Goal: Task Accomplishment & Management: Use online tool/utility

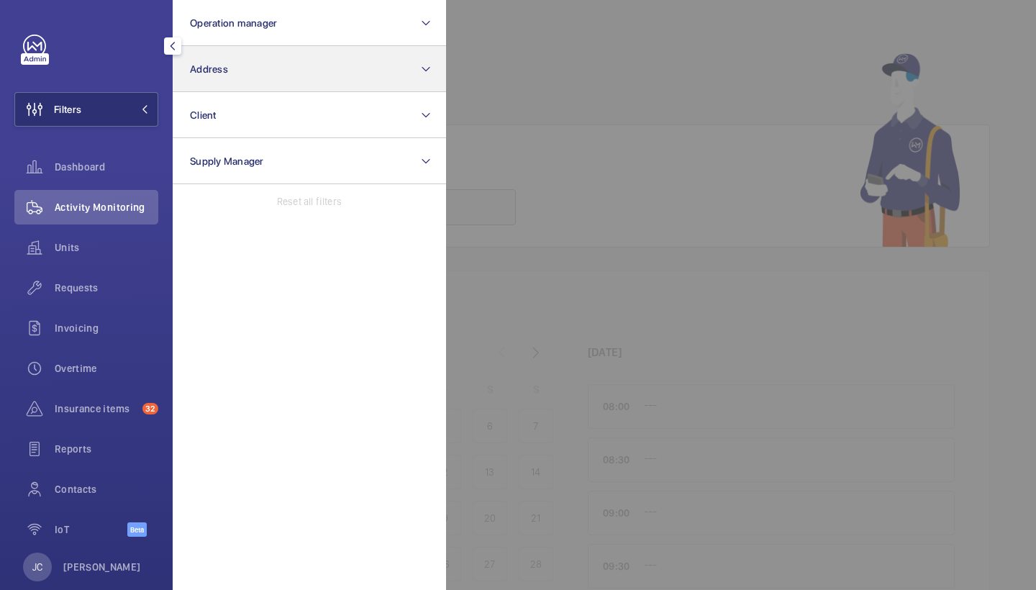
click at [267, 56] on button "Address" at bounding box center [309, 69] width 273 height 46
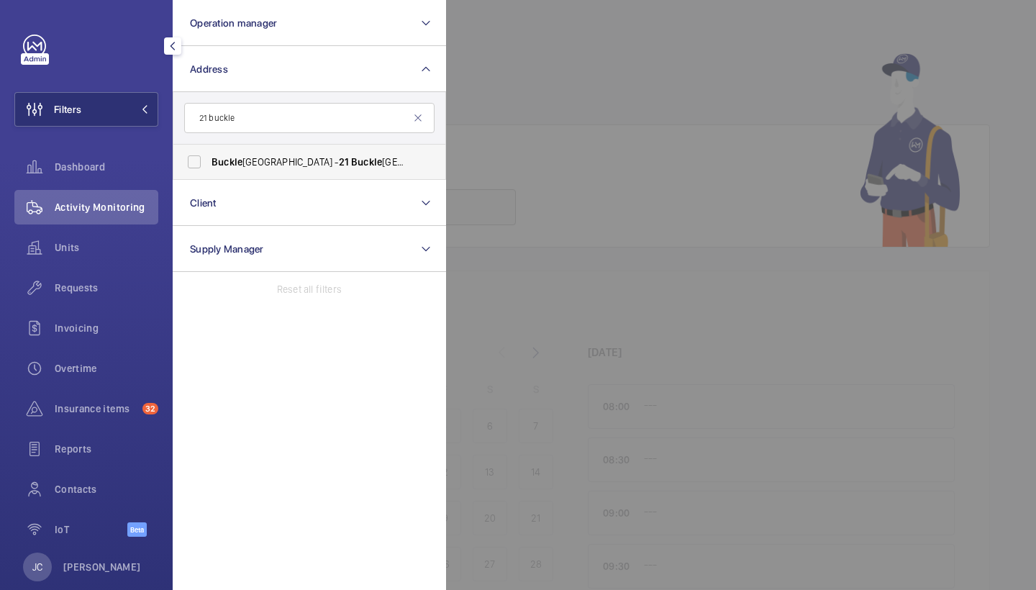
type input "21 buckle"
click at [286, 157] on span "Buckle Street Studios - 21 Buckle Street, LONDON E1 8DB" at bounding box center [311, 162] width 198 height 14
click at [209, 157] on input "Buckle Street Studios - 21 Buckle Street, LONDON E1 8DB" at bounding box center [194, 162] width 29 height 29
checkbox input "true"
click at [123, 280] on div "Requests" at bounding box center [86, 288] width 144 height 35
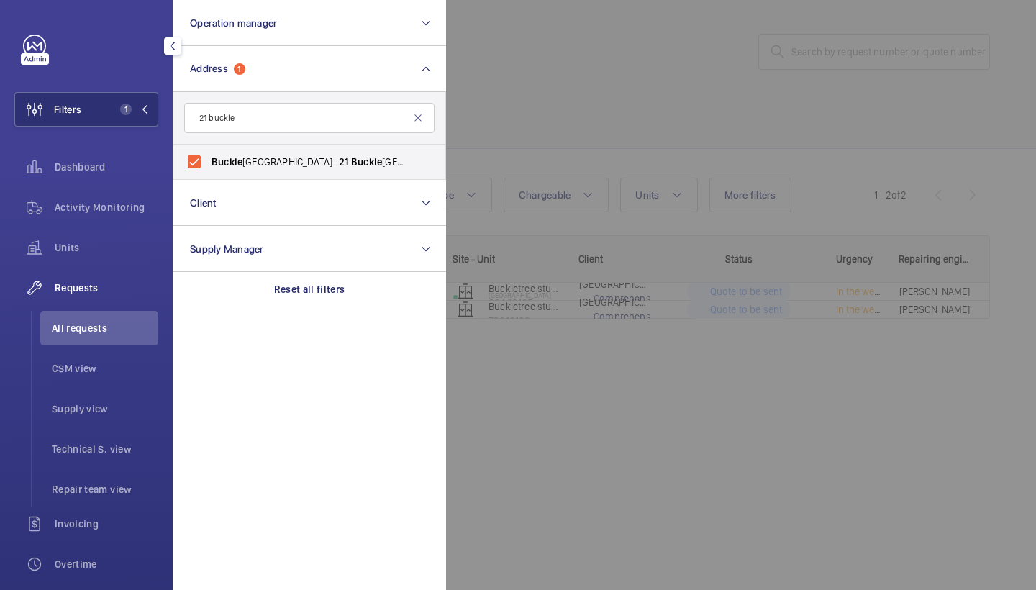
click at [596, 40] on div at bounding box center [964, 295] width 1036 height 590
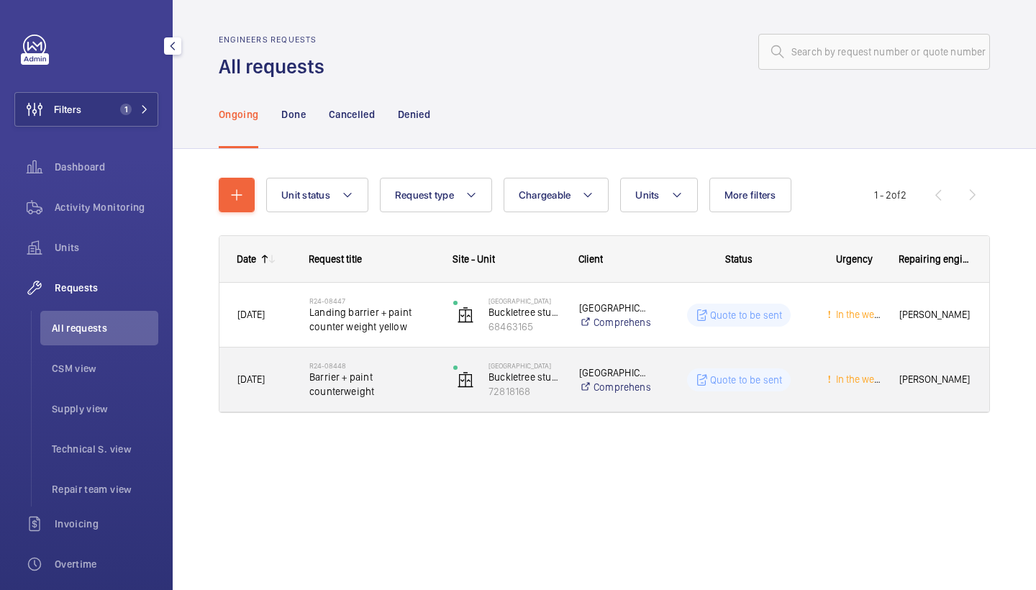
click at [332, 376] on span "Barrier + paint counterweight" at bounding box center [371, 384] width 125 height 29
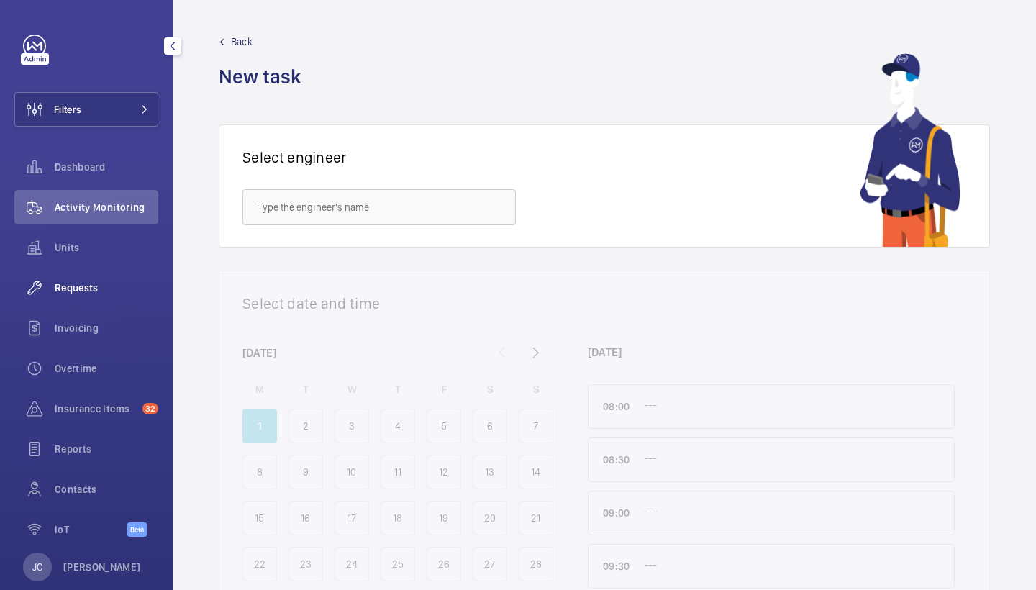
click at [83, 292] on span "Requests" at bounding box center [107, 288] width 104 height 14
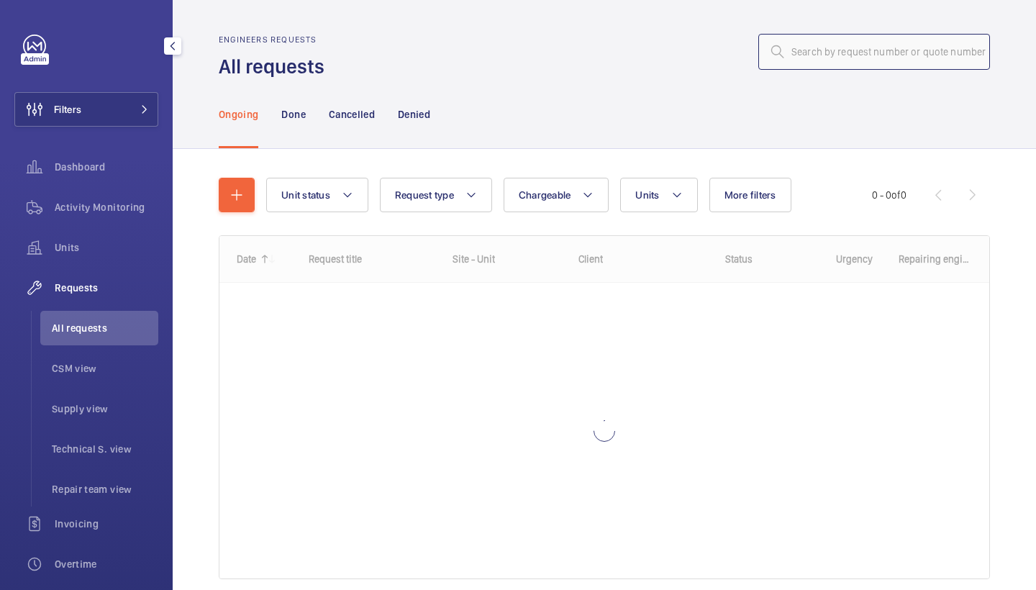
click at [878, 46] on input "text" at bounding box center [874, 52] width 232 height 36
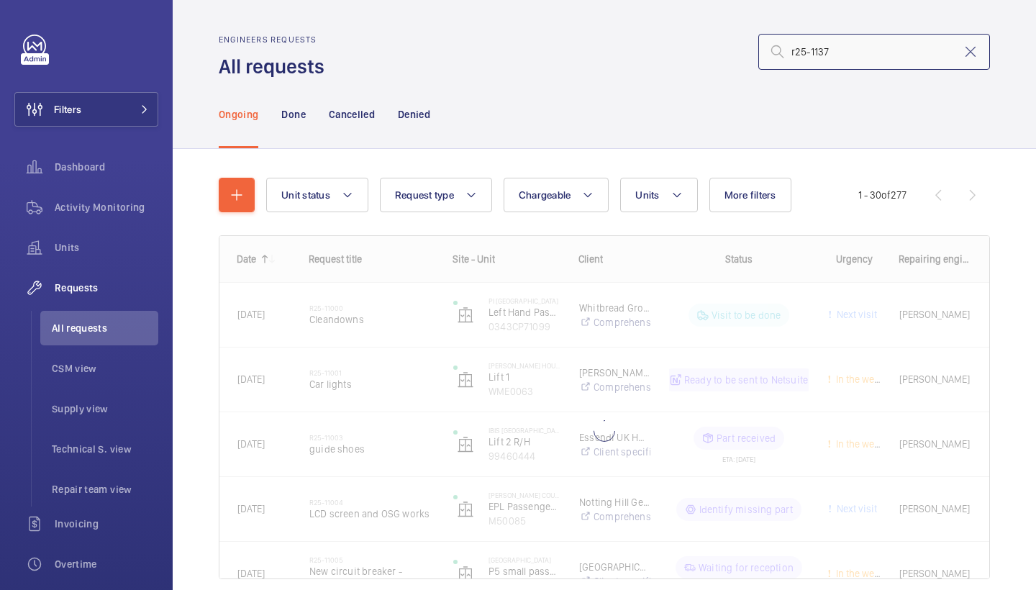
type input "r25-11373"
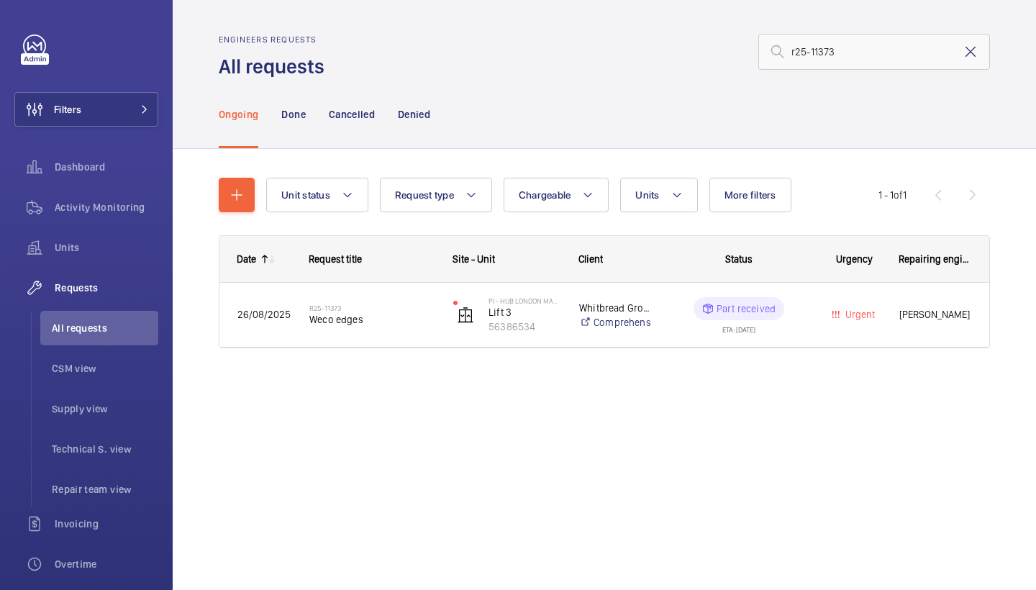
click at [971, 47] on mat-icon at bounding box center [970, 51] width 17 height 17
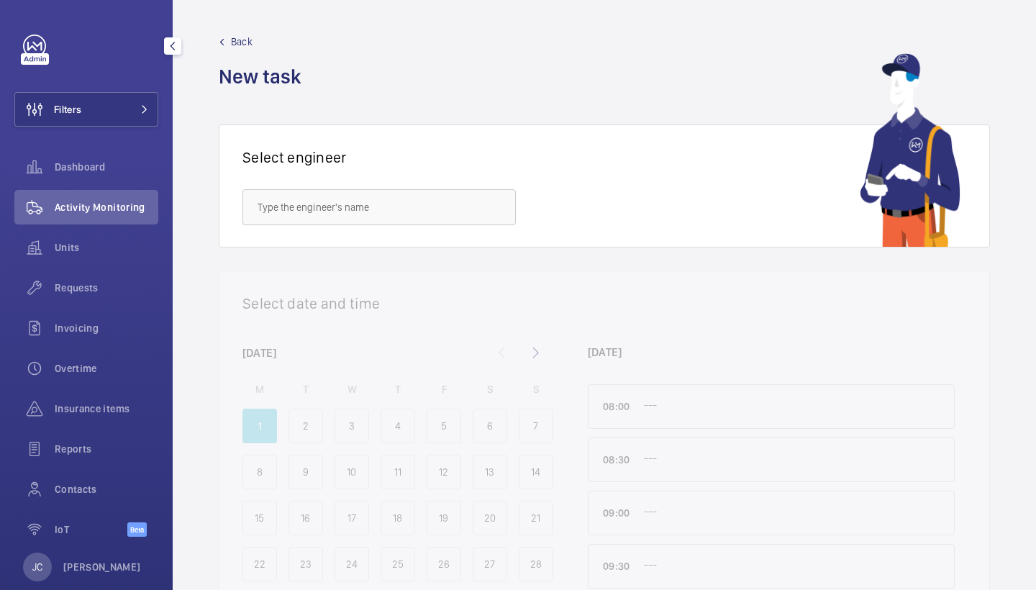
click at [86, 281] on span "Requests" at bounding box center [107, 288] width 104 height 14
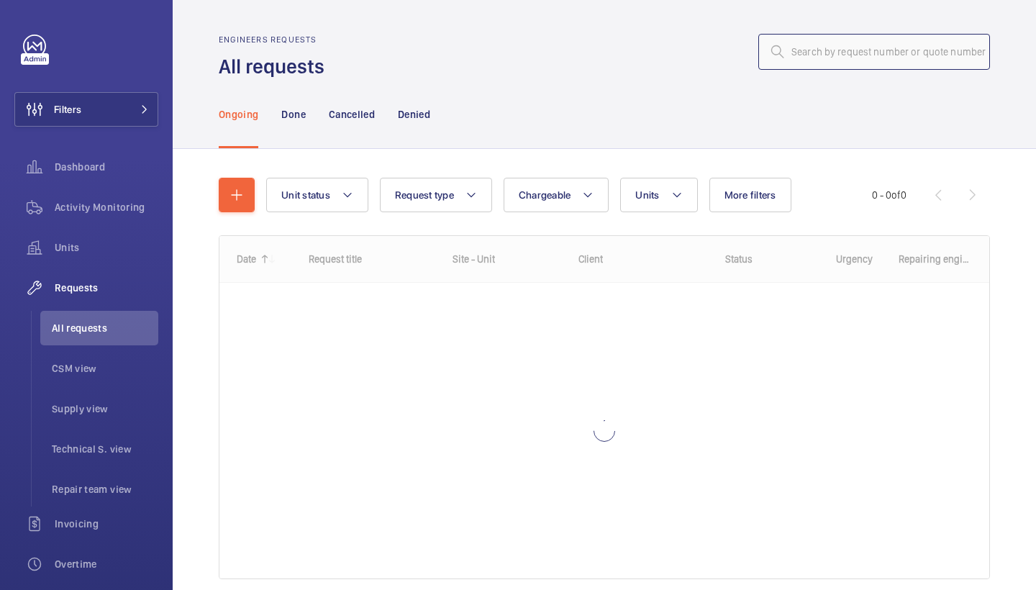
click at [860, 55] on input "text" at bounding box center [874, 52] width 232 height 36
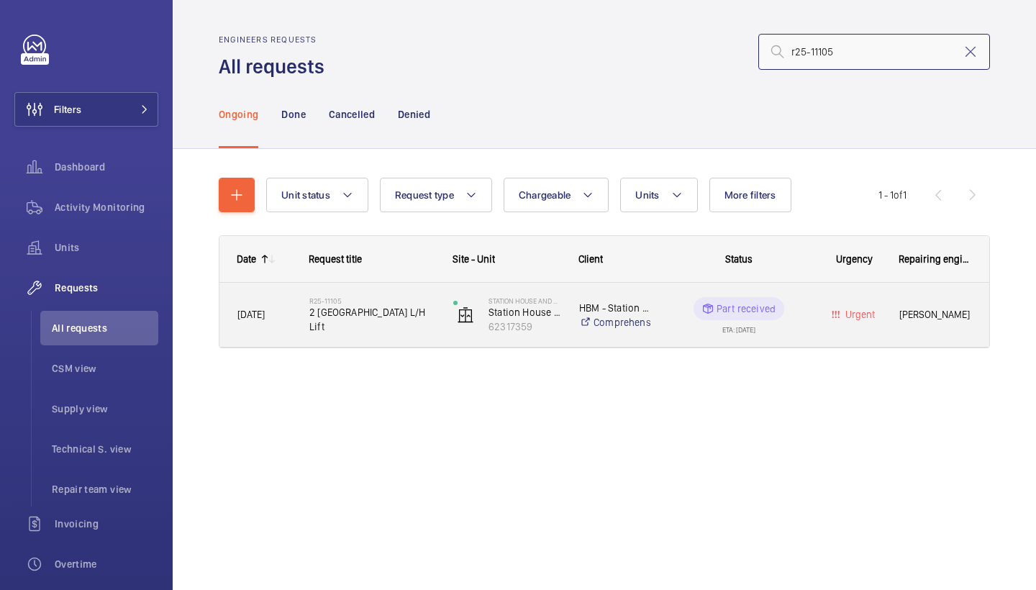
type input "r25-11105"
click at [378, 330] on span "2 Octavius Street station House L/H Lift" at bounding box center [371, 319] width 125 height 29
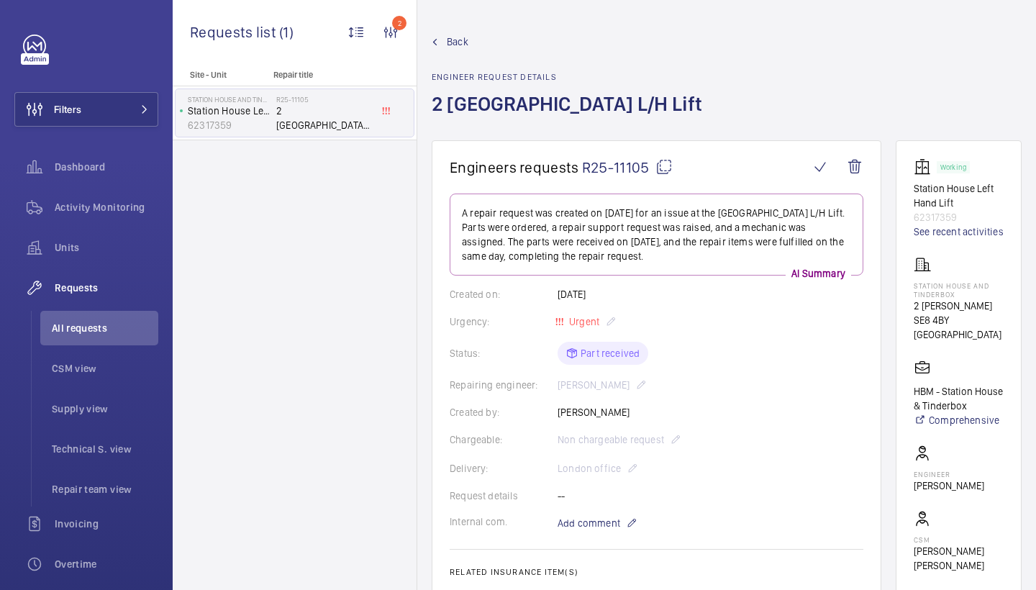
click at [462, 41] on span "Back" at bounding box center [458, 42] width 22 height 14
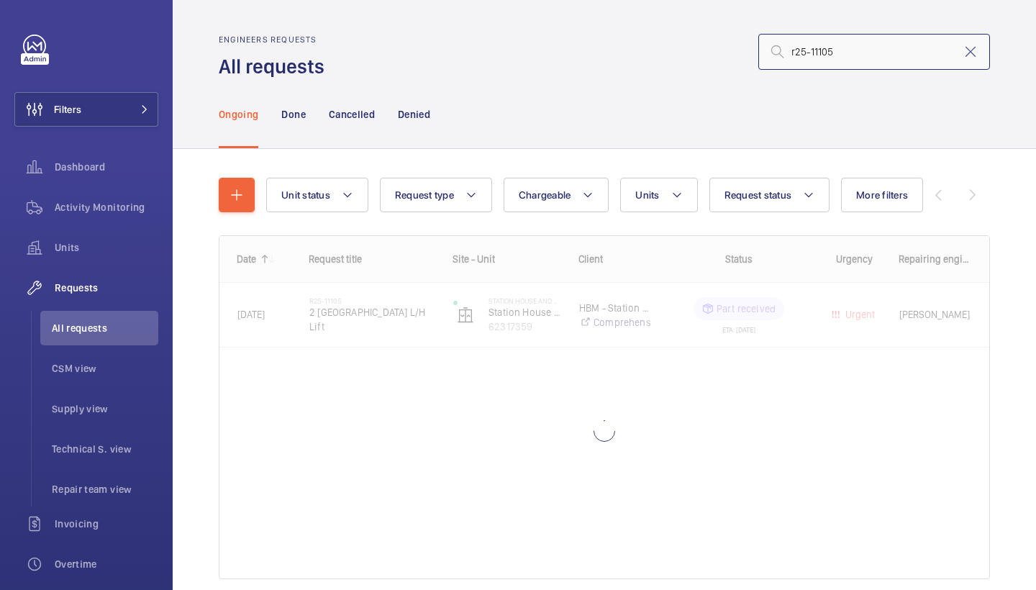
click at [861, 63] on input "r25-11105" at bounding box center [874, 52] width 232 height 36
type input "r25-10945"
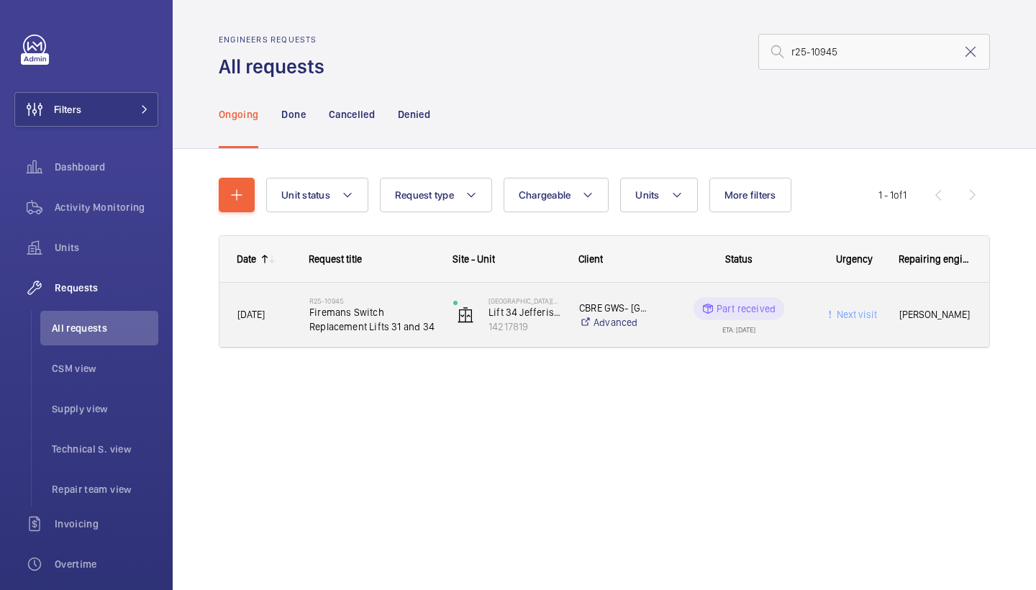
click at [395, 312] on span "Firemans Switch Replacement Lifts 31 and 34" at bounding box center [371, 319] width 125 height 29
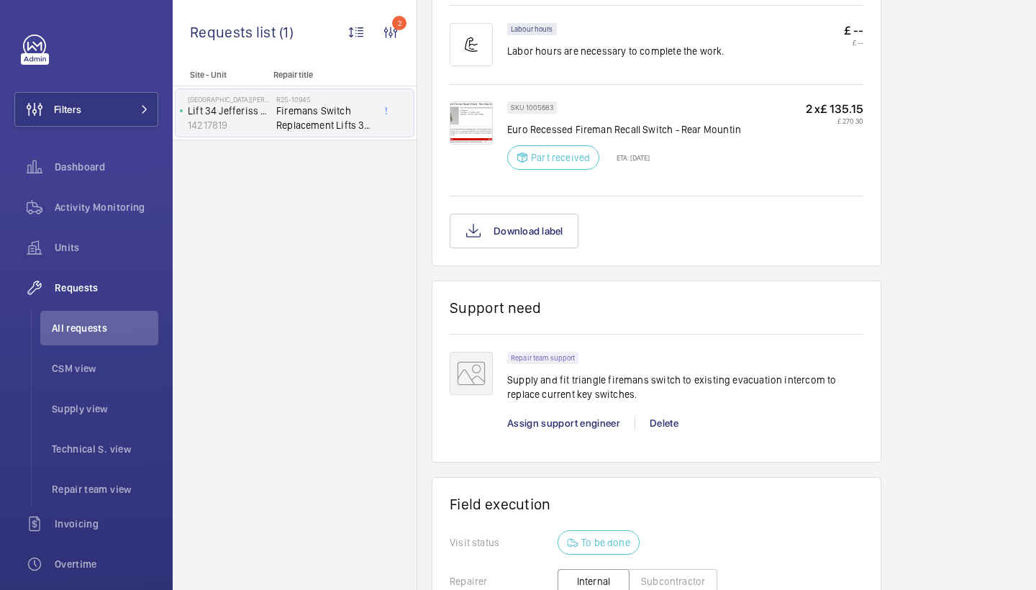
scroll to position [918, 0]
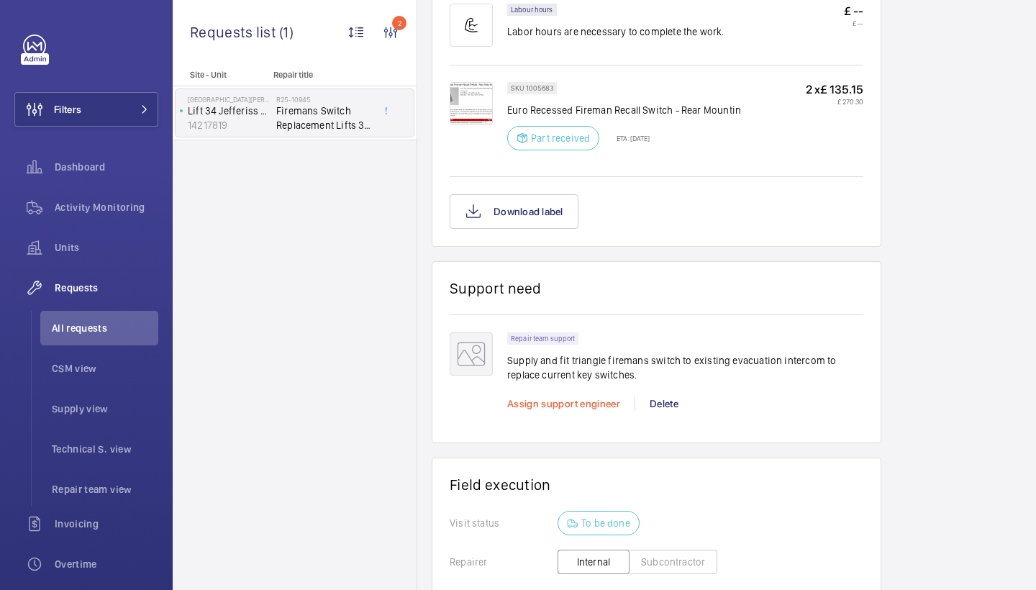
click at [564, 405] on span "Assign support engineer" at bounding box center [563, 404] width 113 height 12
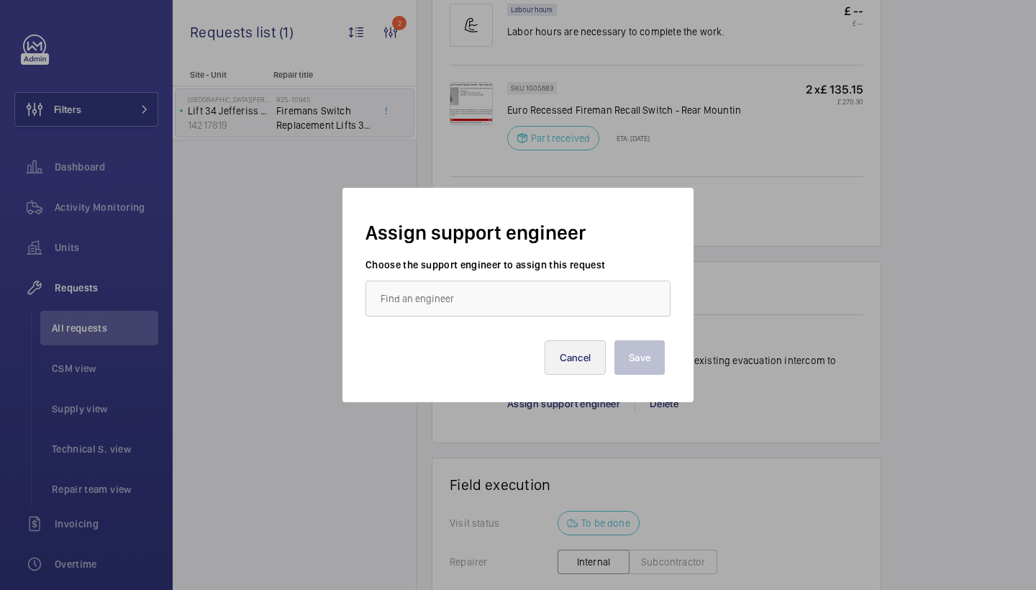
click at [577, 355] on button "Cancel" at bounding box center [576, 357] width 62 height 35
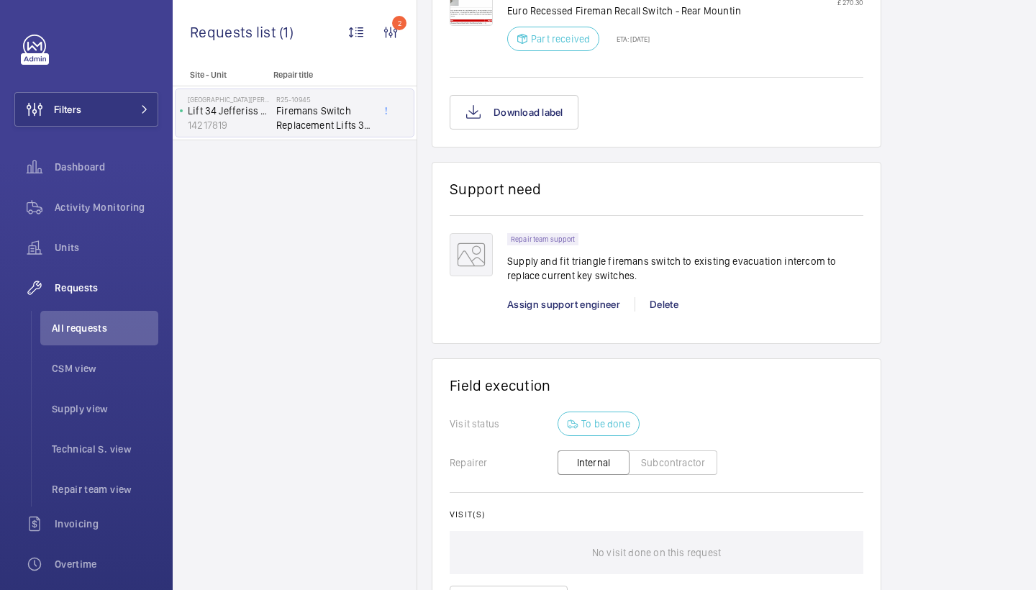
scroll to position [1026, 0]
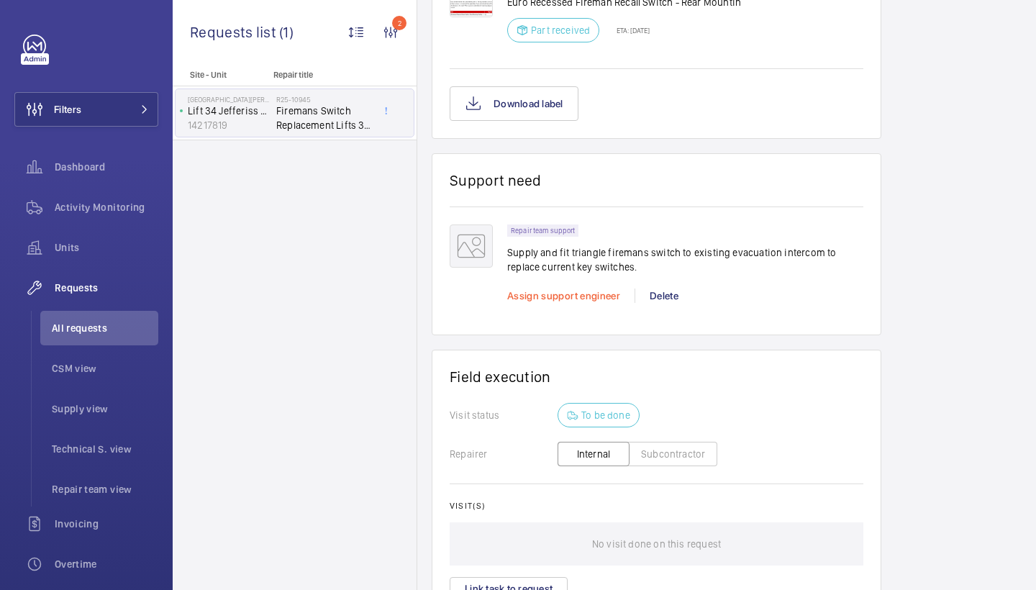
click at [598, 294] on span "Assign support engineer" at bounding box center [563, 296] width 113 height 12
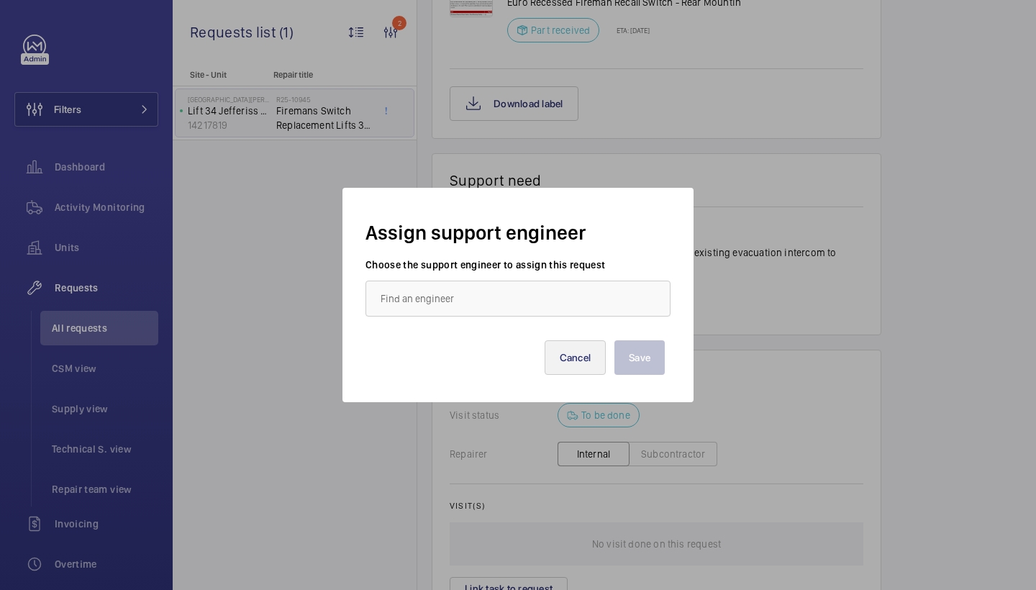
click at [586, 350] on button "Cancel" at bounding box center [576, 357] width 62 height 35
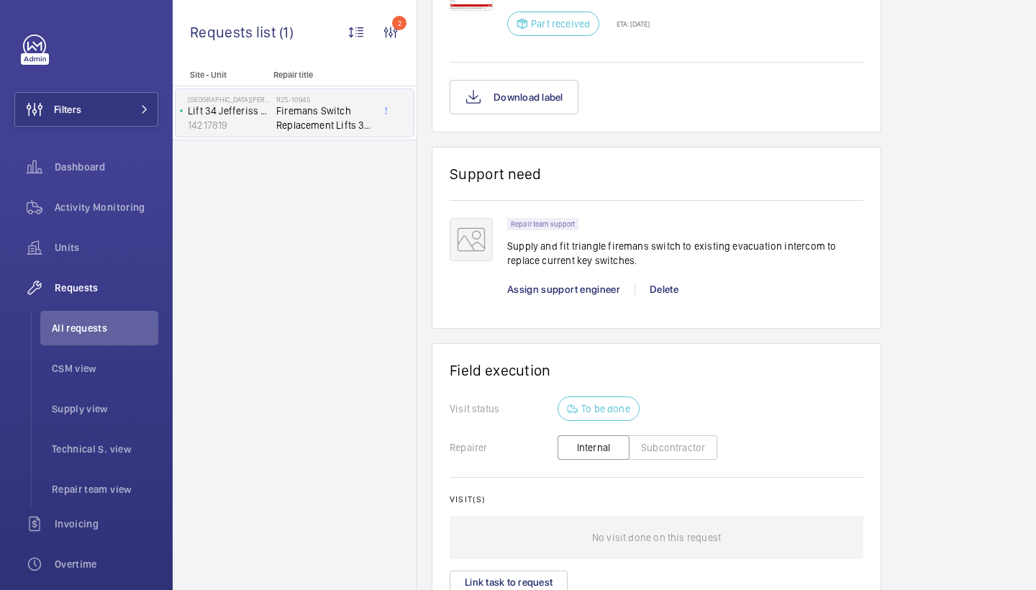
scroll to position [1038, 0]
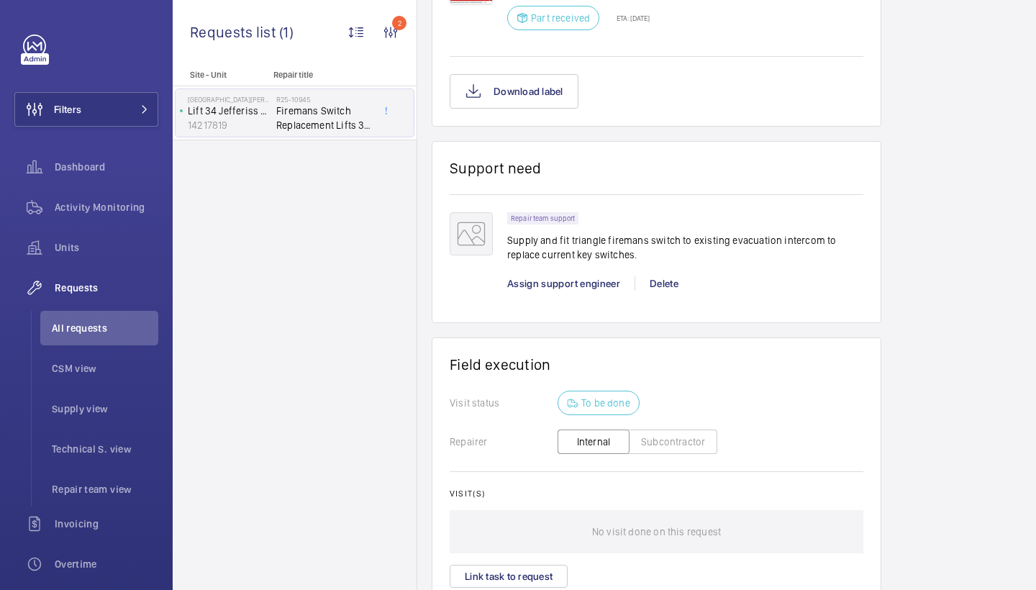
click at [594, 276] on div "Assign support engineer" at bounding box center [570, 283] width 127 height 14
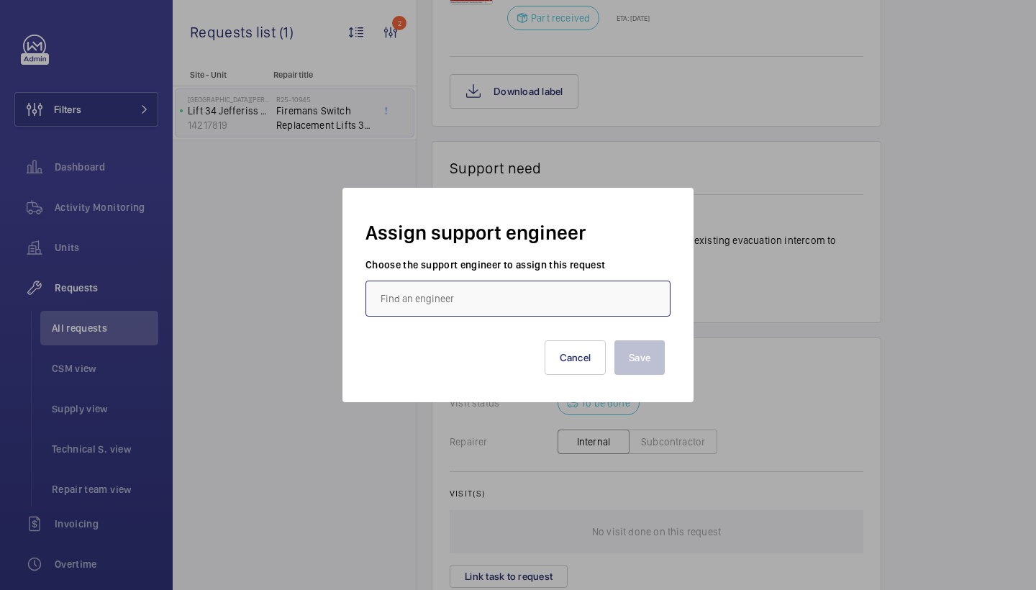
click at [524, 303] on input "text" at bounding box center [518, 299] width 305 height 36
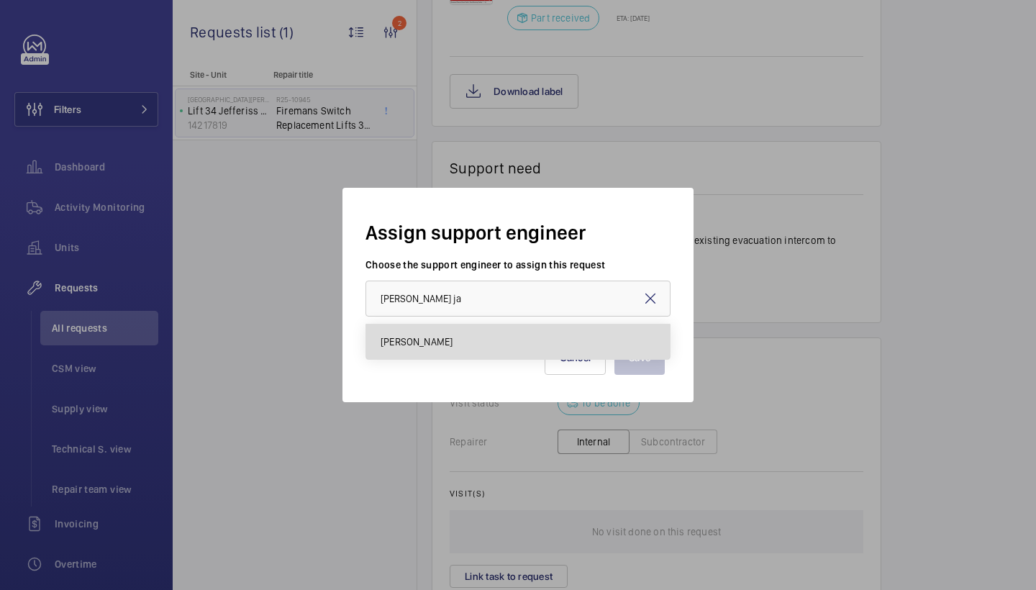
click at [504, 336] on mat-option "[PERSON_NAME]" at bounding box center [518, 342] width 304 height 35
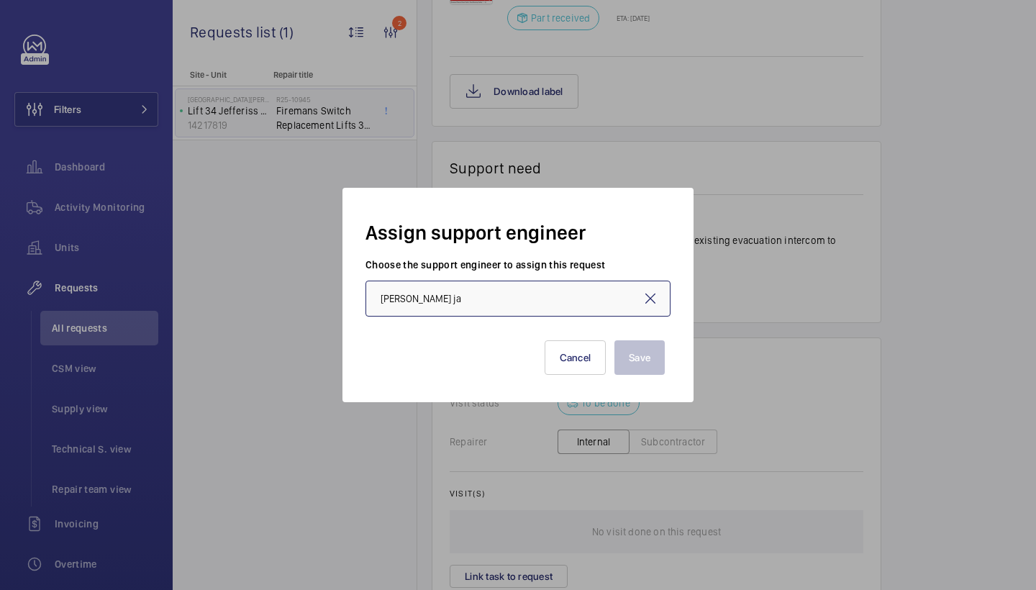
type input "[PERSON_NAME]"
click at [636, 352] on button "Save" at bounding box center [640, 357] width 50 height 35
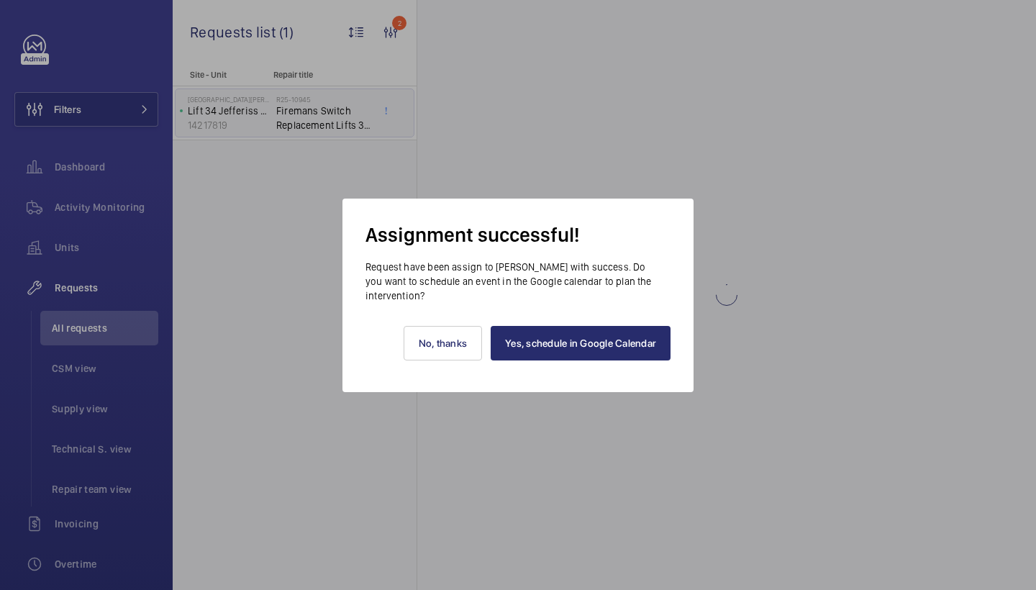
click at [594, 337] on link "Yes, schedule in Google Calendar" at bounding box center [581, 343] width 180 height 35
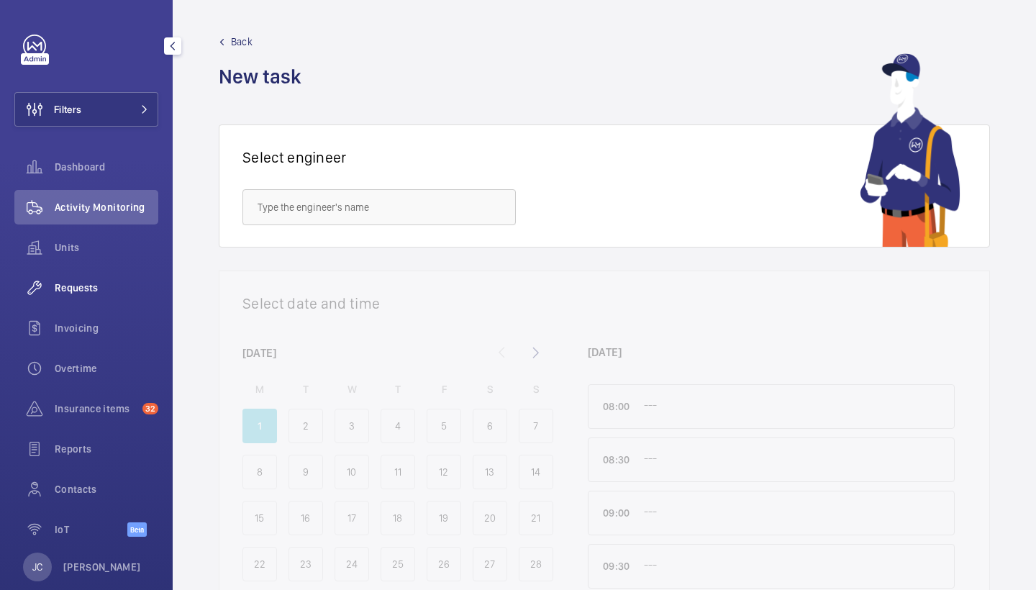
click at [75, 289] on span "Requests" at bounding box center [107, 288] width 104 height 14
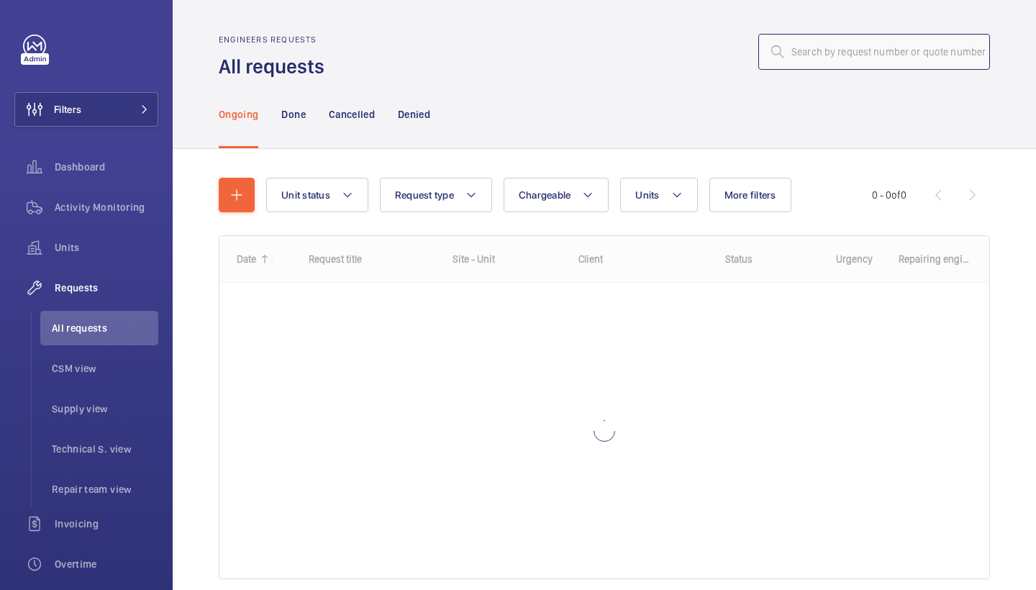
click at [819, 39] on input "text" at bounding box center [874, 52] width 232 height 36
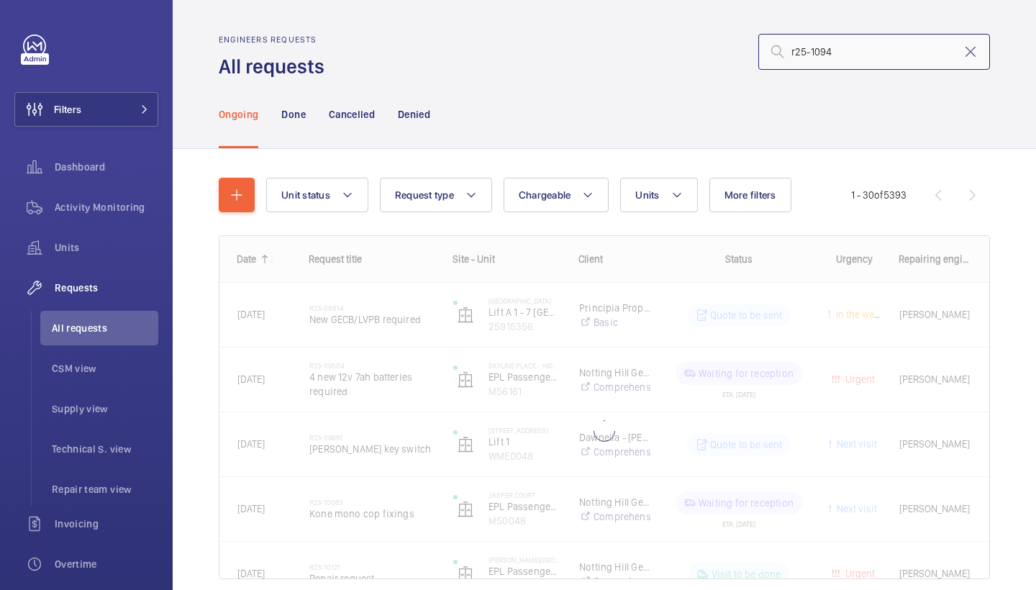
type input "r25-10945"
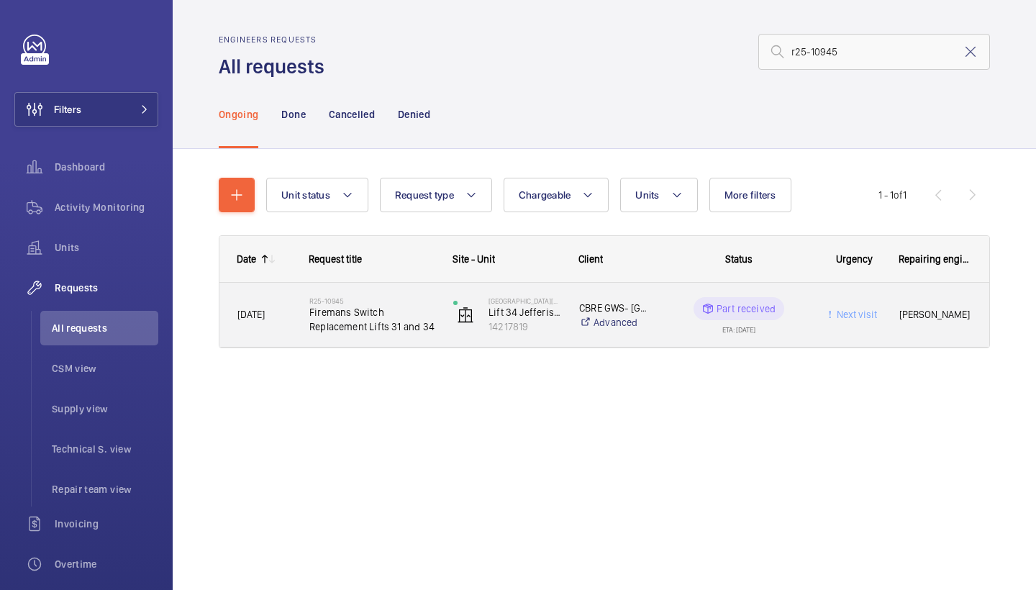
click at [378, 302] on h2 "R25-10945" at bounding box center [371, 300] width 125 height 9
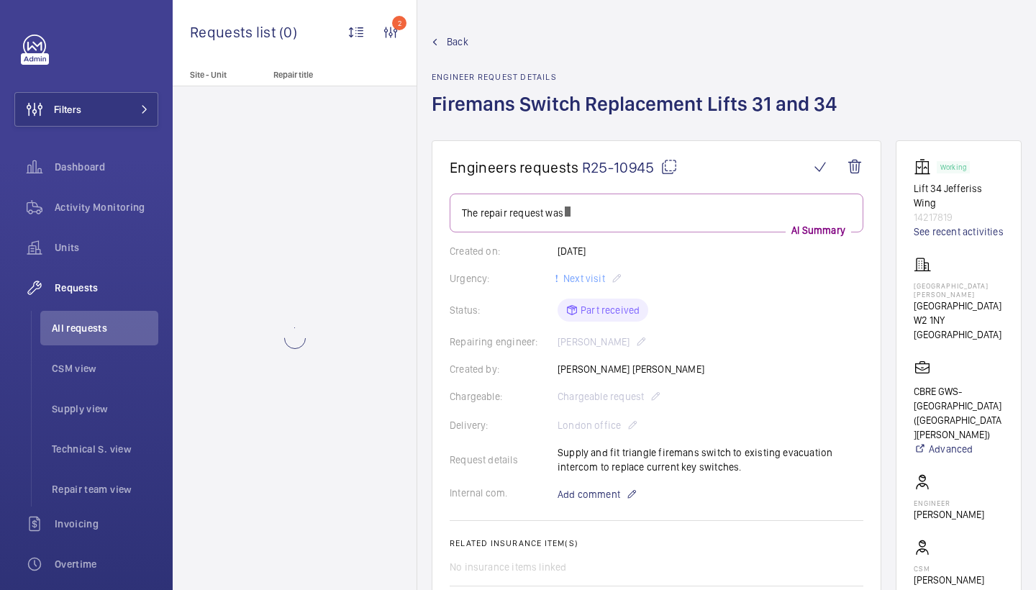
scroll to position [327, 0]
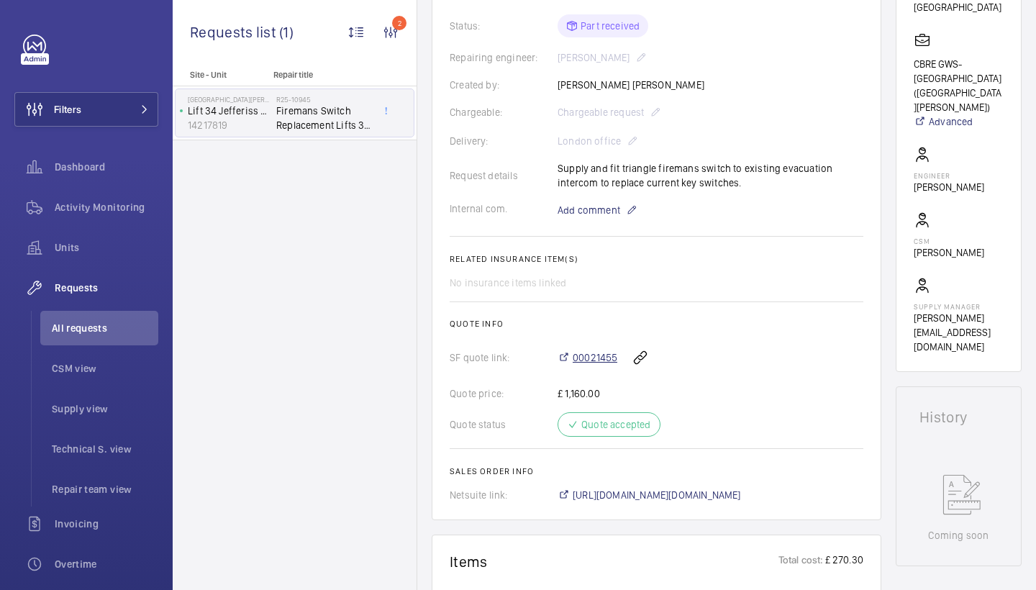
click at [591, 365] on span "00021455" at bounding box center [595, 357] width 45 height 14
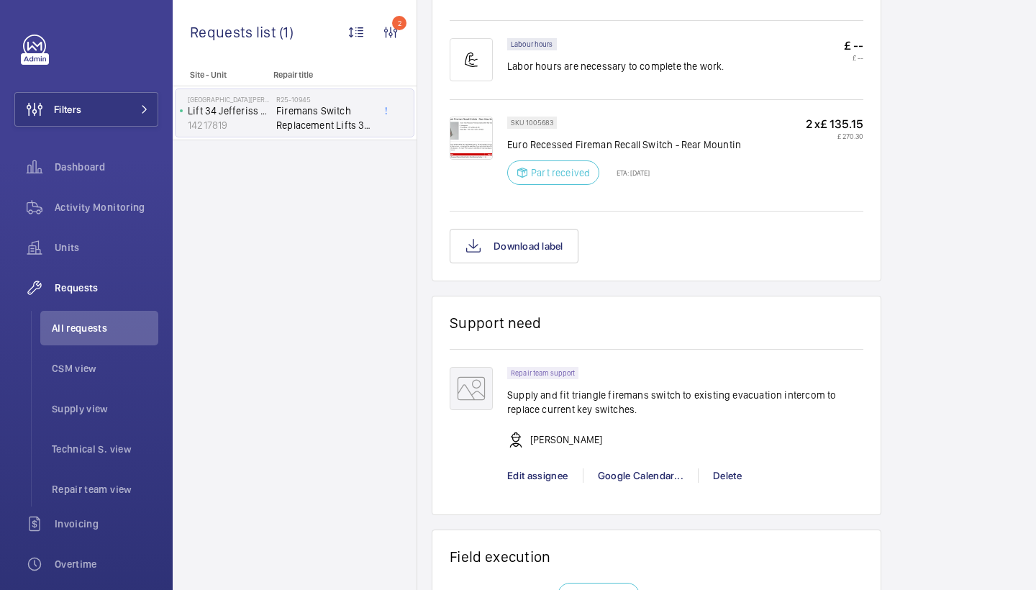
scroll to position [887, 0]
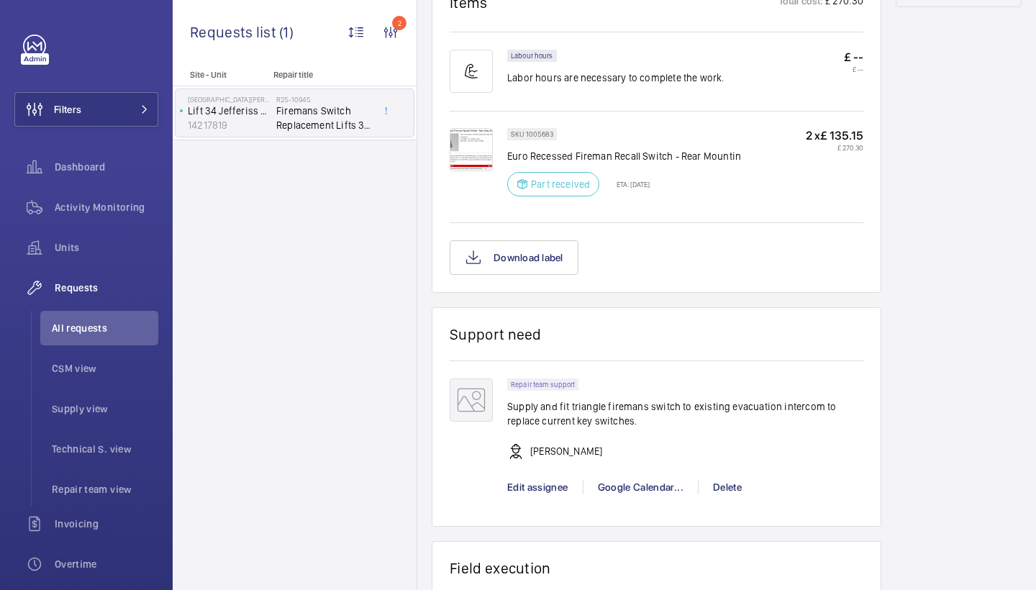
click at [481, 167] on img at bounding box center [471, 149] width 43 height 43
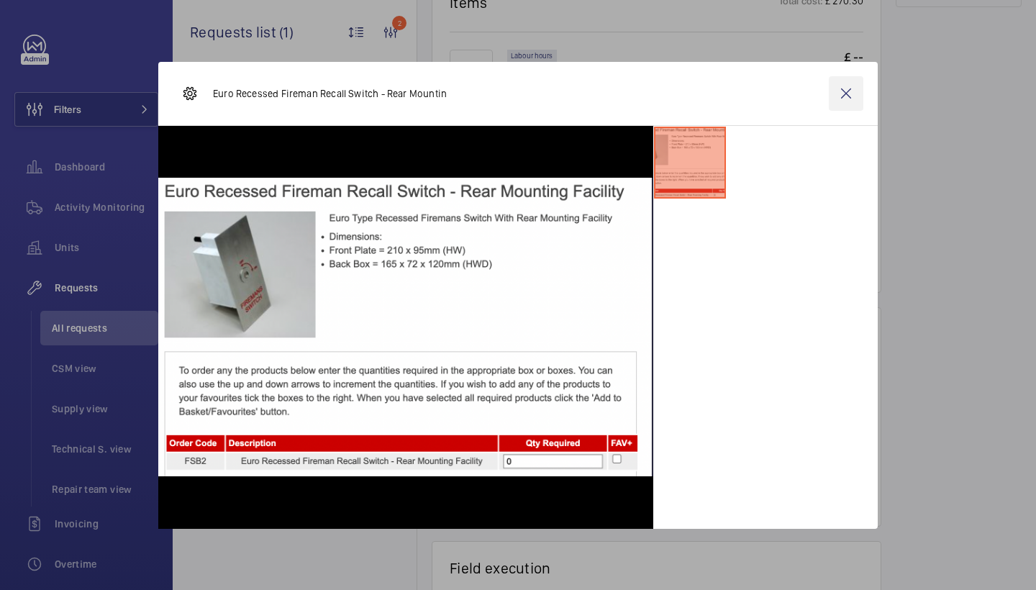
click at [840, 87] on wm-front-icon-button at bounding box center [846, 93] width 35 height 35
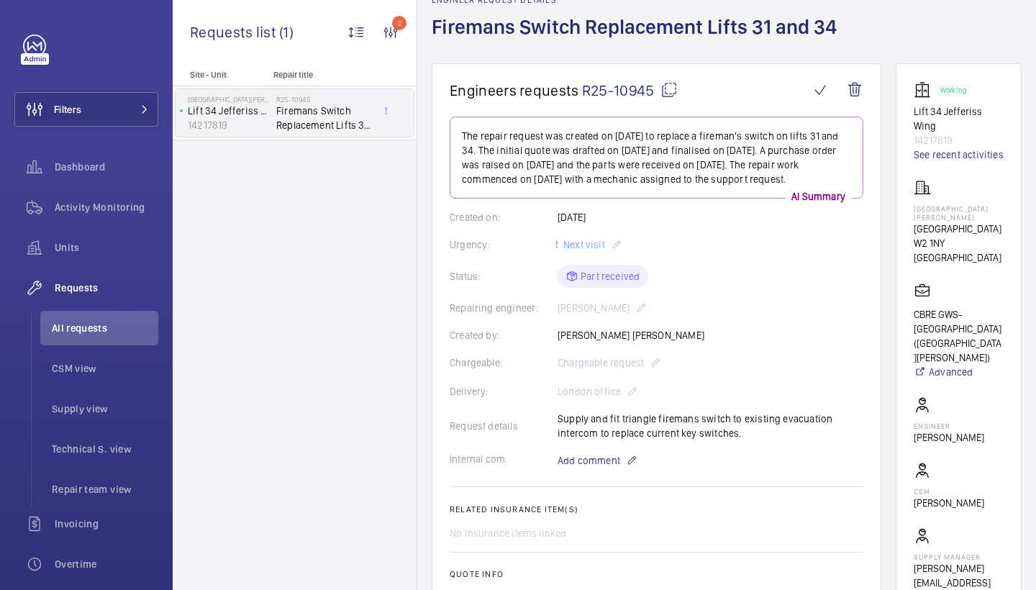
scroll to position [76, 0]
click at [947, 158] on link "See recent activities" at bounding box center [959, 155] width 90 height 14
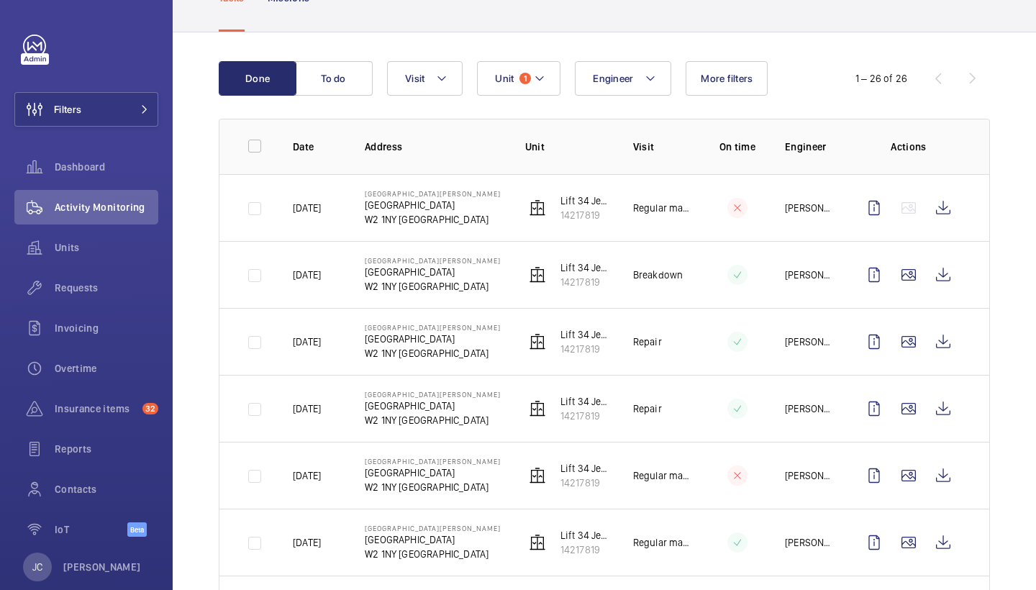
scroll to position [112, 0]
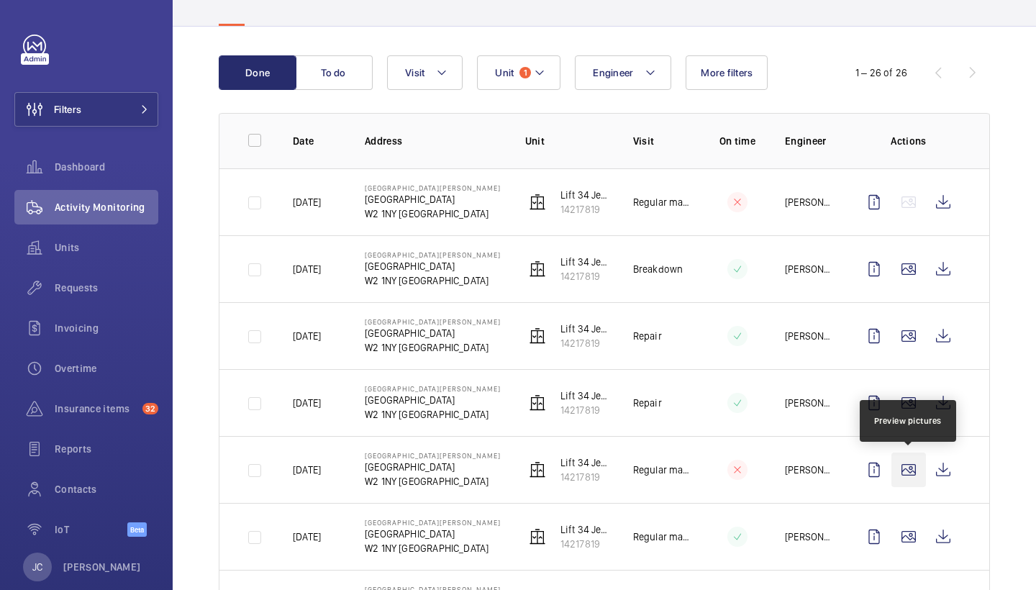
click at [914, 470] on wm-front-icon-button at bounding box center [909, 470] width 35 height 35
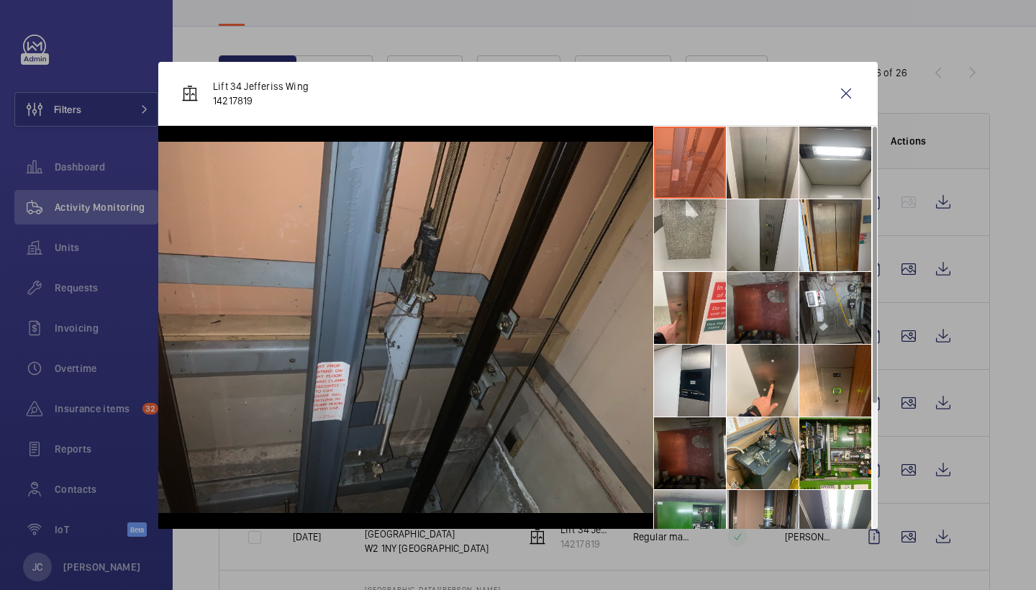
click at [762, 232] on li at bounding box center [763, 235] width 72 height 72
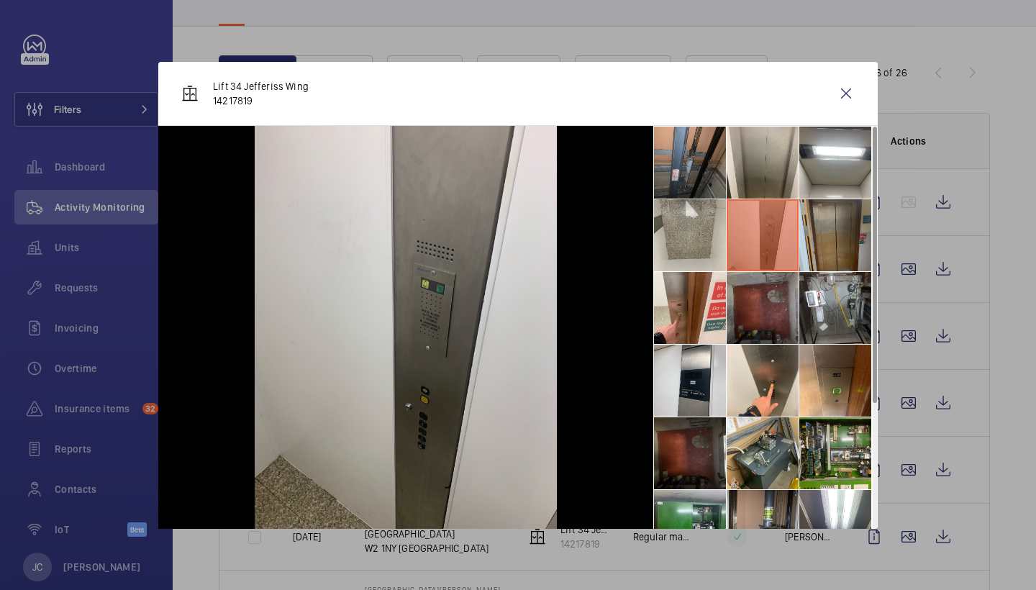
click at [848, 239] on li at bounding box center [835, 235] width 72 height 72
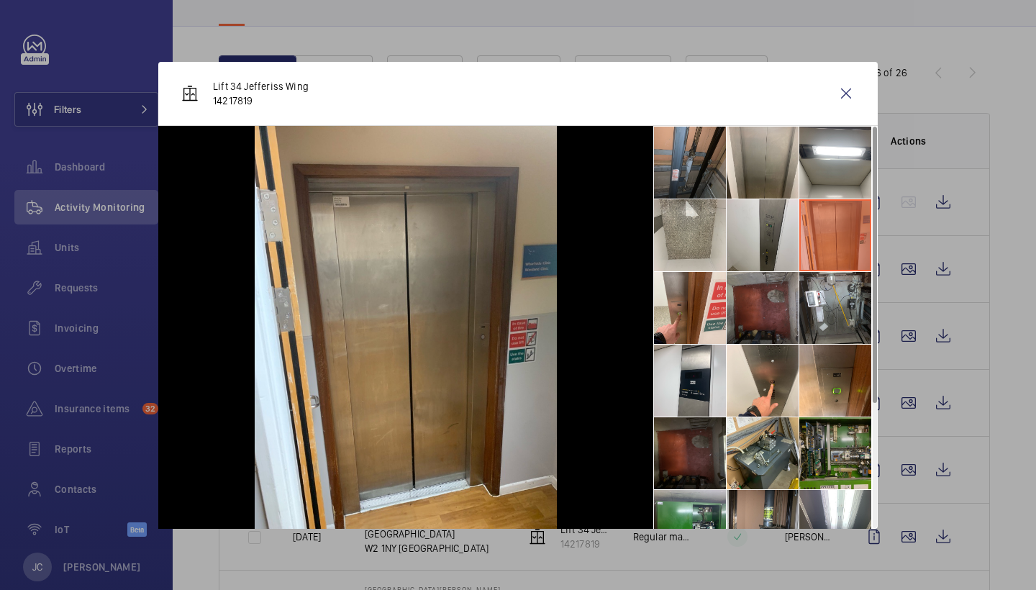
scroll to position [0, 0]
click at [758, 373] on li at bounding box center [763, 381] width 72 height 72
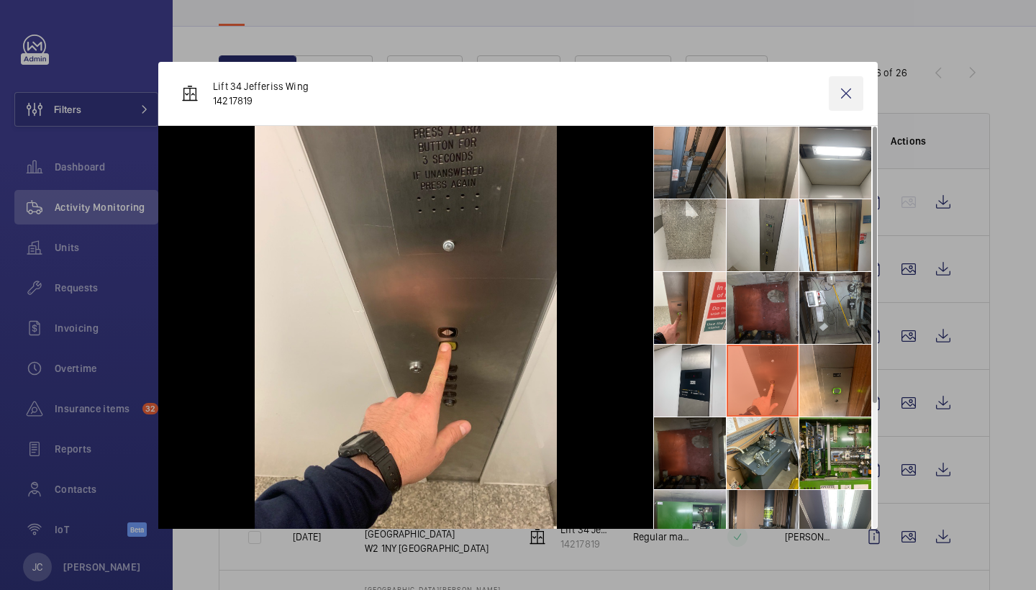
click at [836, 95] on wm-front-icon-button at bounding box center [846, 93] width 35 height 35
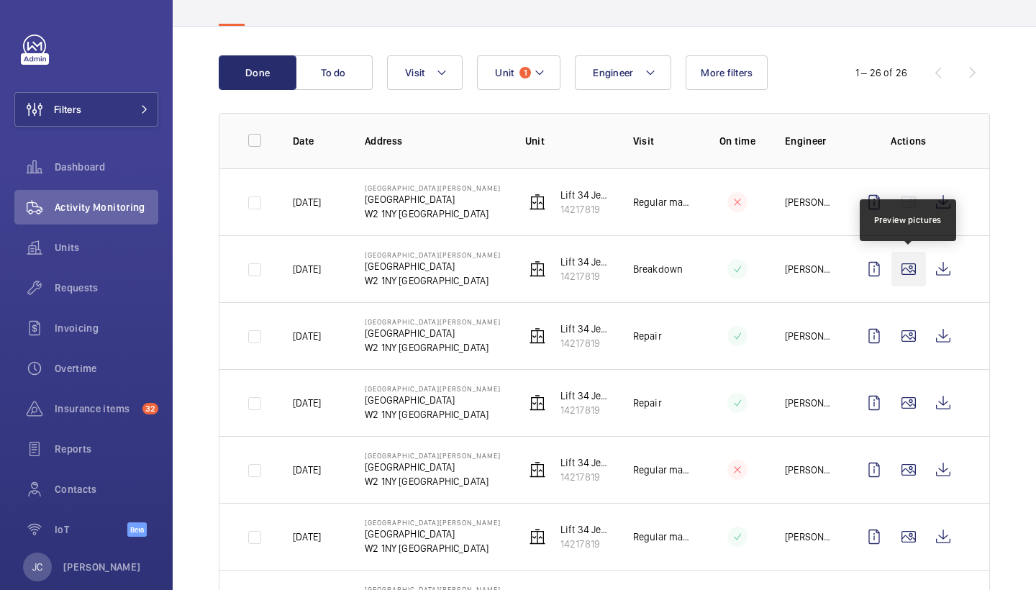
click at [910, 268] on wm-front-icon-button at bounding box center [909, 269] width 35 height 35
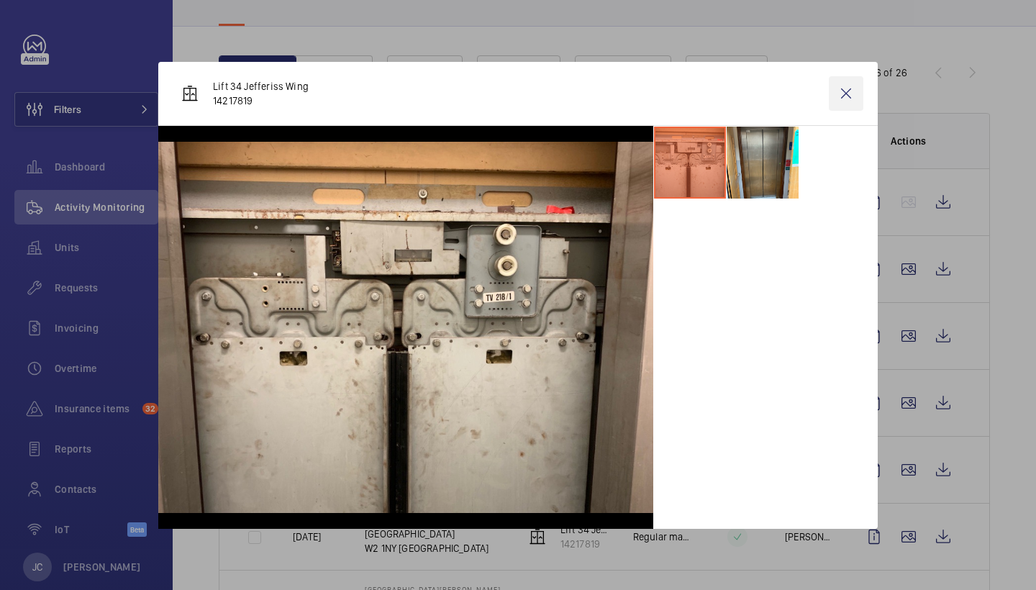
click at [843, 94] on wm-front-icon-button at bounding box center [846, 93] width 35 height 35
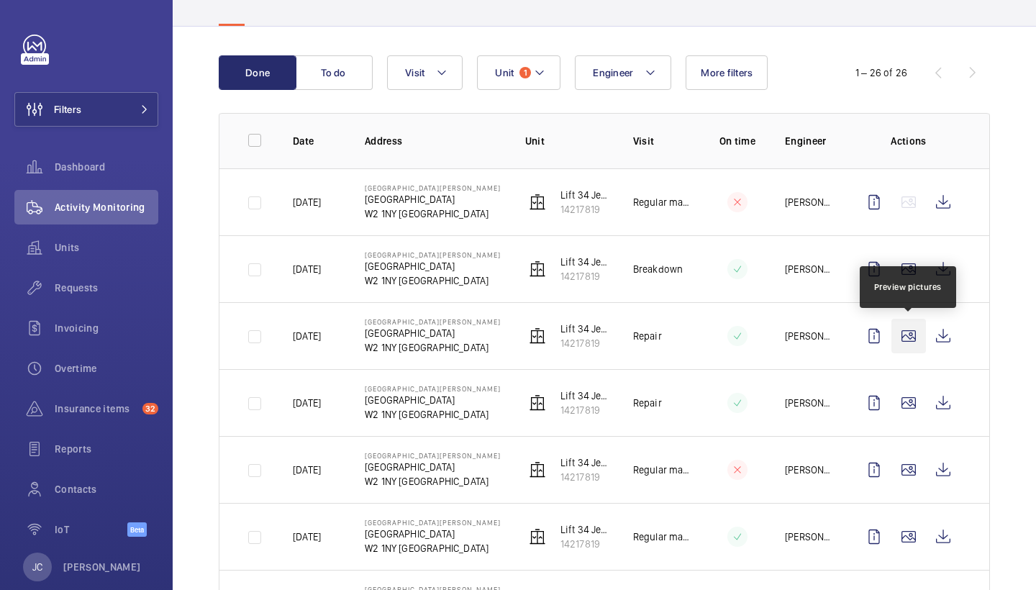
click at [910, 345] on wm-front-icon-button at bounding box center [909, 336] width 35 height 35
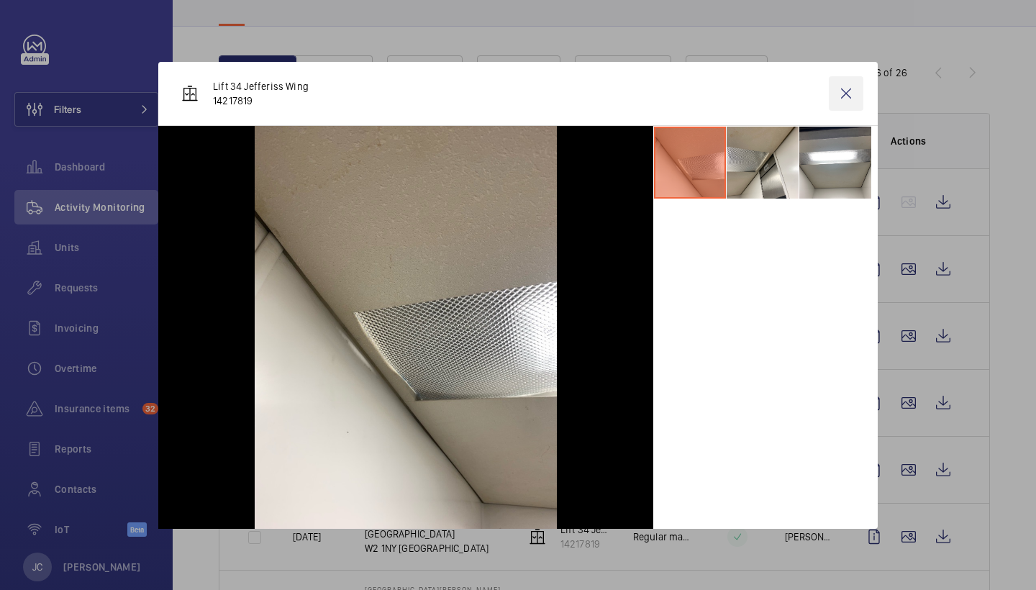
click at [845, 91] on wm-front-icon-button at bounding box center [846, 93] width 35 height 35
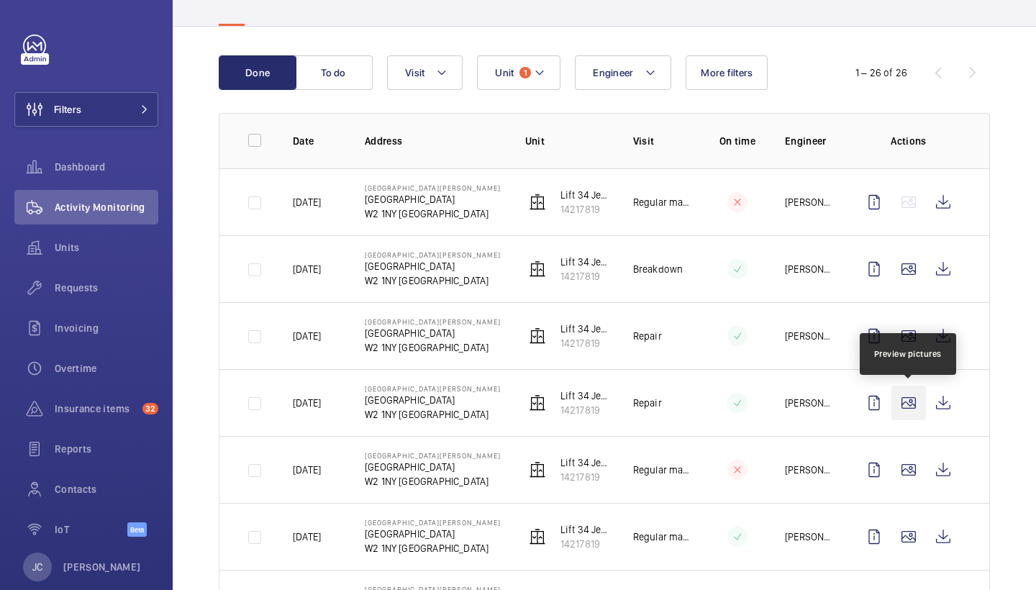
click at [910, 404] on wm-front-icon-button at bounding box center [909, 403] width 35 height 35
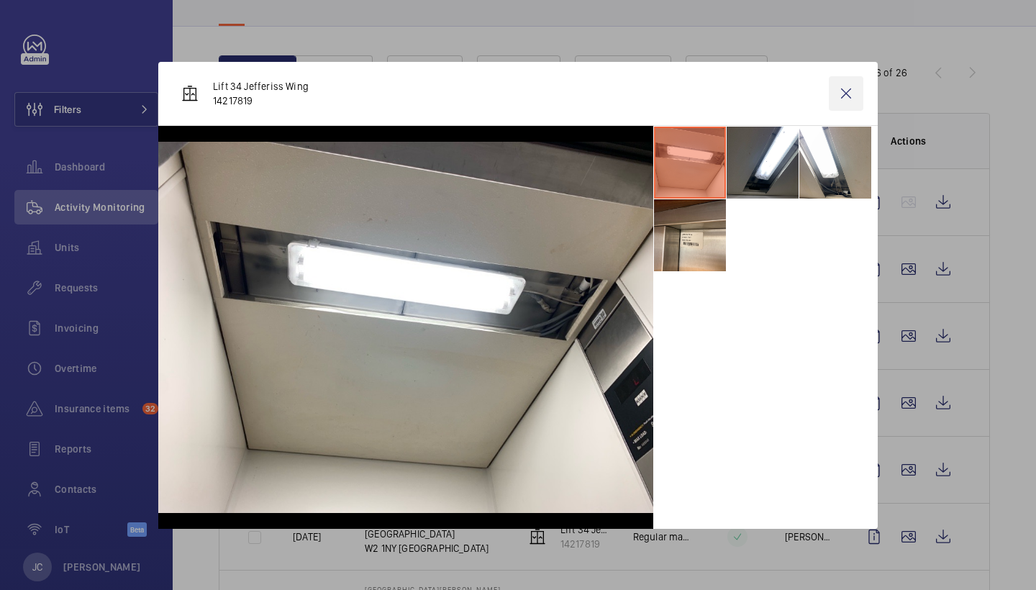
click at [843, 95] on wm-front-icon-button at bounding box center [846, 93] width 35 height 35
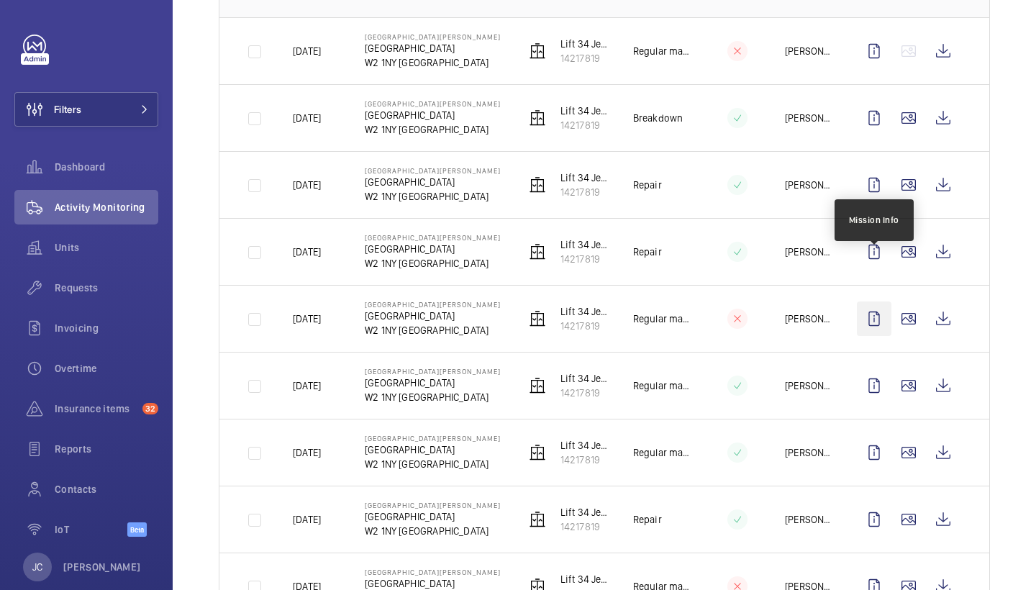
scroll to position [266, 0]
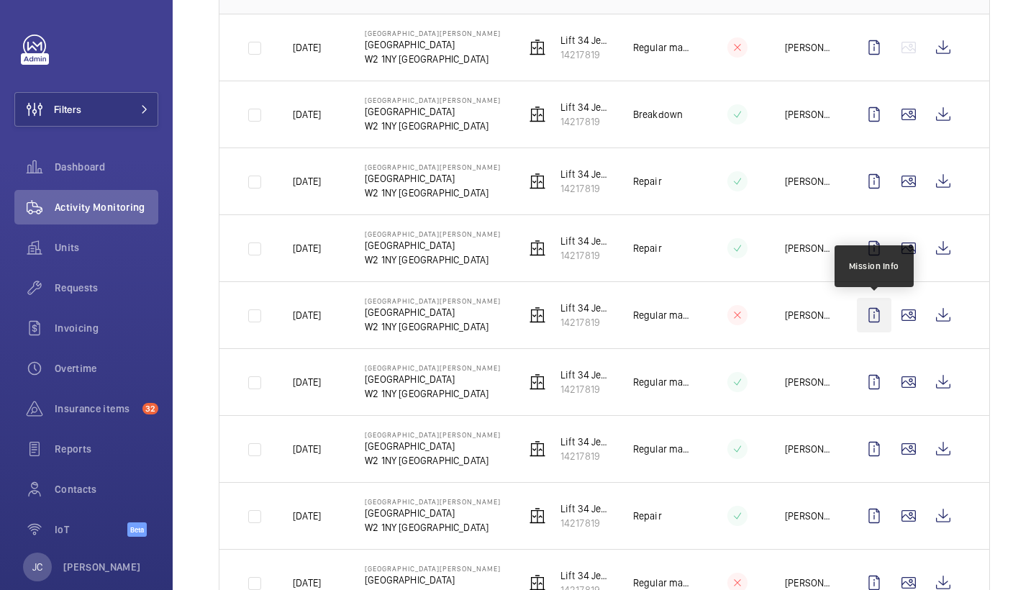
click at [870, 314] on wm-front-icon-button at bounding box center [874, 315] width 35 height 35
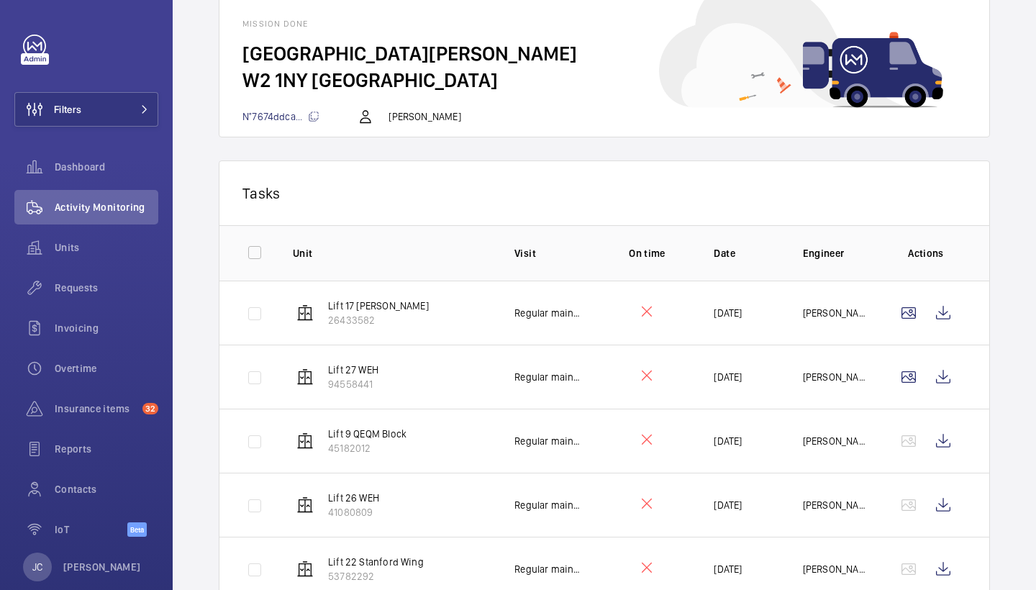
scroll to position [89, 0]
click at [89, 291] on span "Requests" at bounding box center [107, 288] width 104 height 14
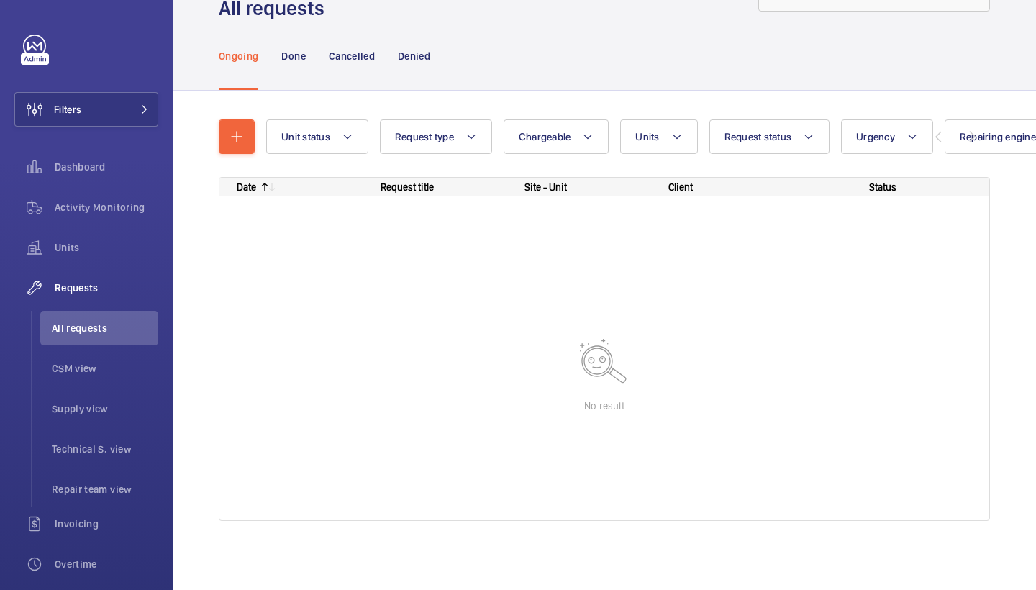
scroll to position [58, 0]
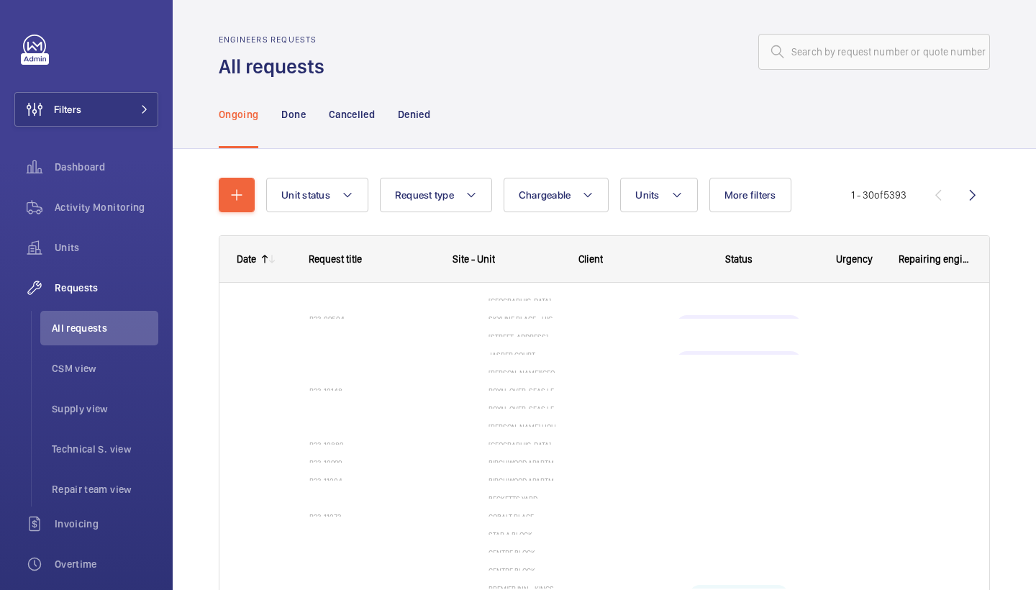
scroll to position [-1, 0]
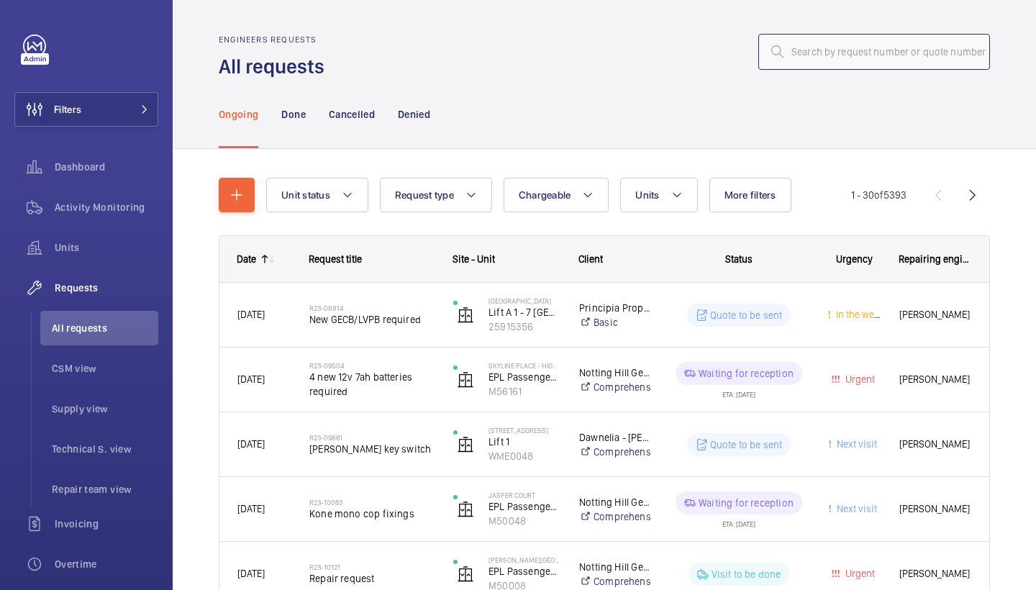
click at [848, 54] on input "text" at bounding box center [874, 52] width 232 height 36
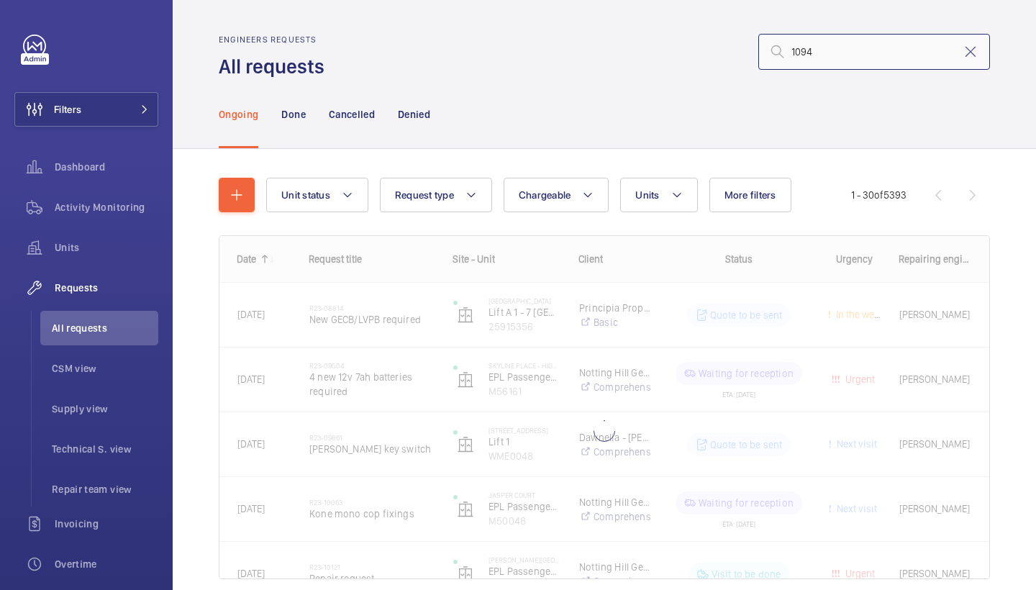
type input "10945"
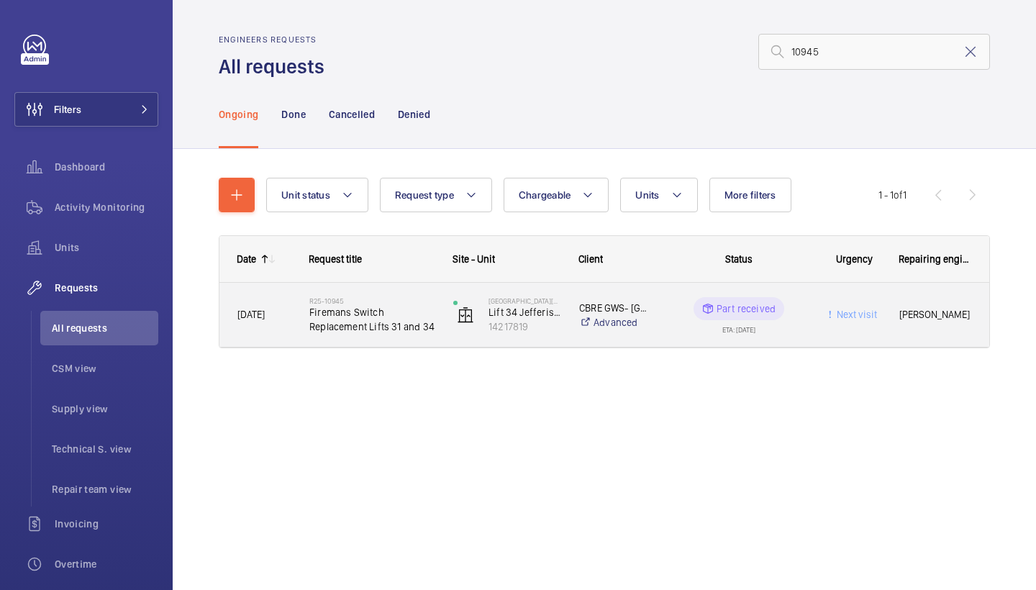
click at [386, 315] on span "Firemans Switch Replacement Lifts 31 and 34" at bounding box center [371, 319] width 125 height 29
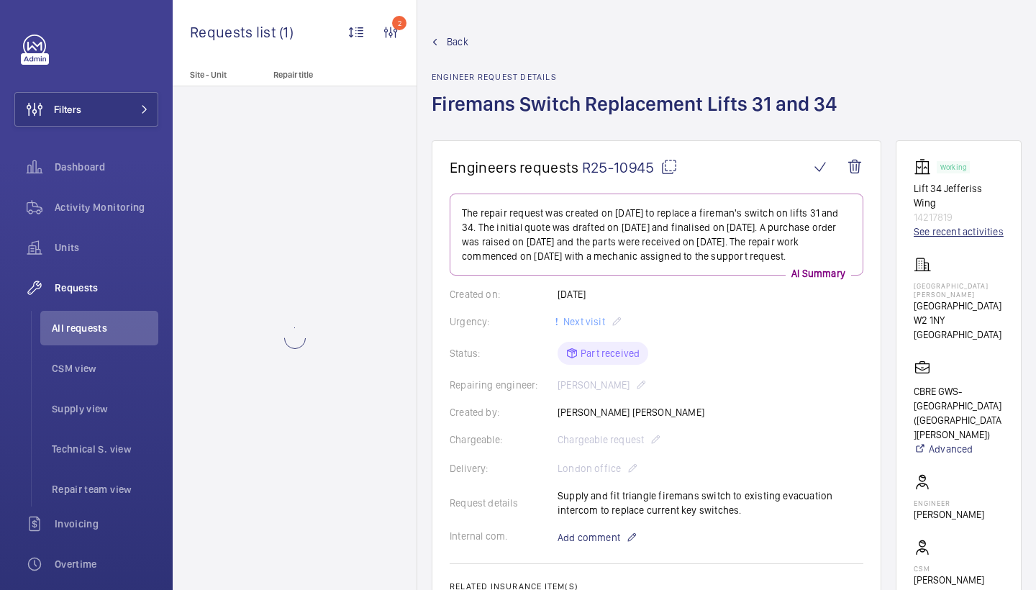
click at [931, 239] on link "See recent activities" at bounding box center [959, 232] width 90 height 14
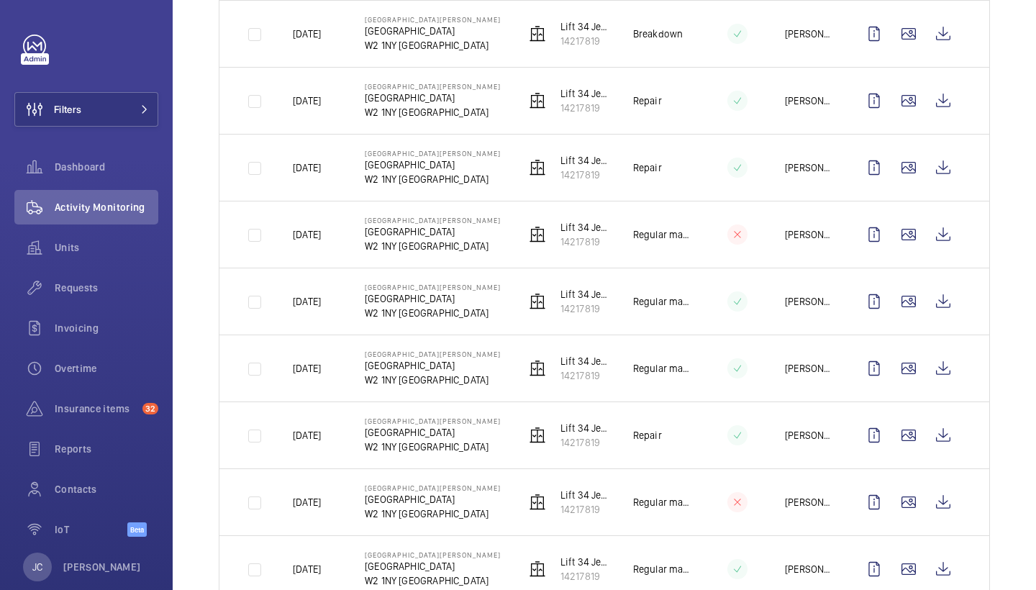
scroll to position [556, 0]
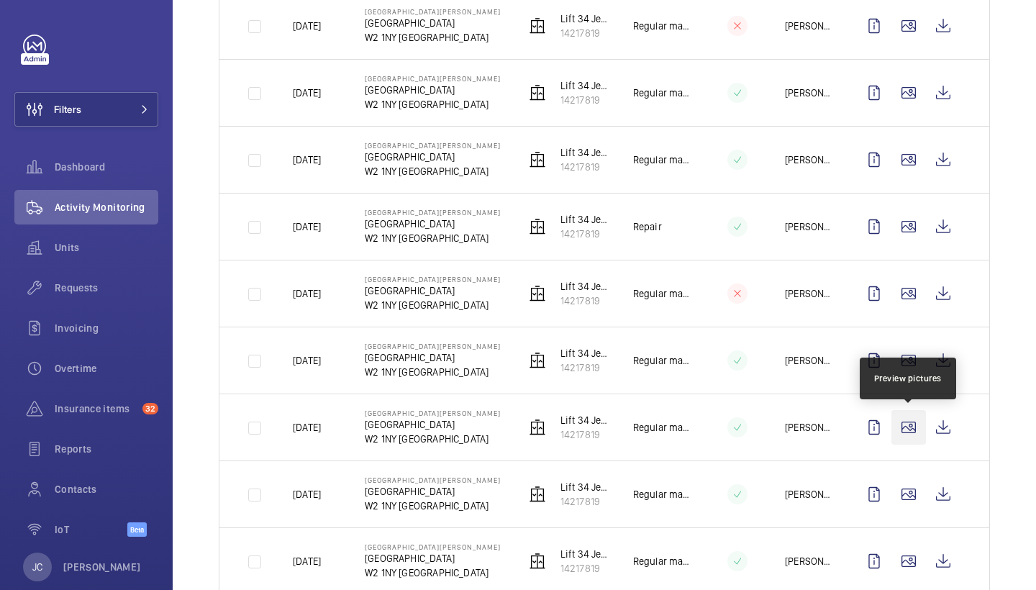
click at [905, 421] on wm-front-icon-button at bounding box center [909, 427] width 35 height 35
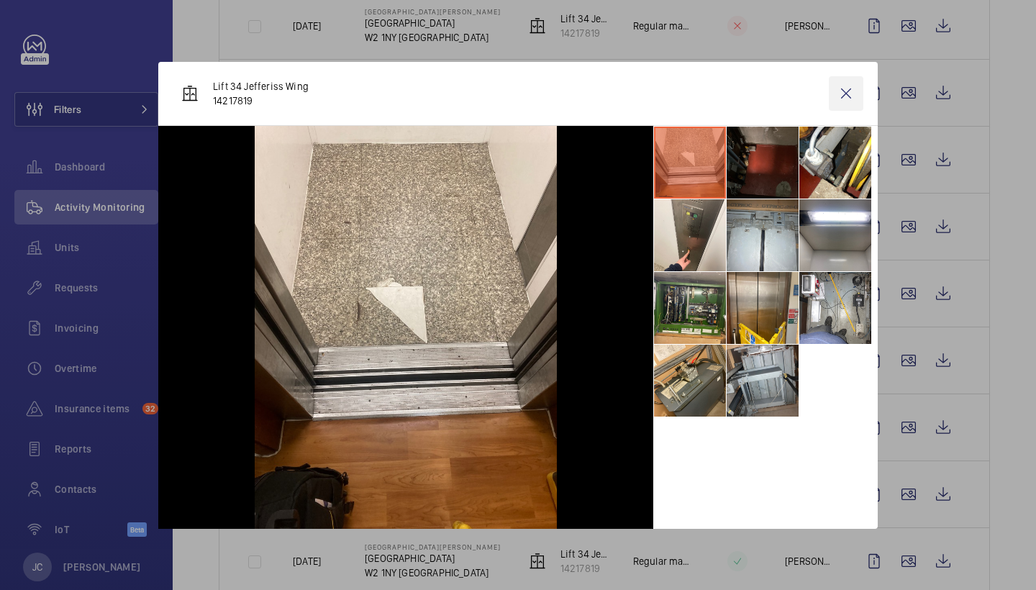
click at [844, 90] on wm-front-icon-button at bounding box center [846, 93] width 35 height 35
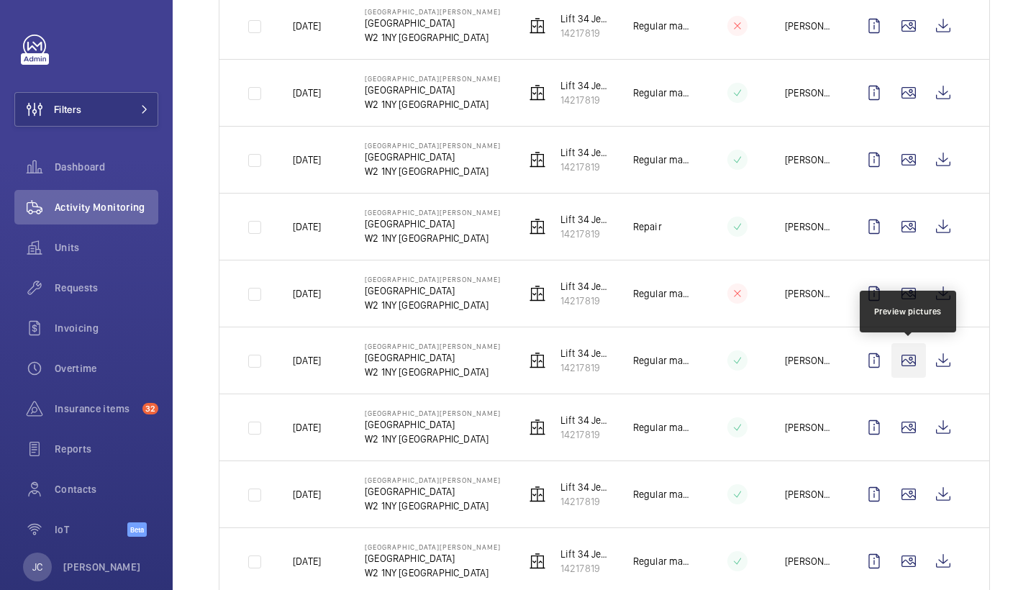
click at [907, 366] on wm-front-icon-button at bounding box center [909, 360] width 35 height 35
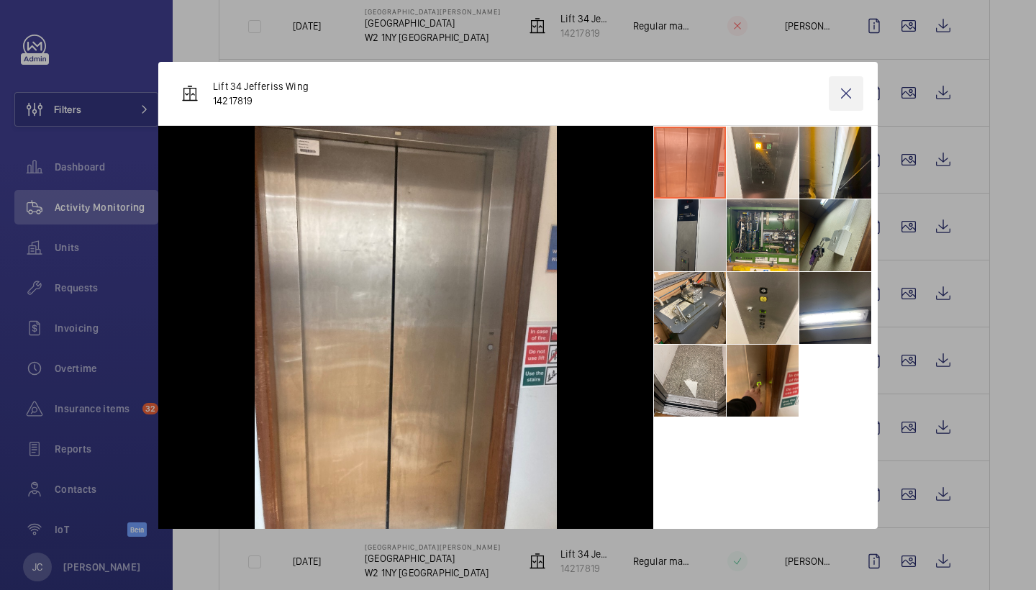
click at [844, 96] on wm-front-icon-button at bounding box center [846, 93] width 35 height 35
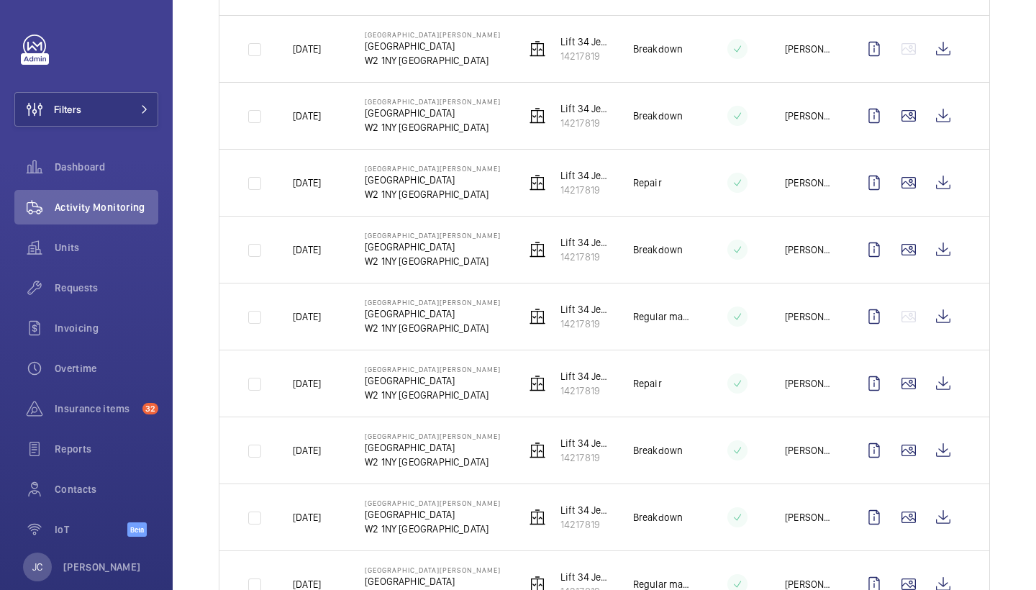
scroll to position [1411, 0]
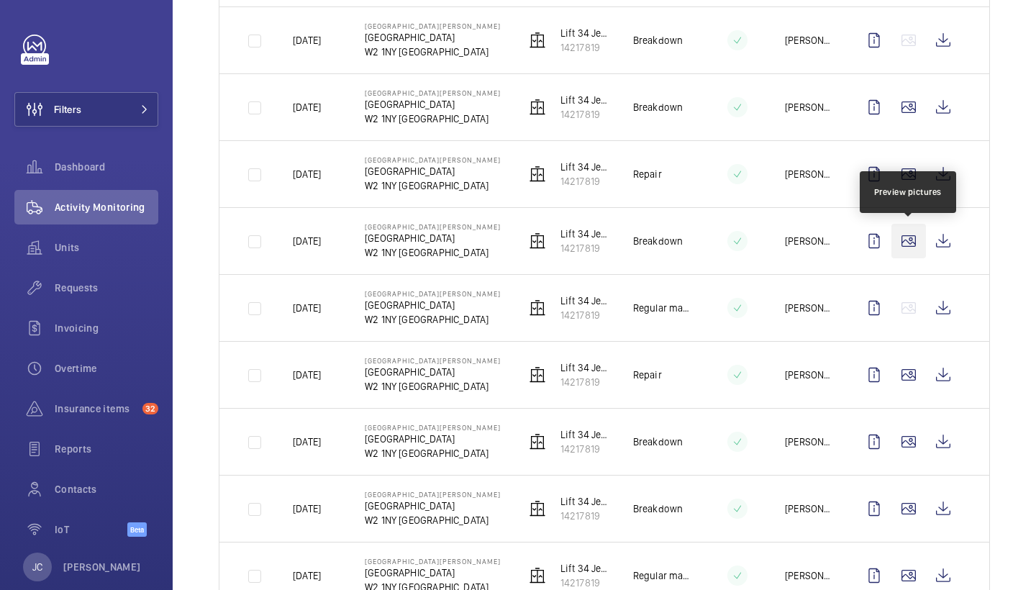
click at [910, 232] on wm-front-icon-button at bounding box center [909, 241] width 35 height 35
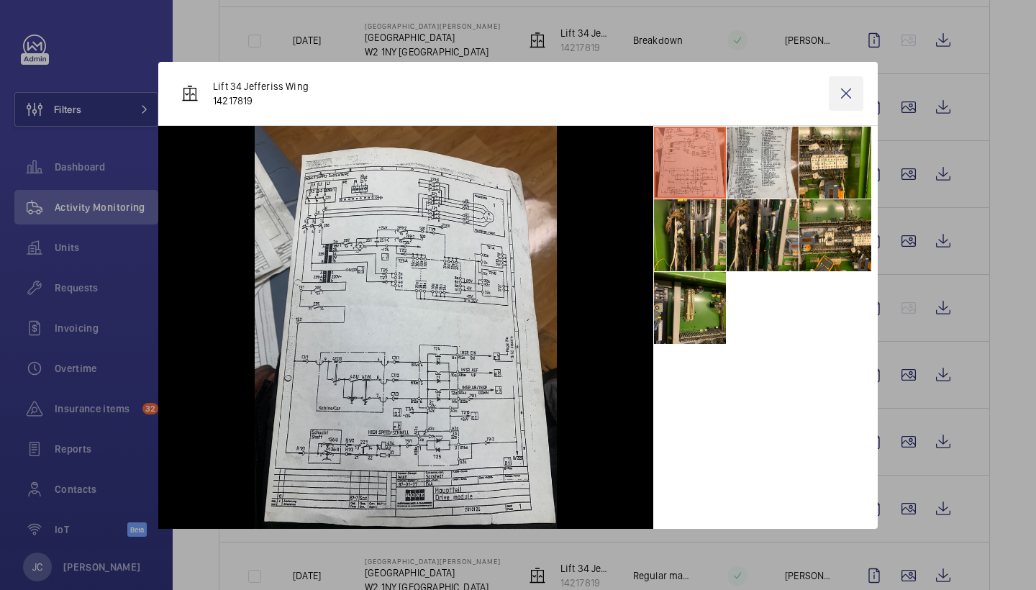
click at [841, 90] on wm-front-icon-button at bounding box center [846, 93] width 35 height 35
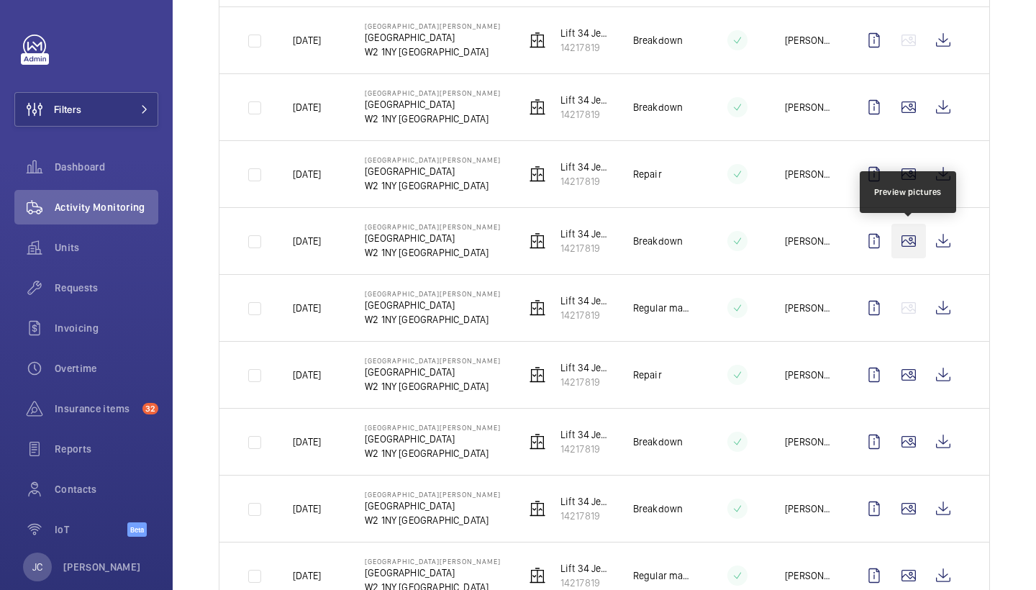
click at [910, 251] on wm-front-icon-button at bounding box center [909, 241] width 35 height 35
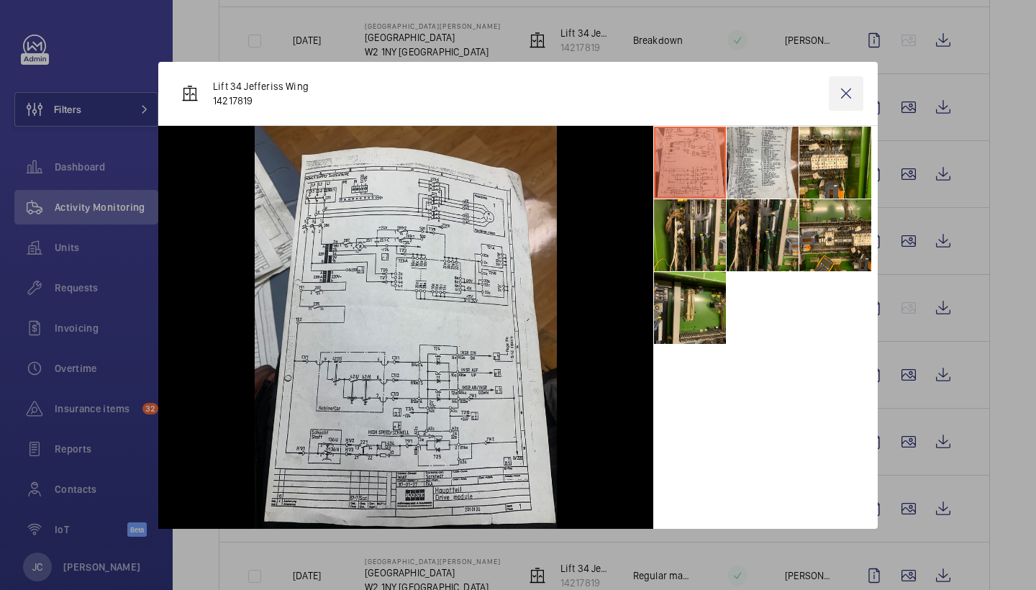
click at [845, 94] on wm-front-icon-button at bounding box center [846, 93] width 35 height 35
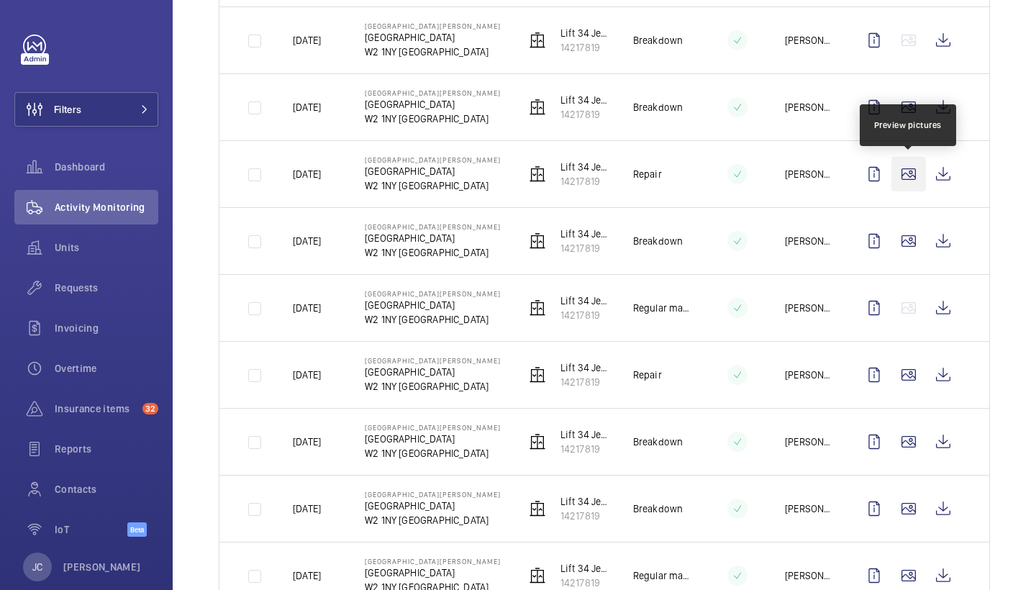
click at [907, 172] on wm-front-icon-button at bounding box center [909, 174] width 35 height 35
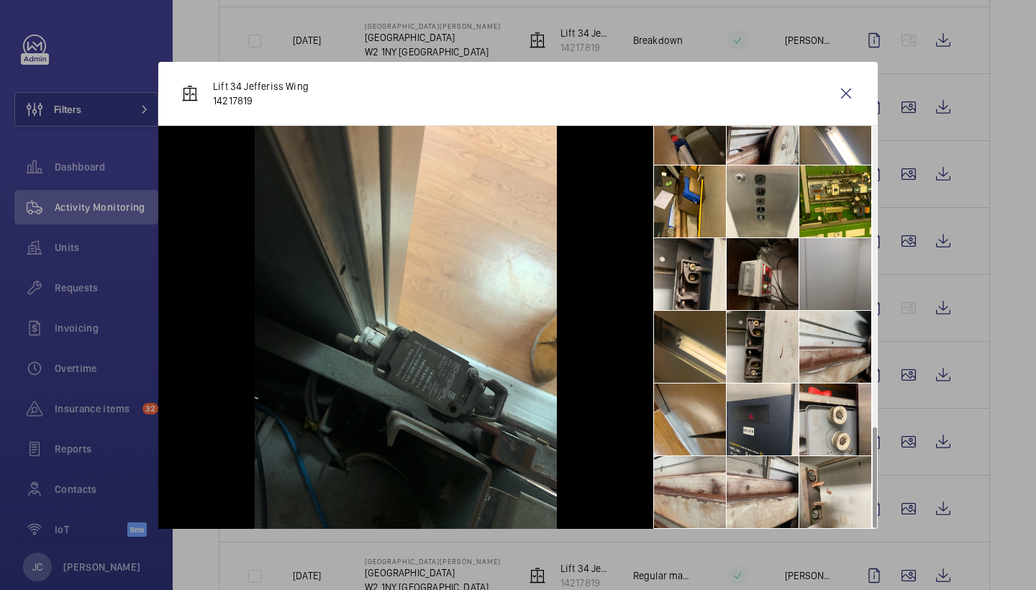
scroll to position [0, 0]
click at [843, 94] on wm-front-icon-button at bounding box center [846, 93] width 35 height 35
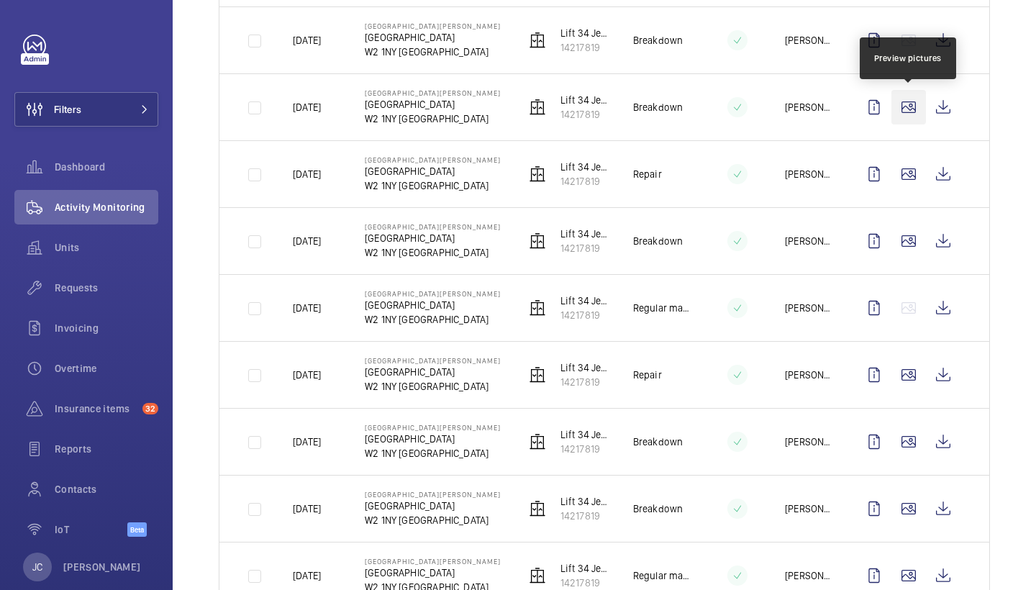
click at [910, 112] on wm-front-icon-button at bounding box center [909, 107] width 35 height 35
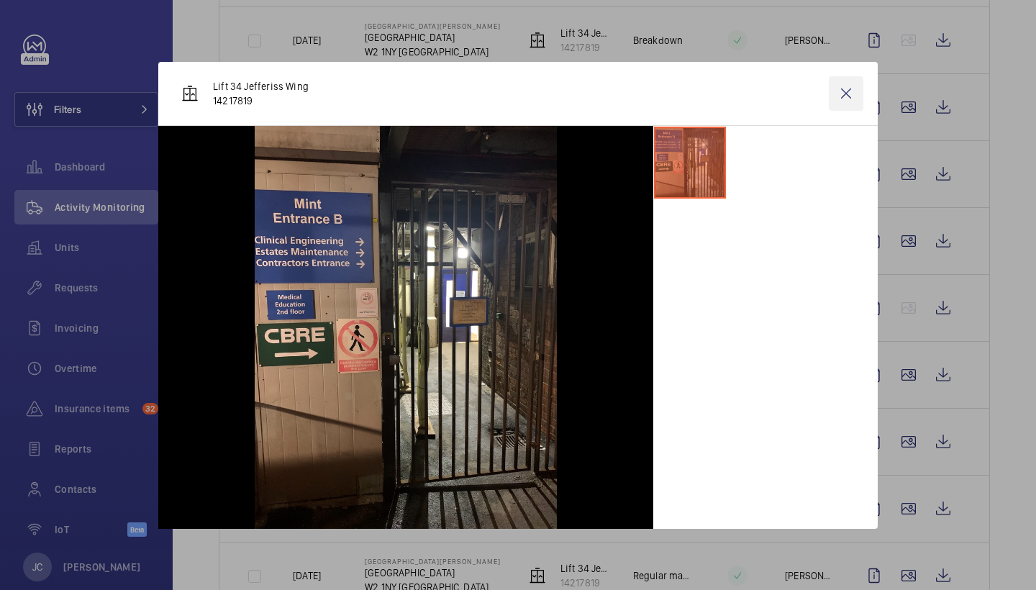
click at [848, 96] on wm-front-icon-button at bounding box center [846, 93] width 35 height 35
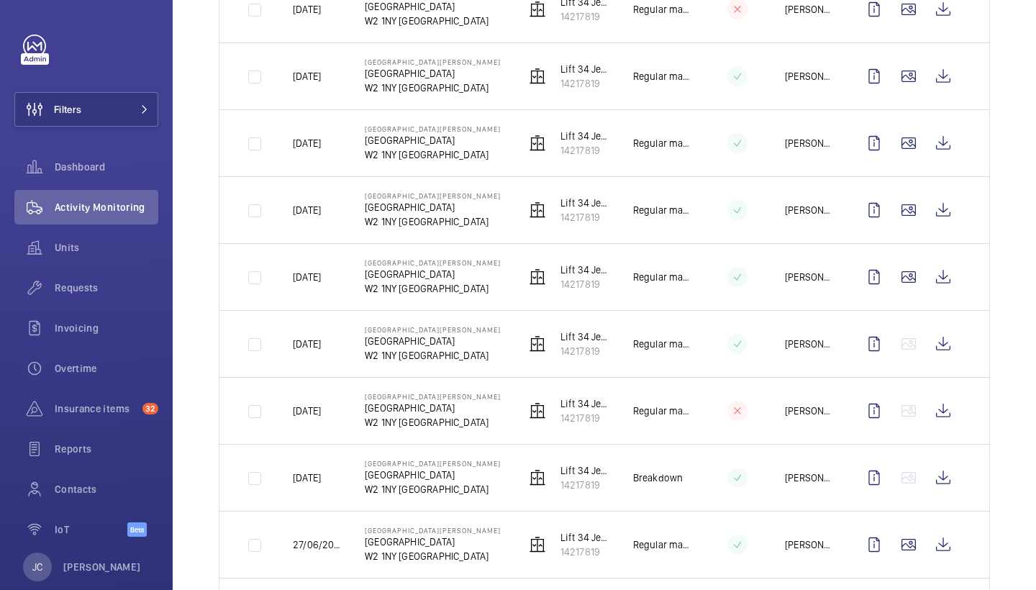
scroll to position [834, 0]
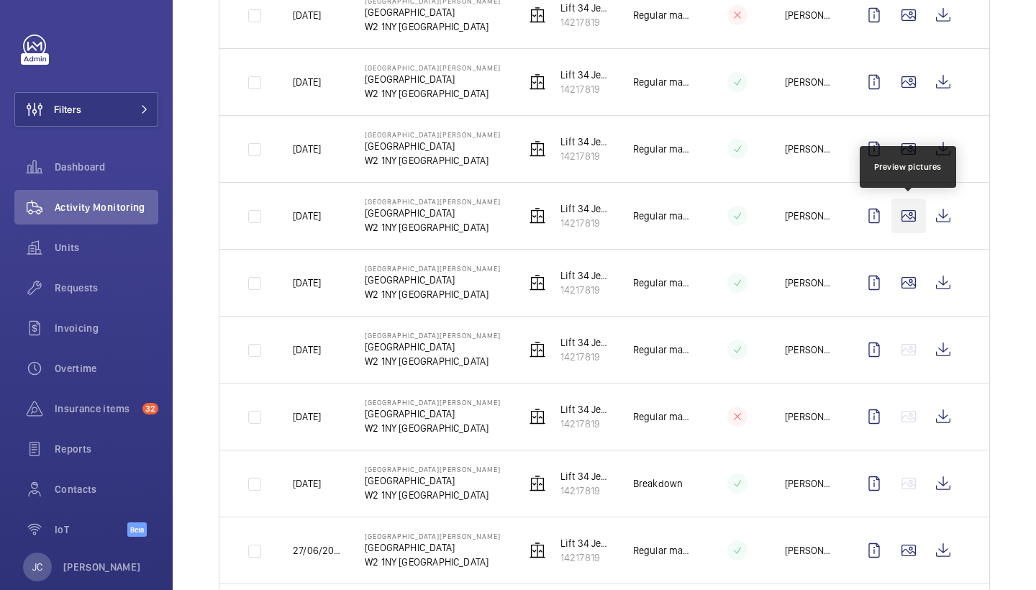
click at [912, 217] on wm-front-icon-button at bounding box center [909, 216] width 35 height 35
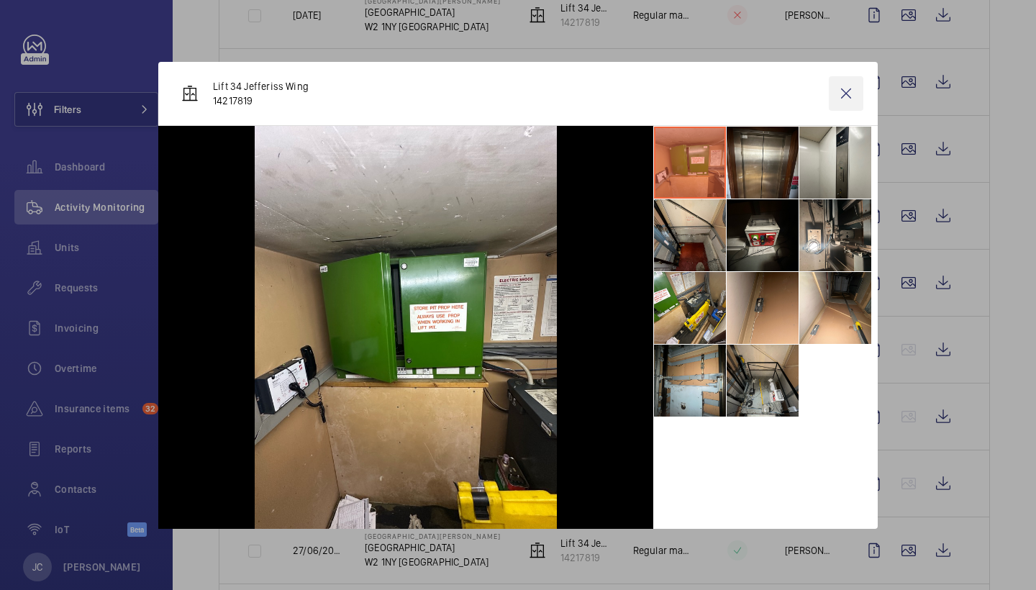
click at [850, 99] on wm-front-icon-button at bounding box center [846, 93] width 35 height 35
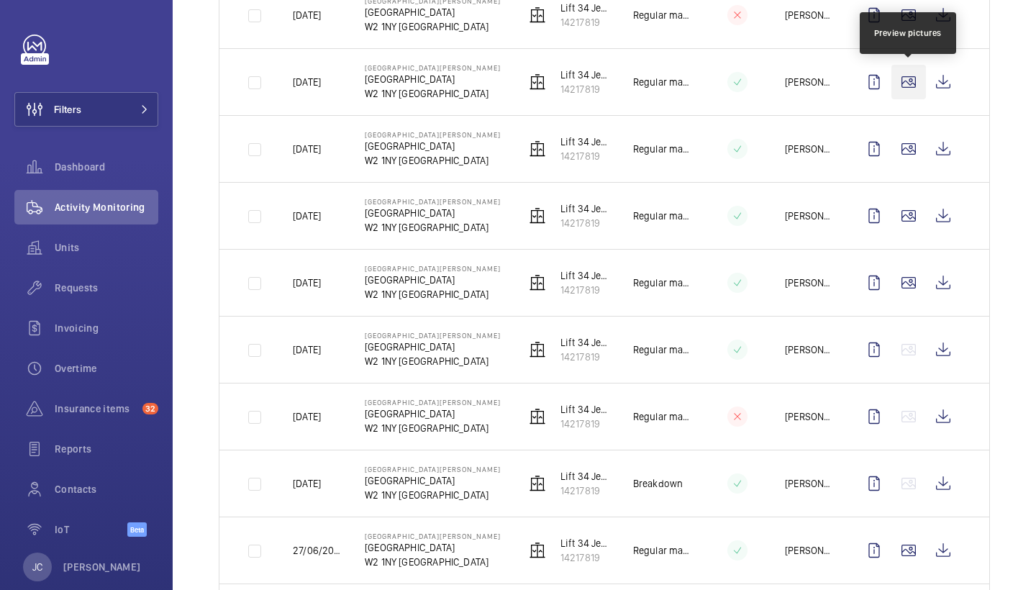
click at [917, 68] on wm-front-icon-button at bounding box center [909, 82] width 35 height 35
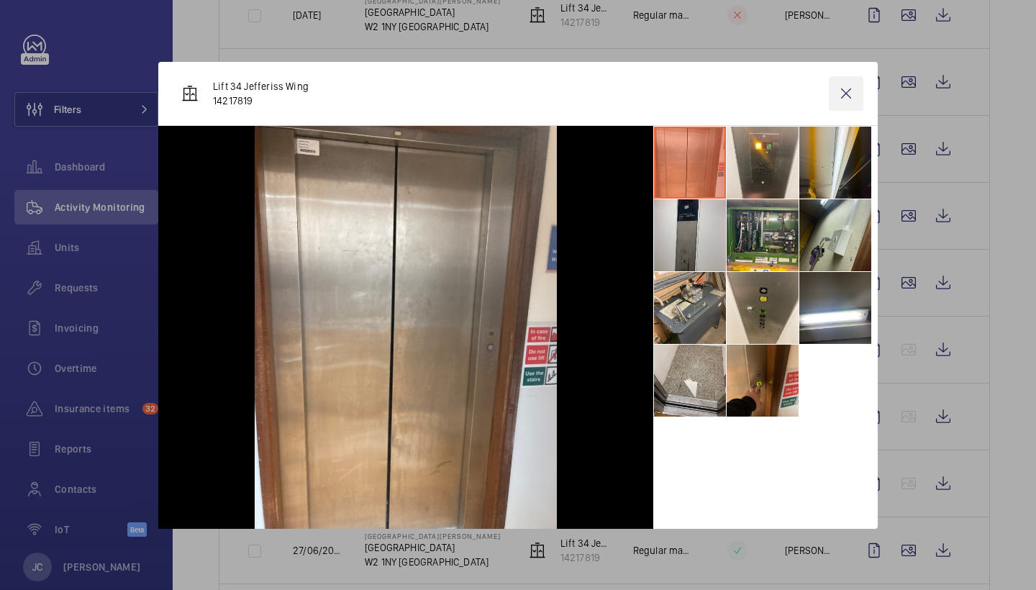
click at [840, 96] on wm-front-icon-button at bounding box center [846, 93] width 35 height 35
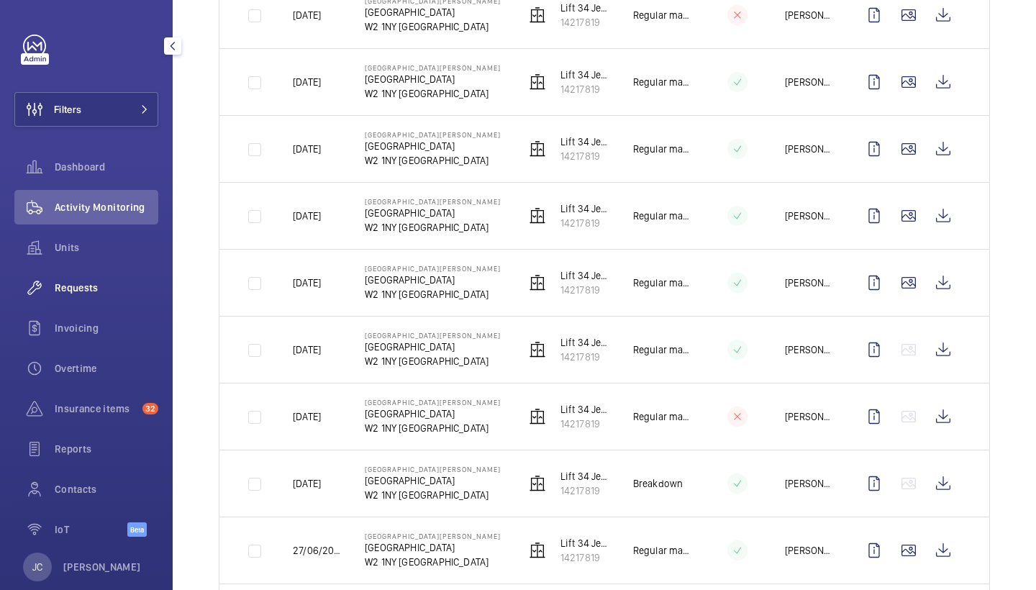
click at [94, 287] on span "Requests" at bounding box center [107, 288] width 104 height 14
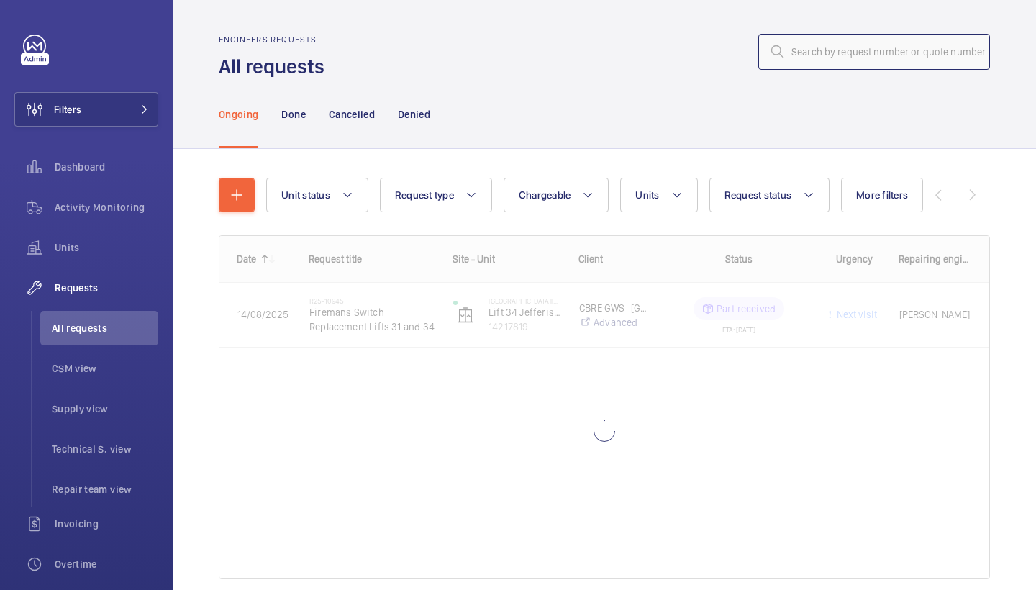
click at [875, 59] on input "text" at bounding box center [874, 52] width 232 height 36
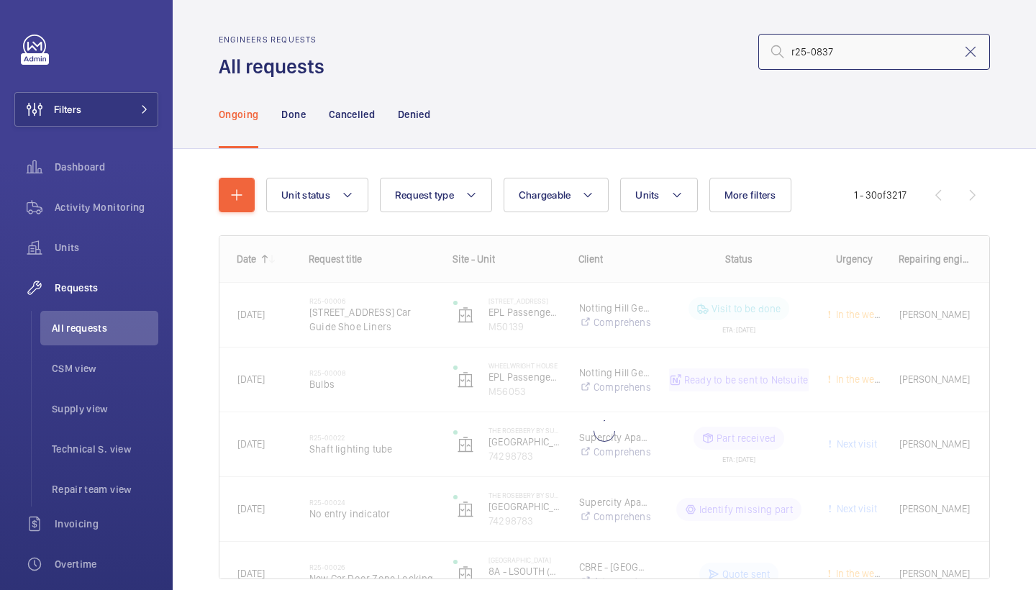
type input "r25-08374"
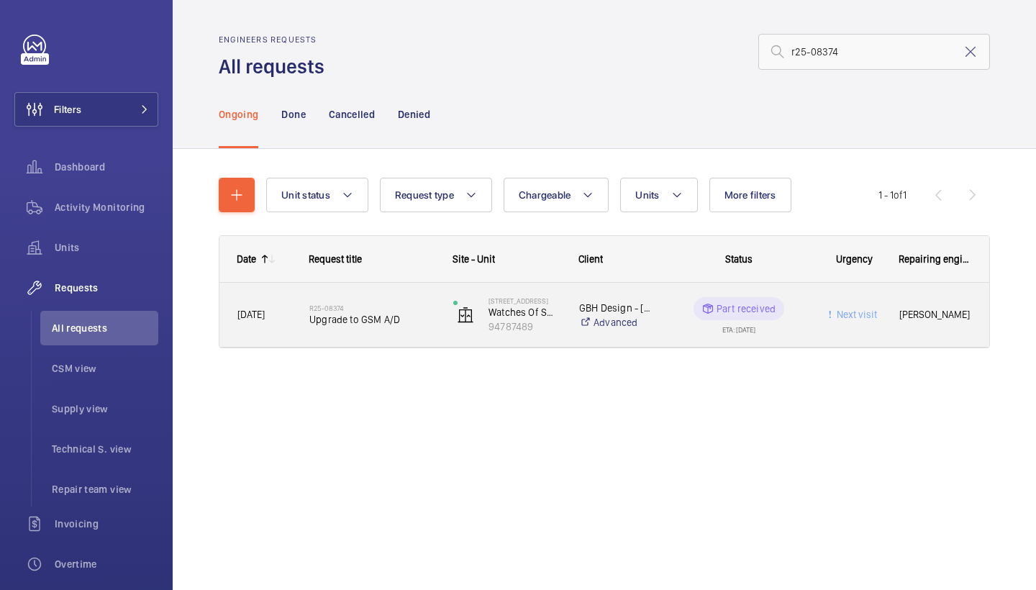
click at [381, 329] on div "R25-08374 Upgrade to GSM A/D" at bounding box center [371, 315] width 125 height 42
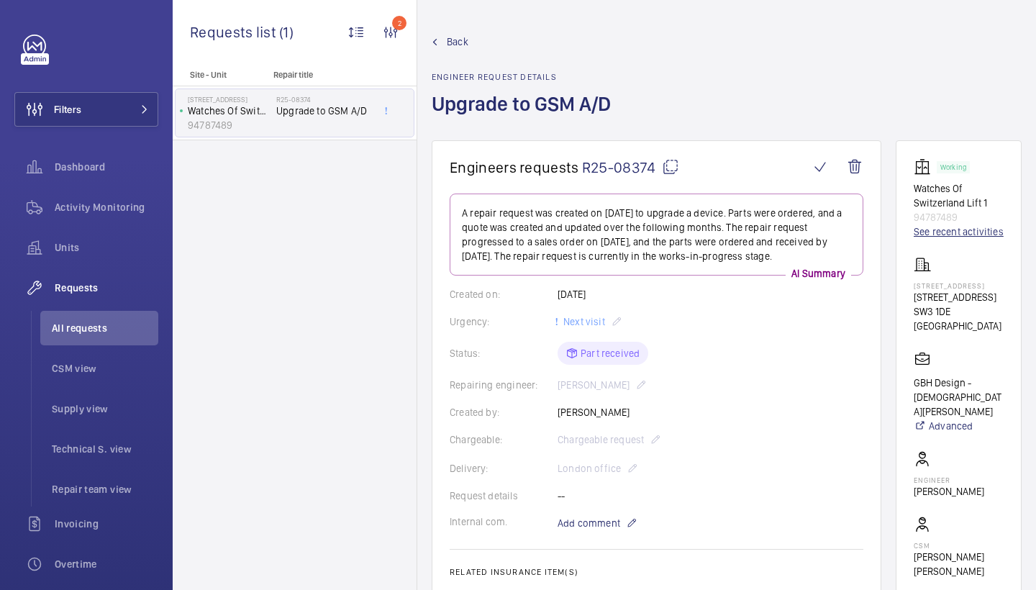
click at [939, 238] on link "See recent activities" at bounding box center [959, 232] width 90 height 14
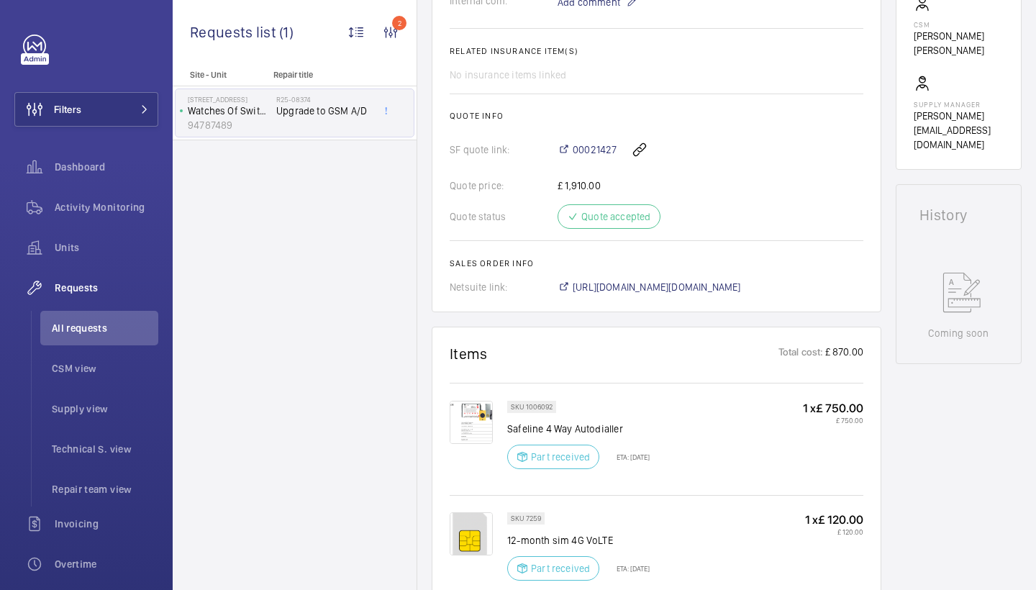
scroll to position [1021, 0]
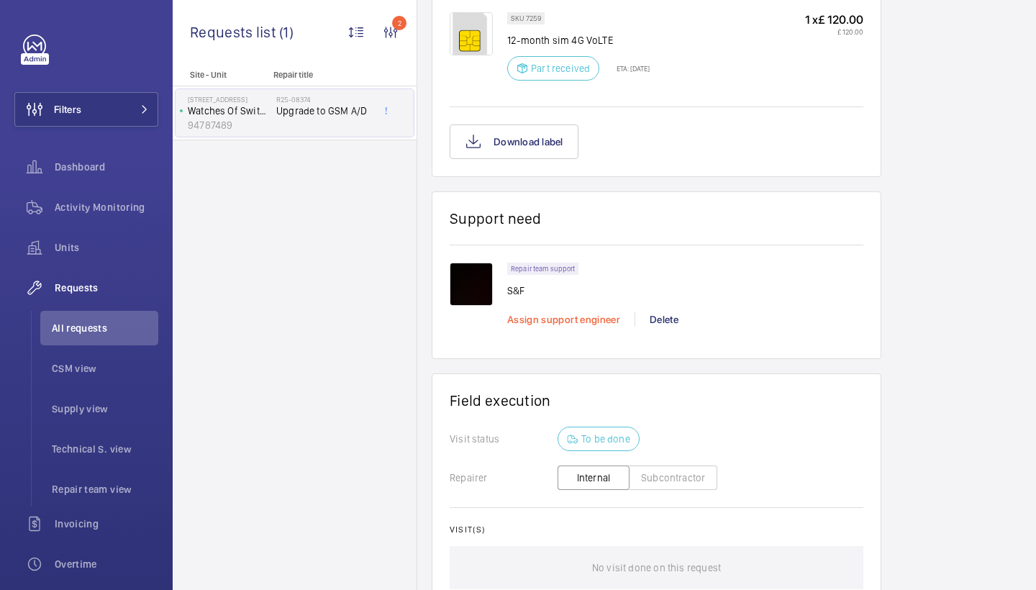
click at [561, 316] on span "Assign support engineer" at bounding box center [563, 320] width 113 height 12
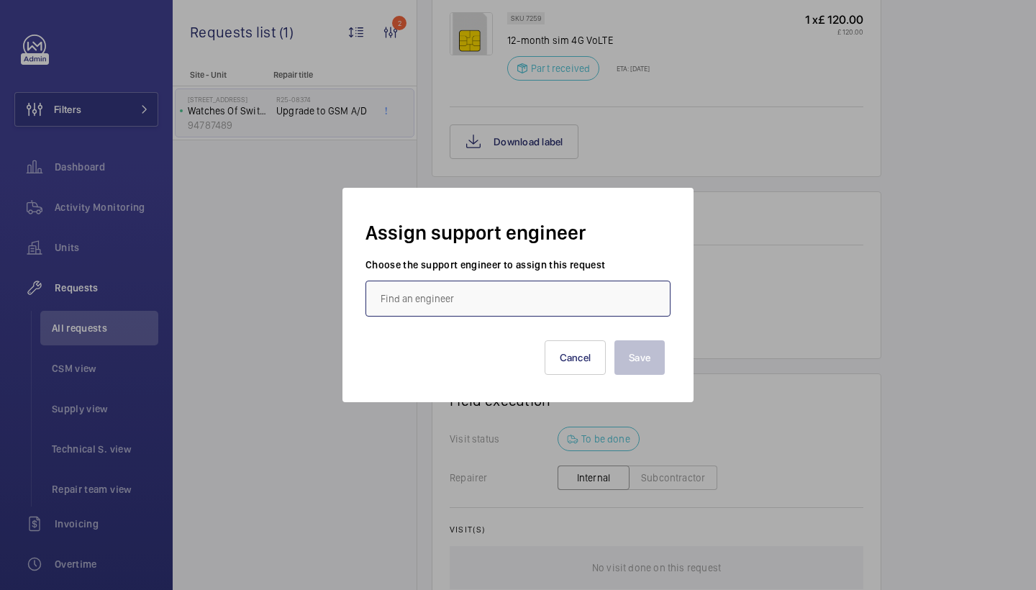
click at [445, 305] on input "text" at bounding box center [518, 299] width 305 height 36
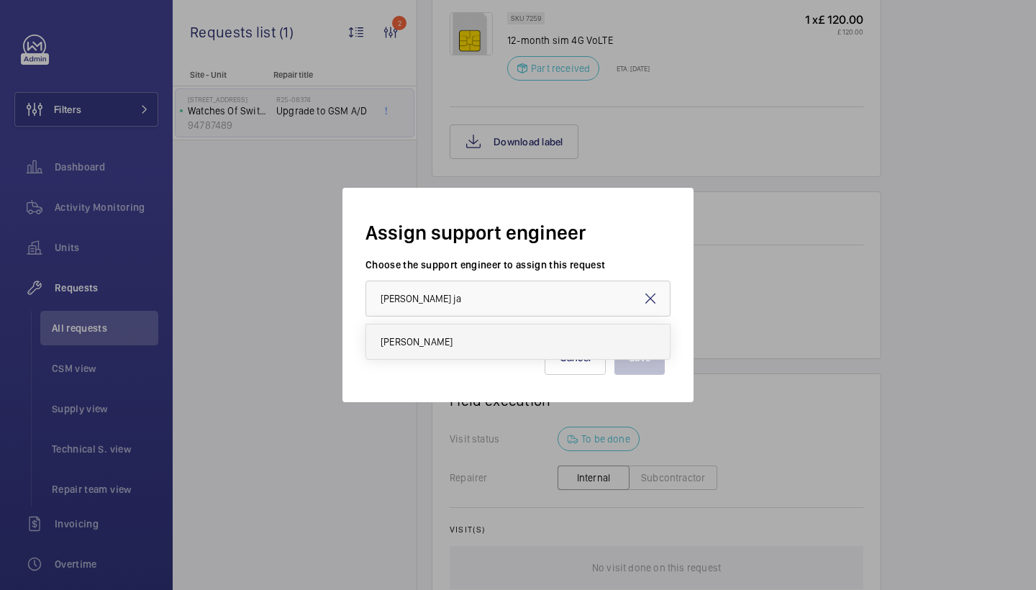
click at [453, 344] on mat-option "Dan Jarvis" at bounding box center [518, 342] width 304 height 35
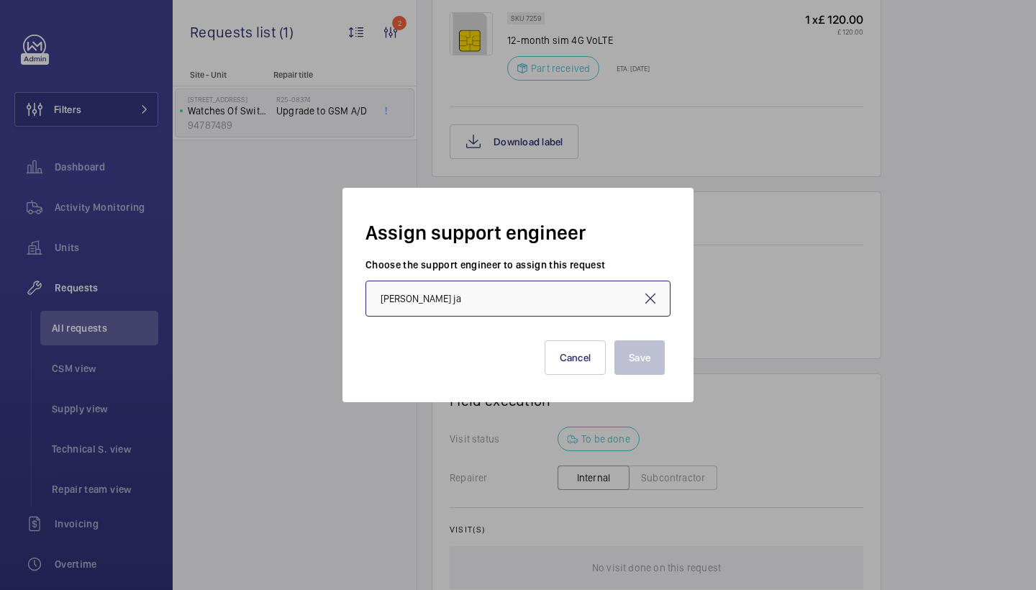
type input "[PERSON_NAME]"
click at [645, 355] on button "Save" at bounding box center [640, 357] width 50 height 35
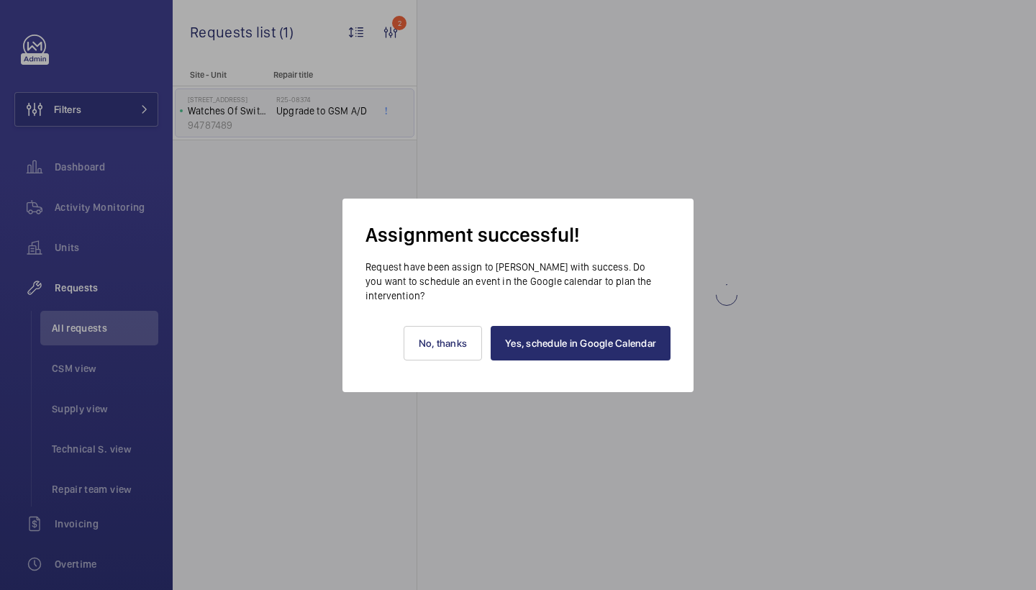
click at [584, 346] on link "Yes, schedule in Google Calendar" at bounding box center [581, 343] width 180 height 35
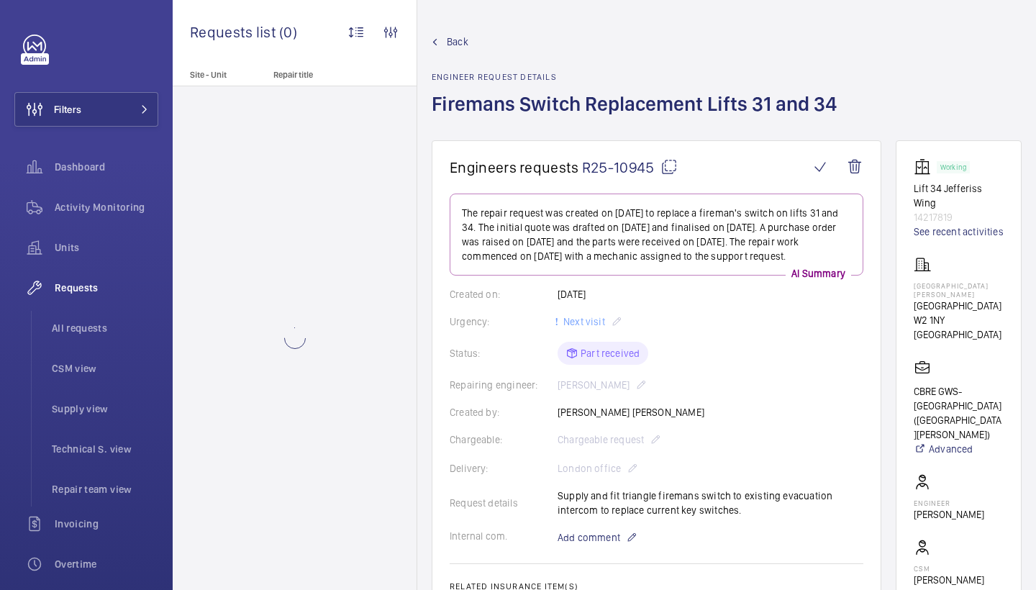
click at [666, 168] on mat-icon at bounding box center [669, 166] width 17 height 17
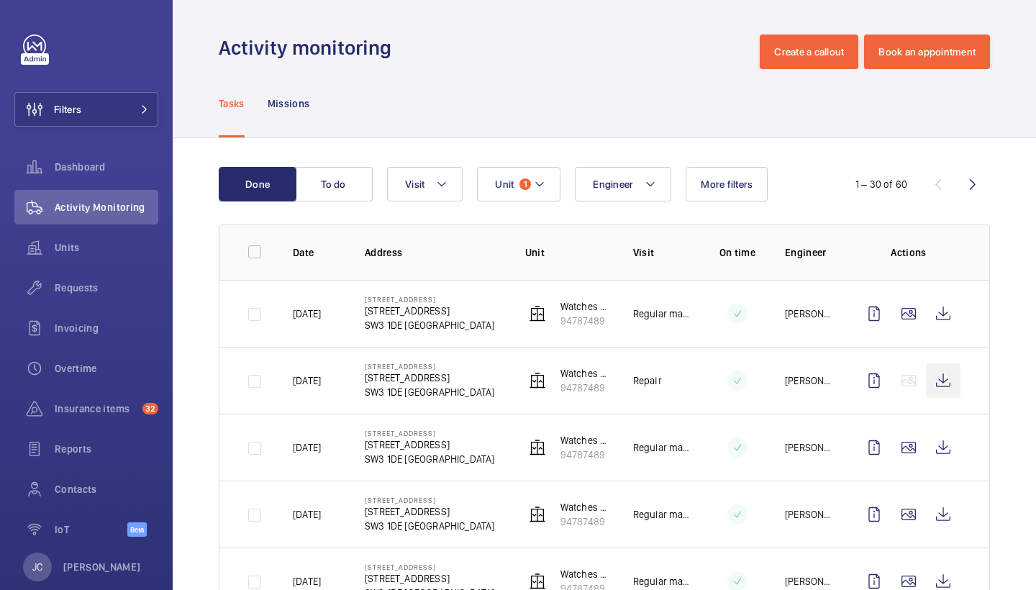
click at [941, 370] on wm-front-icon-button at bounding box center [943, 380] width 35 height 35
click at [509, 186] on span "Unit" at bounding box center [504, 184] width 19 height 12
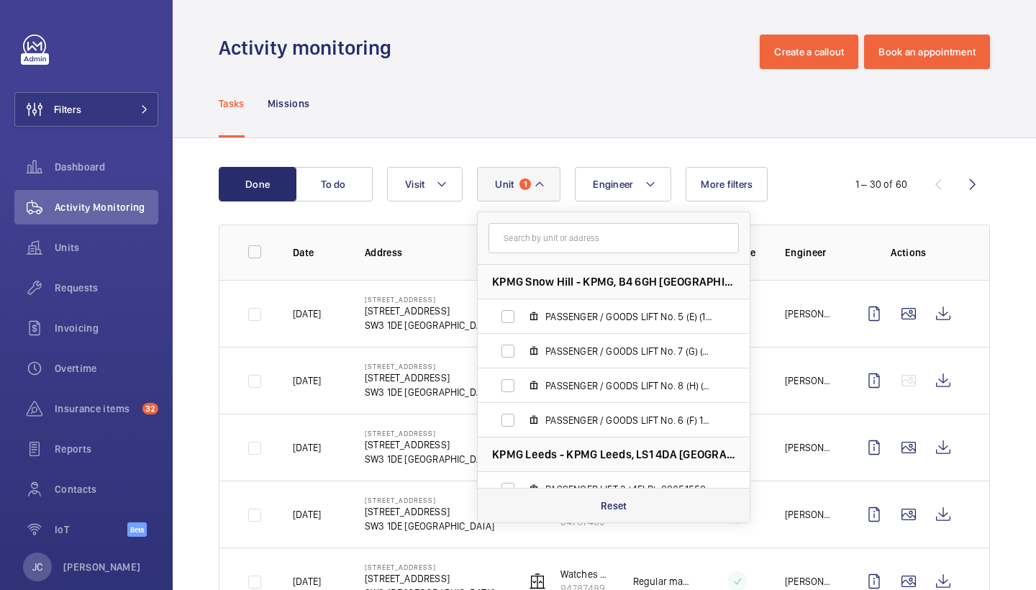
click at [608, 515] on div "Reset" at bounding box center [614, 505] width 272 height 35
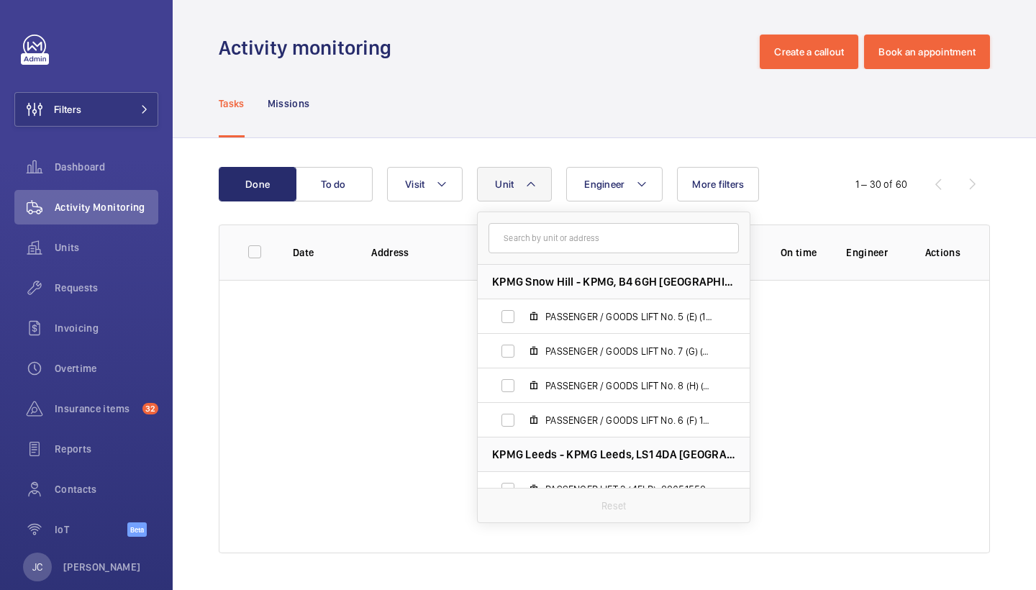
click at [565, 115] on div "Tasks Missions" at bounding box center [604, 103] width 771 height 68
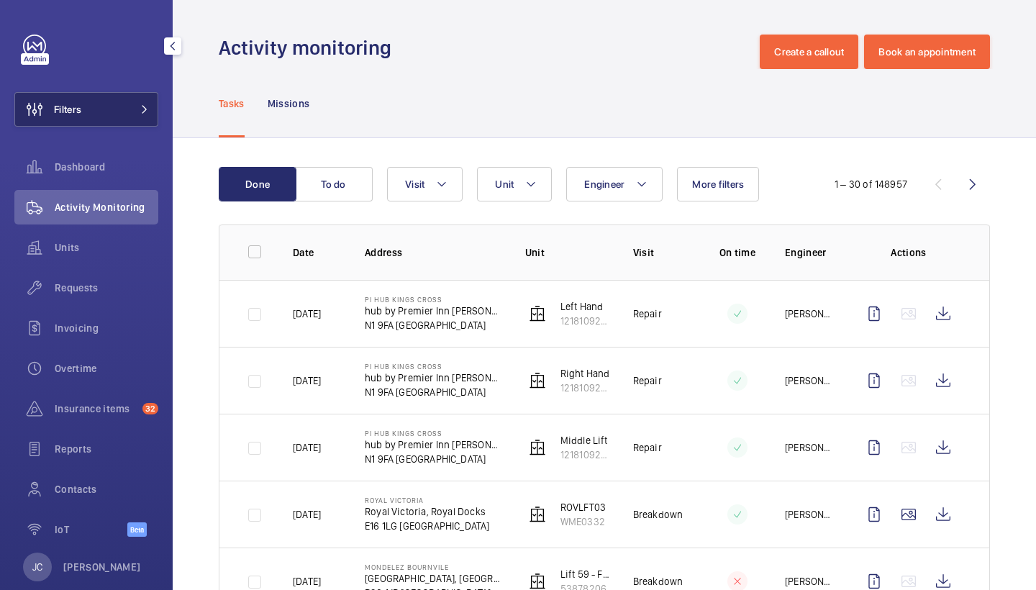
click at [125, 103] on button "Filters" at bounding box center [86, 109] width 144 height 35
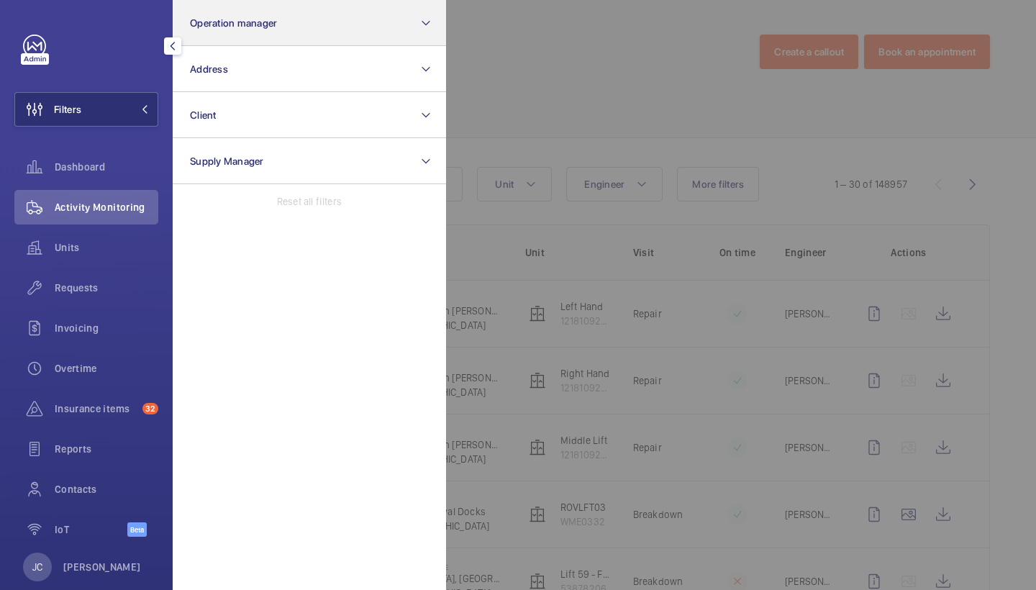
click at [228, 45] on button "Operation manager" at bounding box center [309, 23] width 273 height 46
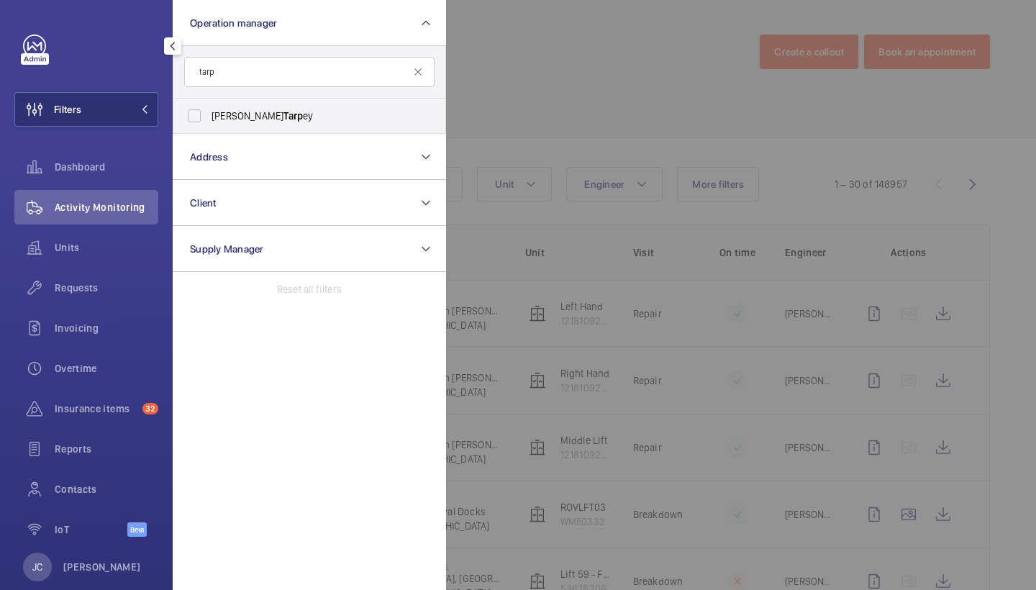
type input "tarp"
click at [232, 96] on form "tarp" at bounding box center [309, 72] width 272 height 53
click at [233, 106] on label "Connor Tarp ey" at bounding box center [298, 116] width 250 height 35
click at [209, 106] on input "Connor Tarp ey" at bounding box center [194, 115] width 29 height 29
checkbox input "true"
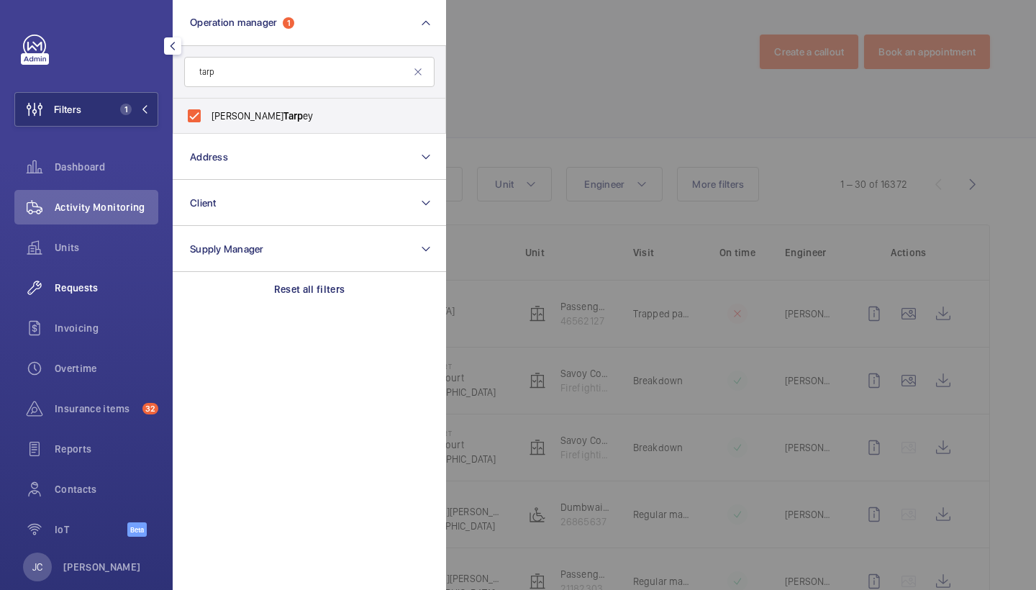
click at [89, 288] on span "Requests" at bounding box center [107, 288] width 104 height 14
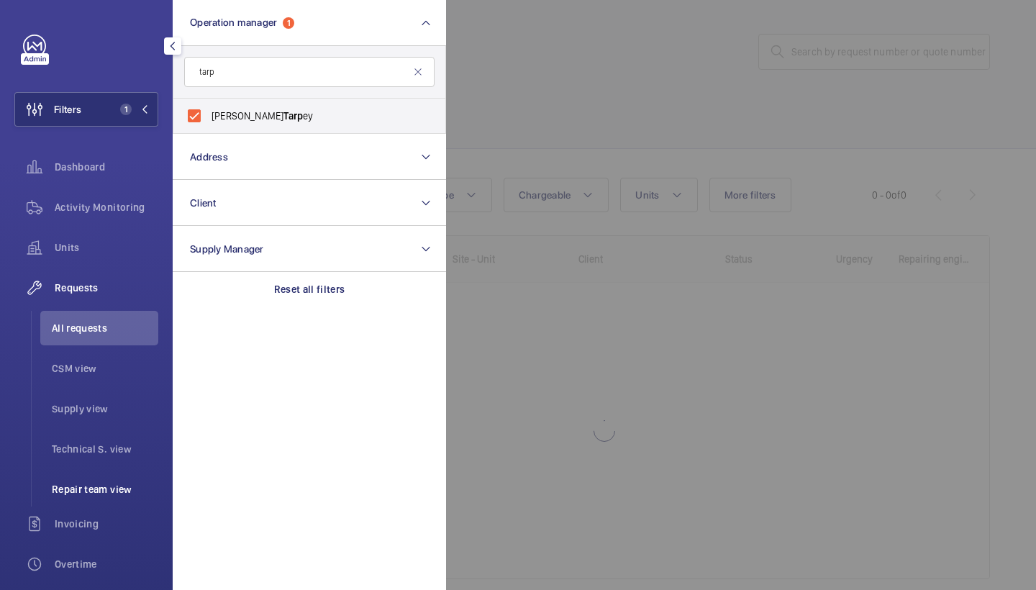
click at [98, 493] on span "Repair team view" at bounding box center [105, 489] width 106 height 14
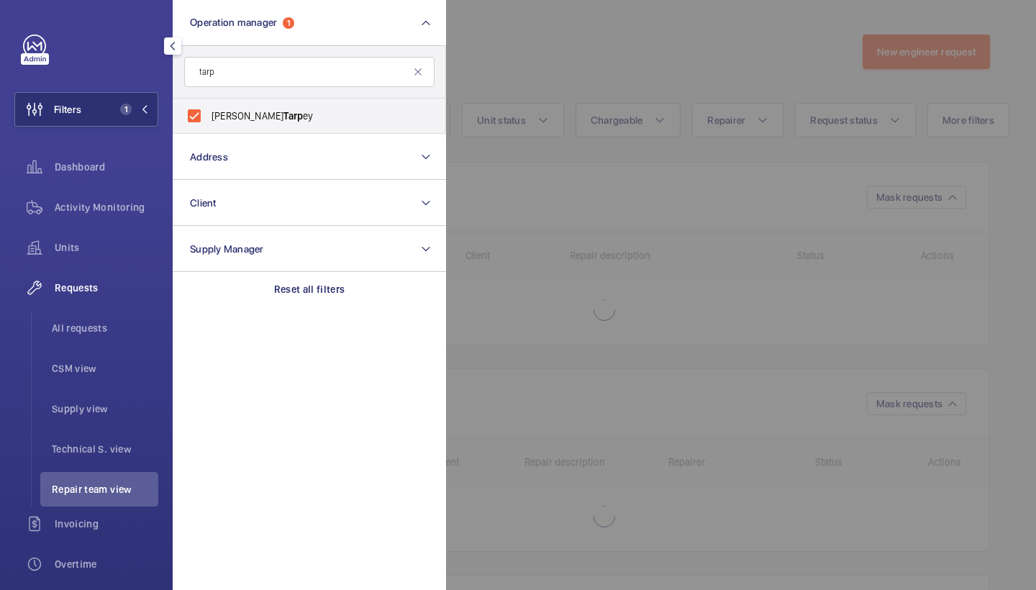
click at [691, 76] on div at bounding box center [964, 295] width 1036 height 590
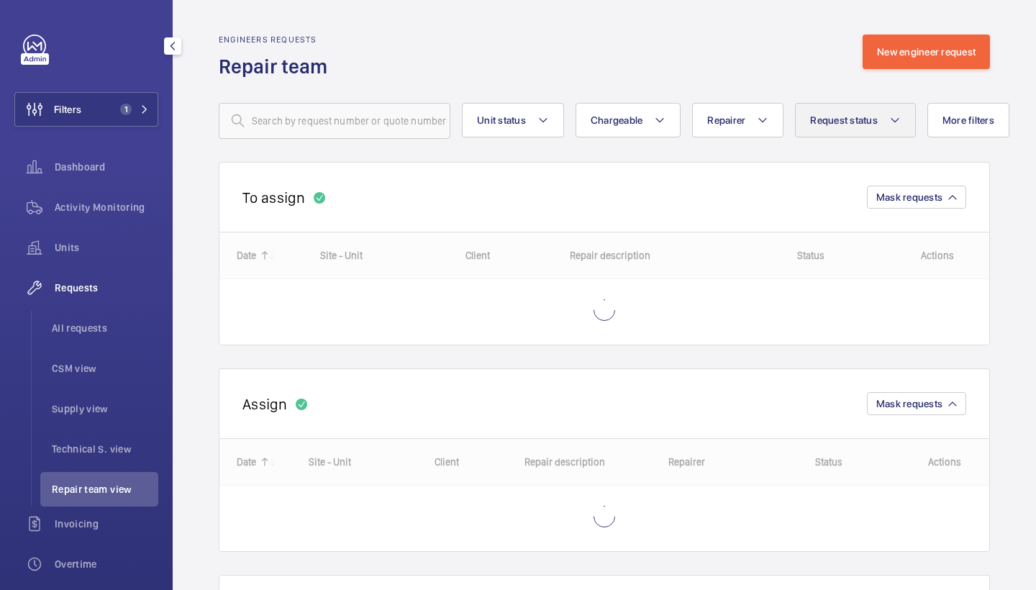
click at [825, 119] on span "Request status" at bounding box center [844, 120] width 68 height 12
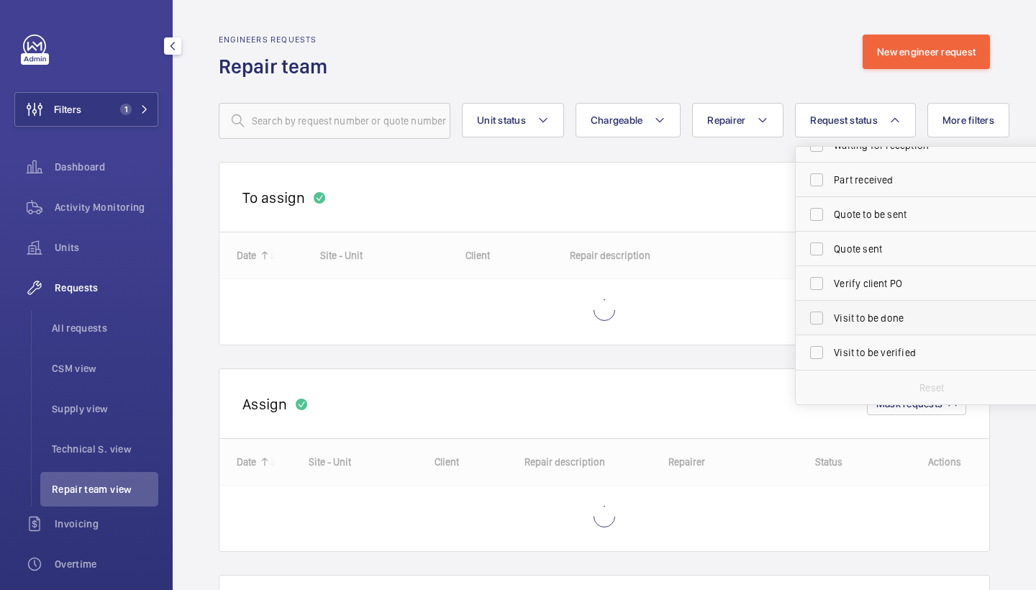
scroll to position [191, 0]
click at [861, 317] on span "Visit to be done" at bounding box center [933, 318] width 198 height 14
click at [831, 317] on input "Visit to be done" at bounding box center [816, 318] width 29 height 29
checkbox input "true"
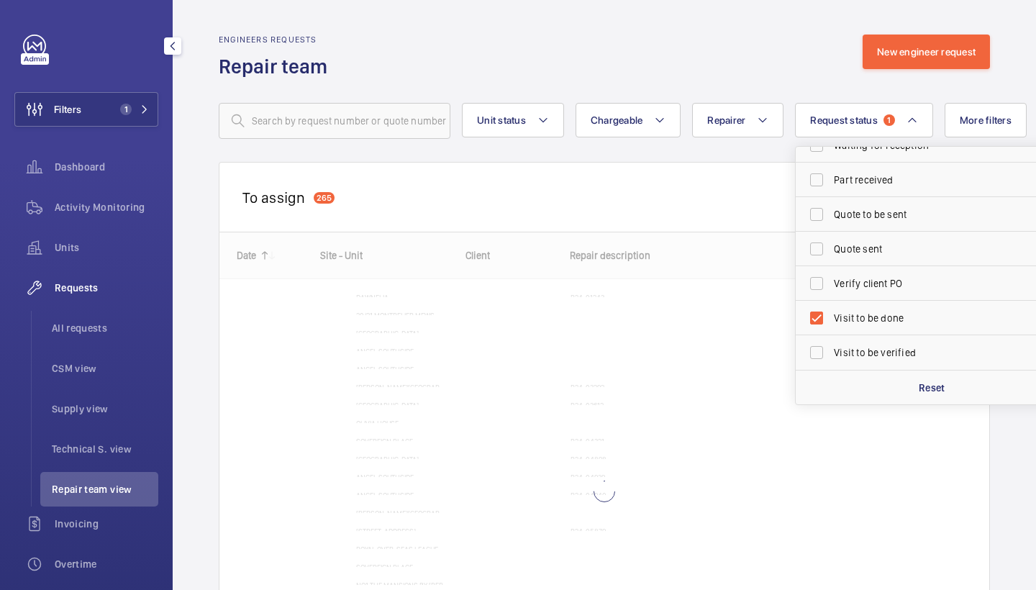
click at [761, 49] on div "Engineers requests Repair team New engineer request" at bounding box center [604, 57] width 771 height 45
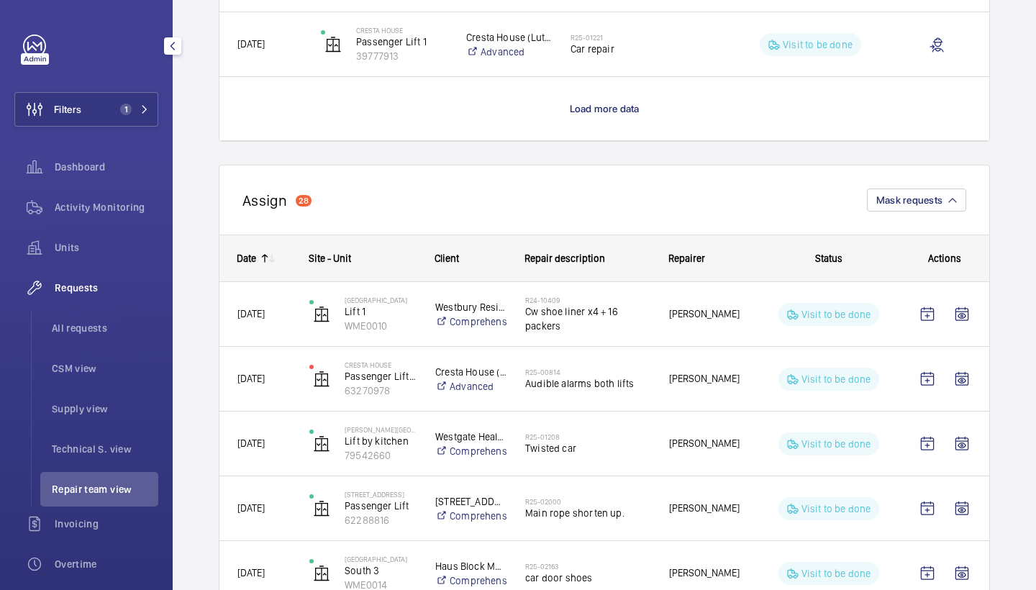
scroll to position [1541, 0]
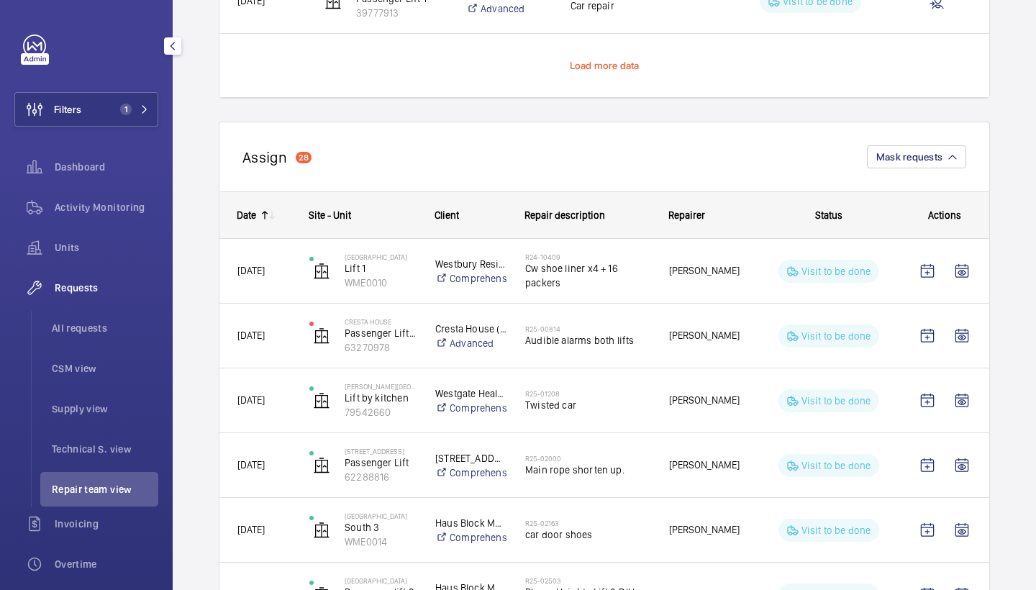
click at [596, 66] on span "Load more data" at bounding box center [605, 66] width 70 height 12
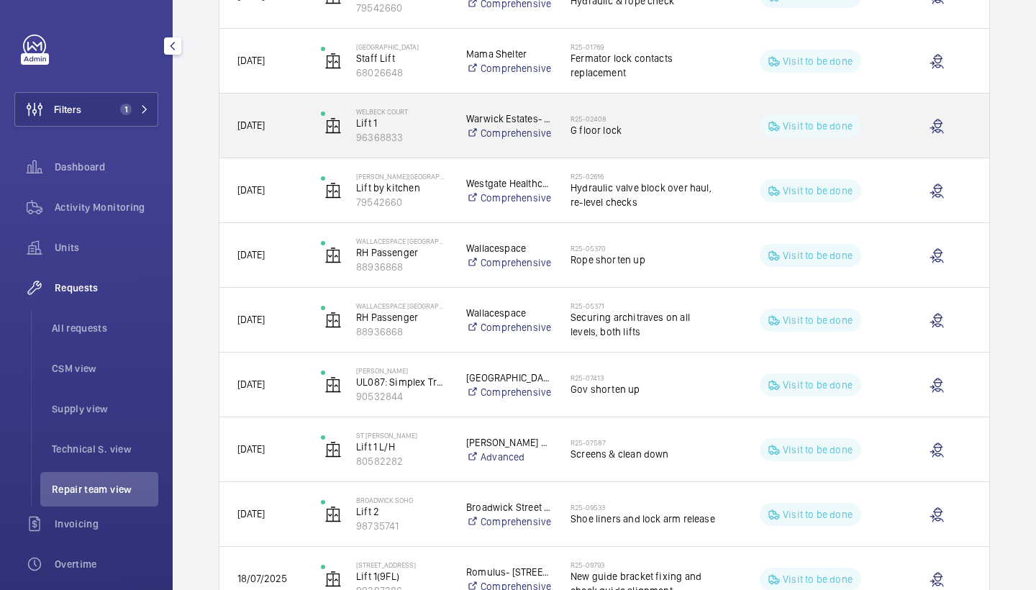
scroll to position [1674, 0]
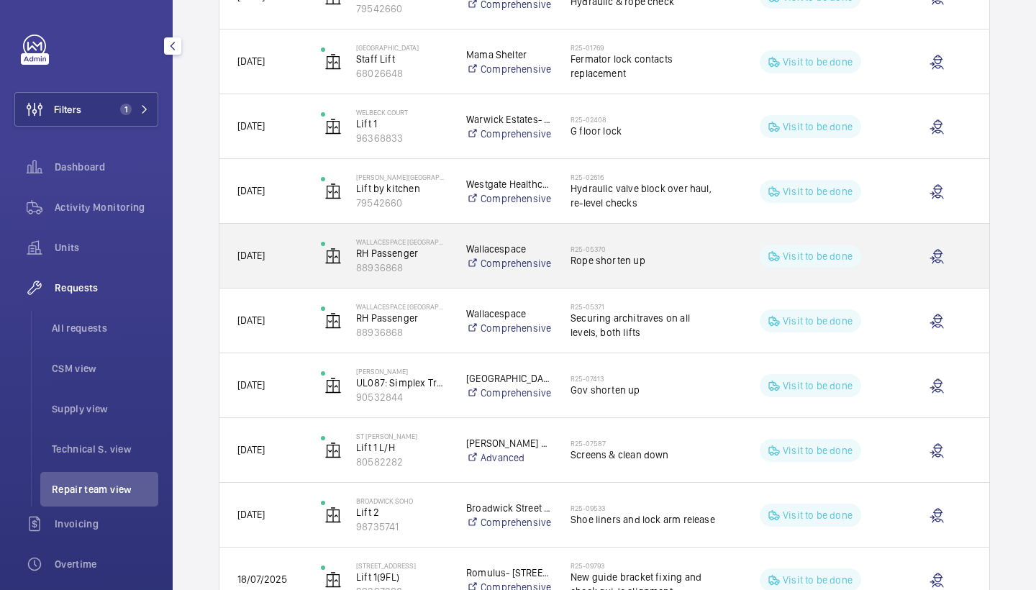
click at [638, 258] on span "Rope shorten up" at bounding box center [645, 260] width 148 height 14
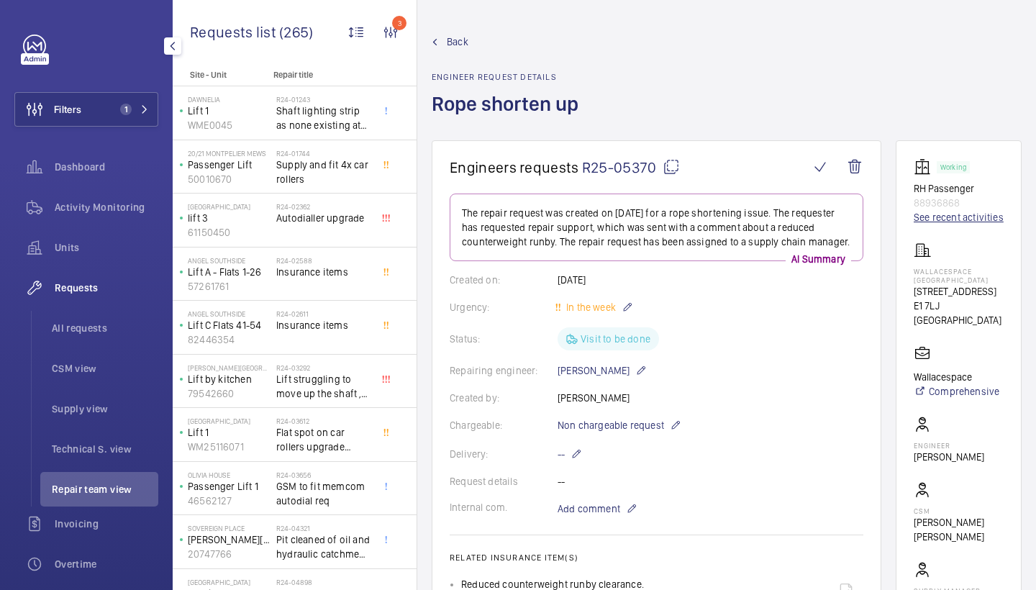
click at [933, 213] on link "See recent activities" at bounding box center [959, 217] width 90 height 14
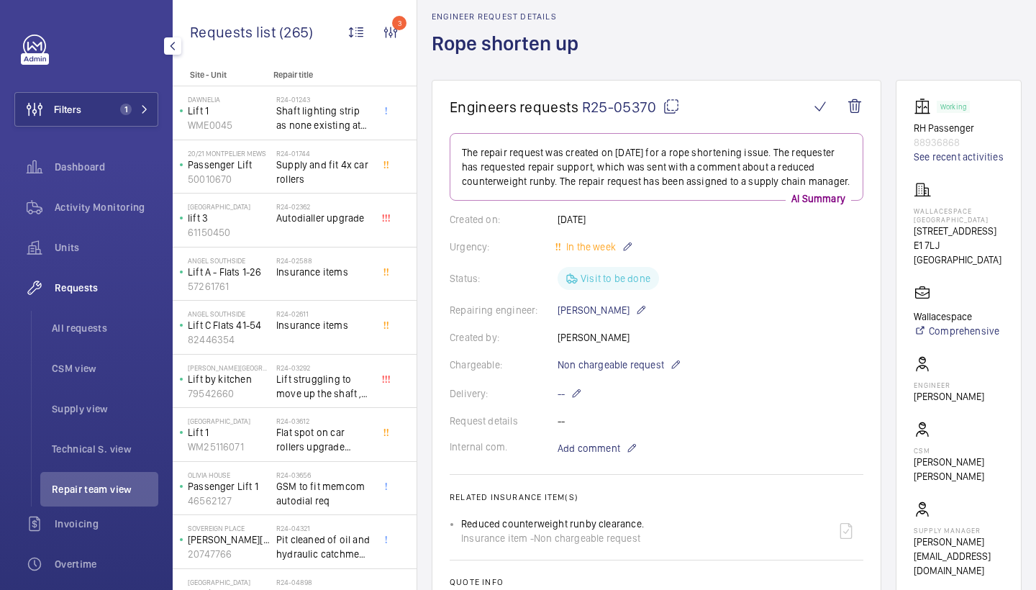
scroll to position [53, 0]
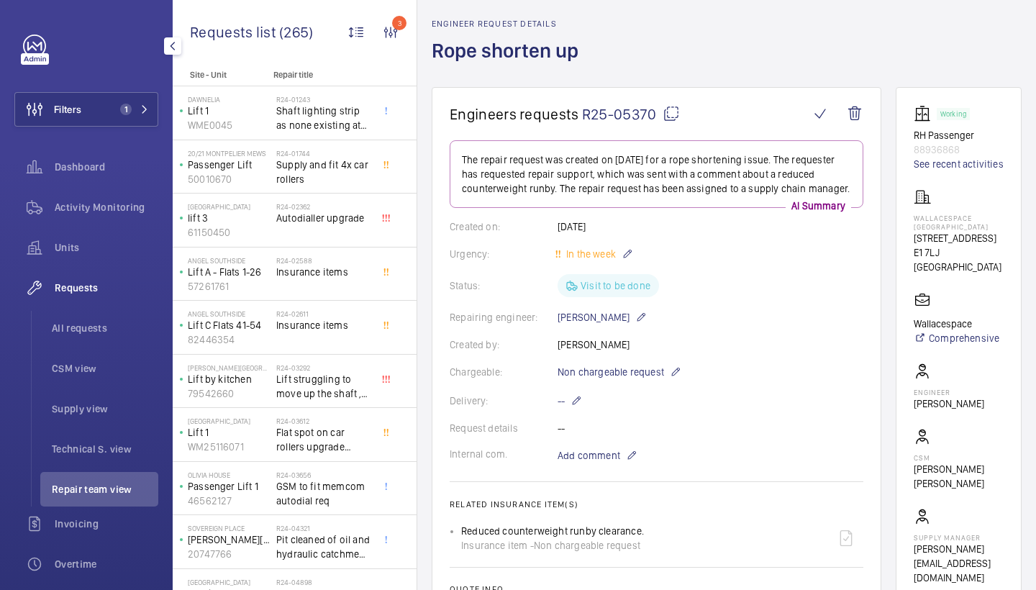
click at [845, 435] on wm-front-card-body "The repair request was created on 2025-04-14 for a rope shortening issue. The r…" at bounding box center [657, 438] width 414 height 597
click at [959, 159] on link "See recent activities" at bounding box center [959, 164] width 90 height 14
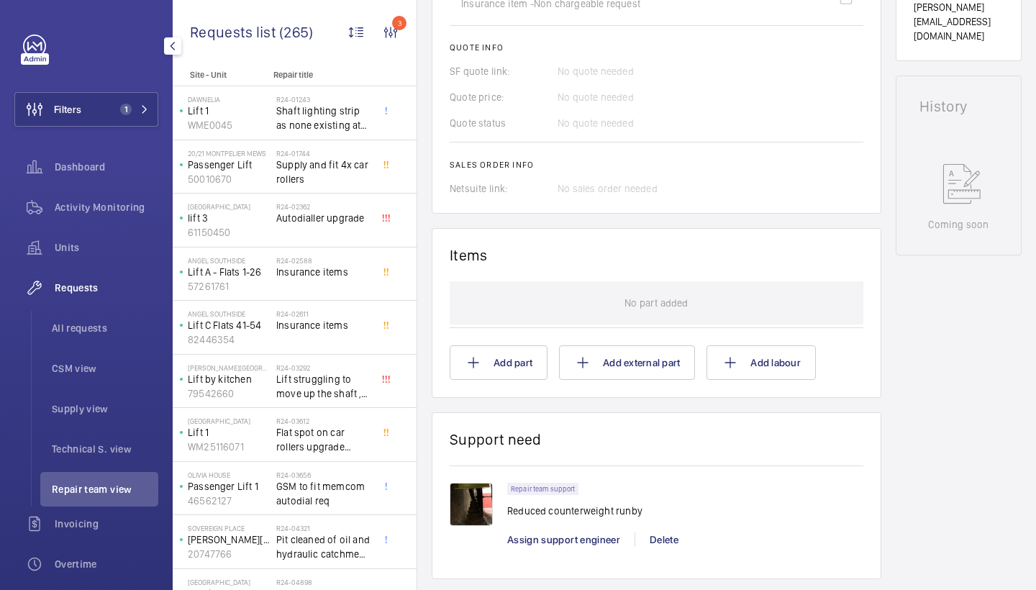
scroll to position [938, 0]
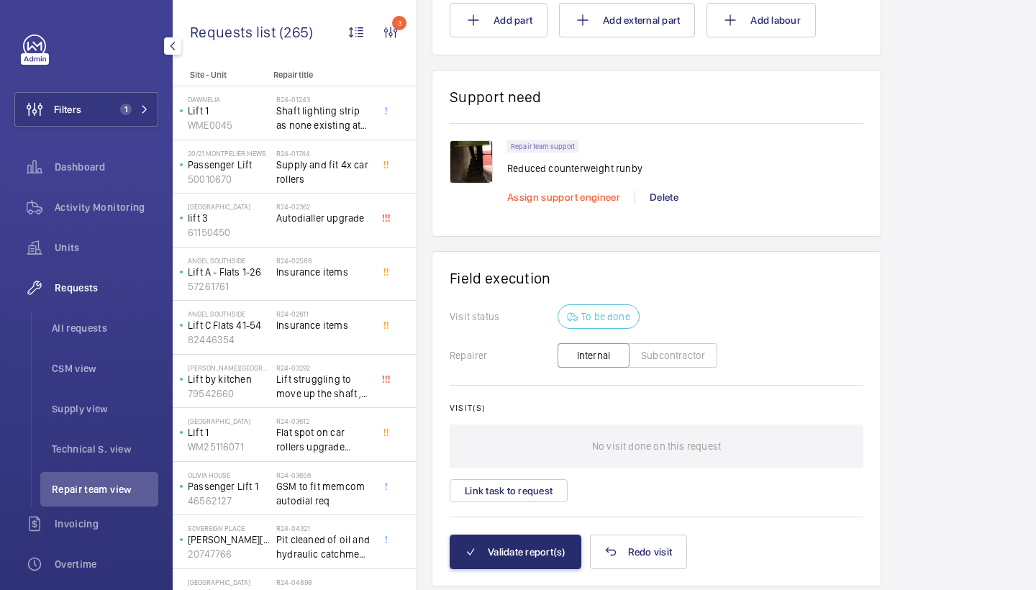
click at [568, 203] on span "Assign support engineer" at bounding box center [563, 197] width 113 height 12
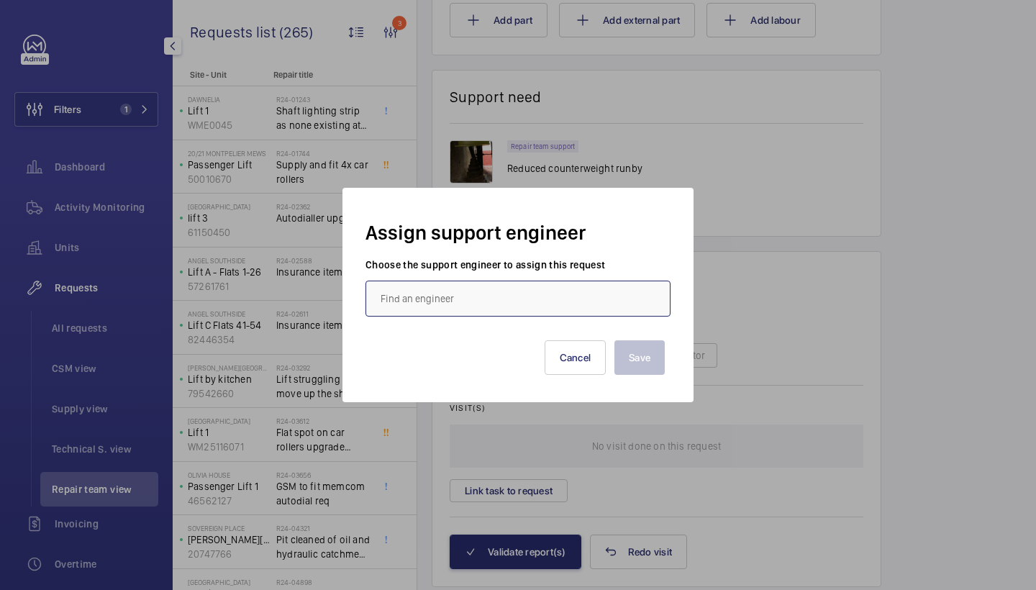
click at [470, 290] on input "text" at bounding box center [518, 299] width 305 height 36
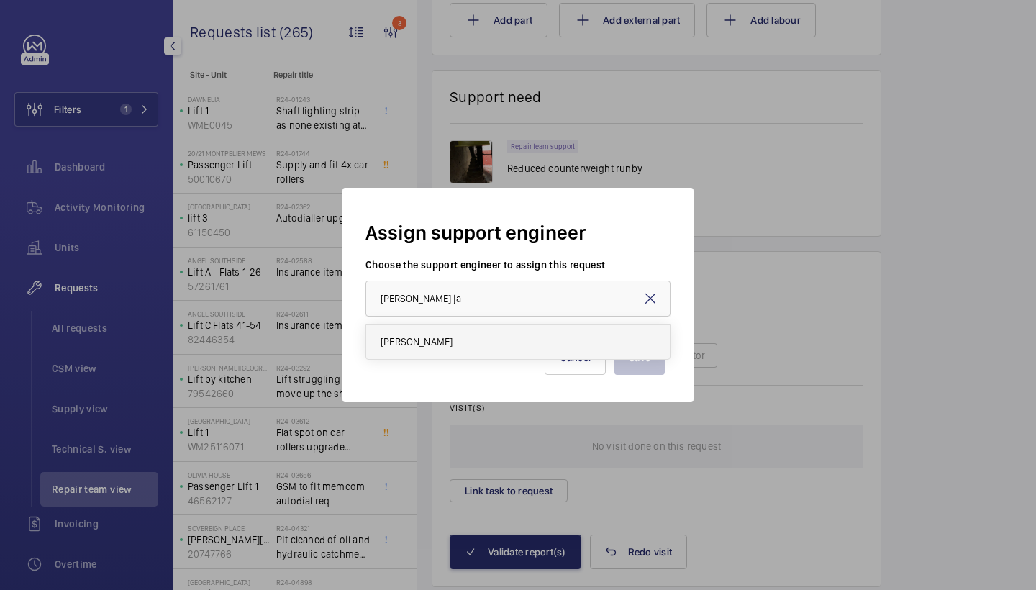
click at [437, 332] on mat-option "Dan Jarvis" at bounding box center [518, 342] width 304 height 35
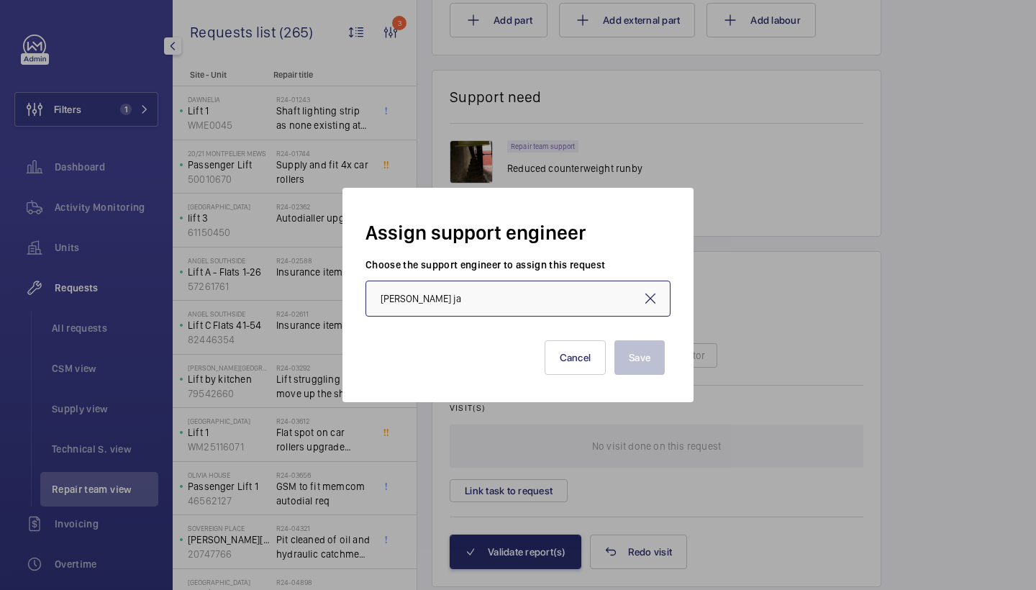
type input "Dan Jarvis"
click at [645, 355] on button "Save" at bounding box center [640, 357] width 50 height 35
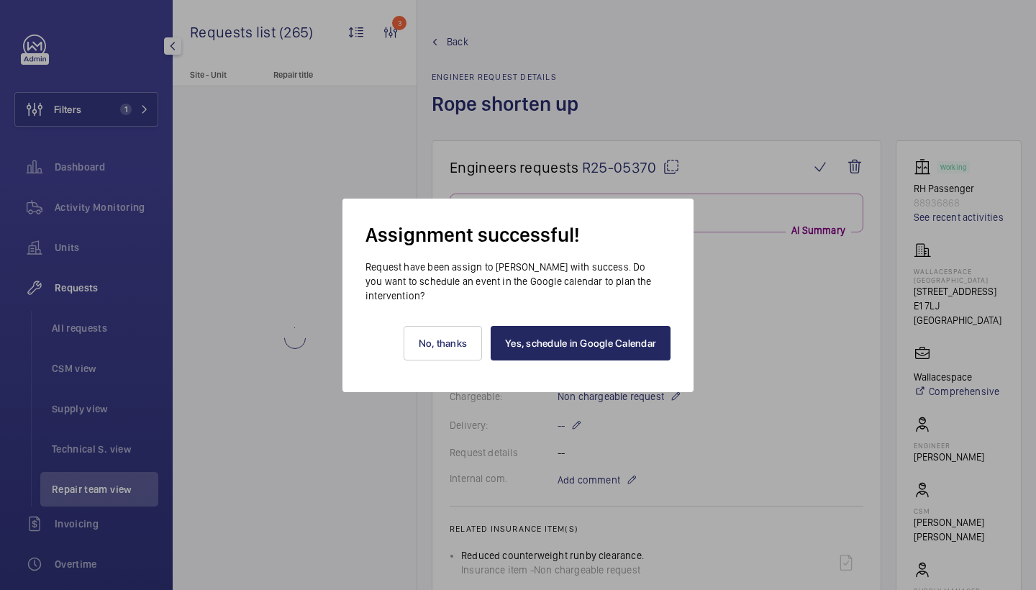
click at [637, 345] on link "Yes, schedule in Google Calendar" at bounding box center [581, 343] width 180 height 35
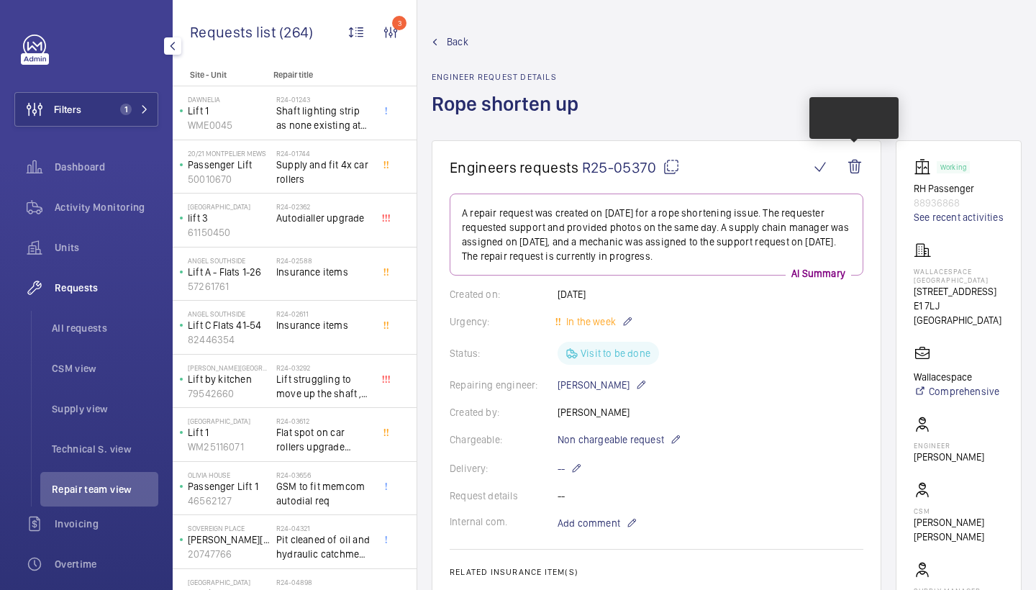
scroll to position [0, 0]
drag, startPoint x: 915, startPoint y: 271, endPoint x: 964, endPoint y: 283, distance: 49.7
click at [964, 283] on p "Wallacespace Spitalfields" at bounding box center [959, 275] width 90 height 17
copy p "Wallacespace Spitalfields"
click at [466, 43] on span "Back" at bounding box center [458, 42] width 22 height 14
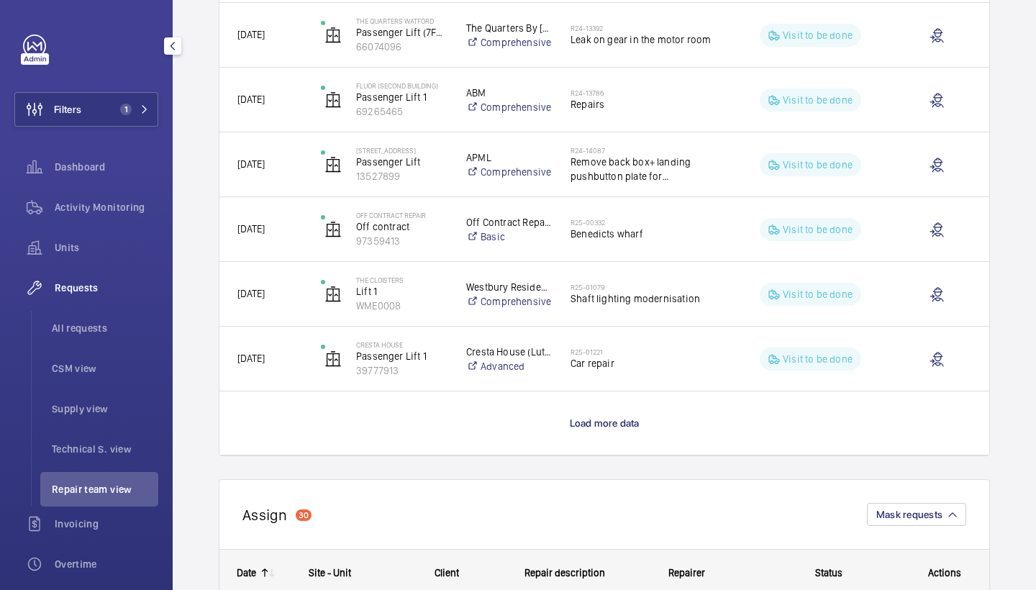
scroll to position [1182, 0]
click at [616, 417] on p "Load more data" at bounding box center [605, 424] width 70 height 14
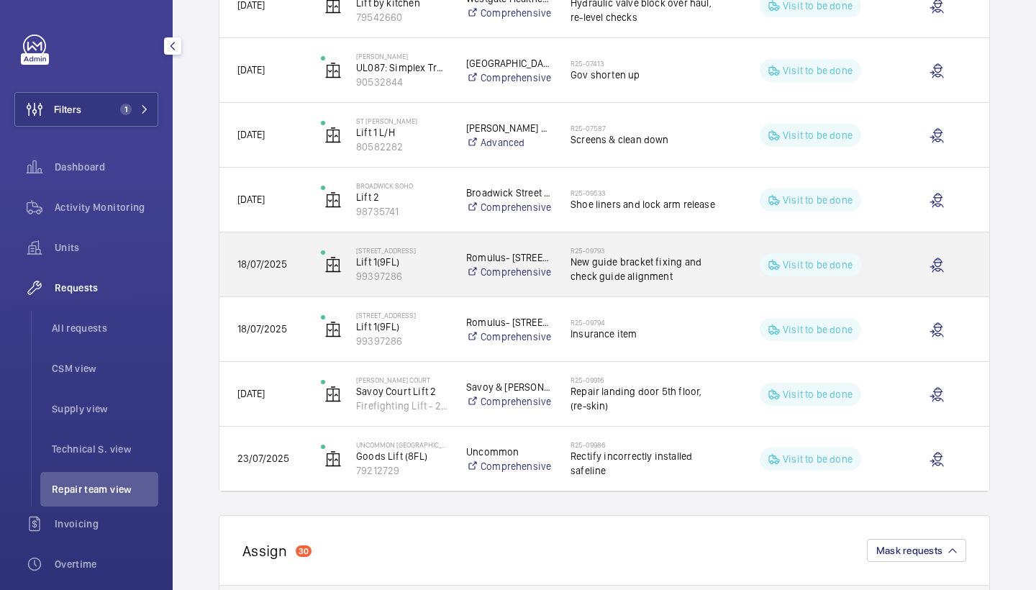
scroll to position [1884, 0]
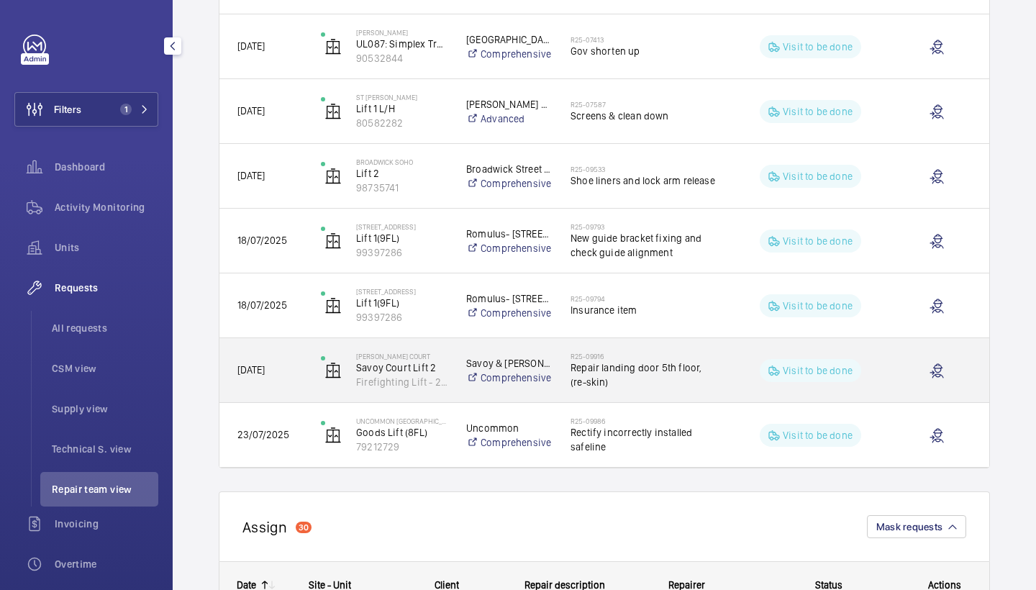
click at [667, 376] on span "Repair landing door 5th floor, (re-skin)" at bounding box center [645, 375] width 148 height 29
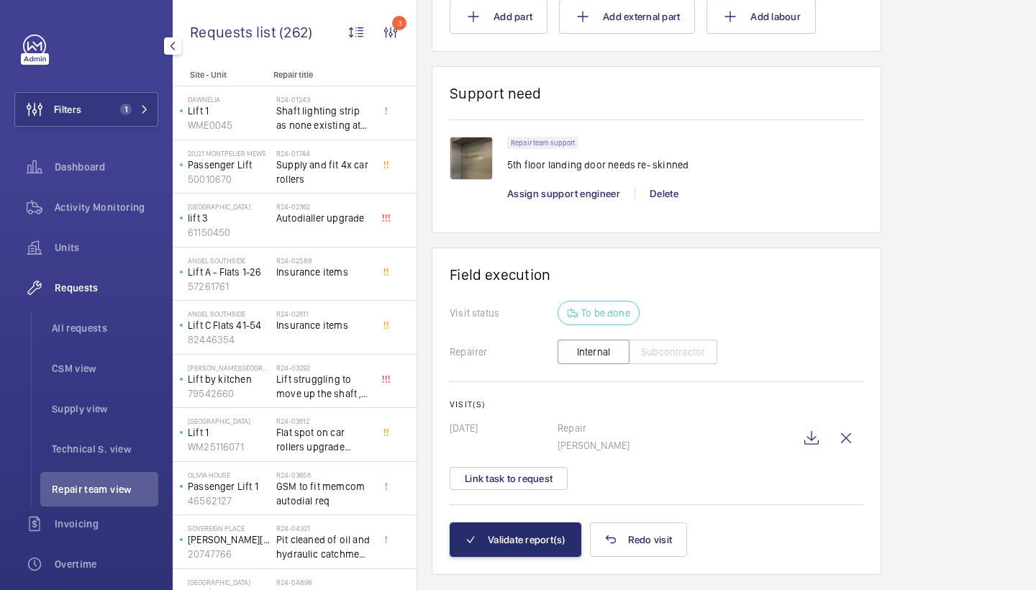
scroll to position [942, 0]
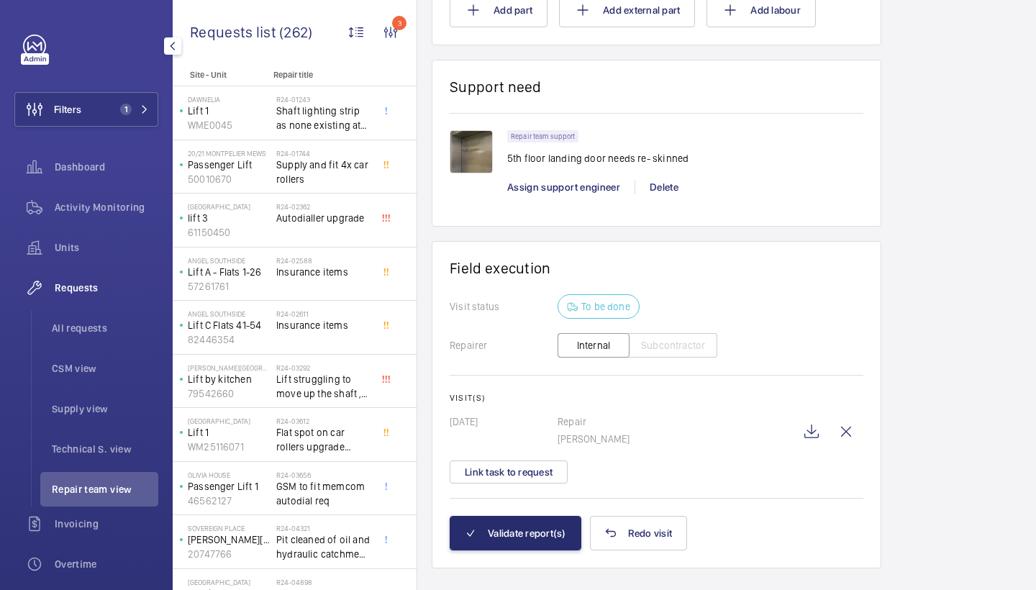
click at [494, 158] on div at bounding box center [479, 162] width 58 height 64
click at [476, 145] on img at bounding box center [471, 151] width 43 height 43
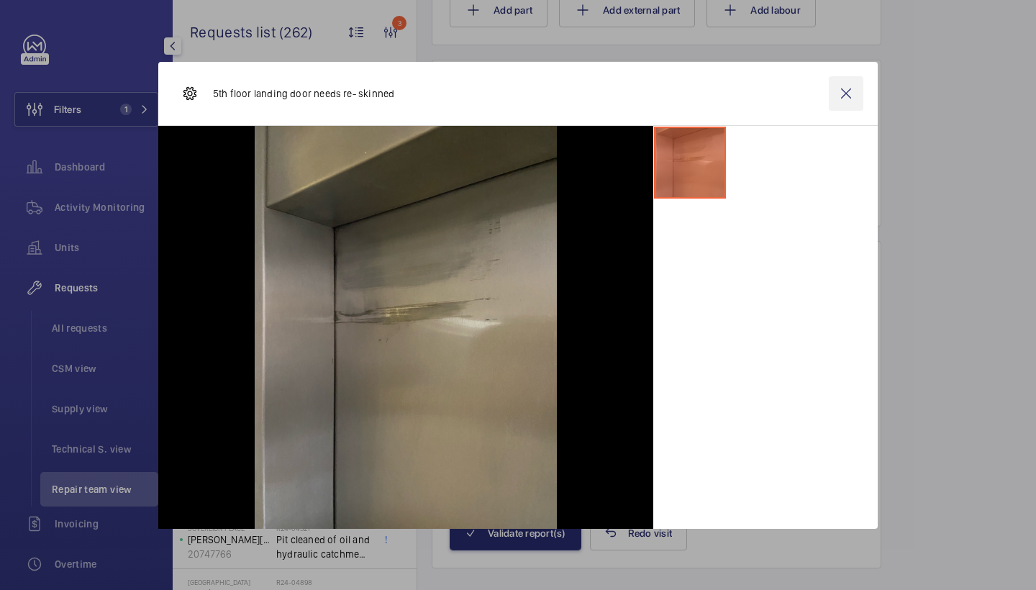
click at [850, 91] on wm-front-icon-button at bounding box center [846, 93] width 35 height 35
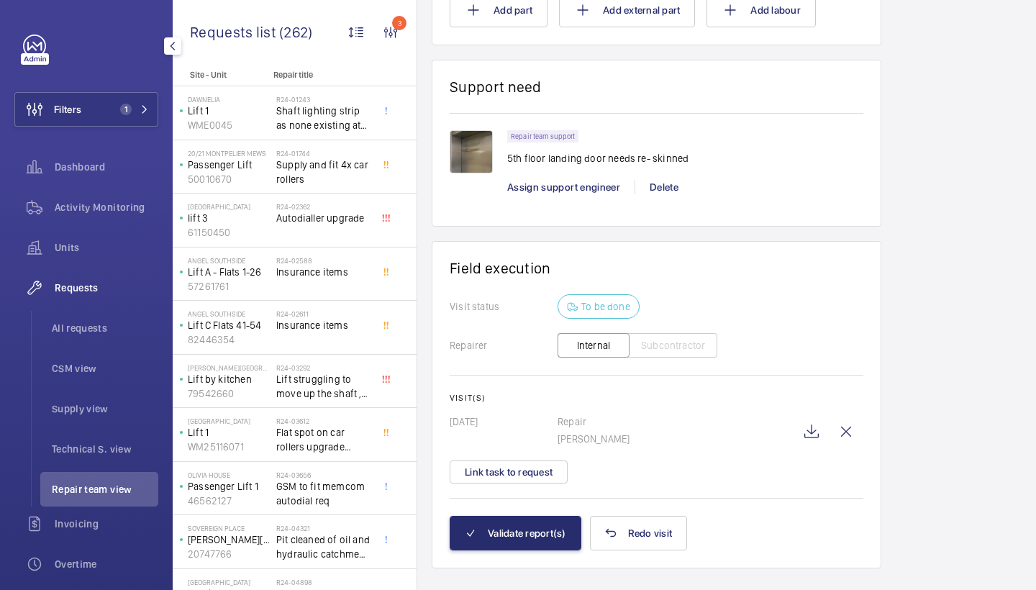
click at [467, 151] on img at bounding box center [471, 151] width 43 height 43
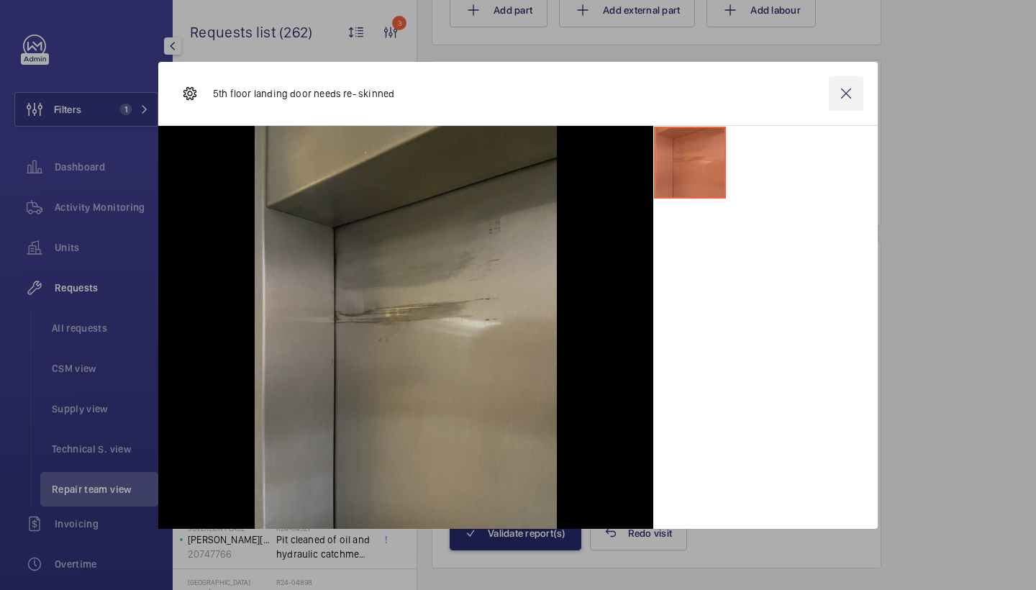
click at [844, 106] on wm-front-icon-button at bounding box center [846, 93] width 35 height 35
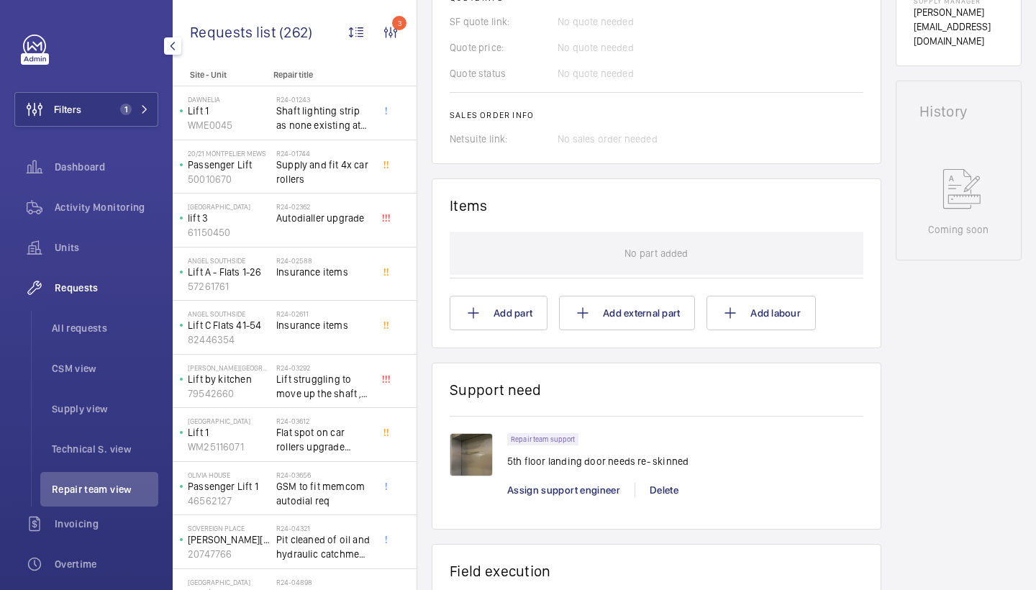
scroll to position [966, 0]
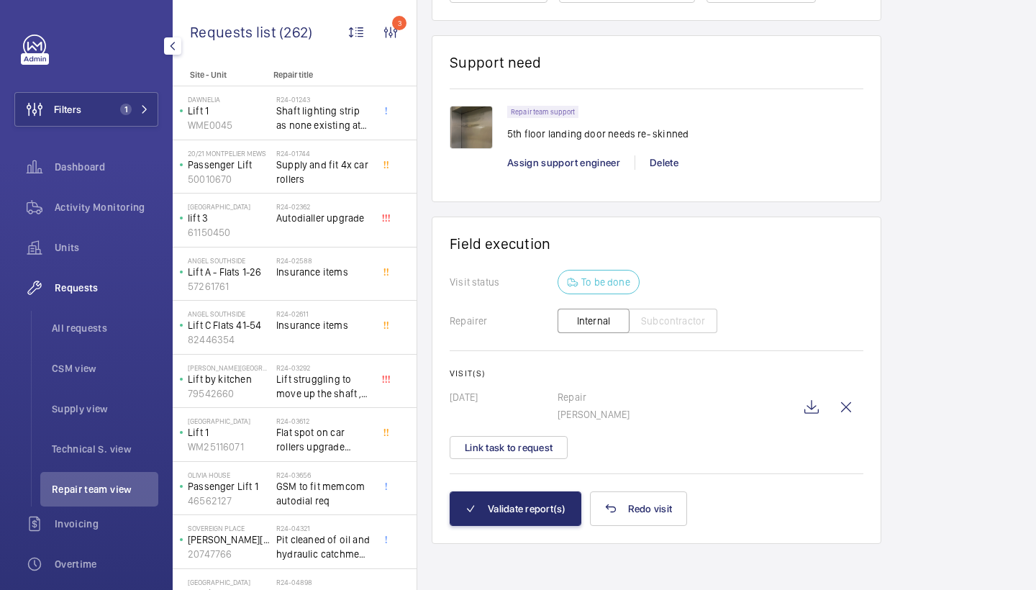
click at [485, 131] on img at bounding box center [471, 127] width 43 height 43
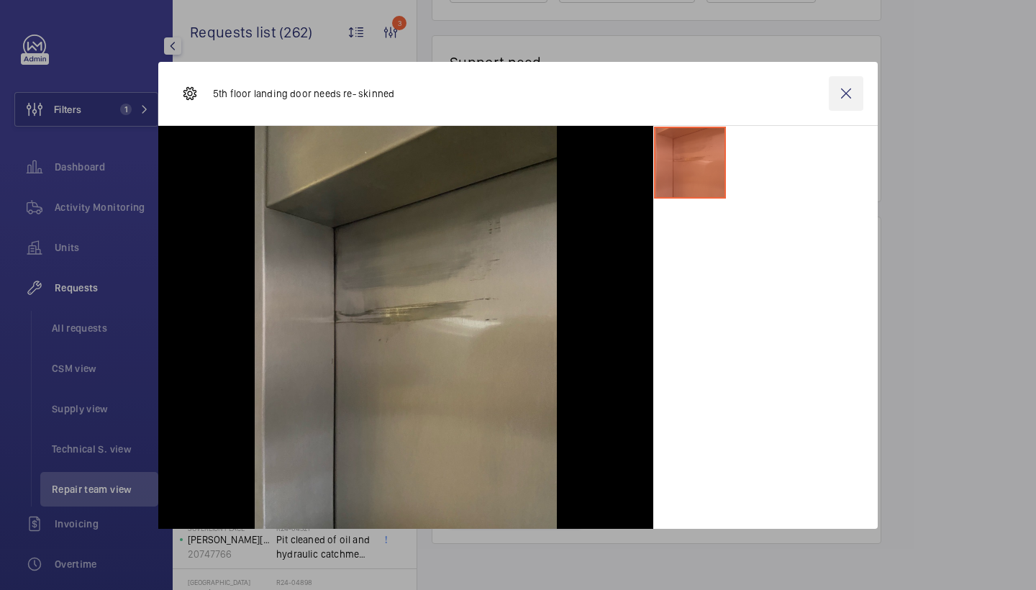
click at [847, 85] on wm-front-icon-button at bounding box center [846, 93] width 35 height 35
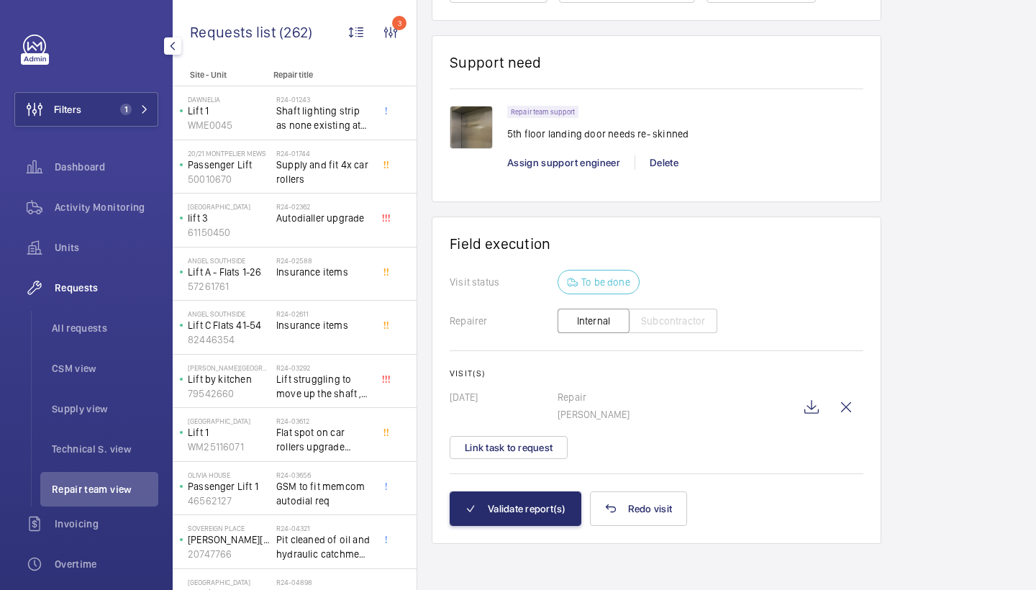
scroll to position [964, 0]
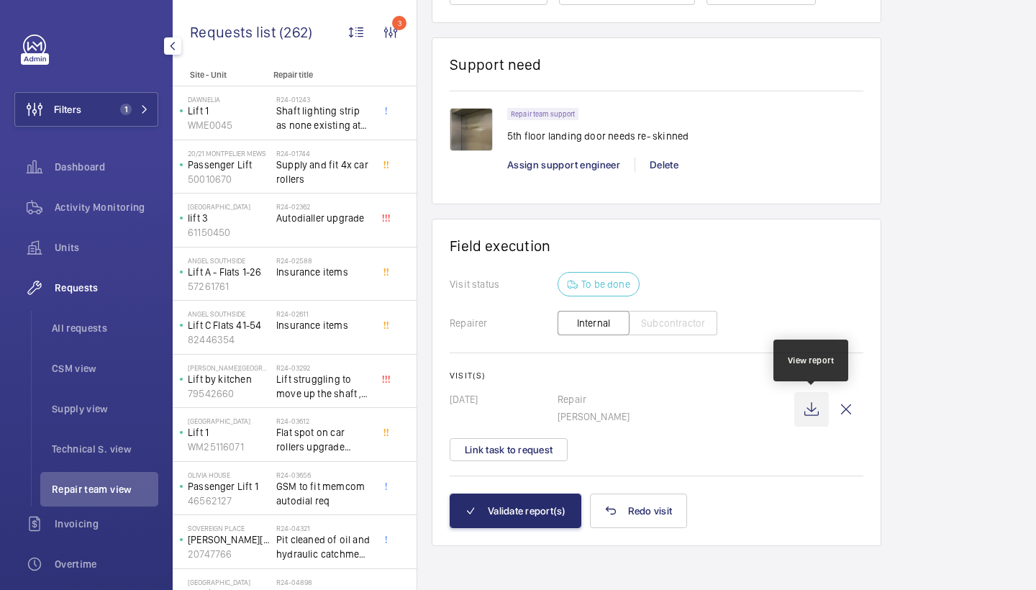
click at [813, 404] on wm-front-icon-button at bounding box center [811, 409] width 35 height 35
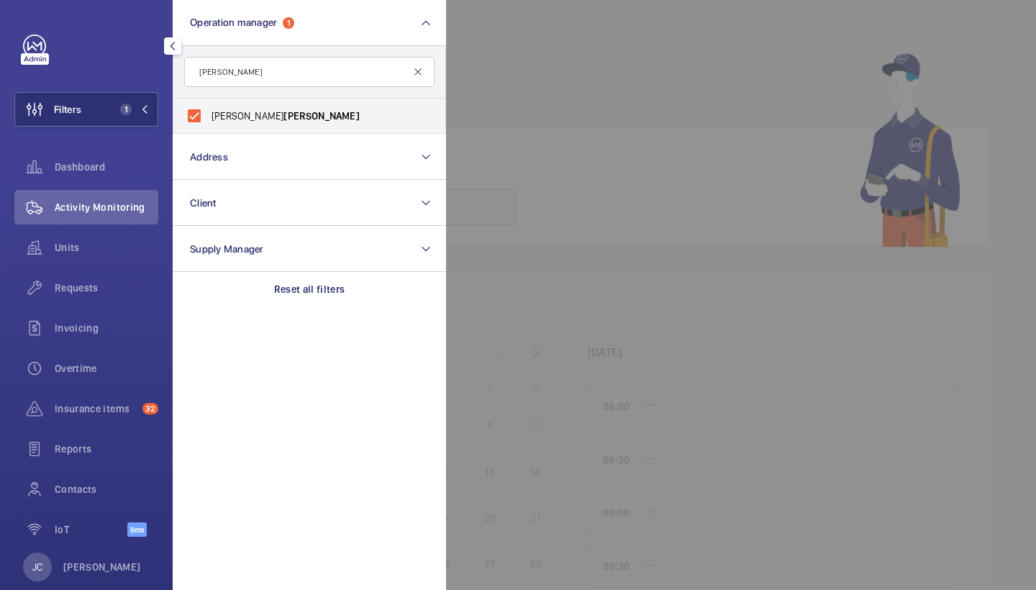
click at [419, 71] on mat-icon at bounding box center [418, 72] width 12 height 12
type input "ale"
click at [247, 113] on span "Ale x Waterman" at bounding box center [311, 116] width 198 height 14
click at [209, 113] on input "Ale x Waterman" at bounding box center [194, 115] width 29 height 29
checkbox input "true"
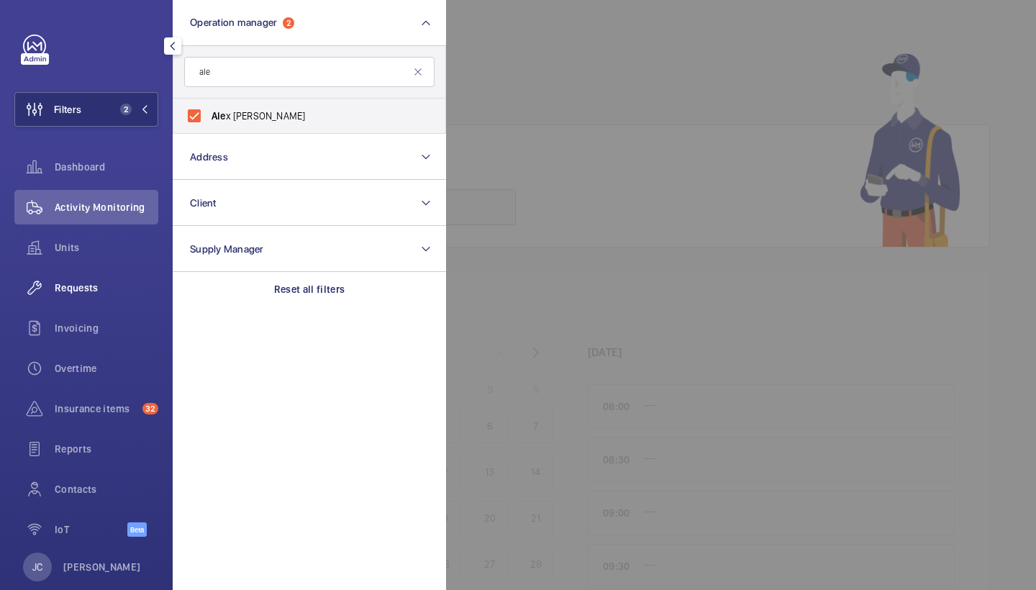
click at [75, 296] on div "Requests" at bounding box center [86, 288] width 144 height 35
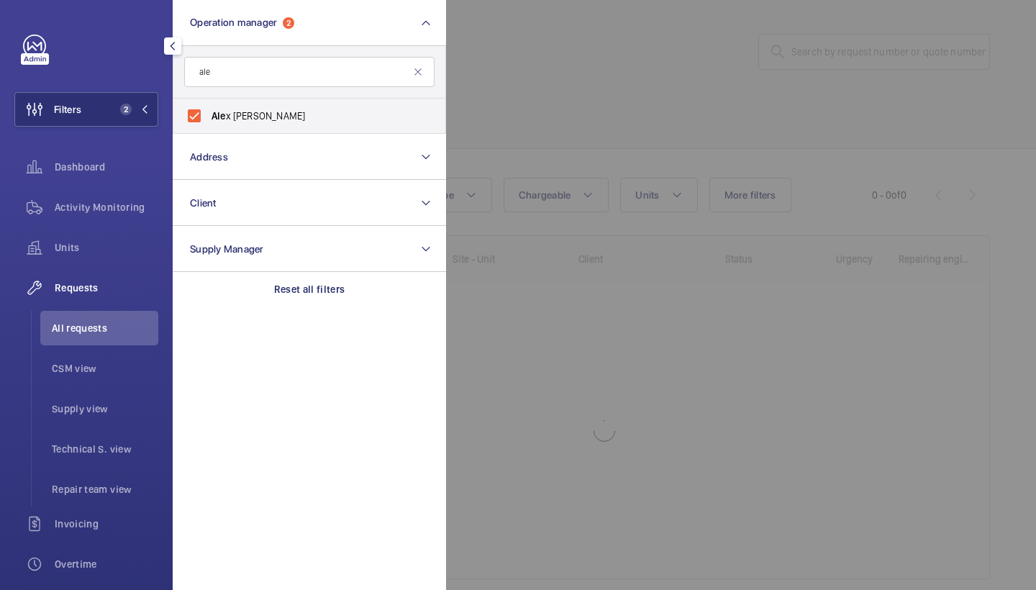
click at [668, 2] on div at bounding box center [964, 295] width 1036 height 590
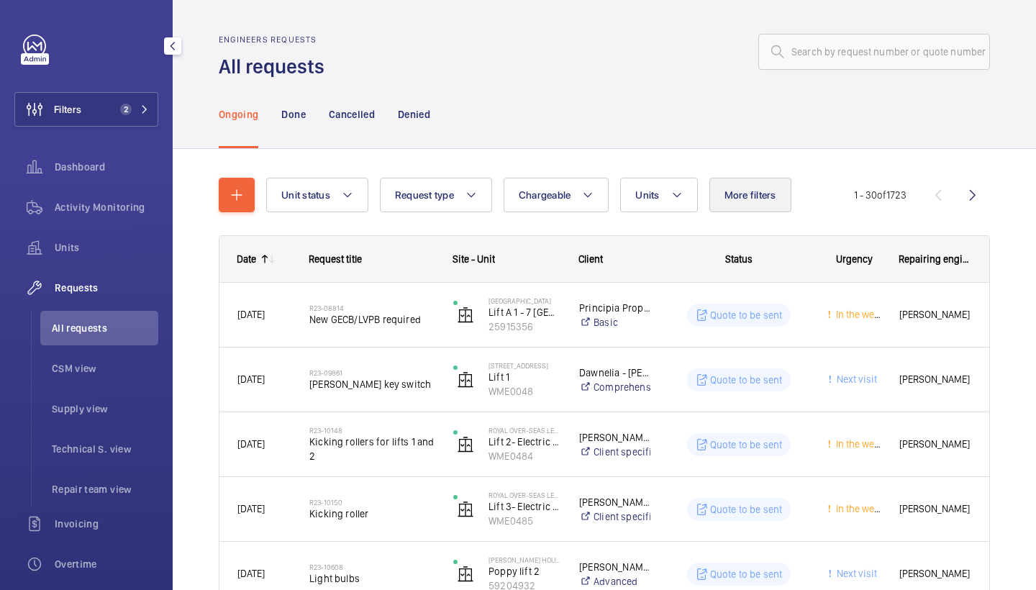
click at [709, 190] on button "More filters" at bounding box center [750, 195] width 82 height 35
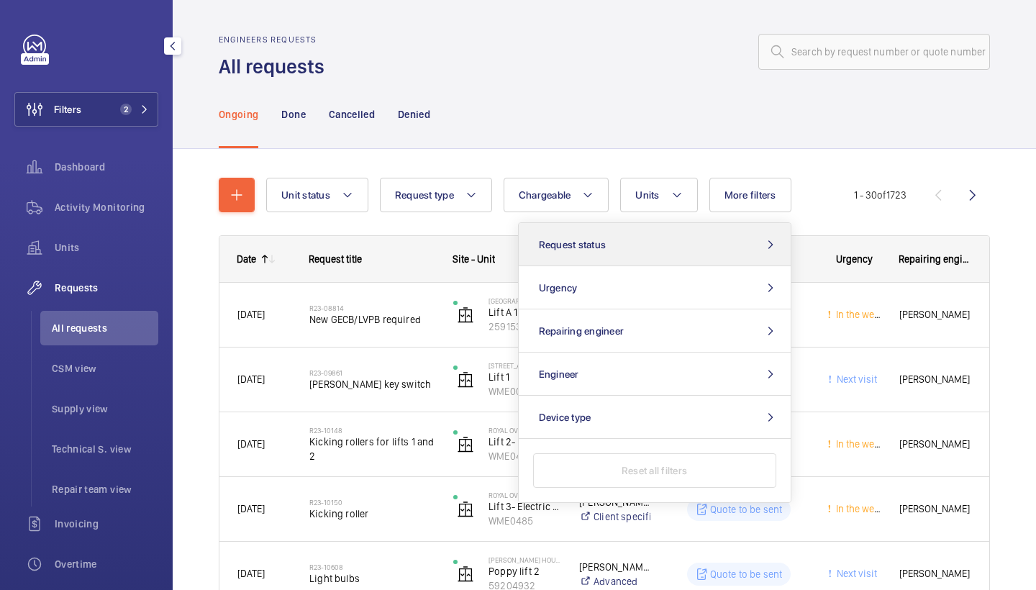
click at [675, 248] on button "Request status" at bounding box center [655, 244] width 272 height 43
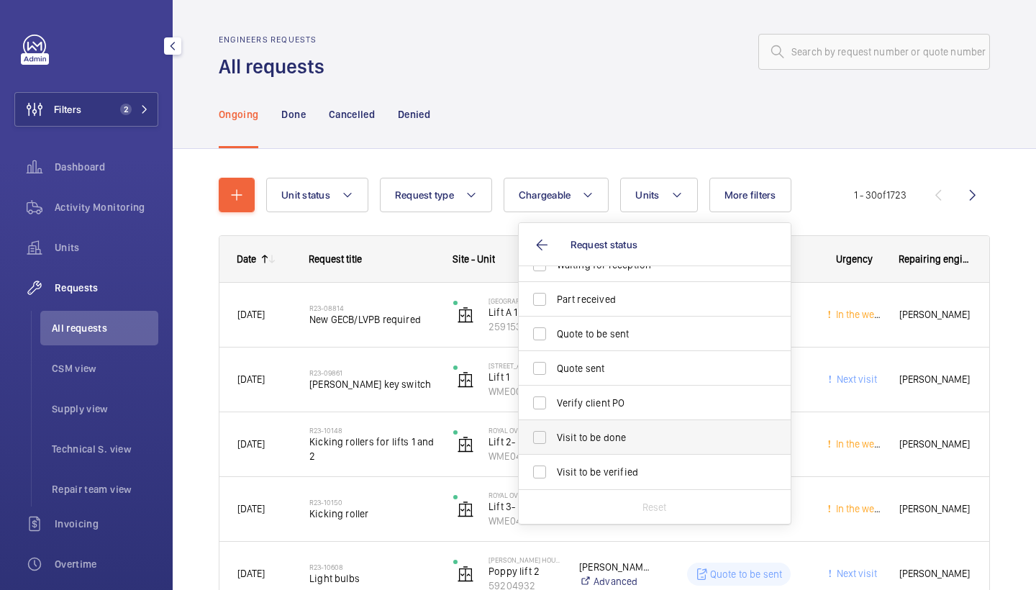
scroll to position [191, 0]
click at [635, 430] on label "Visit to be done" at bounding box center [644, 437] width 250 height 35
click at [554, 430] on input "Visit to be done" at bounding box center [539, 437] width 29 height 29
checkbox input "true"
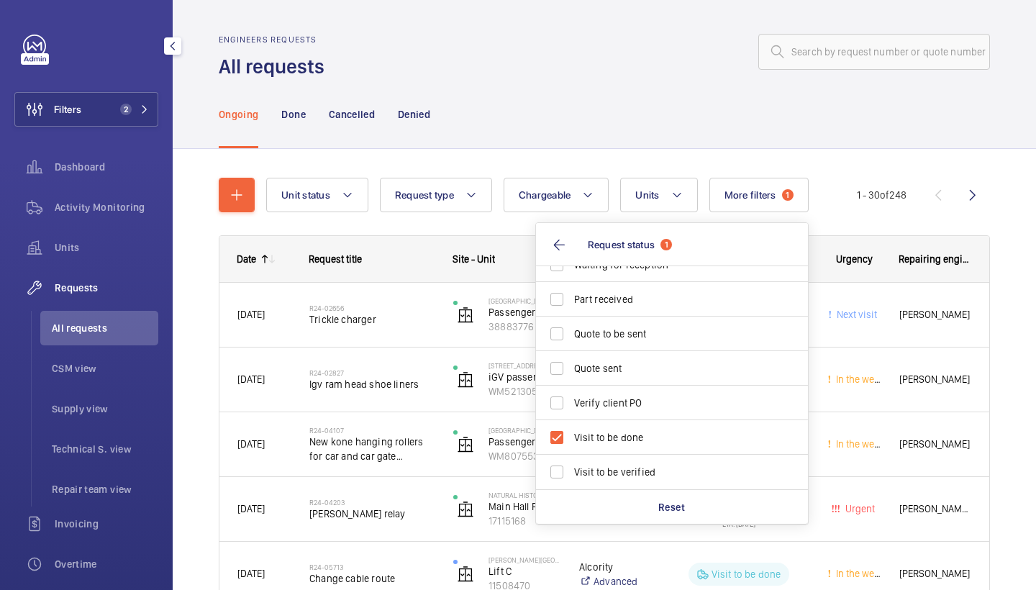
click at [615, 112] on div "Ongoing Done Cancelled Denied" at bounding box center [604, 114] width 771 height 68
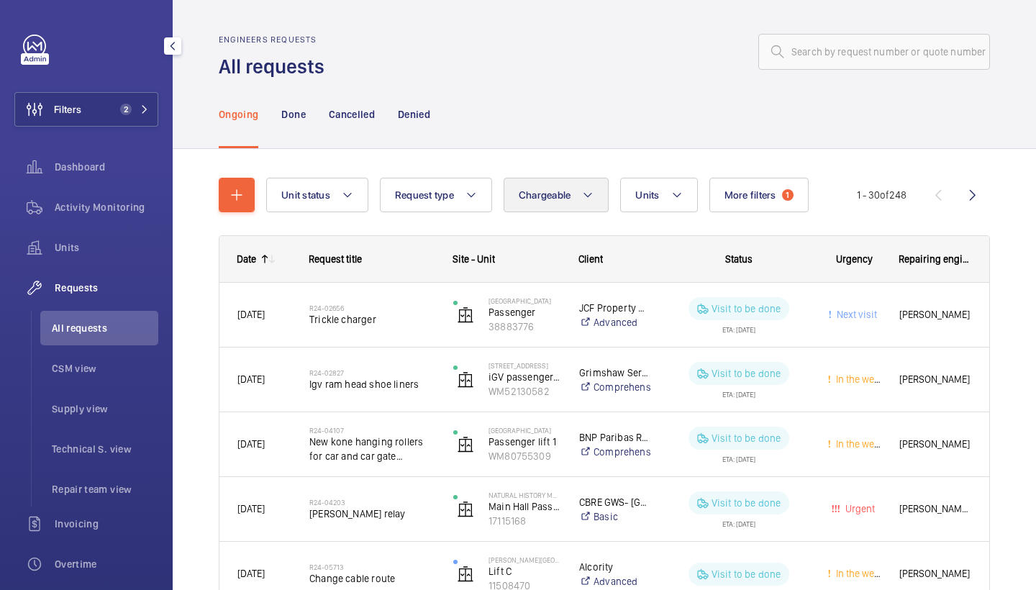
click at [571, 192] on span "Chargeable" at bounding box center [545, 195] width 53 height 12
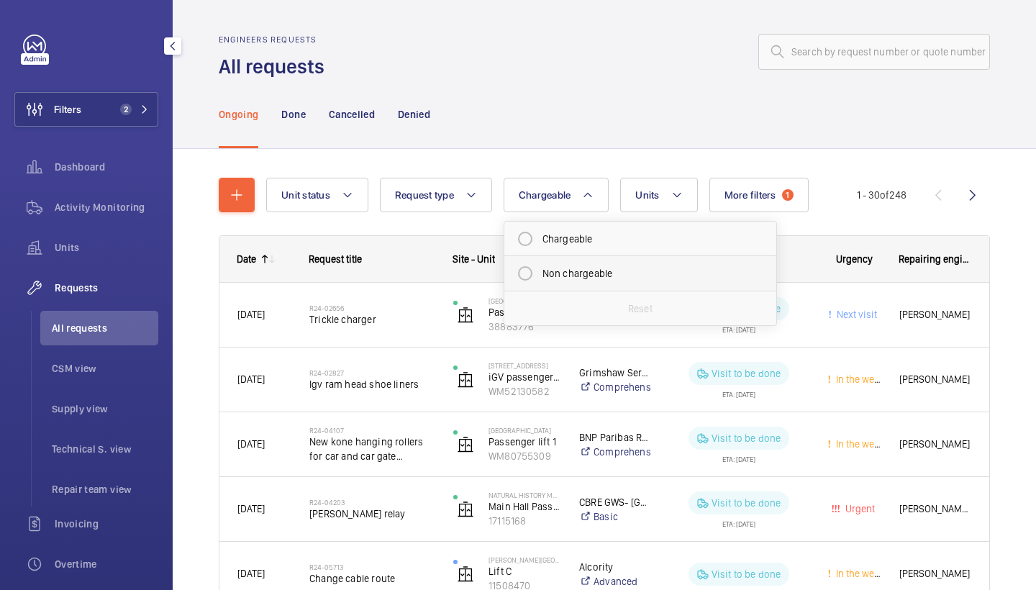
click at [561, 266] on mat-radio-button "Non chargeable" at bounding box center [640, 273] width 259 height 29
radio input "true"
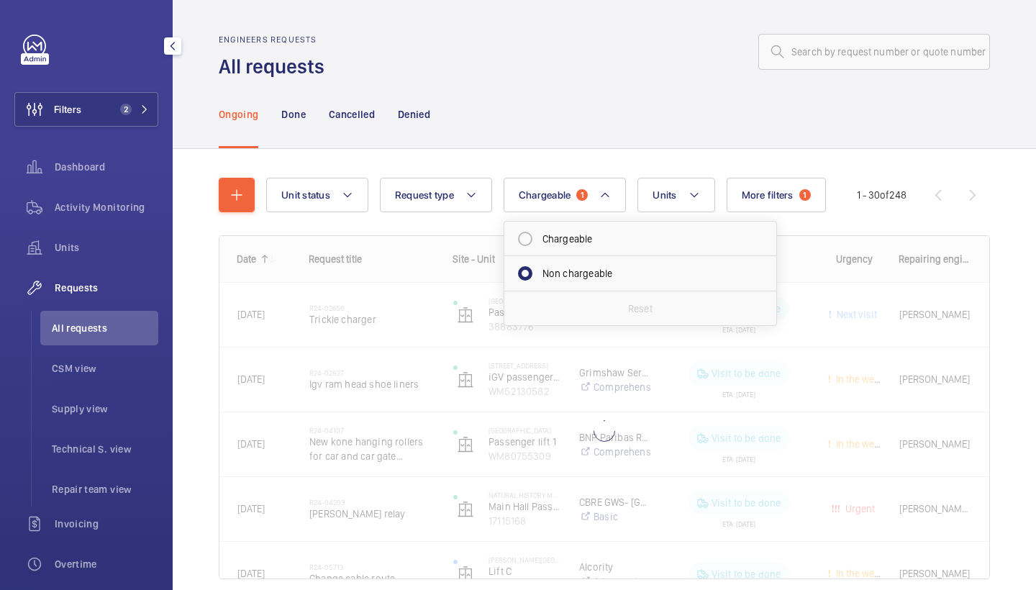
click at [603, 85] on div "Ongoing Done Cancelled Denied" at bounding box center [604, 114] width 771 height 68
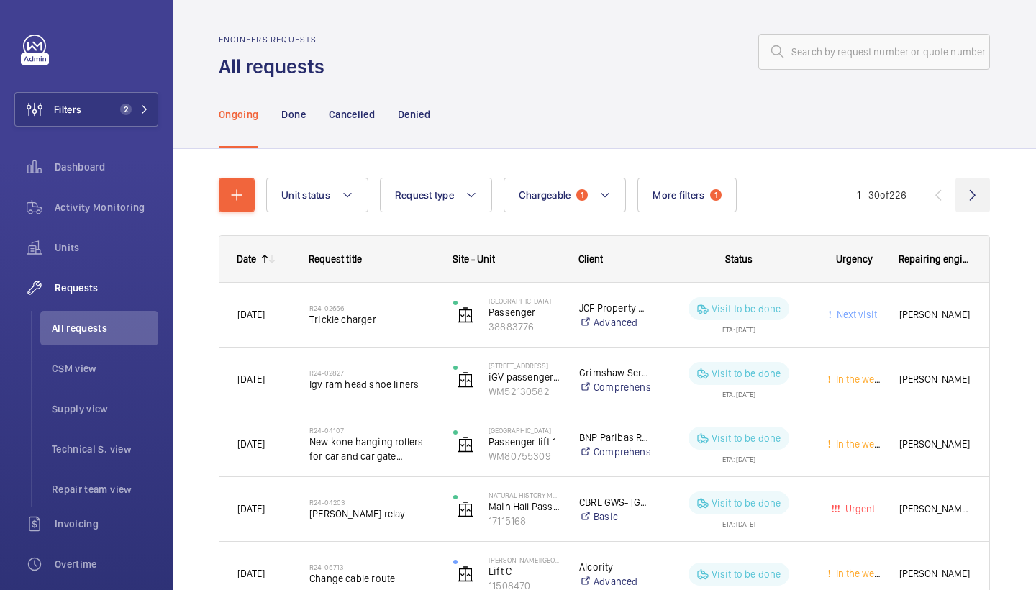
click at [980, 196] on wm-front-icon-button at bounding box center [973, 195] width 35 height 35
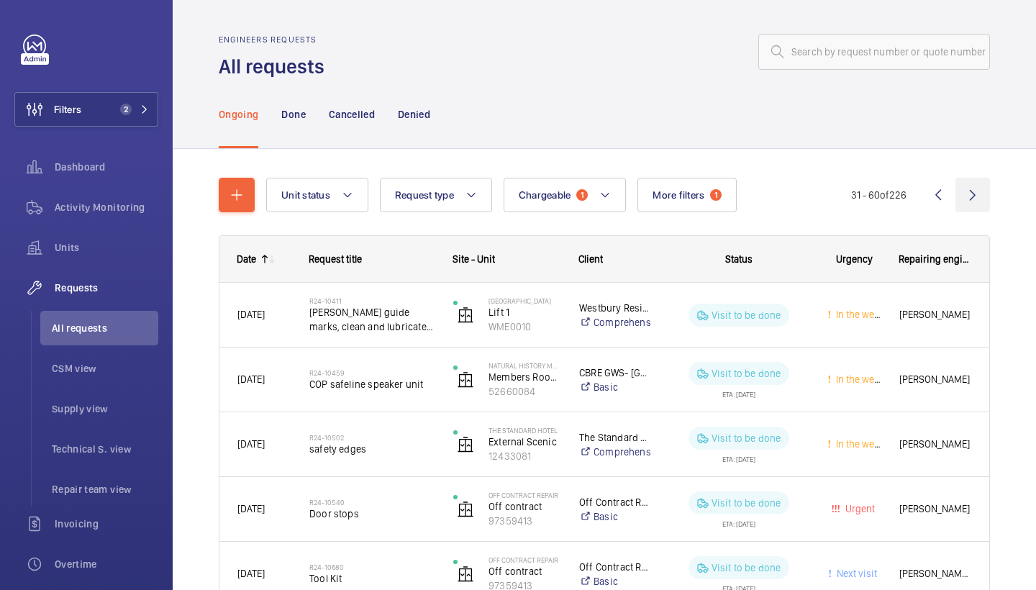
click at [980, 196] on wm-front-icon-button at bounding box center [973, 195] width 35 height 35
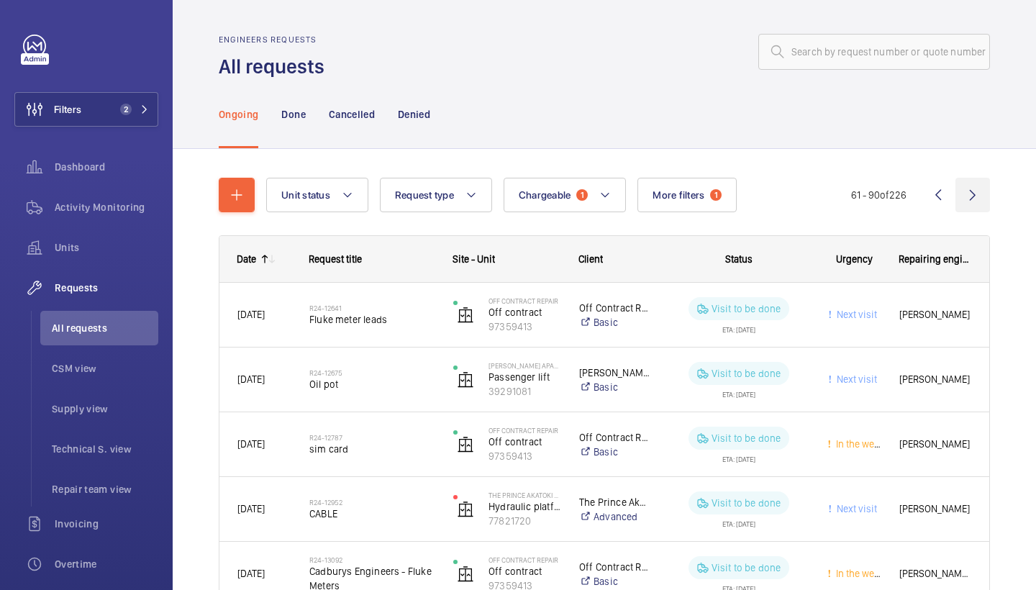
click at [979, 203] on wm-front-icon-button at bounding box center [973, 195] width 35 height 35
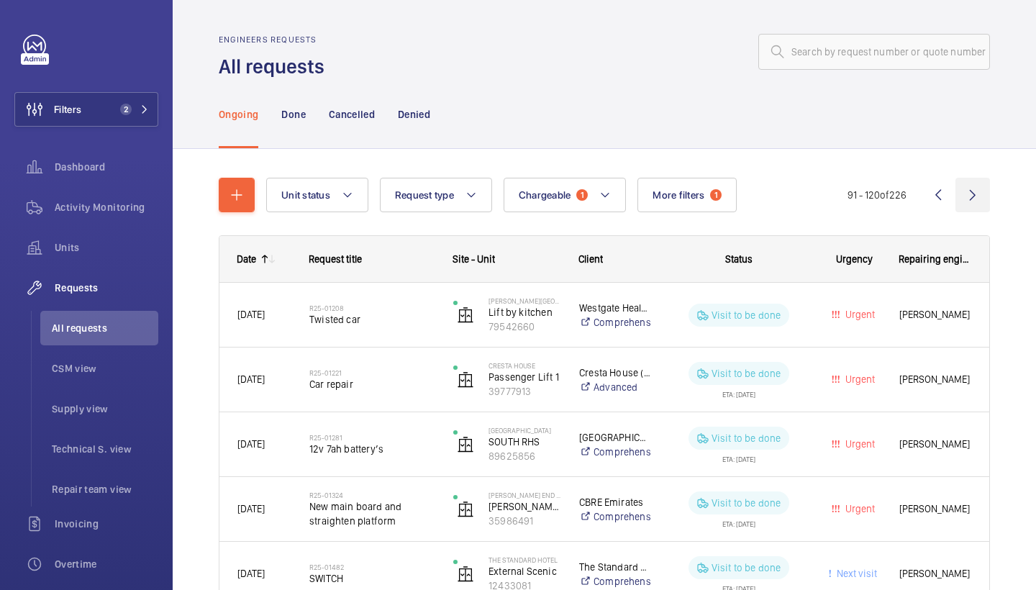
click at [969, 194] on wm-front-icon-button at bounding box center [973, 195] width 35 height 35
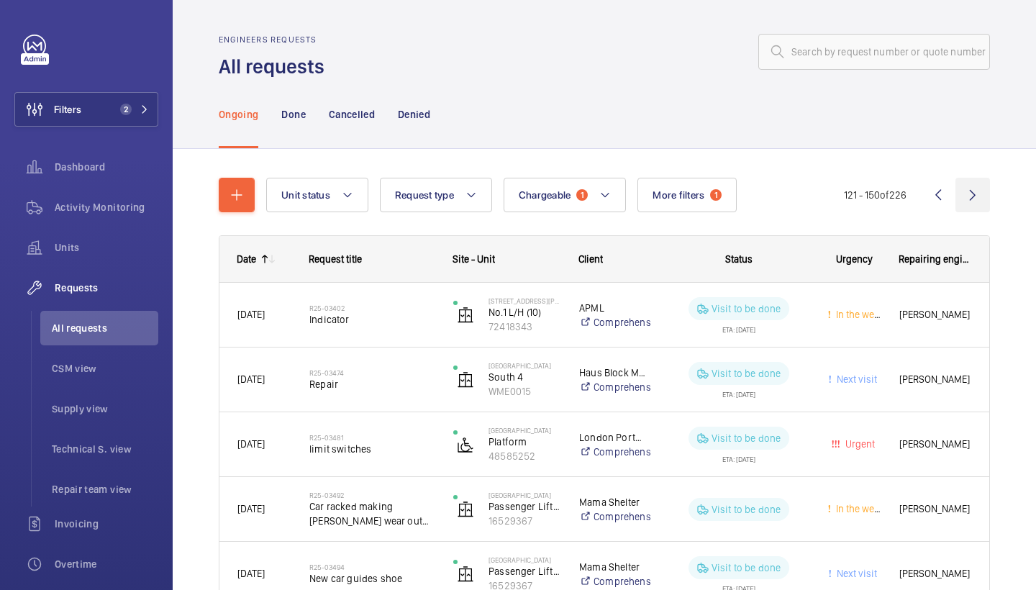
click at [962, 192] on wm-front-icon-button at bounding box center [973, 195] width 35 height 35
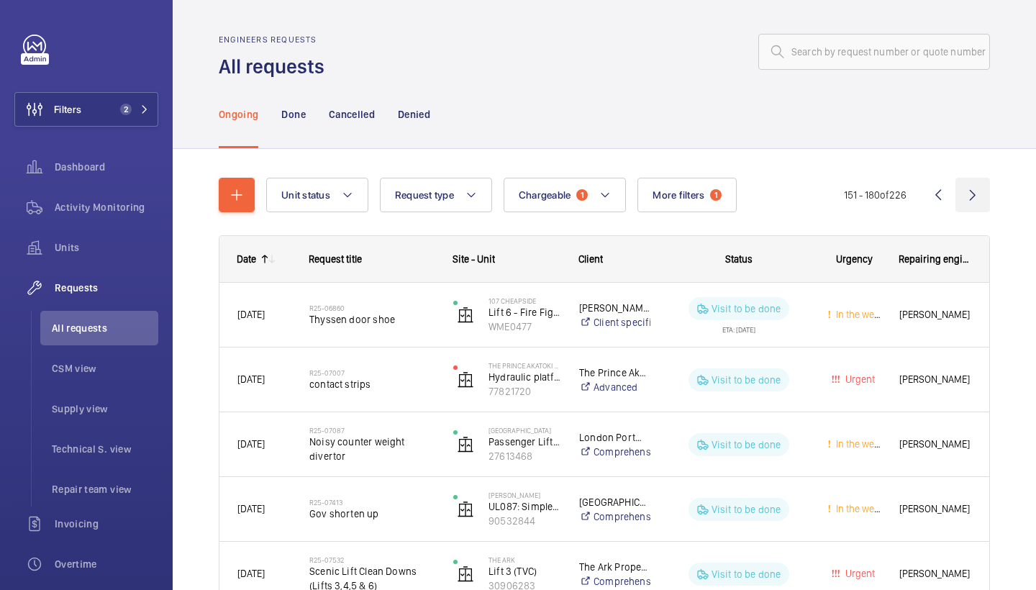
click at [970, 196] on wm-front-icon-button at bounding box center [973, 195] width 35 height 35
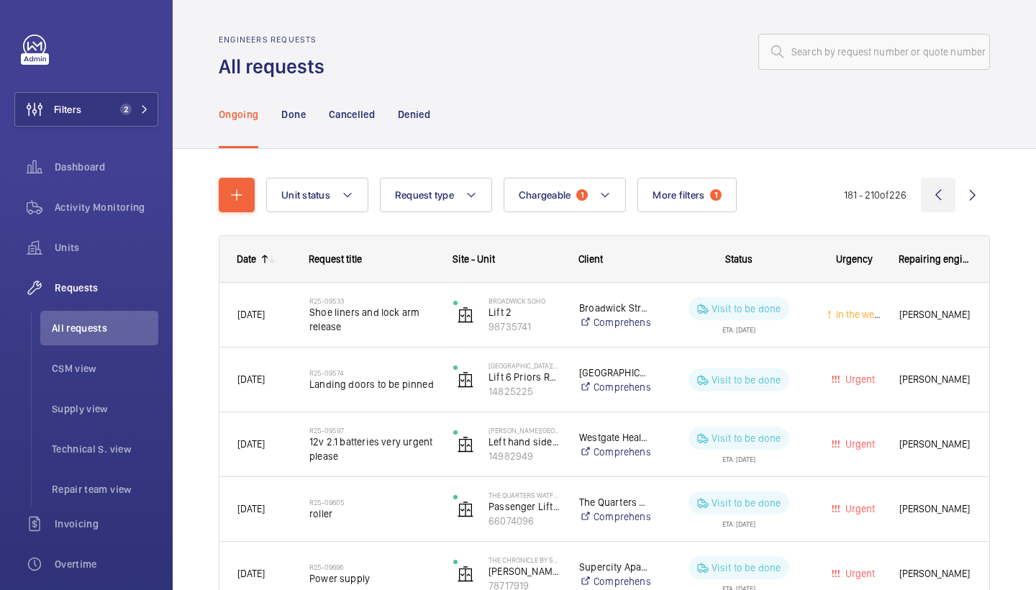
click at [940, 203] on wm-front-icon-button at bounding box center [938, 195] width 35 height 35
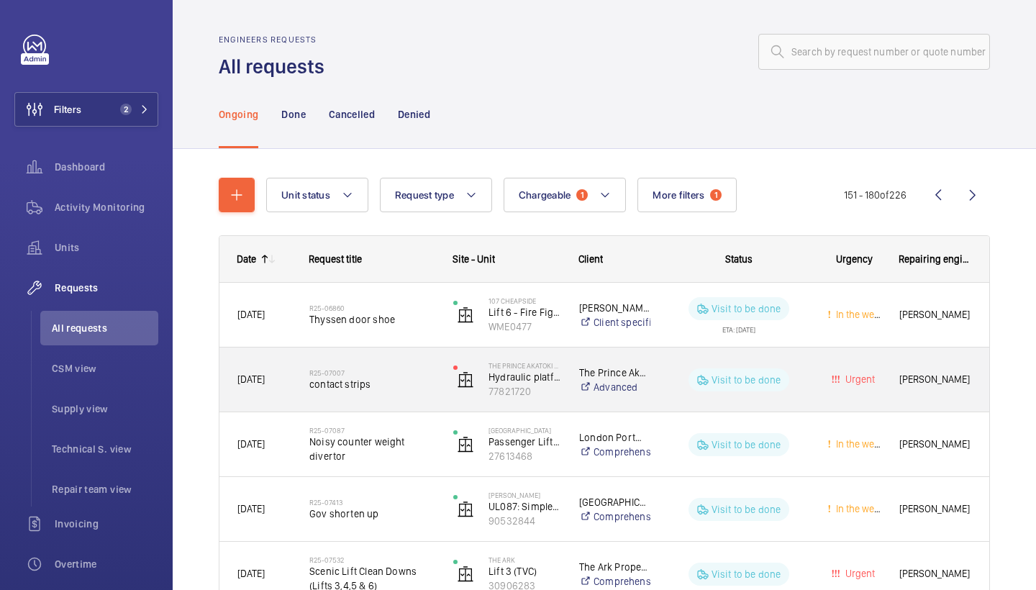
click at [364, 377] on span "contact strips" at bounding box center [371, 384] width 125 height 14
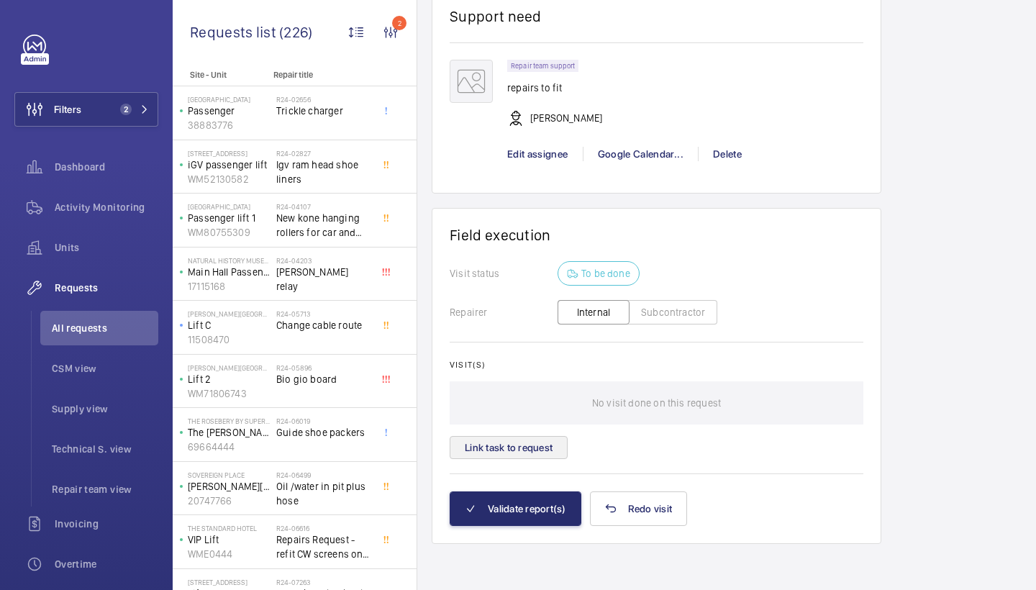
scroll to position [1041, 0]
click at [525, 448] on button "Link task to request" at bounding box center [509, 447] width 118 height 23
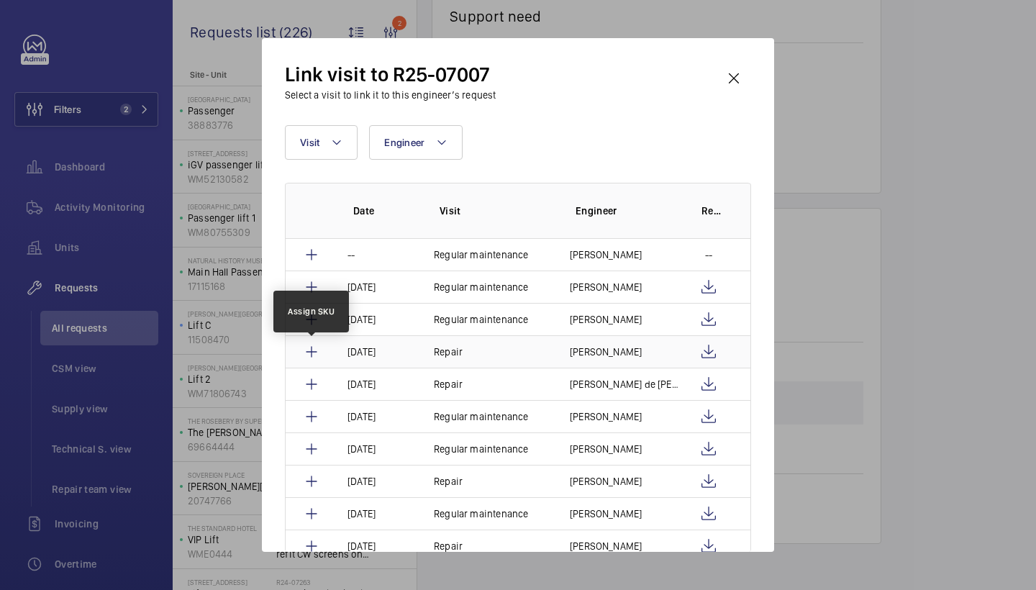
click at [313, 350] on mat-icon at bounding box center [311, 351] width 17 height 17
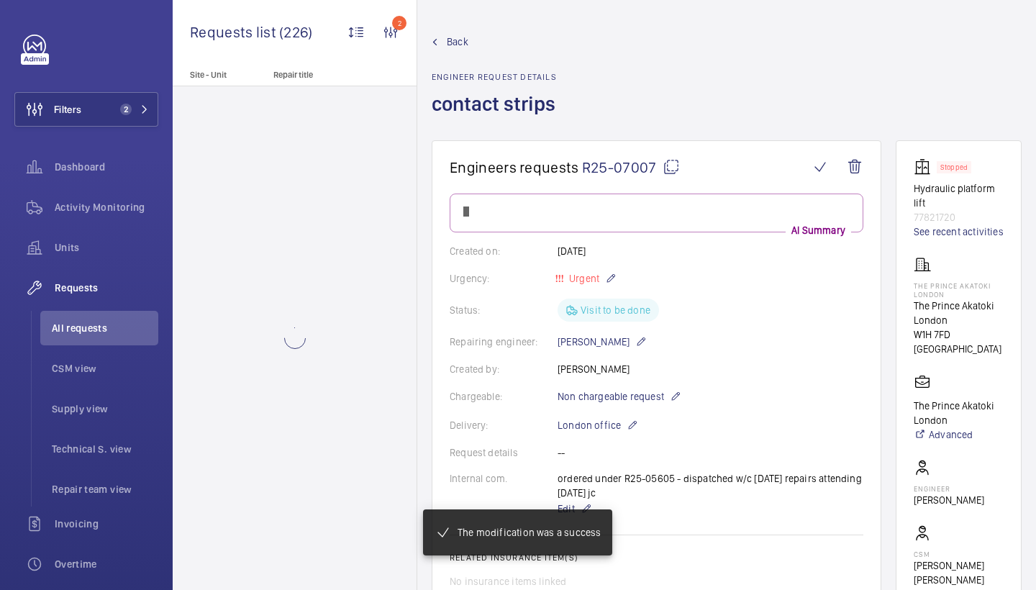
scroll to position [989, 0]
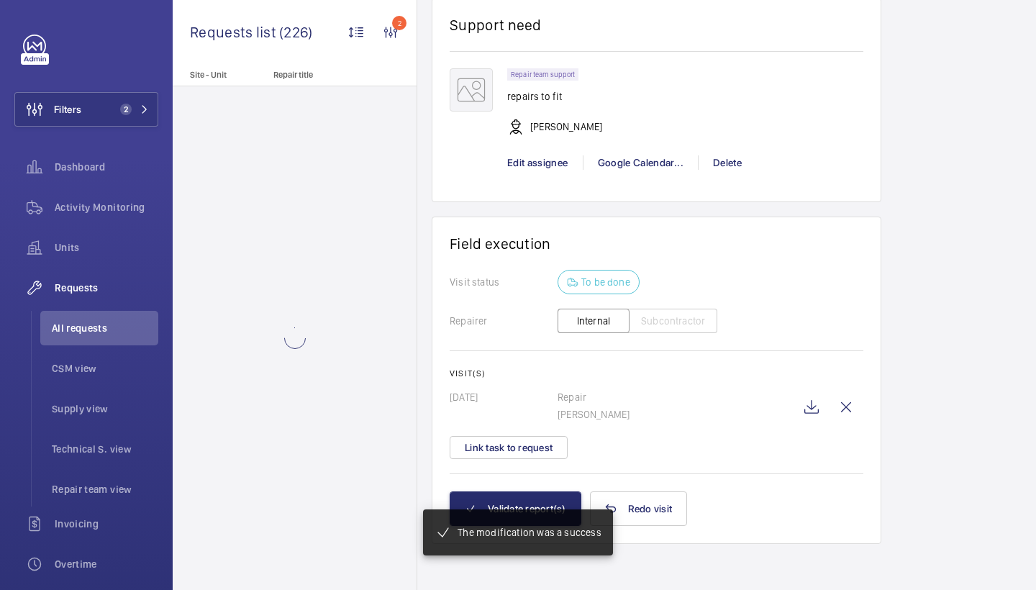
click at [555, 459] on button "Link task to request" at bounding box center [509, 447] width 118 height 23
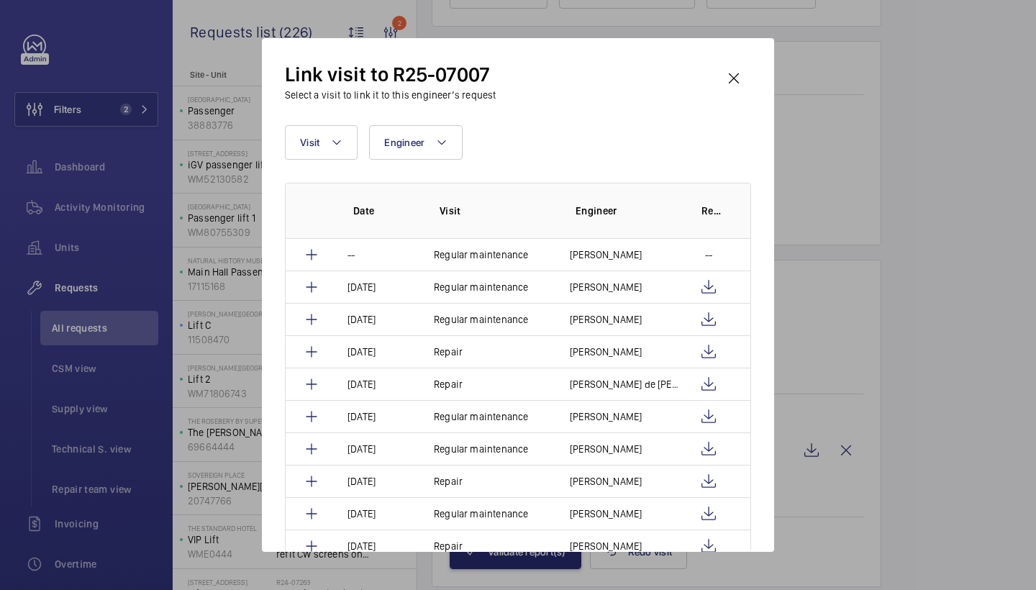
click at [729, 82] on wm-front-icon-button at bounding box center [734, 78] width 35 height 35
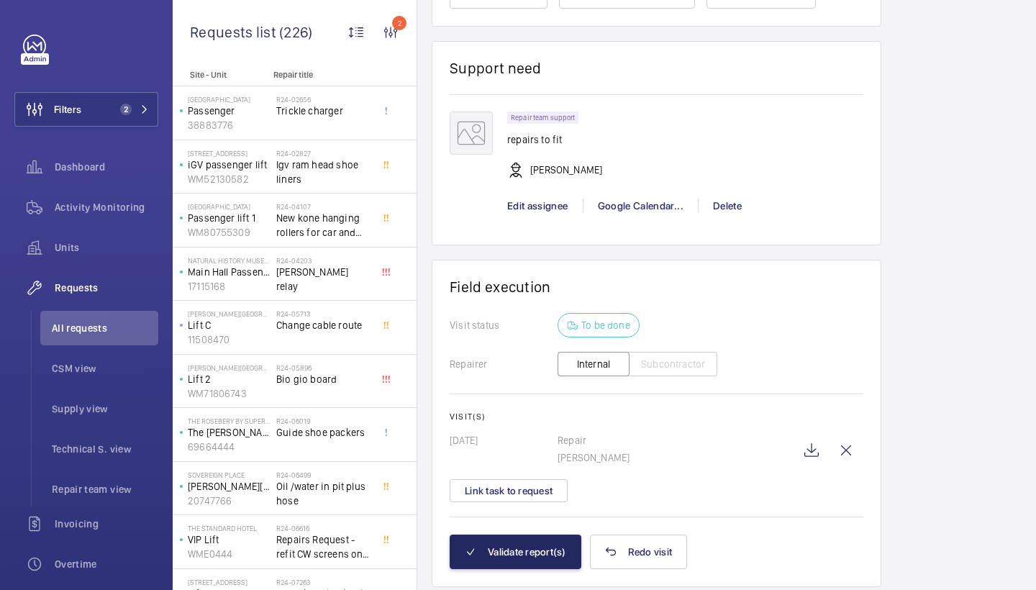
click at [505, 566] on button "Validate report(s)" at bounding box center [516, 552] width 132 height 35
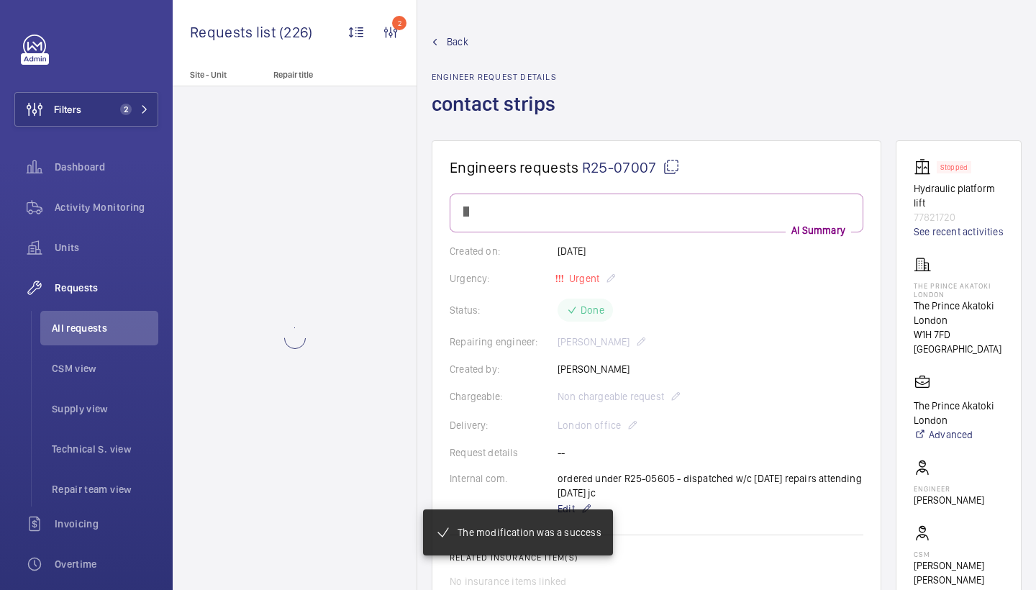
scroll to position [865, 0]
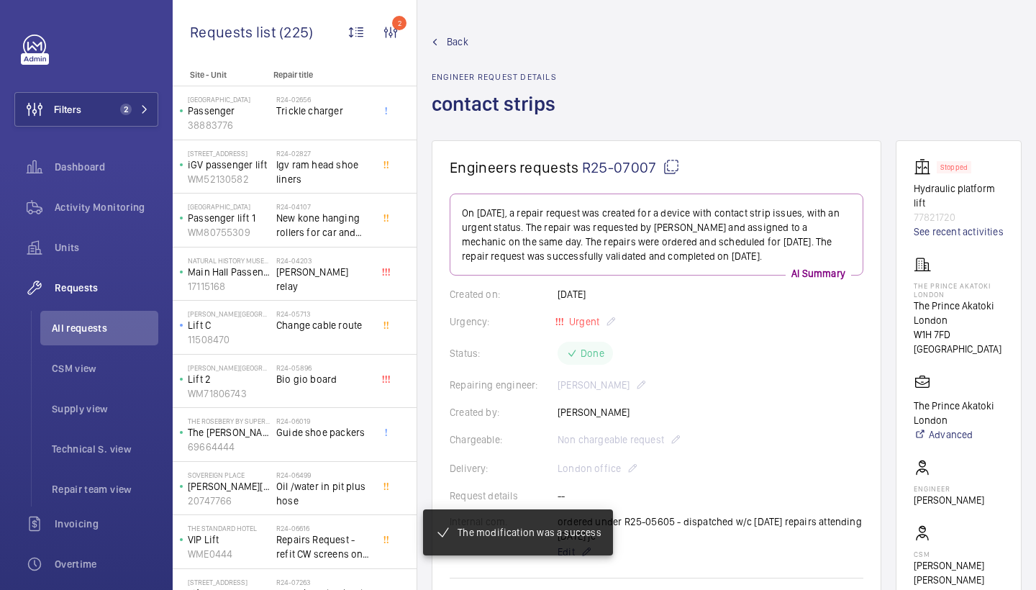
click at [453, 33] on wm-front-admin-header "Back Engineer request details contact strips" at bounding box center [726, 70] width 619 height 140
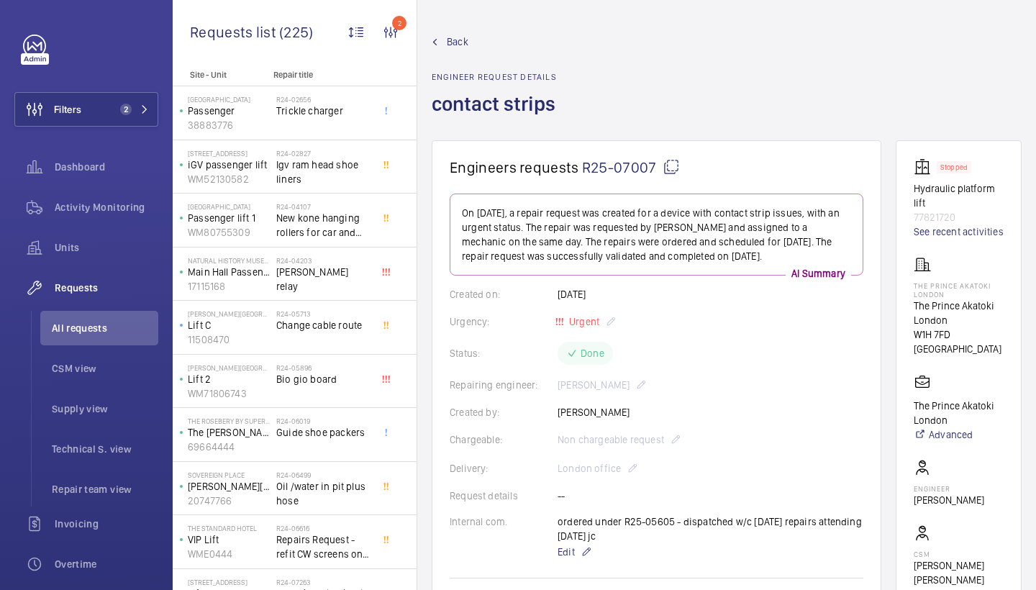
click at [453, 40] on span "Back" at bounding box center [458, 42] width 22 height 14
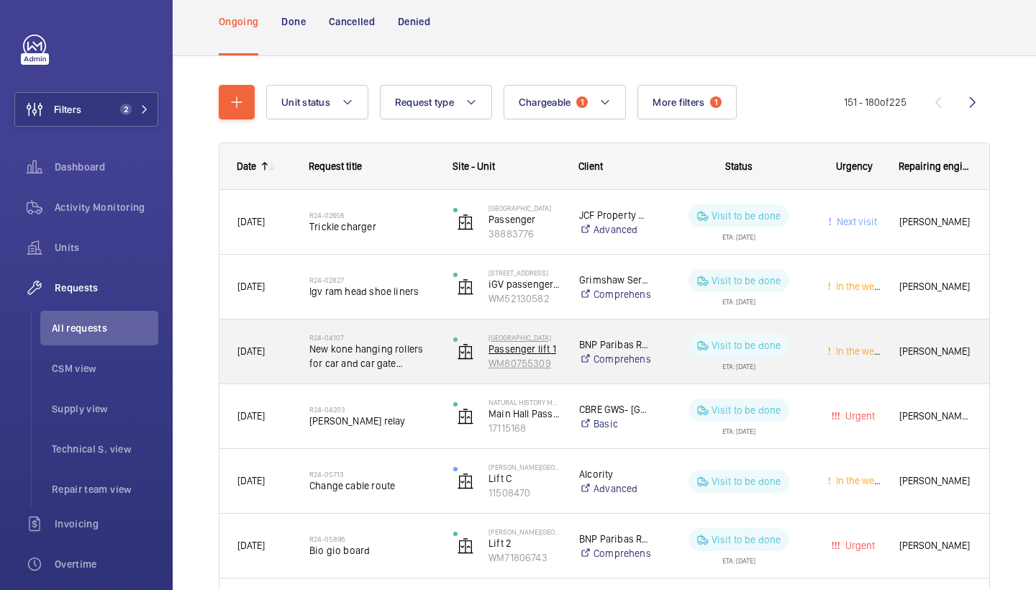
scroll to position [108, 0]
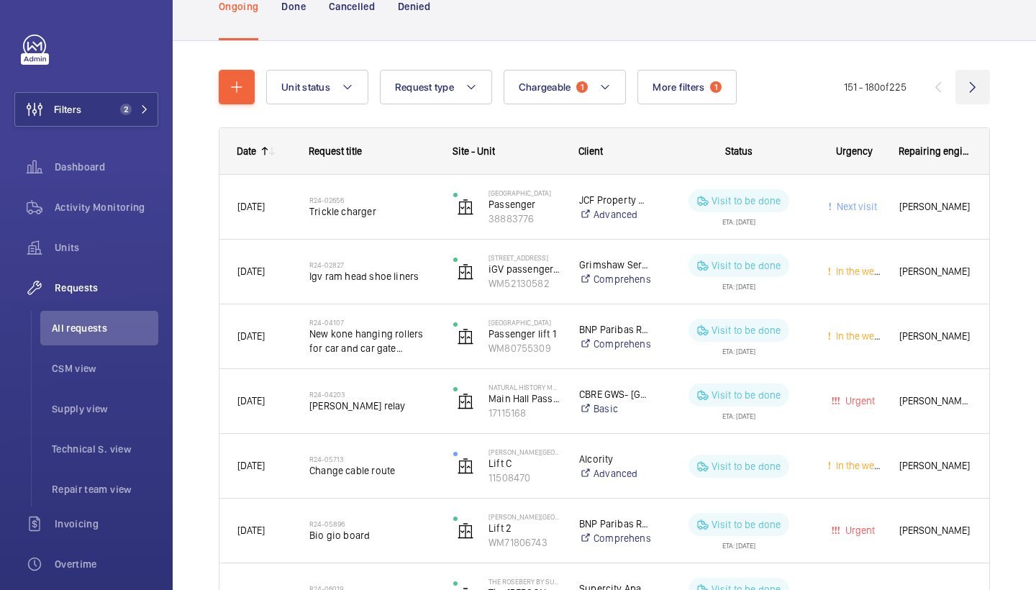
click at [971, 83] on wm-front-icon-button at bounding box center [973, 87] width 35 height 35
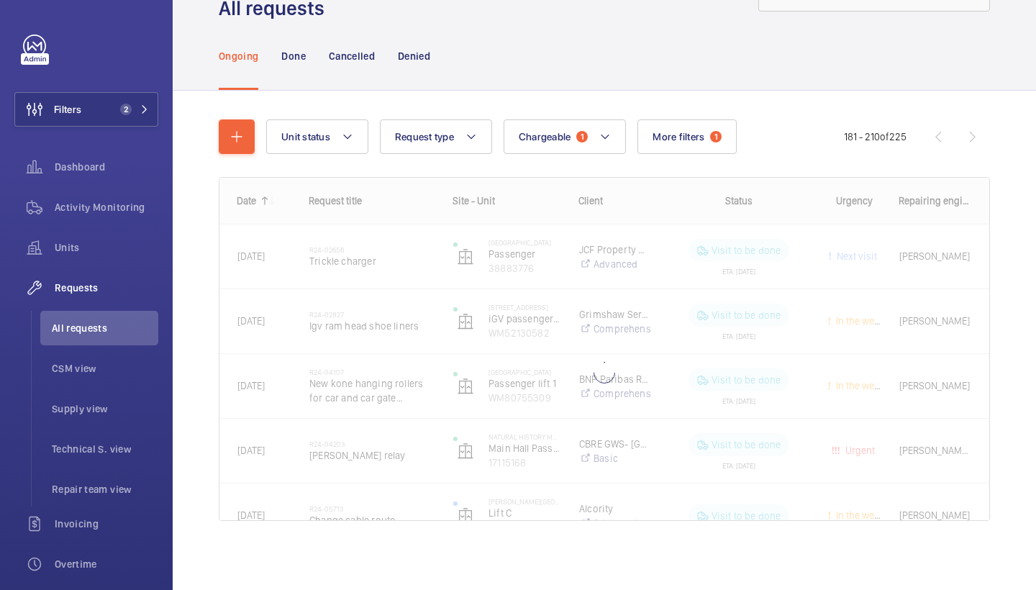
scroll to position [58, 0]
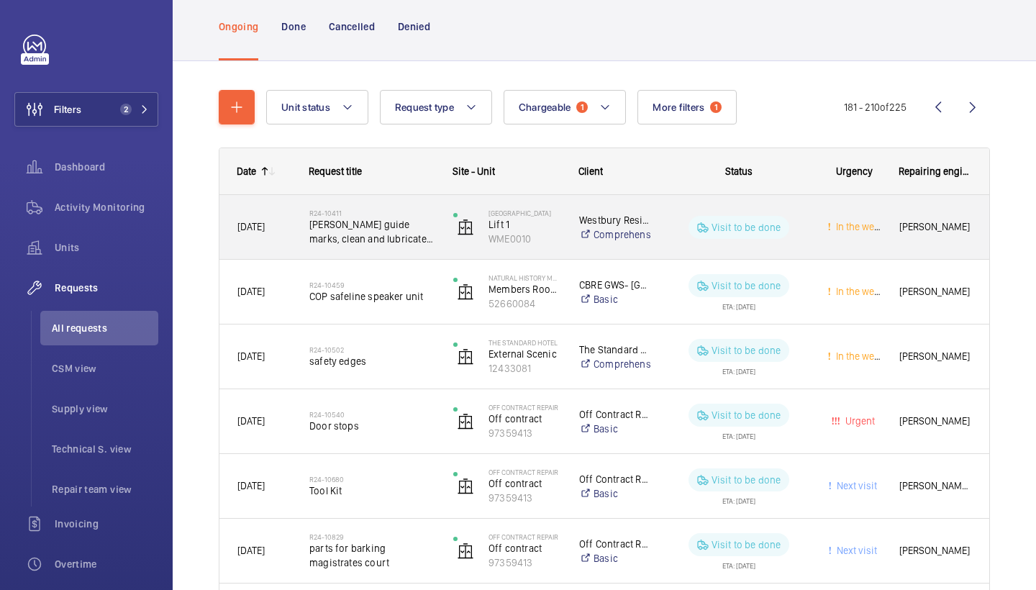
scroll to position [89, 0]
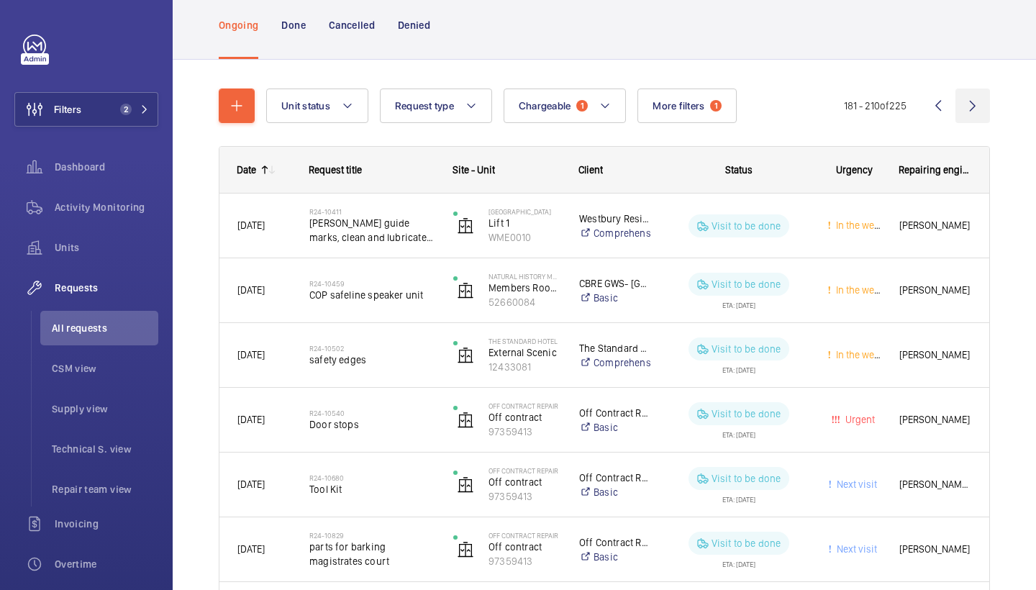
click at [971, 96] on wm-front-icon-button at bounding box center [973, 106] width 35 height 35
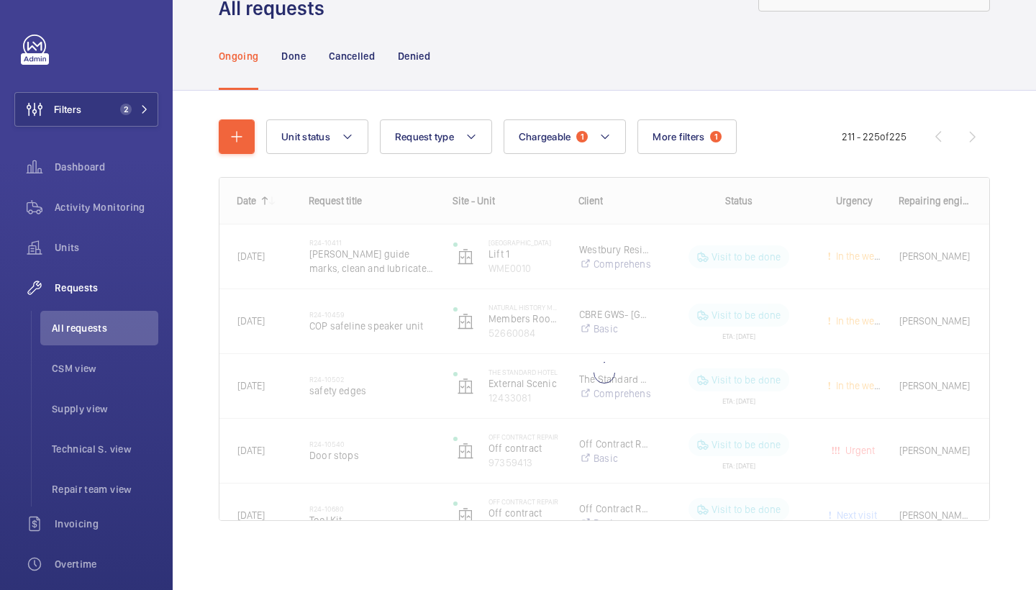
scroll to position [58, 0]
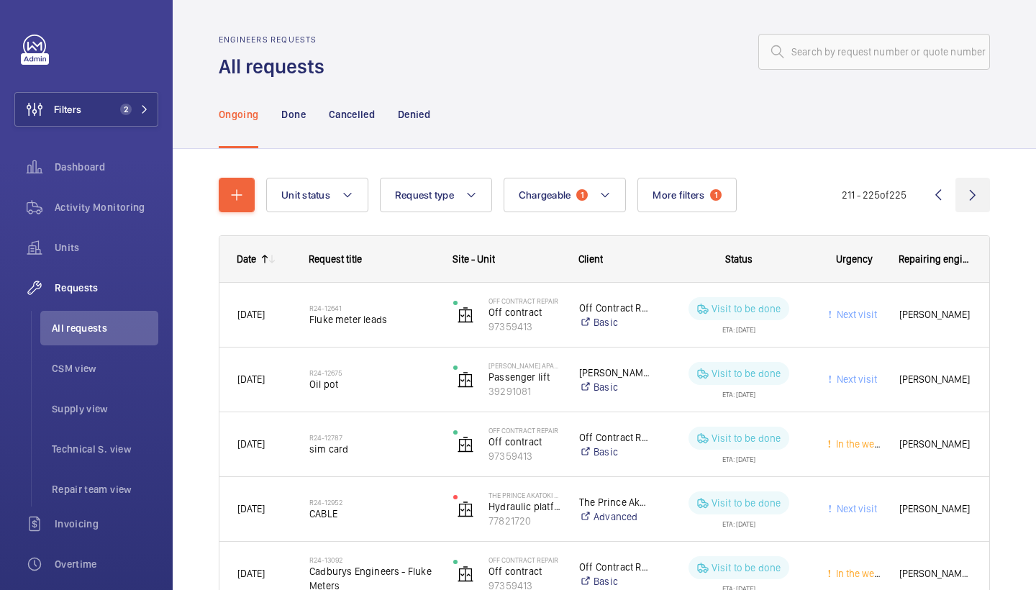
click at [979, 181] on wm-front-icon-button at bounding box center [973, 195] width 35 height 35
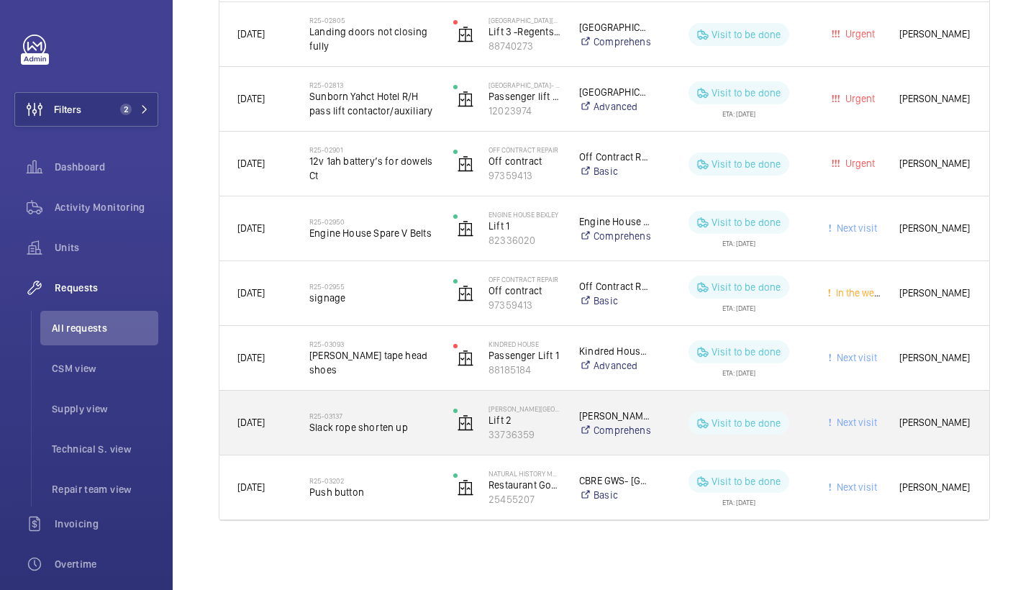
scroll to position [1705, 0]
click at [373, 420] on span "Slack rope shorten up" at bounding box center [371, 427] width 125 height 14
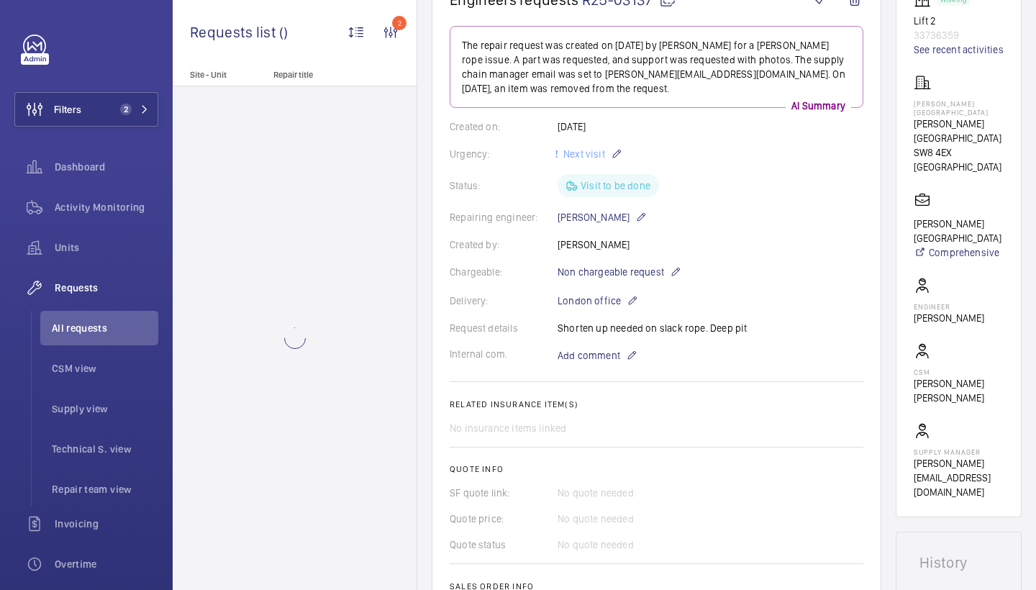
scroll to position [402, 0]
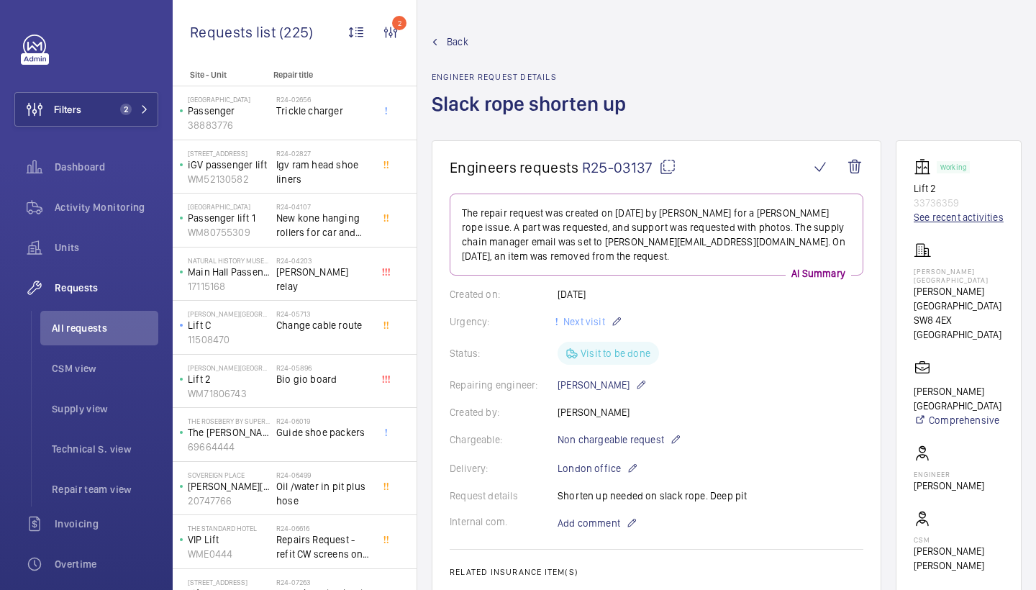
click at [920, 214] on link "See recent activities" at bounding box center [959, 217] width 90 height 14
drag, startPoint x: 558, startPoint y: 495, endPoint x: 747, endPoint y: 501, distance: 188.6
click at [747, 501] on div "Request details Shorten up needed on slack rope. Deep pit" at bounding box center [657, 496] width 414 height 14
copy div "Shorten up needed on slack rope. Deep pit"
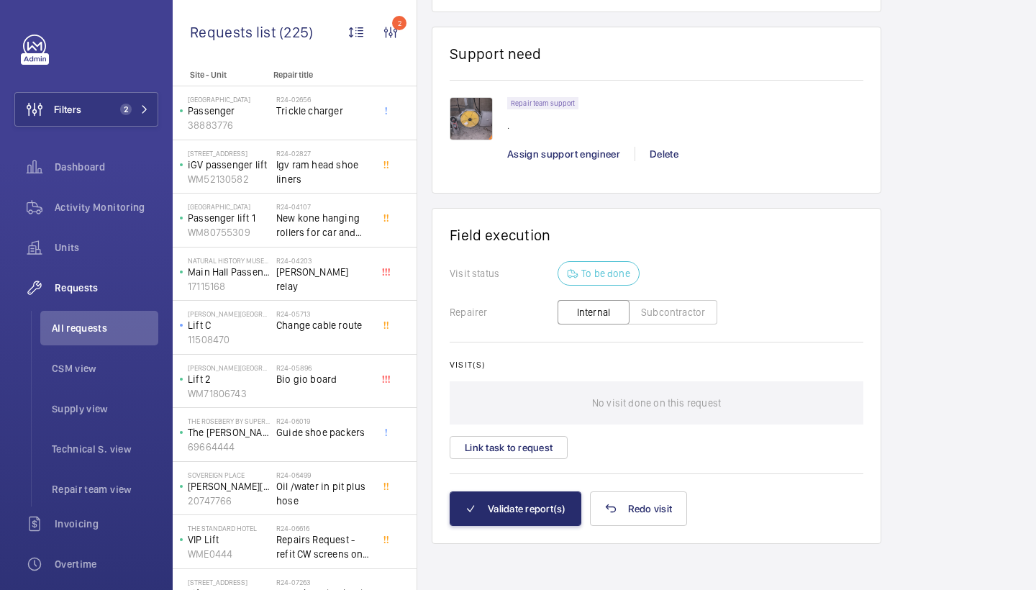
scroll to position [975, 0]
click at [563, 153] on span "Assign support engineer" at bounding box center [563, 154] width 113 height 12
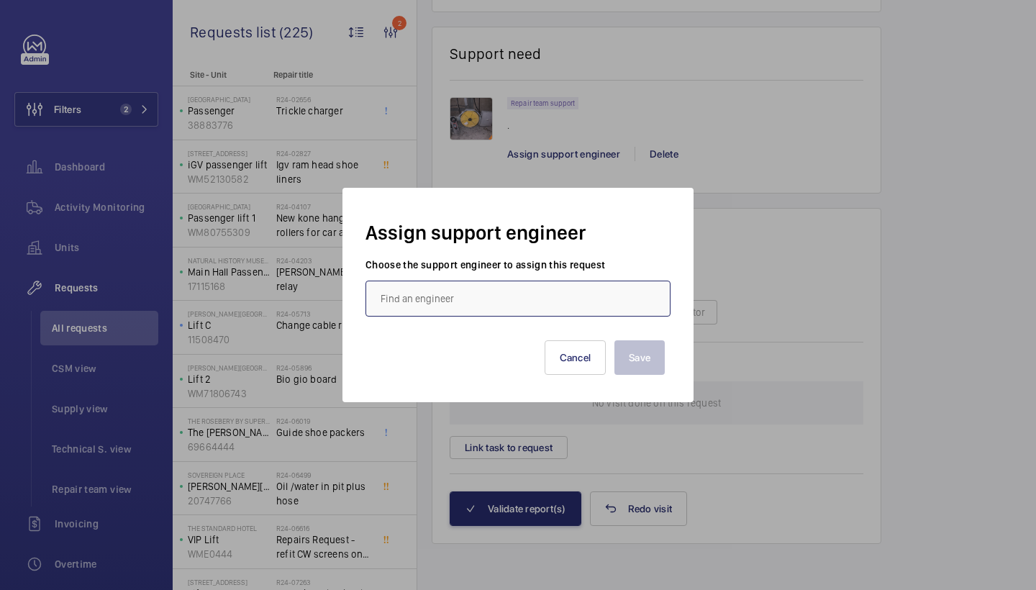
click at [416, 302] on input "text" at bounding box center [518, 299] width 305 height 36
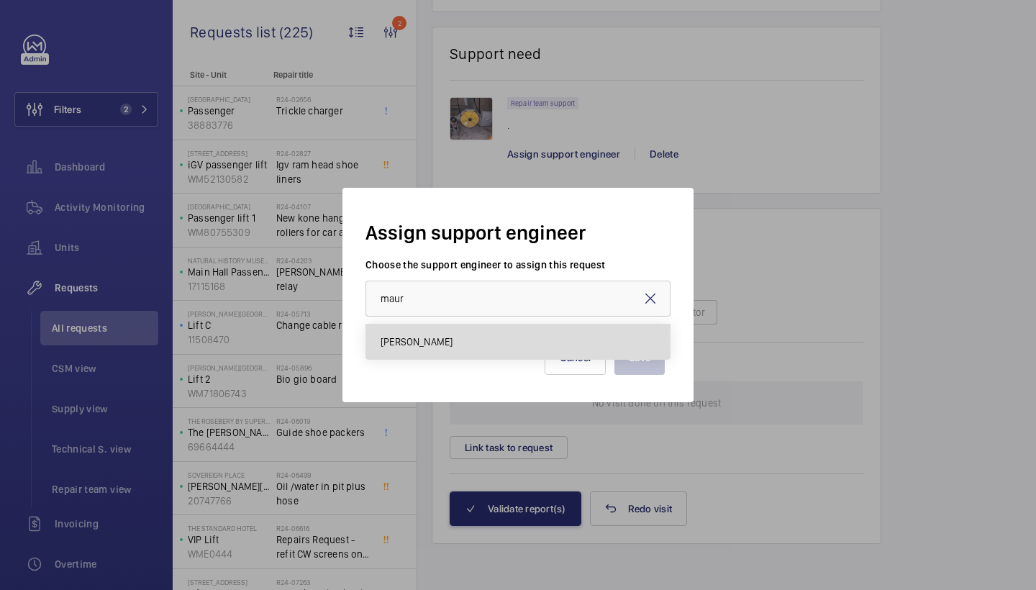
click at [396, 336] on span "Maurice Shanley" at bounding box center [417, 342] width 72 height 14
type input "[PERSON_NAME]"
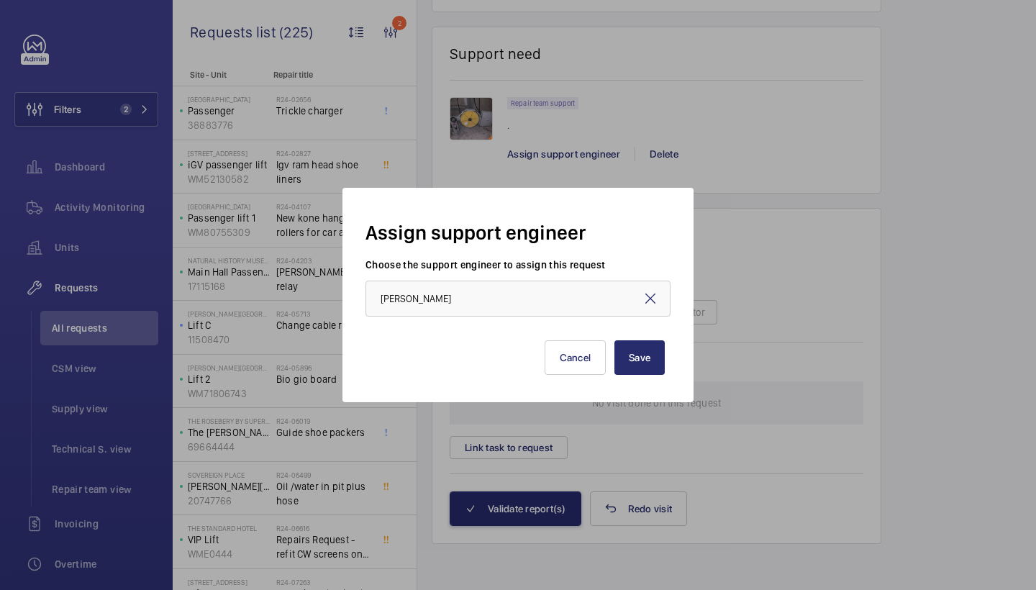
click at [668, 358] on div "Save Cancel" at bounding box center [518, 349] width 305 height 64
click at [651, 358] on button "Save" at bounding box center [640, 357] width 50 height 35
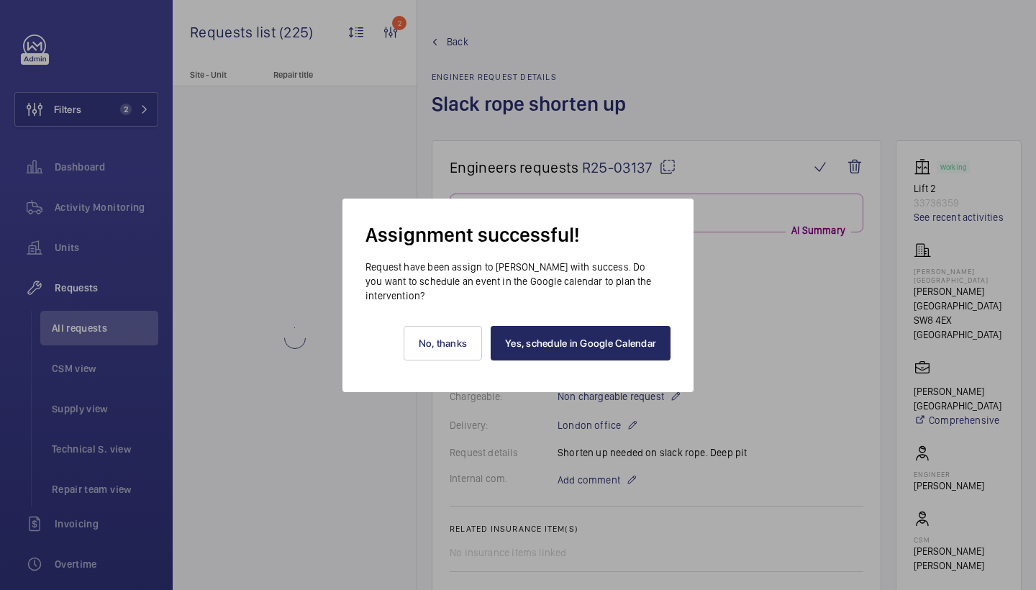
click at [624, 353] on link "Yes, schedule in Google Calendar" at bounding box center [581, 343] width 180 height 35
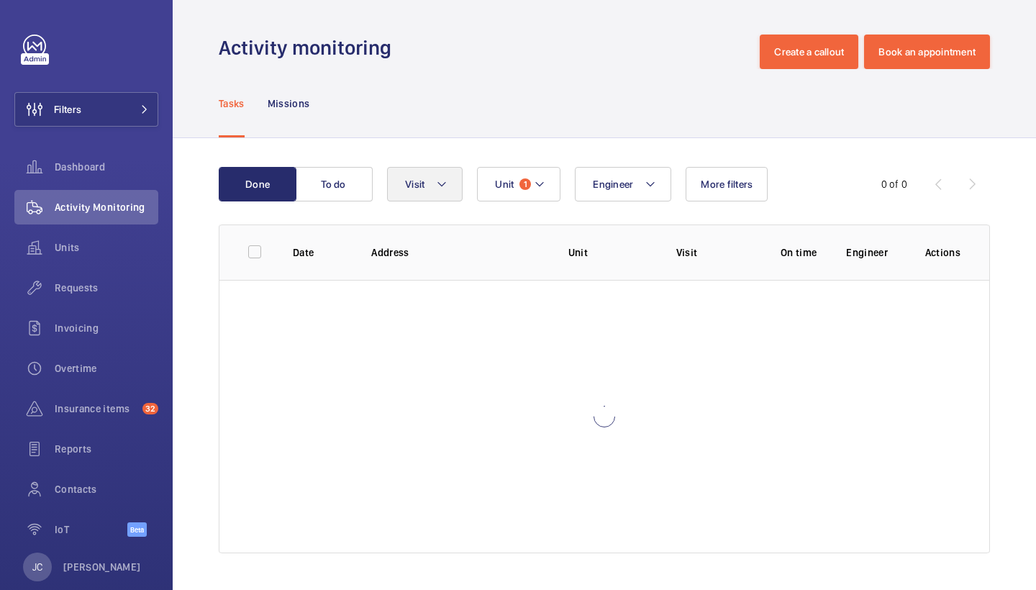
click at [434, 176] on button "Visit" at bounding box center [425, 184] width 76 height 35
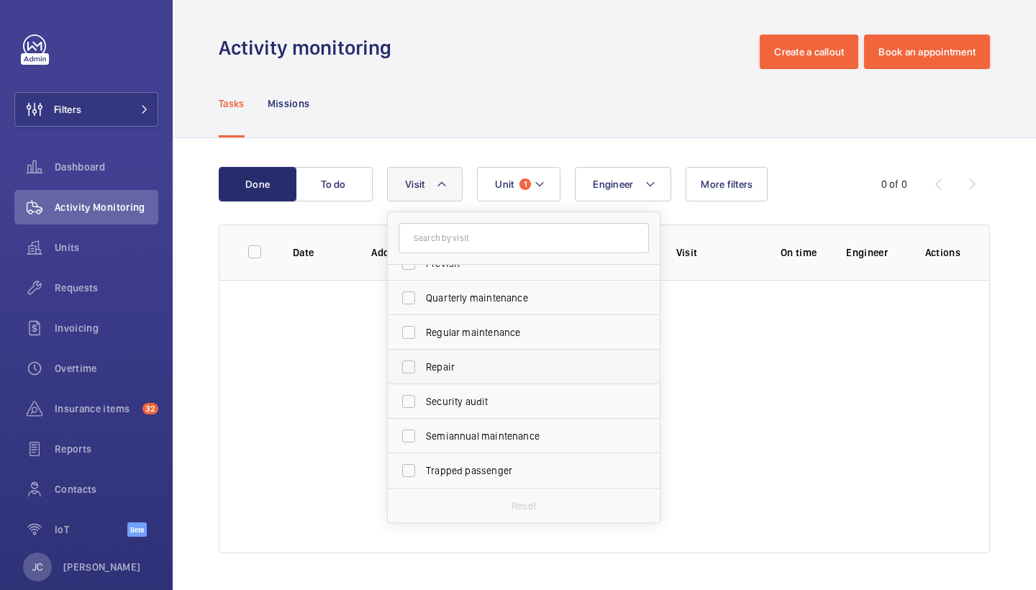
scroll to position [226, 0]
click at [463, 367] on span "Repair" at bounding box center [525, 367] width 198 height 14
click at [423, 367] on input "Repair" at bounding box center [408, 367] width 29 height 29
checkbox input "true"
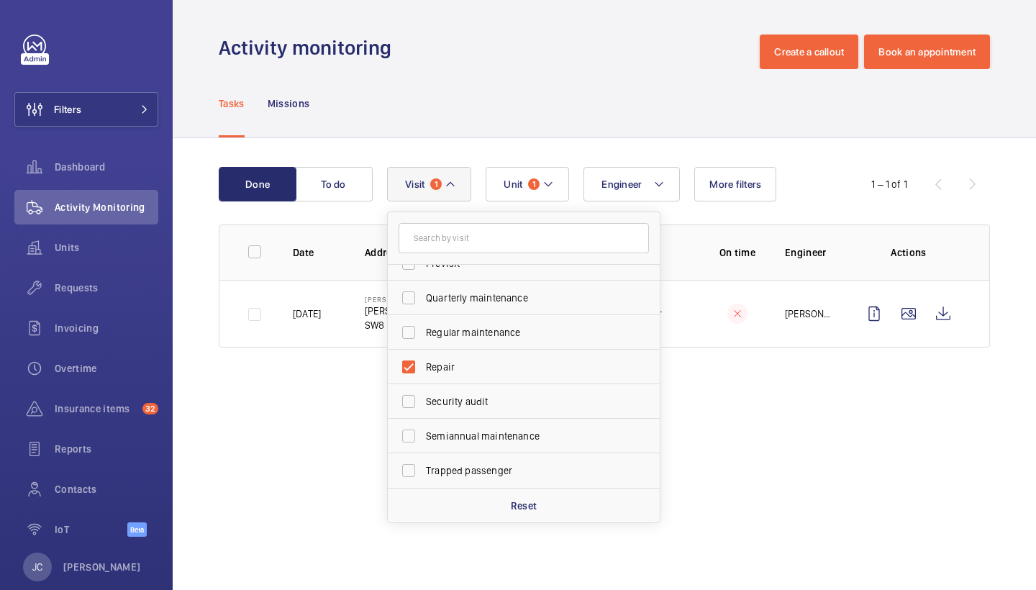
click at [510, 110] on div "Tasks Missions" at bounding box center [604, 103] width 771 height 68
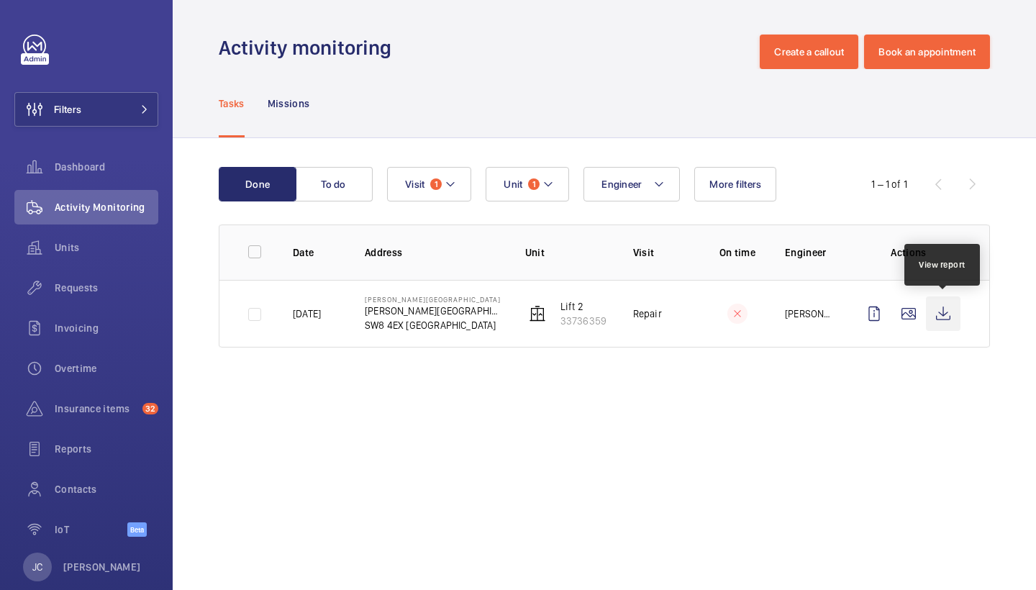
click at [943, 312] on wm-front-icon-button at bounding box center [943, 313] width 35 height 35
drag, startPoint x: 366, startPoint y: 324, endPoint x: 402, endPoint y: 325, distance: 36.7
click at [402, 325] on p "SW8 4EX [GEOGRAPHIC_DATA]" at bounding box center [433, 325] width 137 height 14
copy p "SW8 4EX"
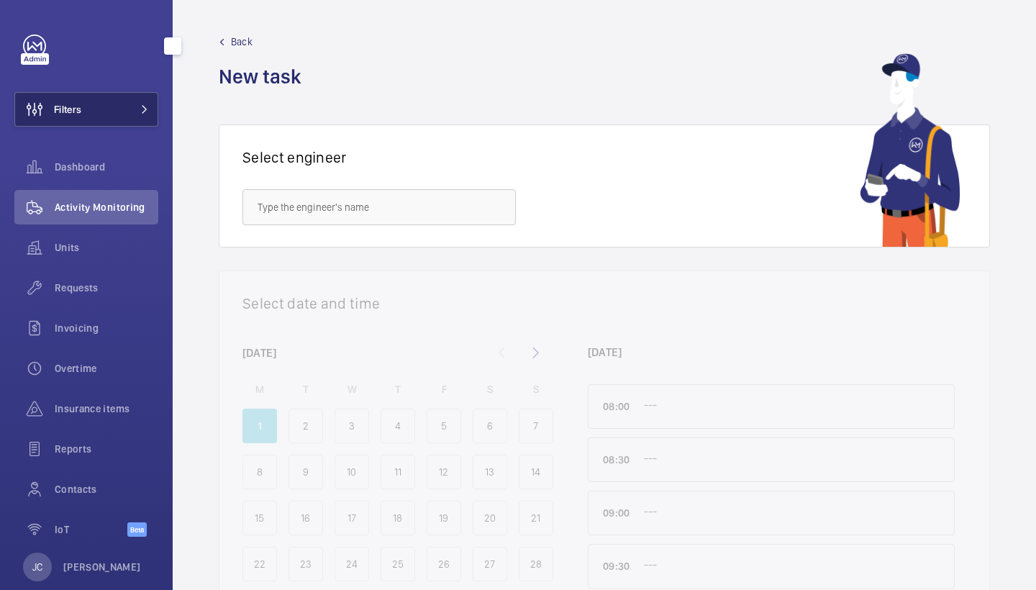
click at [104, 113] on button "Filters" at bounding box center [86, 109] width 144 height 35
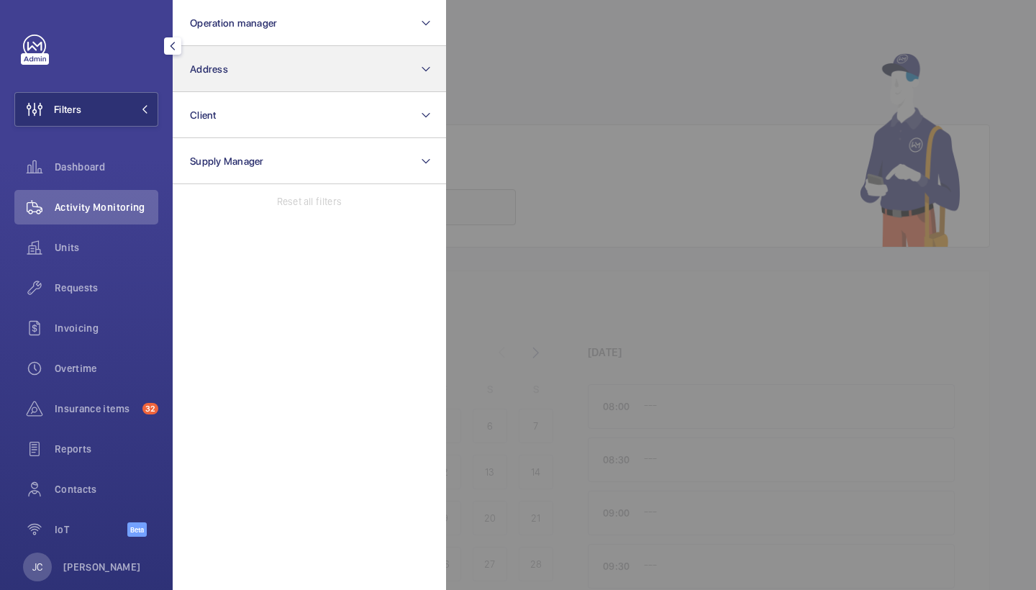
click at [262, 54] on button "Address" at bounding box center [309, 69] width 273 height 46
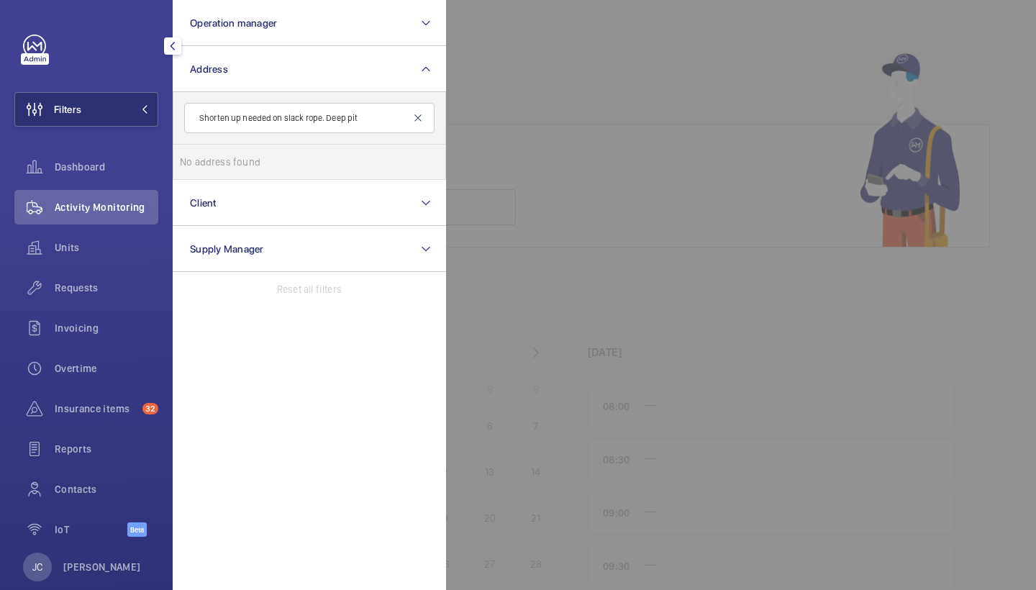
type input "Shorten up needed on slack rope. Deep pit"
click at [420, 119] on mat-icon at bounding box center [418, 118] width 12 height 12
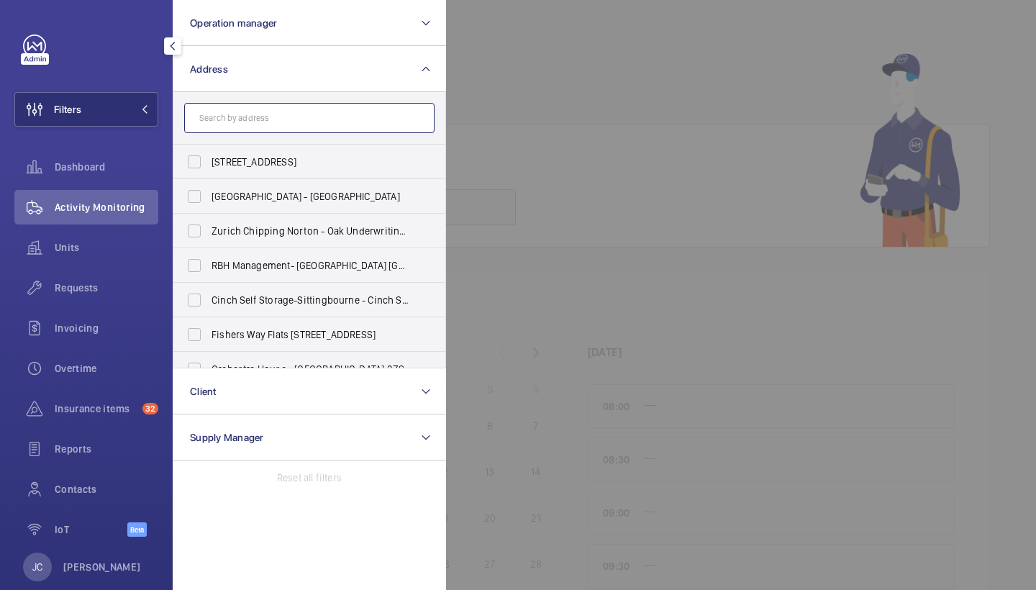
paste input "SW8 4EX"
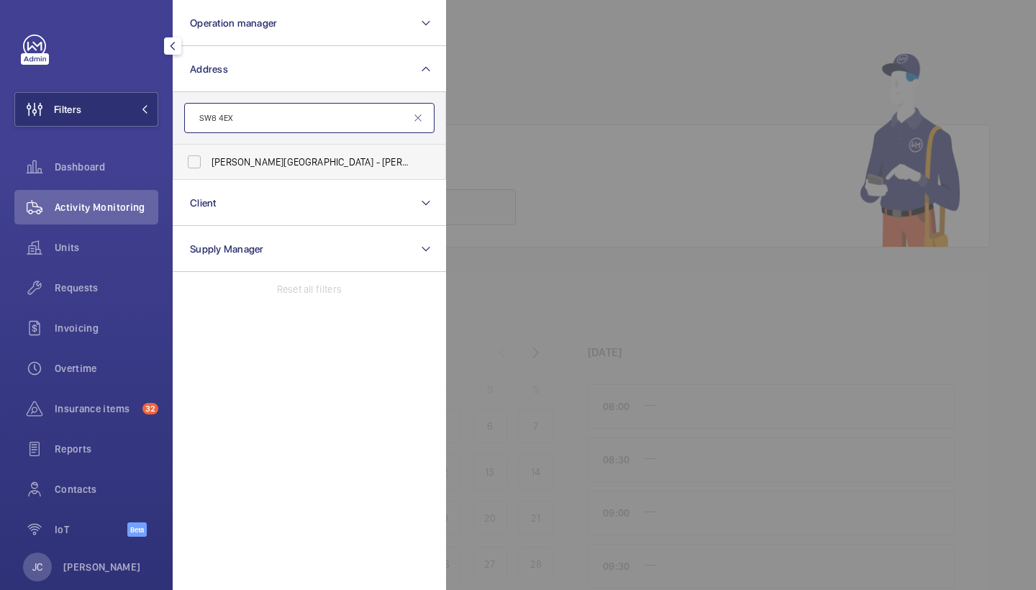
type input "SW8 4EX"
click at [265, 154] on label "[PERSON_NAME][STREET_ADDRESS][PERSON_NAME]" at bounding box center [298, 162] width 250 height 35
click at [209, 154] on input "[PERSON_NAME][STREET_ADDRESS][PERSON_NAME]" at bounding box center [194, 162] width 29 height 29
checkbox input "true"
click at [529, 86] on div at bounding box center [964, 295] width 1036 height 590
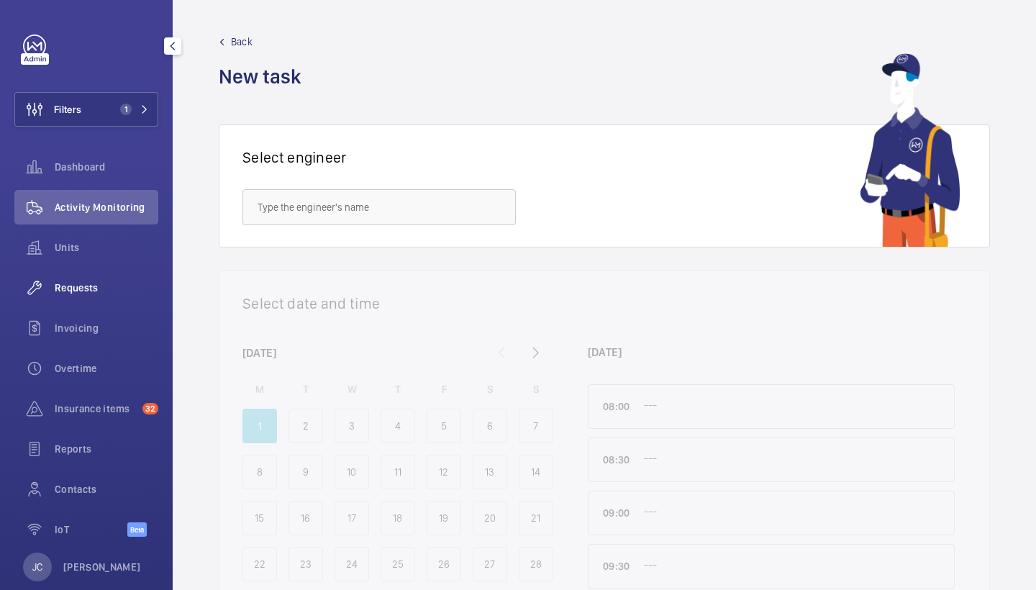
click at [73, 285] on span "Requests" at bounding box center [107, 288] width 104 height 14
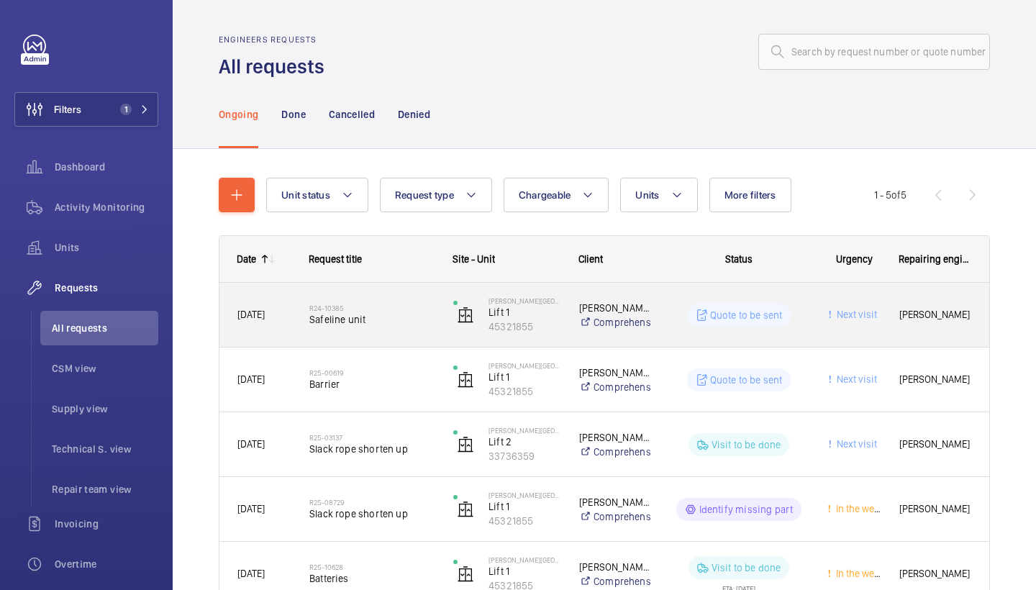
click at [355, 322] on span "Safeline unit" at bounding box center [371, 319] width 125 height 14
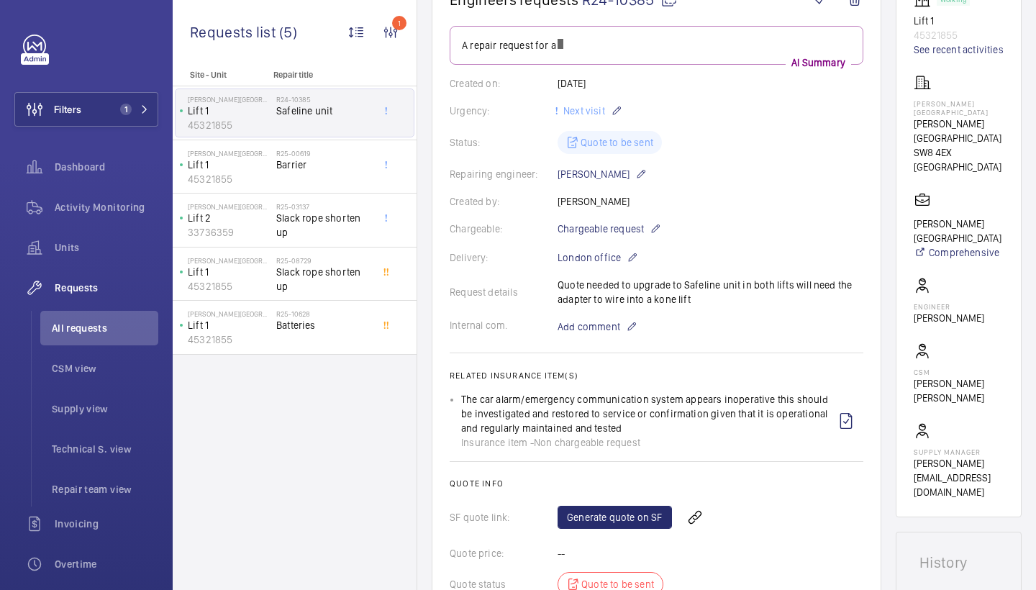
scroll to position [166, 0]
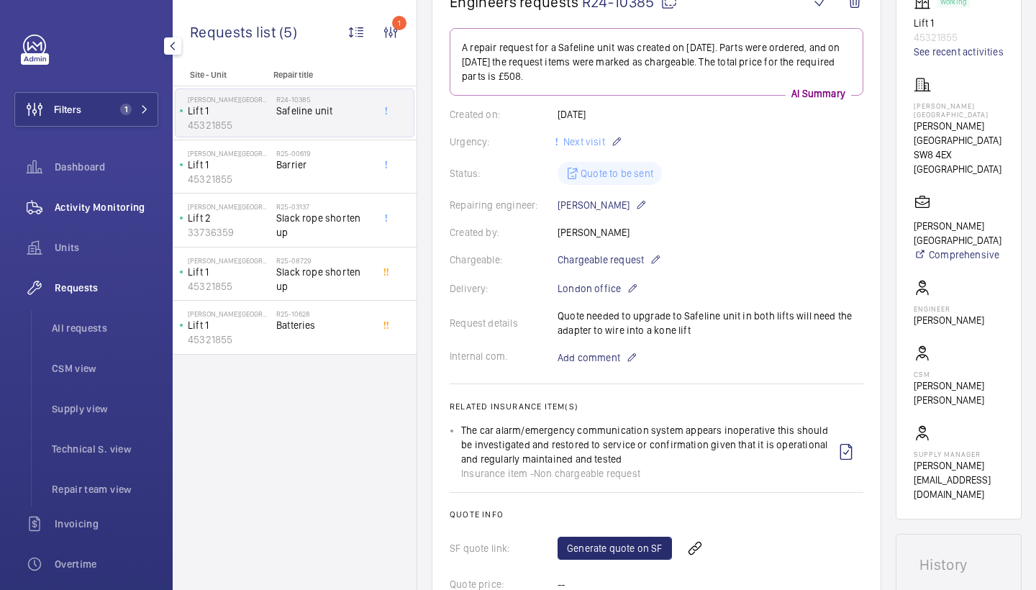
click at [127, 217] on div "Activity Monitoring" at bounding box center [86, 207] width 144 height 35
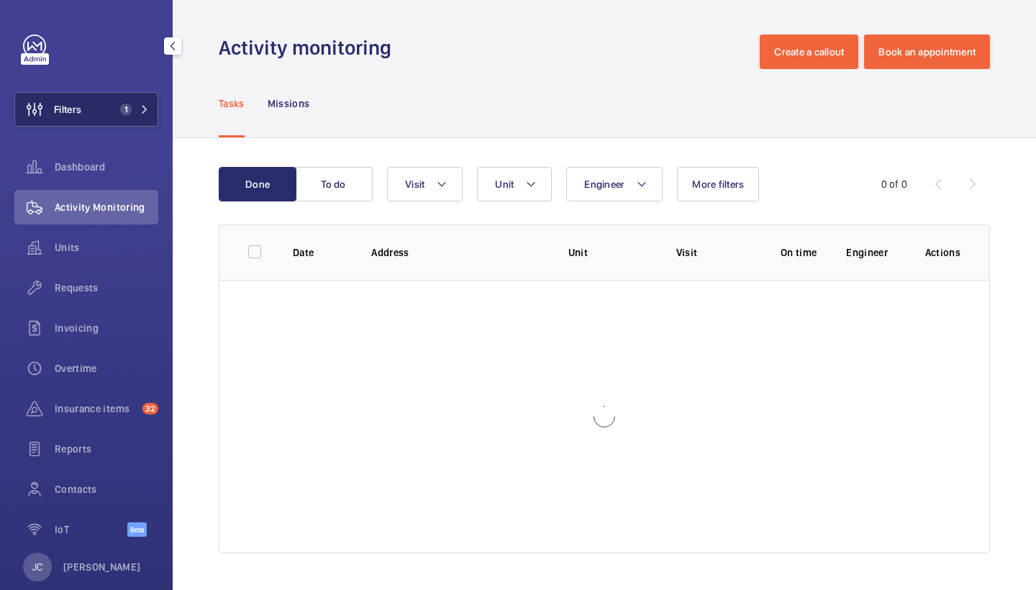
click at [127, 117] on button "Filters 1" at bounding box center [86, 109] width 144 height 35
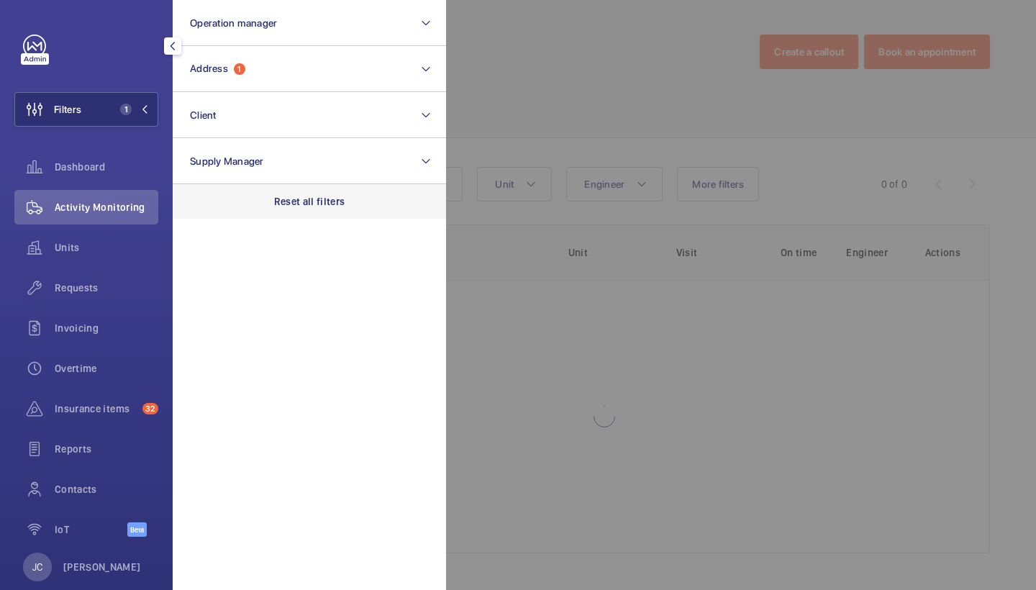
click at [307, 192] on div "Reset all filters" at bounding box center [309, 201] width 273 height 35
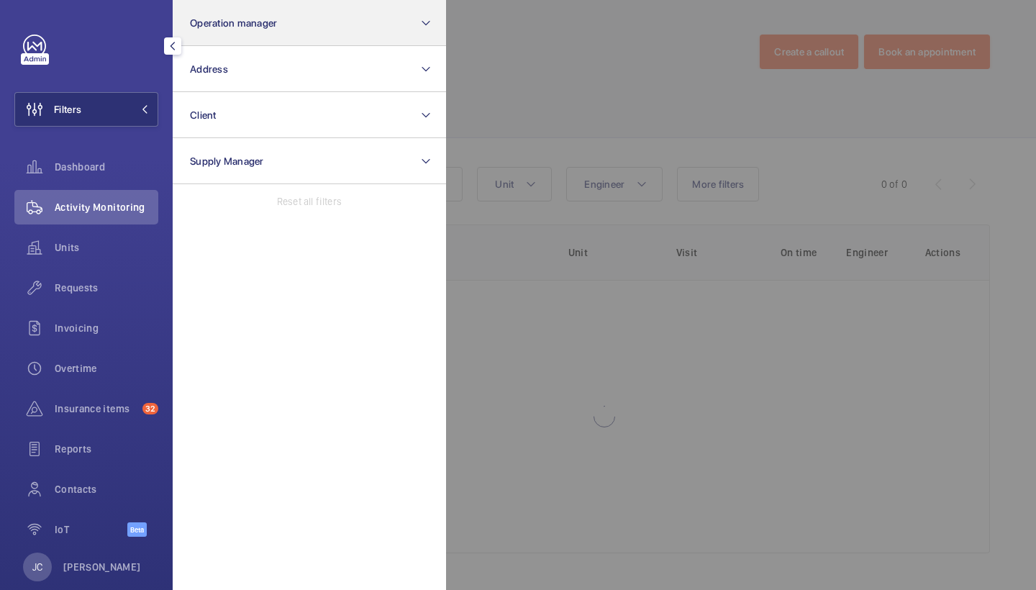
click at [302, 21] on button "Operation manager" at bounding box center [309, 23] width 273 height 46
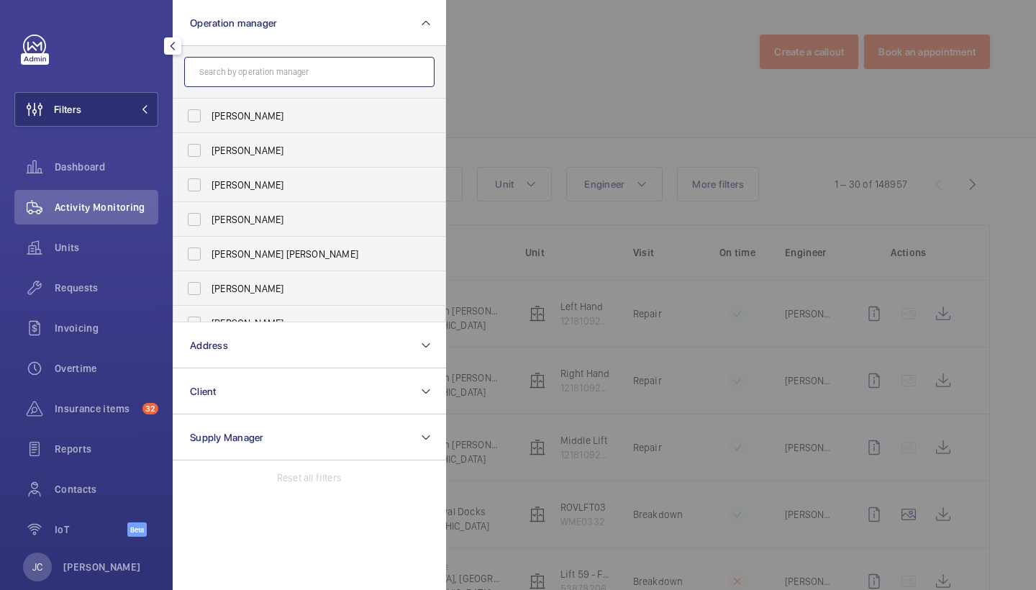
click at [286, 65] on input "text" at bounding box center [309, 72] width 250 height 30
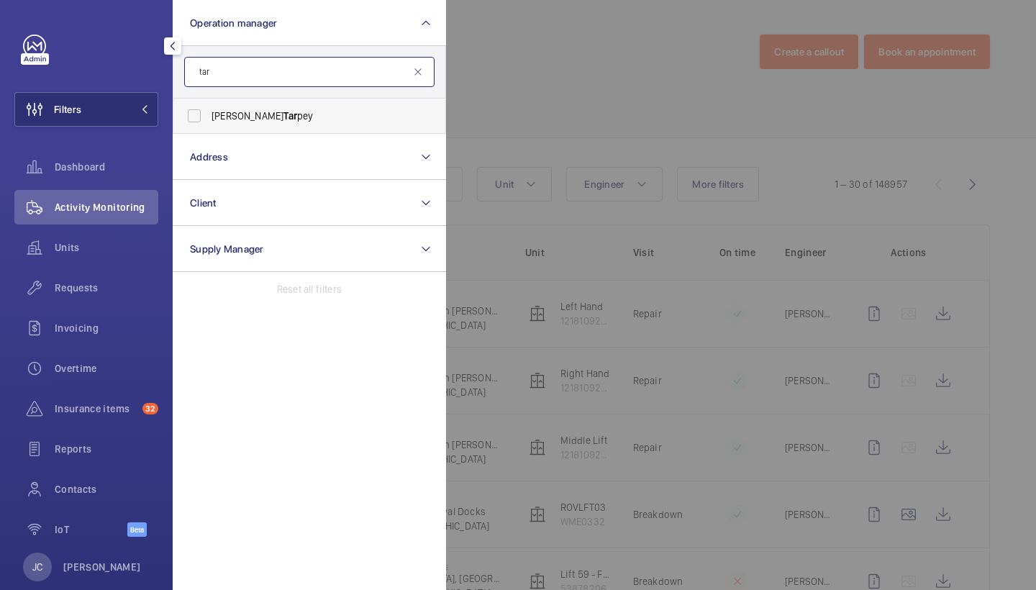
type input "tar"
click at [284, 117] on span "Tar" at bounding box center [291, 116] width 14 height 12
click at [209, 117] on input "Connor Tar pey" at bounding box center [194, 115] width 29 height 29
checkbox input "true"
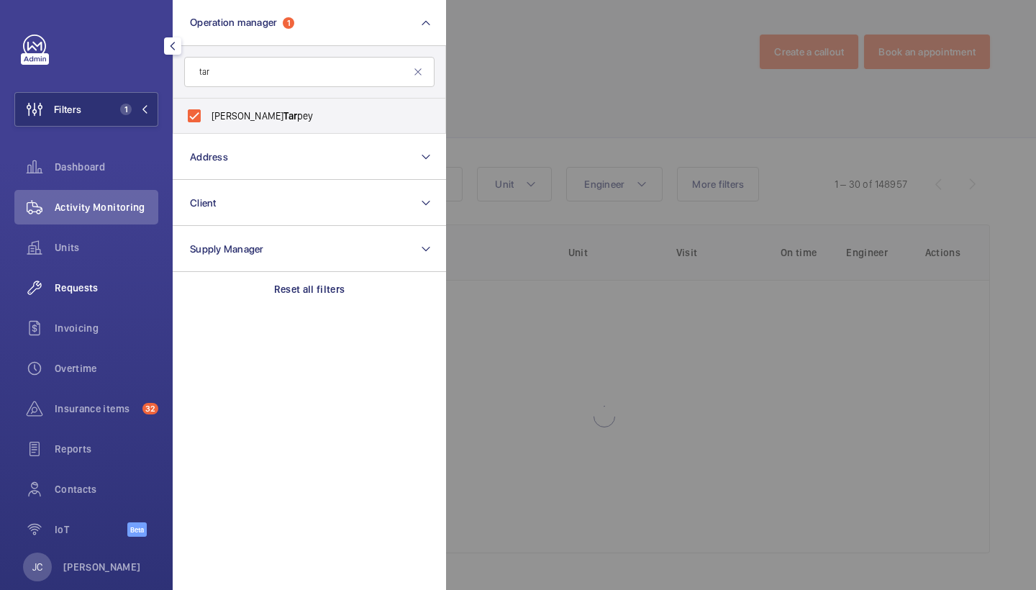
click at [95, 297] on div "Requests" at bounding box center [86, 288] width 144 height 35
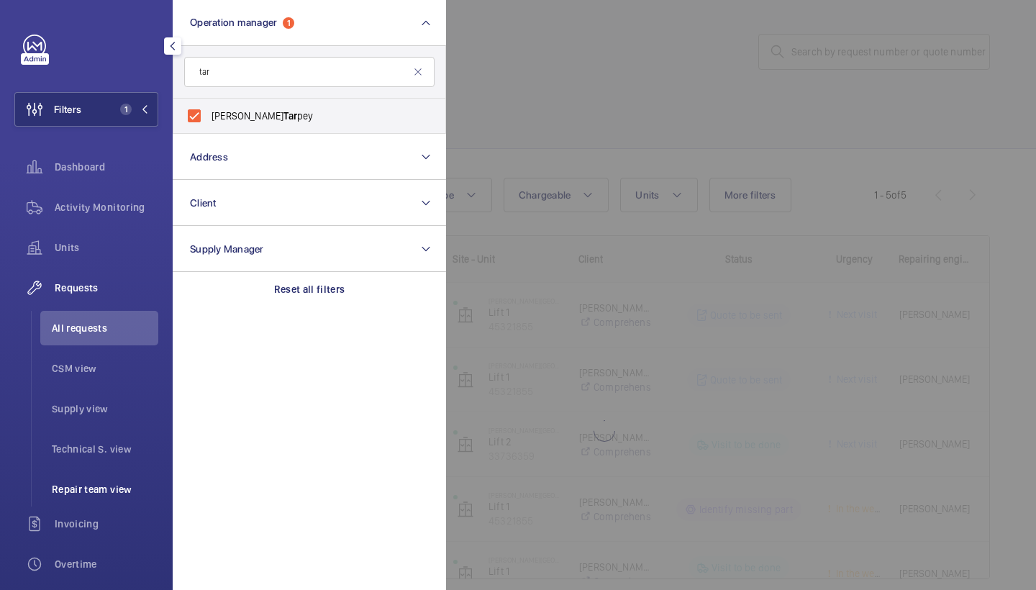
click at [95, 487] on span "Repair team view" at bounding box center [105, 489] width 106 height 14
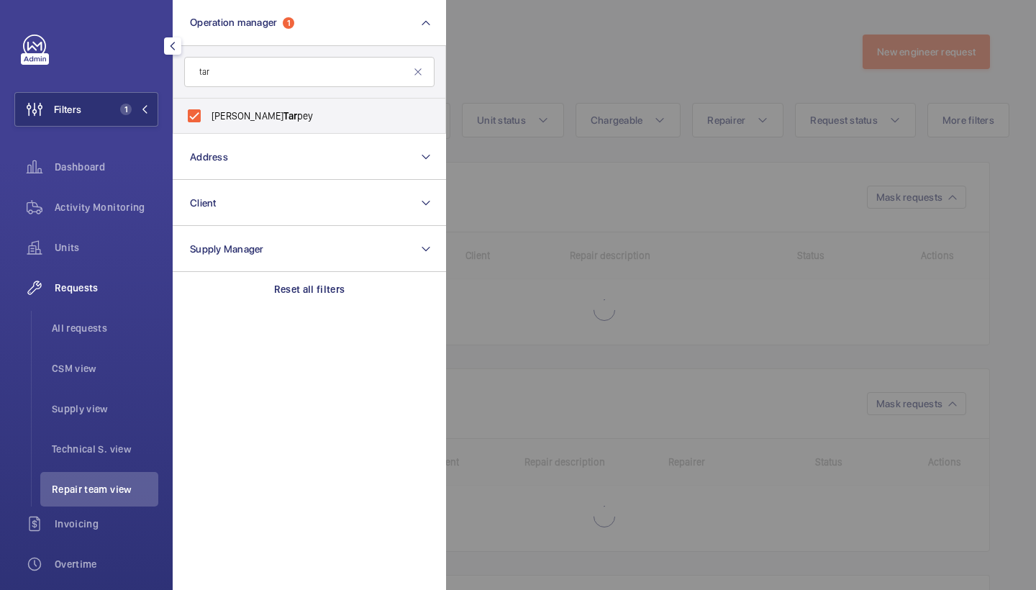
click at [632, 84] on div at bounding box center [964, 295] width 1036 height 590
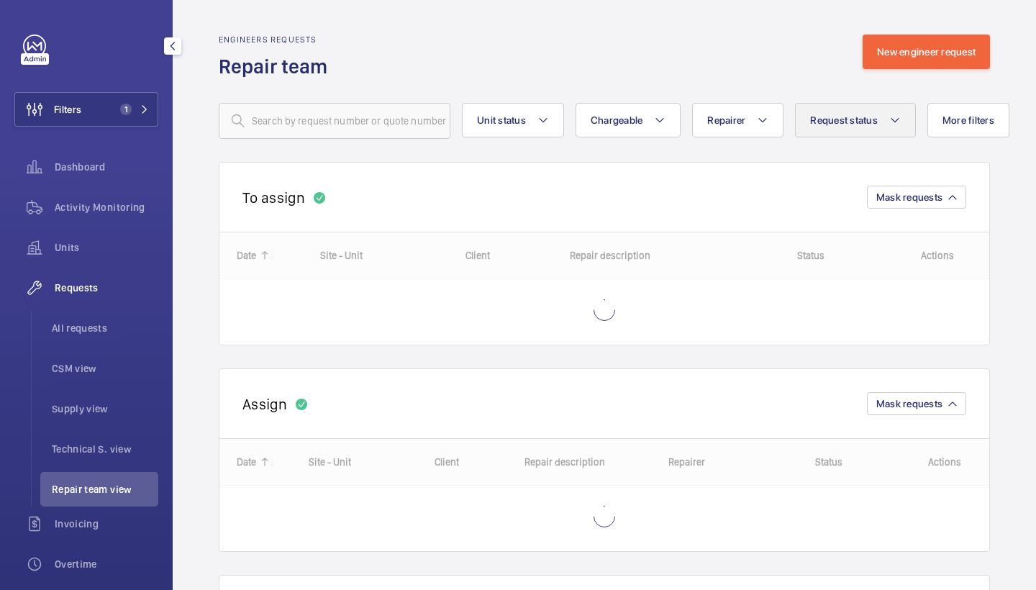
click at [869, 124] on span "Request status" at bounding box center [844, 120] width 68 height 12
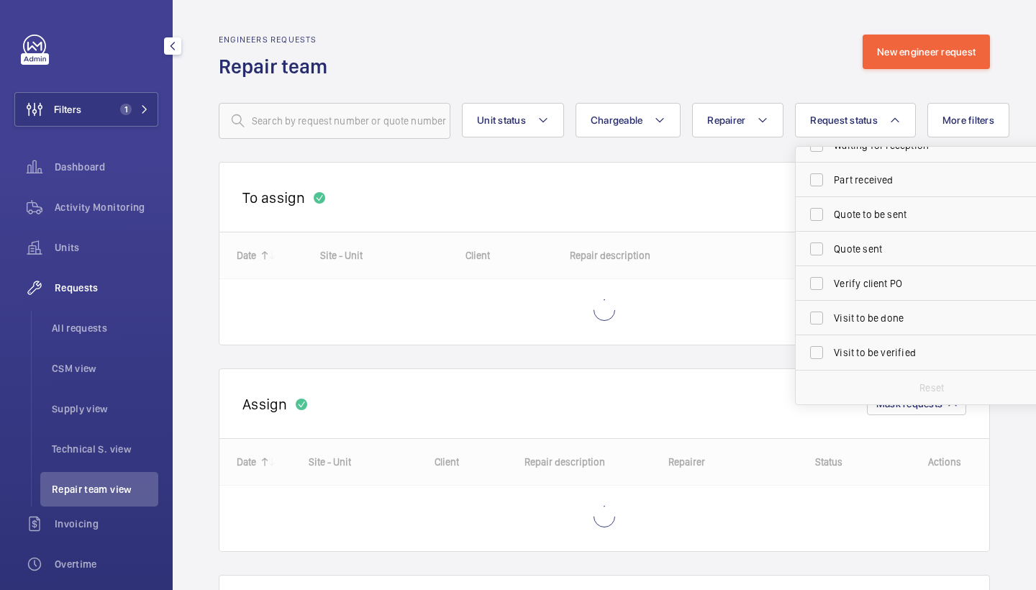
scroll to position [191, 0]
click at [894, 315] on span "Visit to be done" at bounding box center [933, 318] width 198 height 14
click at [831, 315] on input "Visit to be done" at bounding box center [816, 318] width 29 height 29
checkbox input "true"
click at [825, 70] on div "Engineers requests Repair team New engineer request" at bounding box center [604, 57] width 771 height 45
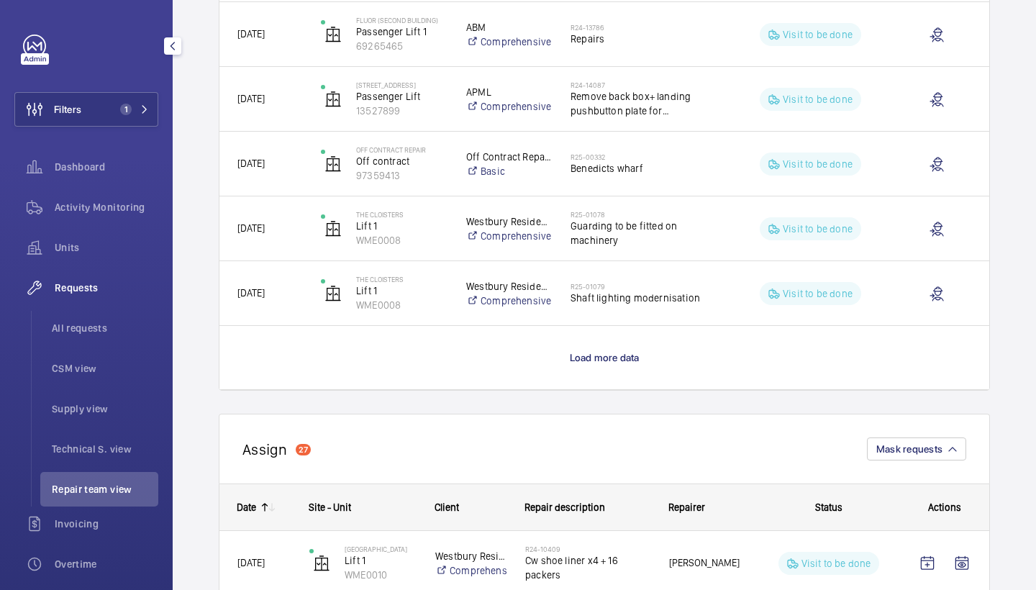
scroll to position [1252, 0]
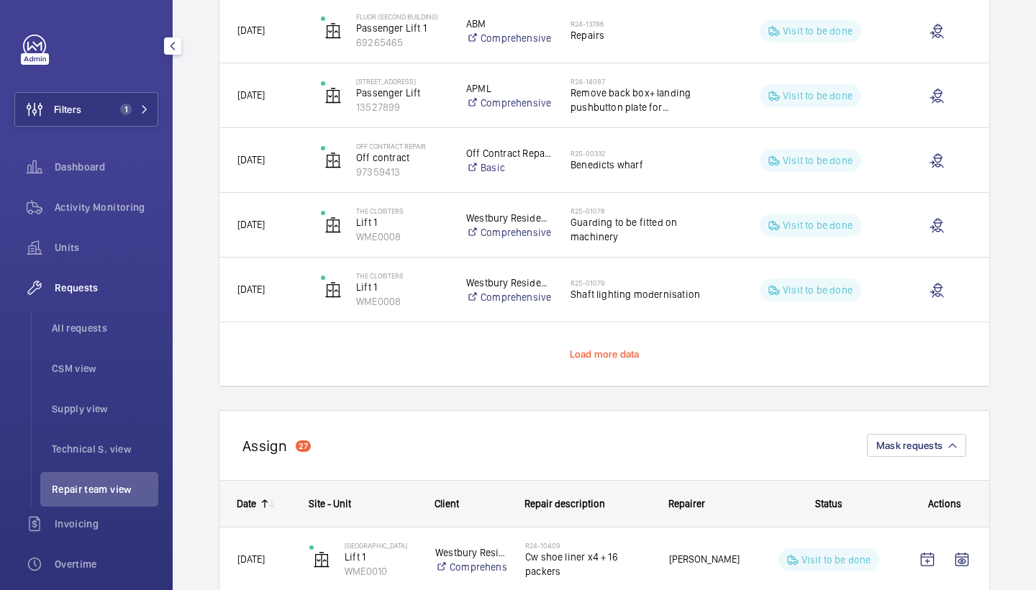
click at [581, 358] on span "Load more data" at bounding box center [605, 354] width 70 height 12
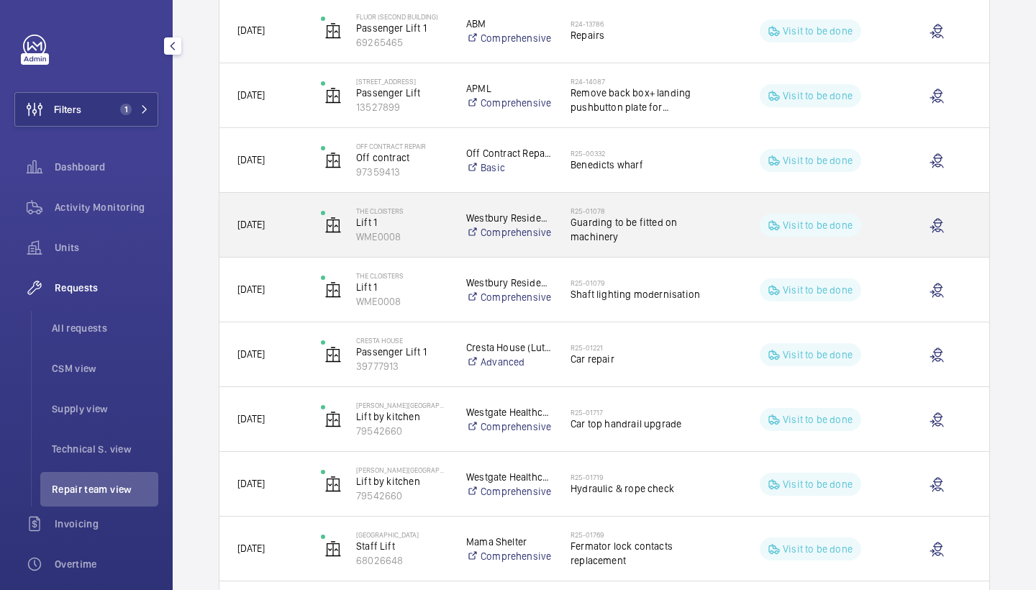
click at [675, 230] on span "Guarding to be fitted on machinery" at bounding box center [645, 229] width 148 height 29
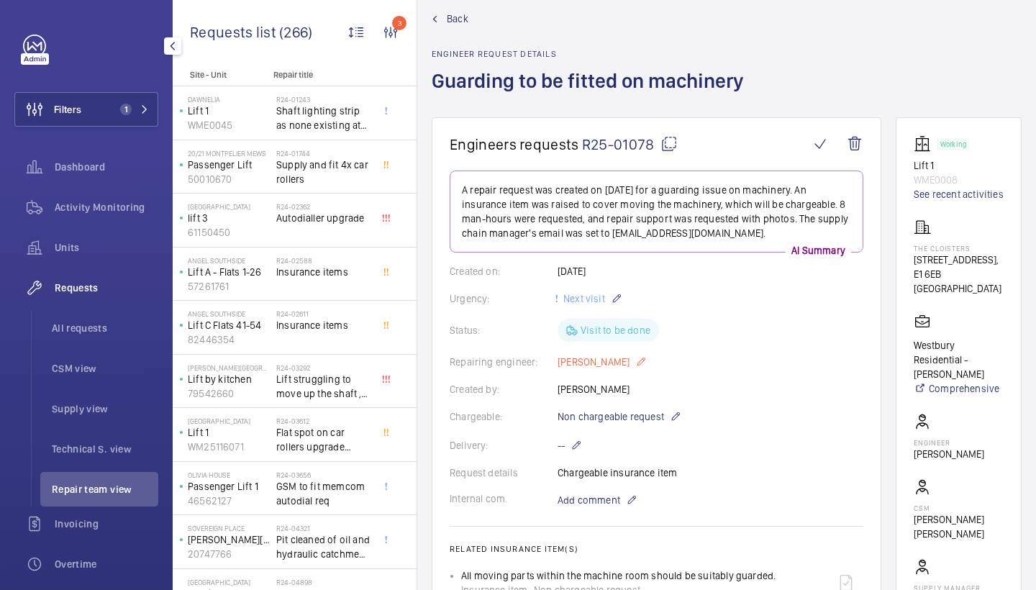
scroll to position [16, 0]
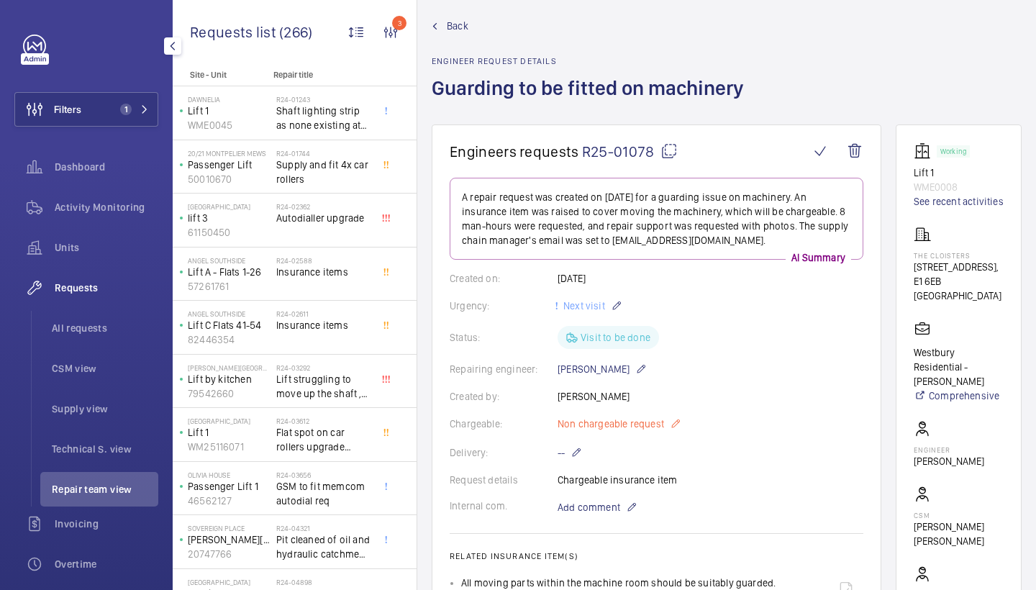
click at [602, 424] on span "Non chargeable request" at bounding box center [611, 424] width 106 height 14
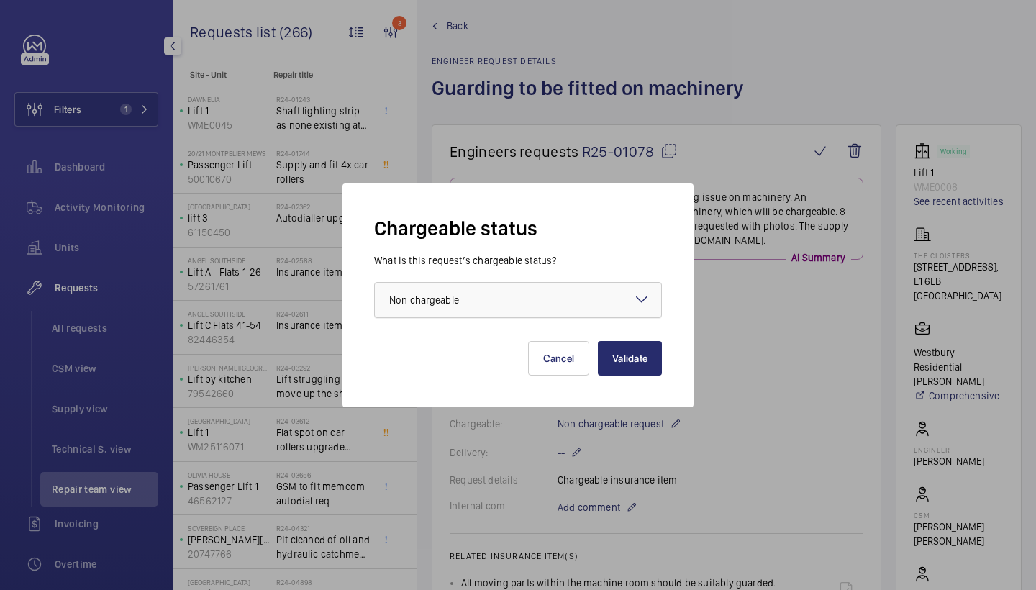
click at [546, 295] on div at bounding box center [518, 300] width 286 height 35
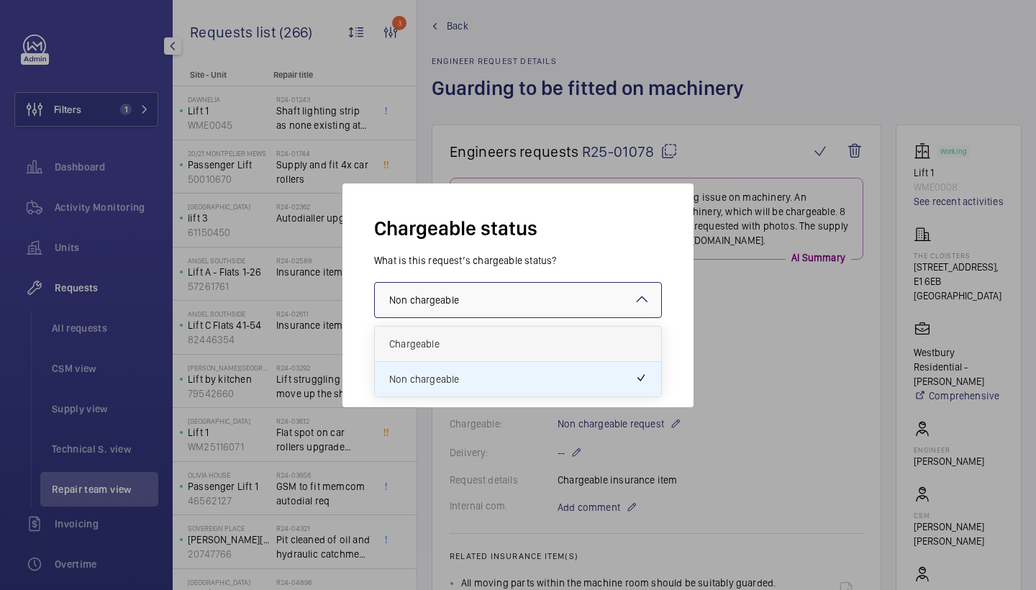
click at [480, 340] on span "Chargeable" at bounding box center [518, 344] width 258 height 14
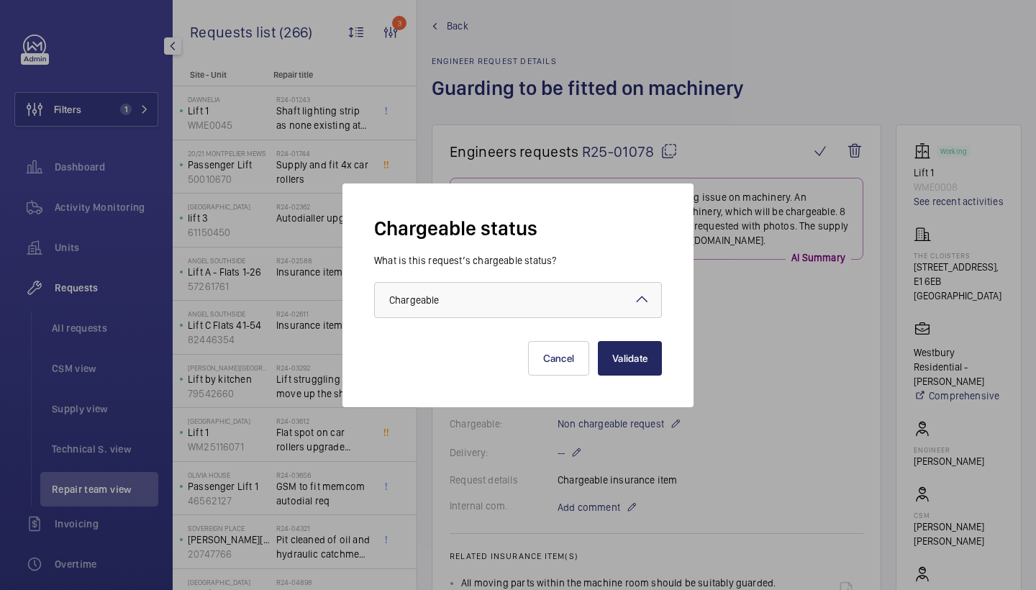
click at [650, 367] on button "Validate" at bounding box center [630, 358] width 64 height 35
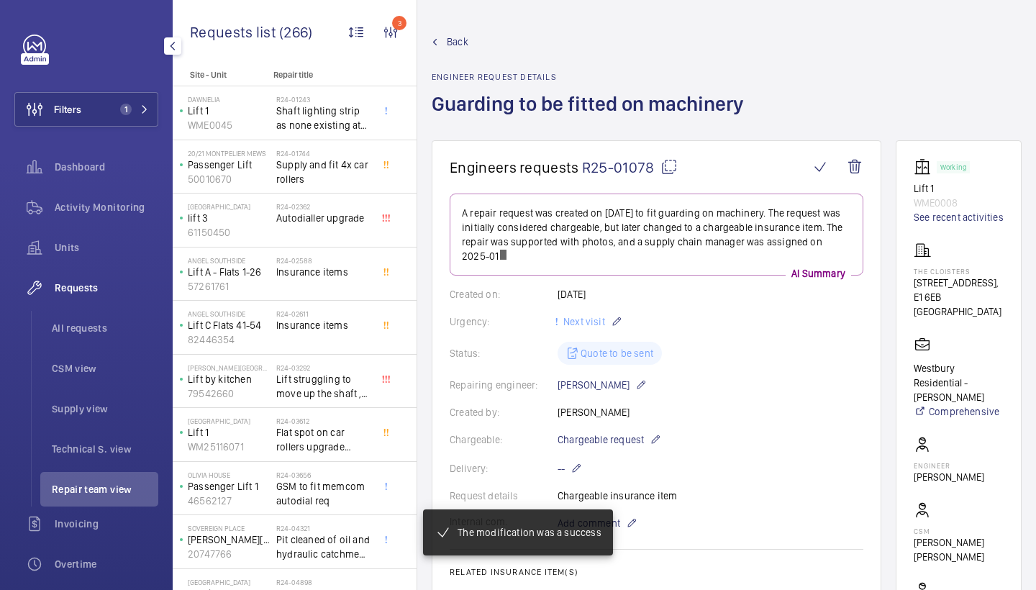
click at [453, 41] on span "Back" at bounding box center [458, 42] width 22 height 14
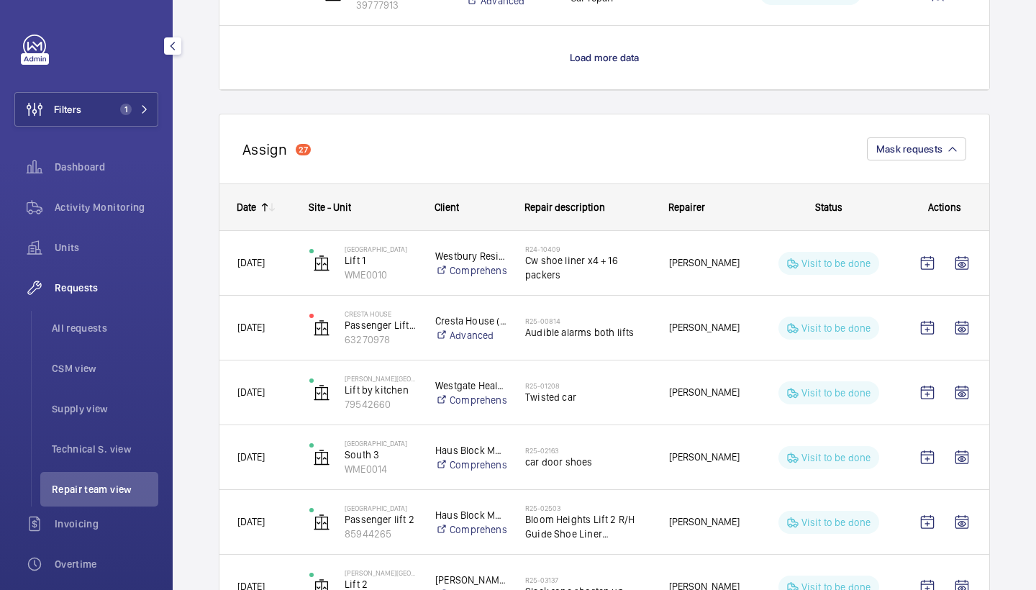
scroll to position [1544, 0]
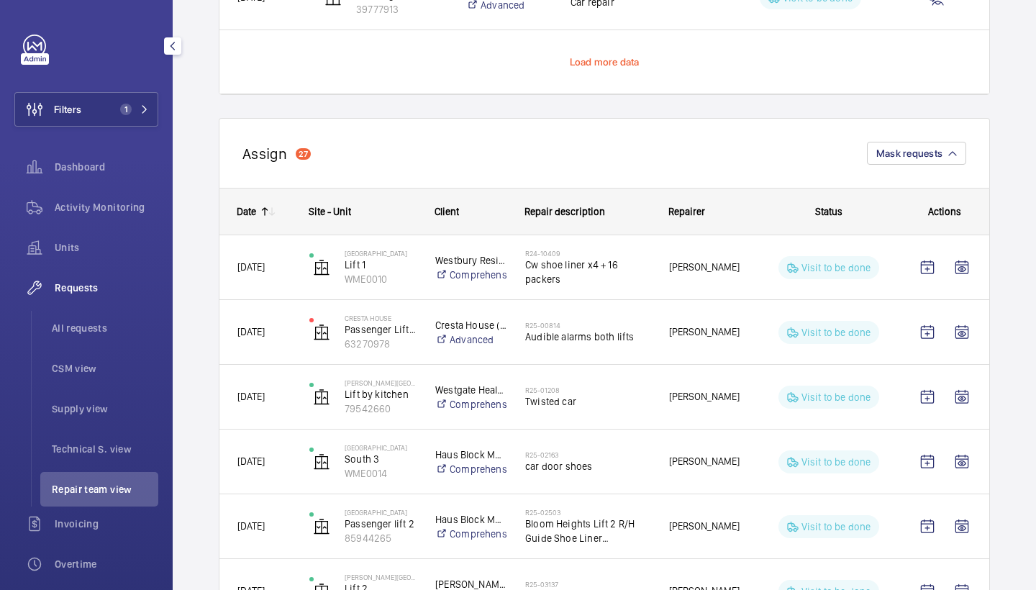
click at [604, 66] on span "Load more data" at bounding box center [605, 62] width 70 height 12
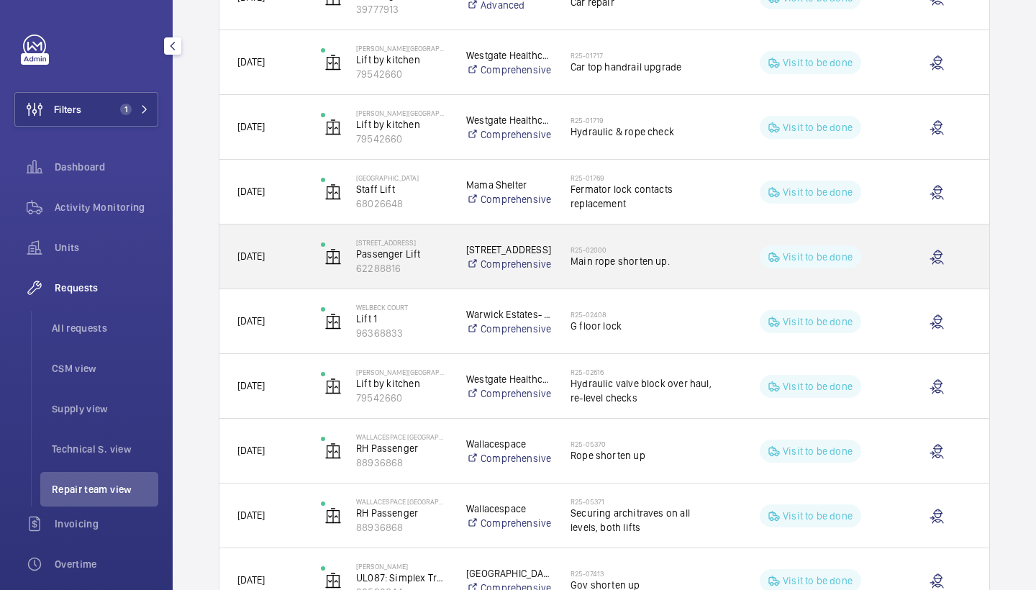
click at [641, 237] on div "R25-02000 Main rope shorten up." at bounding box center [645, 257] width 148 height 42
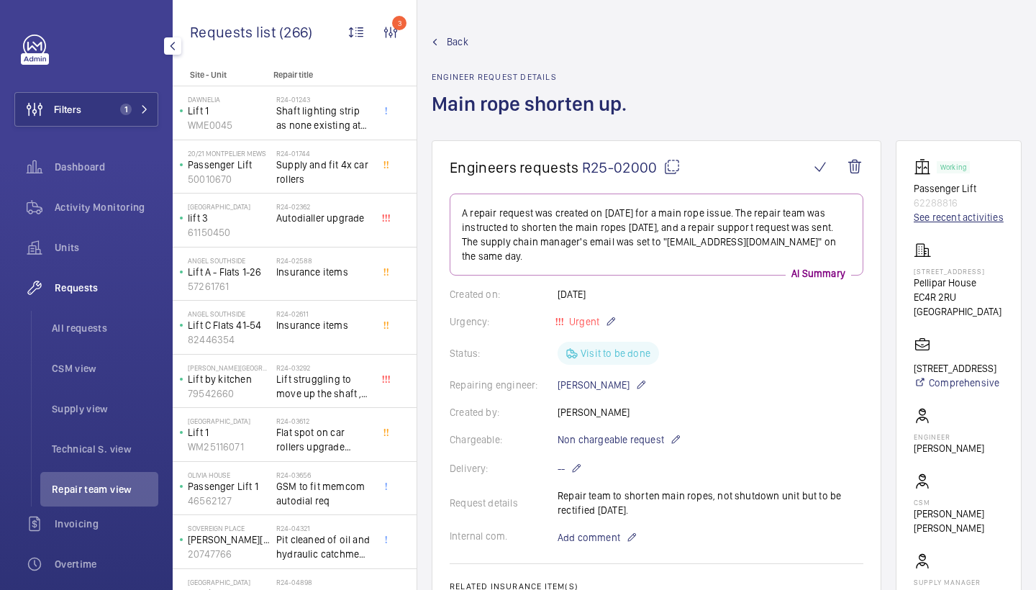
click at [930, 212] on link "See recent activities" at bounding box center [959, 217] width 90 height 14
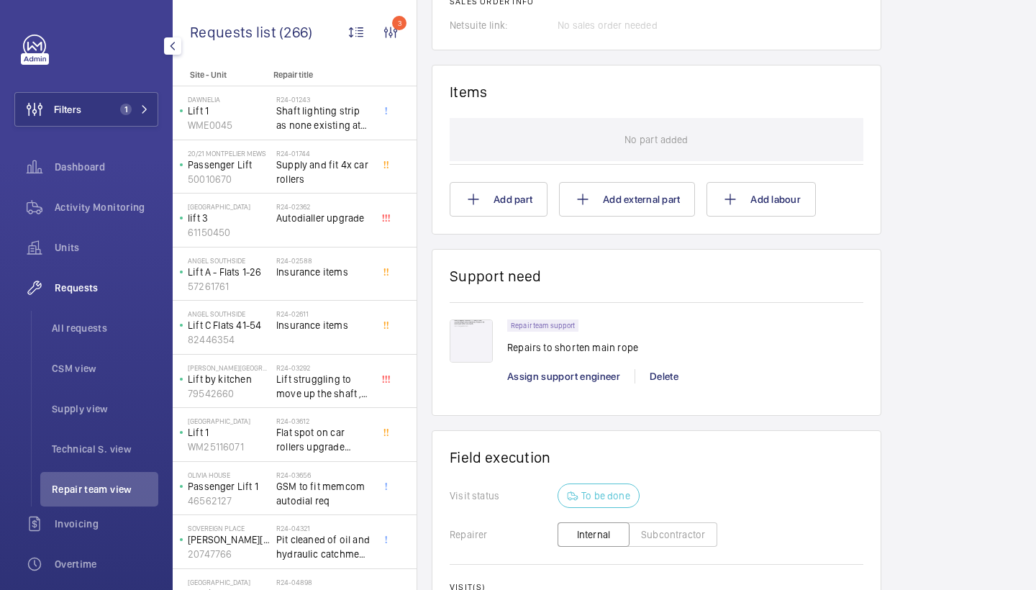
scroll to position [991, 0]
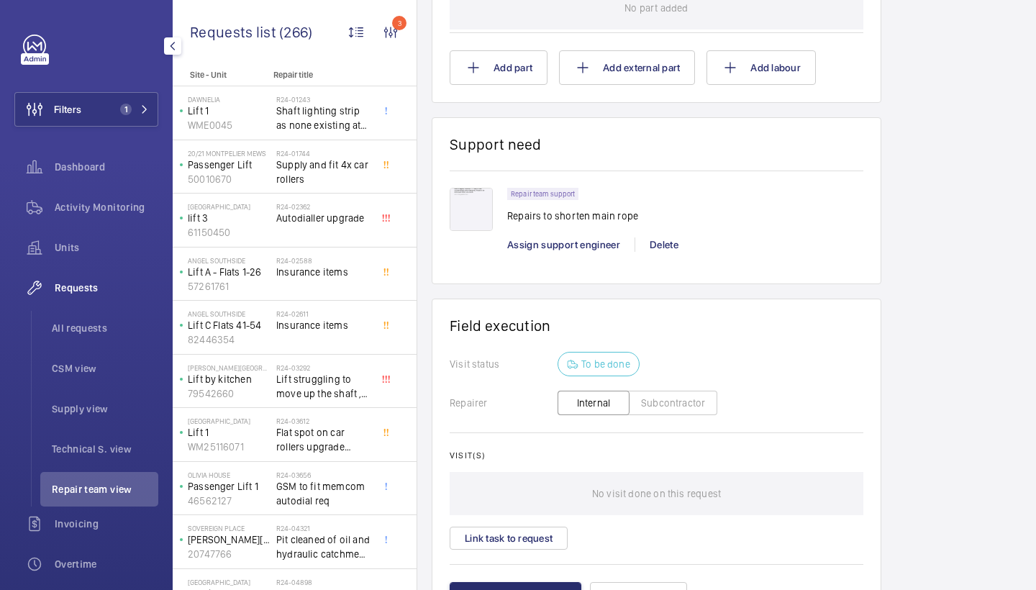
click at [561, 252] on div "Assign support engineer" at bounding box center [570, 244] width 127 height 14
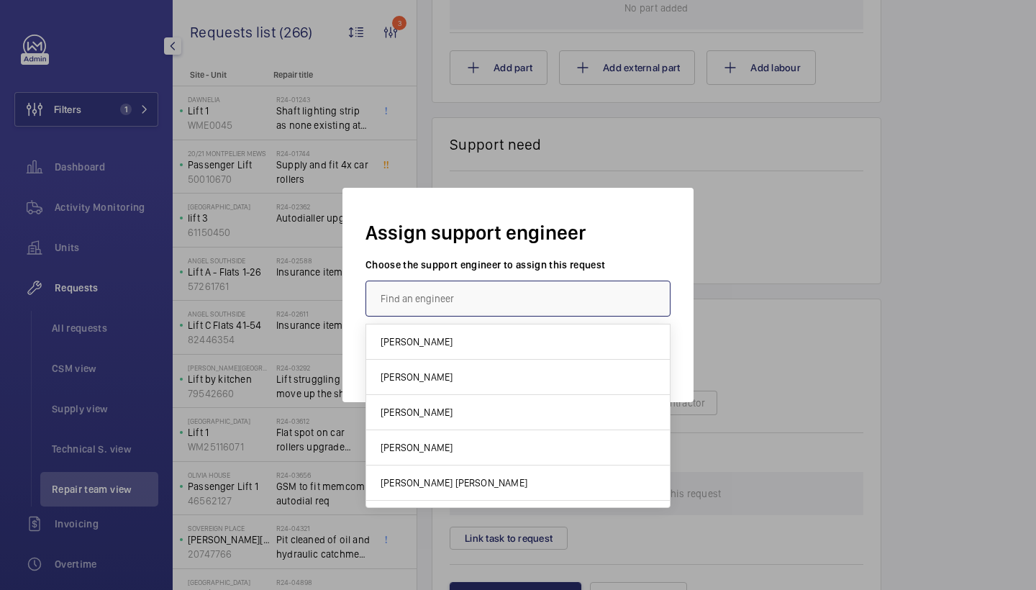
click at [515, 302] on input "text" at bounding box center [518, 299] width 305 height 36
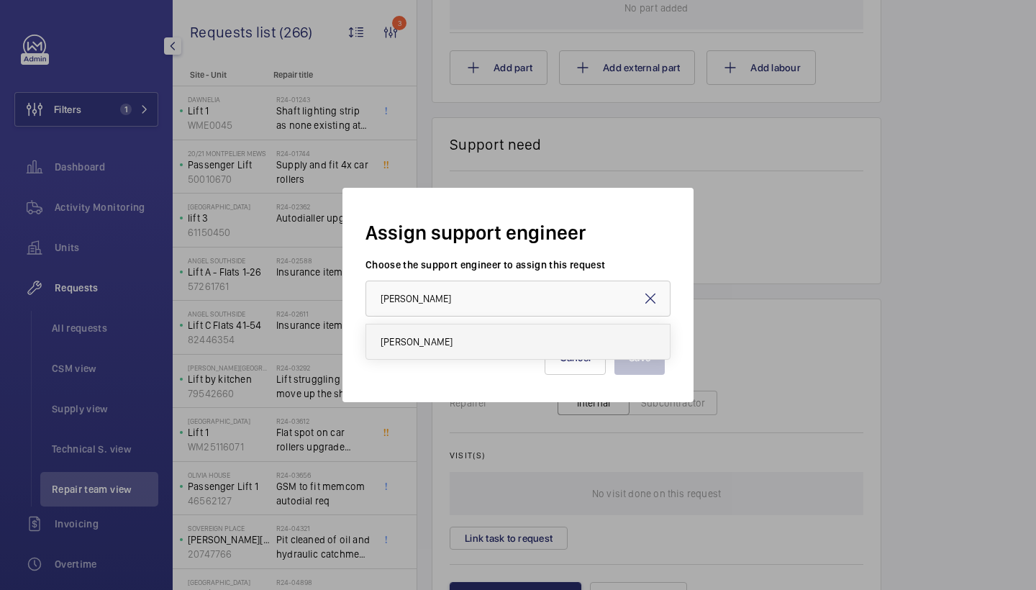
drag, startPoint x: 506, startPoint y: 309, endPoint x: 475, endPoint y: 347, distance: 48.6
click at [475, 347] on mat-option "[PERSON_NAME]" at bounding box center [518, 342] width 304 height 35
type input "[PERSON_NAME]"
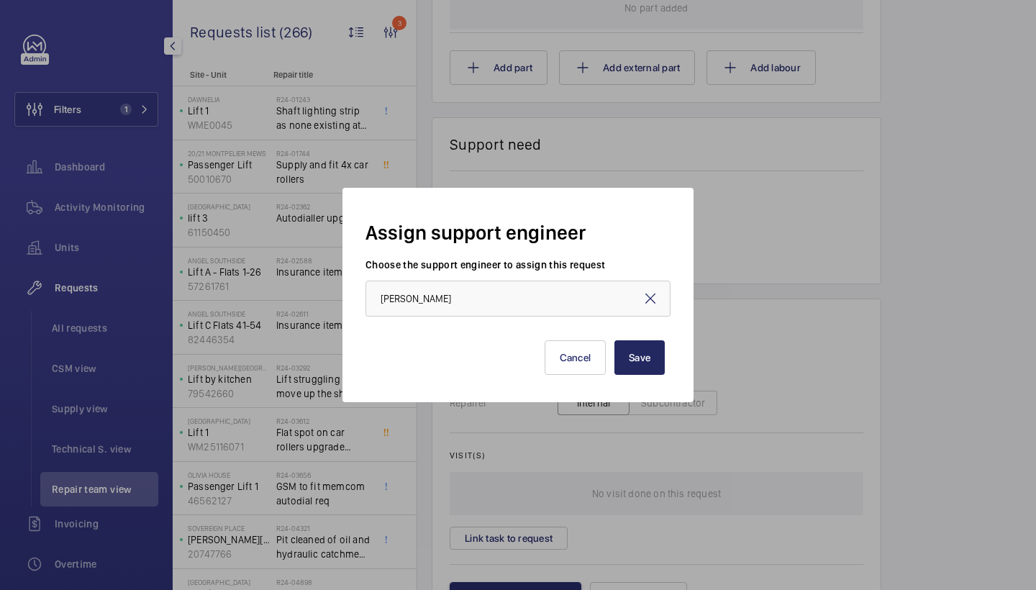
click at [620, 352] on button "Save" at bounding box center [640, 357] width 50 height 35
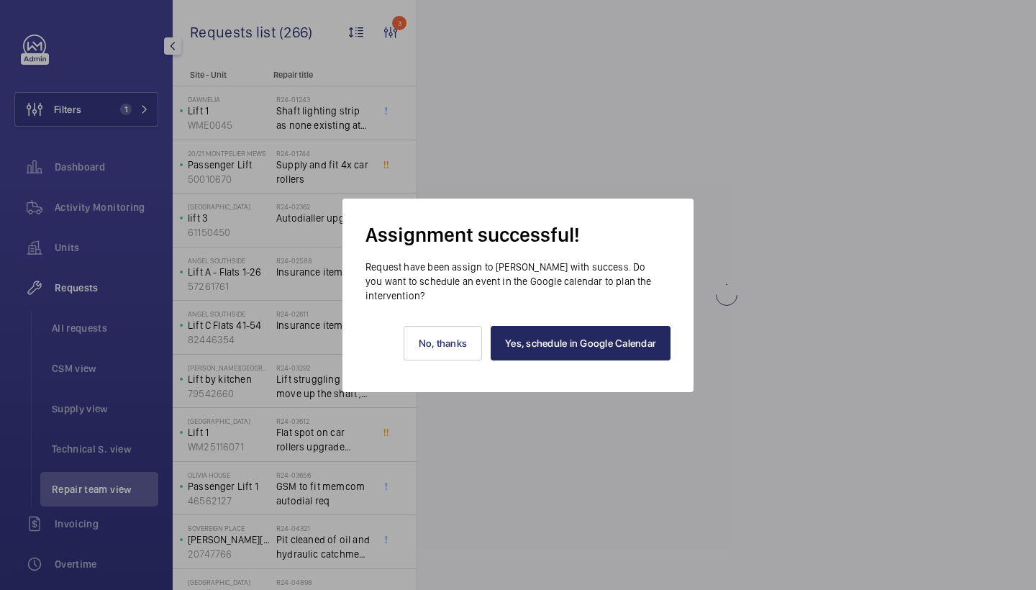
click at [604, 344] on link "Yes, schedule in Google Calendar" at bounding box center [581, 343] width 180 height 35
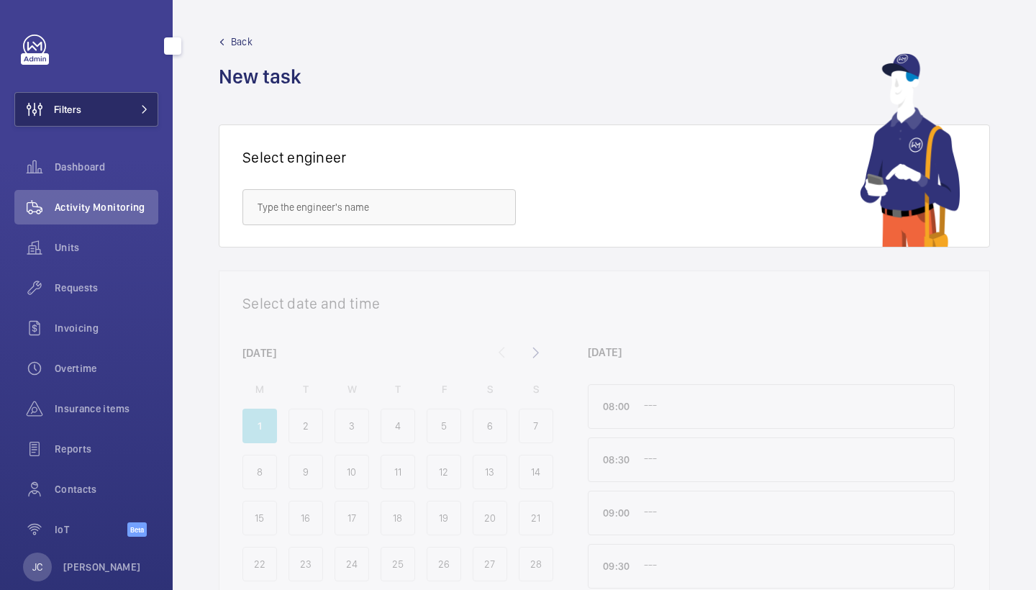
click at [115, 94] on button "Filters" at bounding box center [86, 109] width 144 height 35
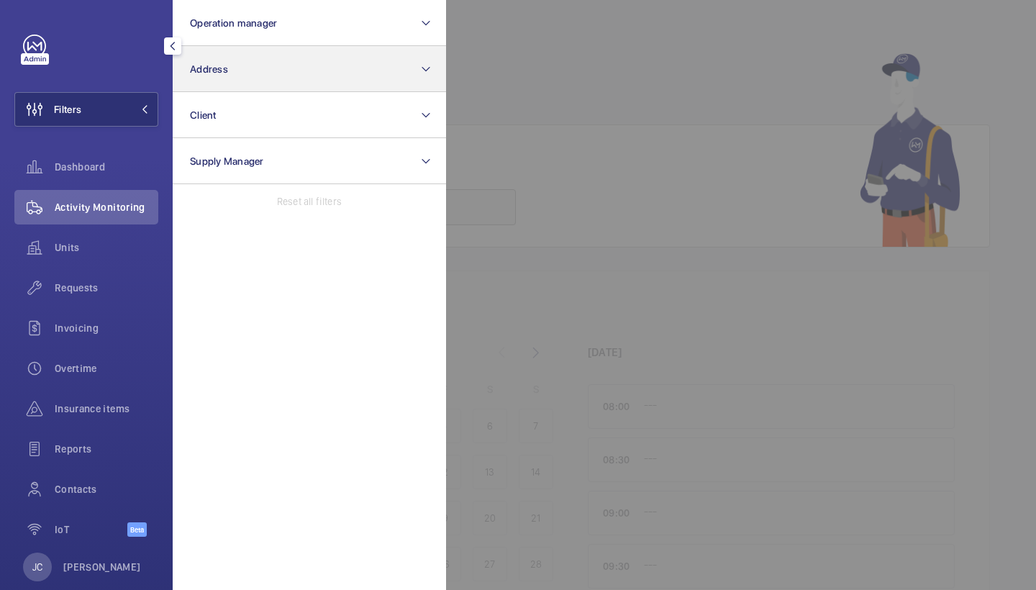
click at [258, 73] on button "Address" at bounding box center [309, 69] width 273 height 46
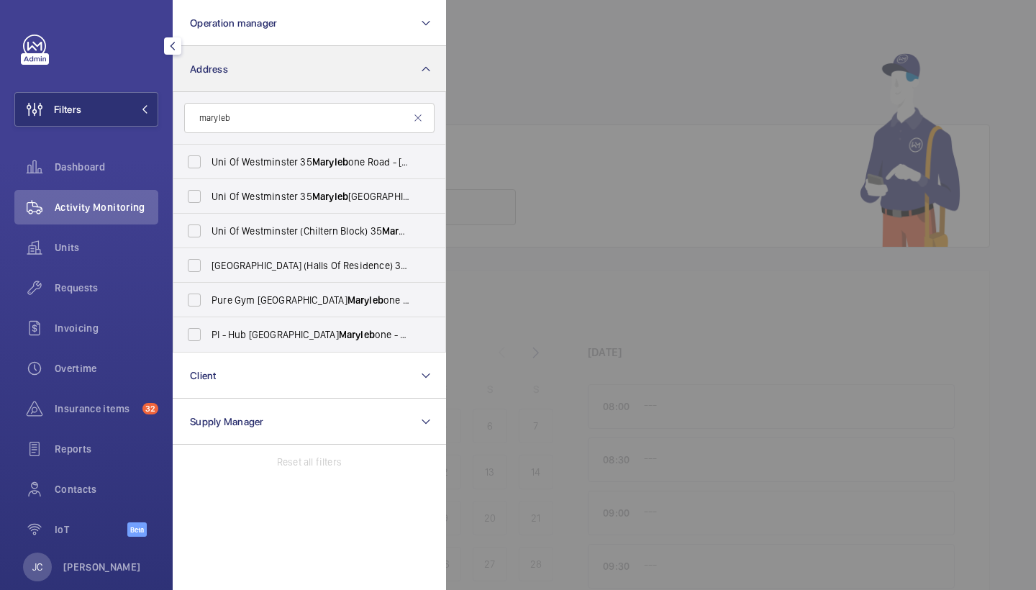
type input "maryleb"
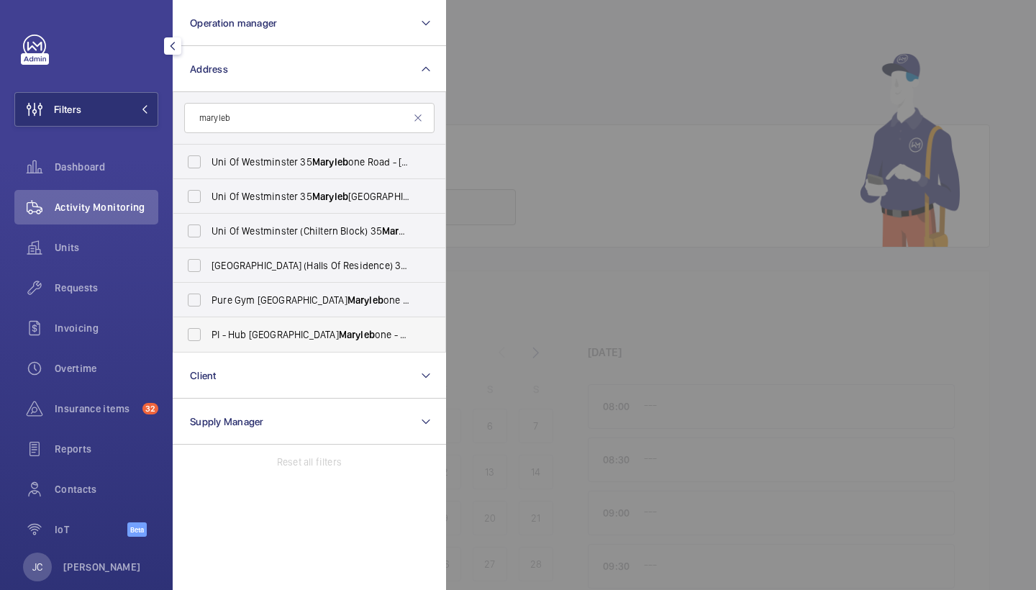
drag, startPoint x: 258, startPoint y: 73, endPoint x: 284, endPoint y: 340, distance: 268.3
click at [339, 340] on span "Maryleb" at bounding box center [357, 335] width 36 height 12
click at [209, 340] on input "PI - Hub London Maryleb one - Proximity [GEOGRAPHIC_DATA]" at bounding box center [194, 334] width 29 height 29
checkbox input "true"
click at [130, 192] on div "Activity Monitoring" at bounding box center [86, 207] width 144 height 35
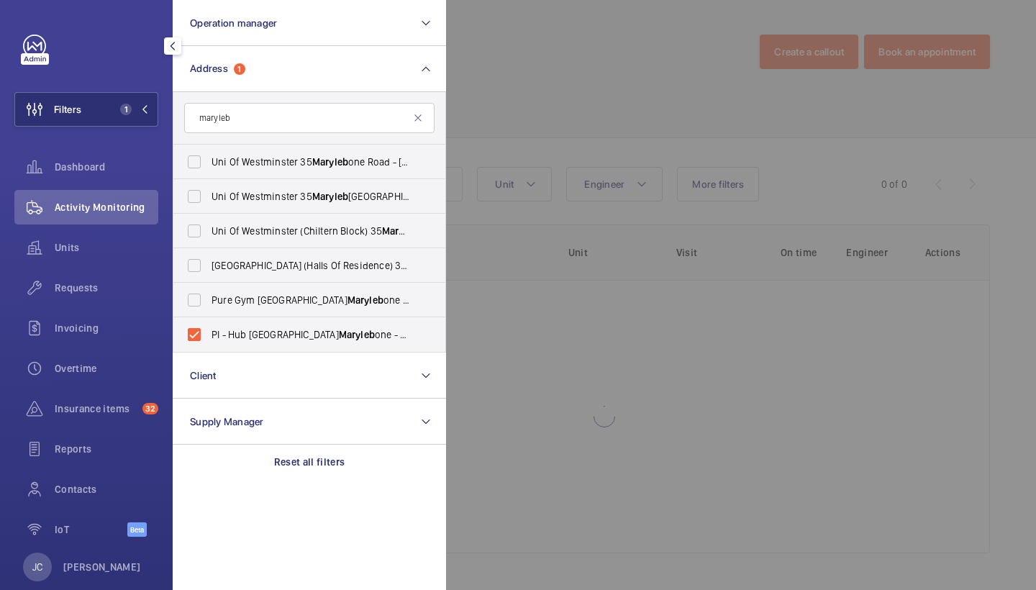
click at [485, 94] on div at bounding box center [964, 295] width 1036 height 590
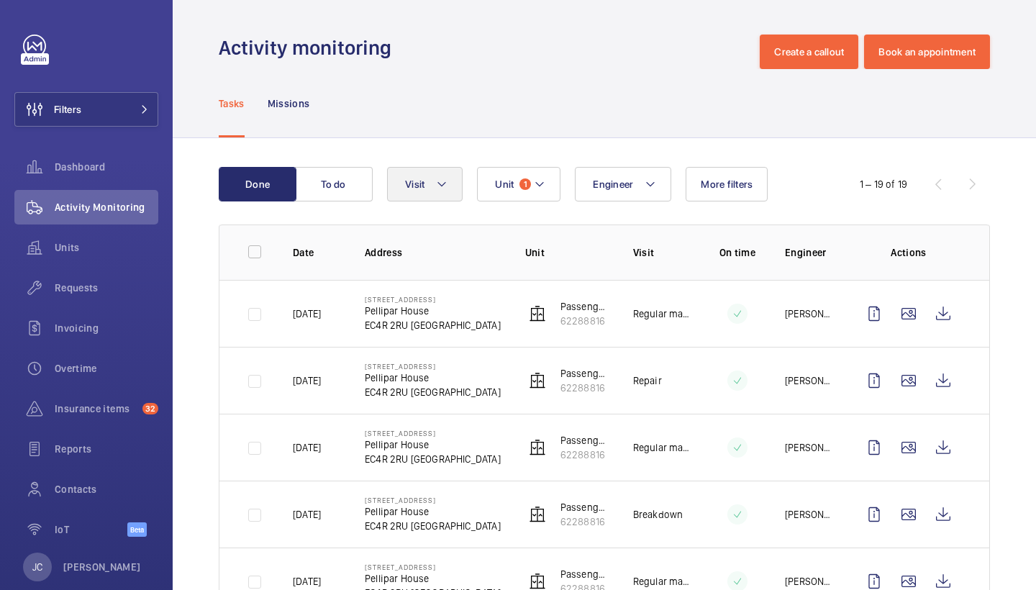
click at [430, 174] on button "Visit" at bounding box center [425, 184] width 76 height 35
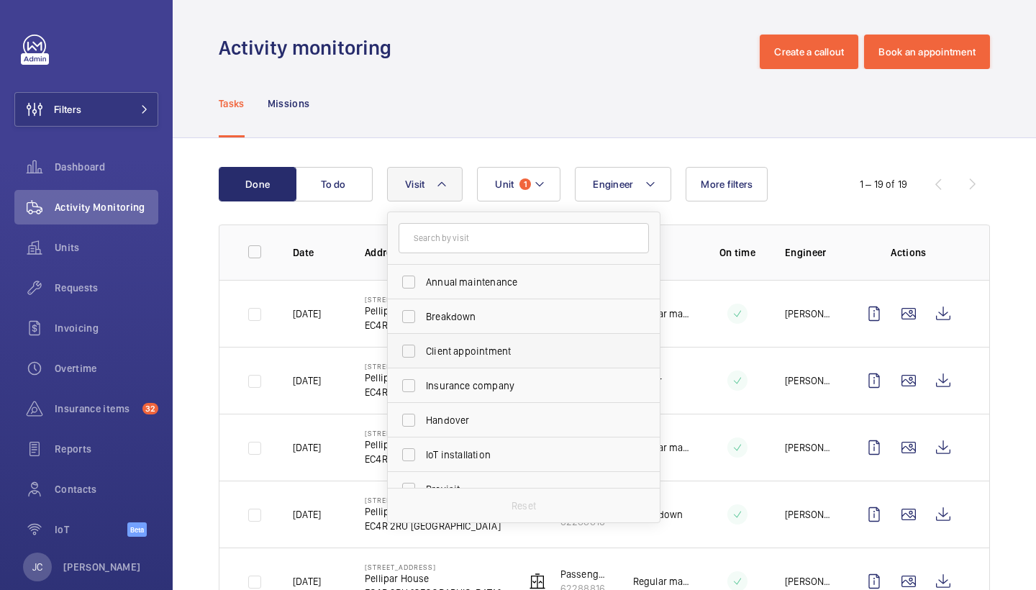
scroll to position [226, 0]
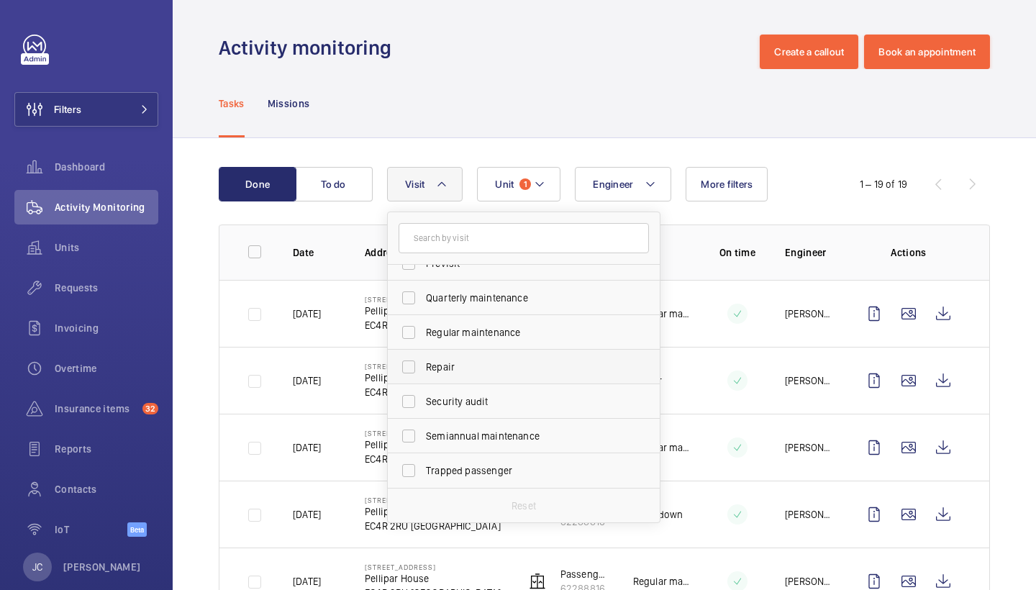
click at [472, 372] on span "Repair" at bounding box center [525, 367] width 198 height 14
click at [423, 372] on input "Repair" at bounding box center [408, 367] width 29 height 29
checkbox input "true"
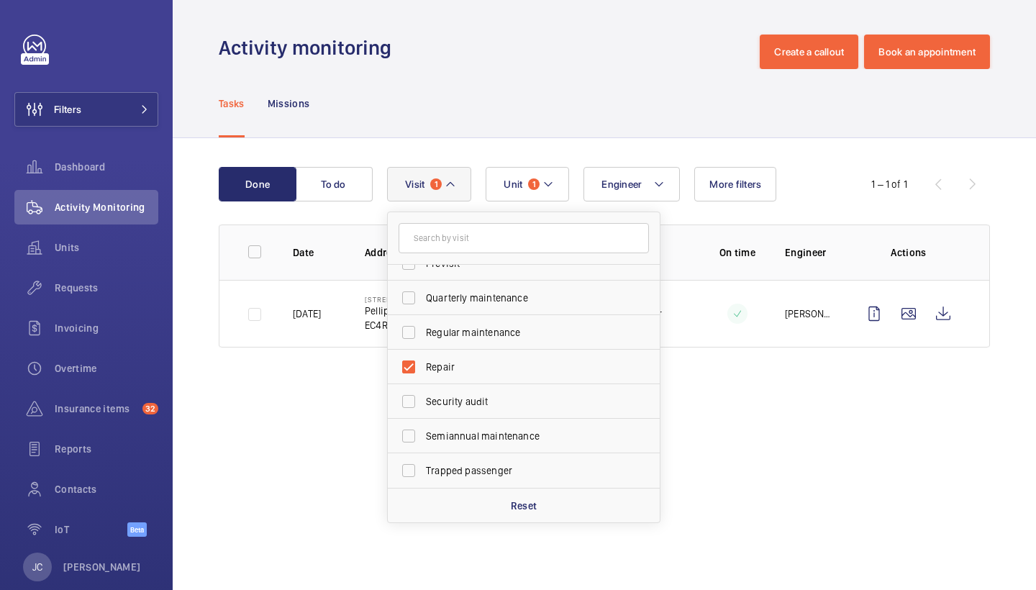
click at [553, 66] on div "Activity monitoring Create a callout Book an appointment" at bounding box center [604, 52] width 771 height 35
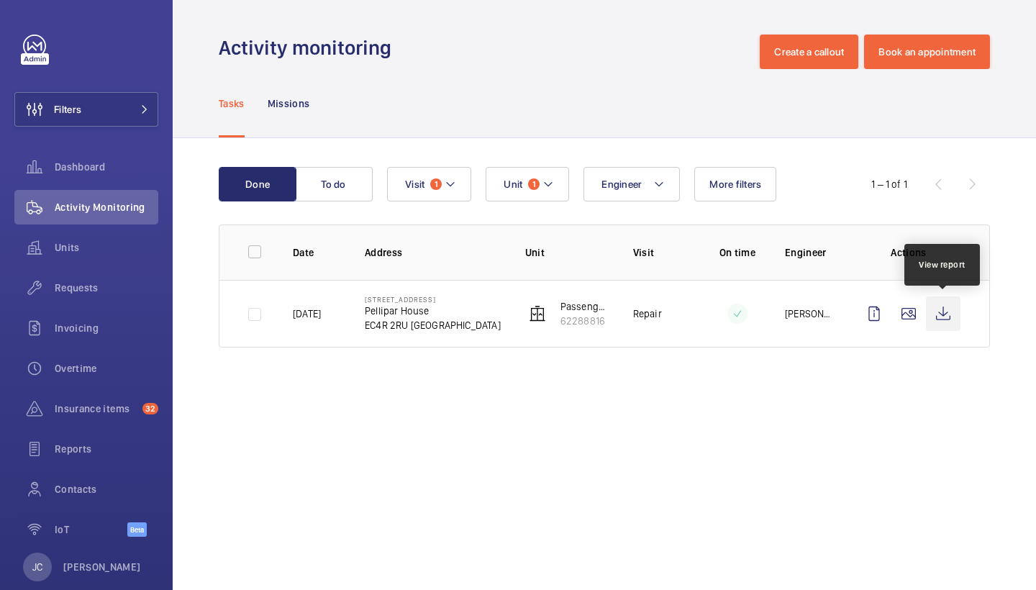
click at [946, 307] on wm-front-icon-button at bounding box center [943, 313] width 35 height 35
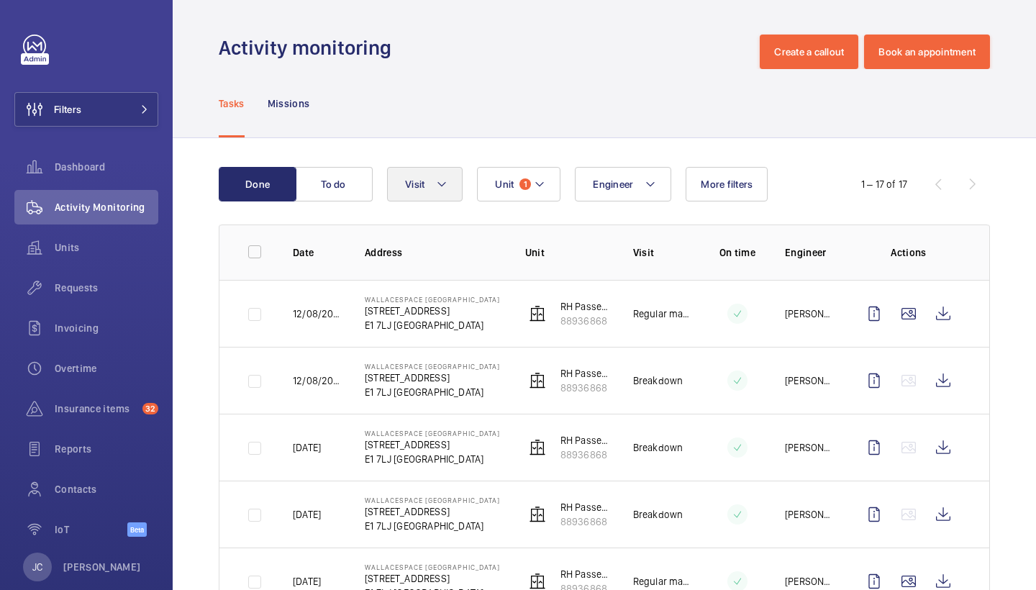
click at [432, 172] on button "Visit" at bounding box center [425, 184] width 76 height 35
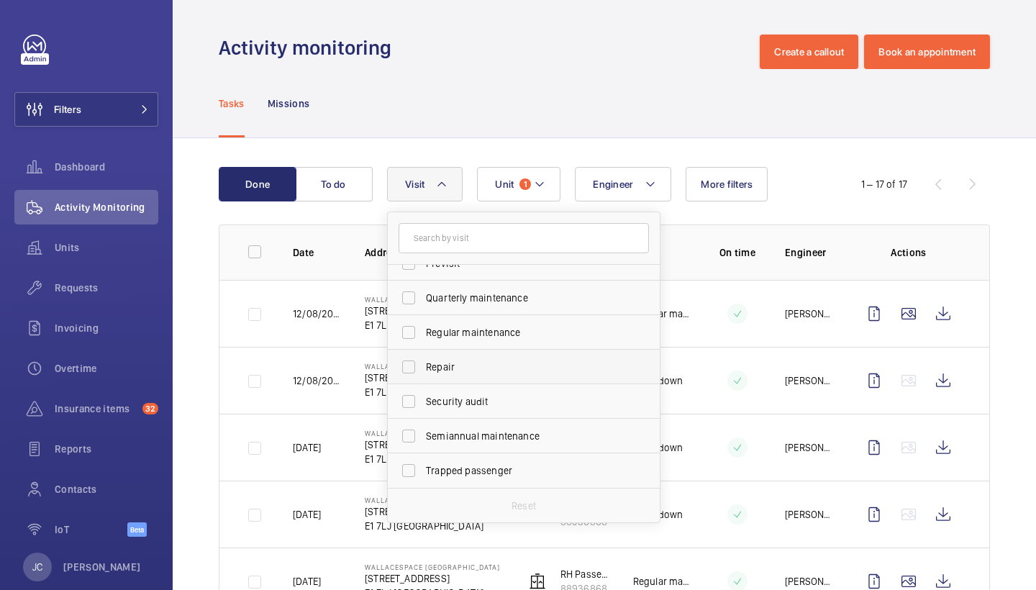
scroll to position [226, 0]
click at [498, 361] on span "Repair" at bounding box center [525, 367] width 198 height 14
click at [423, 361] on input "Repair" at bounding box center [408, 367] width 29 height 29
checkbox input "true"
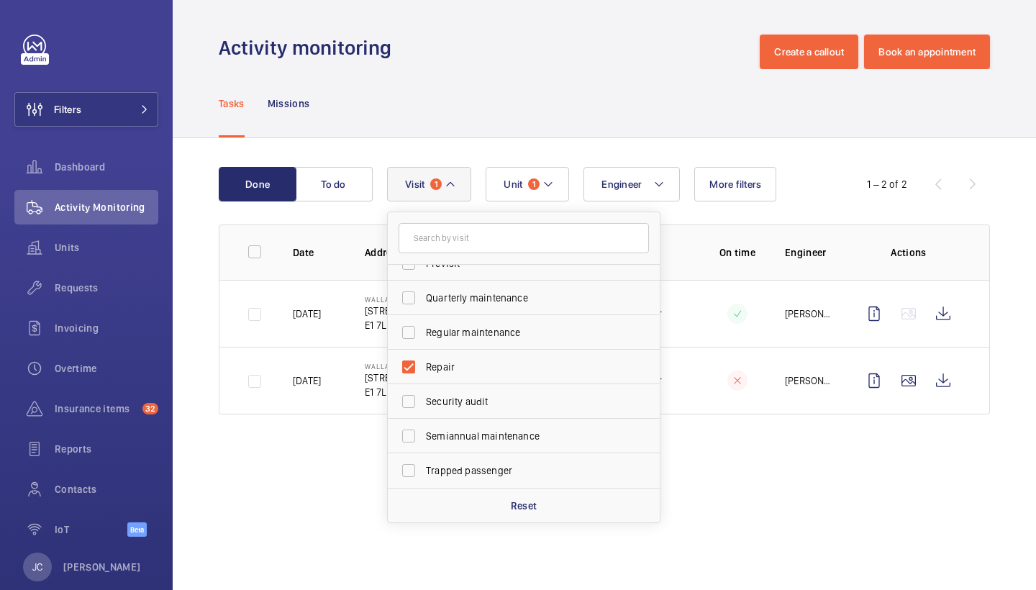
click at [520, 112] on div "Tasks Missions" at bounding box center [604, 103] width 771 height 68
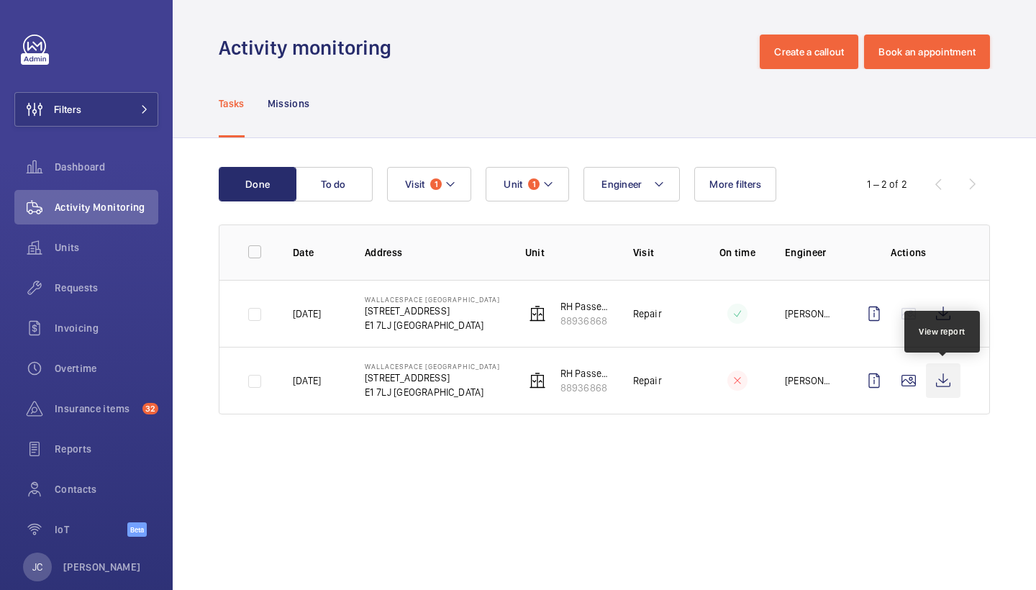
click at [943, 373] on wm-front-icon-button at bounding box center [943, 380] width 35 height 35
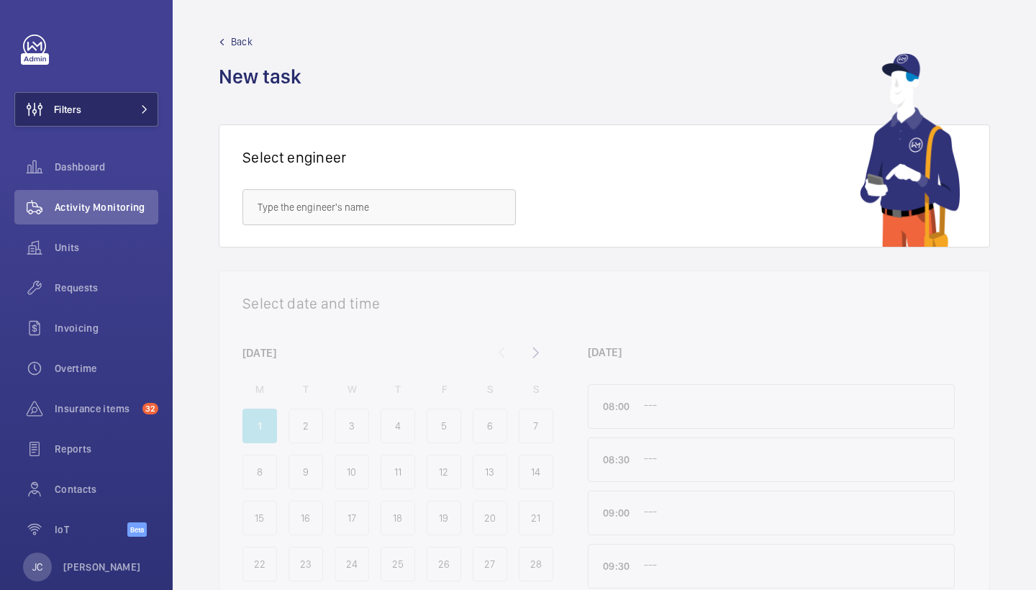
click at [153, 105] on button "Filters" at bounding box center [86, 109] width 144 height 35
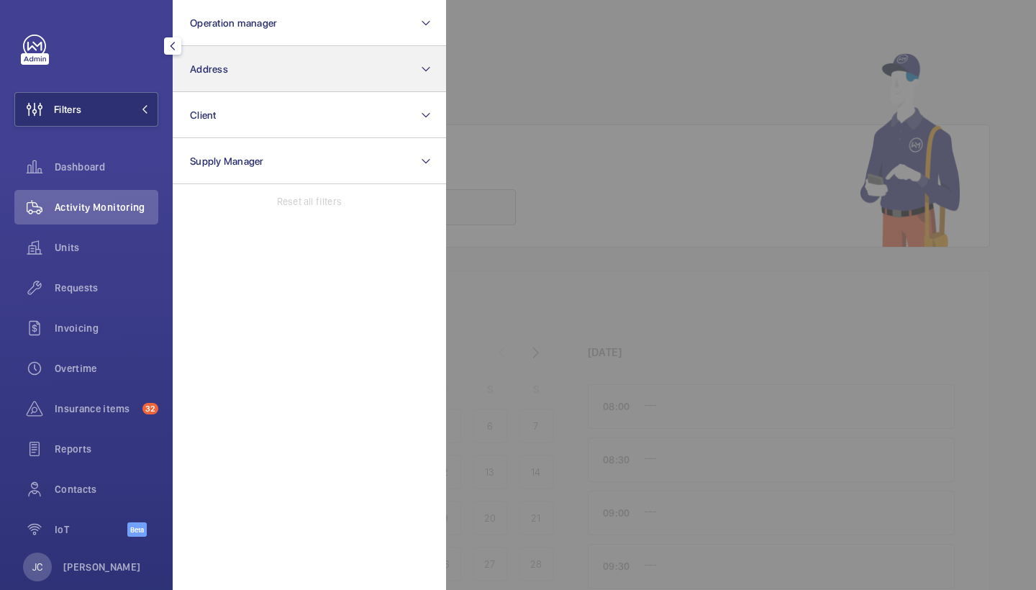
click at [251, 69] on button "Address" at bounding box center [309, 69] width 273 height 46
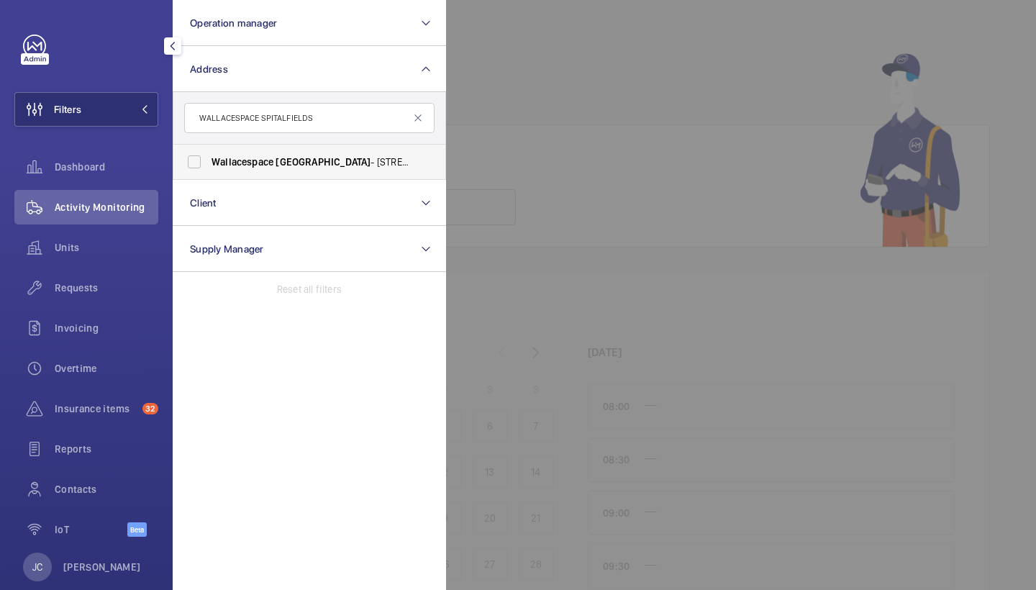
type input "WALLACESPACE SPITALFIELDS"
click at [258, 166] on span "Wallacespace" at bounding box center [243, 162] width 62 height 12
click at [209, 166] on input "Wallacespace Spitalfields - [STREET_ADDRESS]" at bounding box center [194, 162] width 29 height 29
checkbox input "true"
click at [101, 289] on span "Requests" at bounding box center [107, 288] width 104 height 14
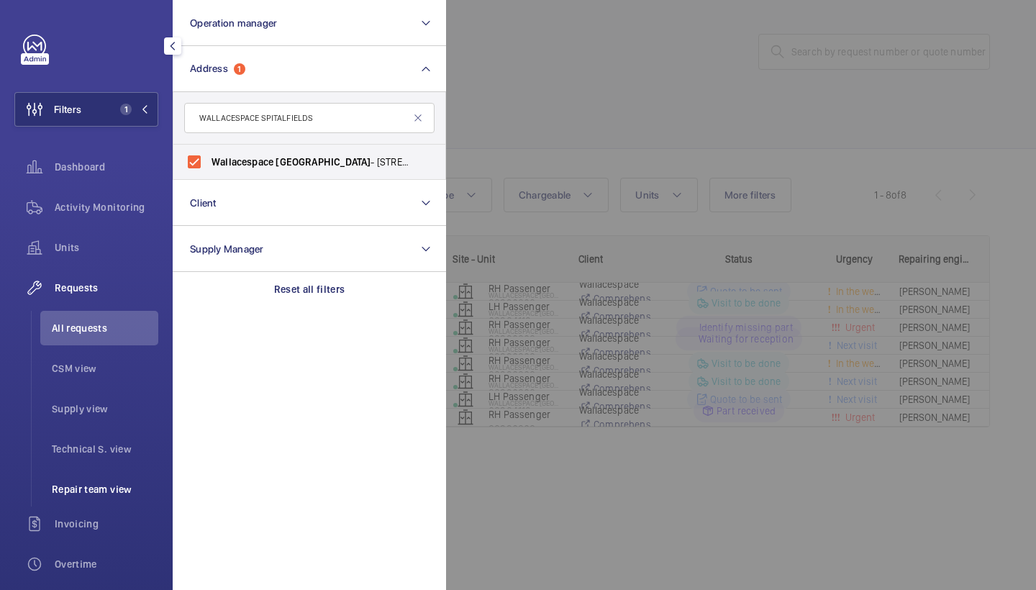
click at [95, 490] on span "Repair team view" at bounding box center [105, 489] width 106 height 14
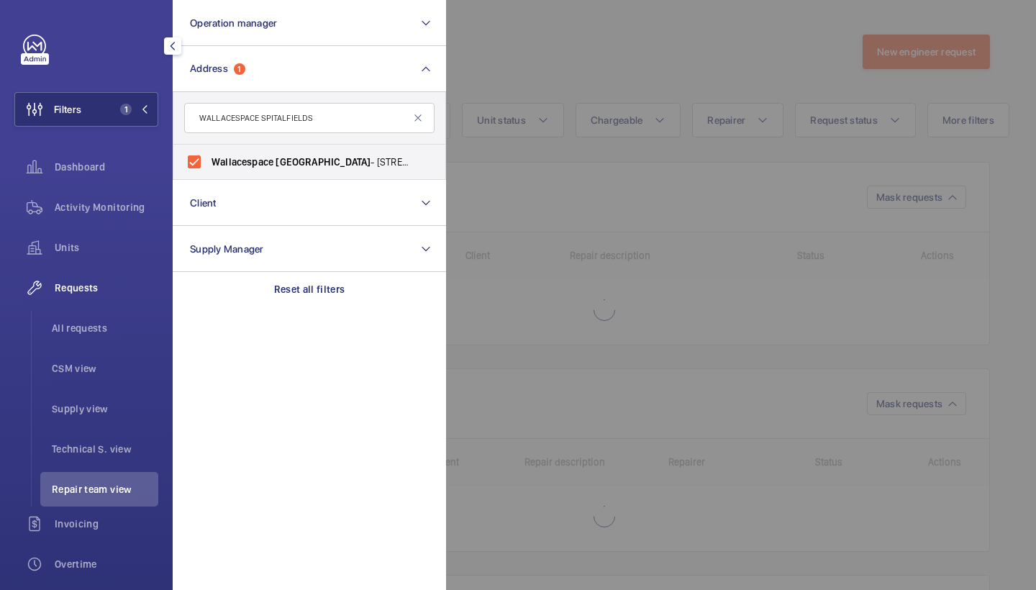
click at [640, 71] on div at bounding box center [964, 295] width 1036 height 590
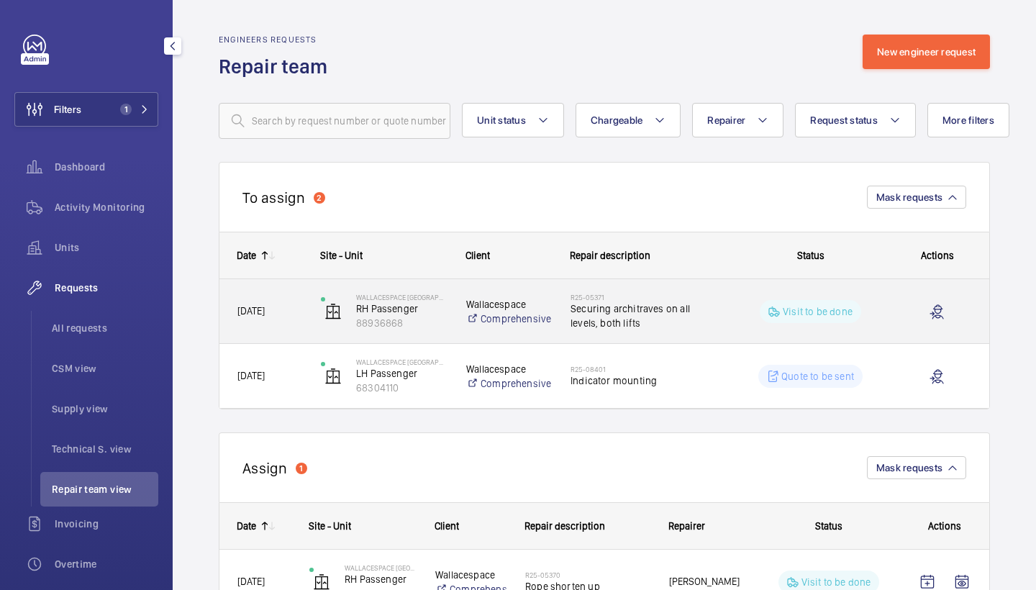
click at [636, 307] on span "Securing architraves on all levels, both lifts" at bounding box center [645, 316] width 148 height 29
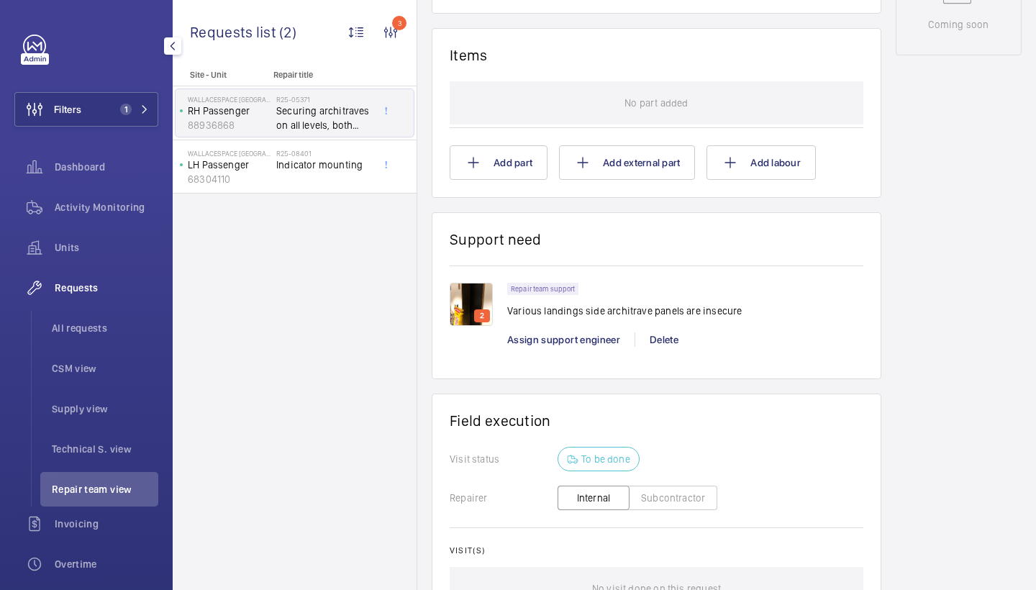
scroll to position [796, 0]
click at [482, 301] on img at bounding box center [471, 303] width 43 height 43
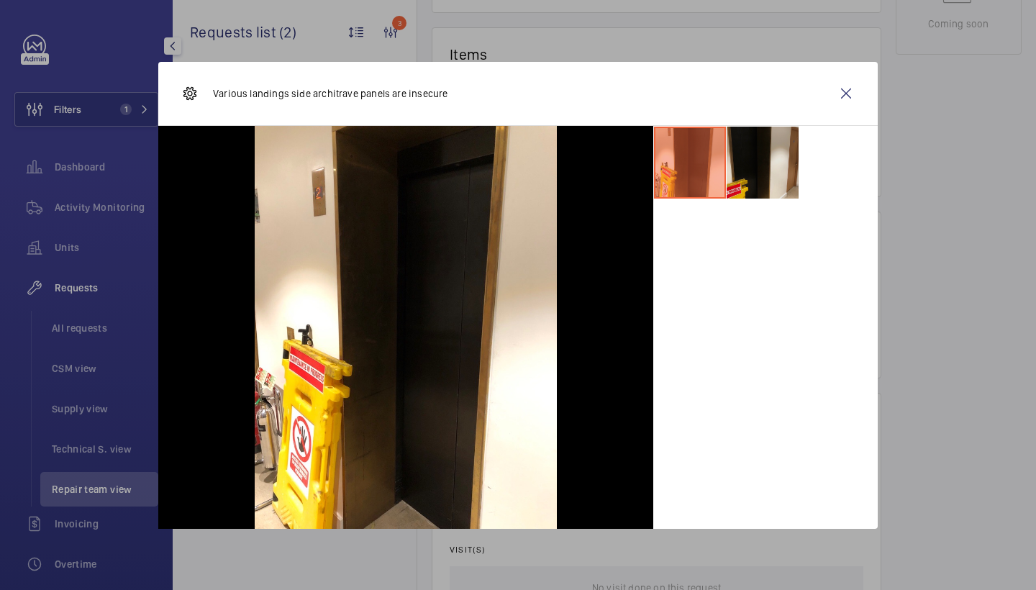
click at [773, 160] on li at bounding box center [763, 163] width 72 height 72
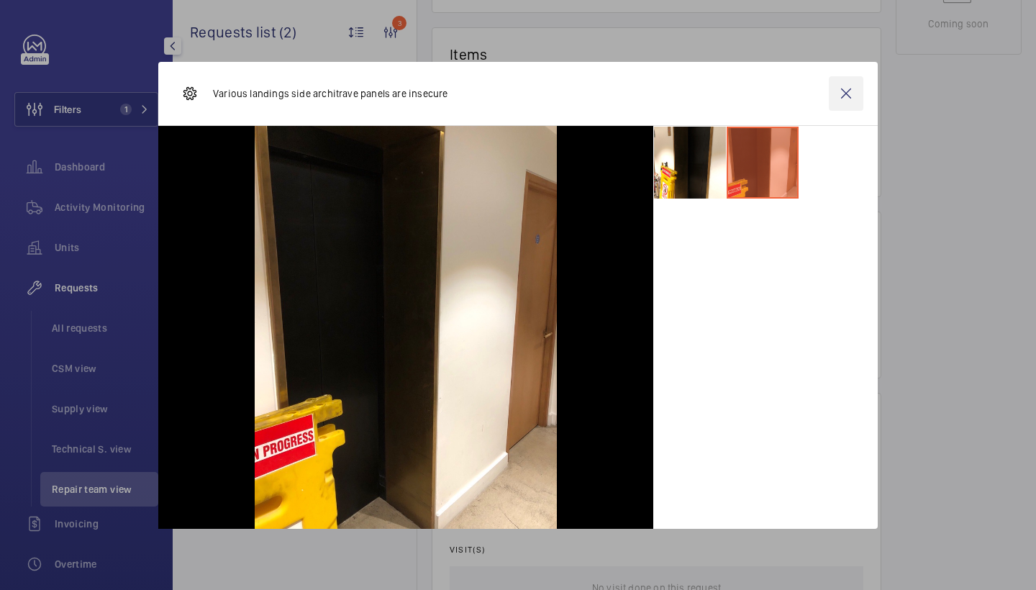
click at [844, 109] on wm-front-icon-button at bounding box center [846, 93] width 35 height 35
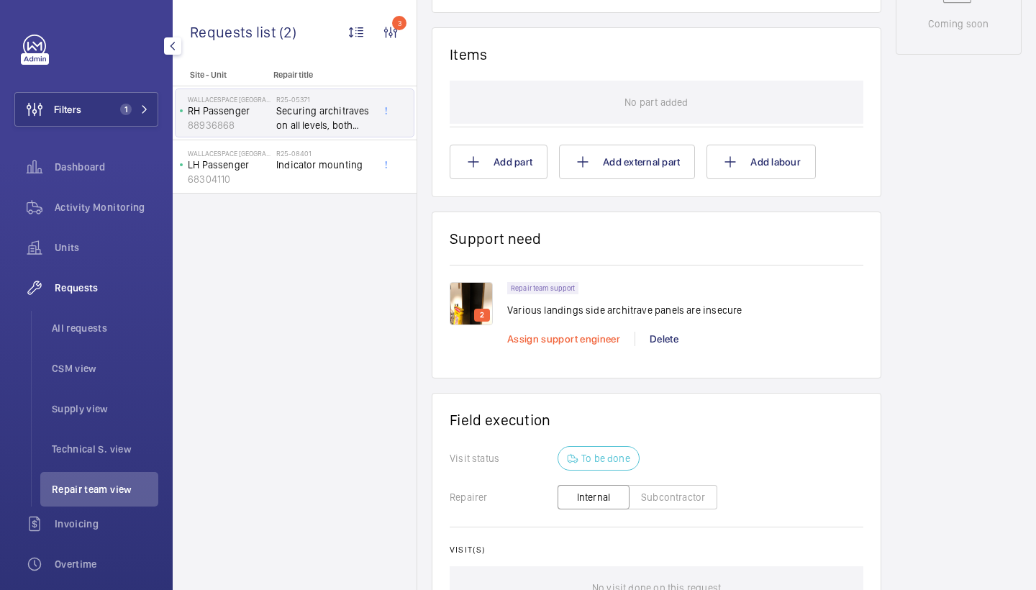
click at [589, 338] on span "Assign support engineer" at bounding box center [563, 339] width 113 height 12
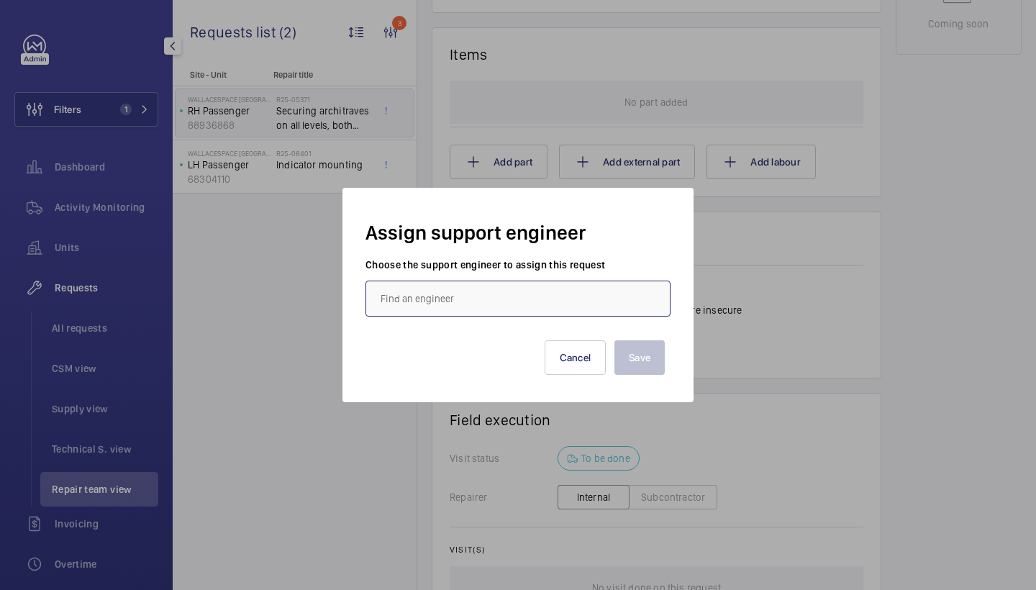
click at [497, 291] on input "text" at bounding box center [518, 299] width 305 height 36
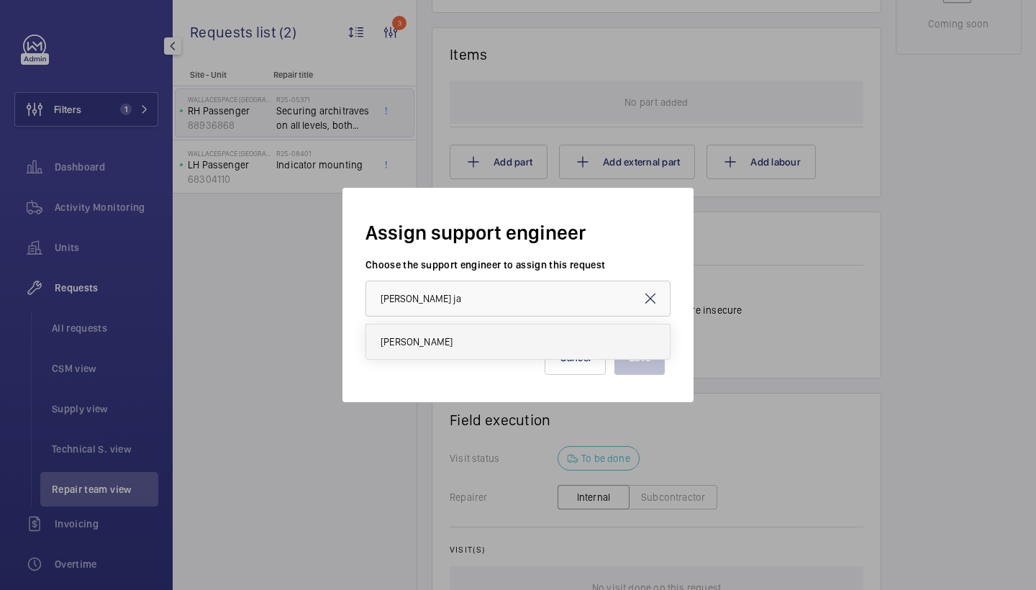
click at [473, 331] on mat-option "[PERSON_NAME]" at bounding box center [518, 342] width 304 height 35
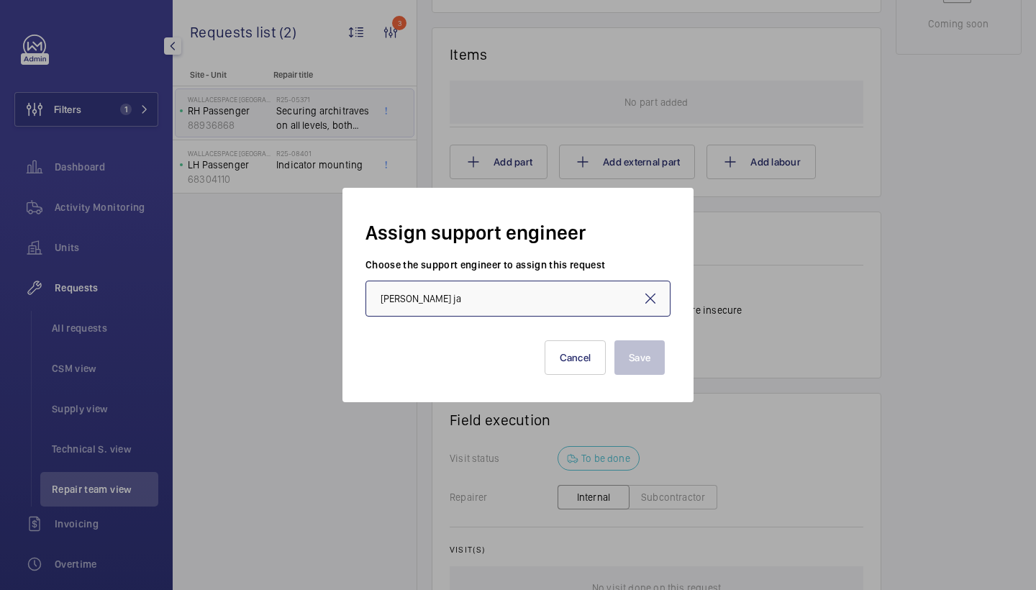
type input "[PERSON_NAME]"
click at [634, 358] on button "Save" at bounding box center [640, 357] width 50 height 35
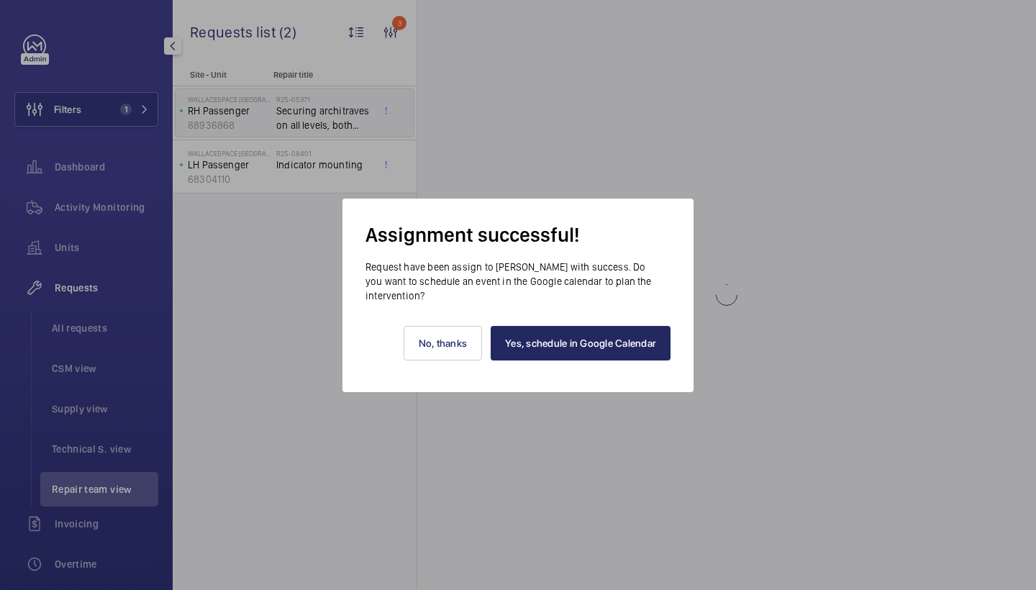
click at [613, 334] on link "Yes, schedule in Google Calendar" at bounding box center [581, 343] width 180 height 35
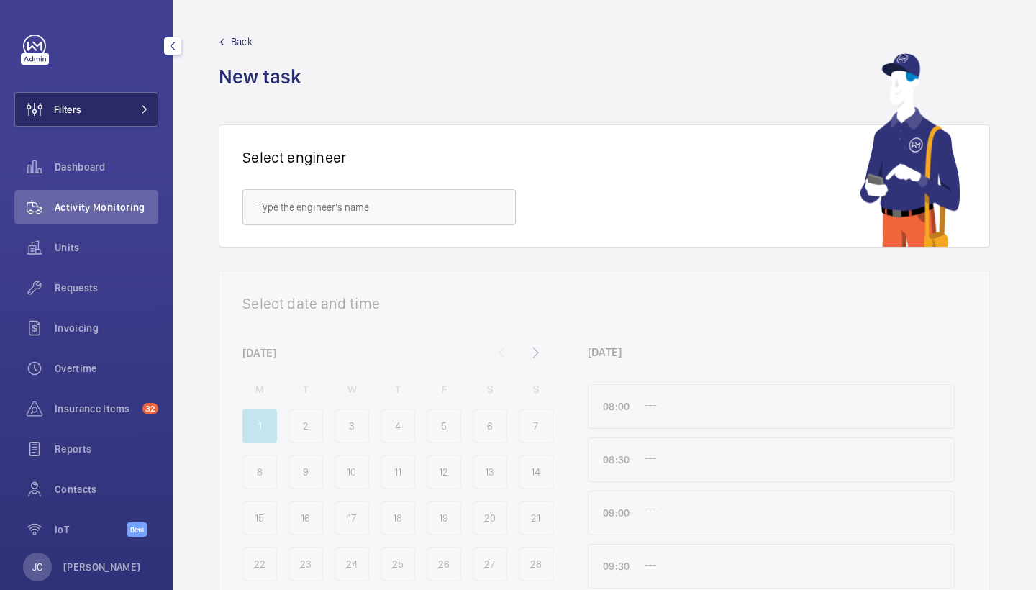
click at [114, 106] on button "Filters" at bounding box center [86, 109] width 144 height 35
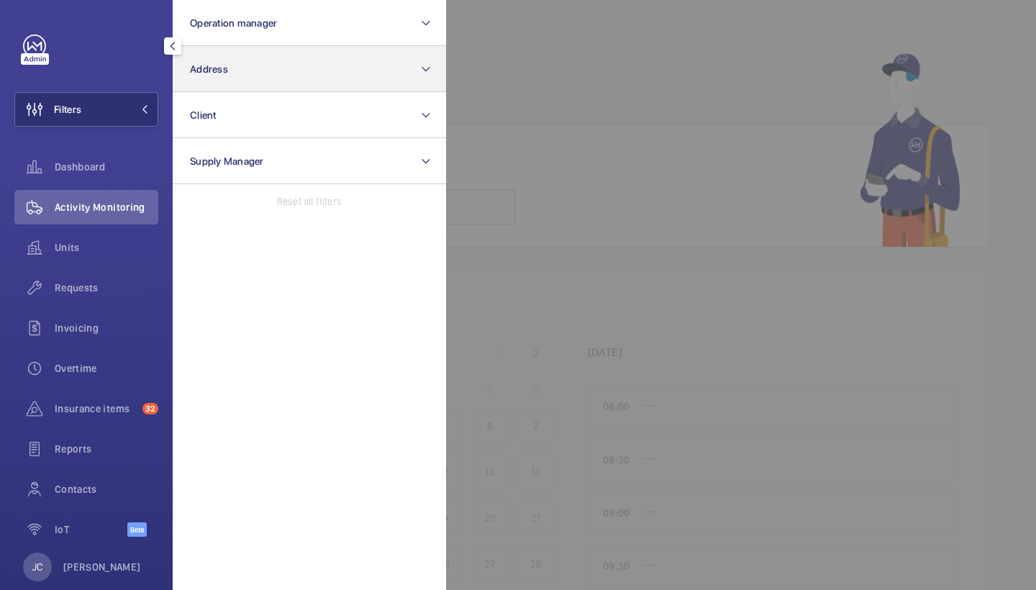
click at [235, 62] on button "Address" at bounding box center [309, 69] width 273 height 46
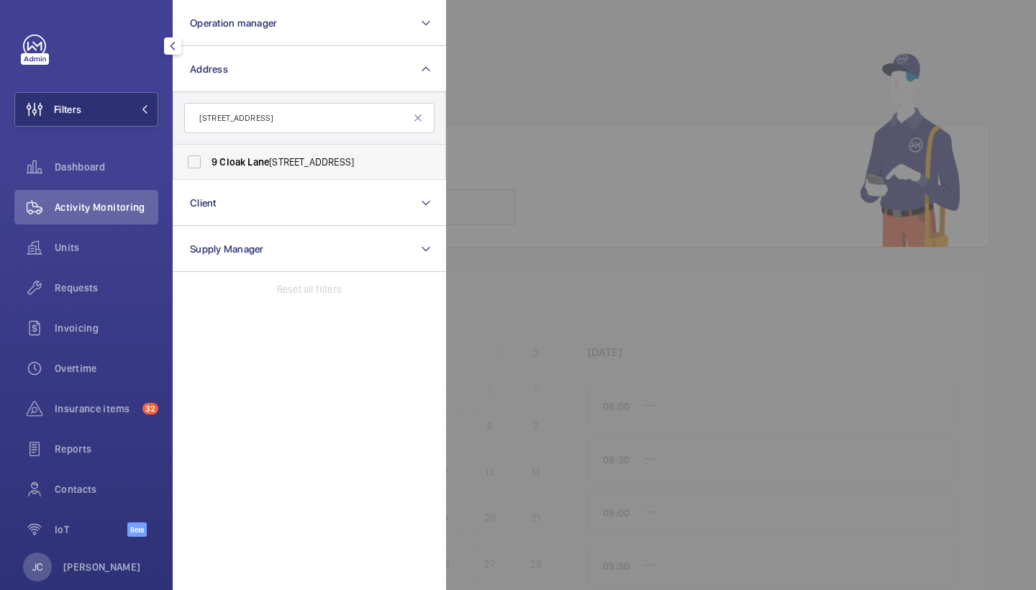
type input "[STREET_ADDRESS]"
click at [236, 163] on span "Cloak" at bounding box center [232, 162] width 26 height 12
click at [209, 163] on input "[STREET_ADDRESS]" at bounding box center [194, 162] width 29 height 29
checkbox input "true"
click at [105, 287] on span "Requests" at bounding box center [107, 288] width 104 height 14
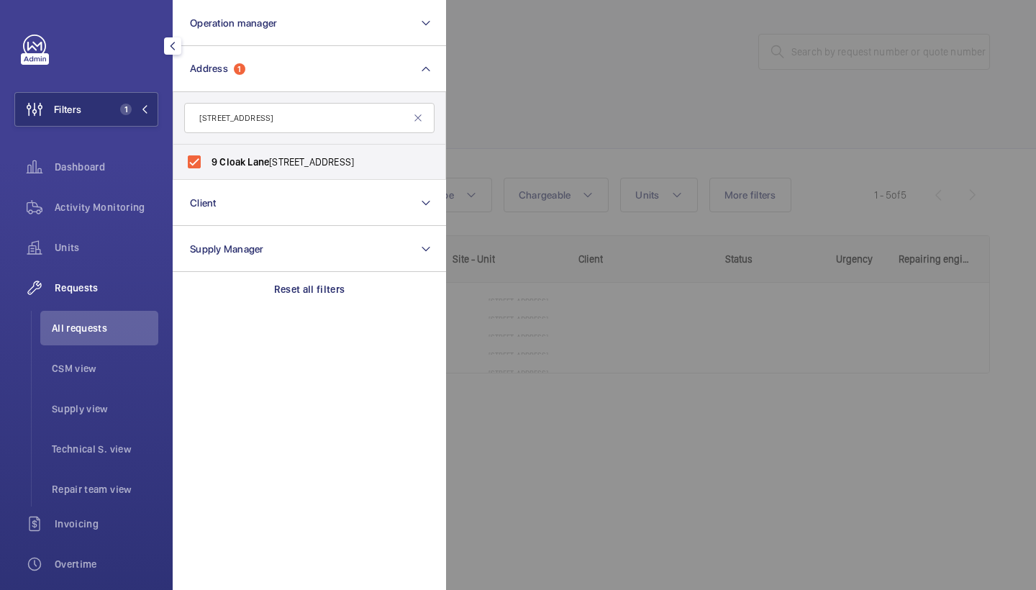
click at [645, 48] on div at bounding box center [964, 295] width 1036 height 590
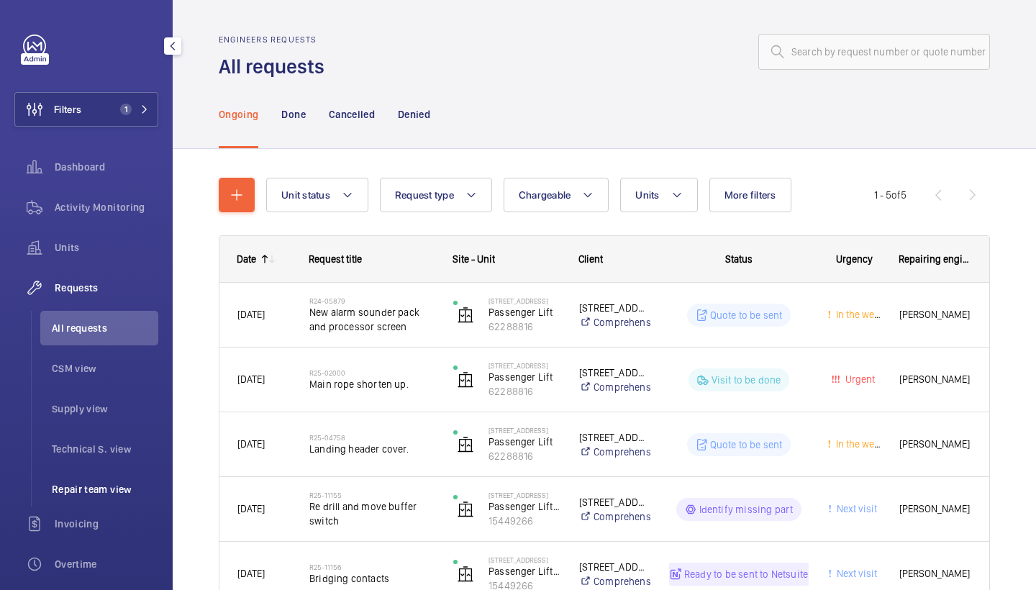
click at [97, 485] on span "Repair team view" at bounding box center [105, 489] width 106 height 14
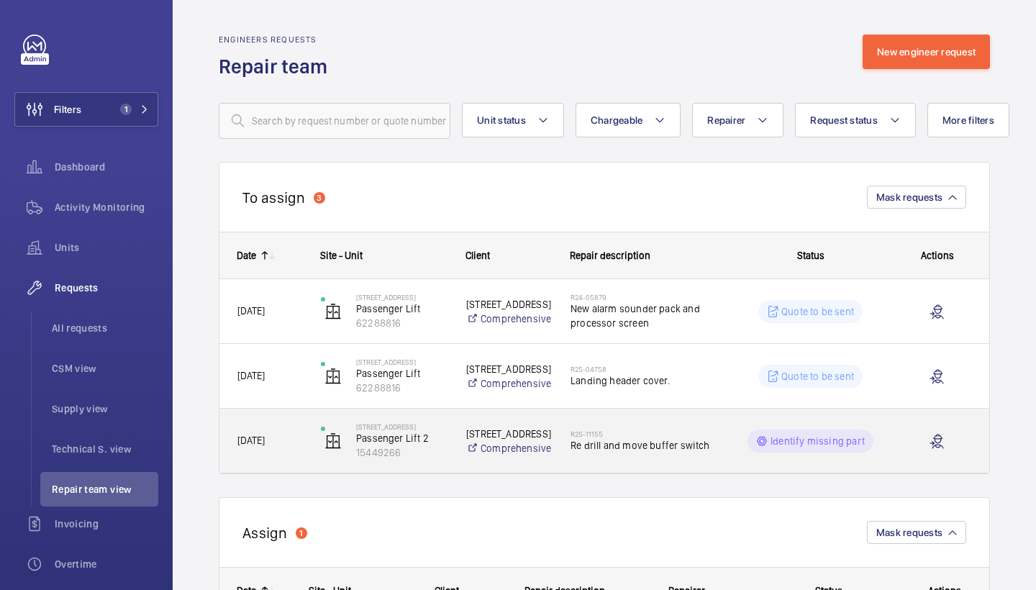
click at [632, 443] on span "Re drill and move buffer switch" at bounding box center [645, 445] width 148 height 14
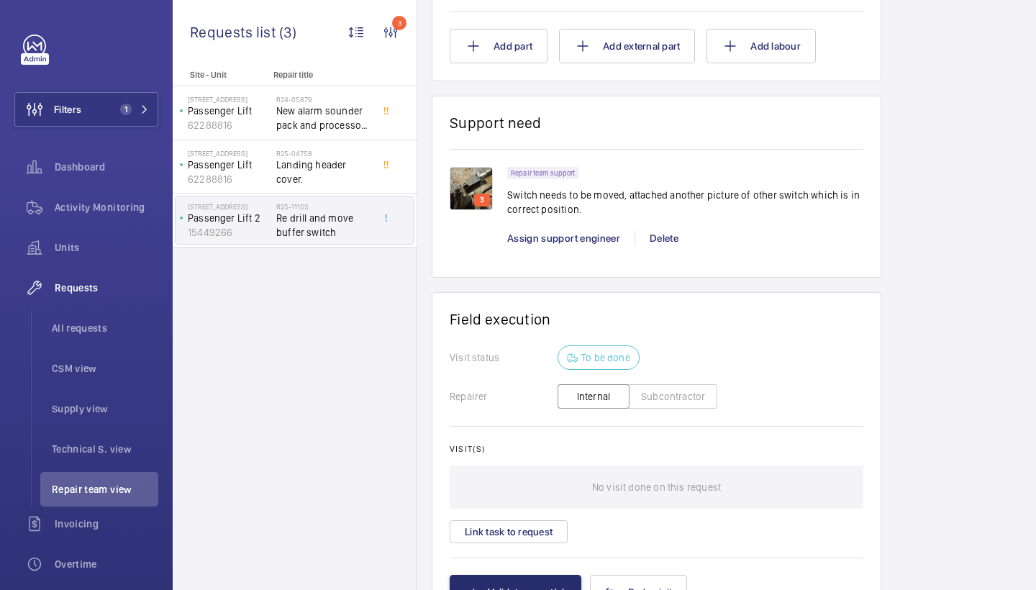
scroll to position [1038, 0]
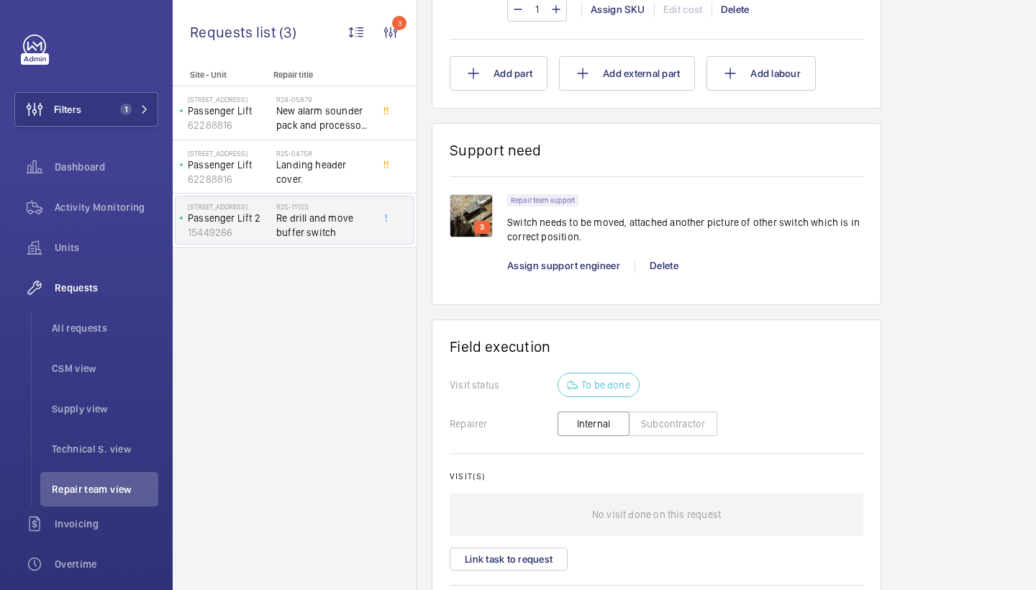
click at [469, 208] on img at bounding box center [471, 215] width 43 height 43
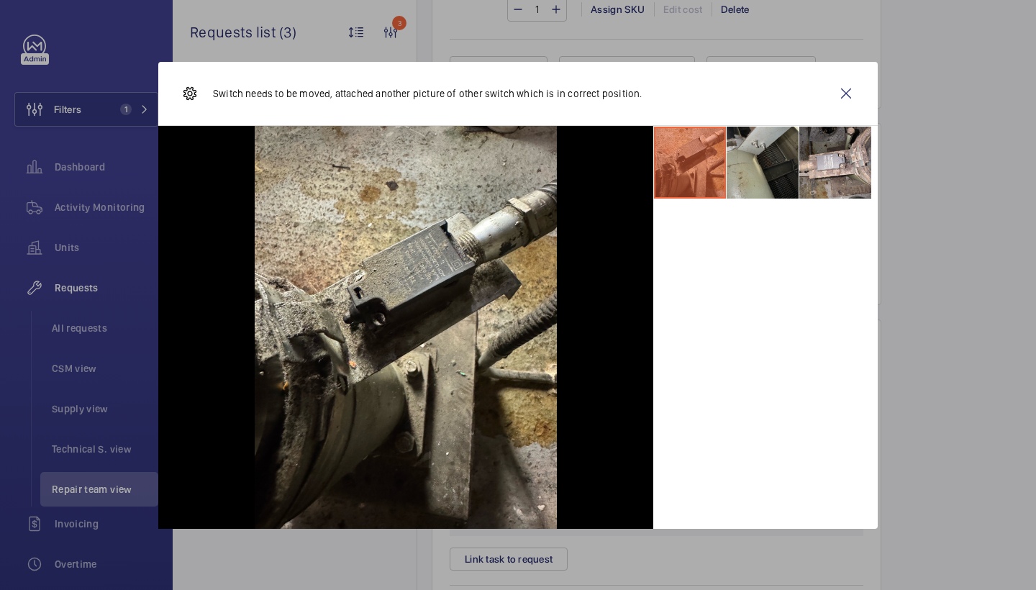
click at [766, 171] on li at bounding box center [763, 163] width 72 height 72
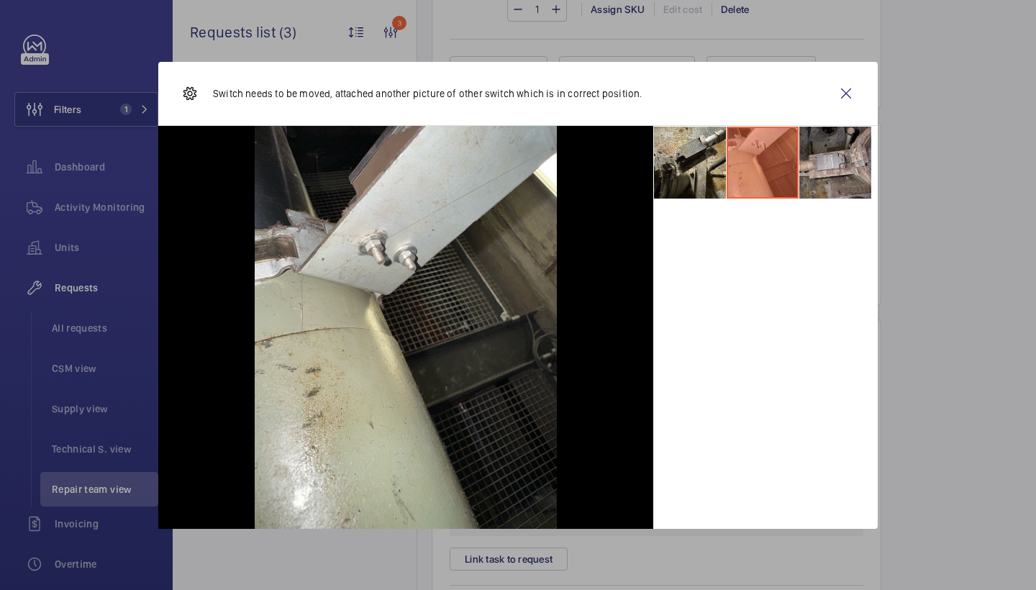
click at [859, 169] on li at bounding box center [835, 163] width 72 height 72
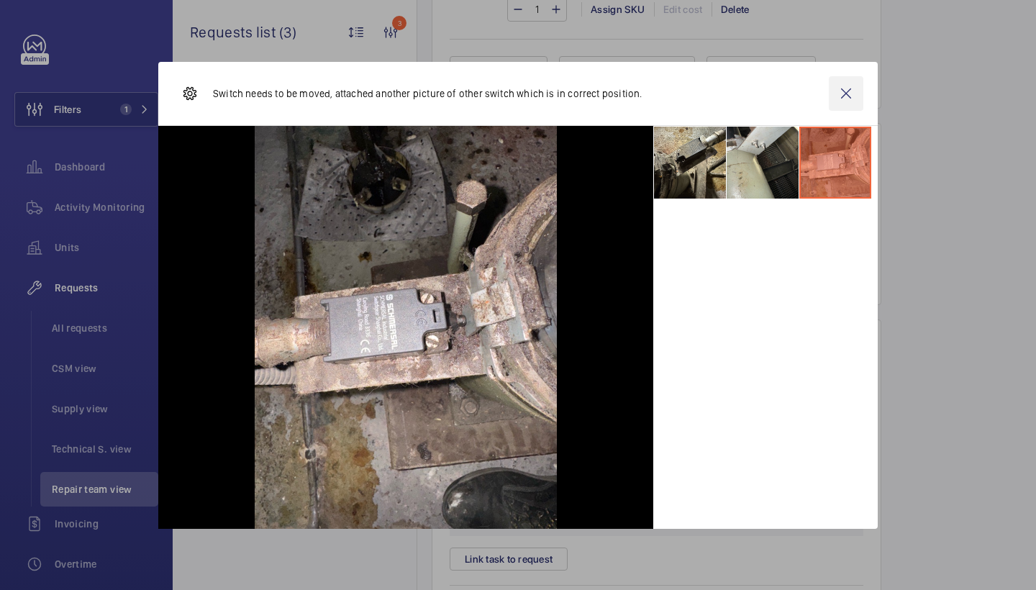
click at [848, 91] on wm-front-icon-button at bounding box center [846, 93] width 35 height 35
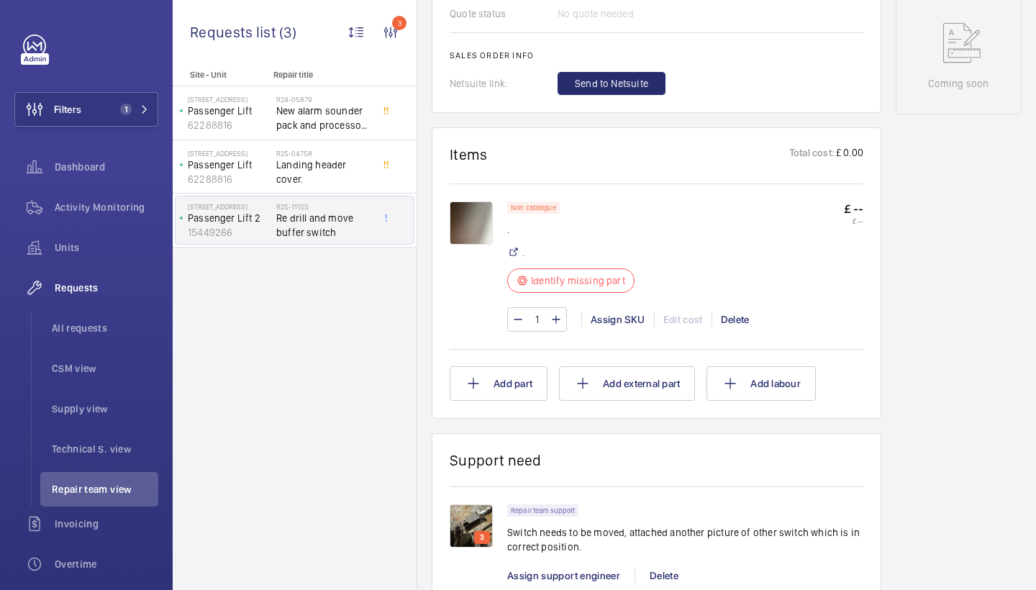
scroll to position [753, 0]
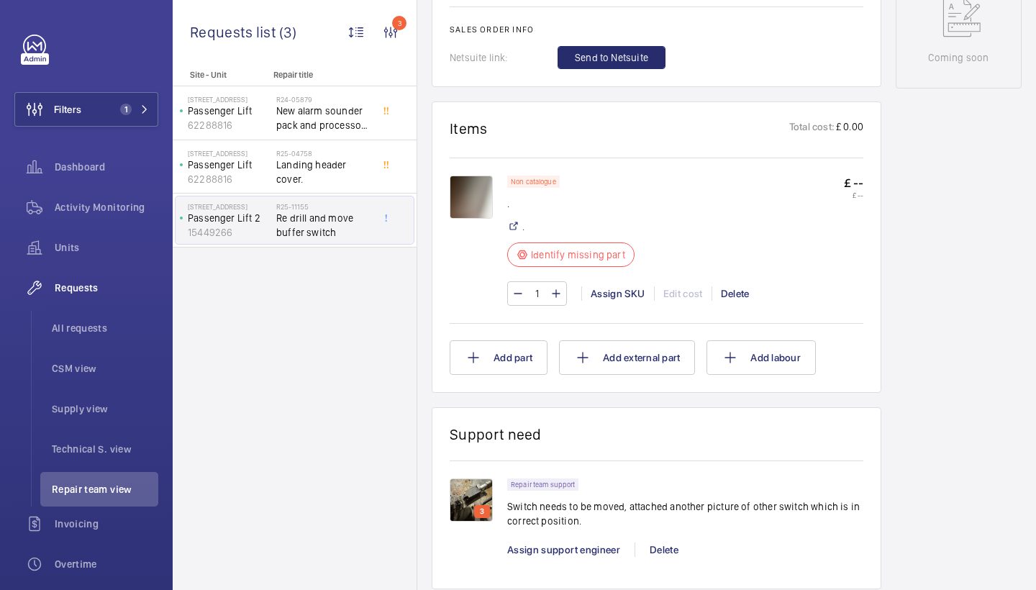
click at [473, 208] on img at bounding box center [471, 197] width 43 height 43
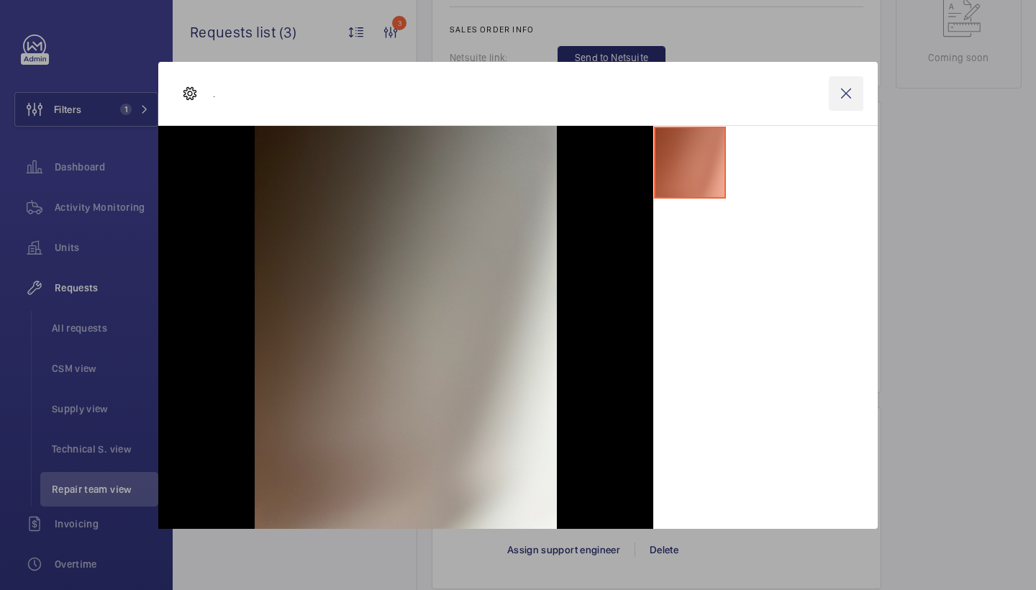
click at [849, 96] on wm-front-icon-button at bounding box center [846, 93] width 35 height 35
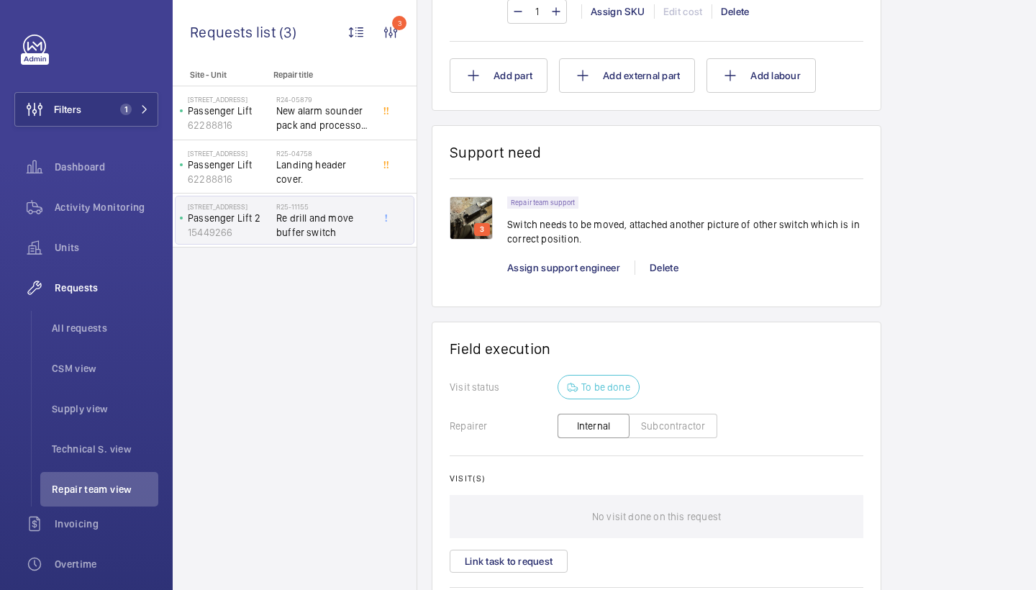
scroll to position [1053, 0]
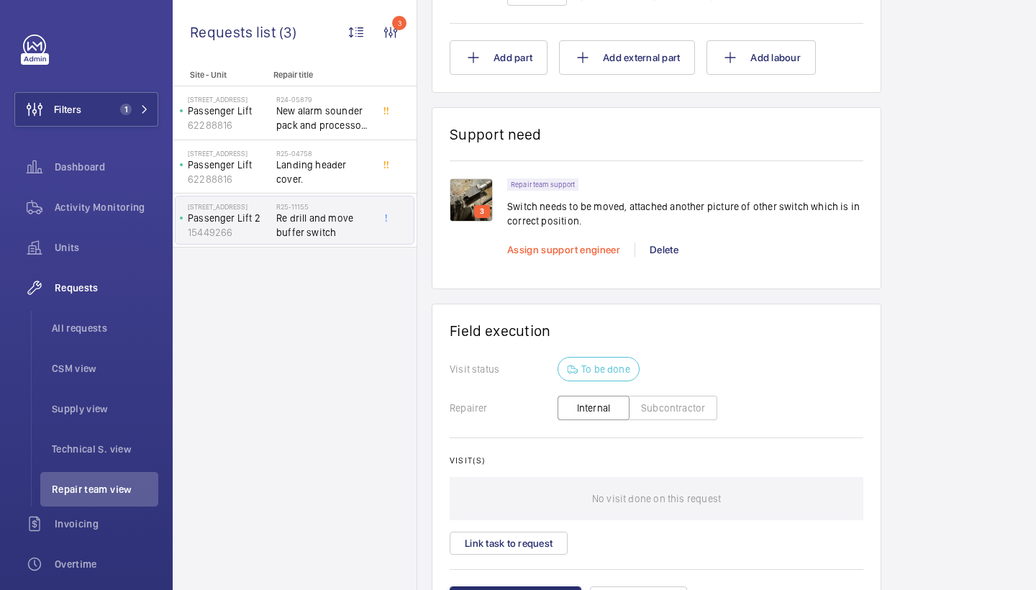
click at [544, 252] on span "Assign support engineer" at bounding box center [563, 250] width 113 height 12
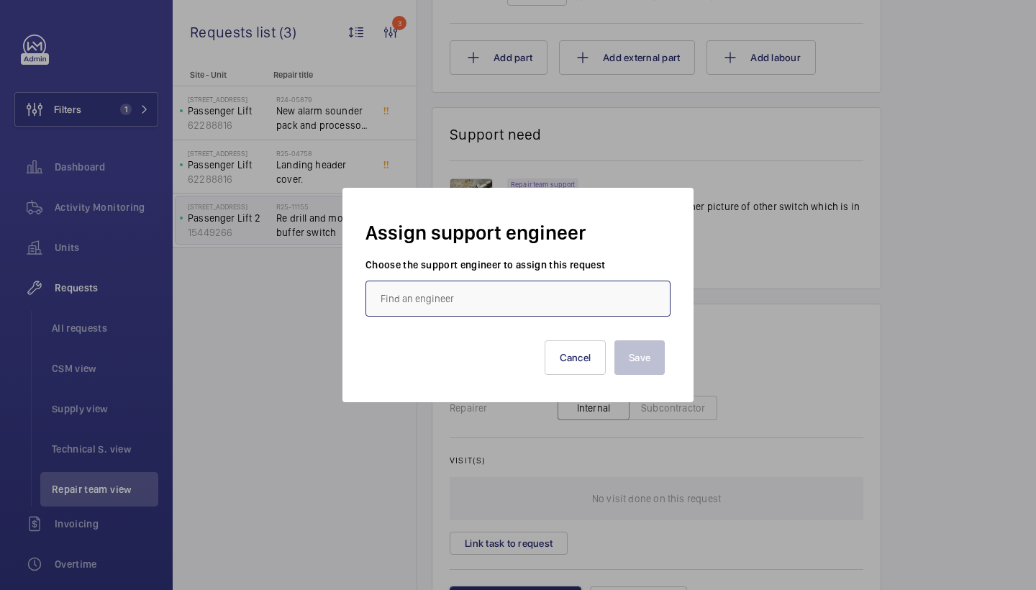
click at [461, 296] on input "text" at bounding box center [518, 299] width 305 height 36
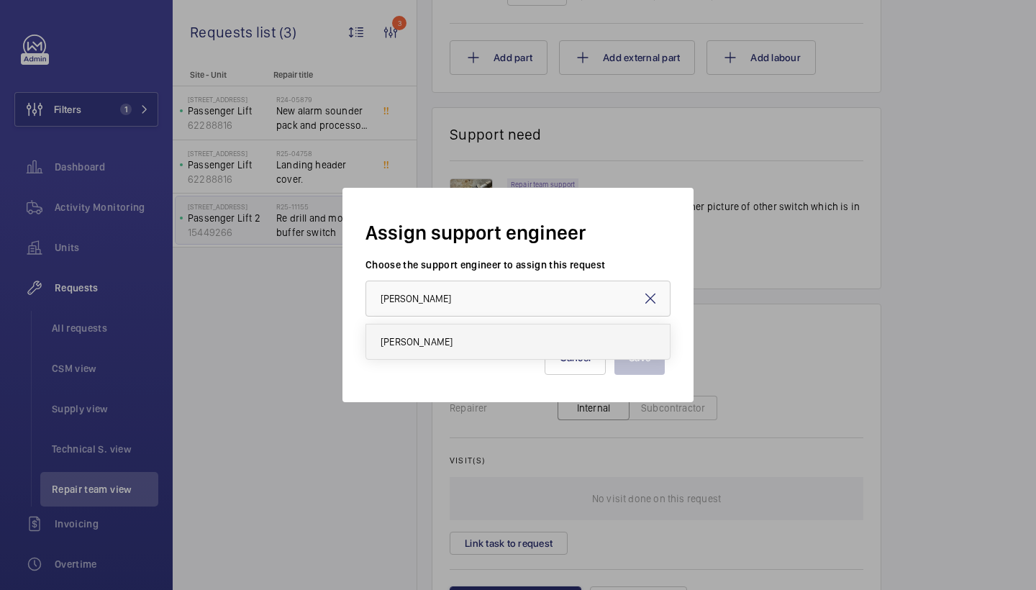
click at [444, 340] on span "[PERSON_NAME]" at bounding box center [417, 342] width 72 height 14
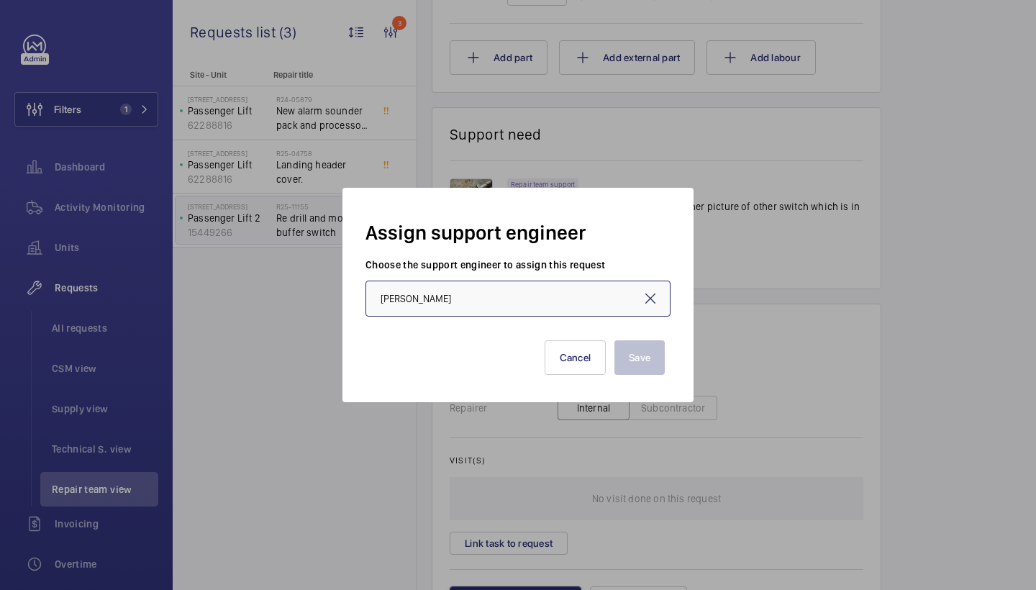
type input "[PERSON_NAME]"
click at [635, 356] on button "Save" at bounding box center [640, 357] width 50 height 35
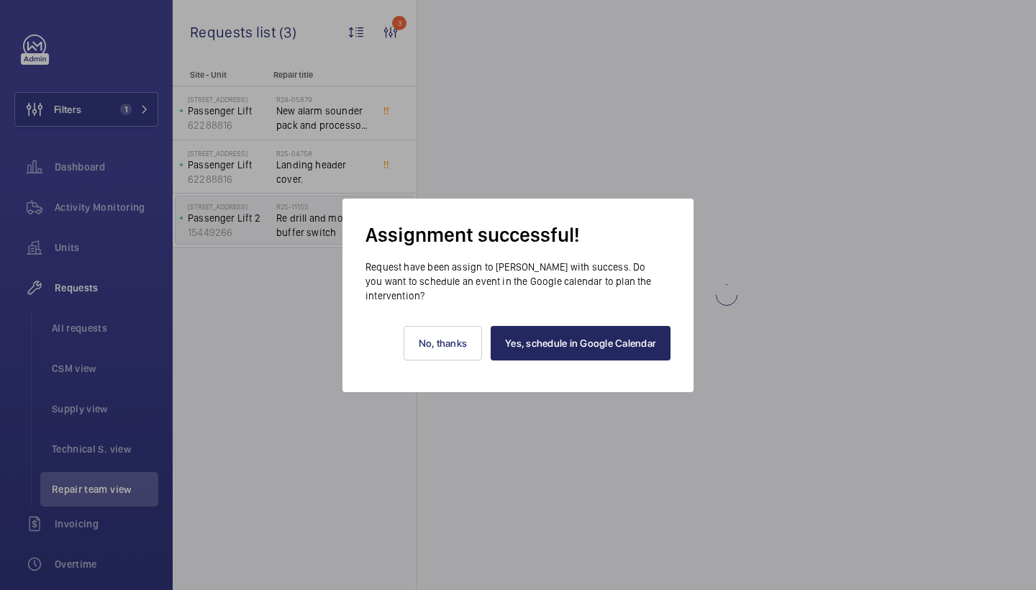
click at [593, 349] on link "Yes, schedule in Google Calendar" at bounding box center [581, 343] width 180 height 35
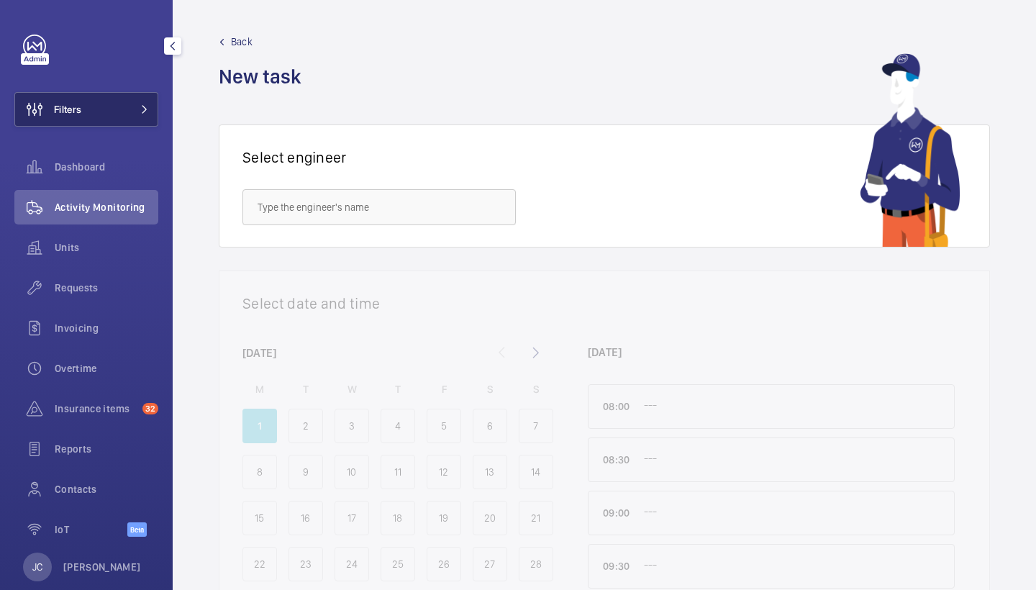
drag, startPoint x: 702, startPoint y: 50, endPoint x: 102, endPoint y: 100, distance: 601.5
click at [102, 100] on button "Filters" at bounding box center [86, 109] width 144 height 35
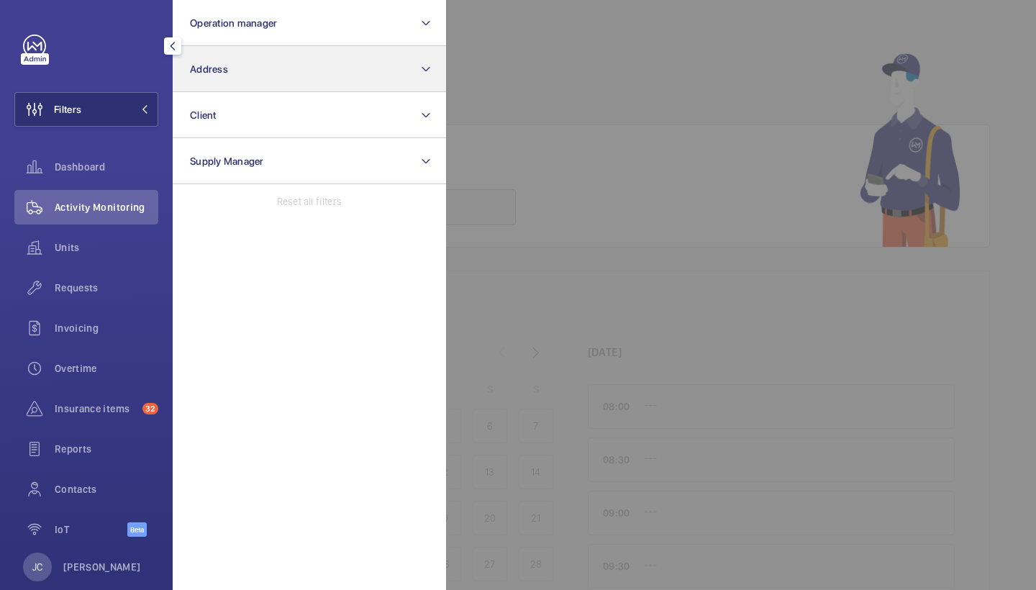
click at [232, 58] on button "Address" at bounding box center [309, 69] width 273 height 46
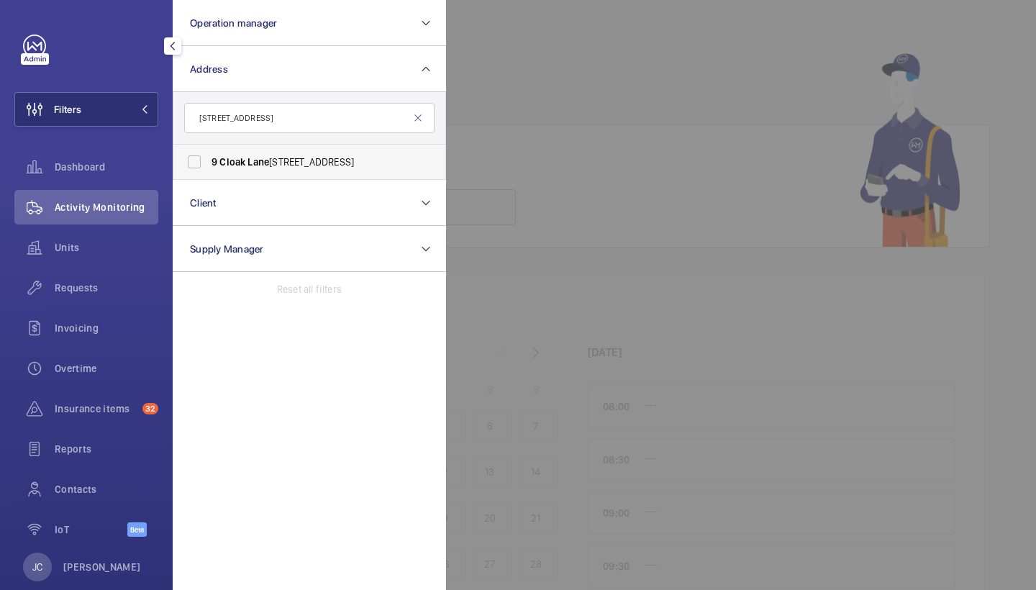
type input "[STREET_ADDRESS]"
click at [239, 170] on label "[STREET_ADDRESS]" at bounding box center [298, 162] width 250 height 35
click at [209, 170] on input "[STREET_ADDRESS]" at bounding box center [194, 162] width 29 height 29
checkbox input "true"
click at [101, 288] on span "Requests" at bounding box center [107, 288] width 104 height 14
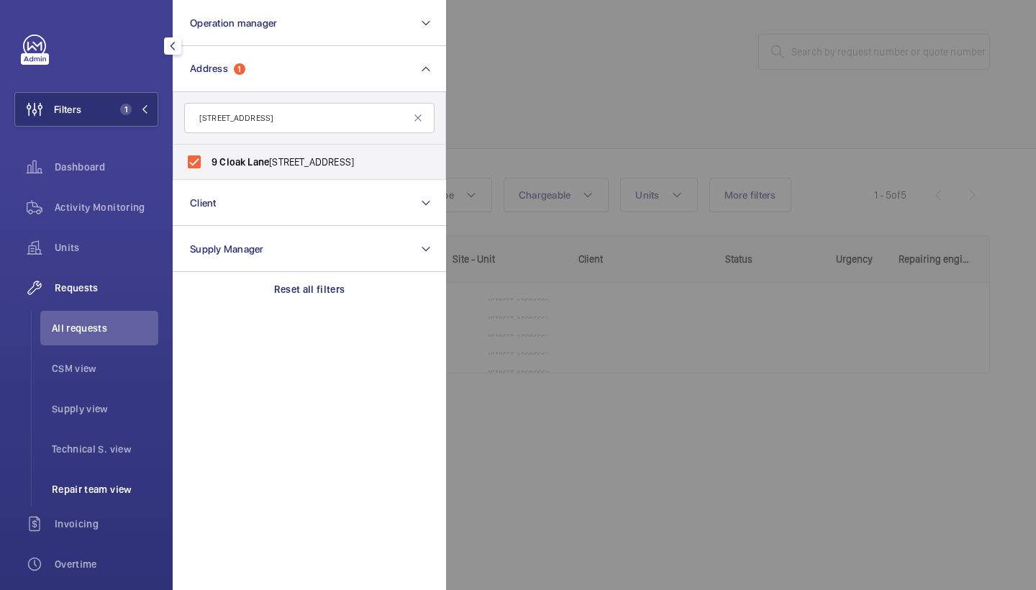
click at [91, 482] on span "Repair team view" at bounding box center [105, 489] width 106 height 14
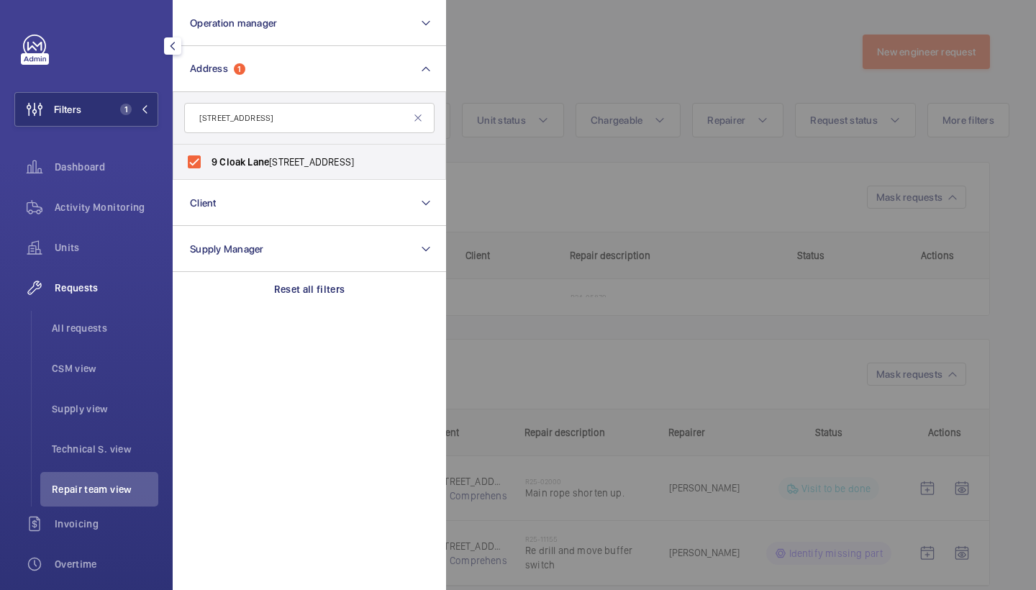
click at [538, 55] on div at bounding box center [964, 295] width 1036 height 590
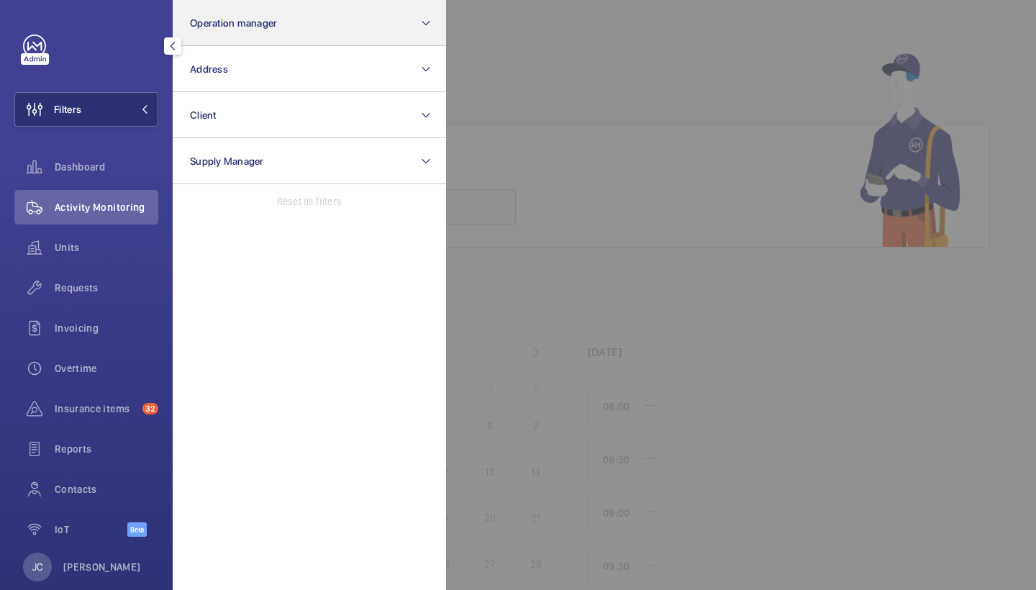
click at [242, 18] on span "Operation manager" at bounding box center [233, 23] width 87 height 12
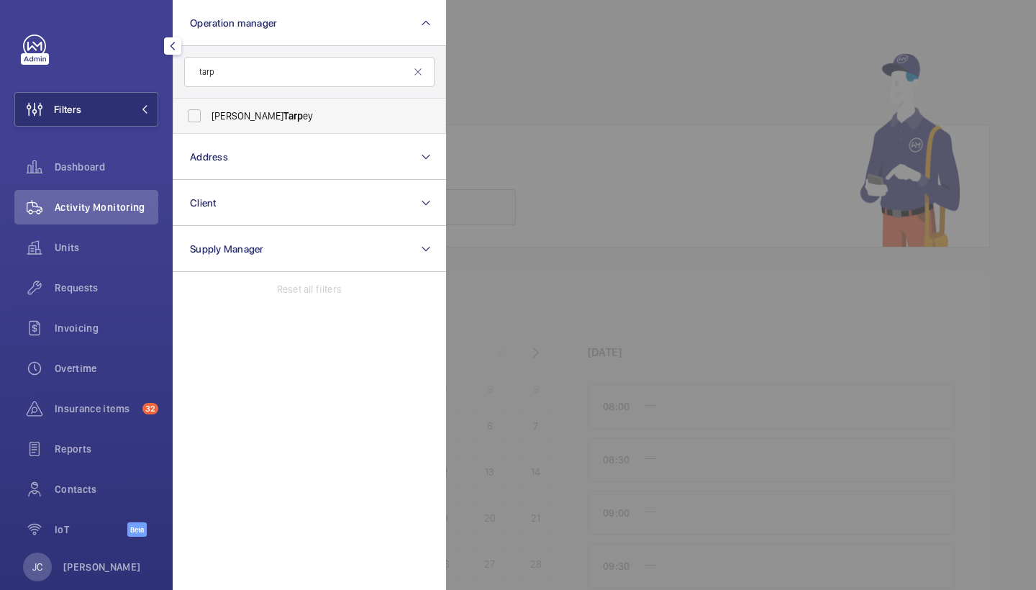
type input "tarp"
click at [243, 122] on span "[PERSON_NAME] ey" at bounding box center [311, 116] width 198 height 14
click at [209, 122] on input "[PERSON_NAME] ey" at bounding box center [194, 115] width 29 height 29
checkbox input "true"
click at [112, 284] on span "Requests" at bounding box center [107, 288] width 104 height 14
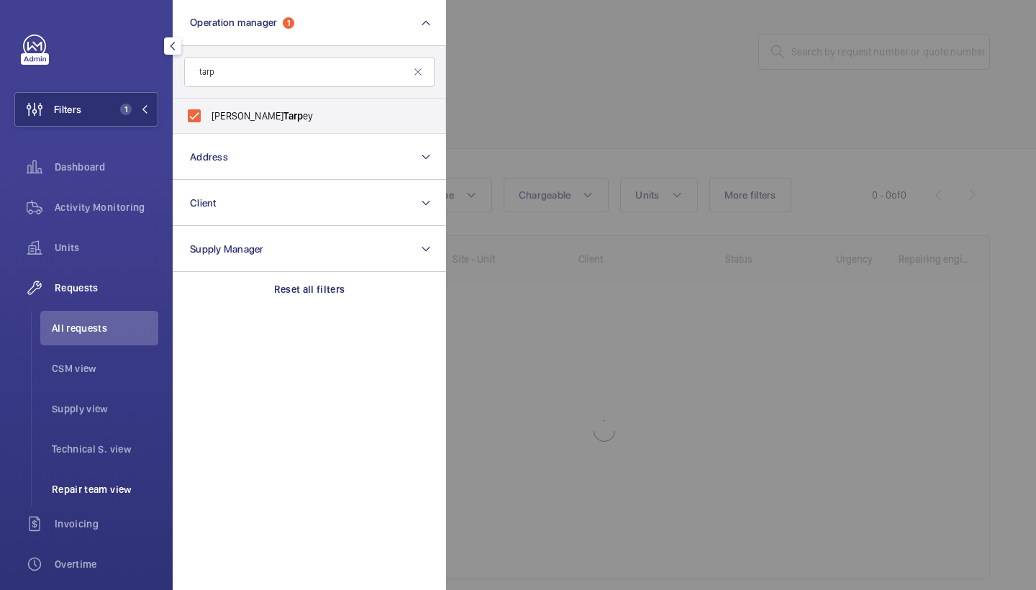
click at [87, 479] on li "Repair team view" at bounding box center [99, 489] width 118 height 35
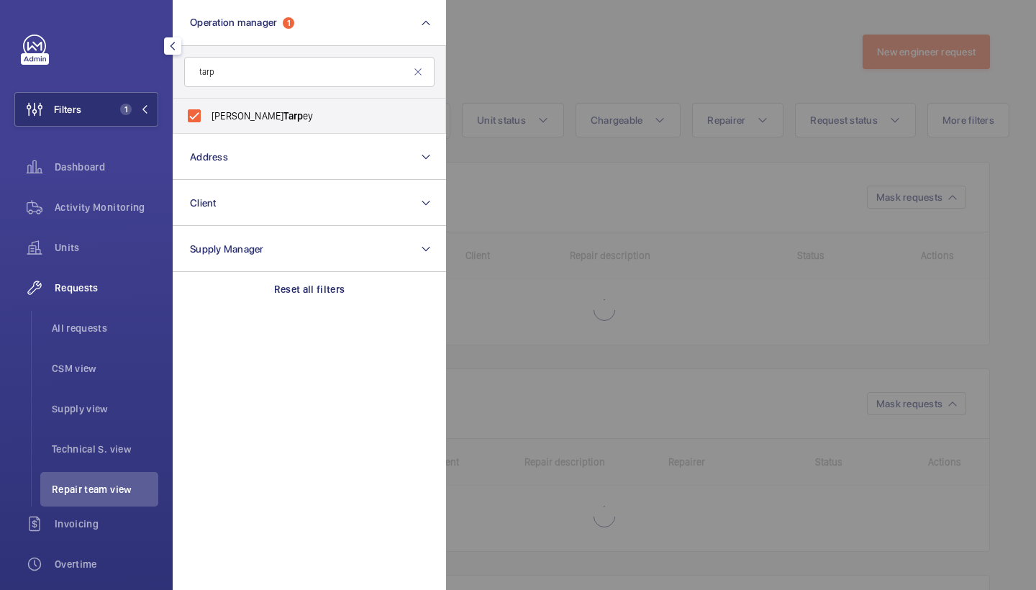
click at [630, 72] on div at bounding box center [964, 295] width 1036 height 590
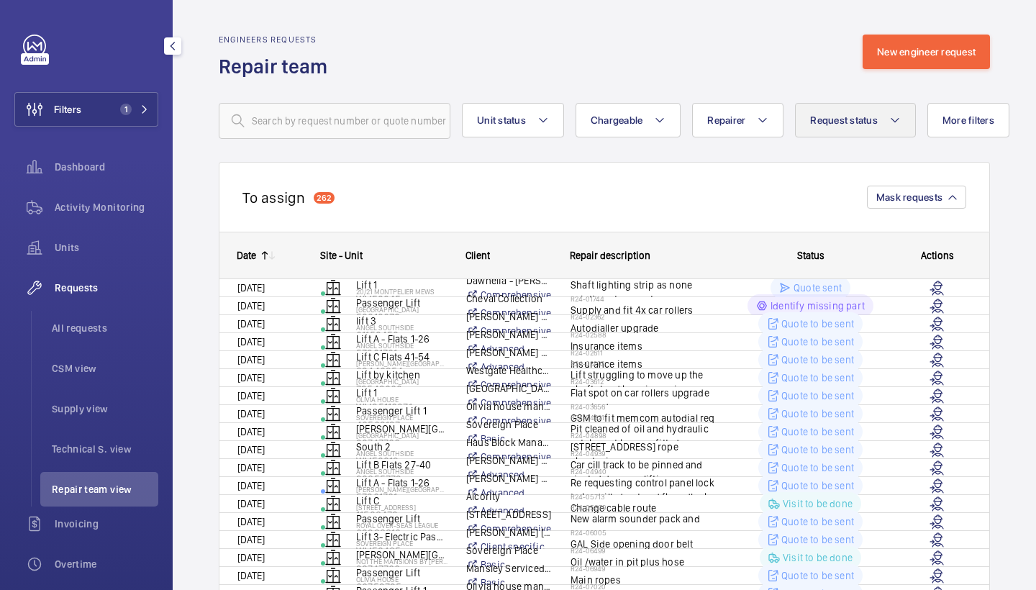
click at [838, 134] on button "Request status" at bounding box center [855, 120] width 121 height 35
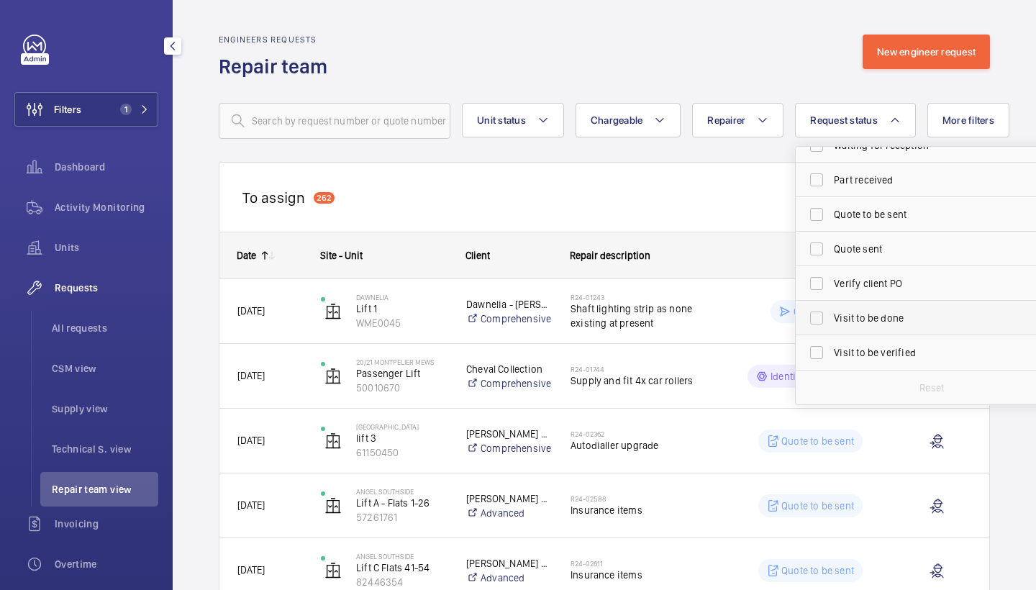
scroll to position [191, 0]
click at [867, 317] on span "Visit to be done" at bounding box center [933, 318] width 198 height 14
click at [831, 317] on input "Visit to be done" at bounding box center [816, 318] width 29 height 29
checkbox input "true"
click at [710, 42] on div "Engineers requests Repair team New engineer request" at bounding box center [604, 57] width 771 height 45
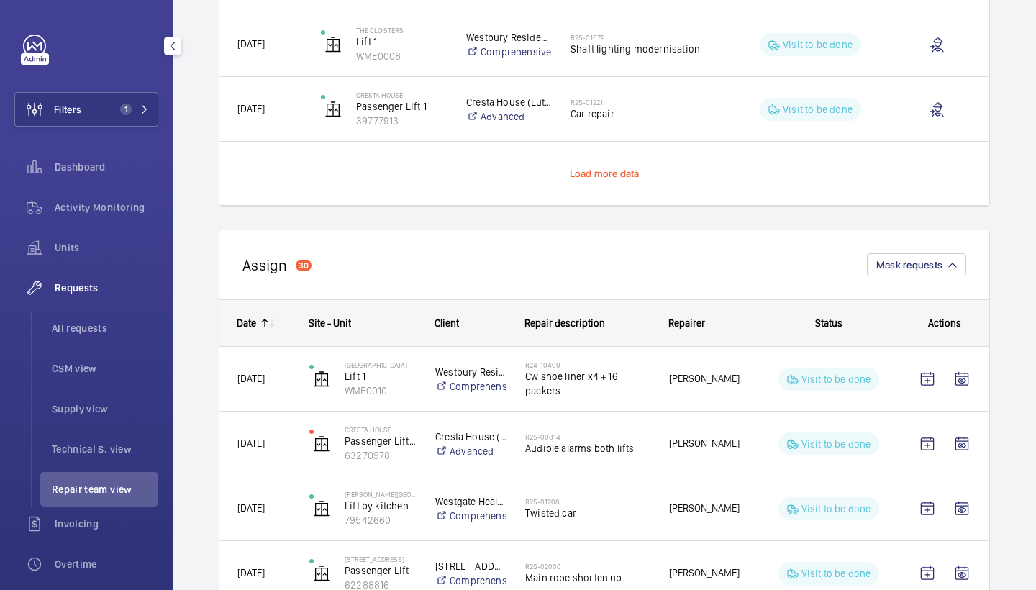
scroll to position [1446, 0]
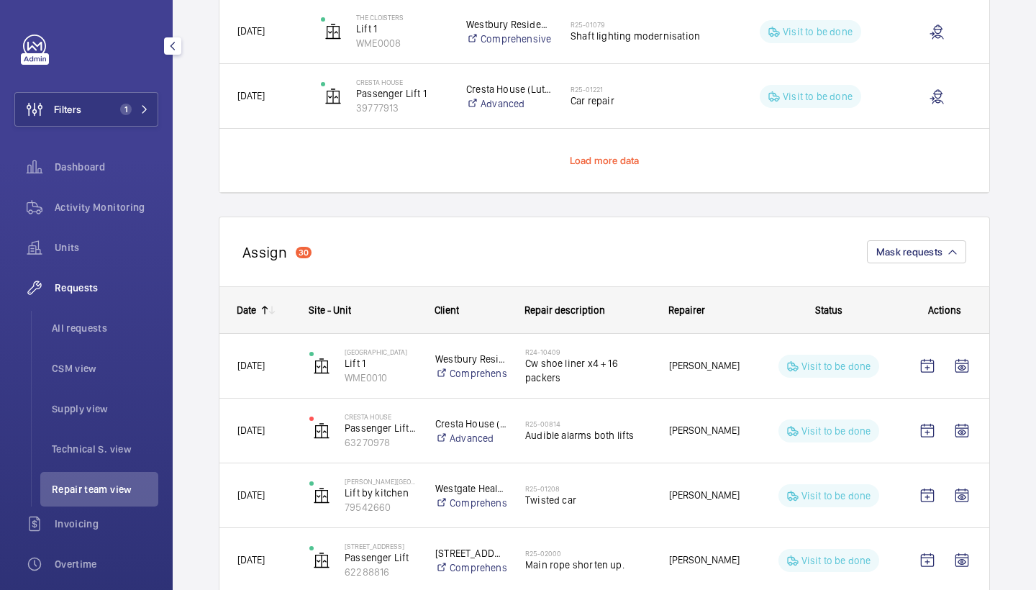
click at [609, 162] on span "Load more data" at bounding box center [605, 161] width 70 height 12
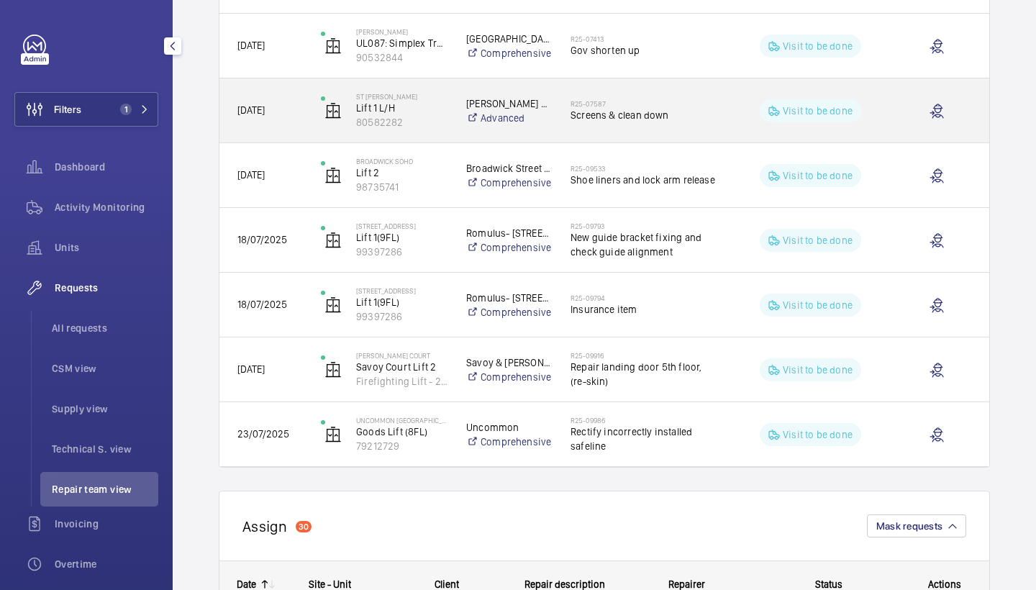
scroll to position [1885, 0]
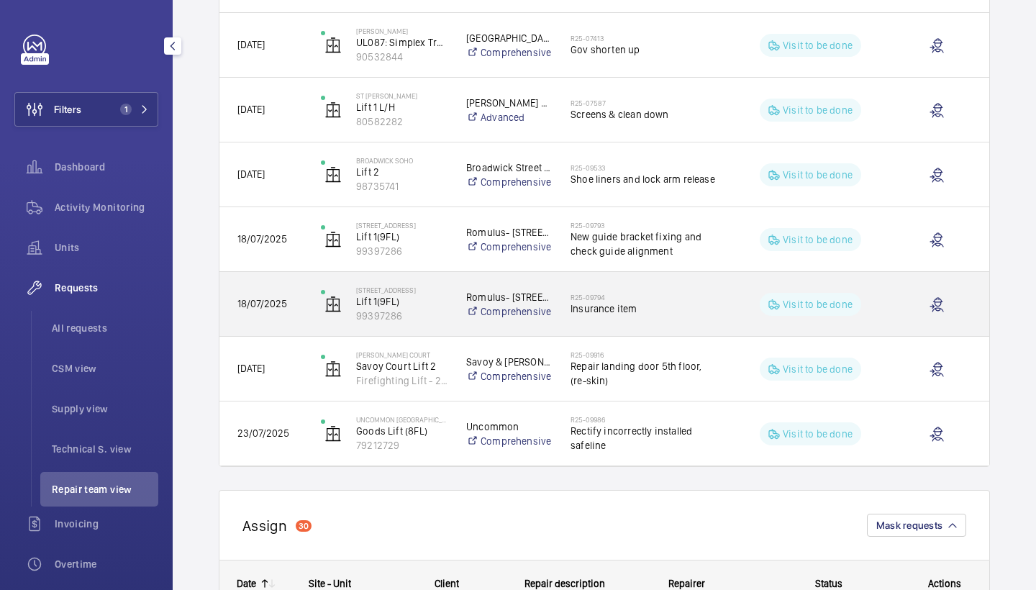
click at [655, 325] on div "R25-09794 Insurance item" at bounding box center [645, 305] width 148 height 42
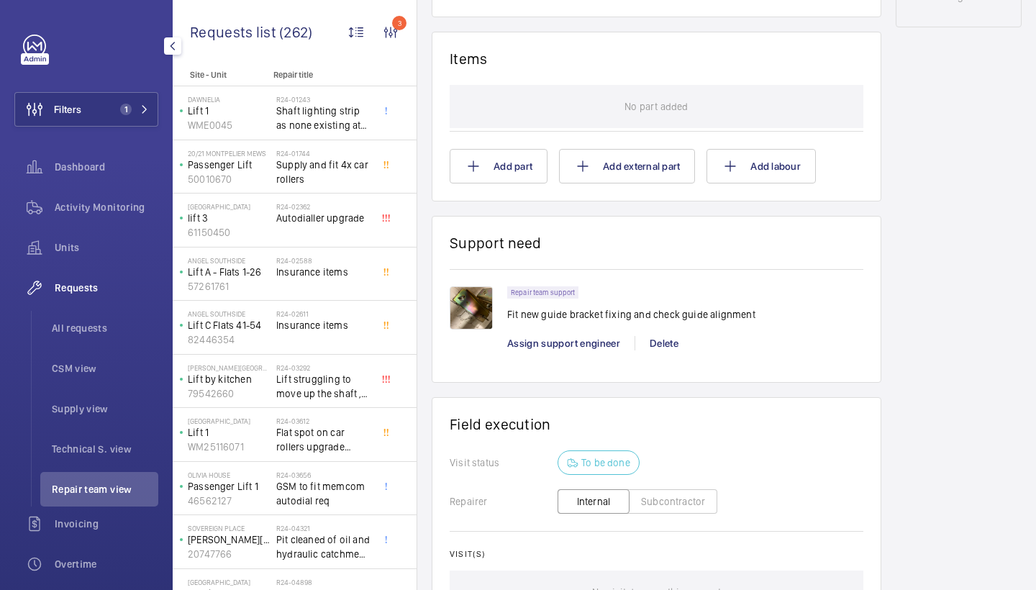
scroll to position [842, 0]
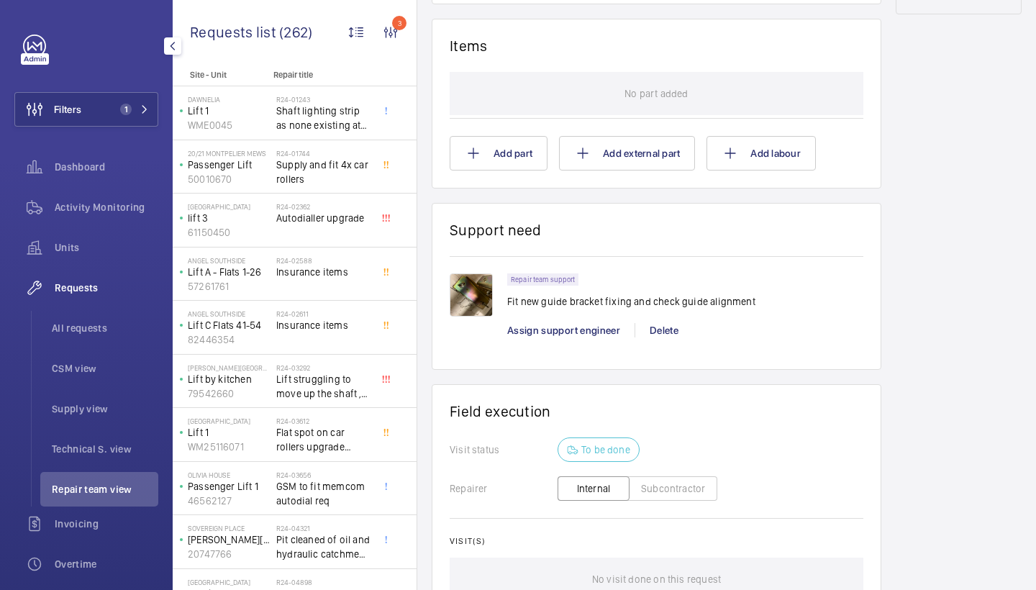
click at [481, 278] on img at bounding box center [471, 294] width 43 height 43
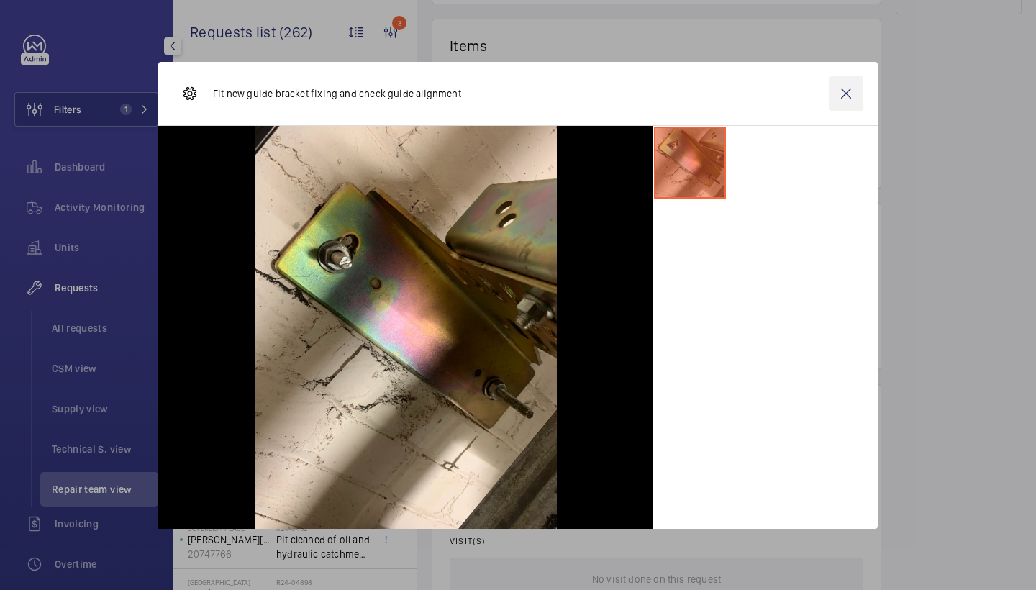
click at [842, 90] on wm-front-icon-button at bounding box center [846, 93] width 35 height 35
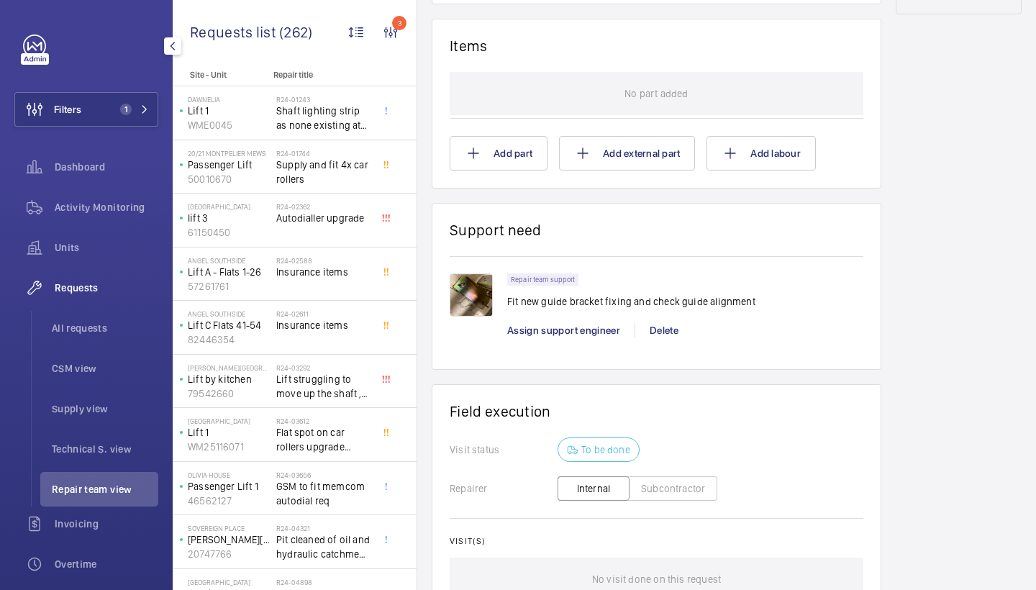
click at [468, 275] on img at bounding box center [471, 294] width 43 height 43
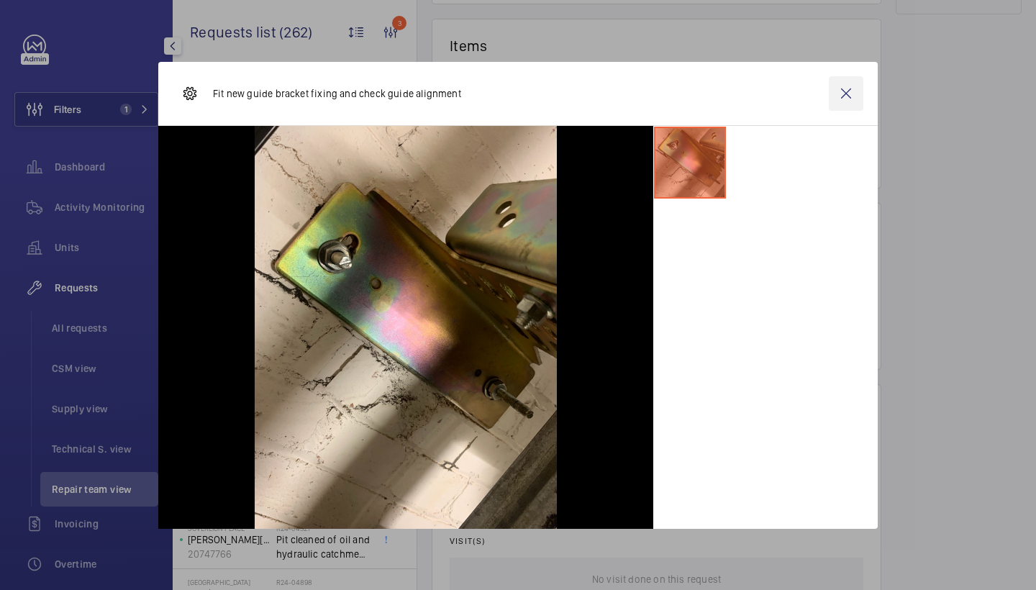
click at [840, 87] on wm-front-icon-button at bounding box center [846, 93] width 35 height 35
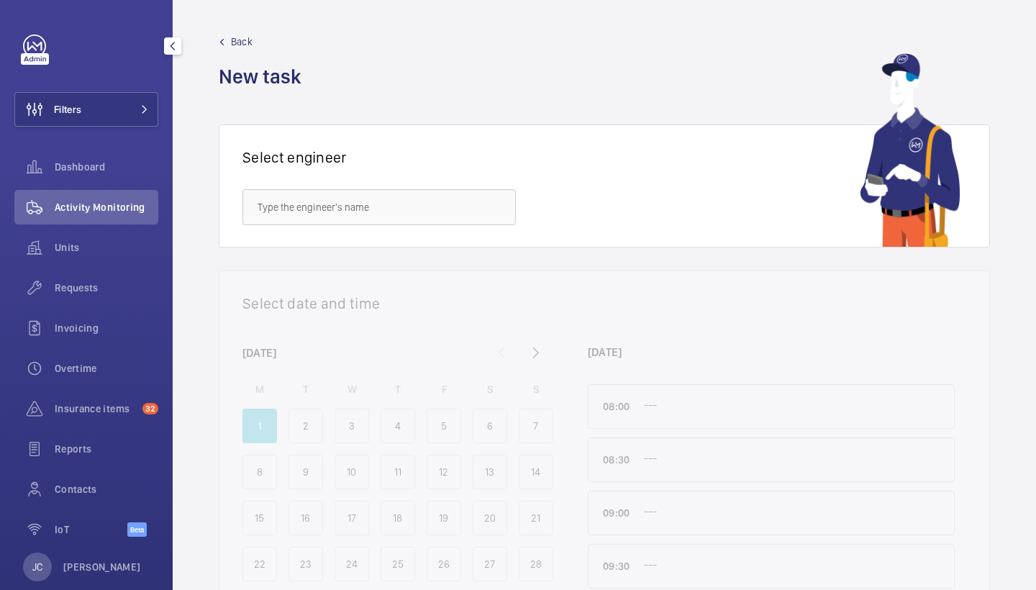
click at [111, 203] on span "Activity Monitoring" at bounding box center [107, 207] width 104 height 14
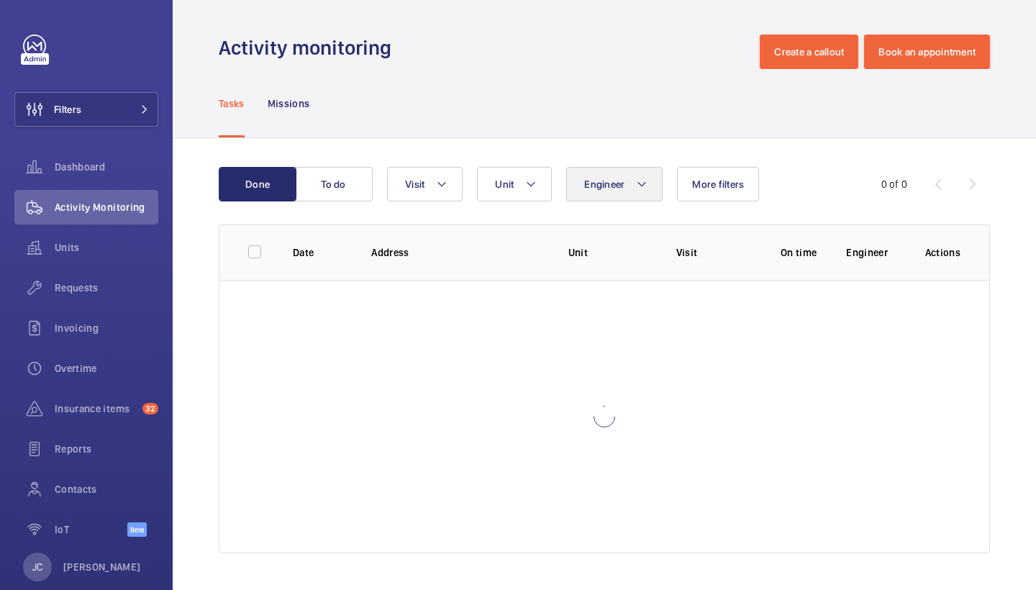
click at [607, 181] on span "Engineer" at bounding box center [604, 184] width 40 height 12
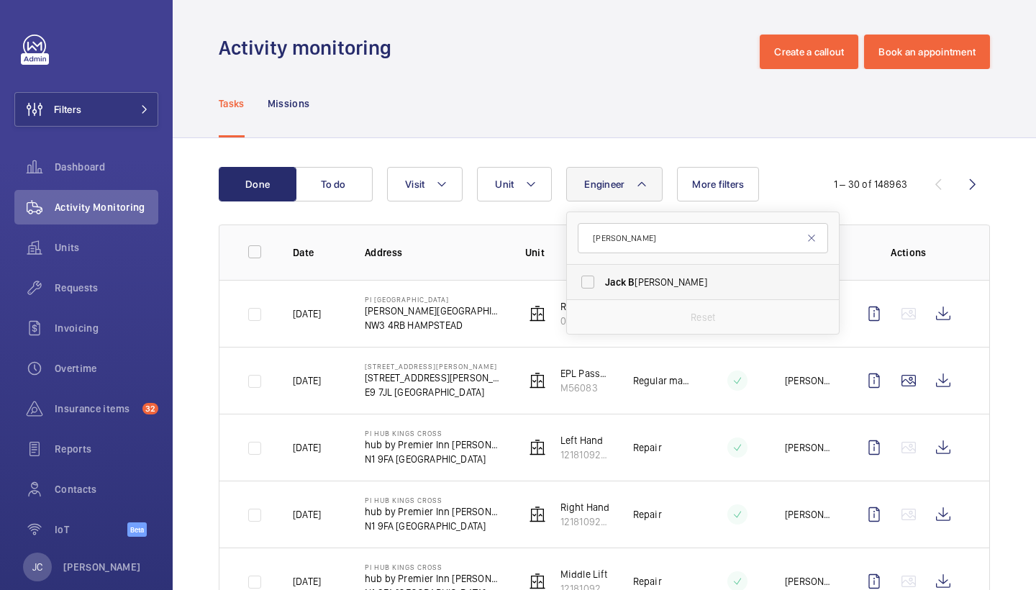
type input "[PERSON_NAME]"
click at [639, 286] on span "[PERSON_NAME]" at bounding box center [704, 282] width 198 height 14
click at [602, 286] on input "[PERSON_NAME]" at bounding box center [587, 282] width 29 height 29
checkbox input "true"
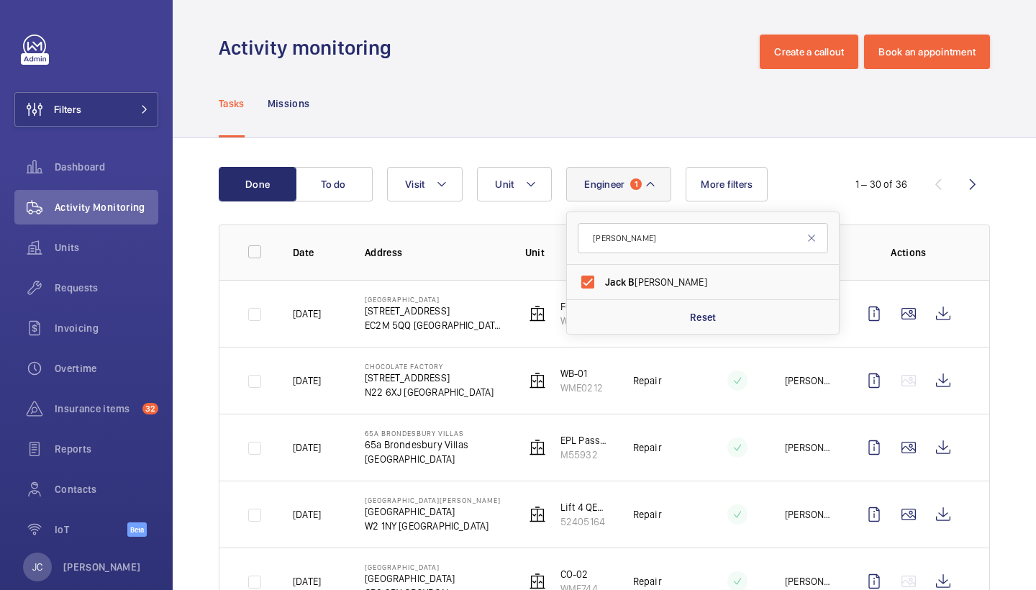
click at [688, 77] on div "Tasks Missions" at bounding box center [604, 103] width 771 height 68
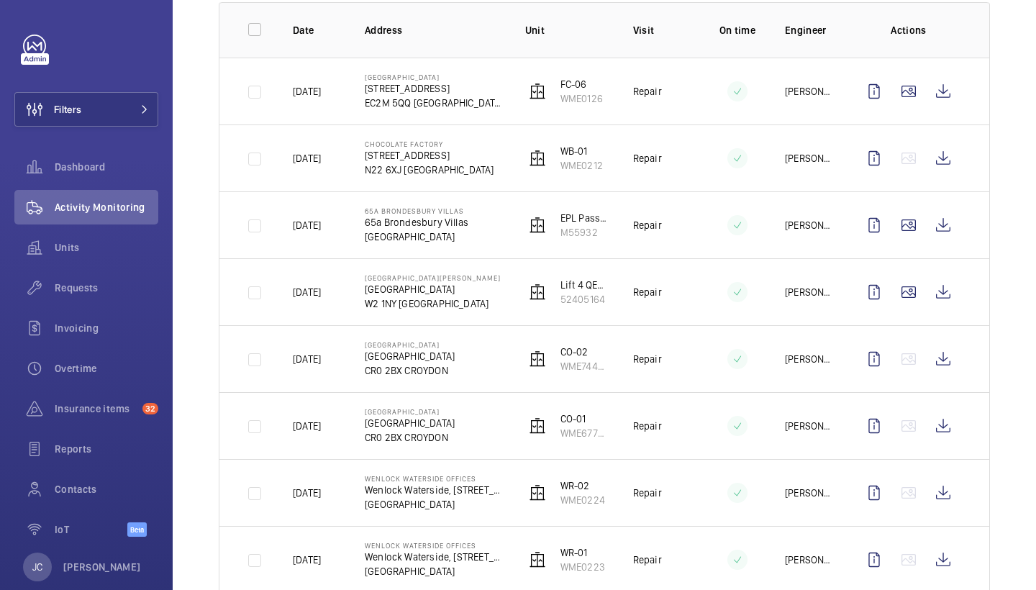
scroll to position [221, 0]
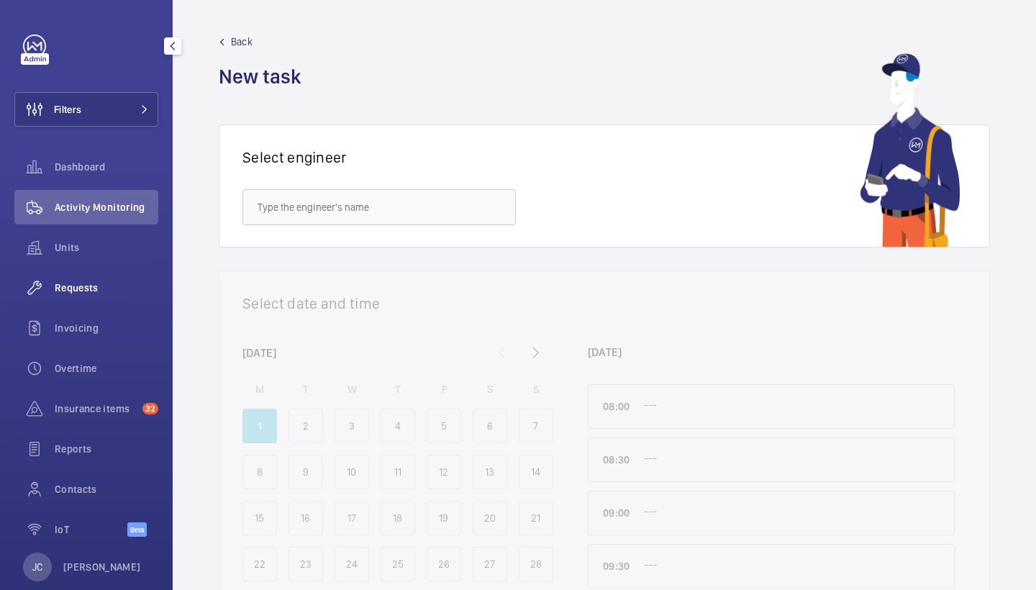
click at [99, 287] on span "Requests" at bounding box center [107, 288] width 104 height 14
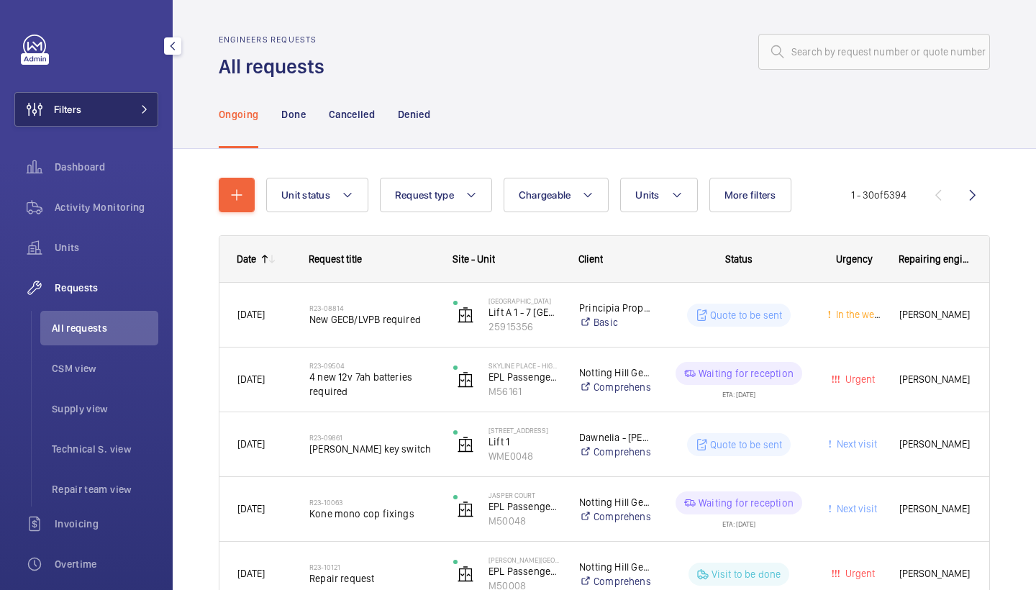
click at [105, 124] on button "Filters" at bounding box center [86, 109] width 144 height 35
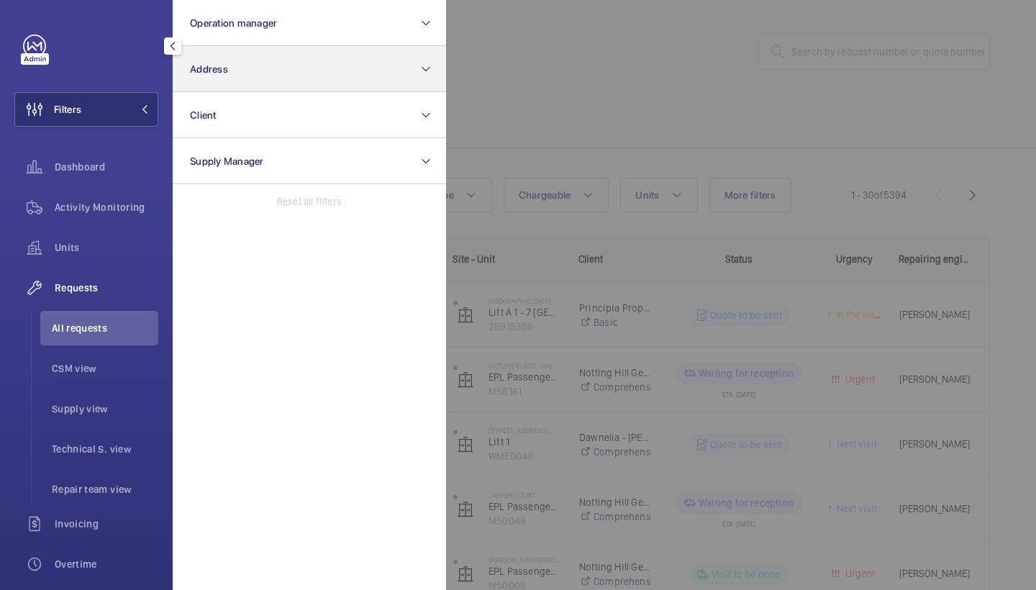
click at [217, 89] on button "Address" at bounding box center [309, 69] width 273 height 46
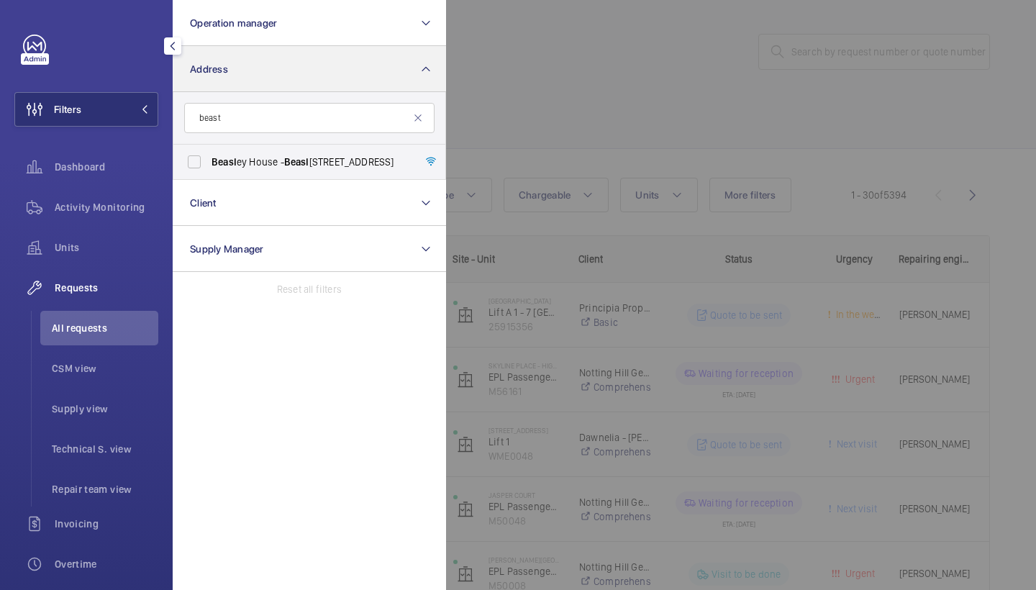
type input "beast"
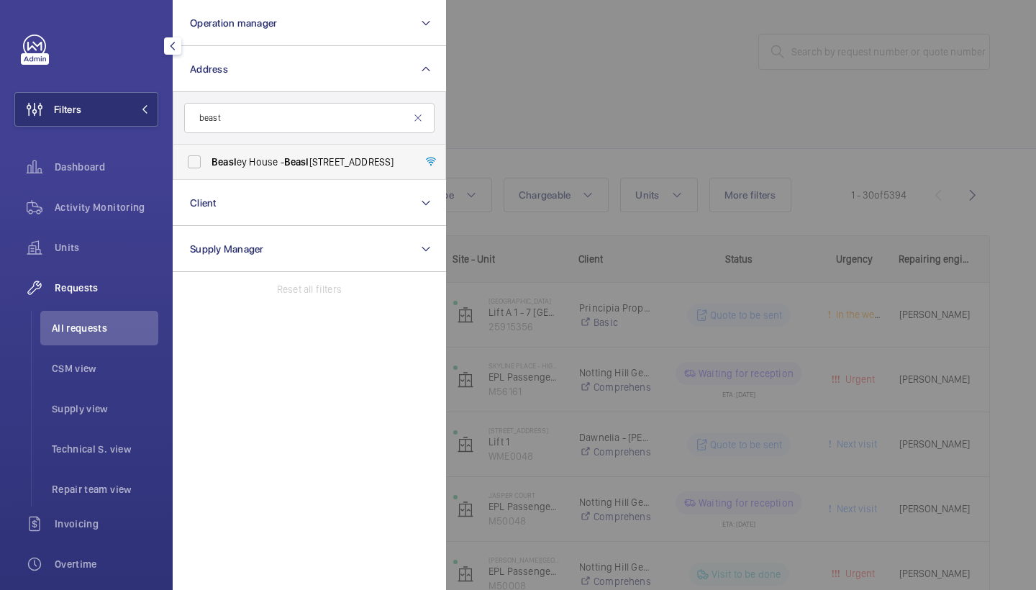
drag, startPoint x: 217, startPoint y: 89, endPoint x: 284, endPoint y: 159, distance: 96.7
click at [284, 159] on span "Beasl ey House - Beasl ey House, LONDON SE15 2FD" at bounding box center [311, 162] width 198 height 14
click at [209, 159] on input "Beasl ey House - Beasl ey House, LONDON SE15 2FD" at bounding box center [194, 162] width 29 height 29
checkbox input "true"
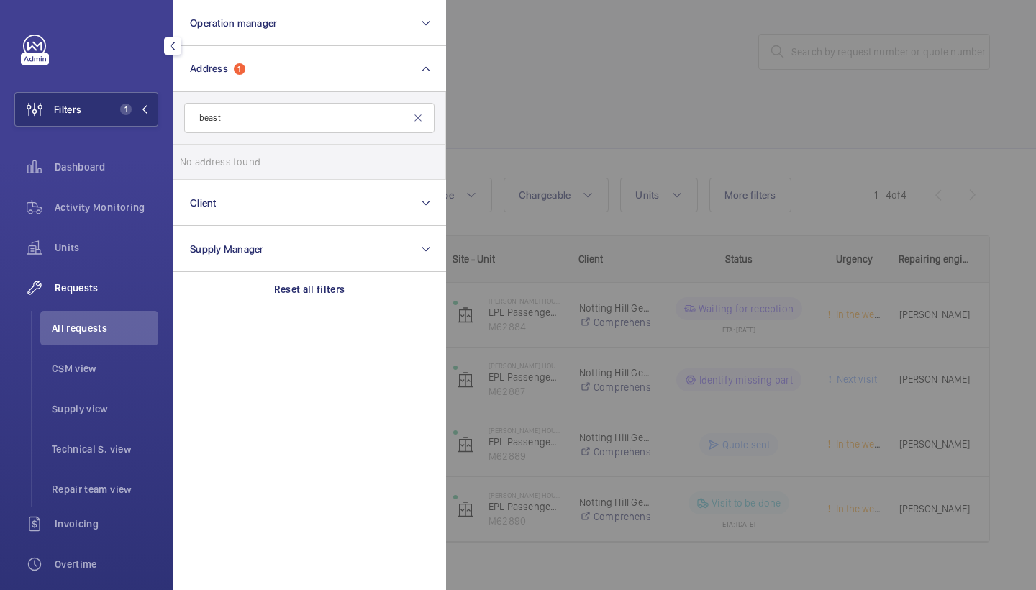
click at [532, 76] on div at bounding box center [964, 295] width 1036 height 590
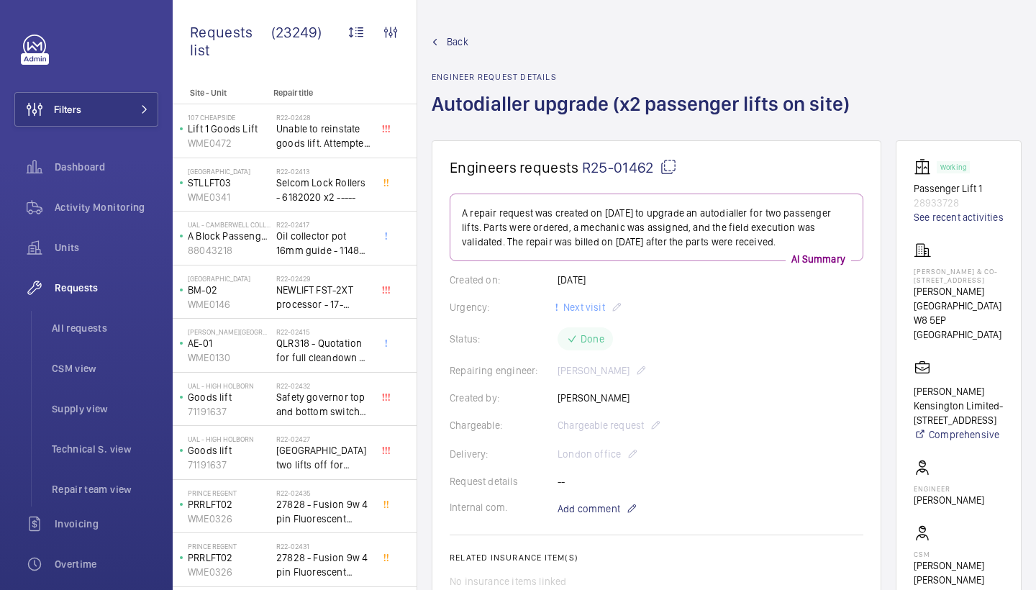
scroll to position [14, 0]
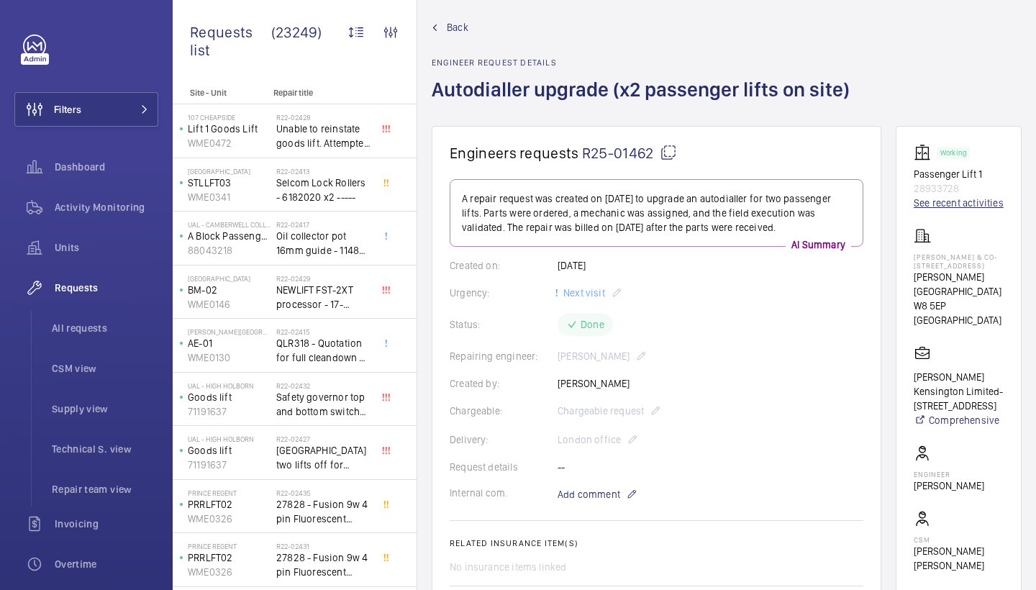
click at [917, 210] on link "See recent activities" at bounding box center [959, 203] width 90 height 14
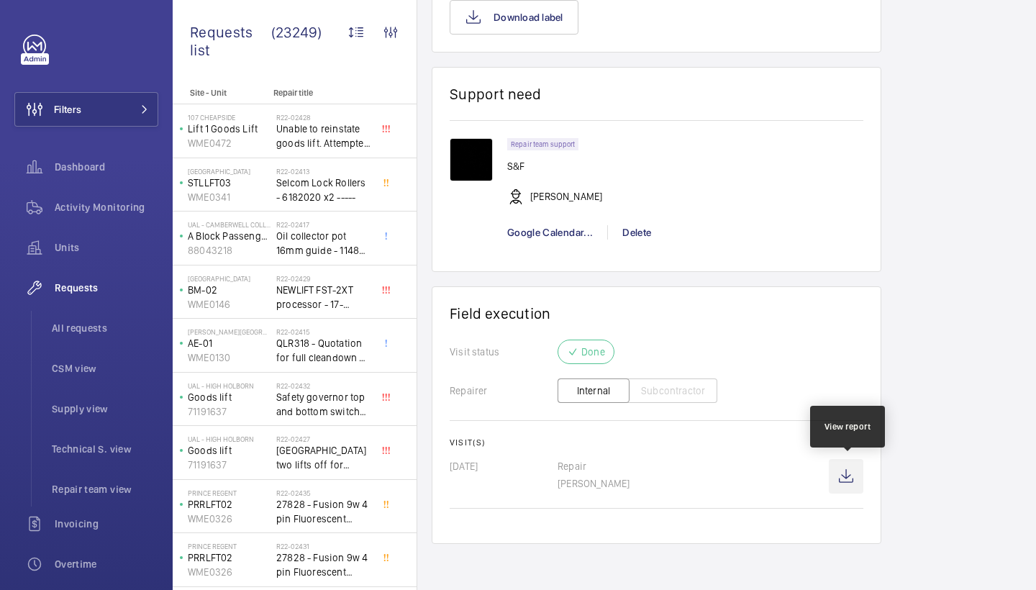
scroll to position [1131, 0]
click at [849, 479] on wm-front-icon-button at bounding box center [846, 476] width 35 height 35
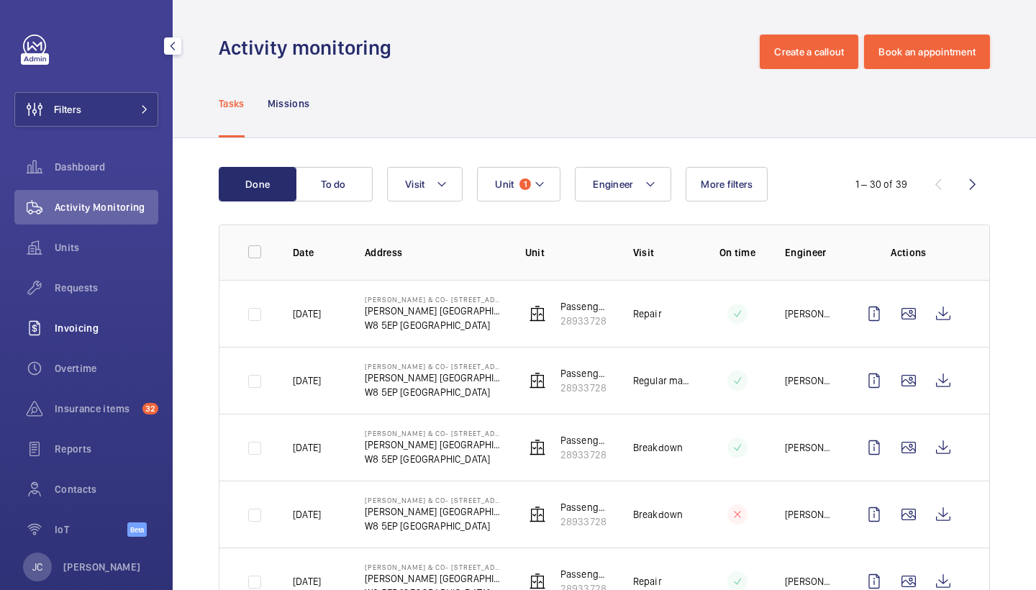
click at [122, 330] on span "Invoicing" at bounding box center [107, 328] width 104 height 14
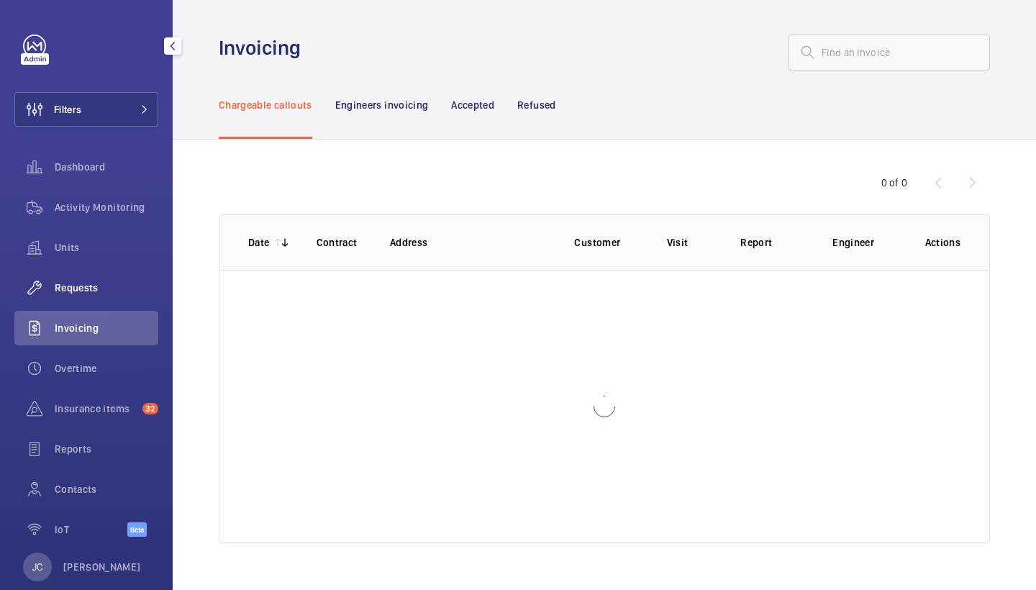
click at [93, 290] on span "Requests" at bounding box center [107, 288] width 104 height 14
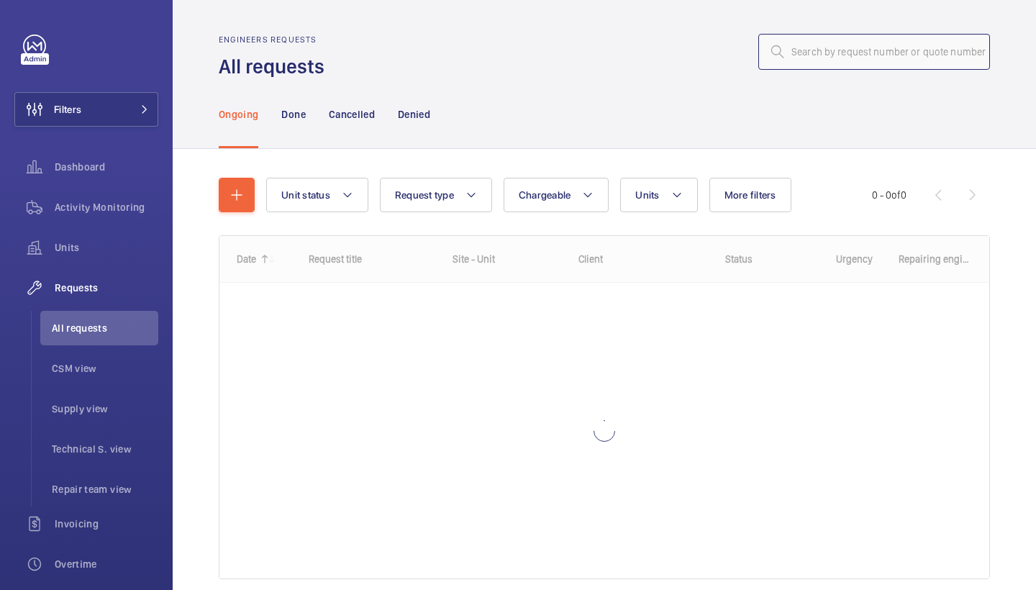
click at [933, 52] on input "text" at bounding box center [874, 52] width 232 height 36
paste input "r25-09019"
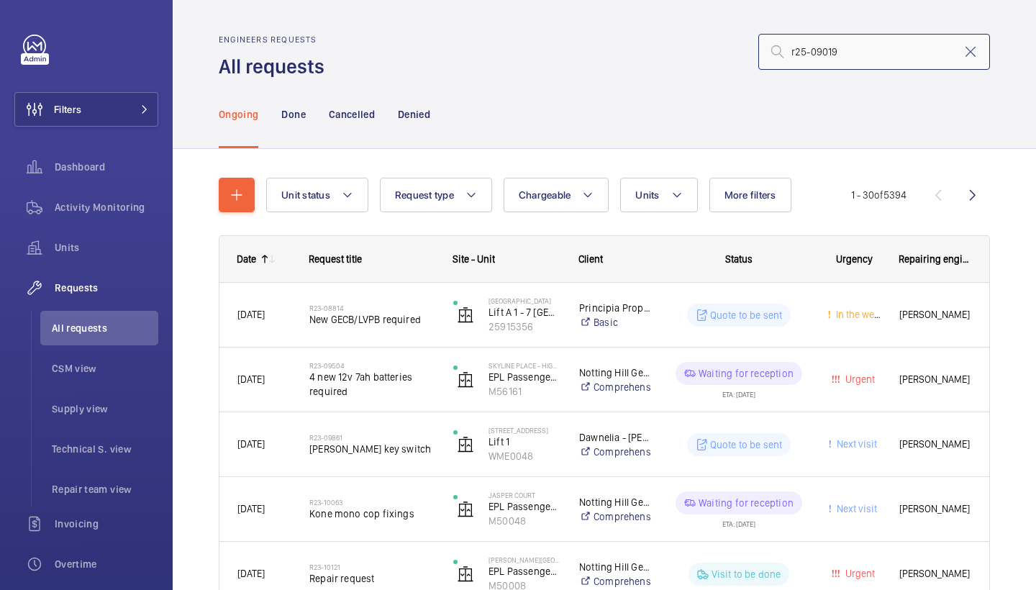
type input "r25-09019"
click at [278, 113] on nav "Ongoing Done Cancelled Denied" at bounding box center [325, 114] width 212 height 68
click at [292, 114] on p "Done" at bounding box center [293, 114] width 24 height 14
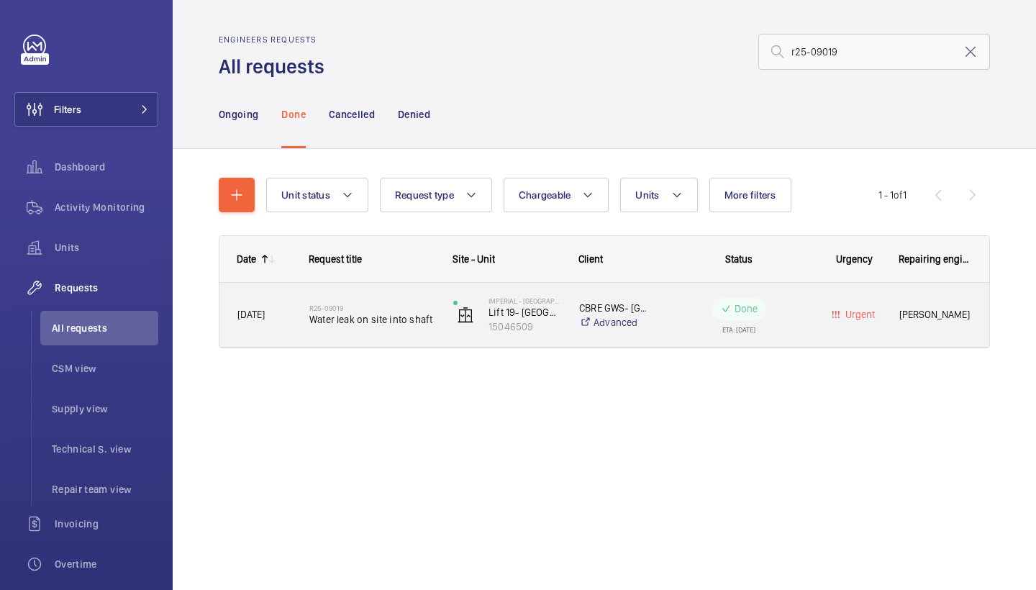
click at [402, 328] on div "R25-09019 Water leak on site into shaft" at bounding box center [371, 315] width 125 height 42
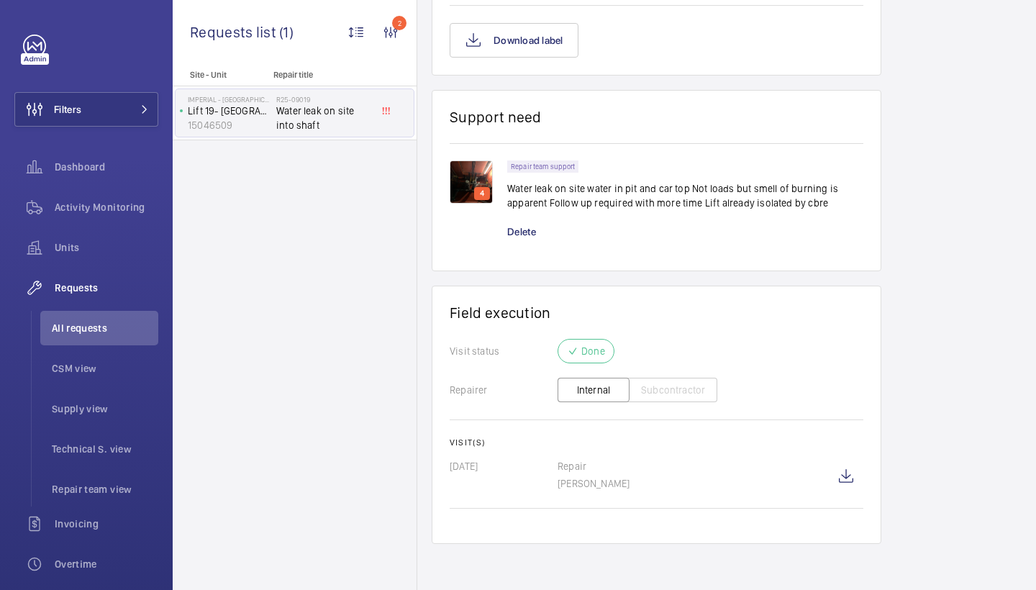
scroll to position [1249, 0]
click at [848, 472] on wm-front-icon-button at bounding box center [846, 476] width 35 height 35
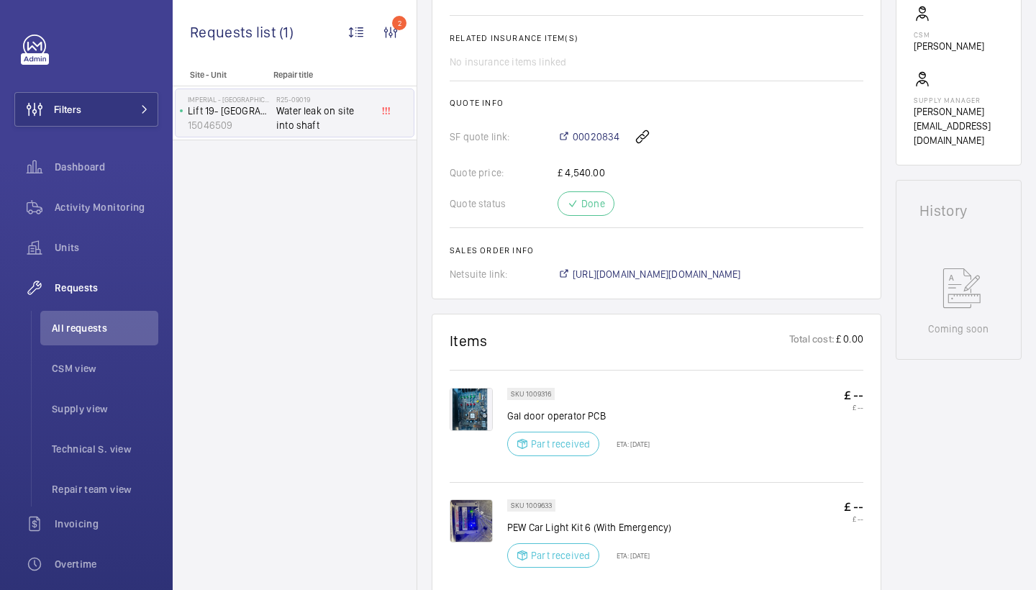
scroll to position [218, 0]
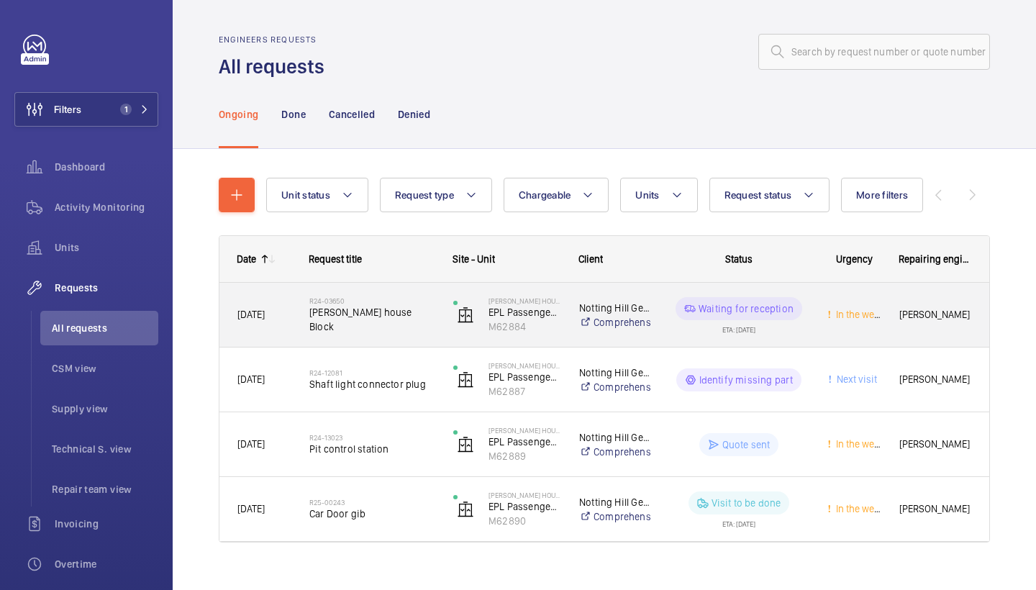
click at [370, 327] on div "R24-03650 [PERSON_NAME] house Block" at bounding box center [371, 315] width 125 height 42
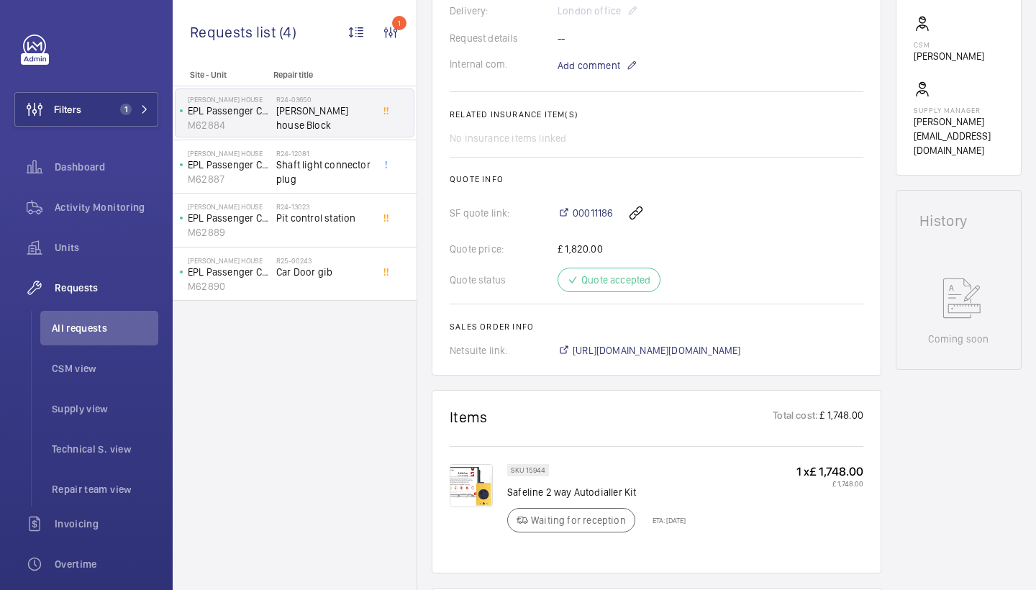
scroll to position [478, 0]
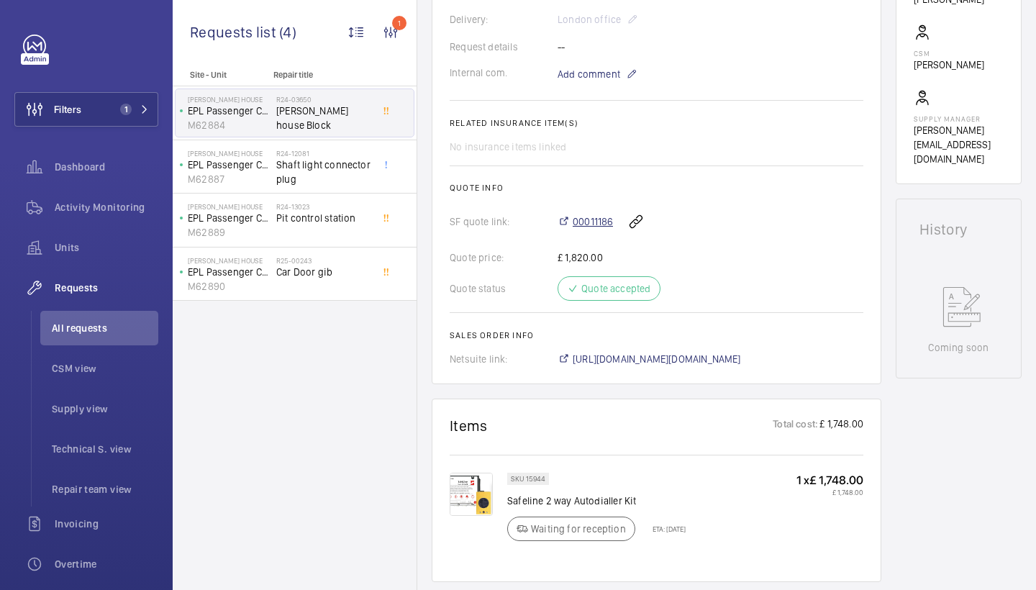
click at [602, 227] on span "00011186" at bounding box center [593, 221] width 40 height 14
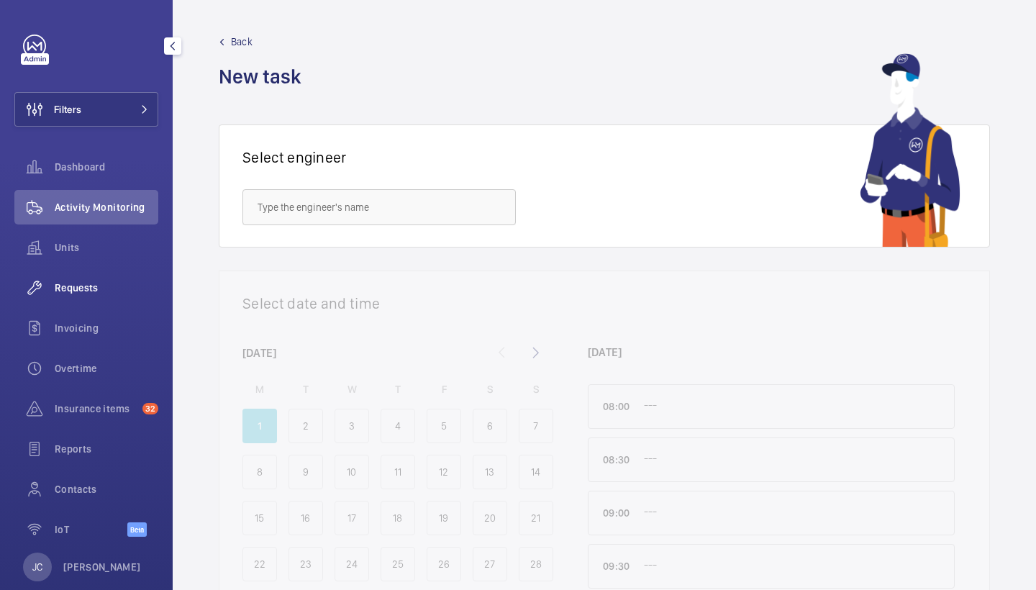
click at [83, 283] on span "Requests" at bounding box center [107, 288] width 104 height 14
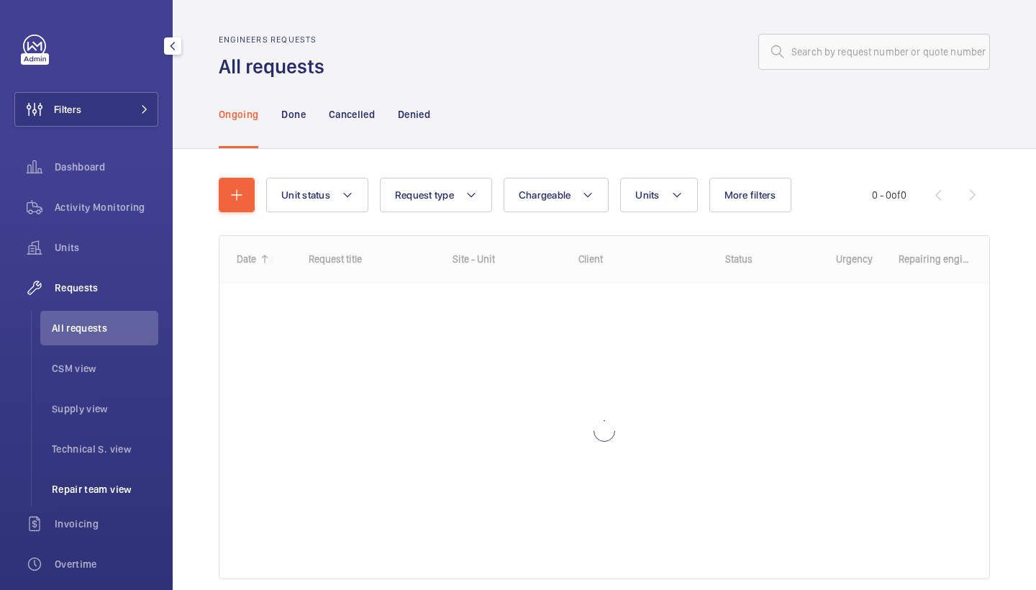
click at [111, 493] on span "Repair team view" at bounding box center [105, 489] width 106 height 14
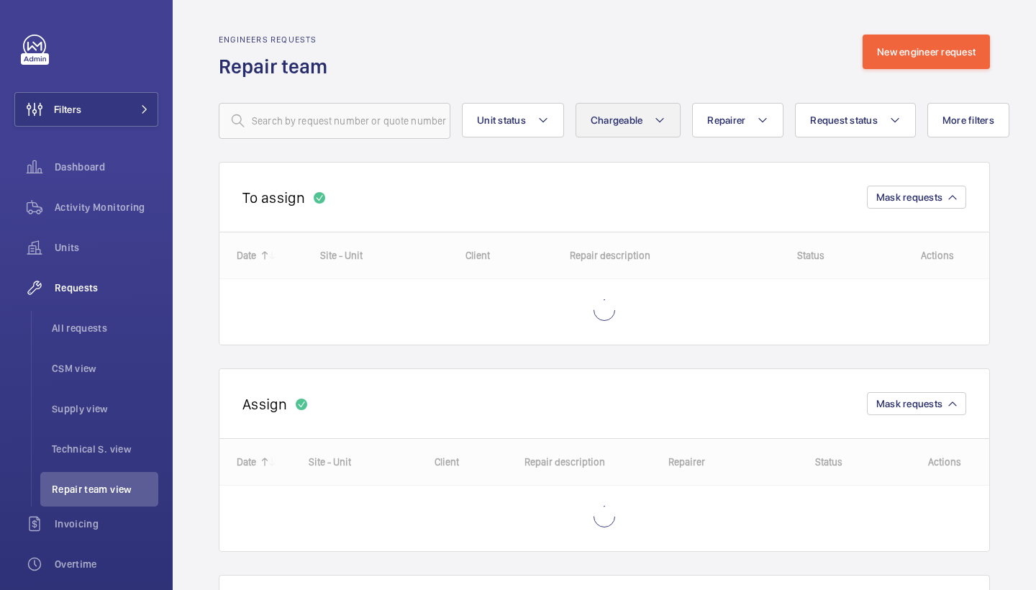
click at [650, 119] on button "Chargeable" at bounding box center [629, 120] width 106 height 35
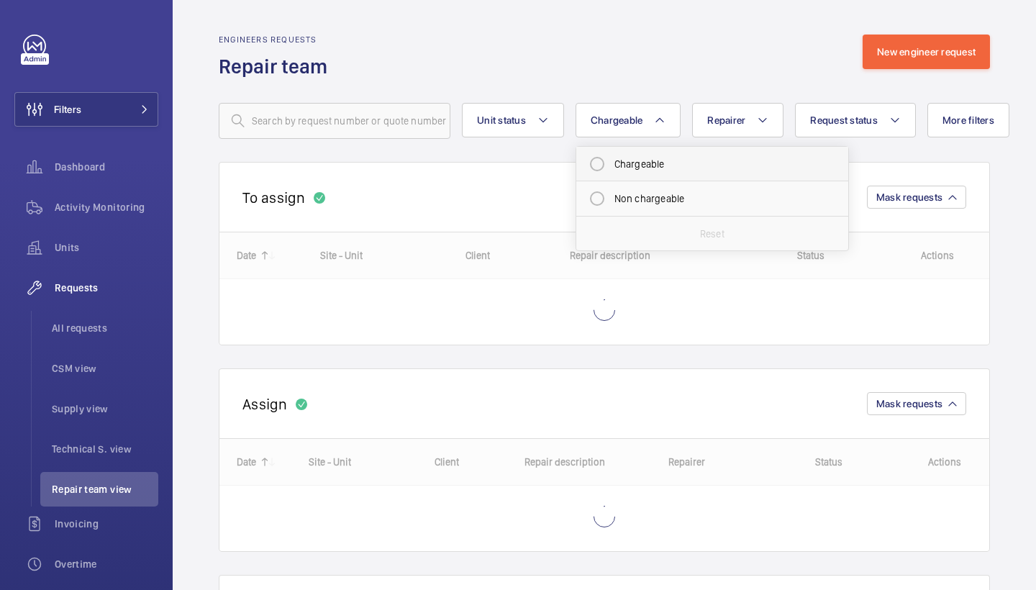
click at [648, 168] on mat-radio-button "Chargeable" at bounding box center [712, 164] width 259 height 29
radio input "true"
click at [884, 120] on span "Request status" at bounding box center [862, 120] width 68 height 12
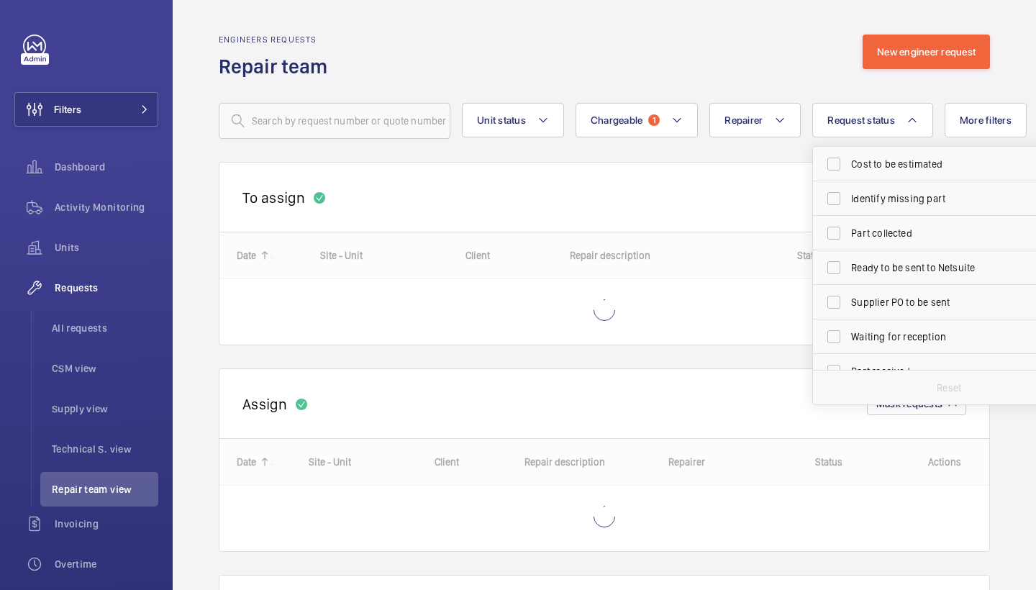
click at [804, 45] on div "Engineers requests Repair team New engineer request" at bounding box center [604, 57] width 771 height 45
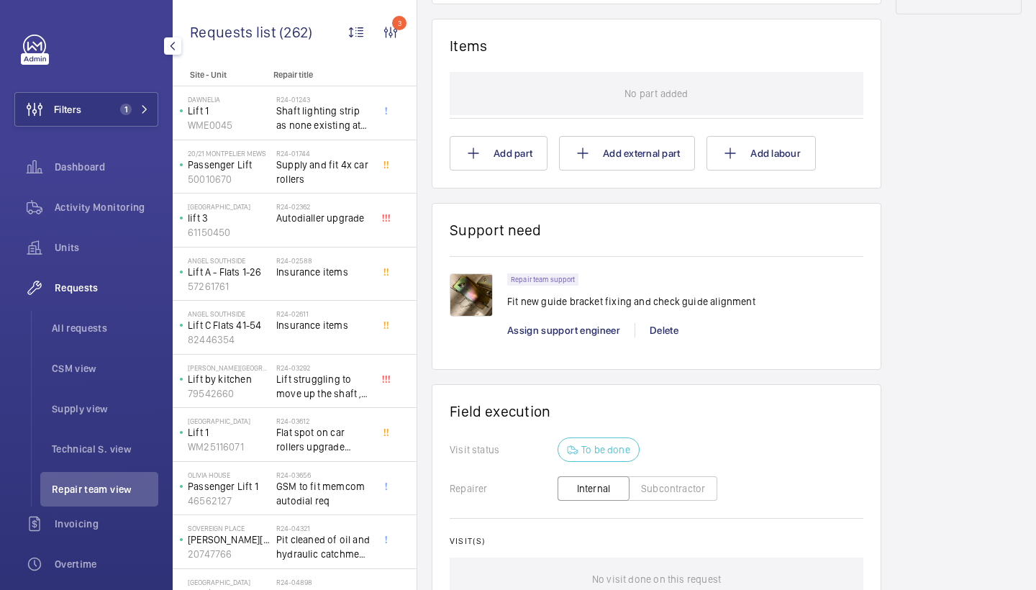
scroll to position [395, 0]
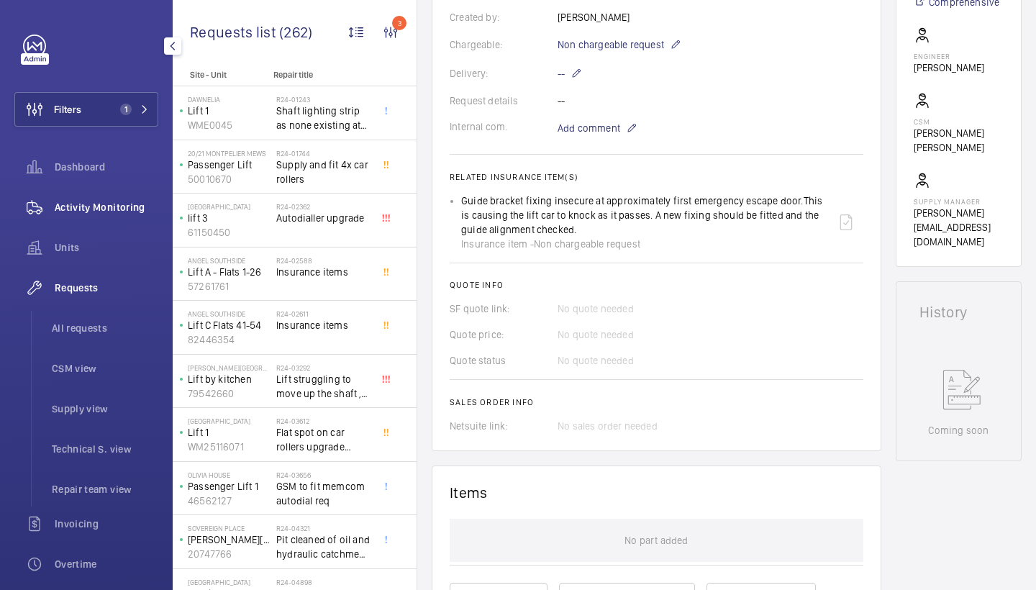
click at [114, 203] on span "Activity Monitoring" at bounding box center [107, 207] width 104 height 14
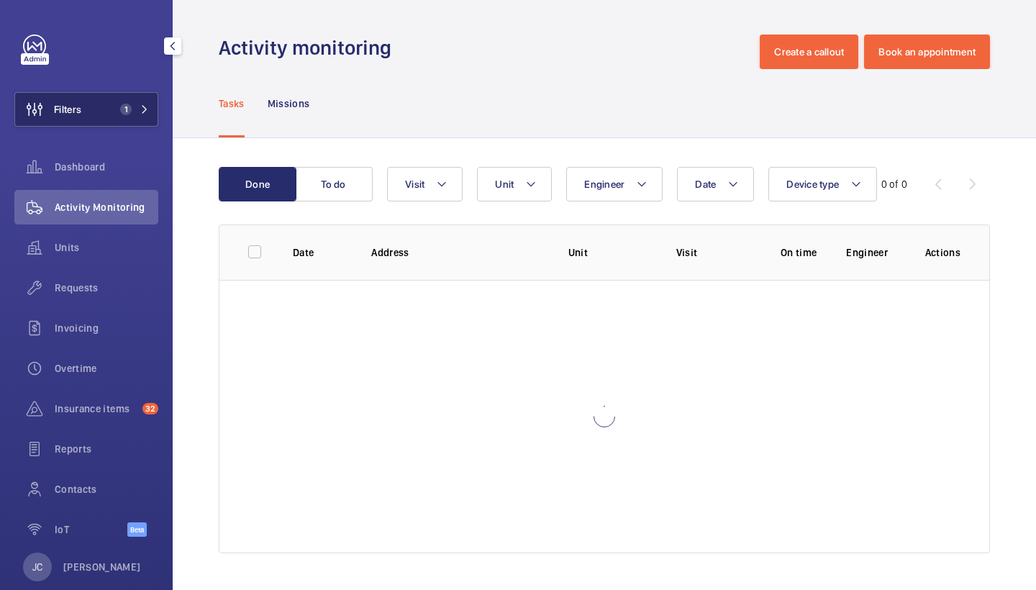
click at [123, 111] on span "1" at bounding box center [126, 110] width 12 height 12
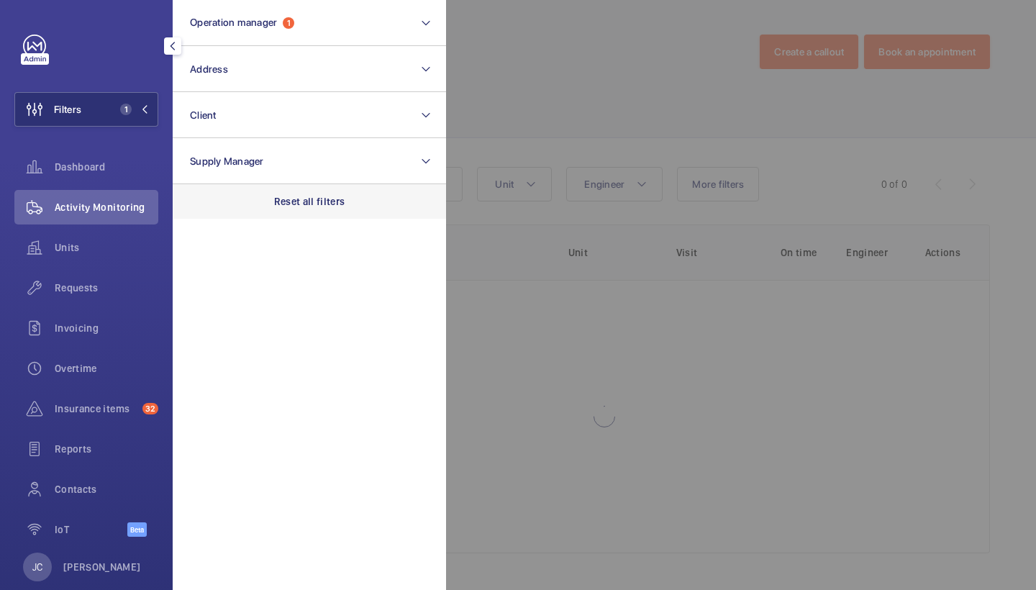
click at [299, 194] on p "Reset all filters" at bounding box center [309, 201] width 71 height 14
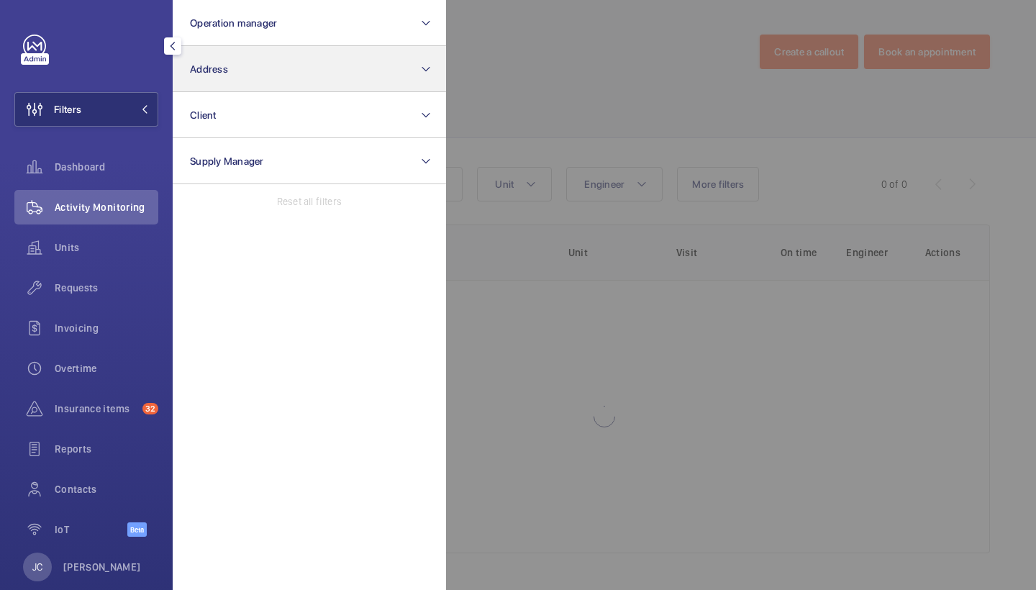
click at [268, 83] on button "Address" at bounding box center [309, 69] width 273 height 46
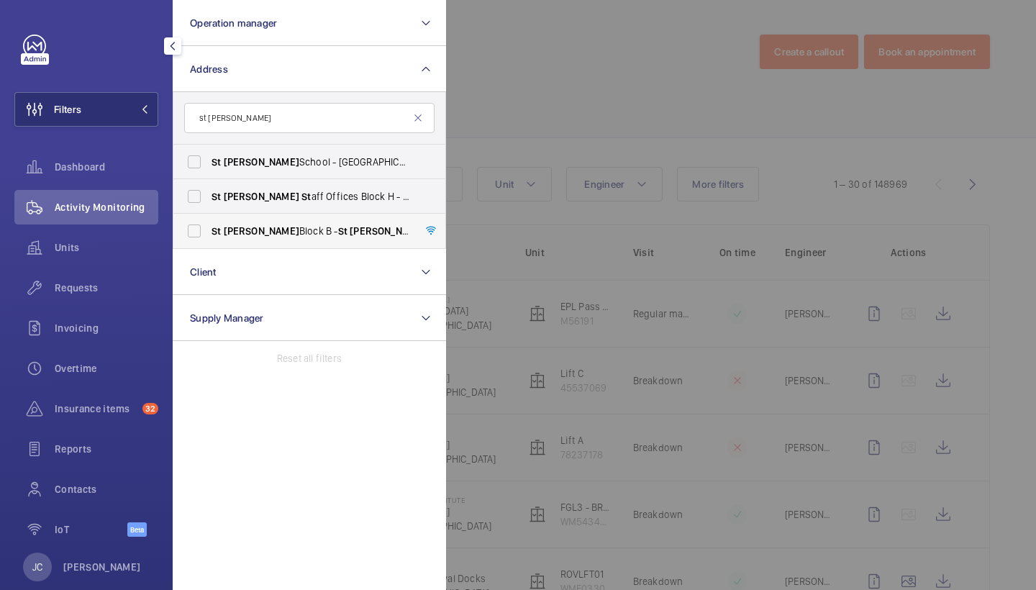
type input "st giles"
click at [284, 230] on span "St Giles Block B - St Giles Block B, LONDON CM3 8AR" at bounding box center [311, 231] width 198 height 14
click at [209, 230] on input "St Giles Block B - St Giles Block B, LONDON CM3 8AR" at bounding box center [194, 231] width 29 height 29
checkbox input "true"
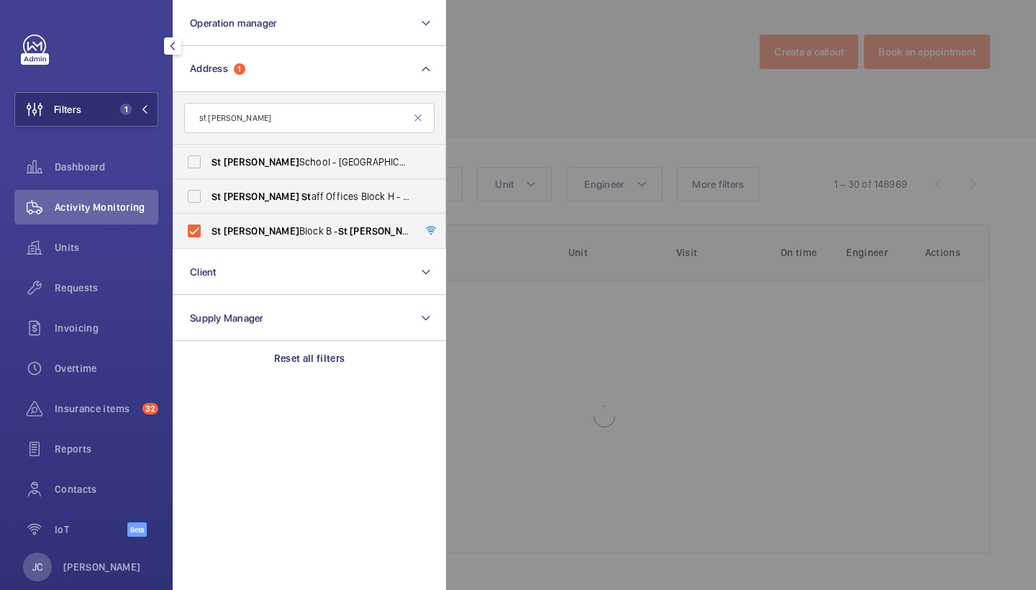
click at [125, 209] on span "Activity Monitoring" at bounding box center [107, 207] width 104 height 14
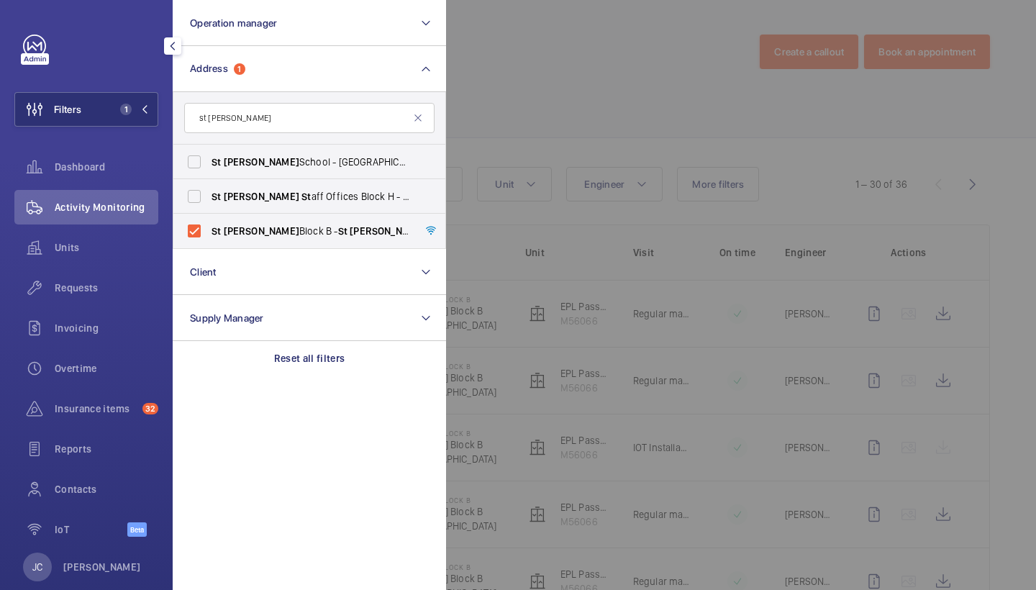
click at [584, 132] on div at bounding box center [964, 295] width 1036 height 590
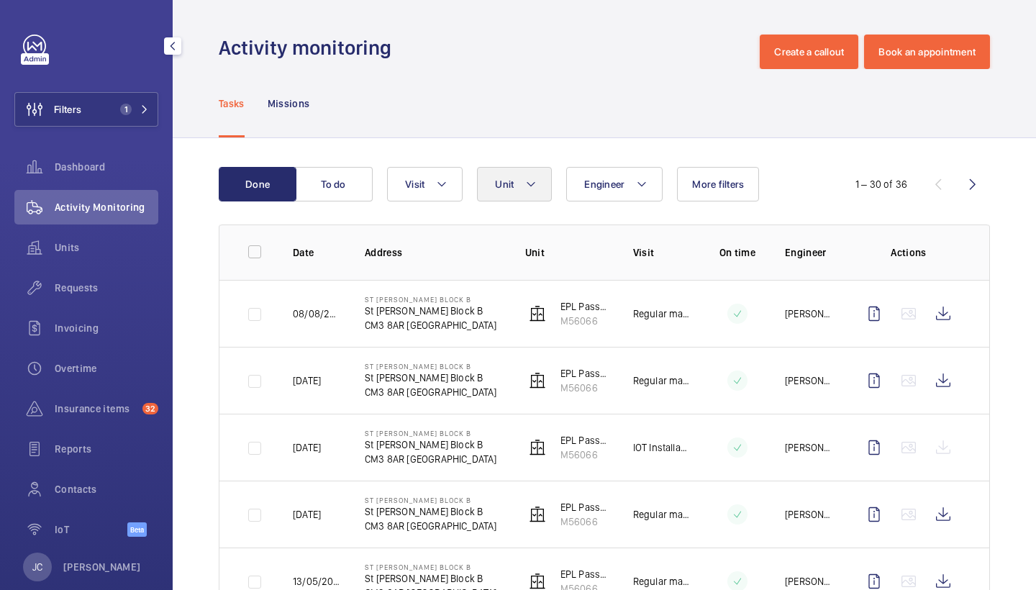
click at [531, 190] on mat-icon at bounding box center [531, 184] width 12 height 17
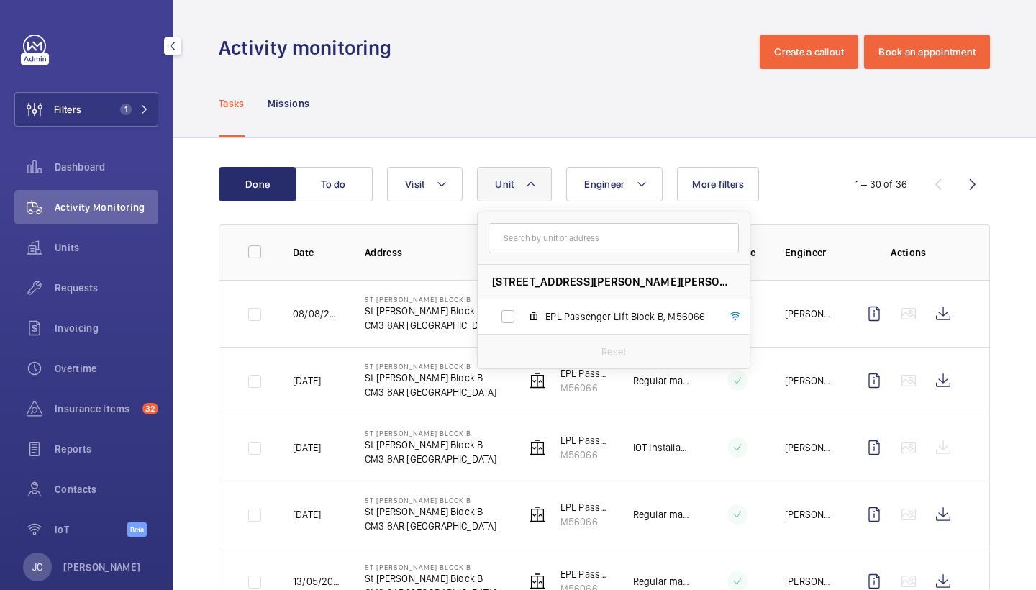
click at [621, 105] on div "Tasks Missions" at bounding box center [604, 103] width 771 height 68
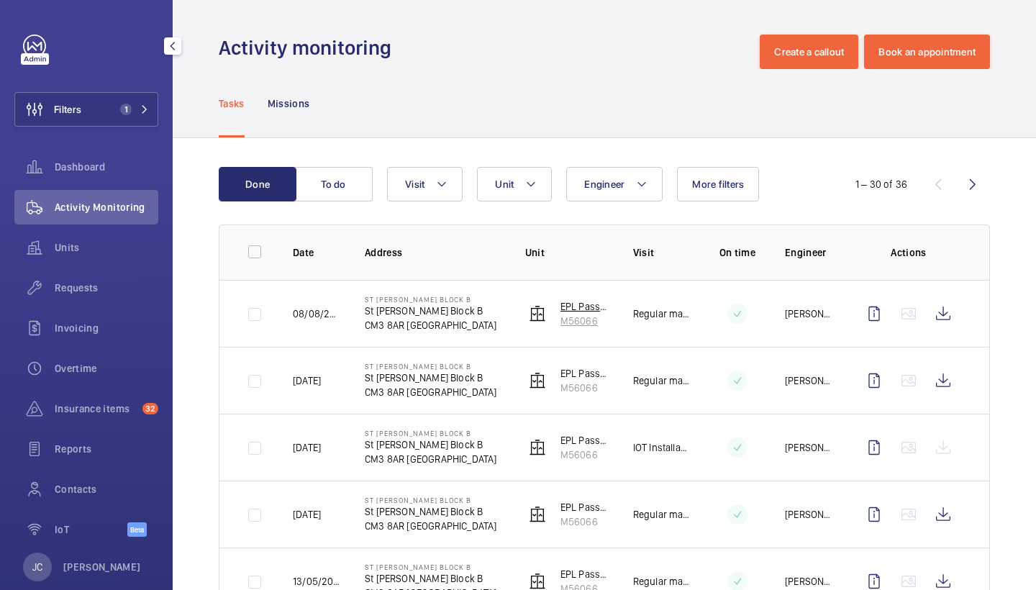
click at [582, 314] on p "M56066" at bounding box center [586, 321] width 50 height 14
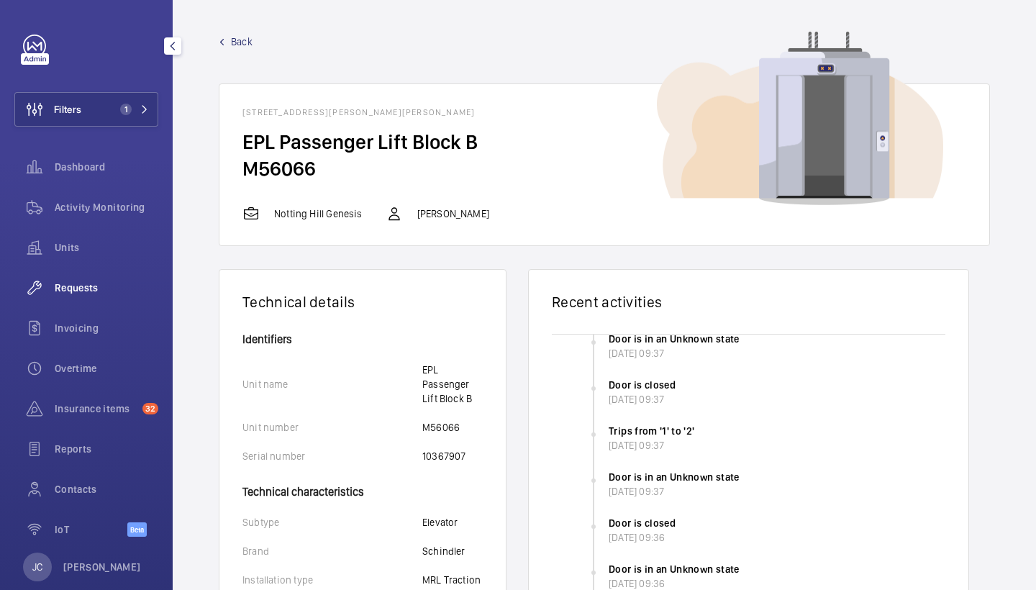
click at [128, 285] on span "Requests" at bounding box center [107, 288] width 104 height 14
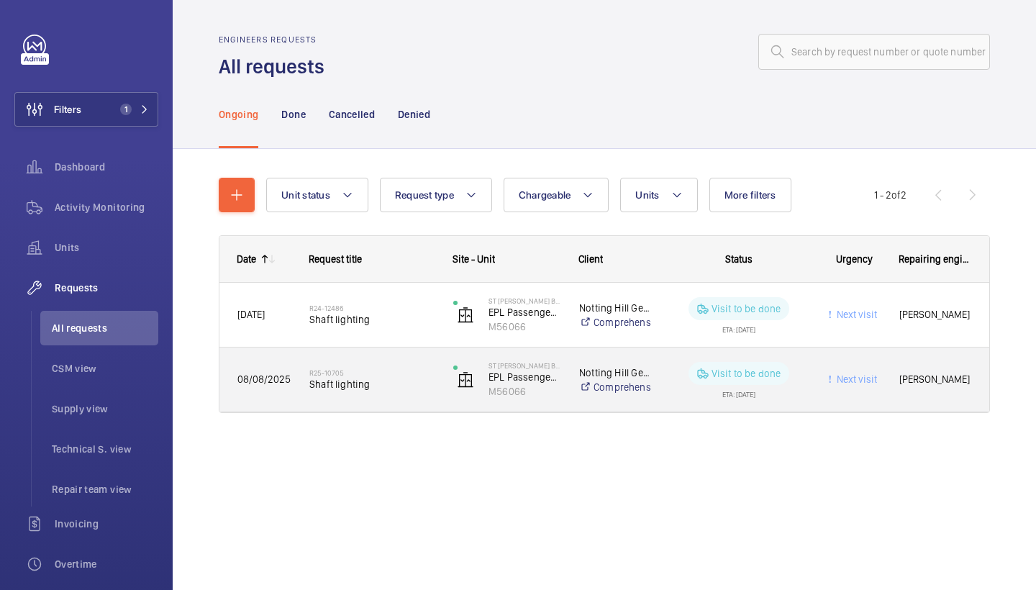
click at [355, 381] on span "Shaft lighting" at bounding box center [371, 384] width 125 height 14
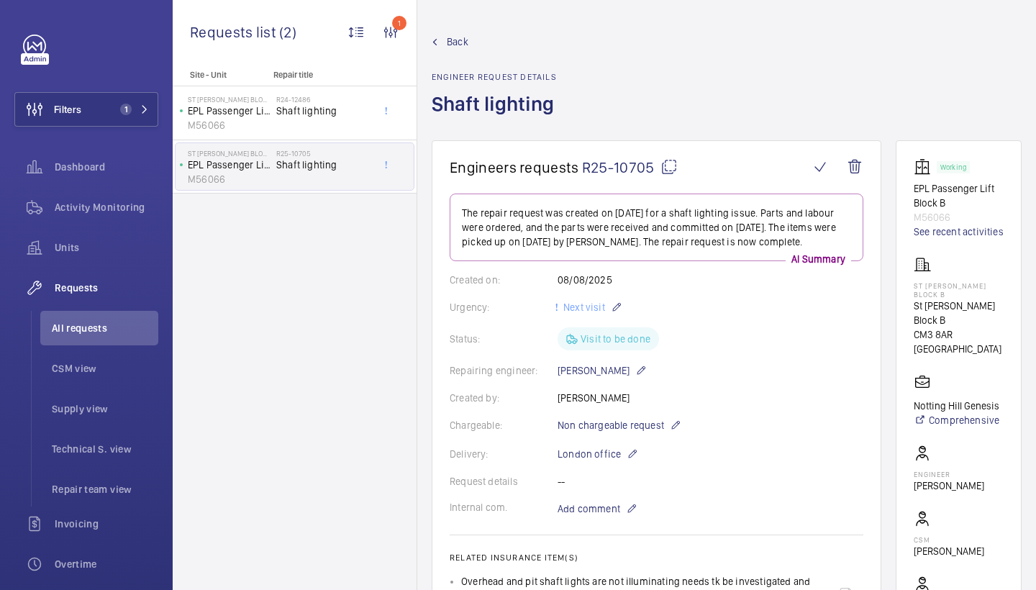
click at [461, 43] on span "Back" at bounding box center [458, 42] width 22 height 14
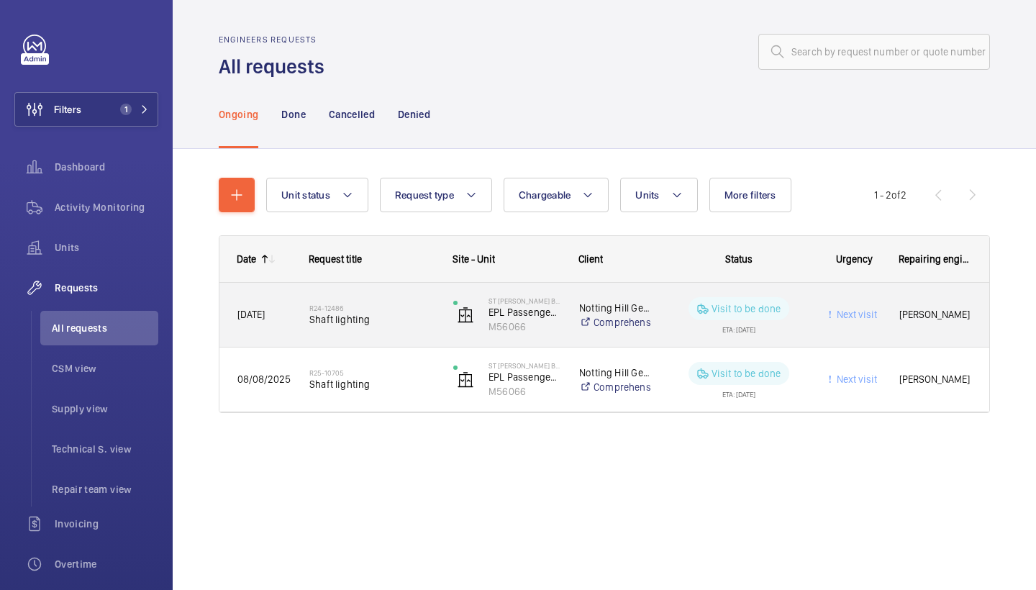
click at [358, 324] on span "Shaft lighting" at bounding box center [371, 319] width 125 height 14
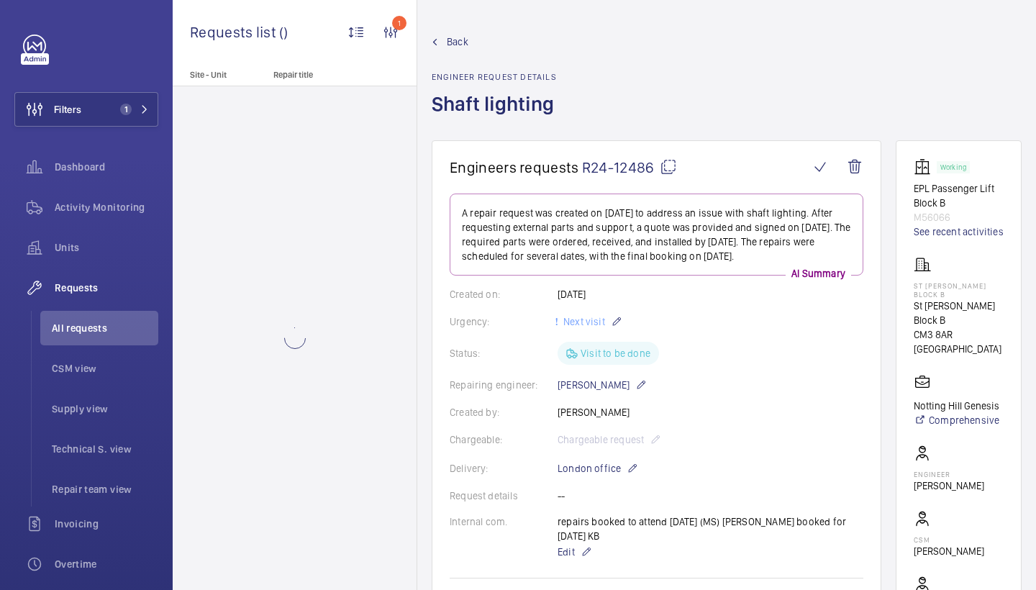
scroll to position [938, 0]
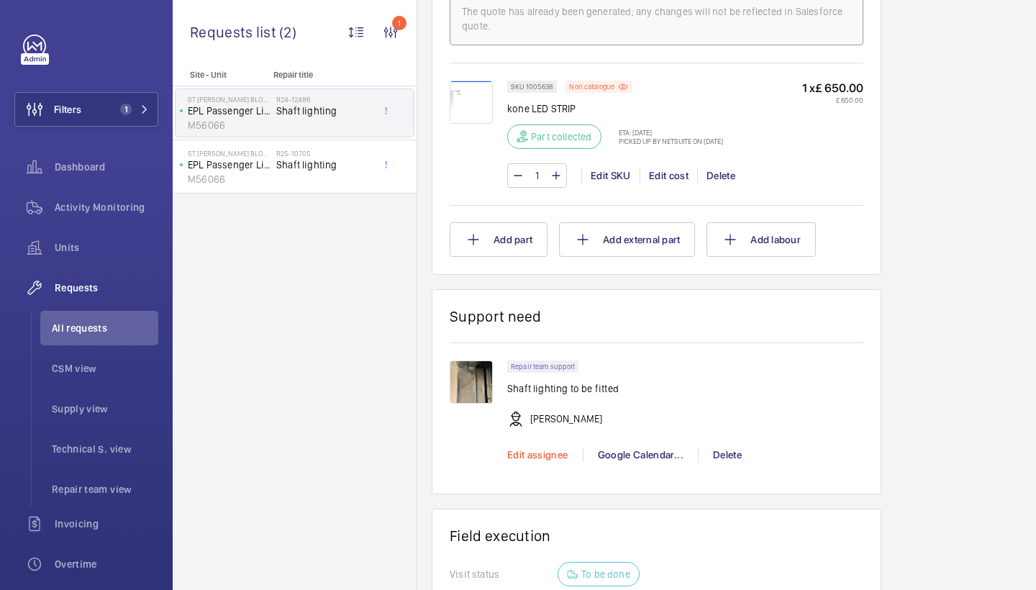
click at [549, 452] on span "Edit assignee" at bounding box center [537, 455] width 61 height 12
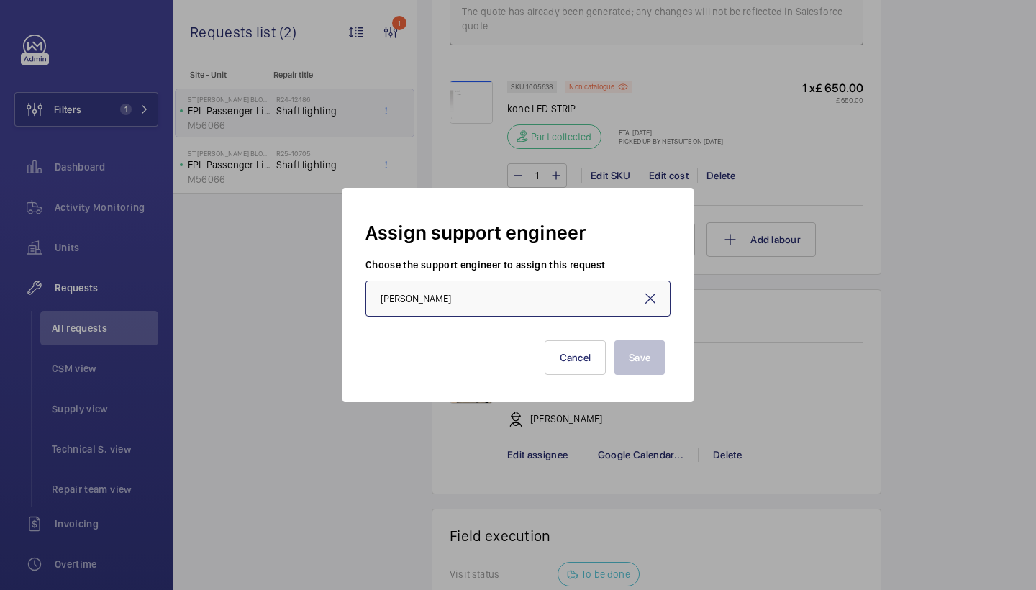
click at [470, 305] on input "Dan Jarvis" at bounding box center [518, 299] width 305 height 36
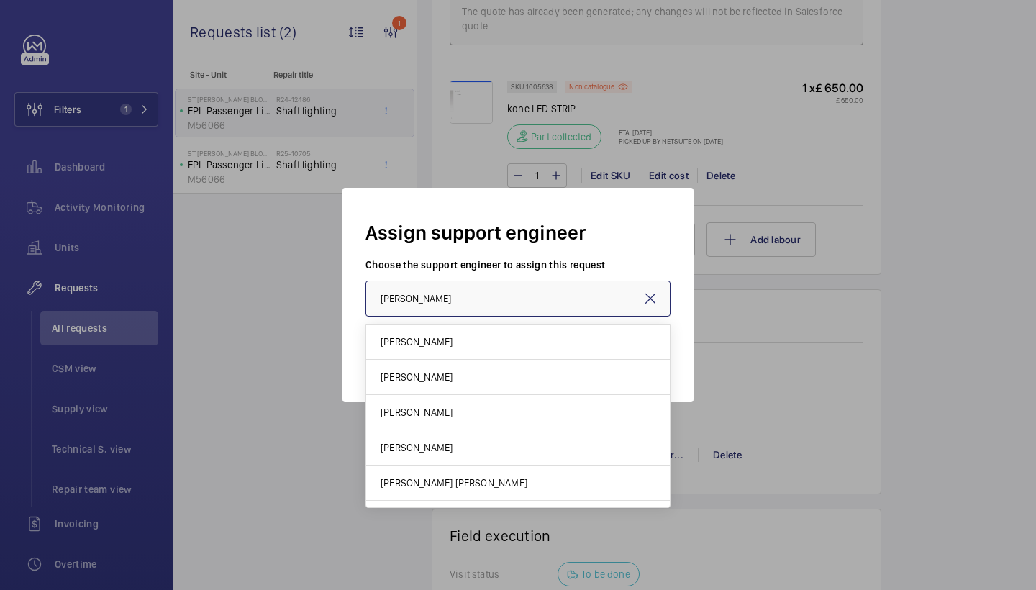
drag, startPoint x: 469, startPoint y: 305, endPoint x: 358, endPoint y: 305, distance: 111.5
click at [358, 305] on div "Assign support engineer Choose the support engineer to assign this request Dan …" at bounding box center [518, 295] width 351 height 214
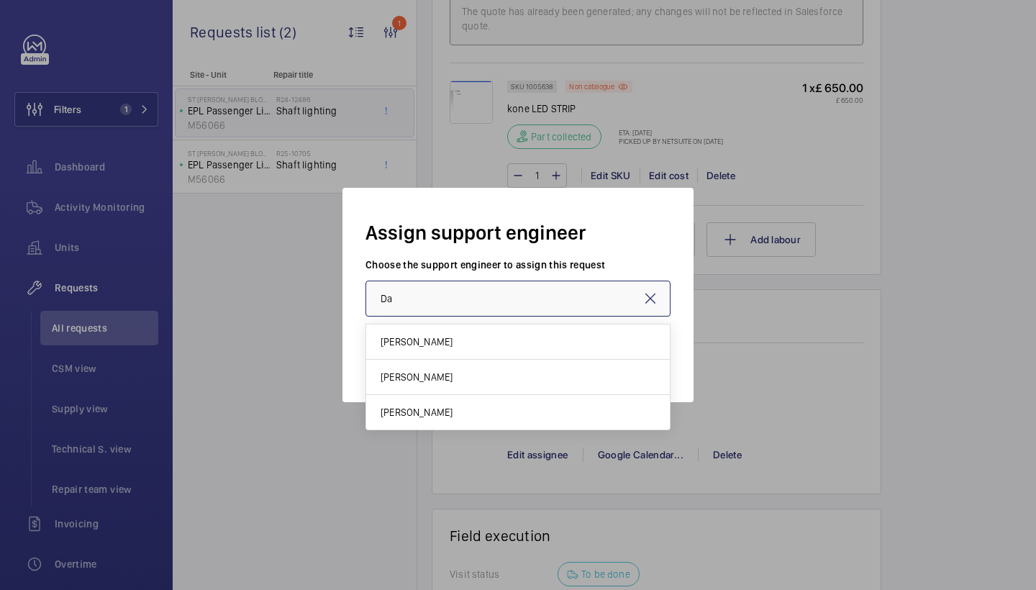
type input "D"
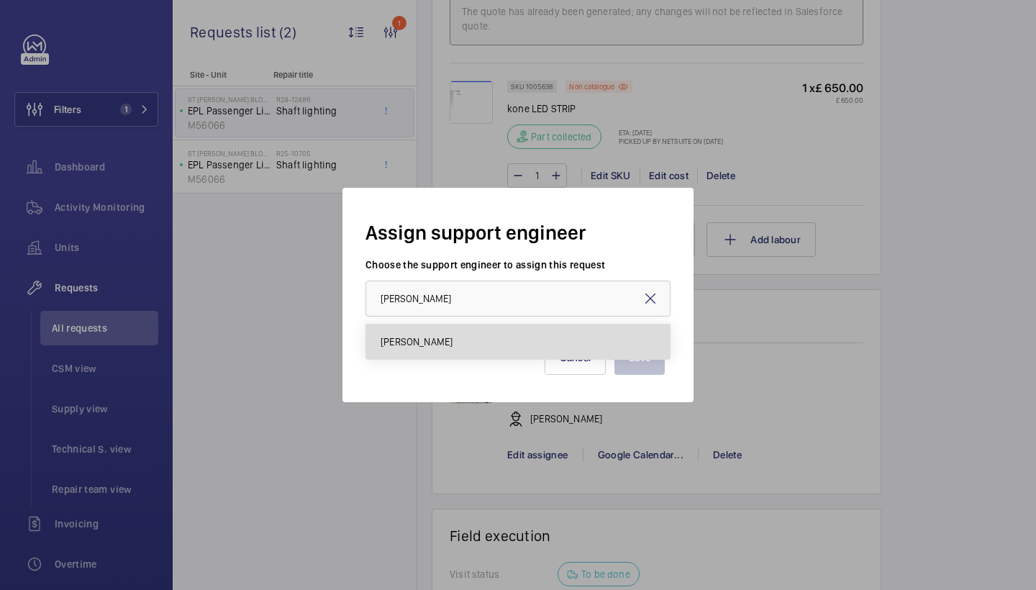
drag, startPoint x: 385, startPoint y: 322, endPoint x: 422, endPoint y: 334, distance: 39.1
click at [422, 334] on mat-option "[PERSON_NAME]" at bounding box center [518, 342] width 304 height 35
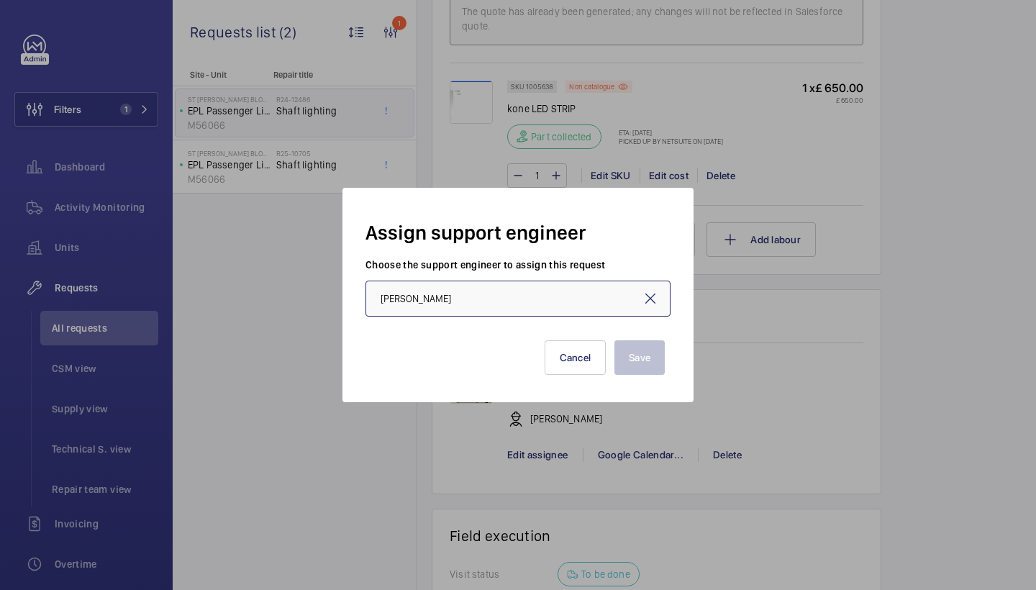
type input "[PERSON_NAME]"
click at [633, 363] on button "Save" at bounding box center [640, 357] width 50 height 35
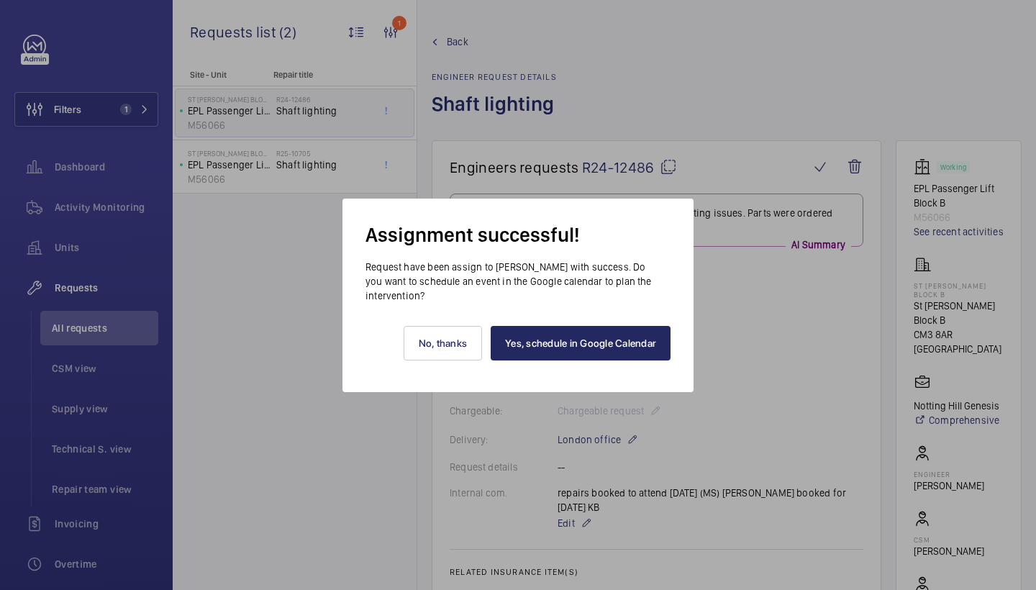
click at [566, 335] on link "Yes, schedule in Google Calendar" at bounding box center [581, 343] width 180 height 35
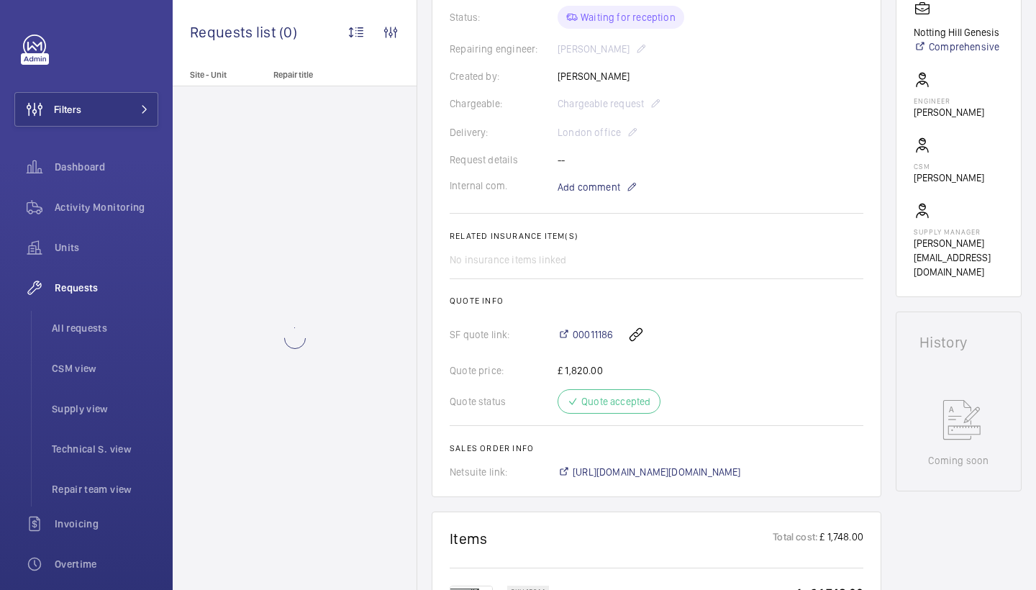
scroll to position [614, 0]
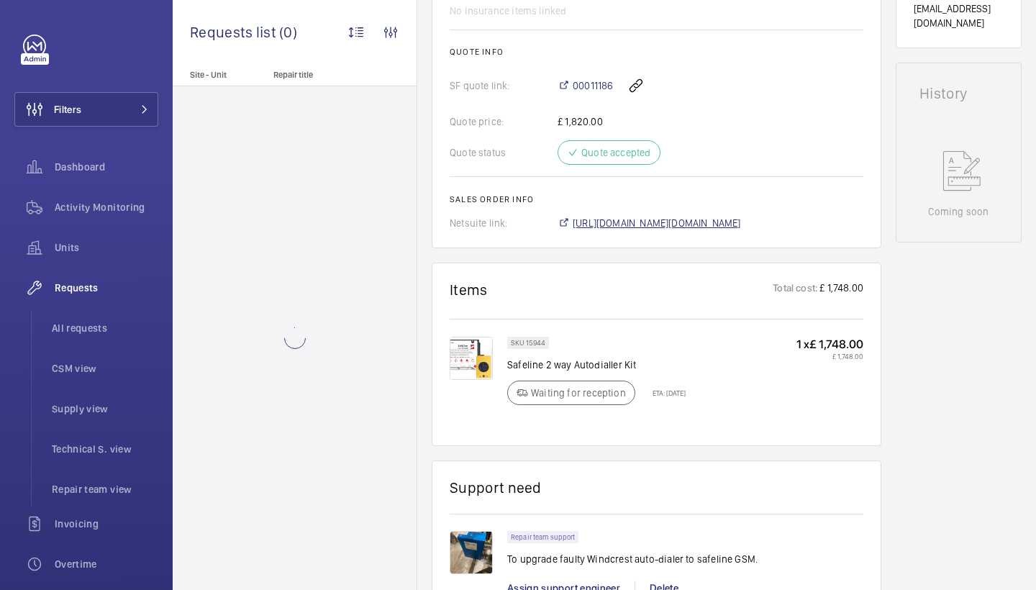
click at [673, 225] on span "[URL][DOMAIN_NAME][DOMAIN_NAME]" at bounding box center [657, 223] width 168 height 14
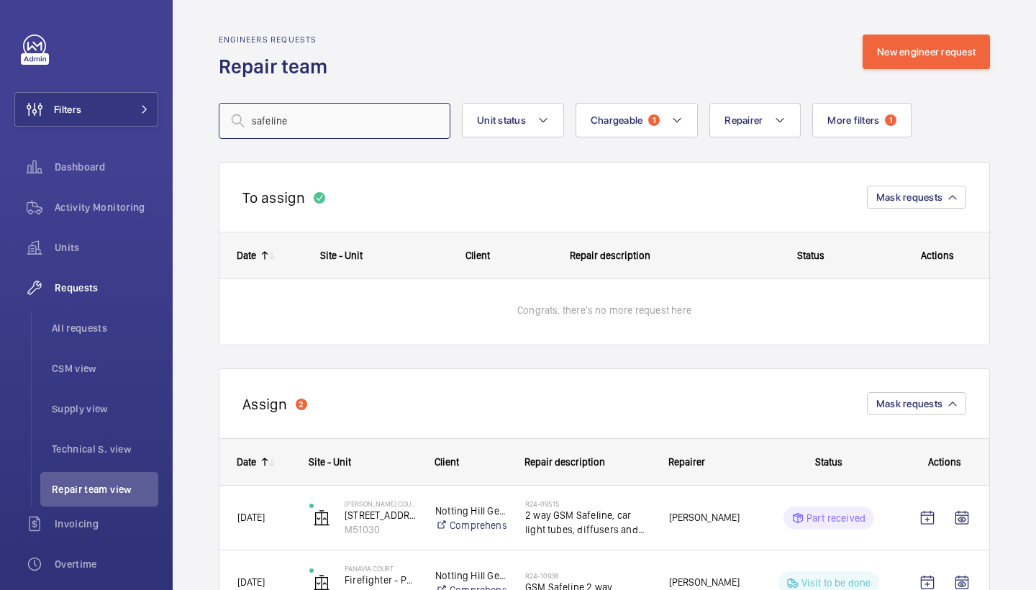
click at [379, 120] on input "safeline" at bounding box center [335, 121] width 232 height 36
click at [864, 112] on button "More filters 1" at bounding box center [861, 120] width 99 height 35
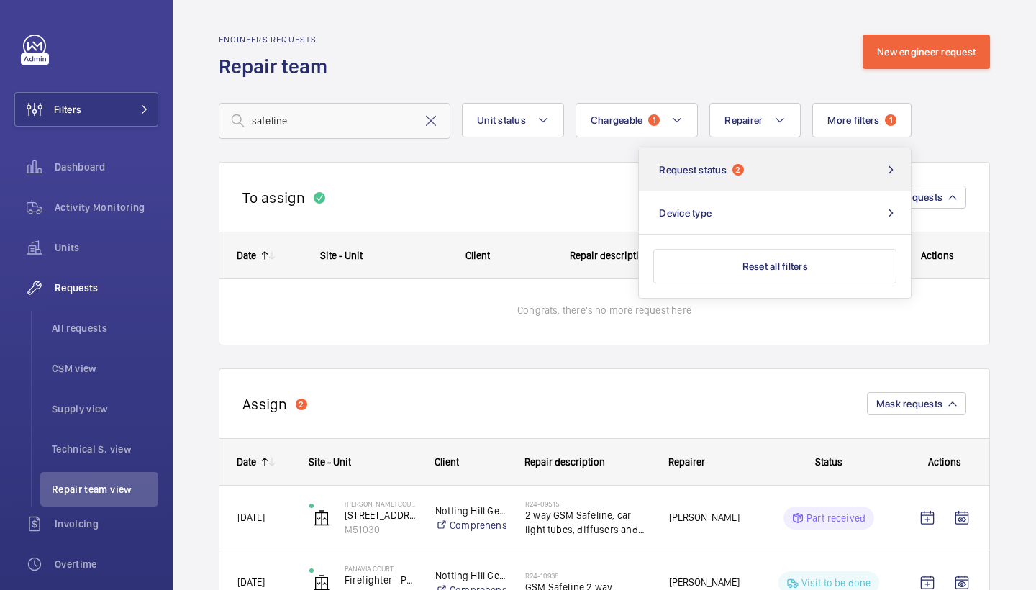
click at [792, 172] on button "Request status 2" at bounding box center [775, 169] width 272 height 43
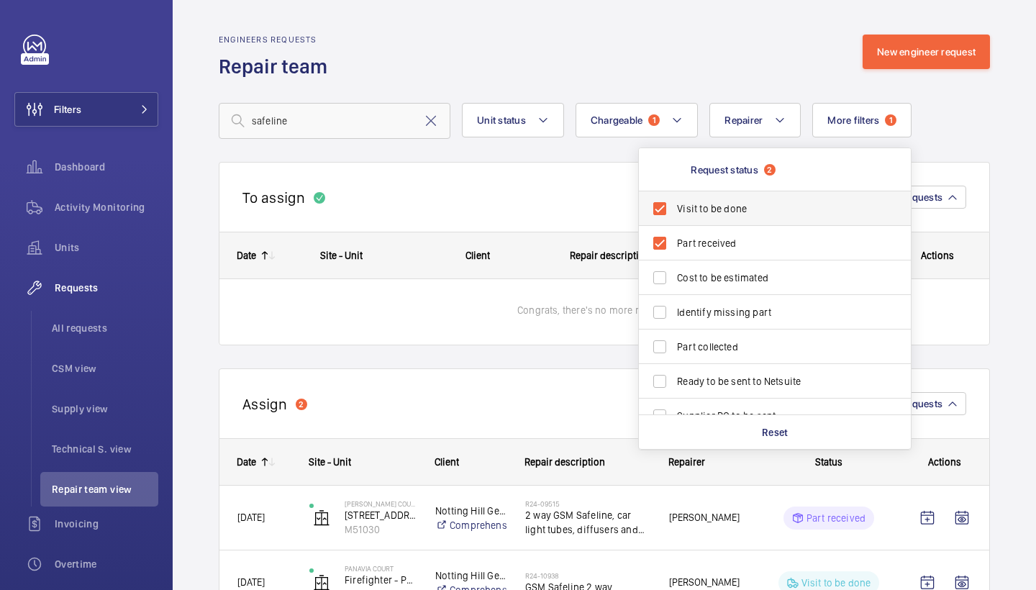
click at [731, 210] on span "Visit to be done" at bounding box center [776, 208] width 198 height 14
click at [674, 210] on input "Visit to be done" at bounding box center [659, 208] width 29 height 29
checkbox input "false"
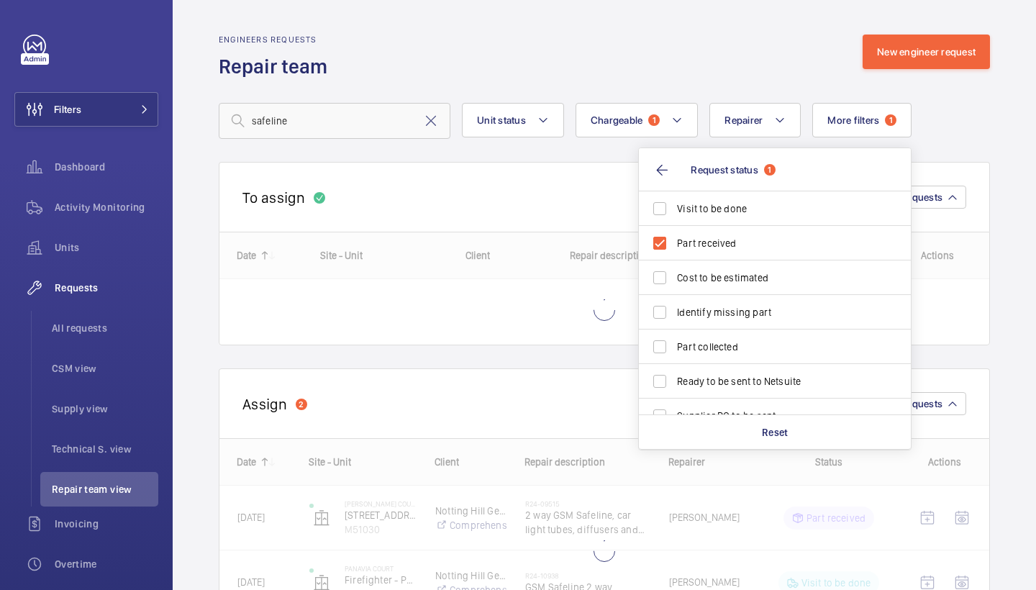
click at [724, 64] on div "Engineers requests Repair team New engineer request" at bounding box center [604, 57] width 771 height 45
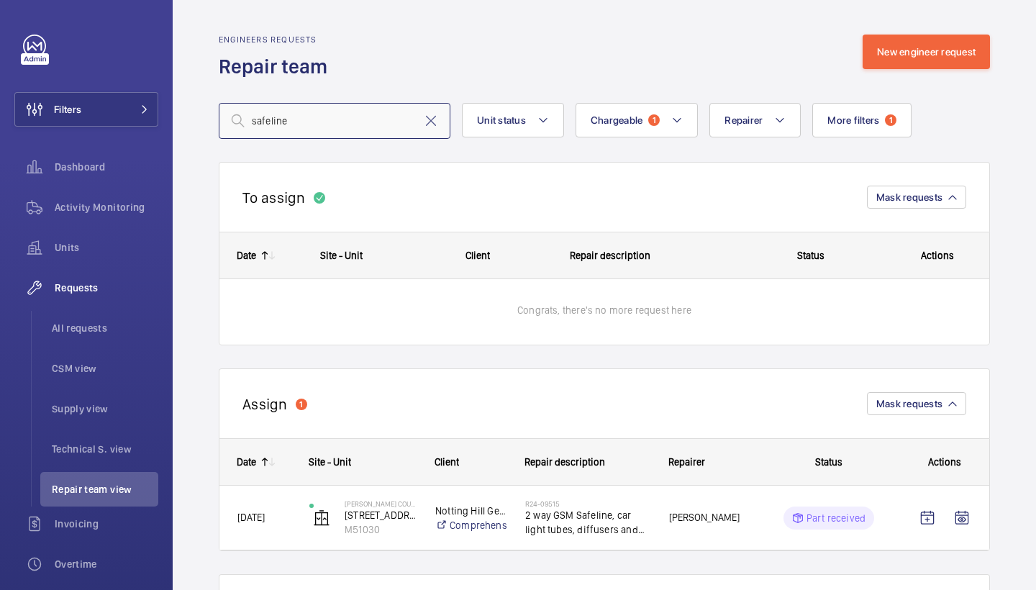
click at [347, 118] on input "safeline" at bounding box center [335, 121] width 232 height 36
drag, startPoint x: 338, startPoint y: 119, endPoint x: 248, endPoint y: 118, distance: 89.9
click at [248, 118] on input "safeline" at bounding box center [335, 121] width 232 height 36
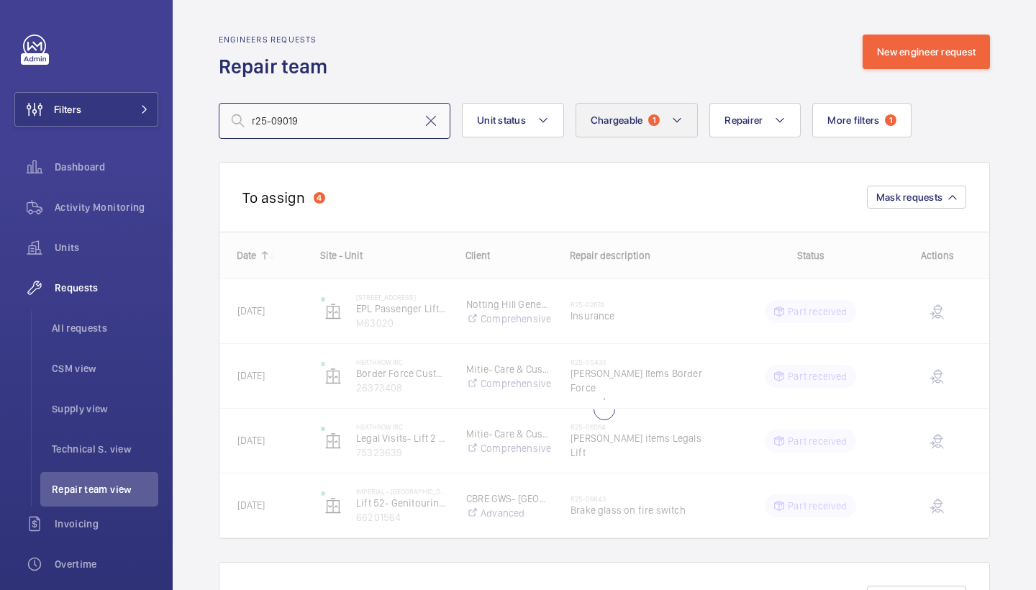
type input "r25-09019"
click at [673, 128] on mat-icon at bounding box center [677, 120] width 12 height 17
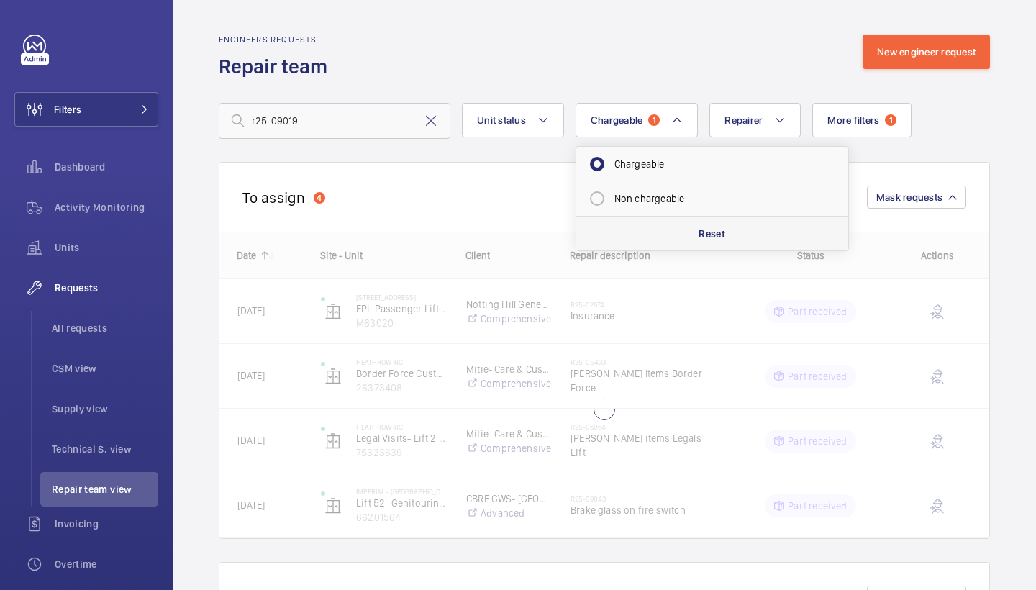
click at [703, 228] on p "Reset" at bounding box center [712, 234] width 27 height 14
radio input "false"
click at [854, 123] on span "More filters" at bounding box center [836, 120] width 52 height 12
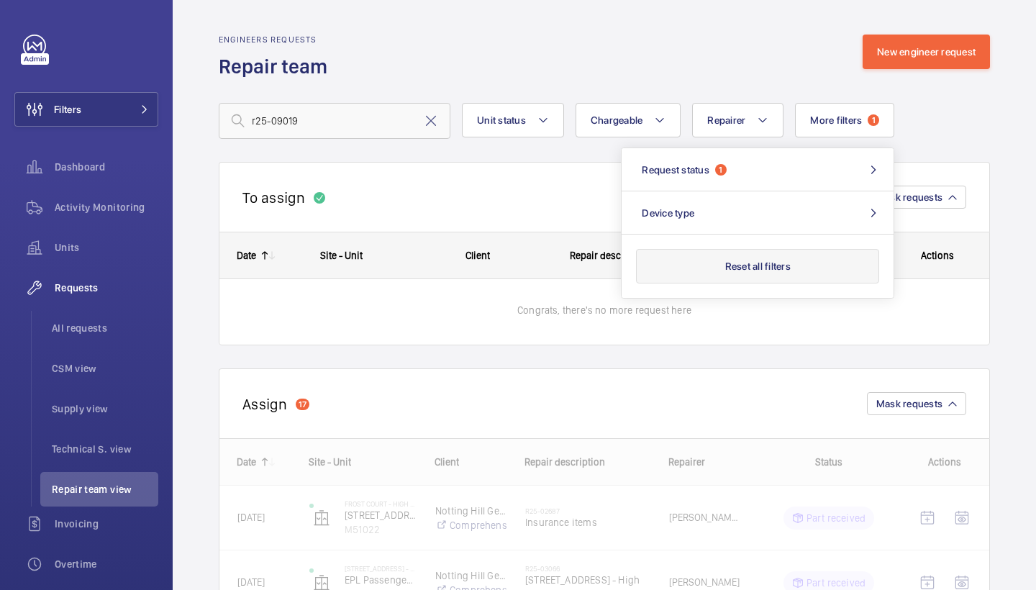
click at [801, 272] on button "Reset all filters" at bounding box center [757, 266] width 243 height 35
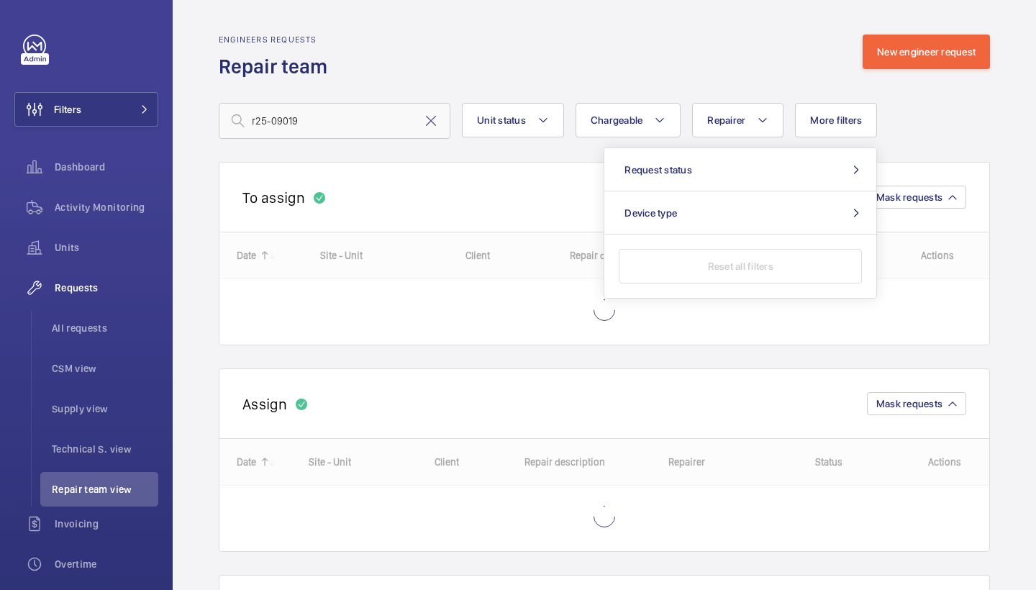
click at [679, 65] on div "Engineers requests Repair team New engineer request" at bounding box center [604, 57] width 771 height 45
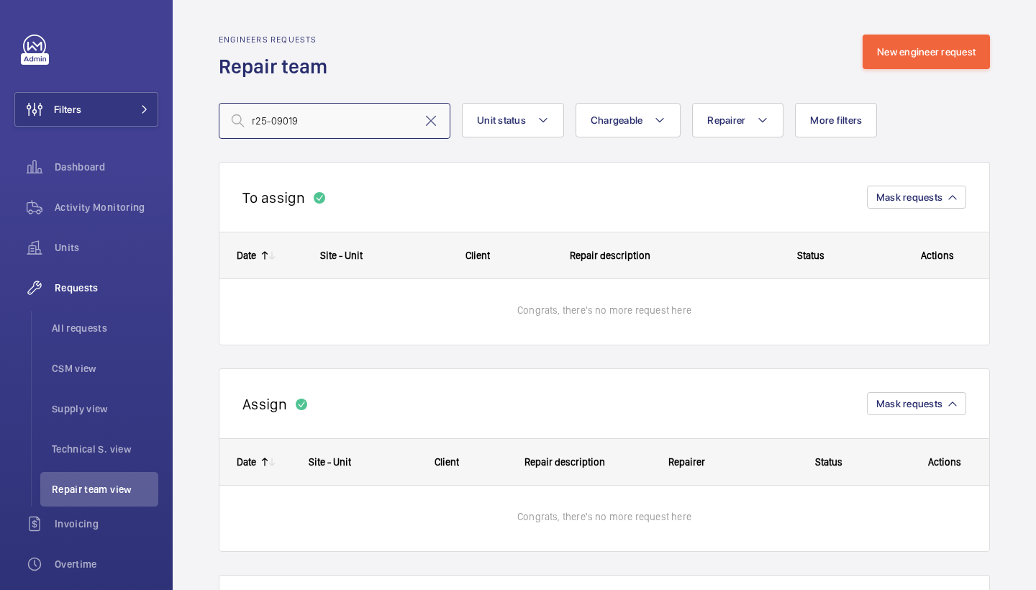
click at [371, 127] on input "r25-09019" at bounding box center [335, 121] width 232 height 36
drag, startPoint x: 370, startPoint y: 127, endPoint x: 225, endPoint y: 107, distance: 146.7
click at [225, 107] on input "r25-09019" at bounding box center [335, 121] width 232 height 36
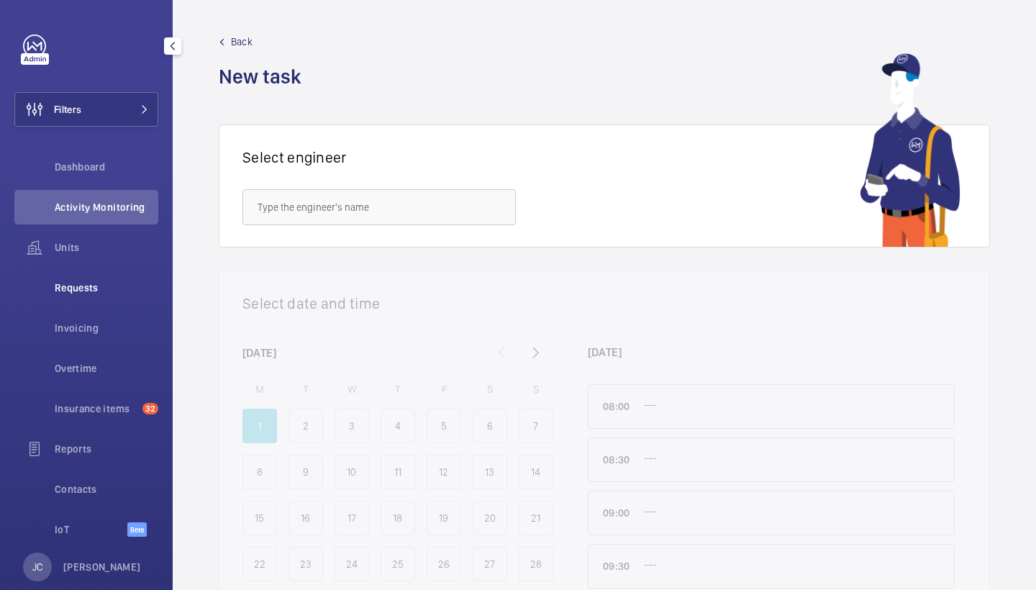
click at [94, 285] on span "Requests" at bounding box center [107, 288] width 104 height 14
click at [106, 294] on span "Requests" at bounding box center [107, 288] width 104 height 14
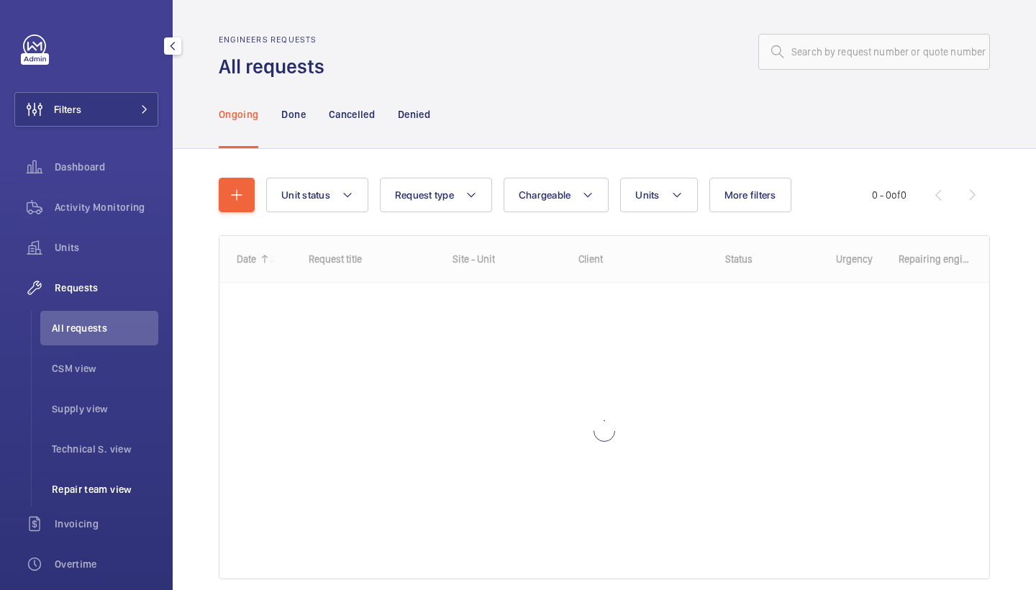
click at [118, 481] on li "Repair team view" at bounding box center [99, 489] width 118 height 35
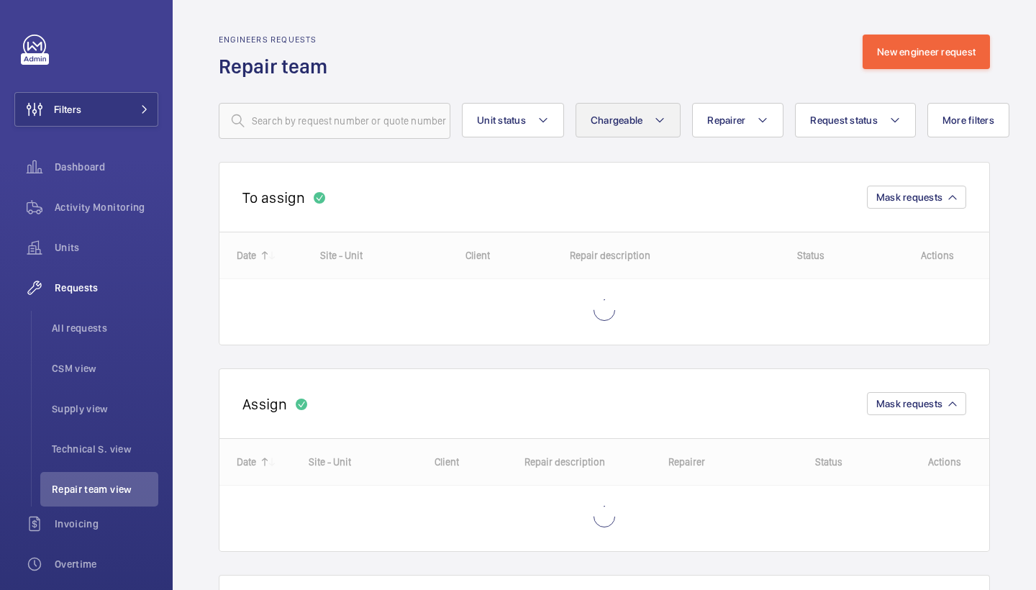
click at [592, 124] on span "Chargeable" at bounding box center [617, 120] width 53 height 12
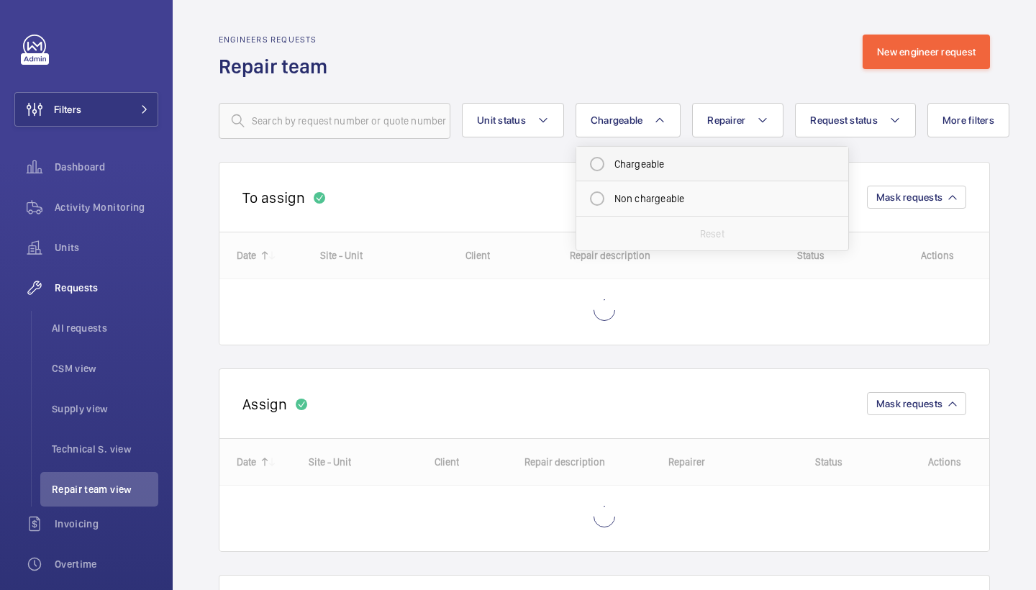
click at [656, 171] on mat-radio-button "Chargeable" at bounding box center [712, 164] width 259 height 29
radio input "true"
click at [630, 35] on div "Engineers requests Repair team New engineer request" at bounding box center [604, 57] width 771 height 45
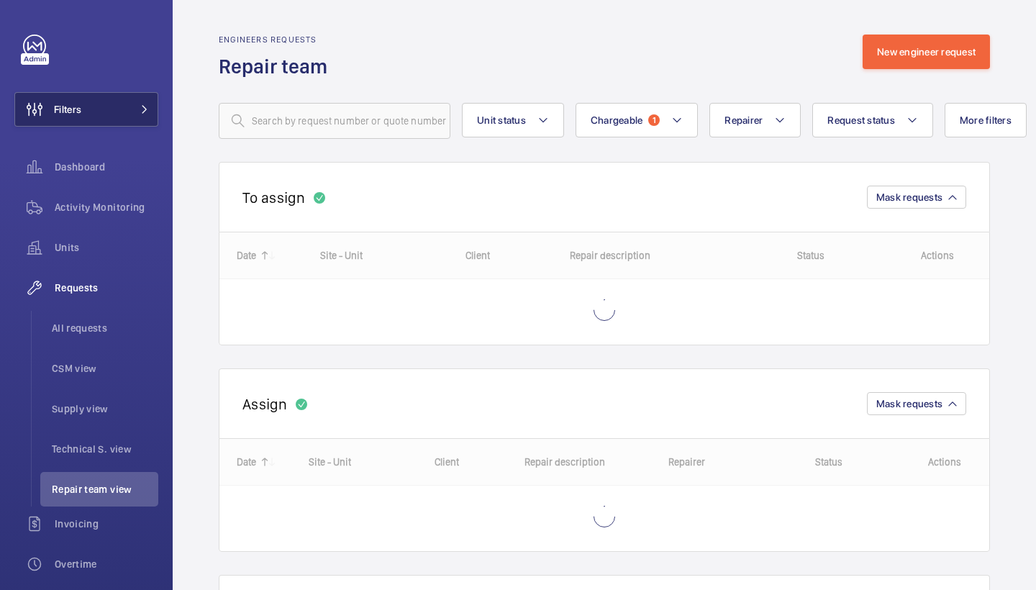
click at [142, 118] on button "Filters" at bounding box center [86, 109] width 144 height 35
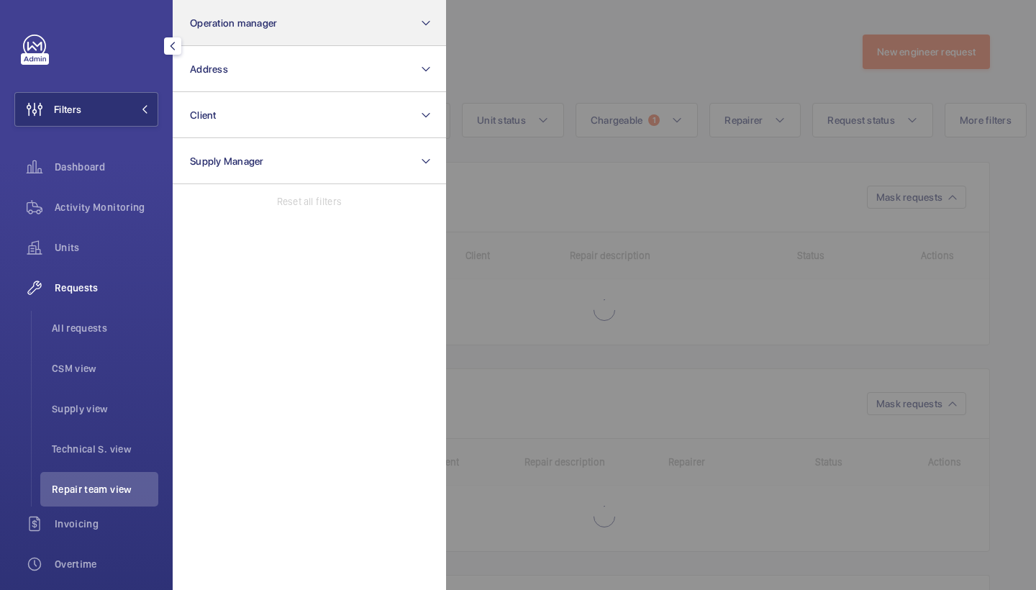
click at [246, 35] on button "Operation manager" at bounding box center [309, 23] width 273 height 46
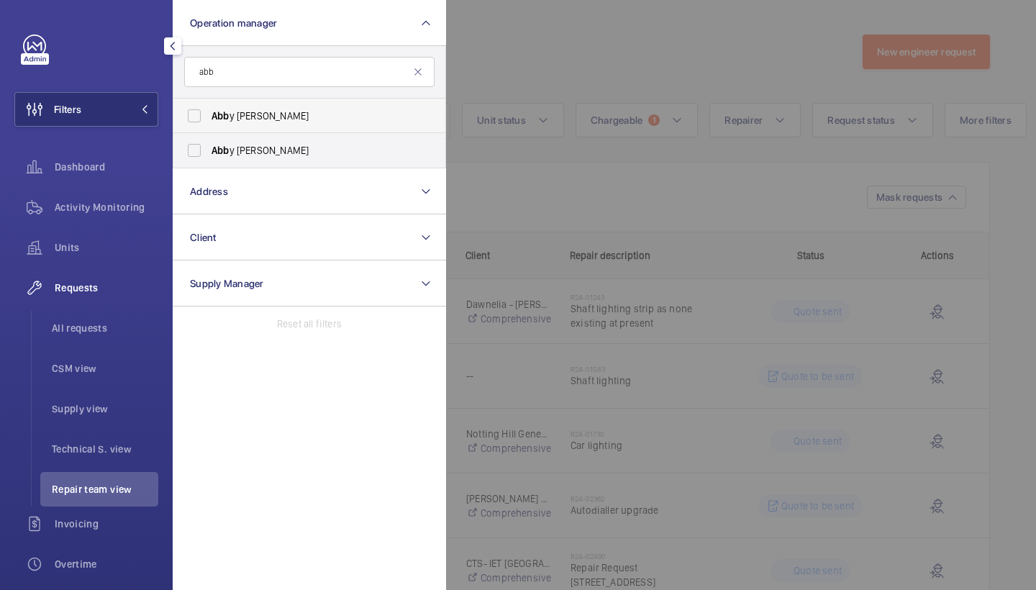
type input "abb"
click at [270, 111] on span "Abb y Archer" at bounding box center [311, 116] width 198 height 14
click at [209, 111] on input "Abb y Archer" at bounding box center [194, 115] width 29 height 29
checkbox input "true"
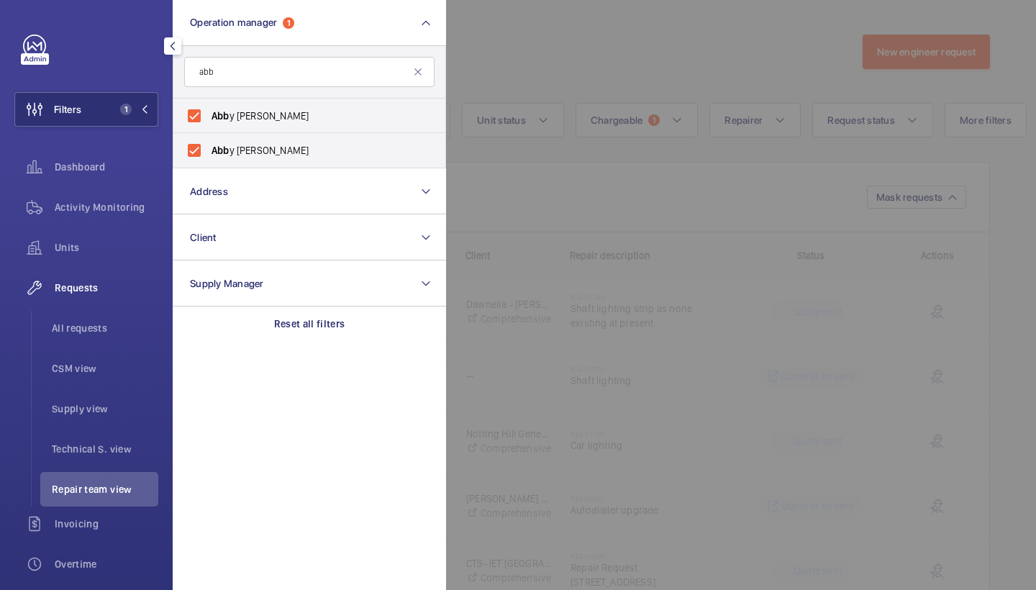
click at [600, 67] on div at bounding box center [964, 295] width 1036 height 590
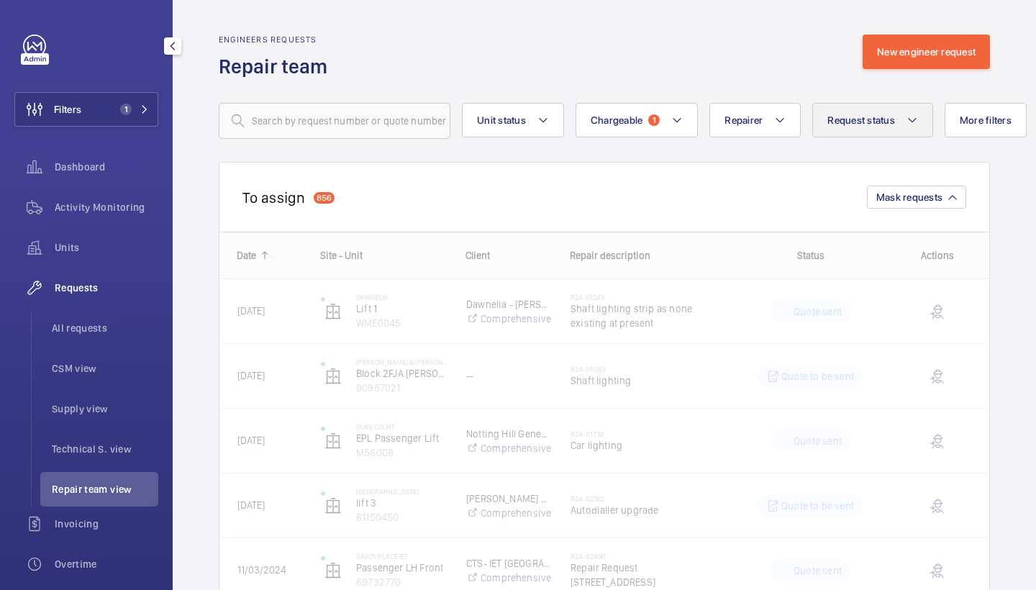
click at [881, 125] on span "Request status" at bounding box center [862, 120] width 68 height 12
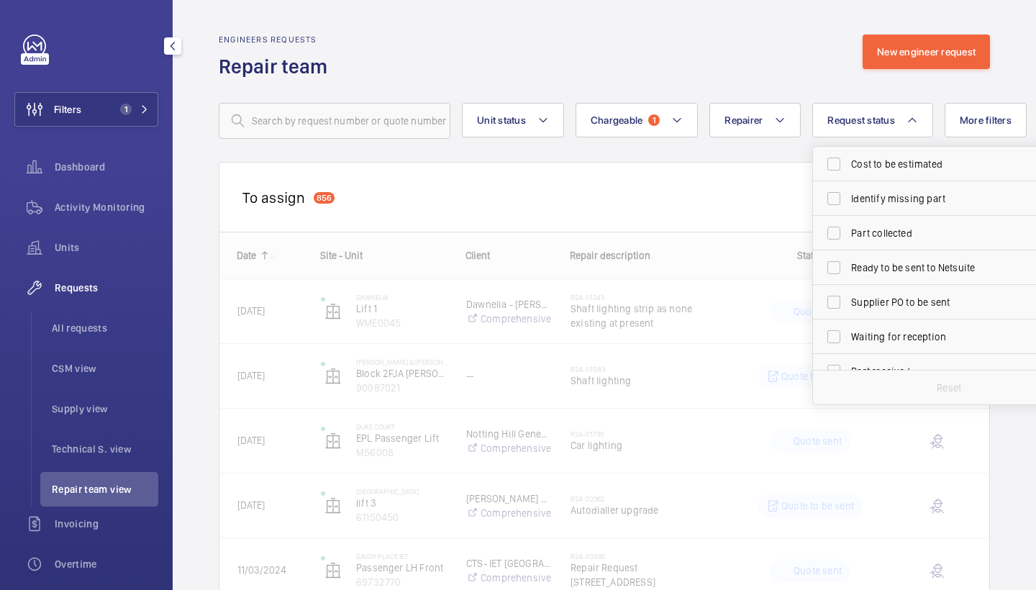
click at [774, 65] on div "Engineers requests Repair team New engineer request" at bounding box center [604, 57] width 771 height 45
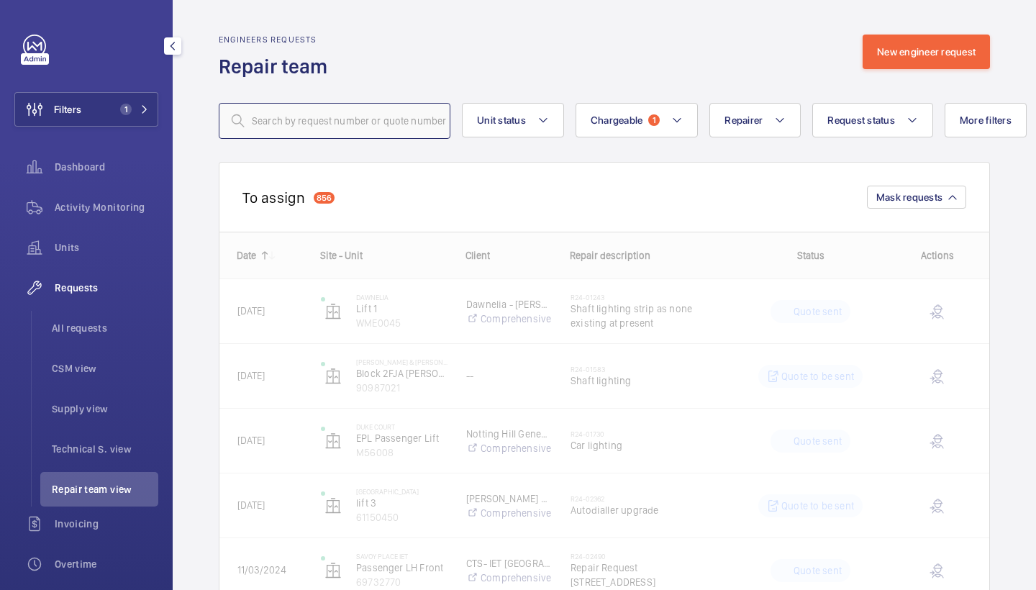
click at [335, 134] on input "text" at bounding box center [335, 121] width 232 height 36
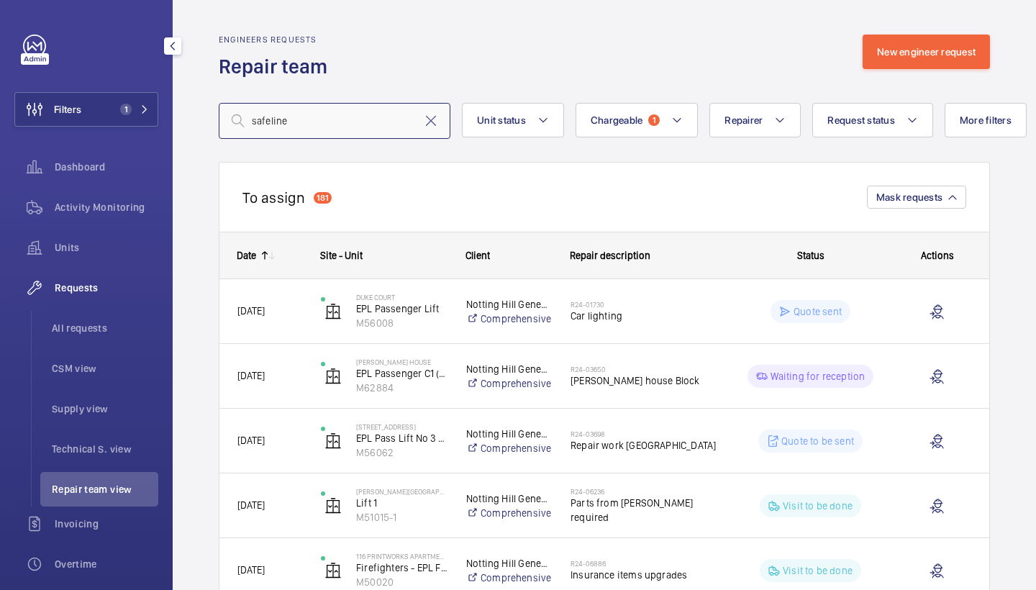
type input "safeline"
click at [686, 60] on div "Engineers requests Repair team New engineer request" at bounding box center [604, 57] width 771 height 45
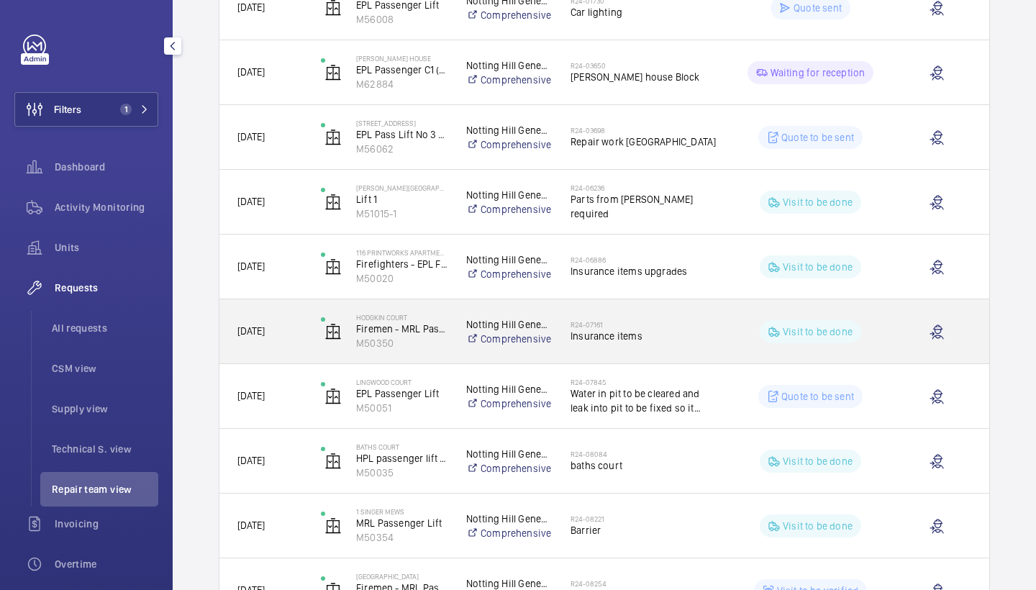
scroll to position [306, 0]
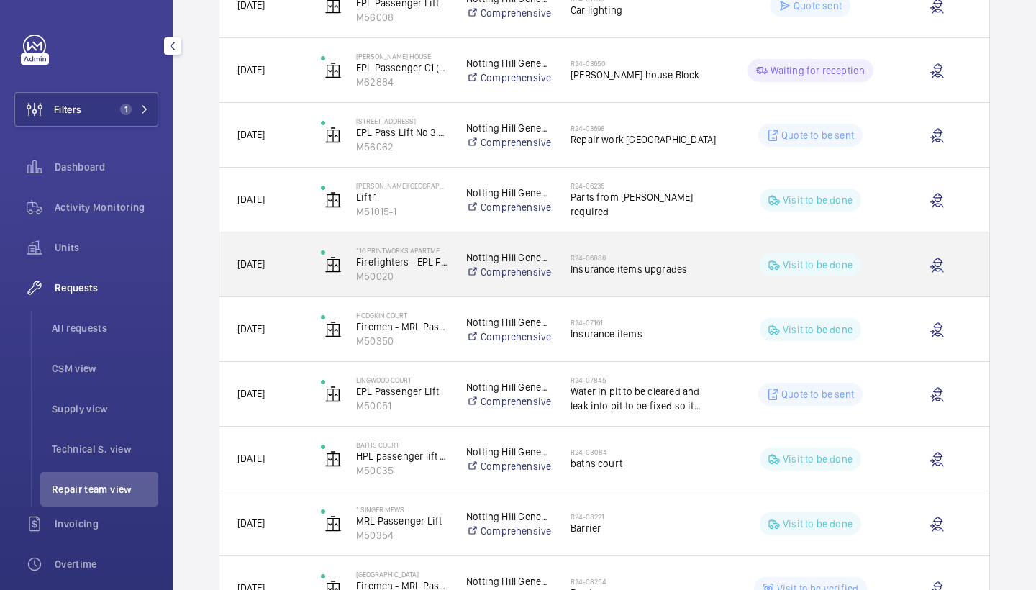
click at [658, 260] on h2 "R24-06886" at bounding box center [645, 257] width 148 height 9
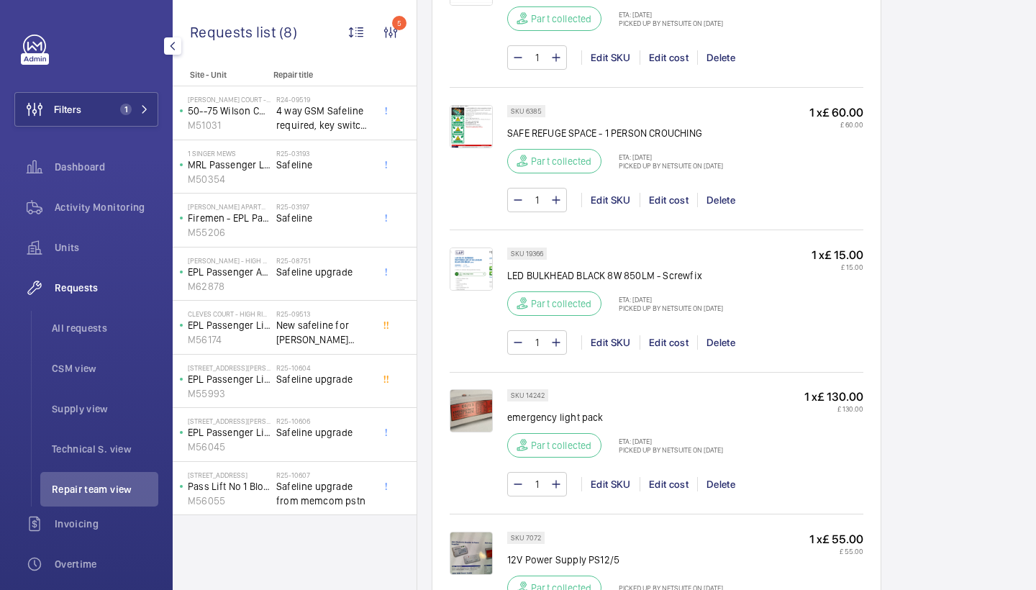
scroll to position [1602, 0]
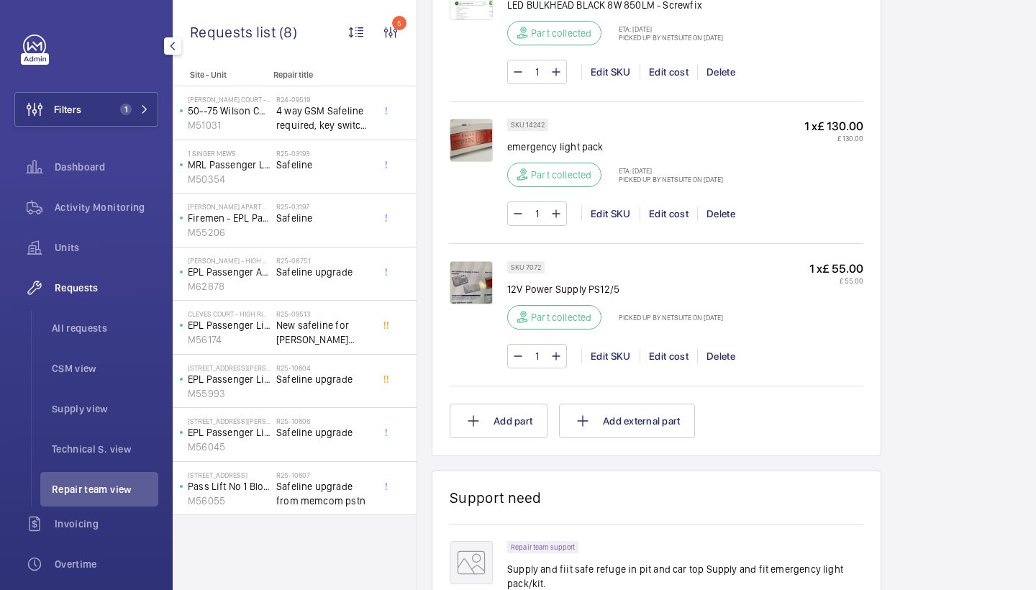
click at [465, 159] on img at bounding box center [471, 140] width 43 height 43
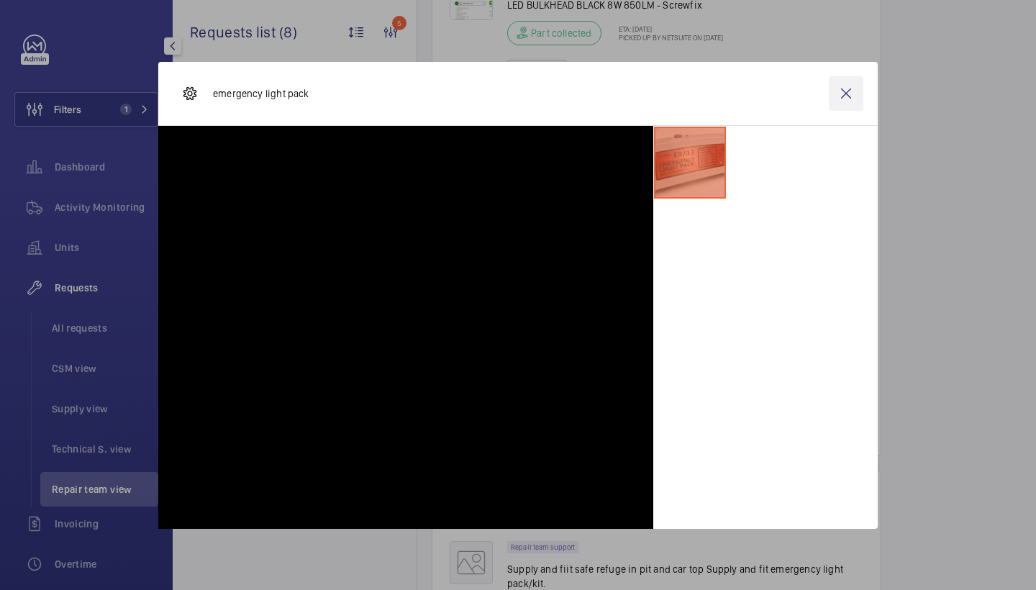
click at [835, 98] on wm-front-icon-button at bounding box center [846, 93] width 35 height 35
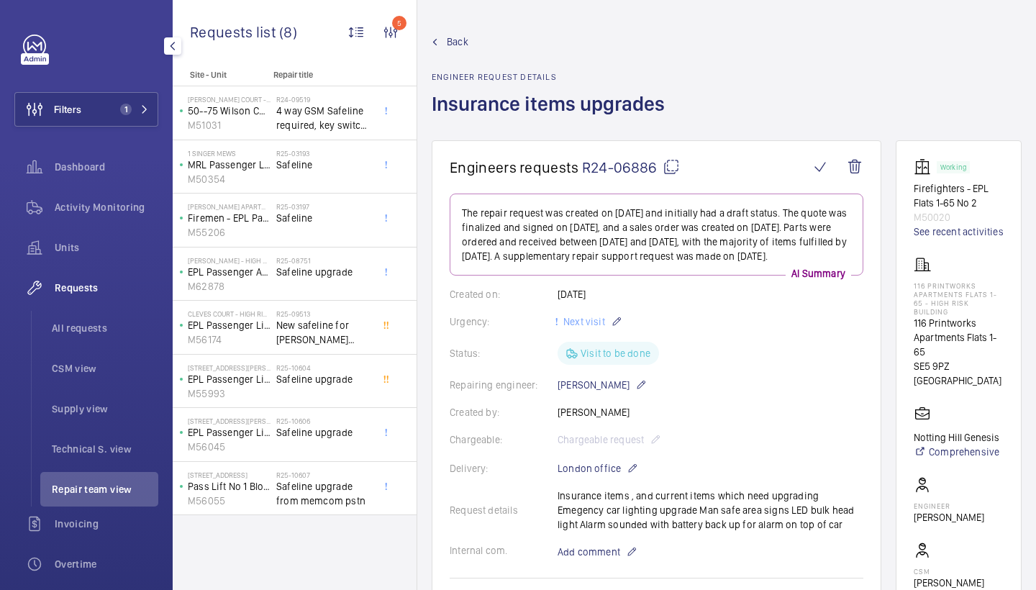
scroll to position [0, 0]
click at [459, 43] on span "Back" at bounding box center [458, 42] width 22 height 14
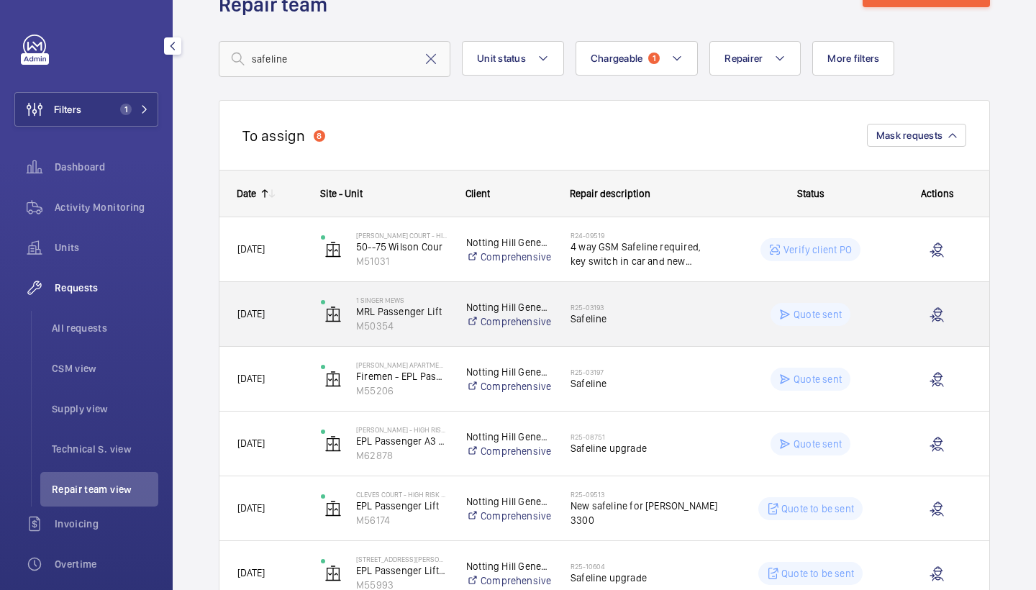
scroll to position [76, 0]
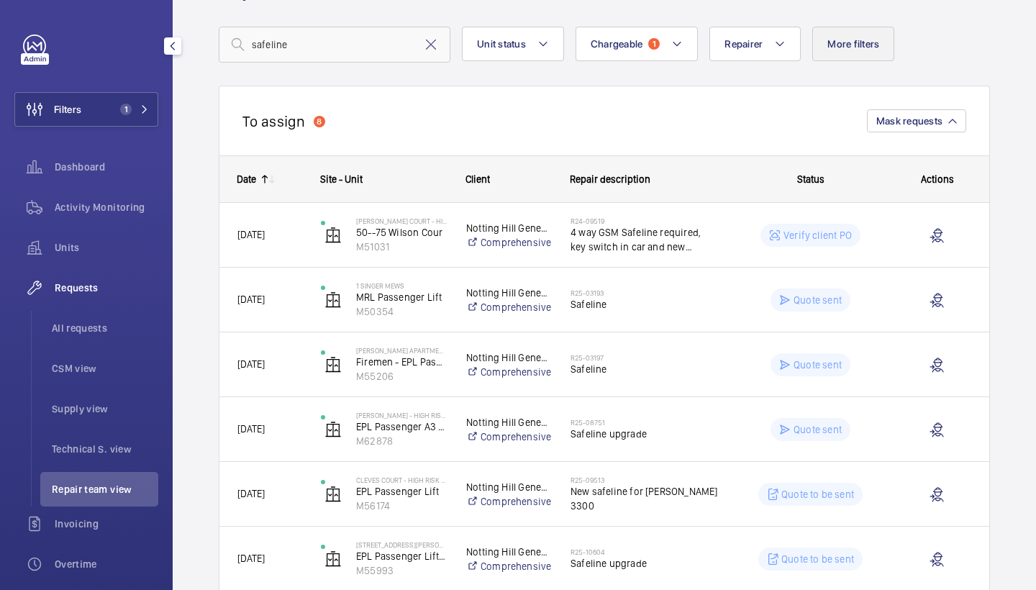
click at [830, 41] on span "More filters" at bounding box center [854, 44] width 52 height 12
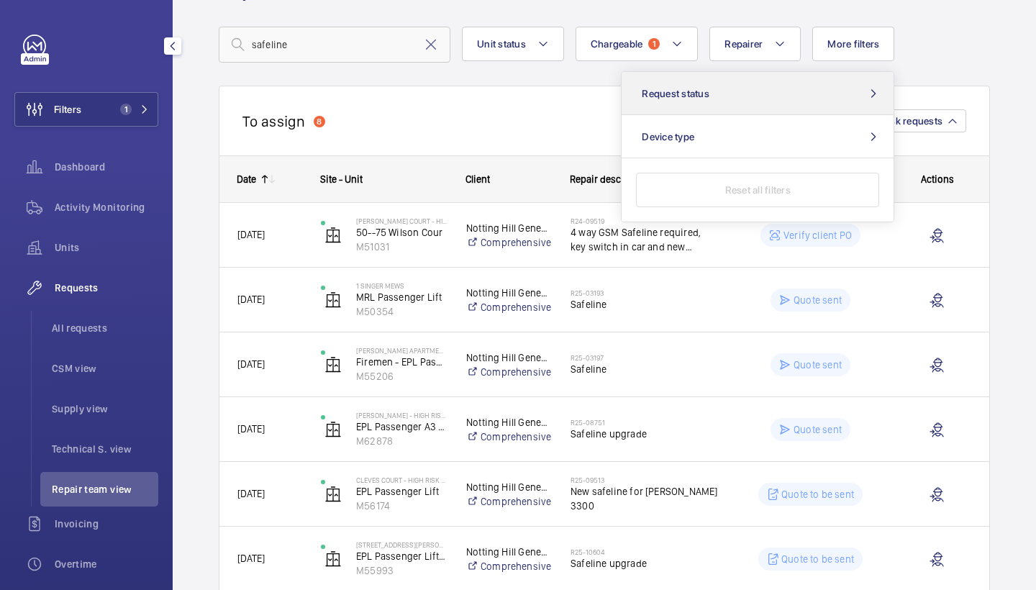
click at [776, 81] on button "Request status" at bounding box center [758, 93] width 272 height 43
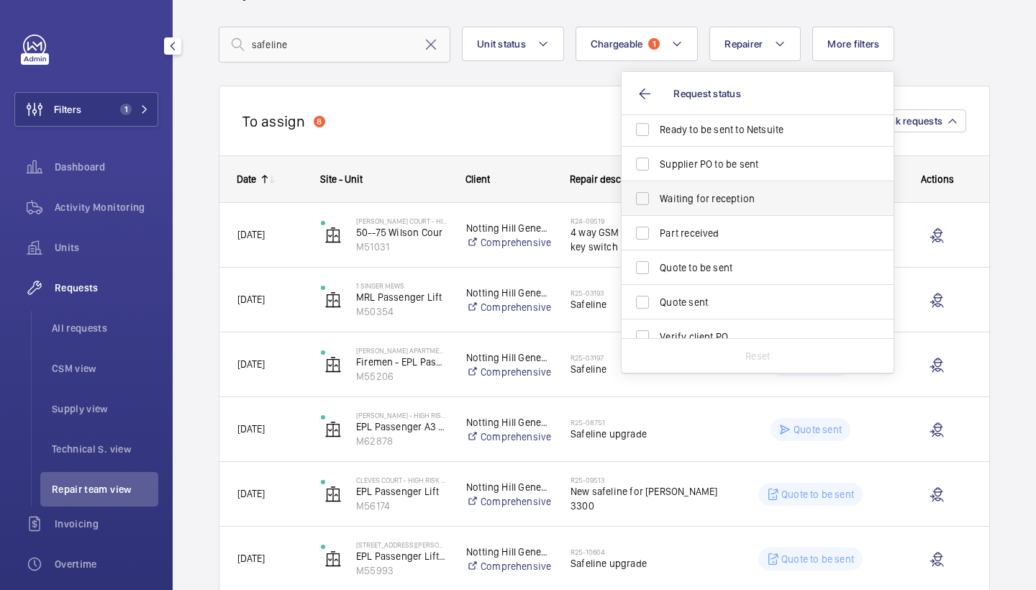
scroll to position [132, 0]
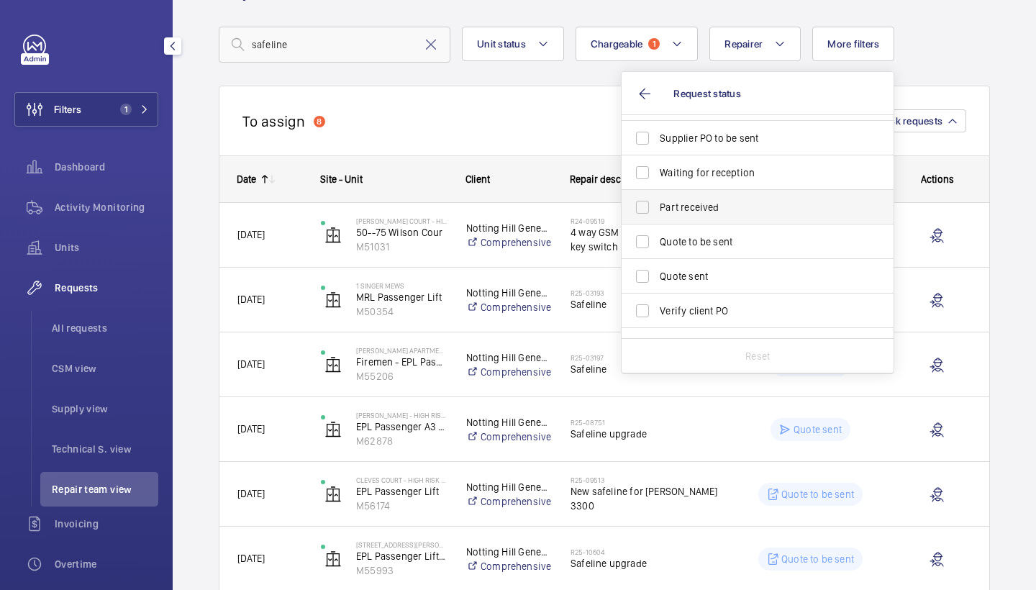
click at [734, 220] on label "Part received" at bounding box center [747, 207] width 250 height 35
click at [657, 220] on input "Part received" at bounding box center [642, 207] width 29 height 29
checkbox input "true"
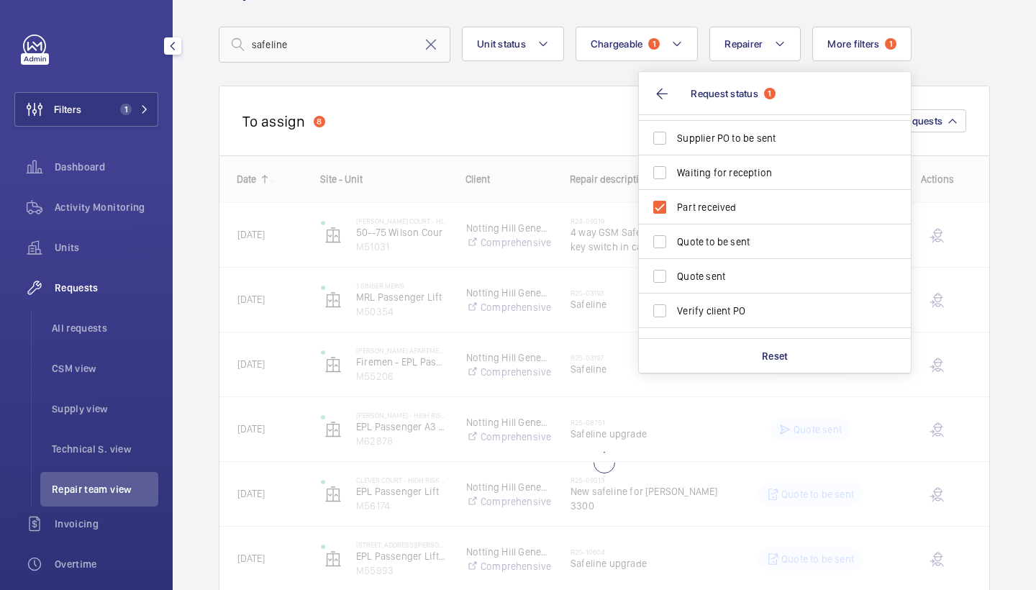
click at [968, 59] on div "safeline Unit status Chargeable 1 Repairer More filters 1 Request status 1 Cost…" at bounding box center [604, 45] width 771 height 36
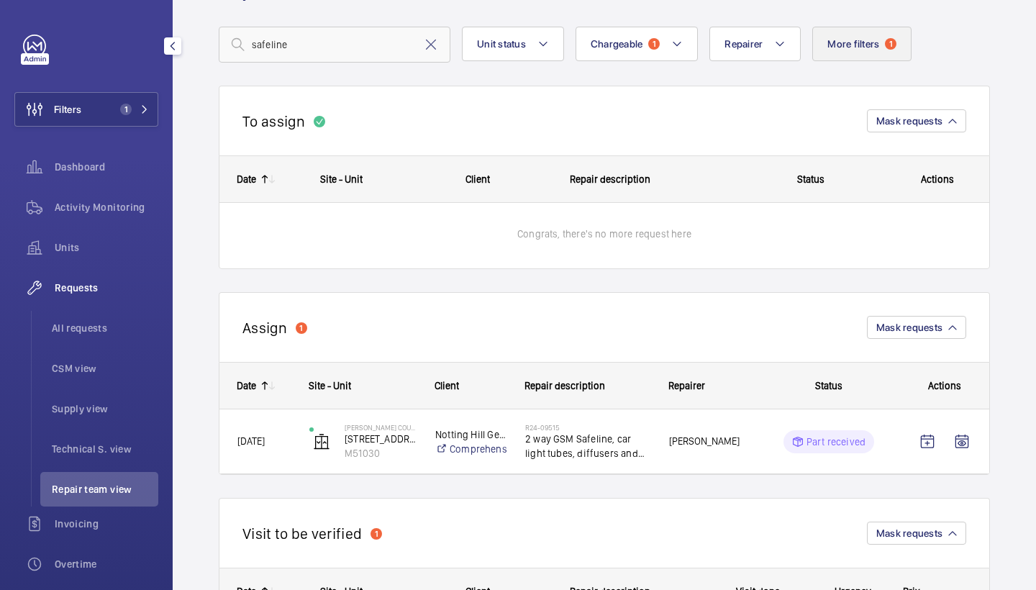
click at [887, 49] on button "More filters 1" at bounding box center [861, 44] width 99 height 35
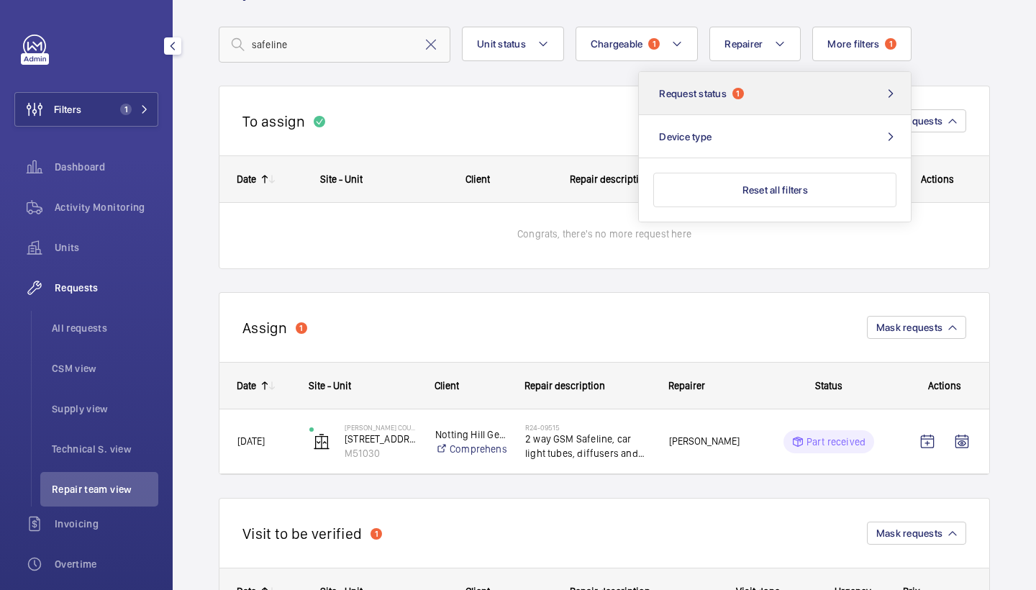
click at [821, 101] on button "Request status 1" at bounding box center [775, 93] width 272 height 43
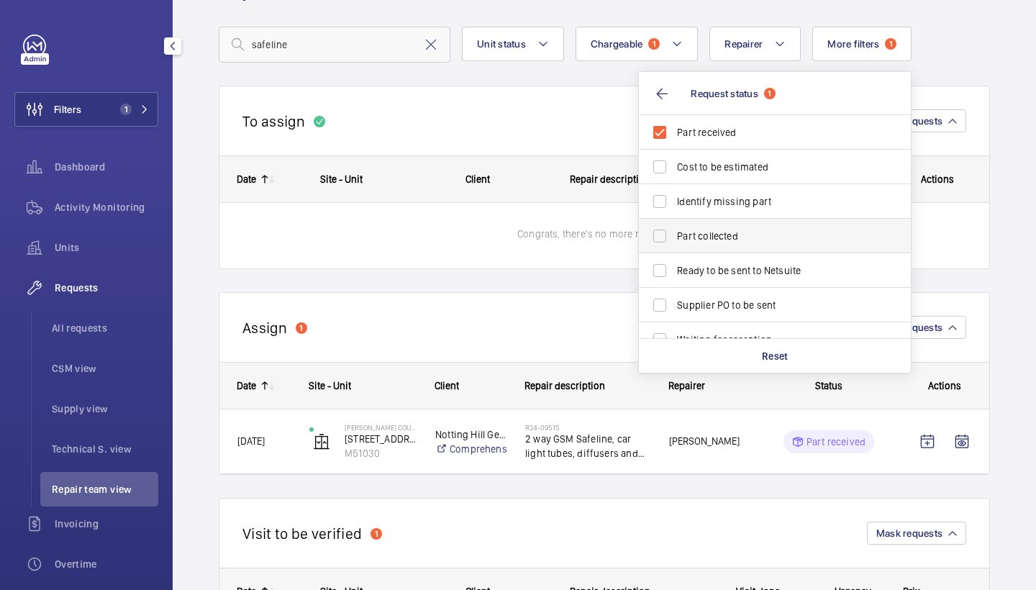
click at [776, 228] on label "Part collected" at bounding box center [764, 236] width 250 height 35
click at [674, 228] on input "Part collected" at bounding box center [659, 236] width 29 height 29
checkbox input "true"
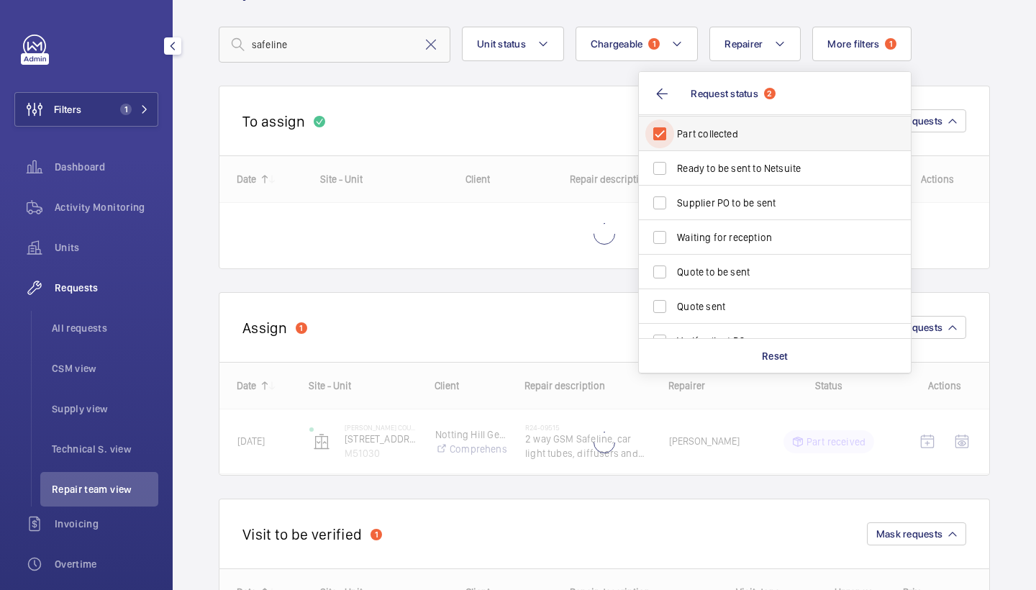
scroll to position [104, 0]
click at [543, 269] on wm-front-repair-requests-business-view "Engineers requests Repair team New engineer request safeline Unit status Charge…" at bounding box center [604, 320] width 771 height 724
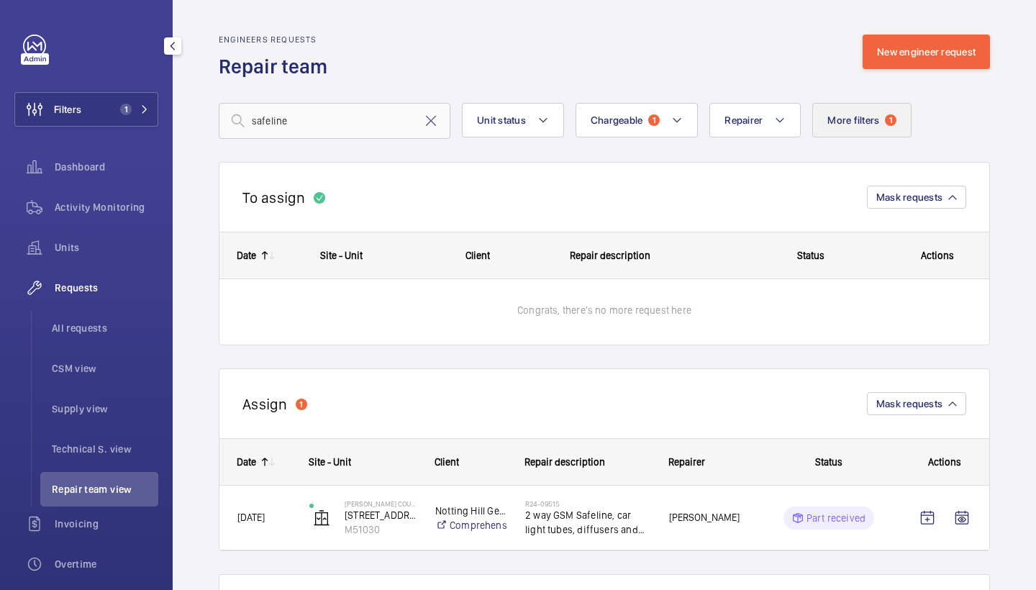
scroll to position [-1, 0]
click at [871, 122] on span "More filters" at bounding box center [854, 120] width 52 height 12
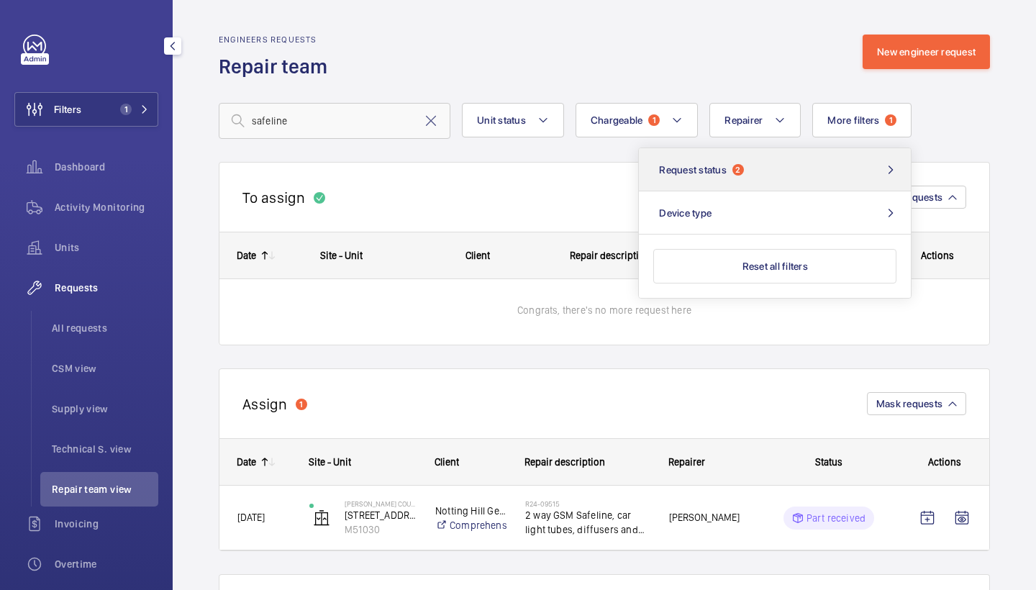
click at [835, 157] on button "Request status 2" at bounding box center [775, 169] width 272 height 43
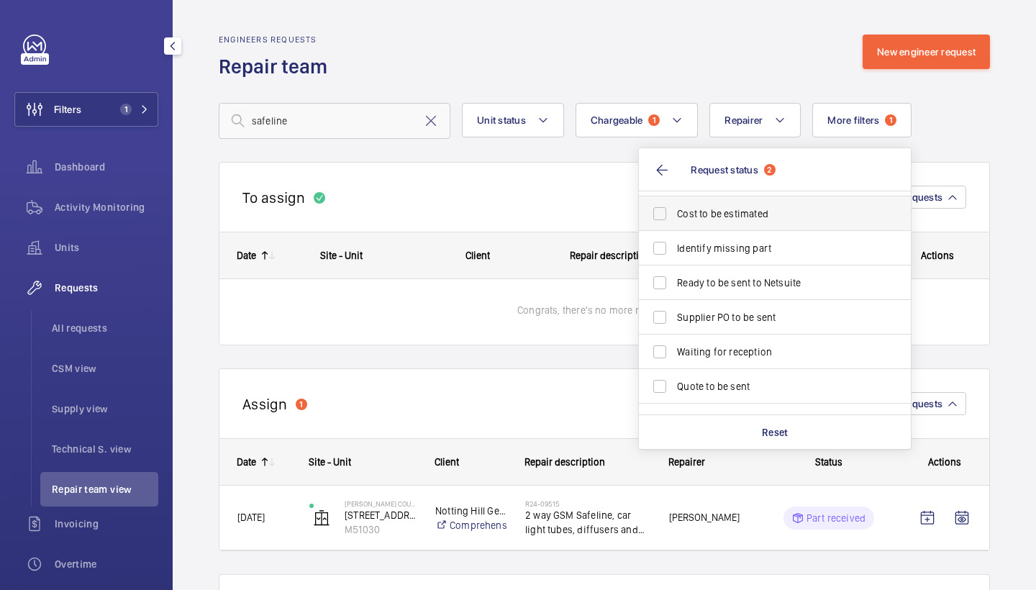
scroll to position [74, 0]
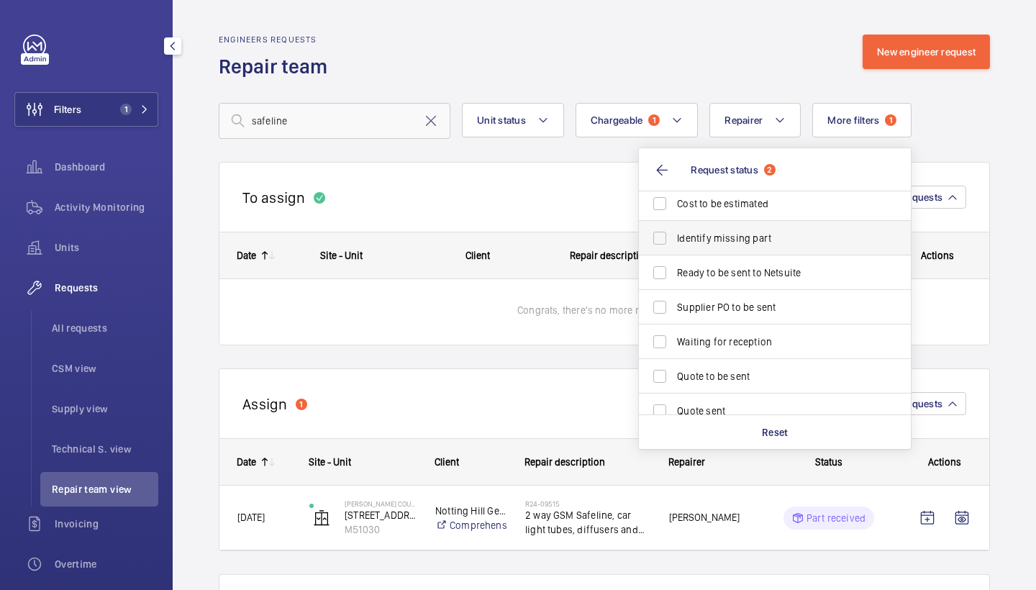
click at [769, 248] on label "Identify missing part" at bounding box center [764, 238] width 250 height 35
click at [674, 248] on input "Identify missing part" at bounding box center [659, 238] width 29 height 29
checkbox input "true"
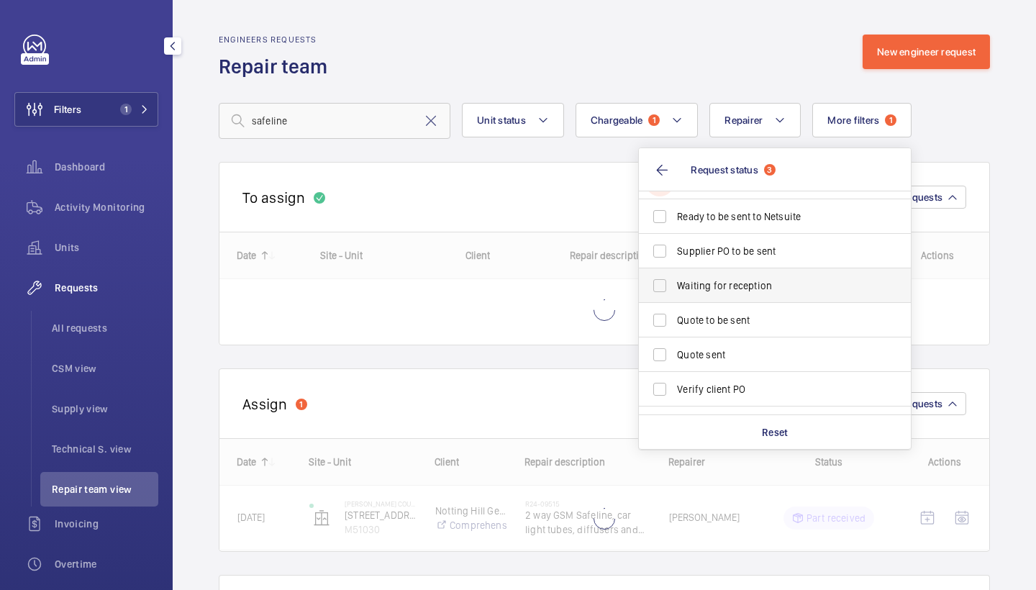
scroll to position [149, 0]
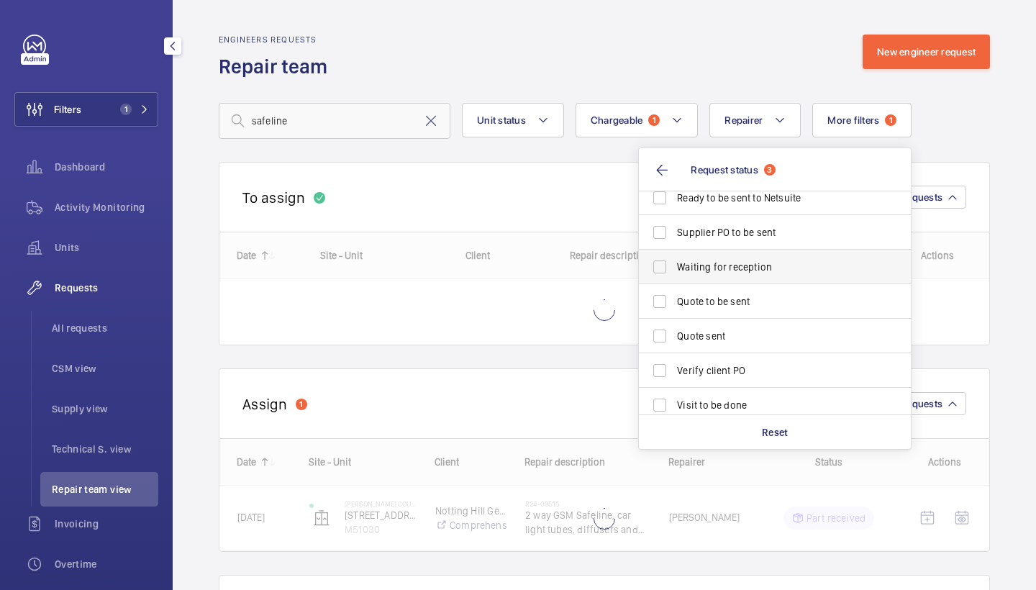
click at [759, 265] on span "Waiting for reception" at bounding box center [776, 267] width 198 height 14
click at [674, 265] on input "Waiting for reception" at bounding box center [659, 267] width 29 height 29
checkbox input "true"
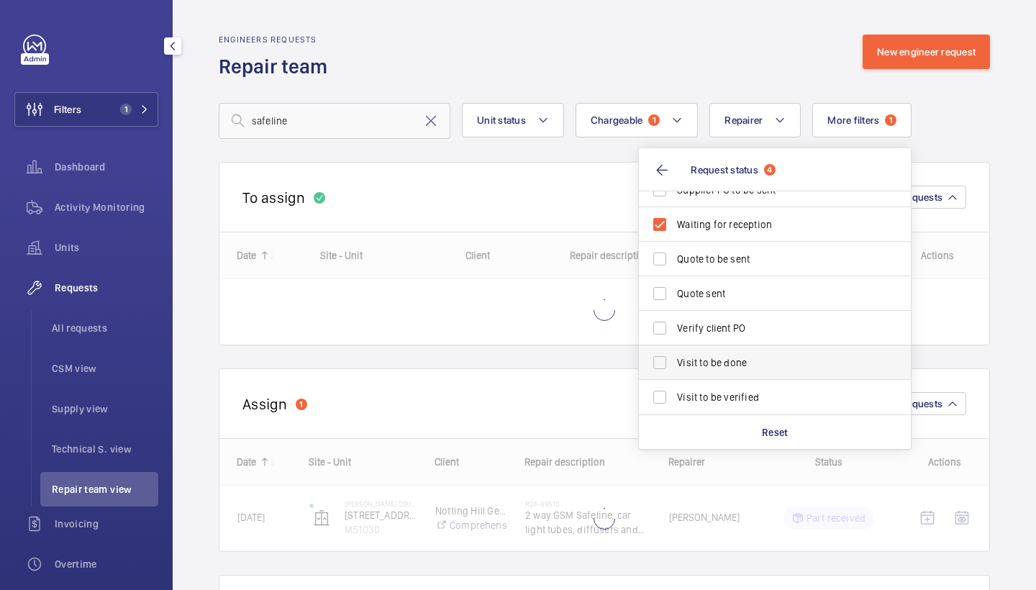
scroll to position [191, 0]
click at [746, 355] on span "Visit to be done" at bounding box center [776, 362] width 198 height 14
click at [674, 355] on input "Visit to be done" at bounding box center [659, 362] width 29 height 29
checkbox input "true"
click at [966, 145] on wm-front-repair-requests-business-view "Engineers requests Repair team New engineer request safeline Unit status Charge…" at bounding box center [604, 397] width 771 height 724
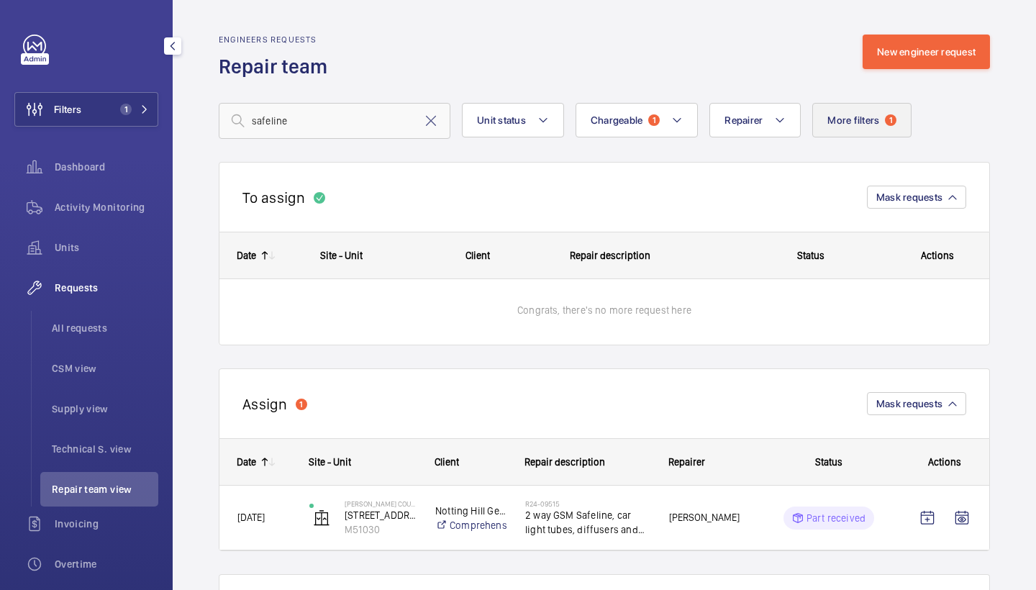
click at [907, 125] on button "More filters 1" at bounding box center [861, 120] width 99 height 35
click at [821, 277] on button "Reset all filters" at bounding box center [774, 266] width 243 height 35
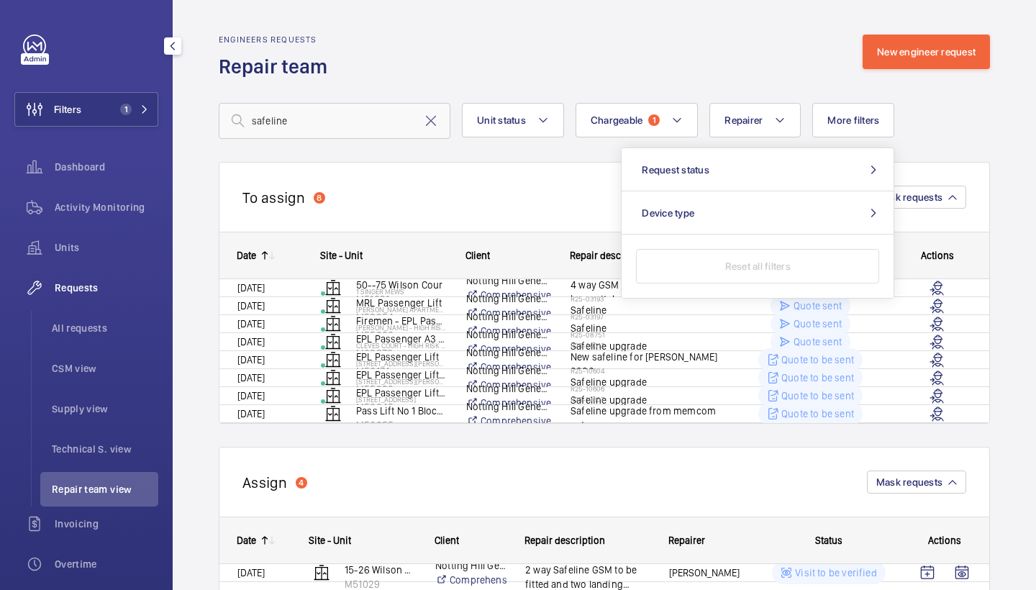
click at [631, 22] on wm-front-repair-requests-repair-team-view "Engineers requests Repair team New engineer request safeline Unit status Charge…" at bounding box center [604, 462] width 863 height 924
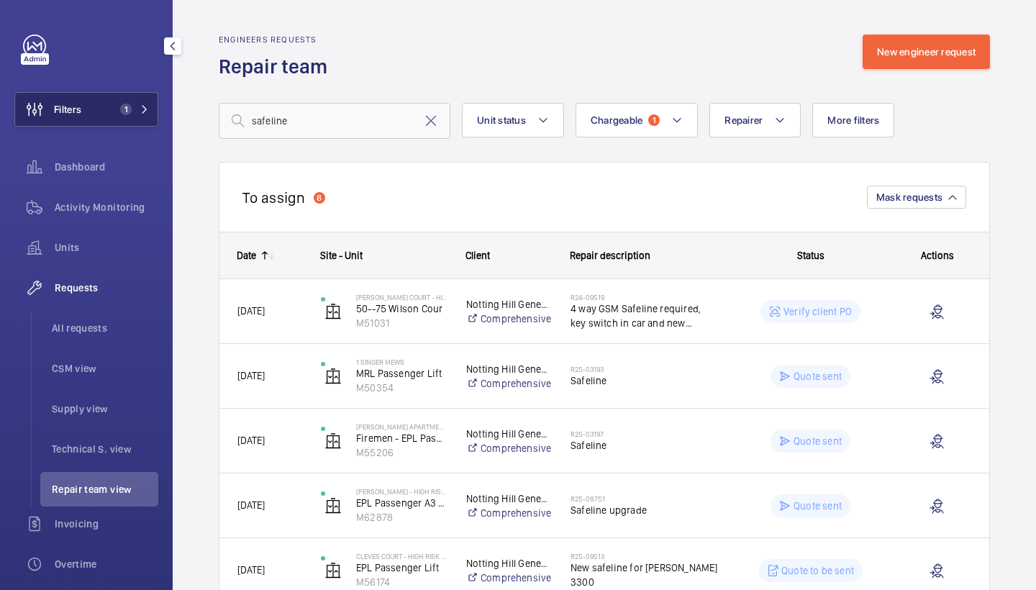
click at [143, 91] on div "Filters 1 Dashboard Activity Monitoring Units Requests All requests CSM view Su…" at bounding box center [86, 392] width 144 height 714
click at [141, 113] on mat-icon at bounding box center [144, 109] width 9 height 9
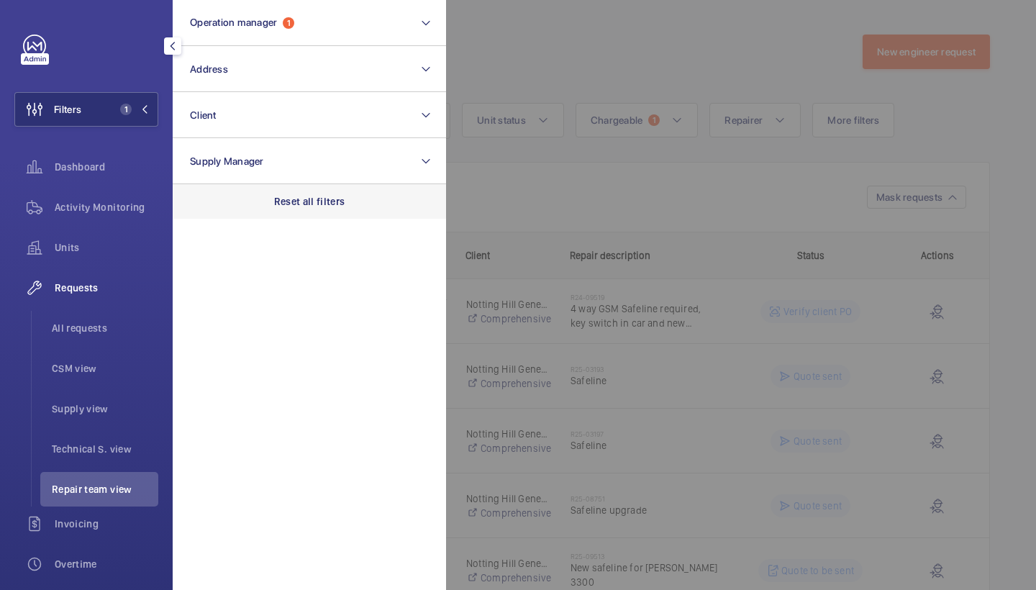
click at [295, 189] on div "Reset all filters" at bounding box center [309, 201] width 273 height 35
click at [638, 8] on div at bounding box center [964, 295] width 1036 height 590
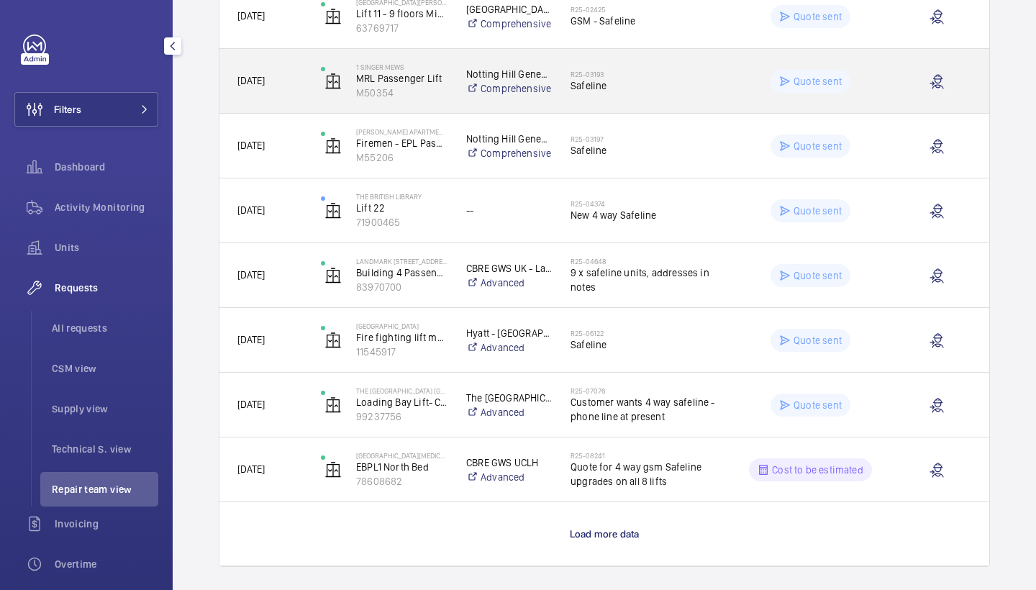
scroll to position [1073, 0]
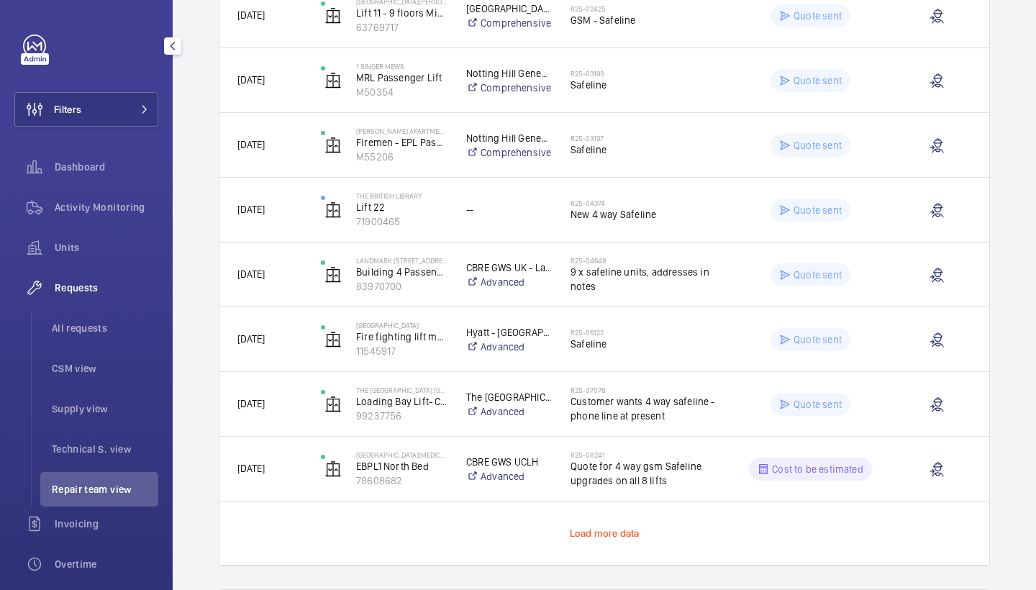
click at [621, 536] on span "Load more data" at bounding box center [605, 533] width 70 height 12
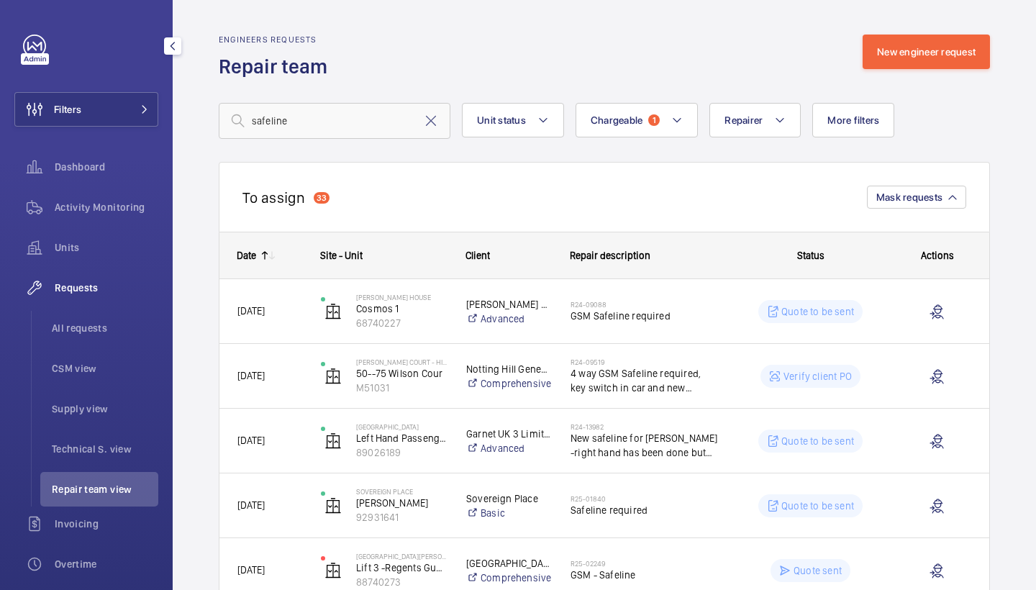
scroll to position [0, 0]
click at [296, 126] on input "safeline" at bounding box center [335, 121] width 232 height 36
drag, startPoint x: 322, startPoint y: 120, endPoint x: 222, endPoint y: 118, distance: 100.8
click at [222, 118] on input "safeline" at bounding box center [335, 121] width 232 height 36
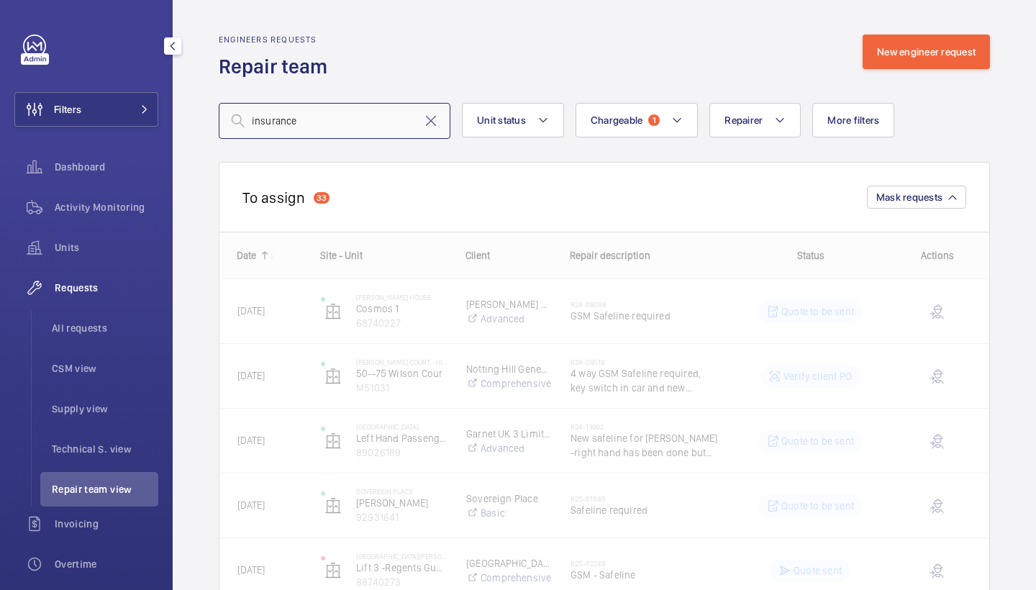
type input "insurance"
click at [629, 37] on div "Engineers requests Repair team New engineer request" at bounding box center [604, 57] width 771 height 45
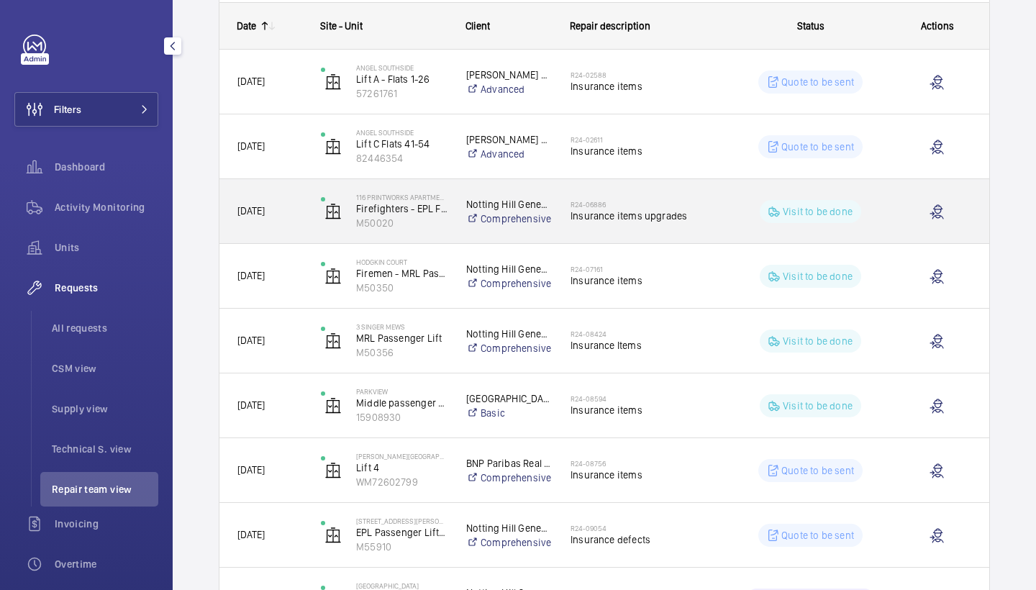
scroll to position [230, 0]
click at [663, 206] on h2 "R24-06886" at bounding box center [645, 203] width 148 height 9
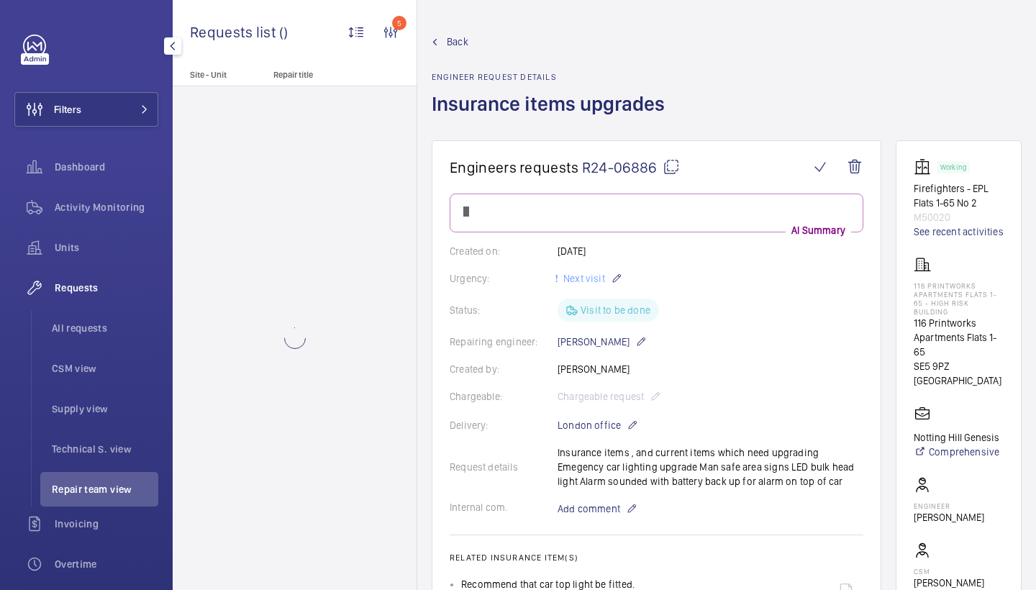
click at [933, 52] on div "Back Engineer request details Insurance items upgrades" at bounding box center [727, 88] width 590 height 106
click at [456, 46] on span "Back" at bounding box center [458, 42] width 22 height 14
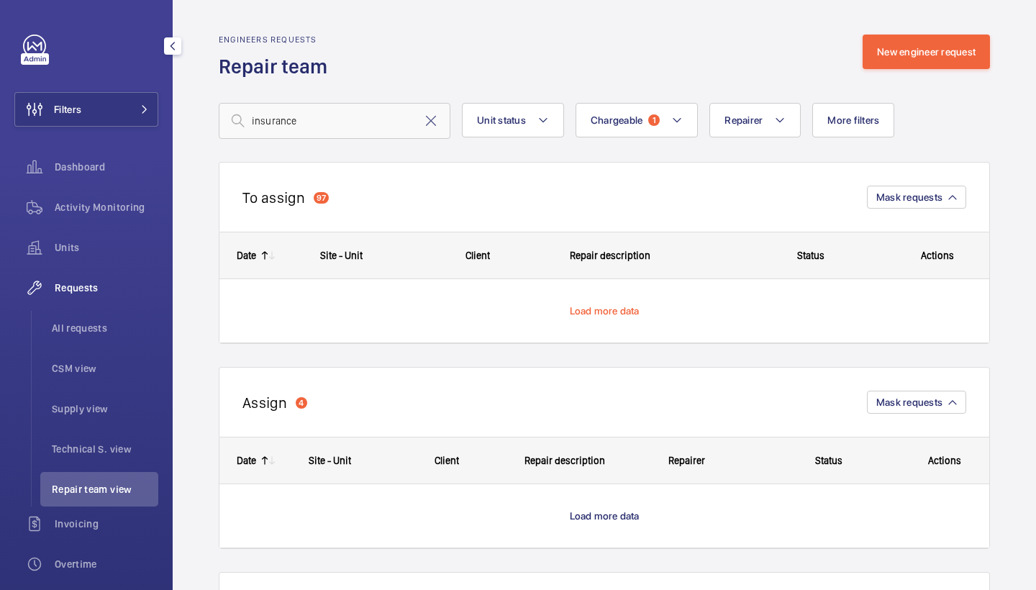
click at [613, 314] on span "Load more data" at bounding box center [605, 311] width 70 height 12
click at [950, 135] on div "insurance Unit status Chargeable 1 Repairer More filters Request status Device …" at bounding box center [604, 121] width 771 height 36
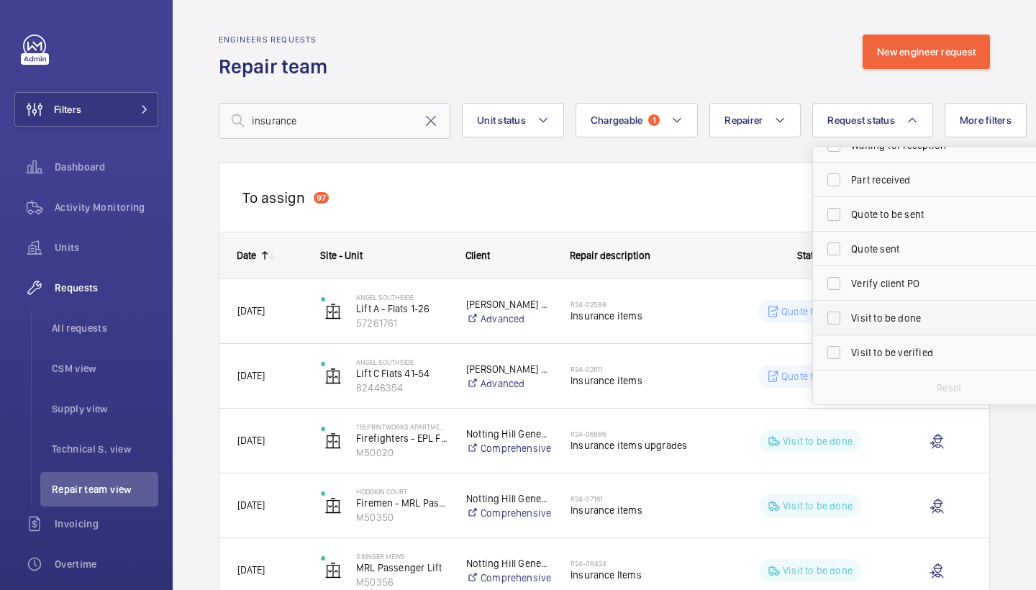
scroll to position [191, 0]
click at [879, 322] on span "Visit to be done" at bounding box center [950, 318] width 198 height 14
click at [848, 322] on input "Visit to be done" at bounding box center [834, 318] width 29 height 29
checkbox input "true"
click at [743, 78] on div "Engineers requests Repair team New engineer request" at bounding box center [604, 57] width 771 height 45
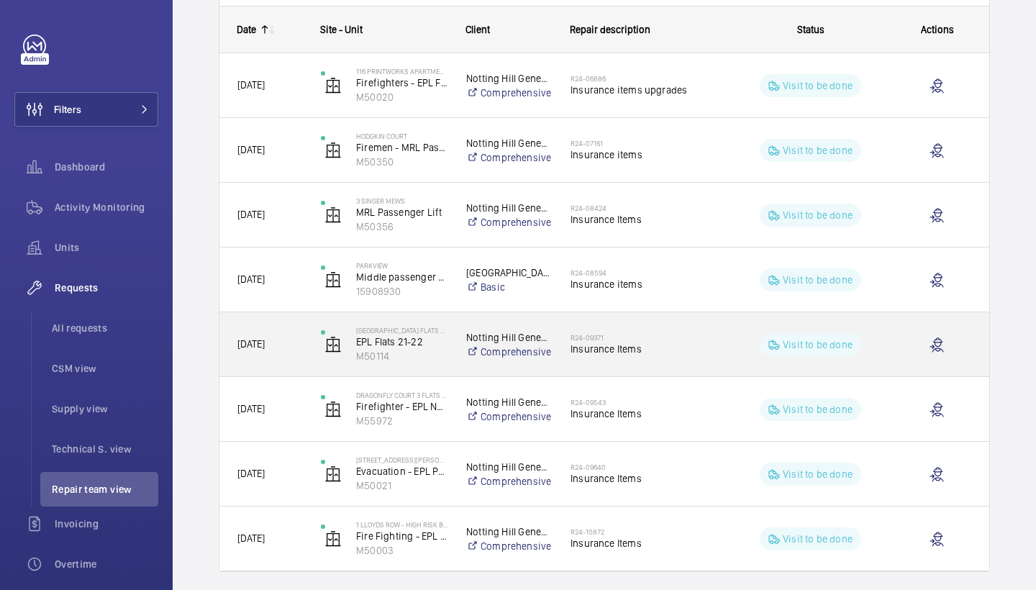
scroll to position [232, 0]
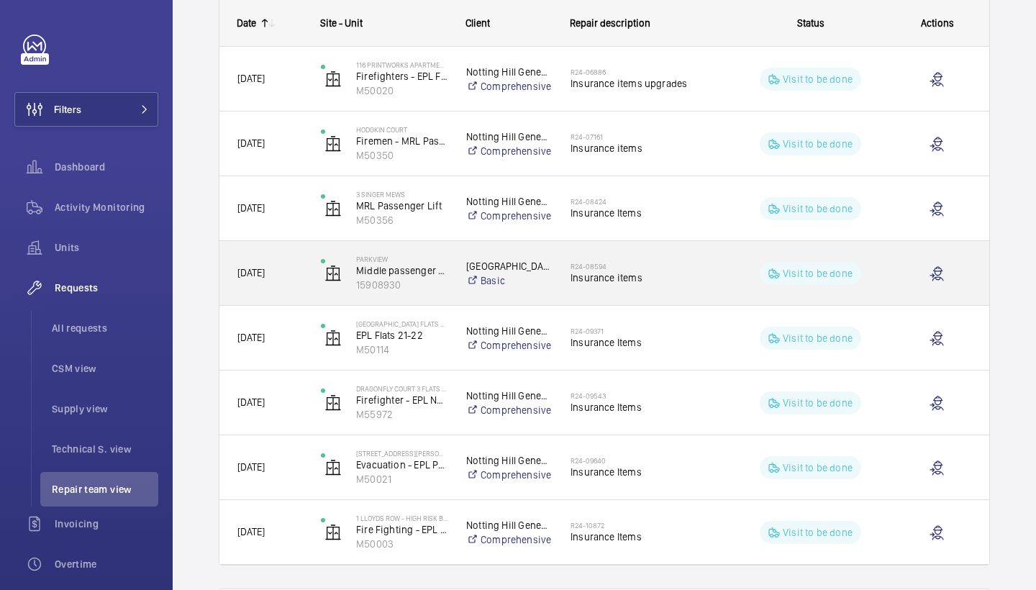
click at [627, 275] on span "Insurance items" at bounding box center [645, 278] width 148 height 14
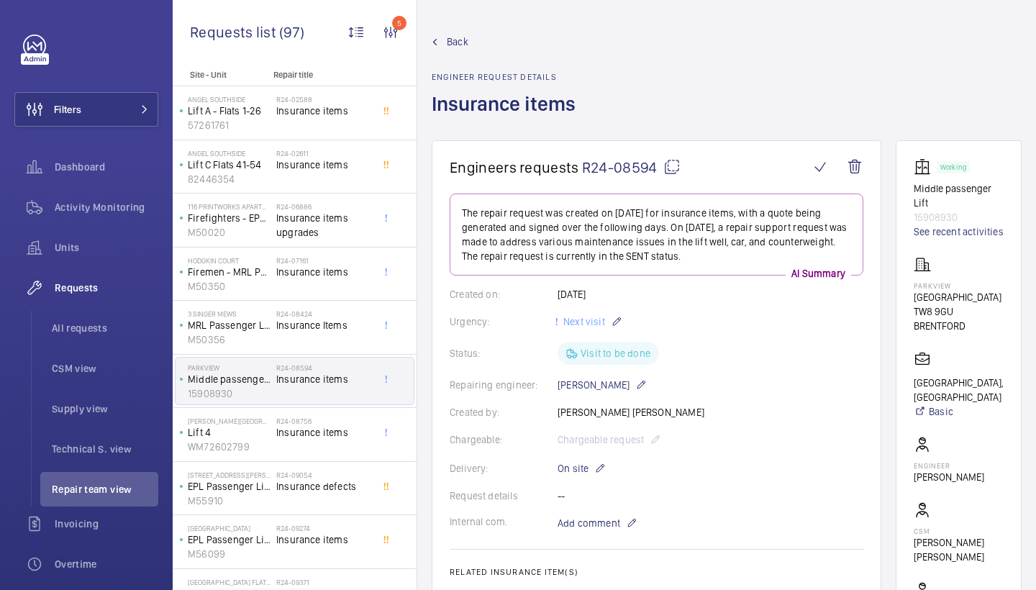
click at [455, 45] on span "Back" at bounding box center [458, 42] width 22 height 14
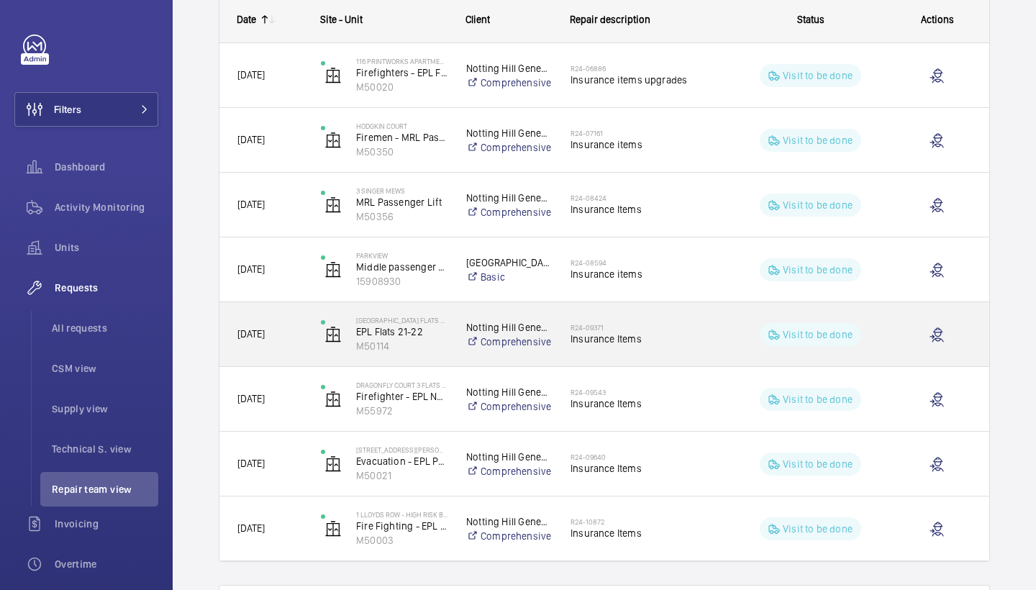
scroll to position [228, 0]
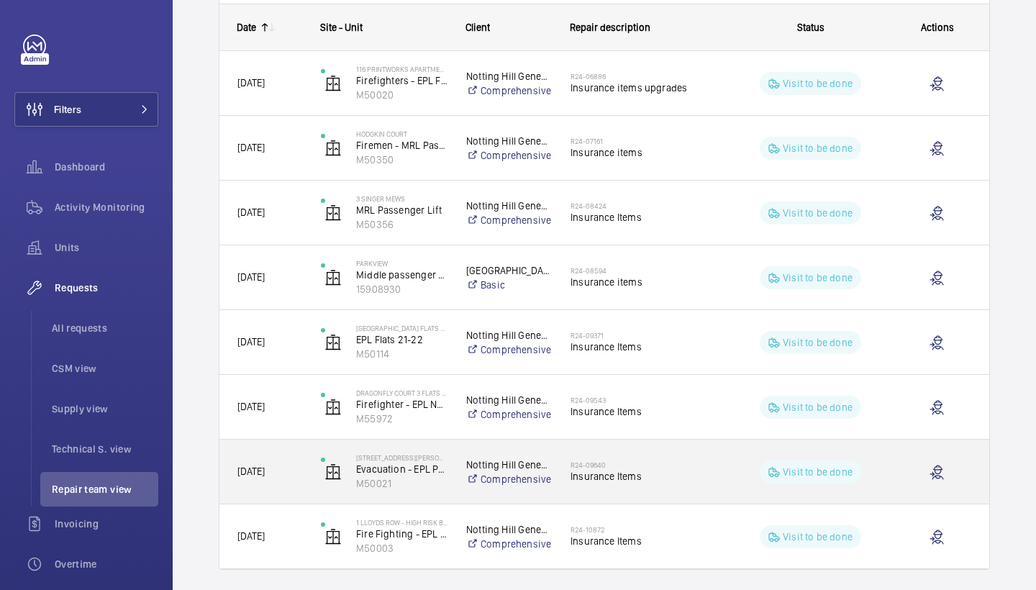
click at [666, 458] on div "R24-09640 Insurance Items" at bounding box center [645, 472] width 148 height 42
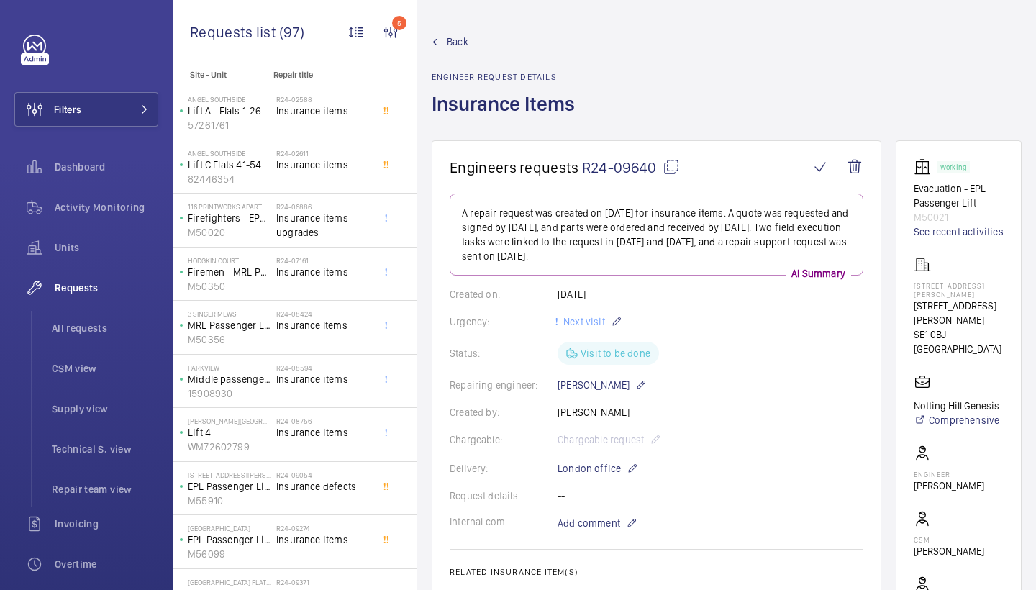
click at [455, 31] on wm-front-admin-header "Back Engineer request details Insurance Items" at bounding box center [726, 70] width 619 height 140
click at [460, 43] on span "Back" at bounding box center [458, 42] width 22 height 14
click at [457, 37] on span "Back" at bounding box center [458, 42] width 22 height 14
click at [453, 42] on span "Back" at bounding box center [458, 42] width 22 height 14
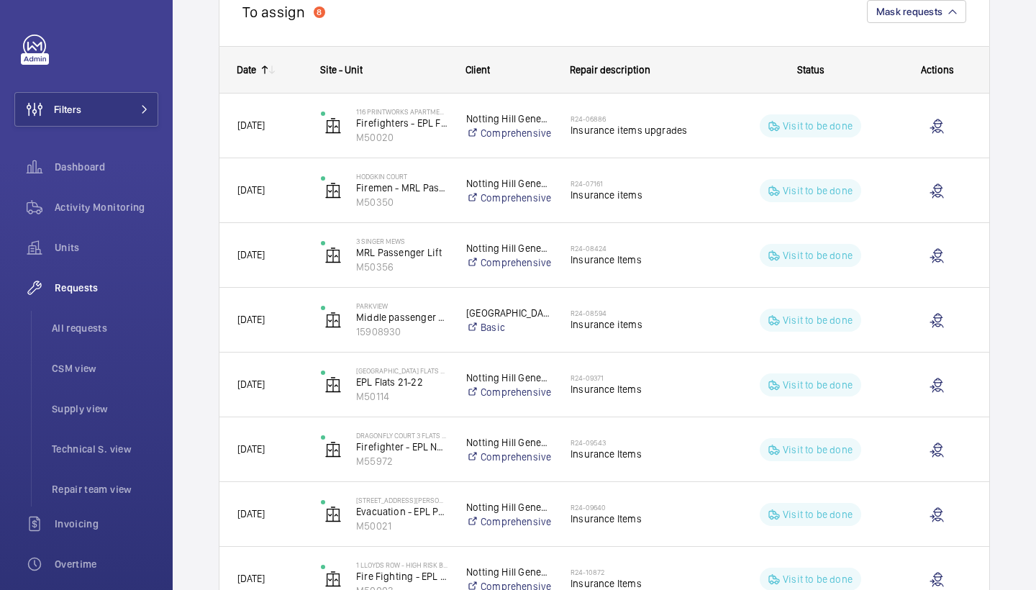
scroll to position [266, 0]
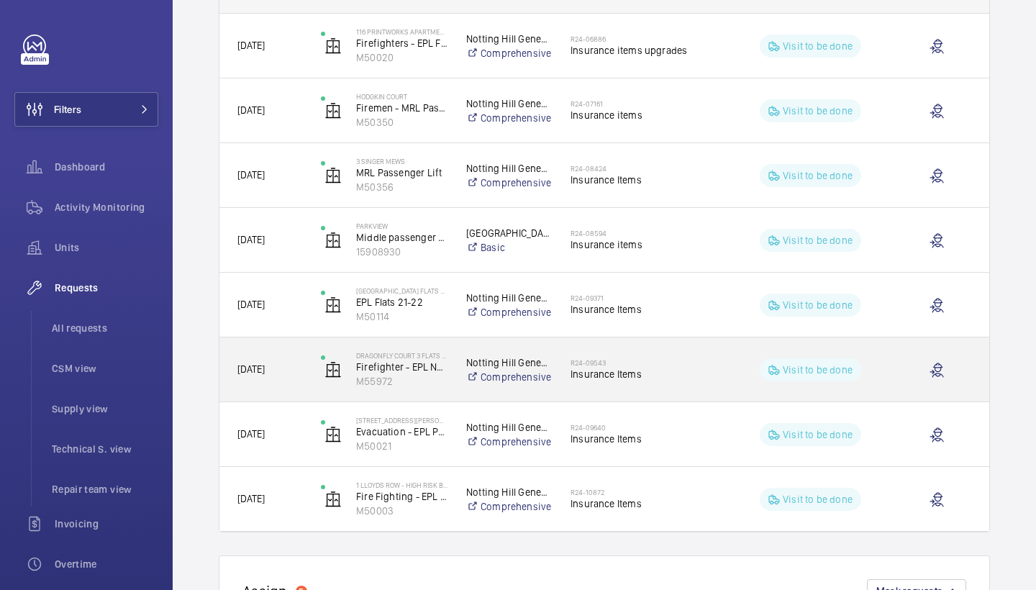
click at [606, 371] on span "Insurance Items" at bounding box center [645, 374] width 148 height 14
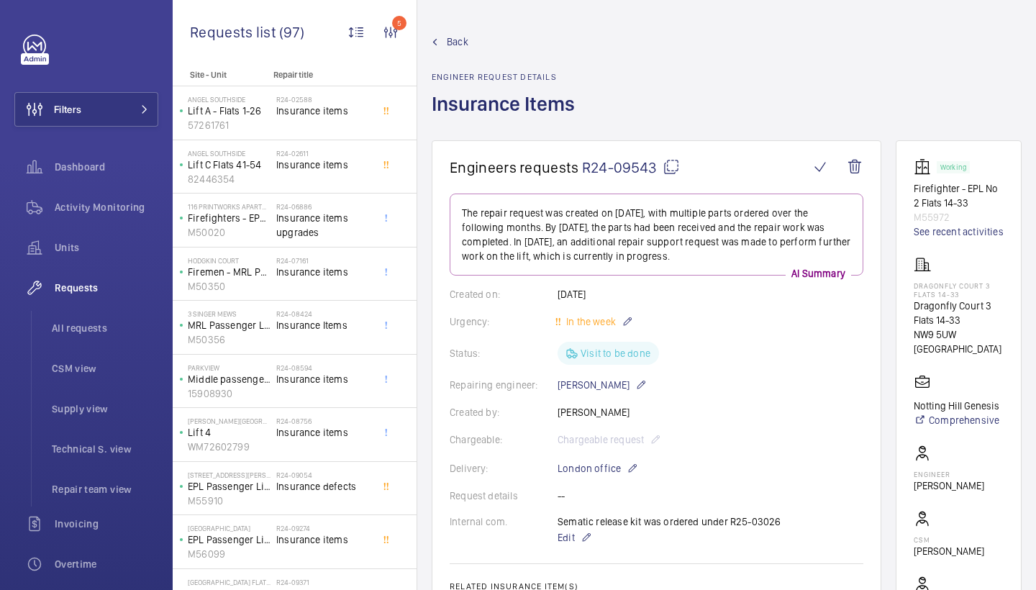
click at [454, 42] on span "Back" at bounding box center [458, 42] width 22 height 14
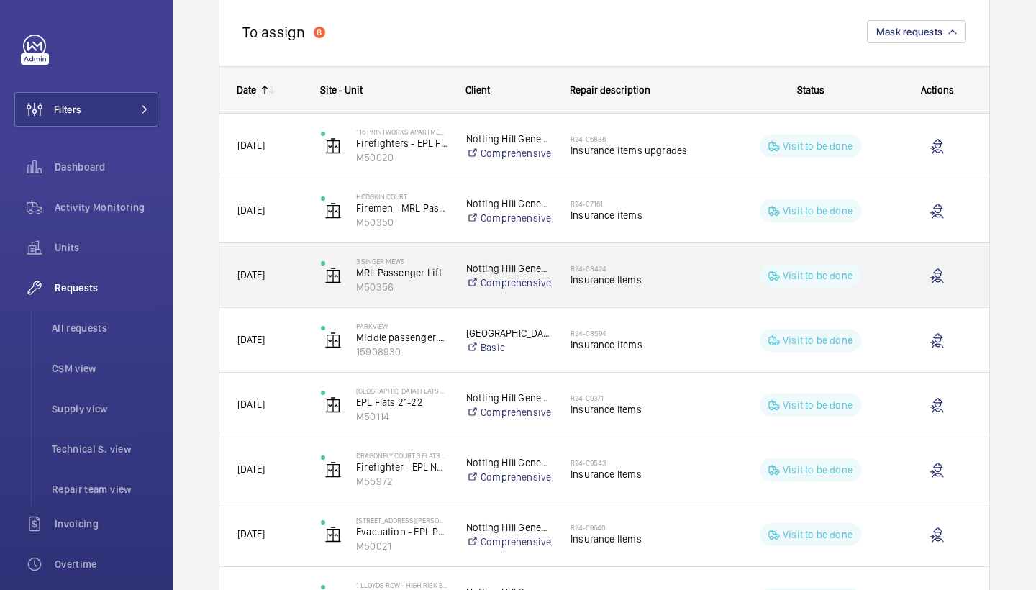
scroll to position [173, 0]
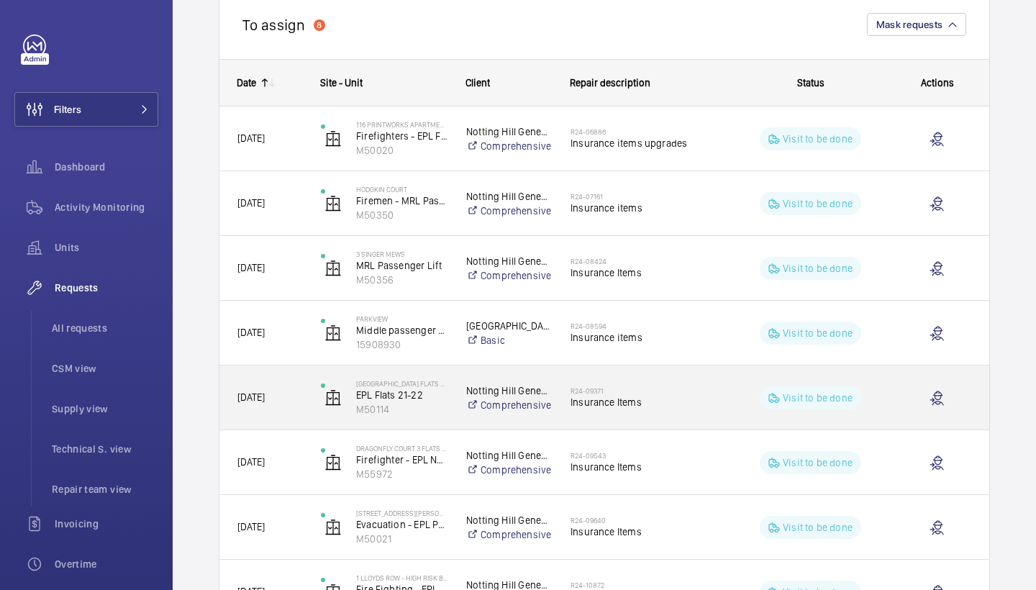
click at [650, 402] on span "Insurance Items" at bounding box center [645, 402] width 148 height 14
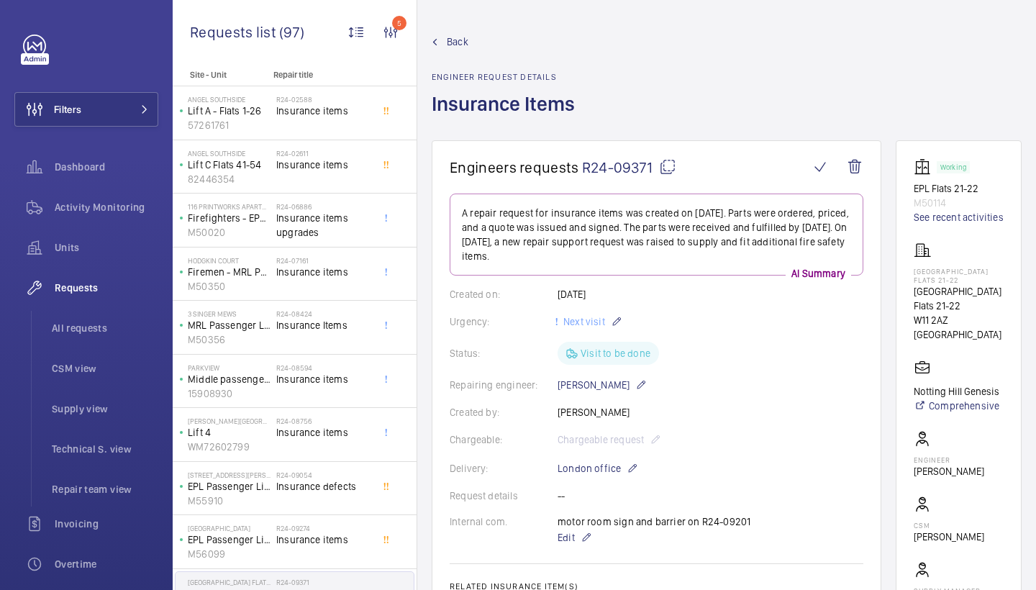
click at [453, 32] on wm-front-admin-header "Back Engineer request details Insurance Items" at bounding box center [726, 70] width 619 height 140
click at [453, 36] on span "Back" at bounding box center [458, 42] width 22 height 14
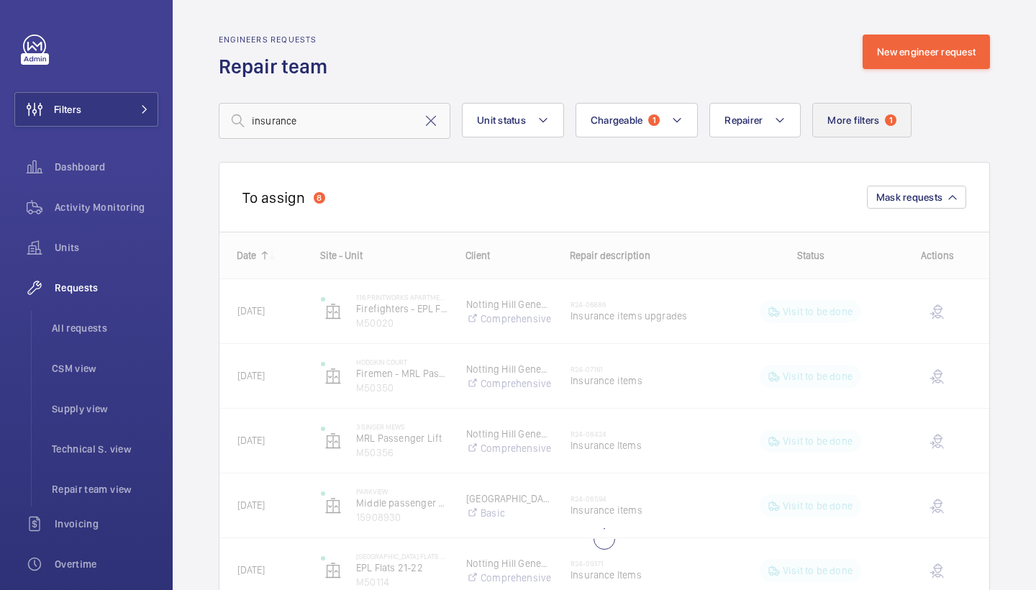
click at [880, 112] on button "More filters 1" at bounding box center [861, 120] width 99 height 35
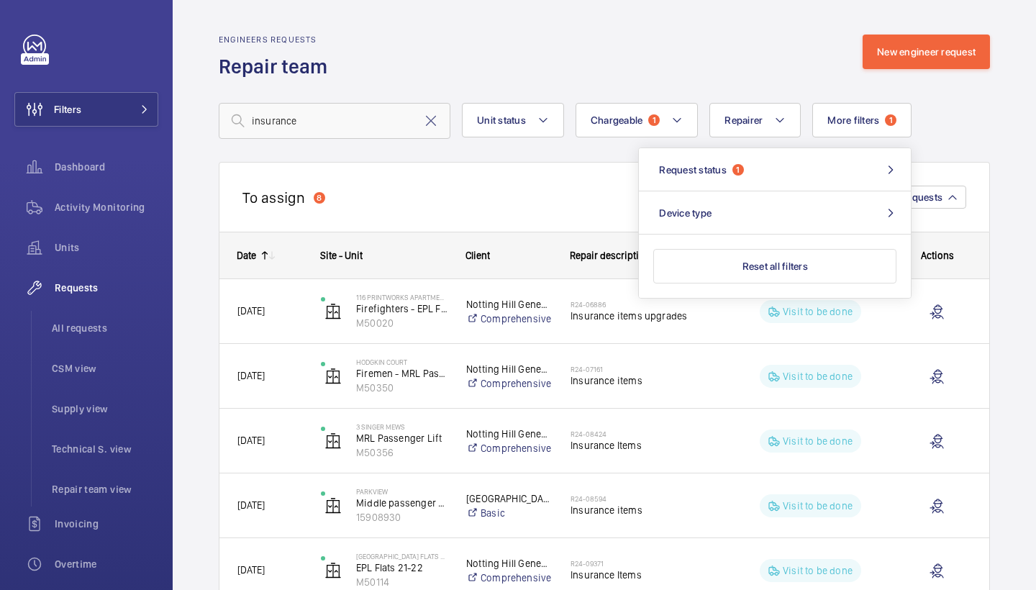
click at [635, 47] on div "Engineers requests Repair team New engineer request" at bounding box center [604, 57] width 771 height 45
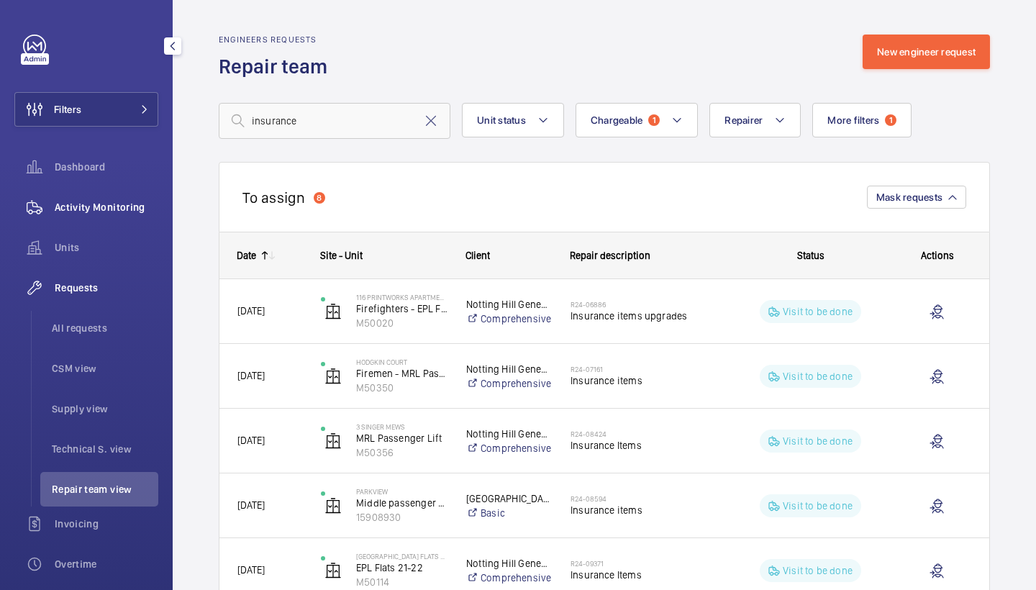
click at [93, 208] on span "Activity Monitoring" at bounding box center [107, 207] width 104 height 14
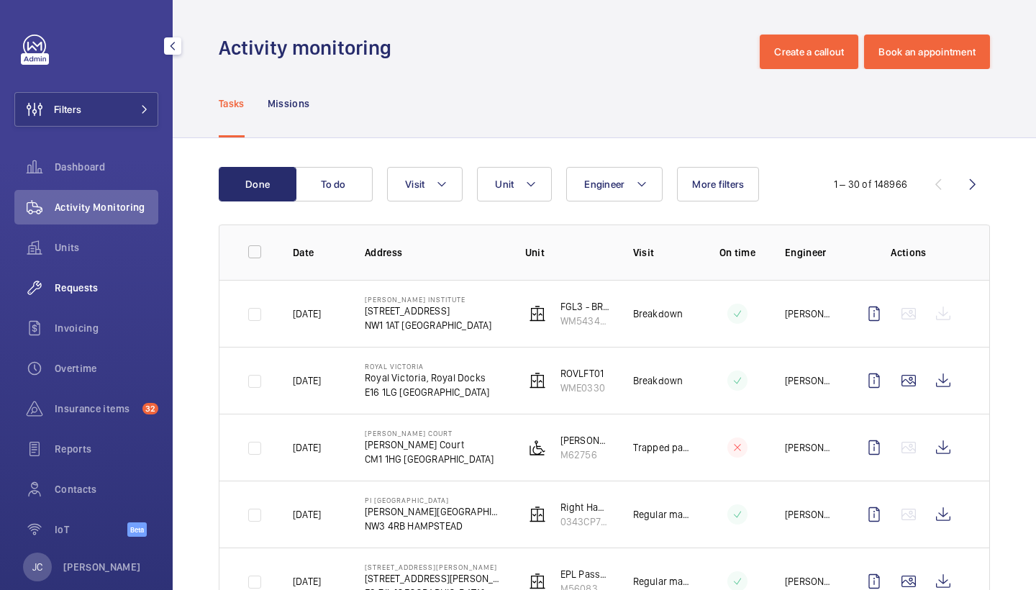
click at [94, 299] on div "Requests" at bounding box center [86, 288] width 144 height 35
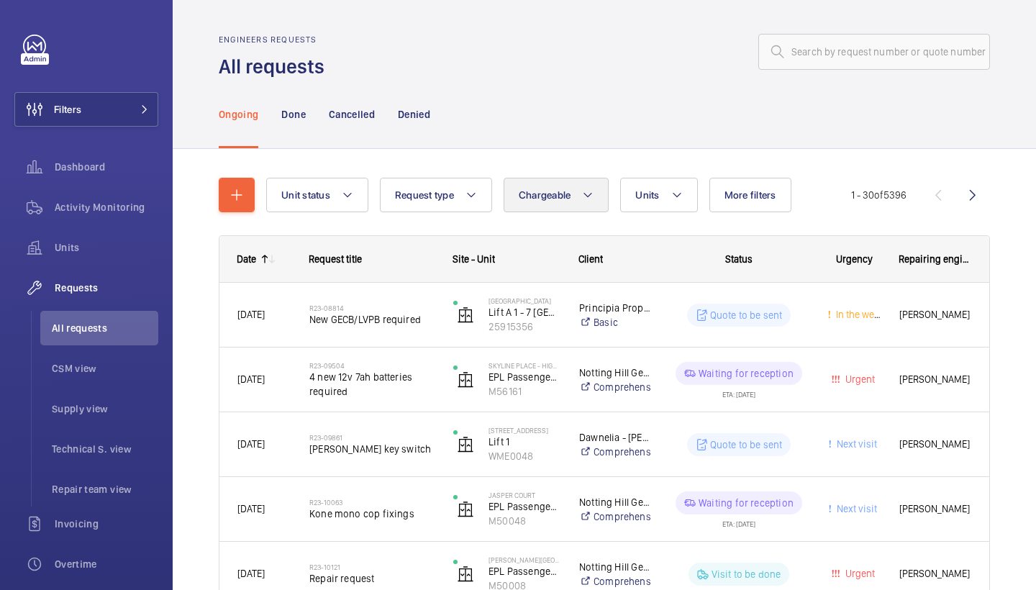
click at [584, 194] on mat-icon at bounding box center [588, 194] width 12 height 17
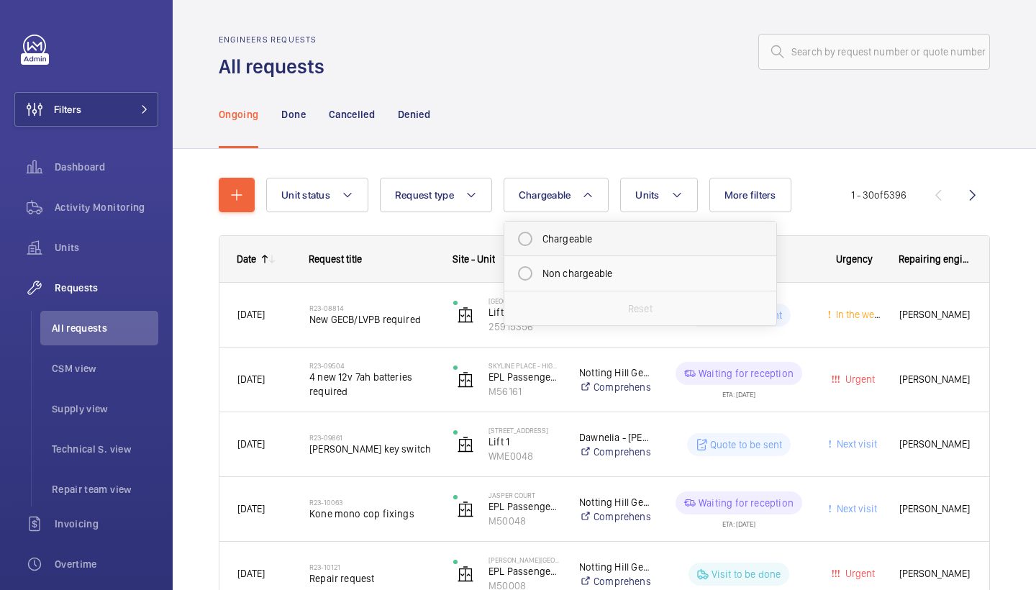
click at [586, 246] on mat-radio-button "Chargeable" at bounding box center [640, 239] width 259 height 29
radio input "true"
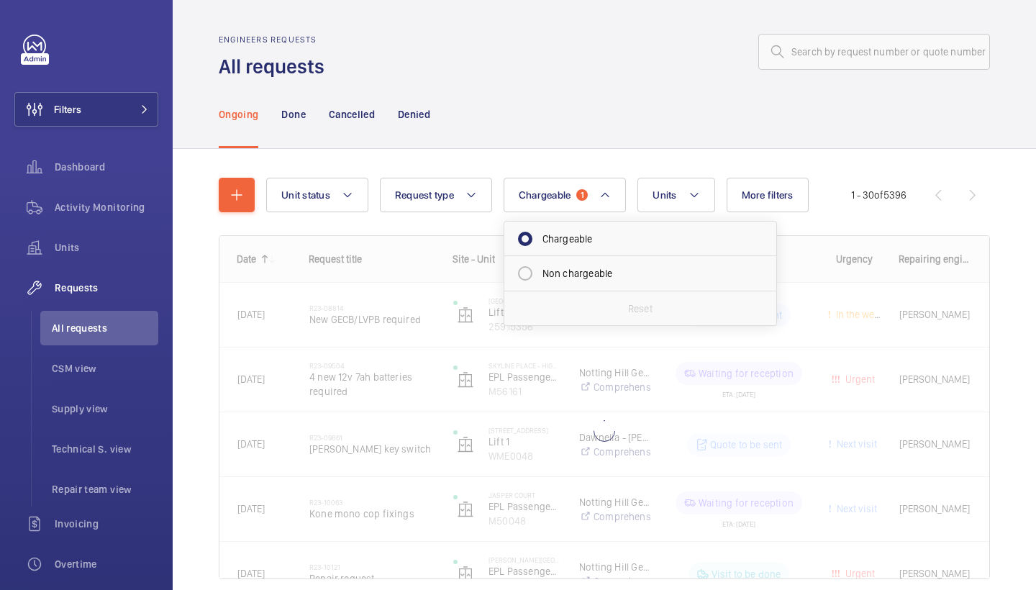
click at [815, 167] on div "Unit status Request type Chargeable 1 Chargeable Non chargeable Reset Units Mor…" at bounding box center [604, 384] width 771 height 459
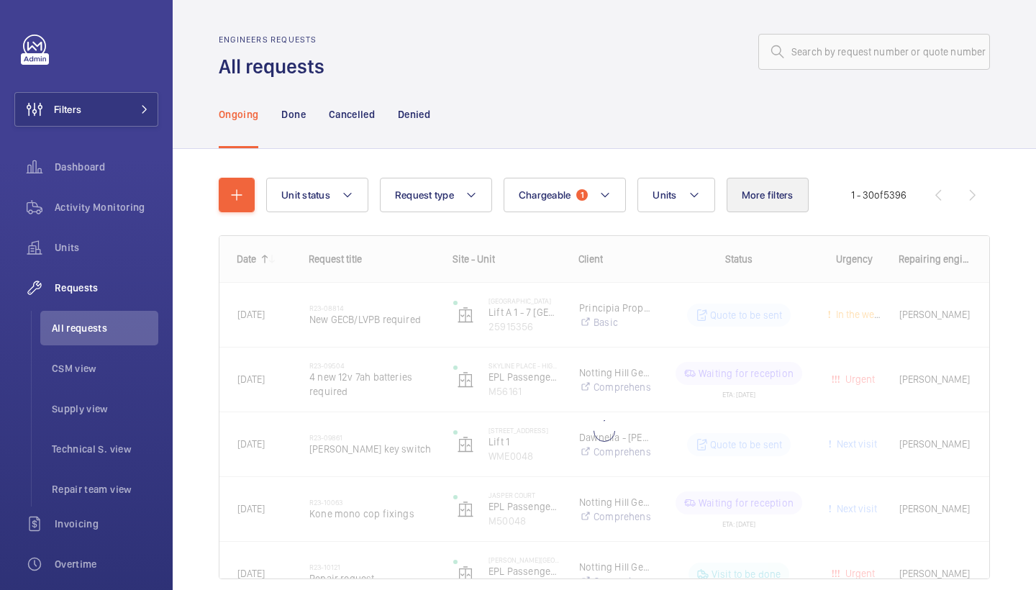
click at [774, 199] on span "More filters" at bounding box center [768, 195] width 52 height 12
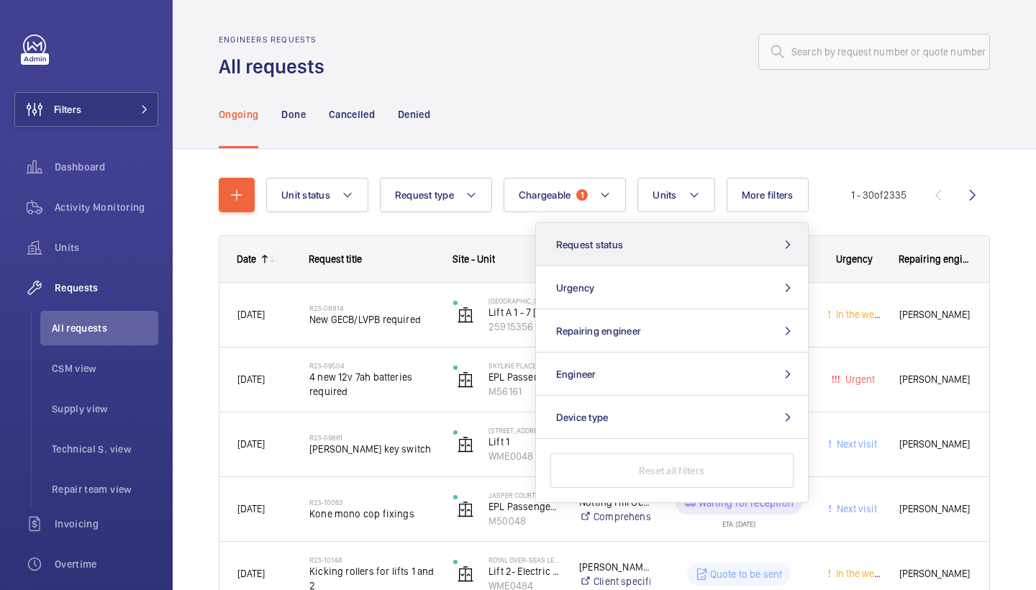
click at [748, 253] on button "Request status" at bounding box center [672, 244] width 272 height 43
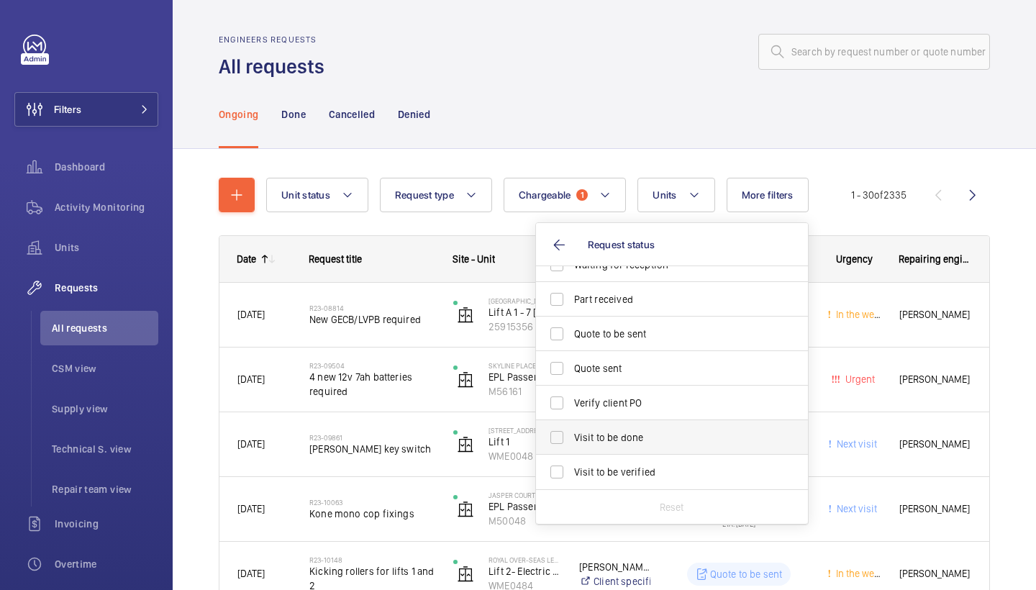
scroll to position [191, 0]
click at [648, 448] on label "Visit to be done" at bounding box center [661, 437] width 250 height 35
click at [571, 448] on input "Visit to be done" at bounding box center [557, 437] width 29 height 29
checkbox input "true"
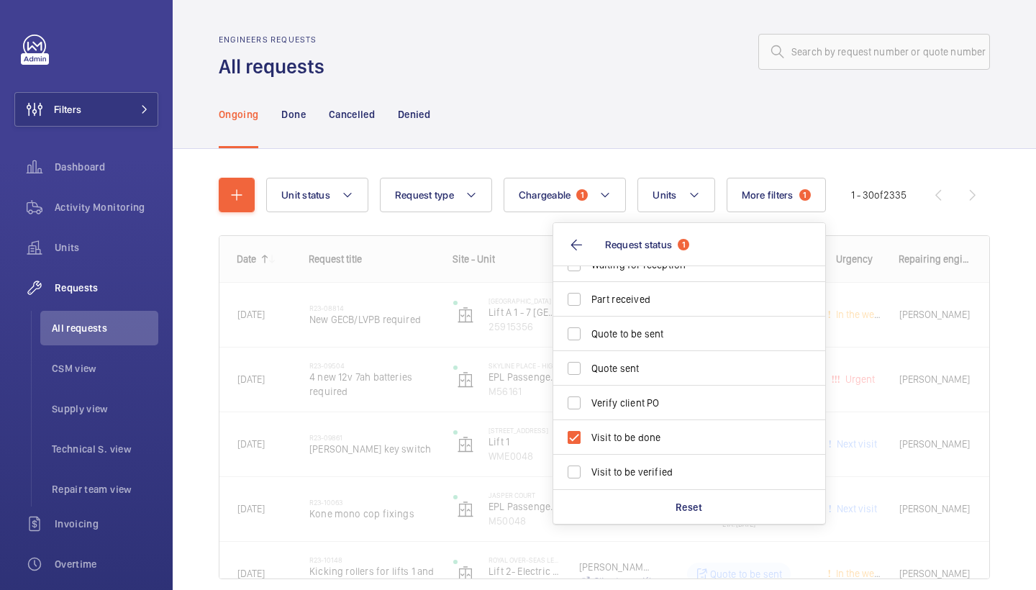
click at [646, 55] on div at bounding box center [661, 52] width 657 height 35
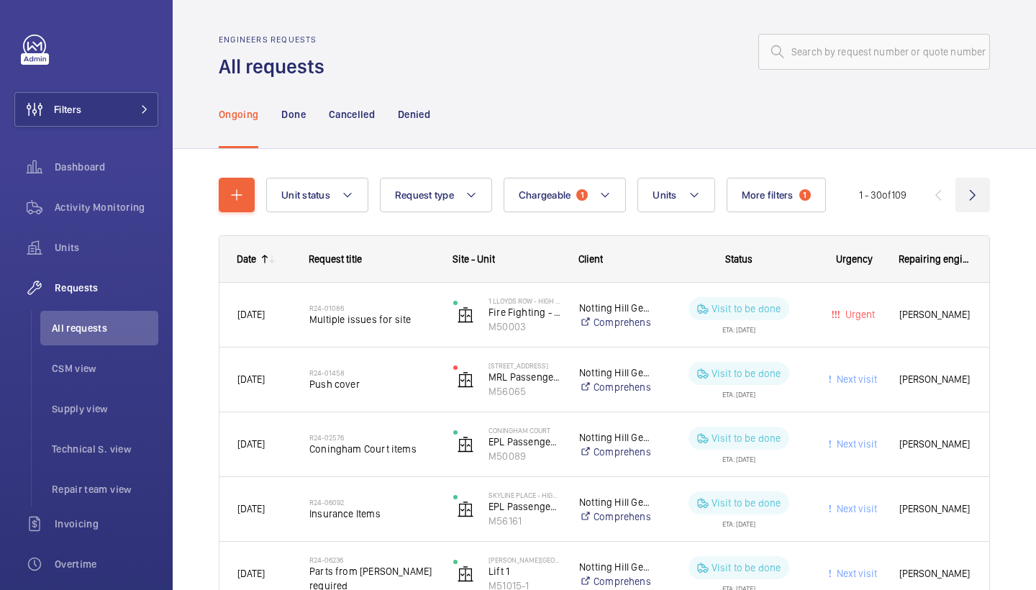
scroll to position [-1, 0]
click at [974, 194] on wm-front-icon-button at bounding box center [973, 195] width 35 height 35
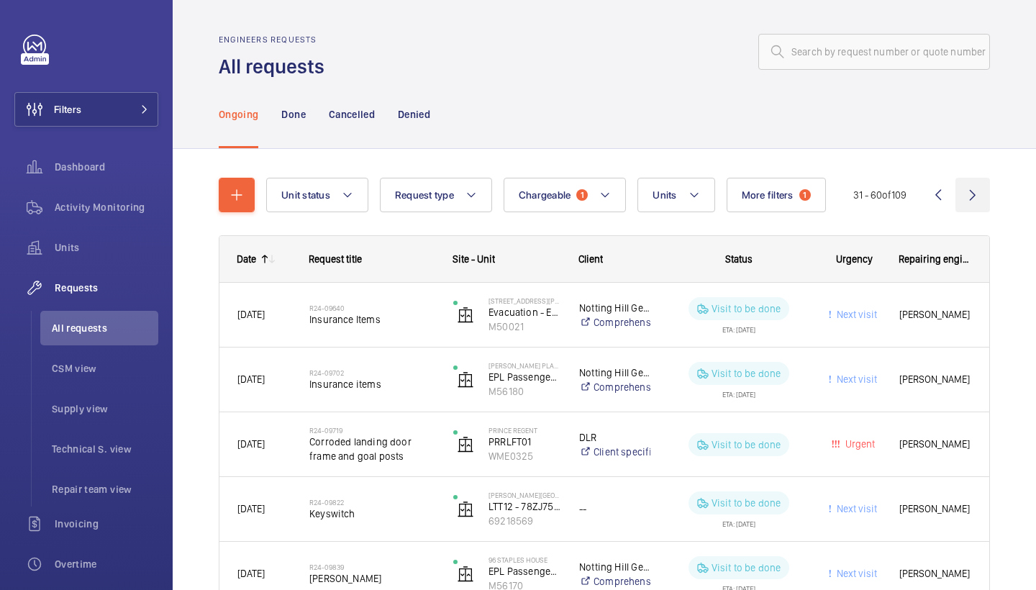
click at [975, 183] on wm-front-icon-button at bounding box center [973, 195] width 35 height 35
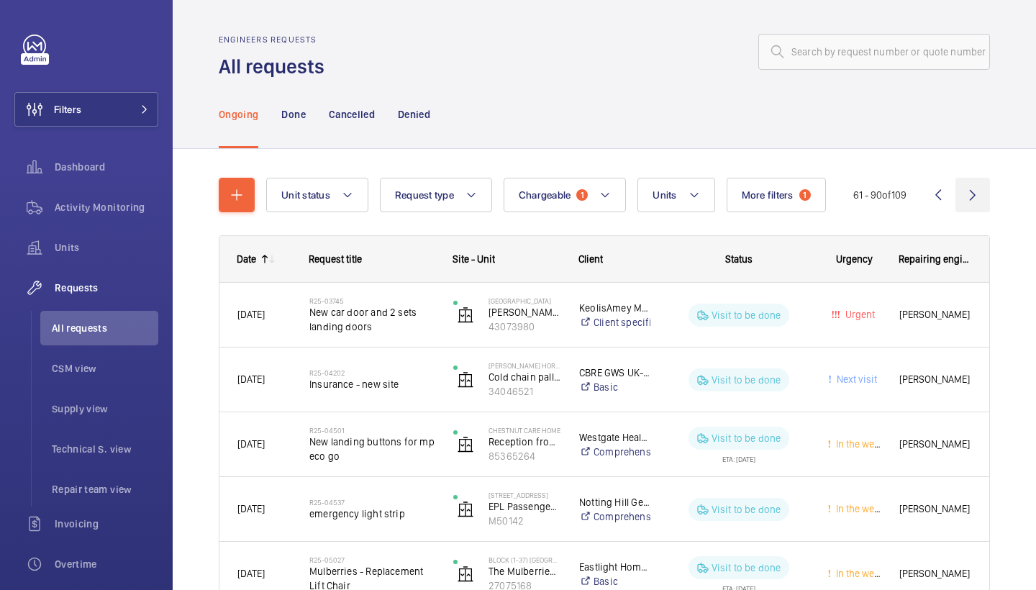
click at [970, 196] on wm-front-icon-button at bounding box center [973, 195] width 35 height 35
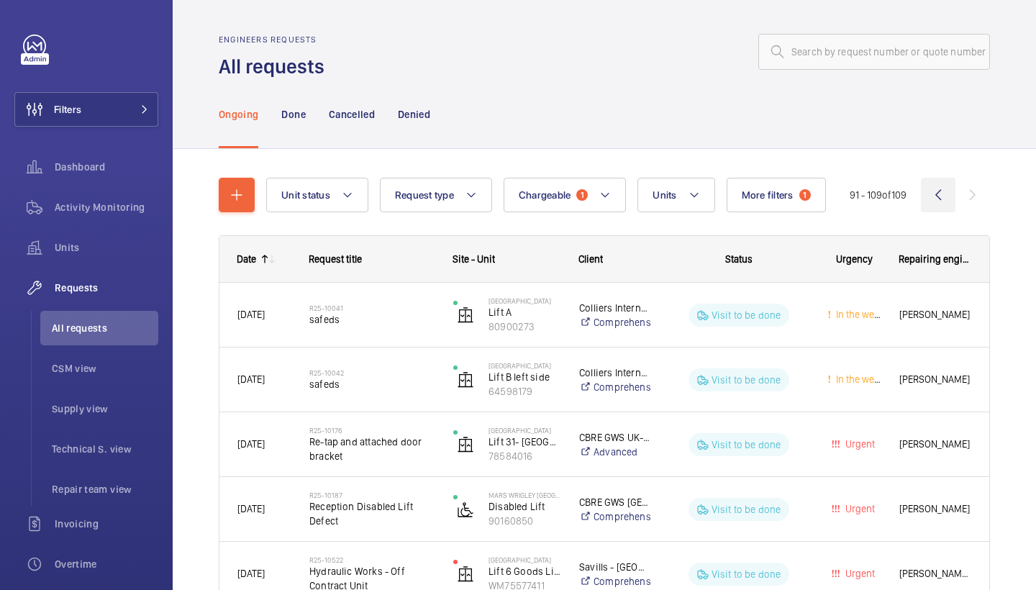
click at [935, 195] on wm-front-icon-button at bounding box center [938, 195] width 35 height 35
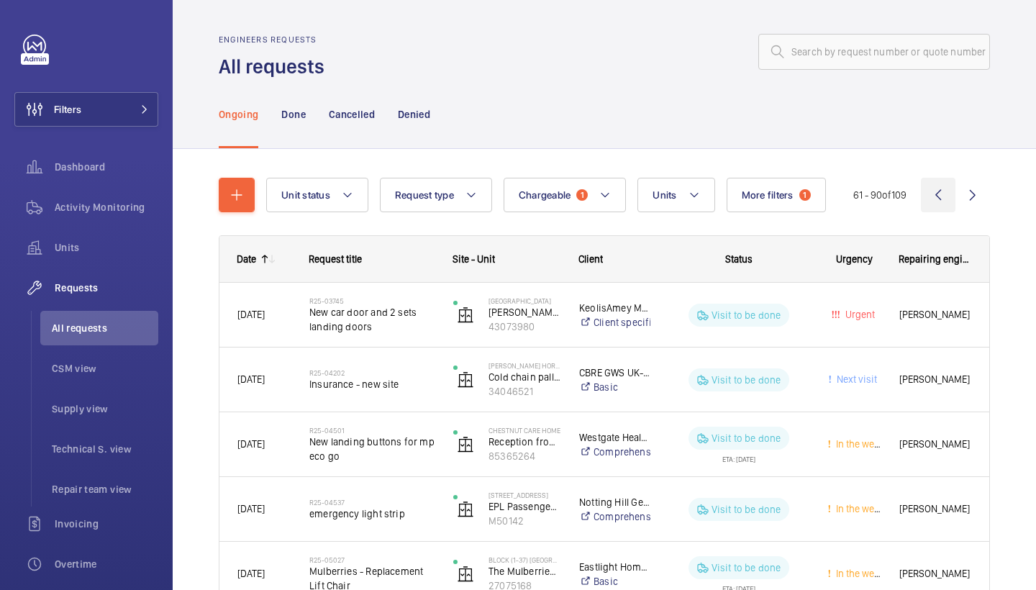
click at [934, 186] on wm-front-icon-button at bounding box center [938, 195] width 35 height 35
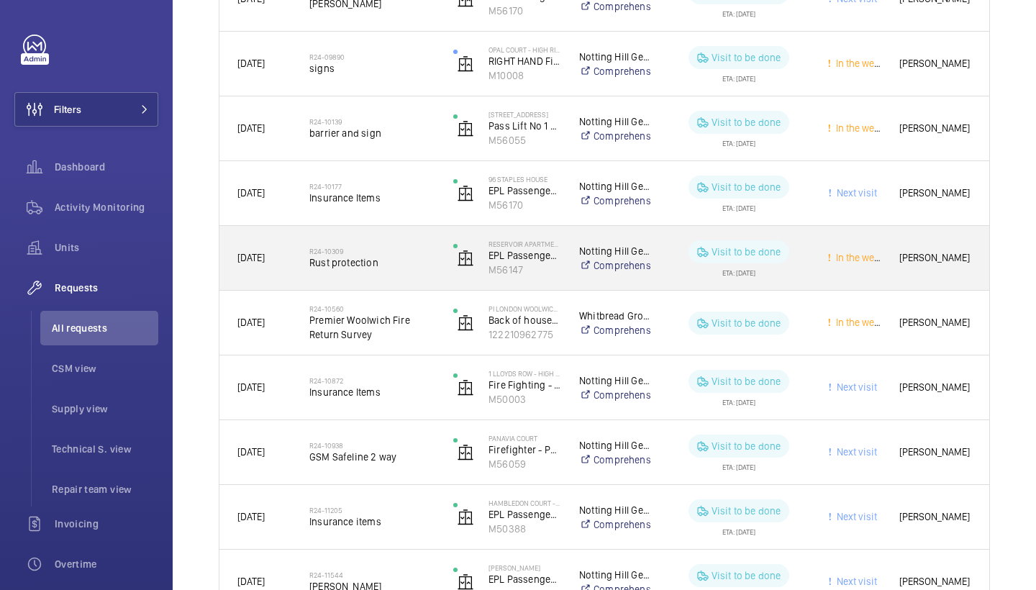
scroll to position [689, 0]
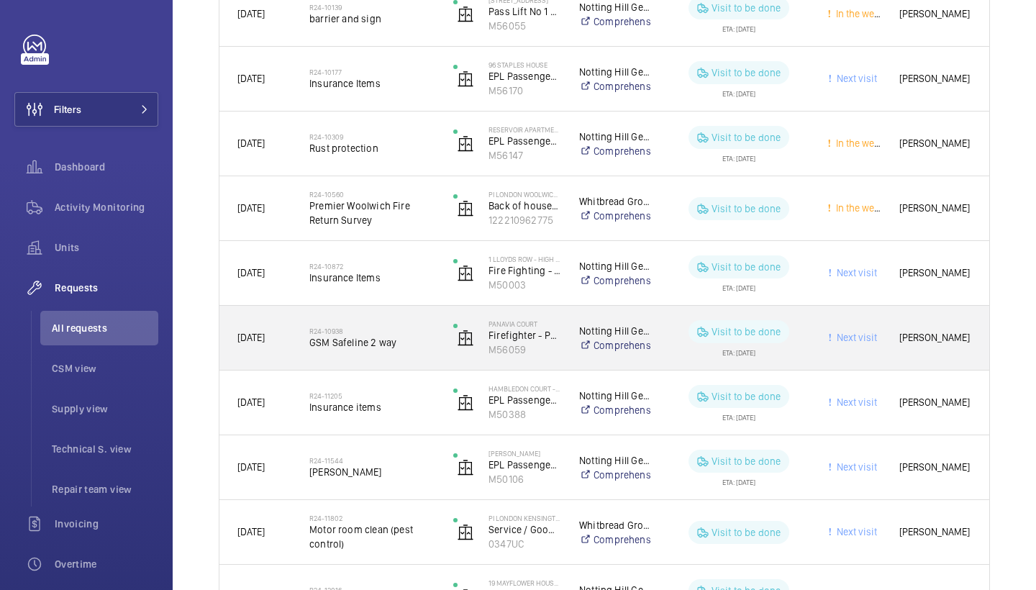
click at [415, 354] on div "R24-10938 GSM Safeline 2 way" at bounding box center [371, 338] width 125 height 42
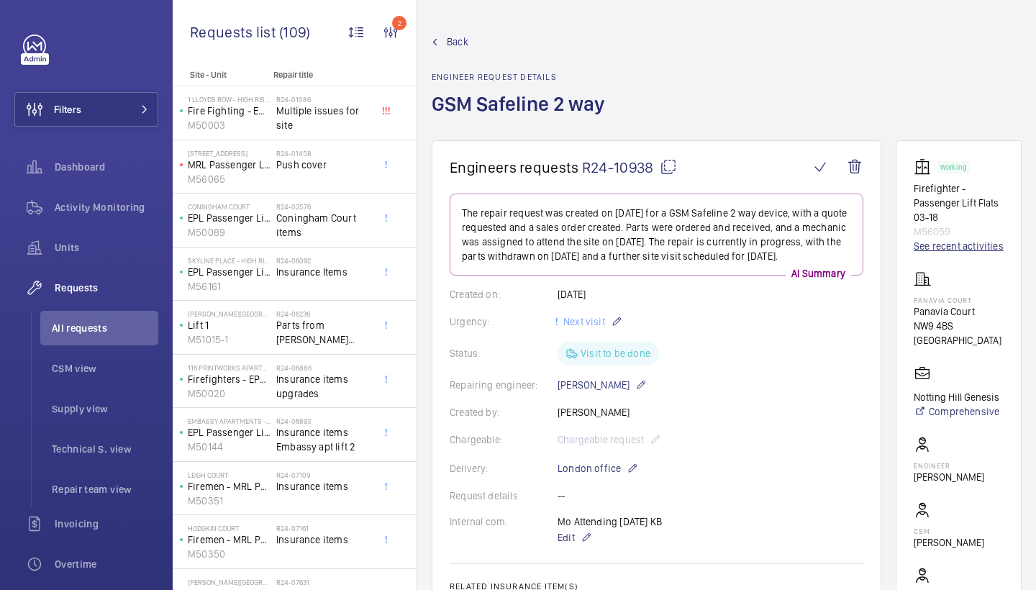
click at [938, 253] on link "See recent activities" at bounding box center [959, 246] width 90 height 14
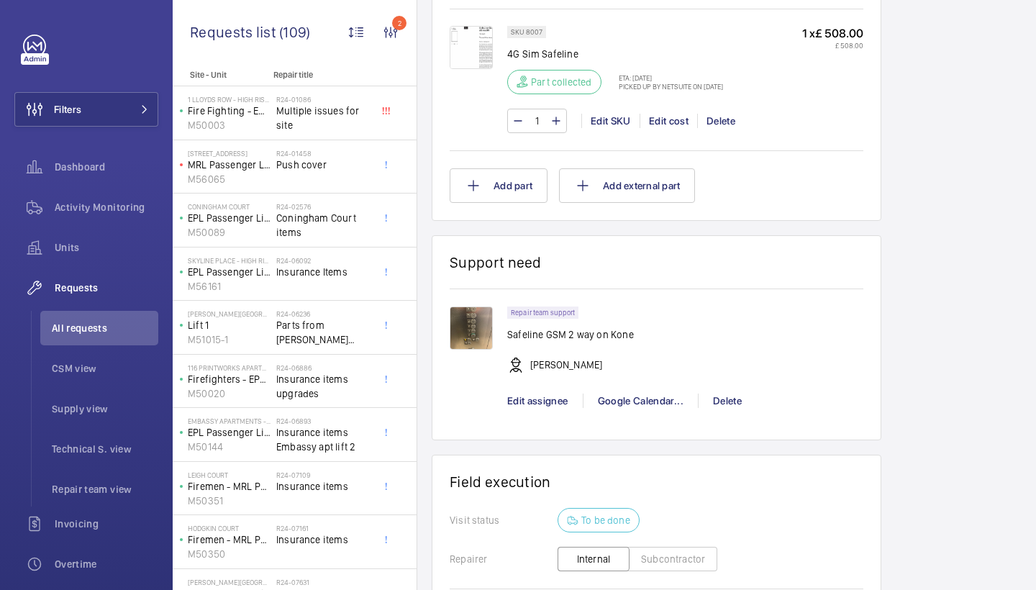
scroll to position [1131, 0]
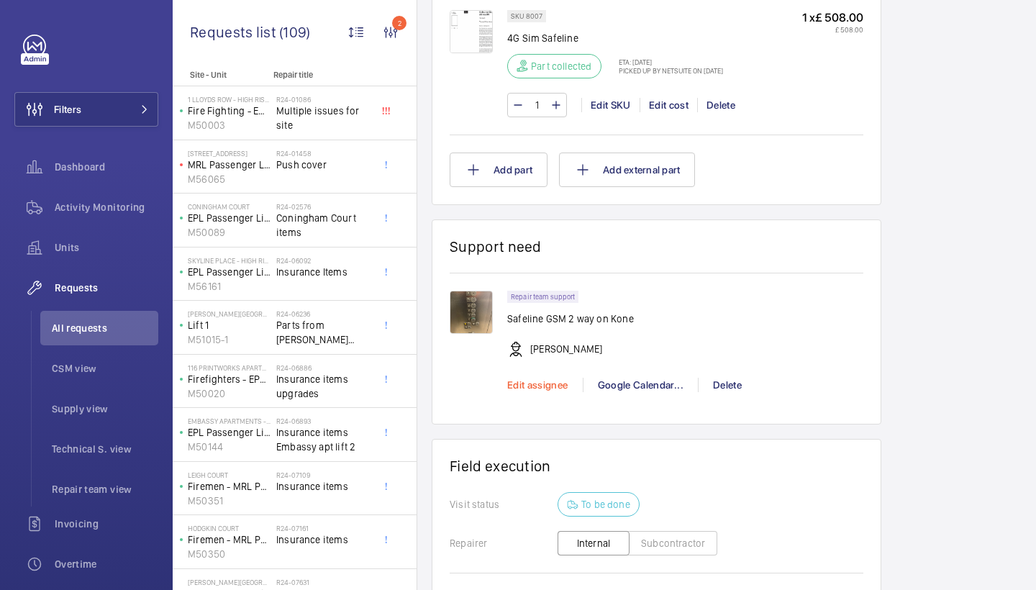
click at [550, 391] on span "Edit assignee" at bounding box center [537, 385] width 61 height 12
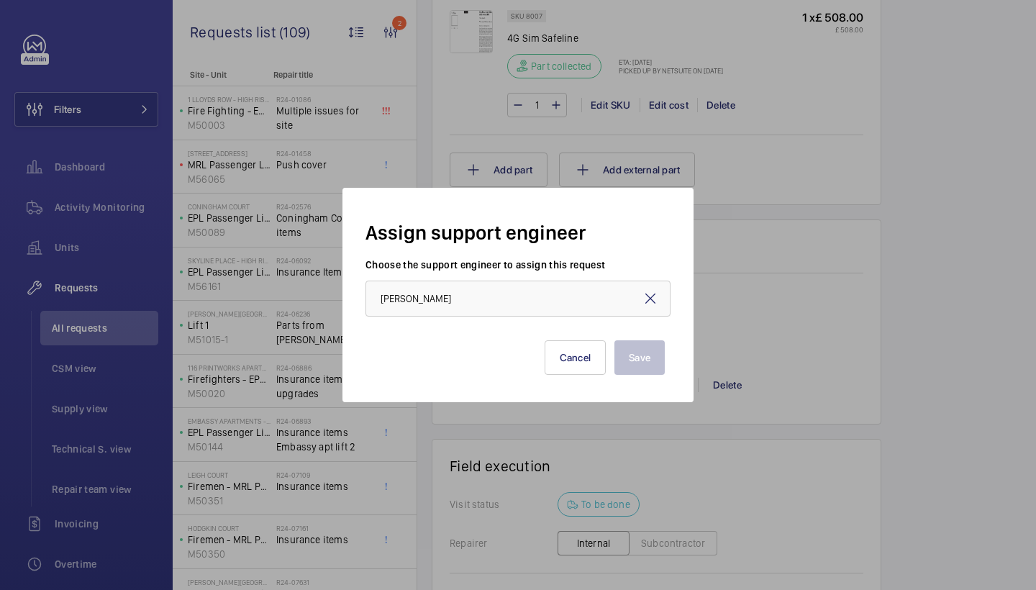
click at [656, 300] on mat-icon at bounding box center [650, 298] width 17 height 17
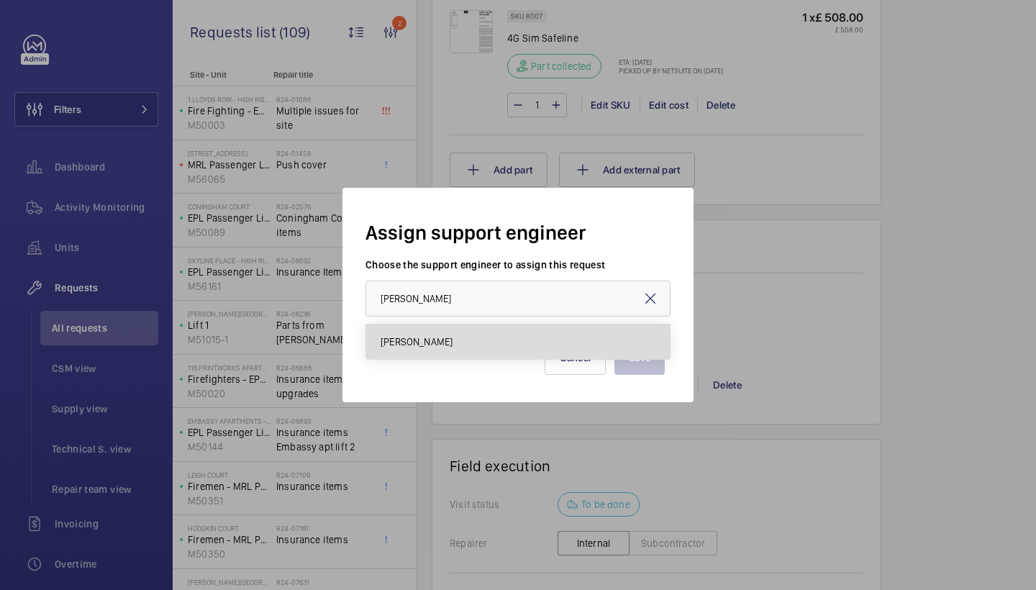
drag, startPoint x: 553, startPoint y: 322, endPoint x: 445, endPoint y: 353, distance: 111.6
click at [445, 353] on mat-option "Keith Bishop" at bounding box center [518, 342] width 304 height 35
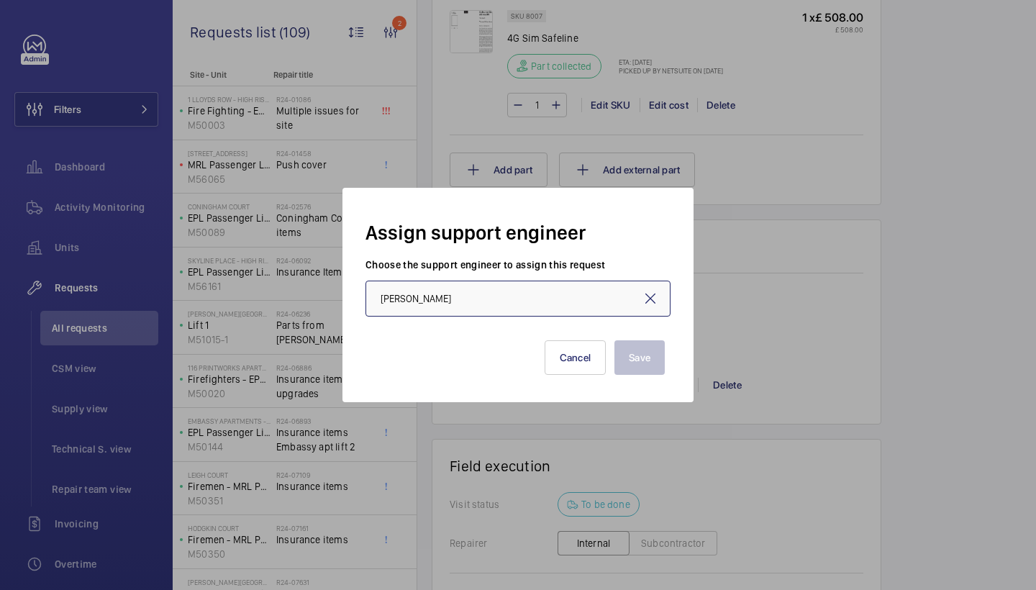
type input "Keith Bishop"
click at [627, 375] on div "Save Cancel" at bounding box center [518, 349] width 305 height 64
click at [630, 364] on button "Save" at bounding box center [640, 357] width 50 height 35
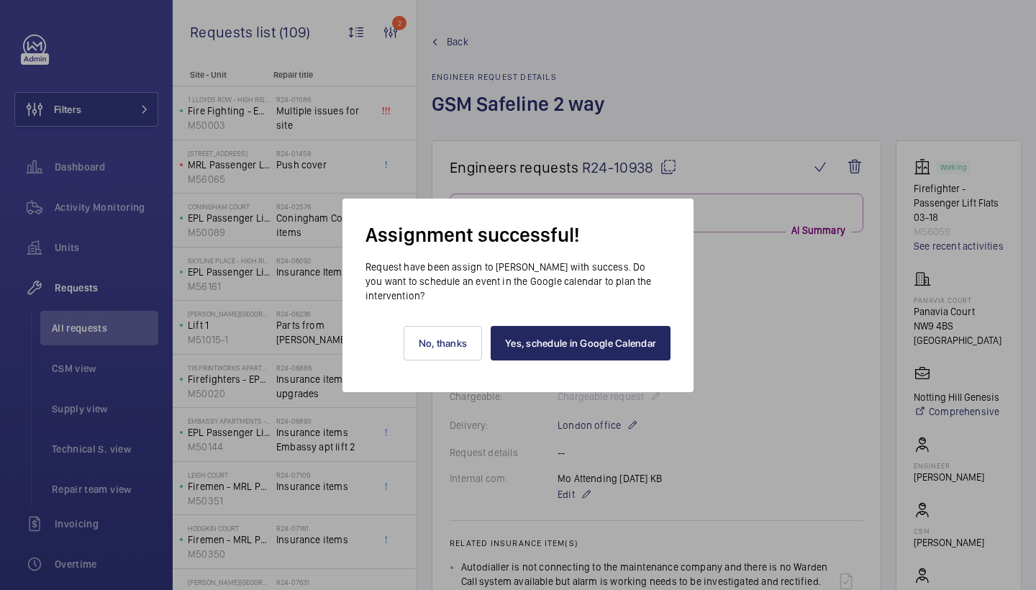
click at [566, 349] on link "Yes, schedule in Google Calendar" at bounding box center [581, 343] width 180 height 35
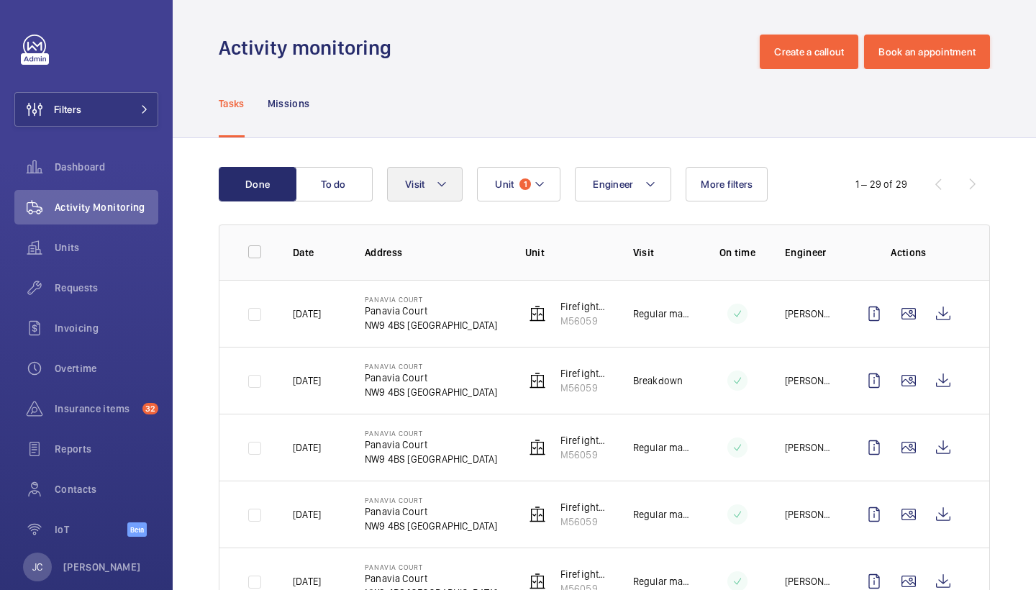
click at [410, 183] on span "Visit" at bounding box center [414, 184] width 19 height 12
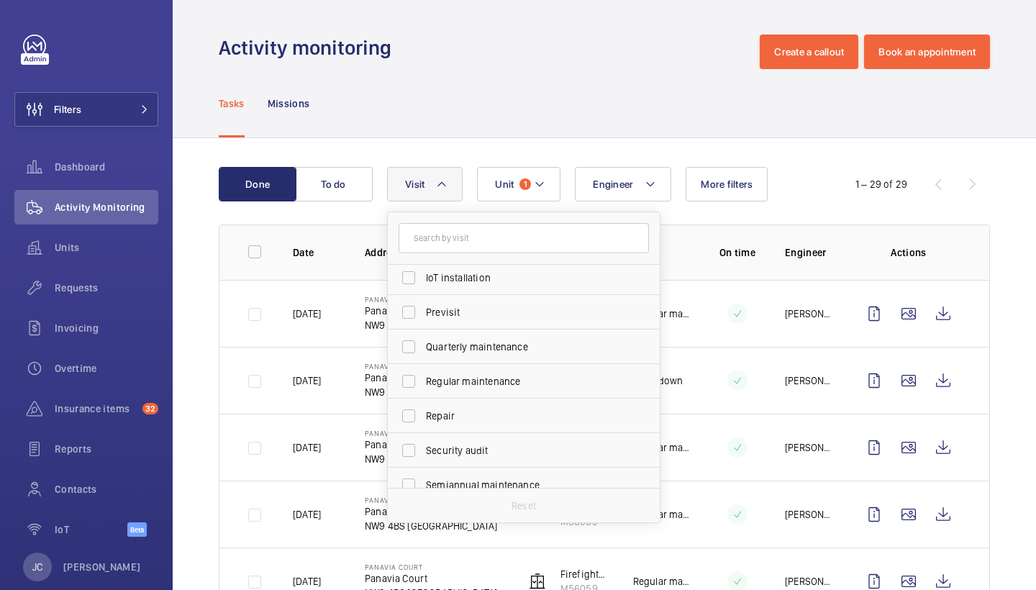
scroll to position [178, 0]
click at [442, 419] on span "Repair" at bounding box center [525, 414] width 198 height 14
click at [423, 419] on input "Repair" at bounding box center [408, 414] width 29 height 29
checkbox input "true"
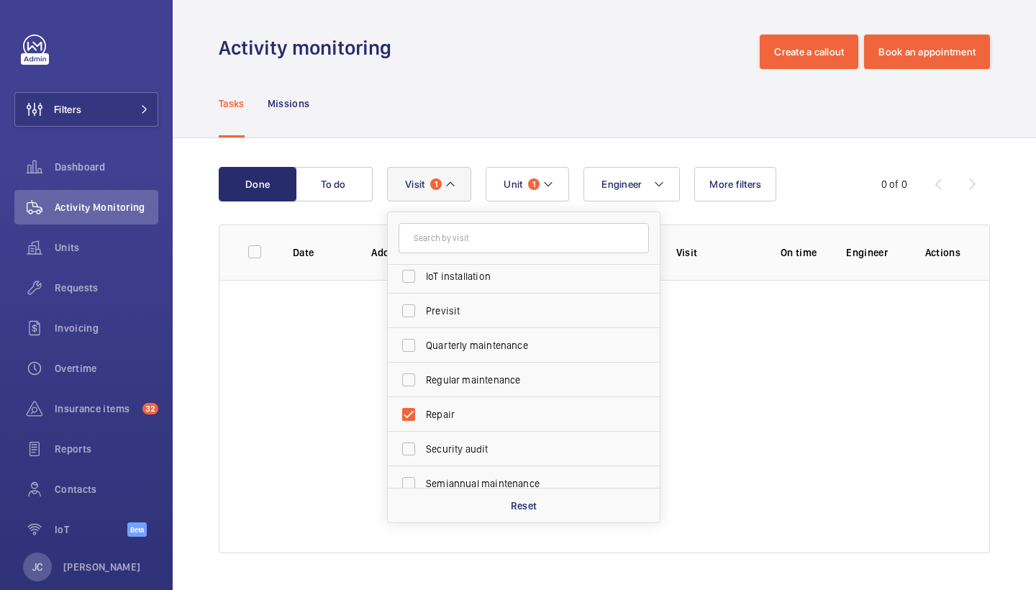
click at [541, 130] on div "Tasks Missions" at bounding box center [604, 103] width 771 height 68
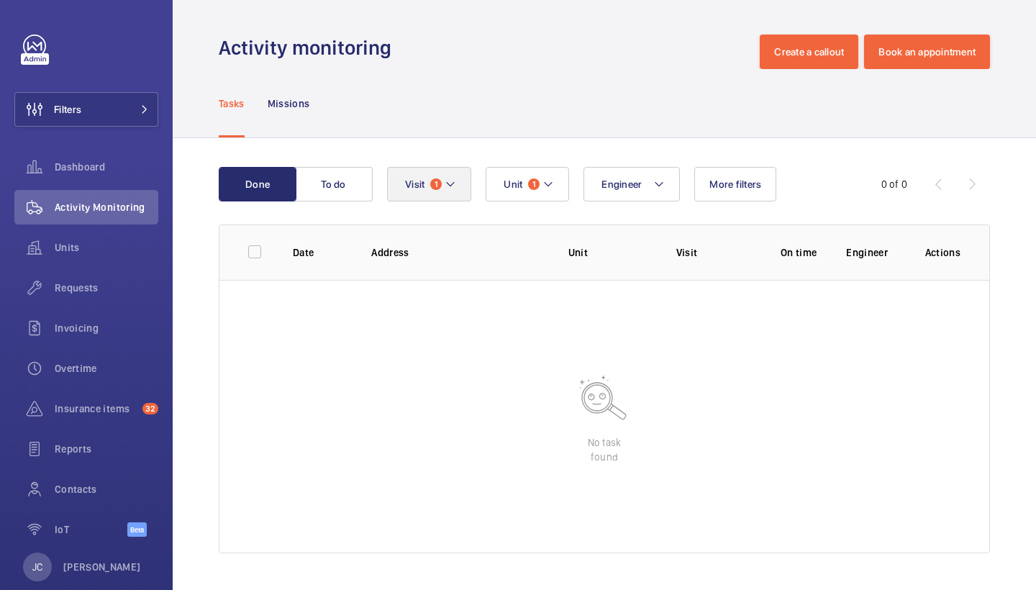
click at [459, 181] on button "Visit 1" at bounding box center [429, 184] width 84 height 35
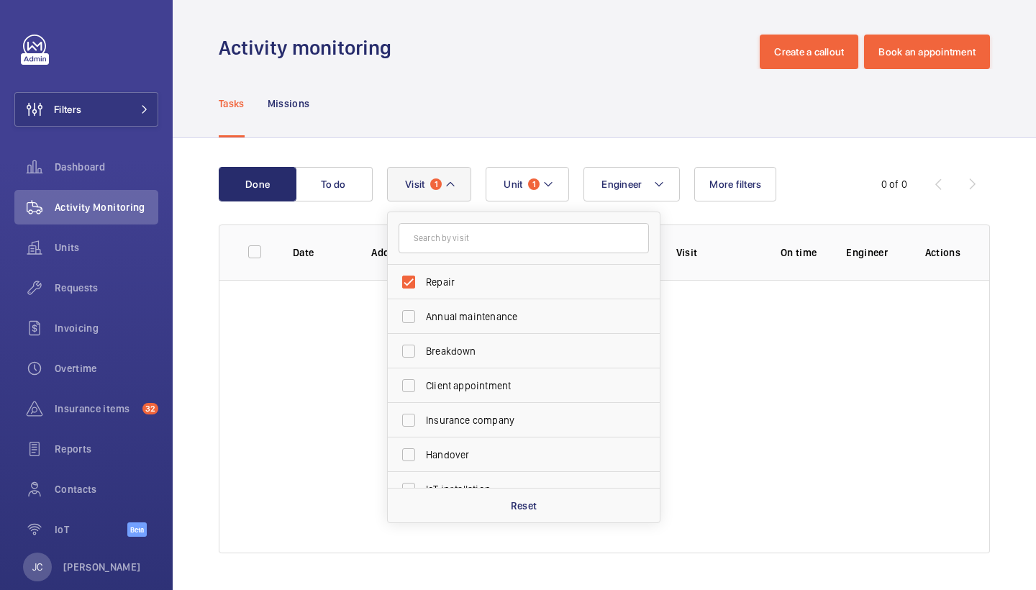
click at [590, 123] on div "Tasks Missions" at bounding box center [604, 103] width 771 height 68
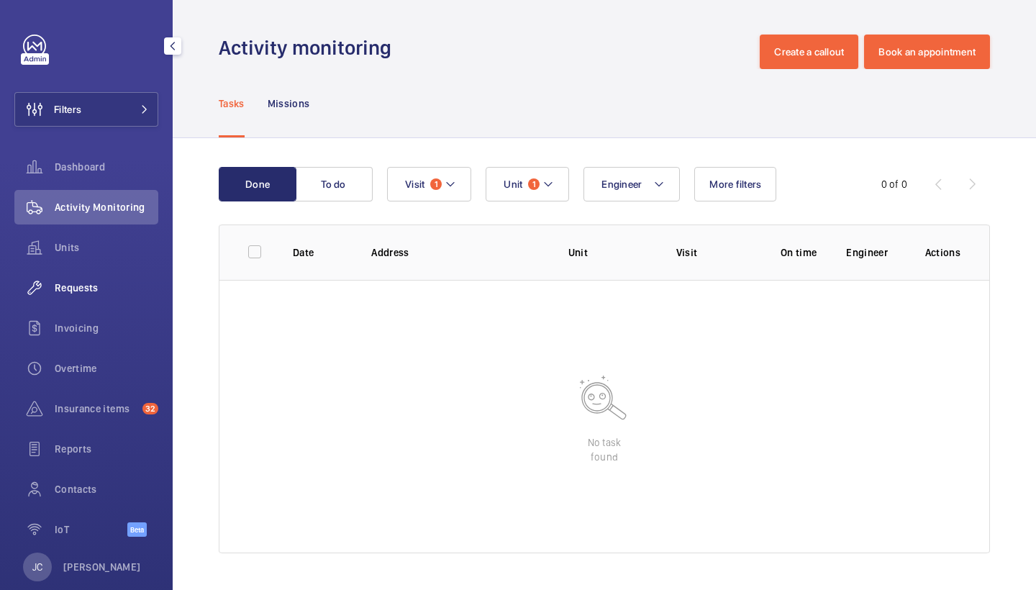
click at [112, 281] on span "Requests" at bounding box center [107, 288] width 104 height 14
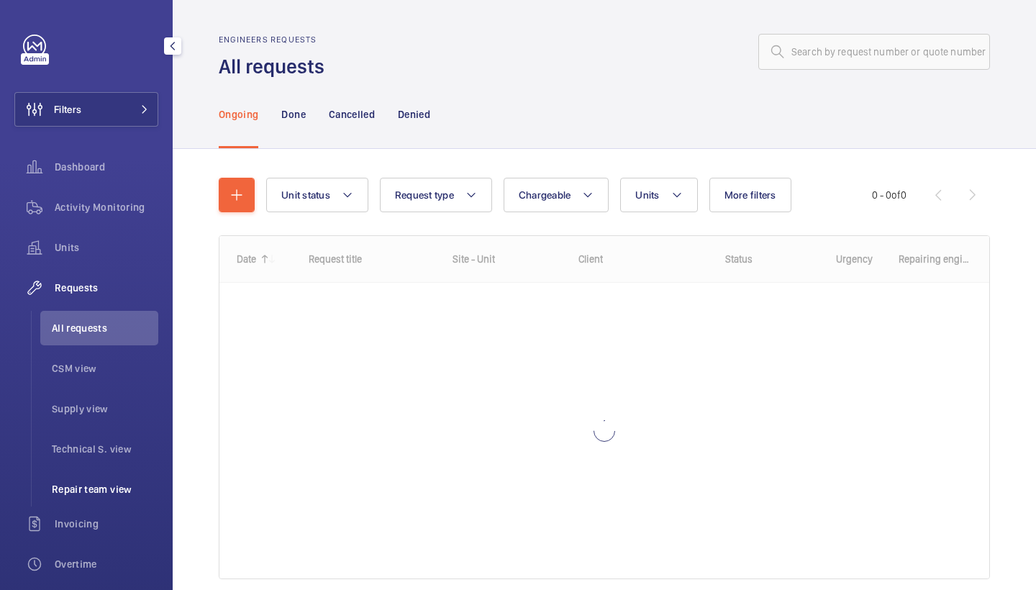
click at [101, 494] on span "Repair team view" at bounding box center [105, 489] width 106 height 14
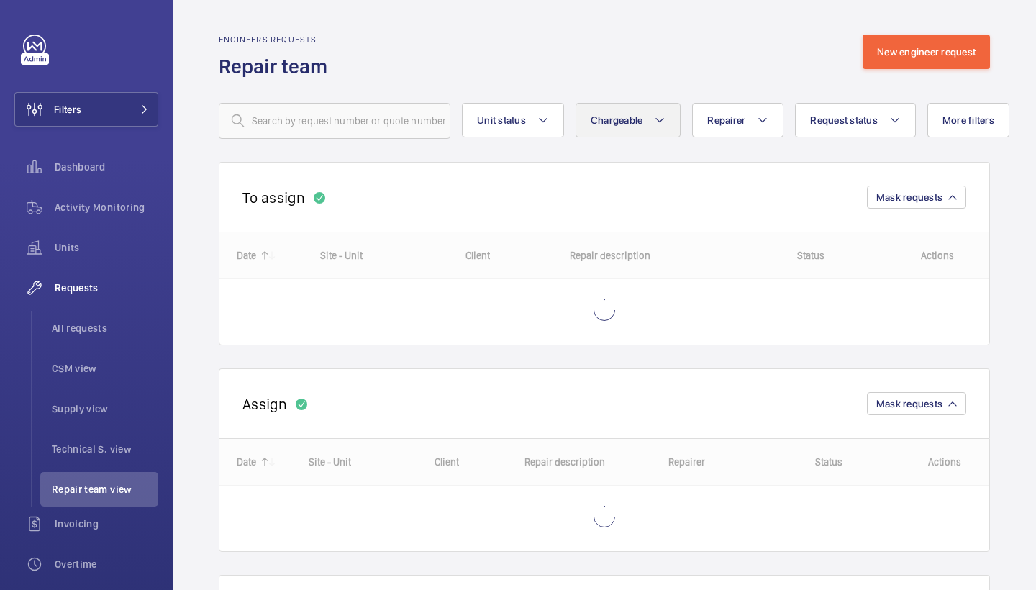
click at [599, 127] on button "Chargeable" at bounding box center [629, 120] width 106 height 35
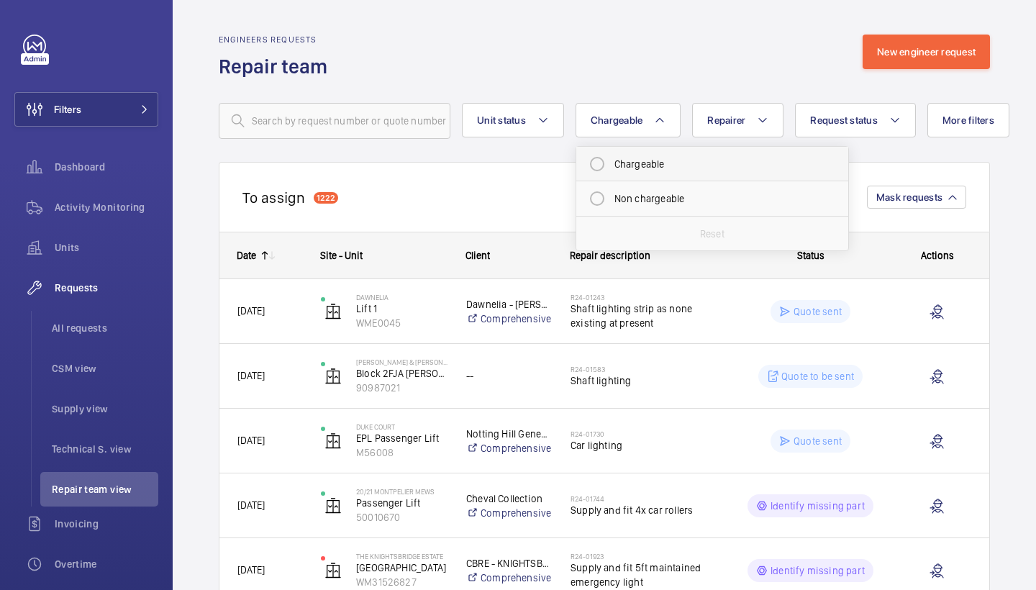
click at [620, 173] on mat-radio-button "Chargeable" at bounding box center [712, 164] width 259 height 29
radio input "true"
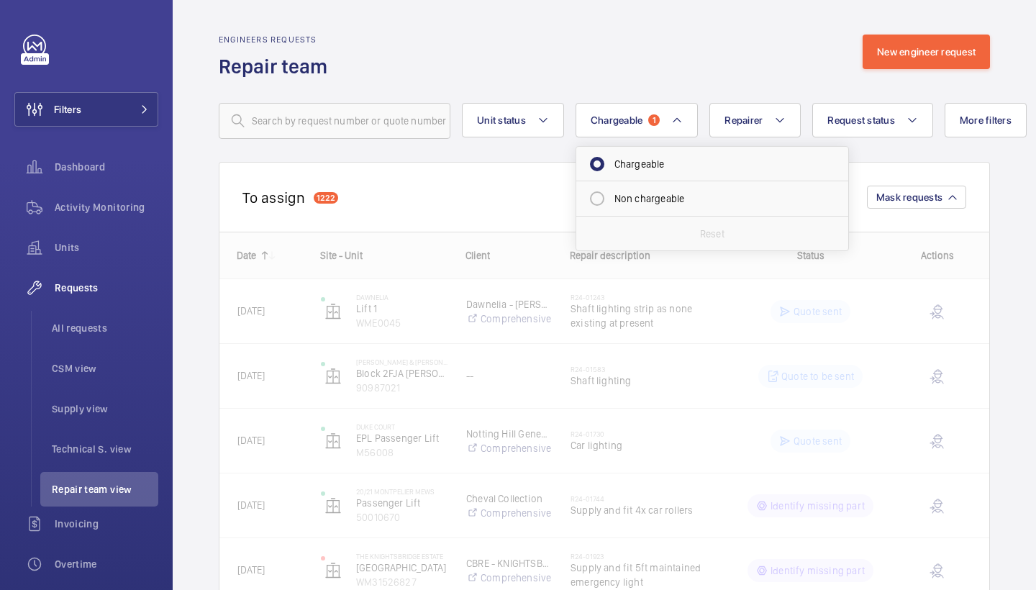
click at [659, 59] on div "Engineers requests Repair team New engineer request" at bounding box center [604, 57] width 771 height 45
click at [874, 131] on button "Request status" at bounding box center [872, 120] width 121 height 35
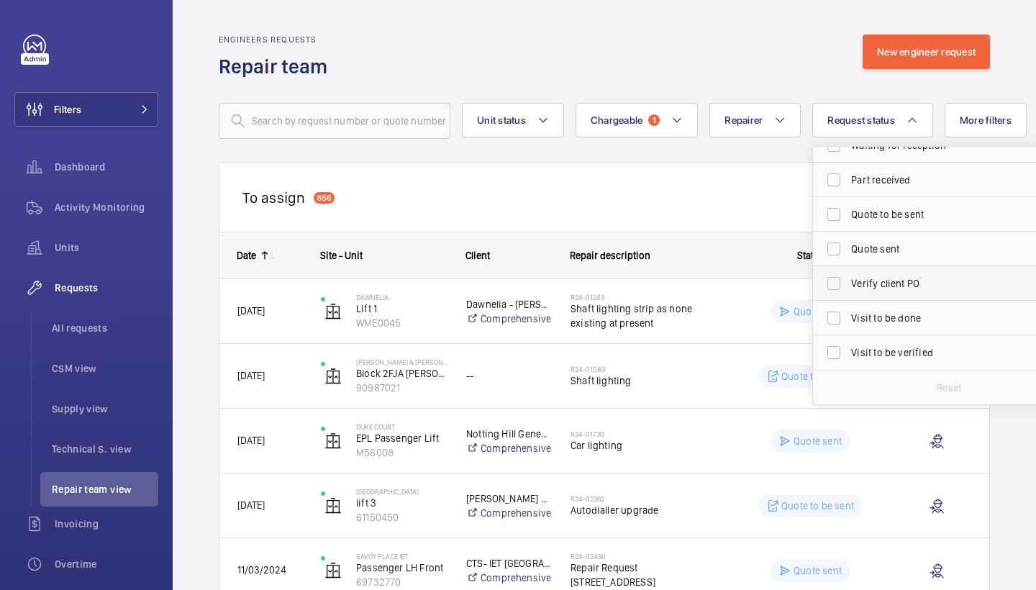
scroll to position [191, 0]
click at [889, 309] on label "Visit to be done" at bounding box center [938, 318] width 250 height 35
click at [848, 309] on input "Visit to be done" at bounding box center [834, 318] width 29 height 29
checkbox input "true"
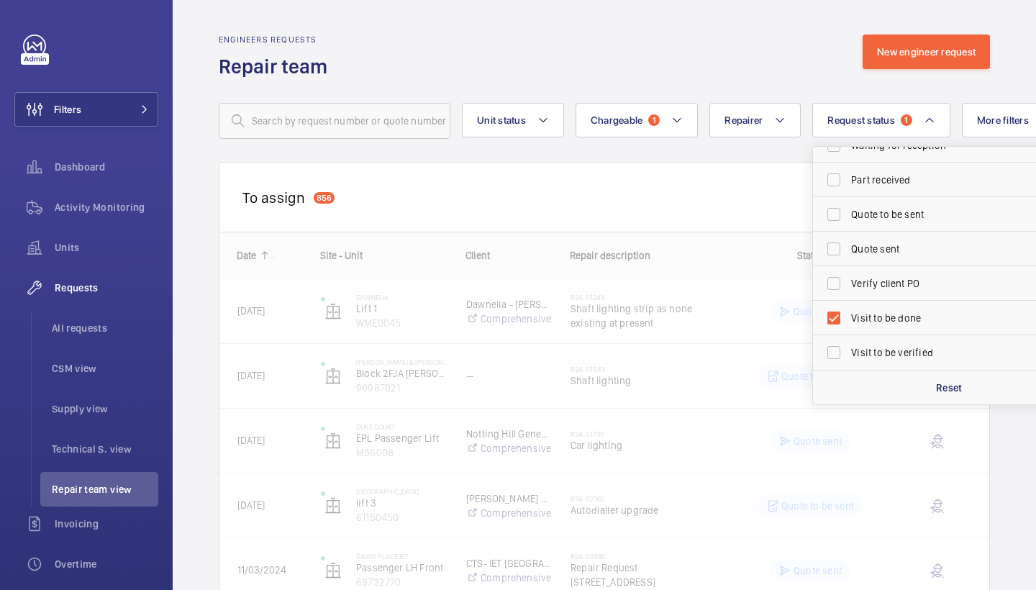
click at [779, 66] on div "Engineers requests Repair team New engineer request" at bounding box center [604, 57] width 771 height 45
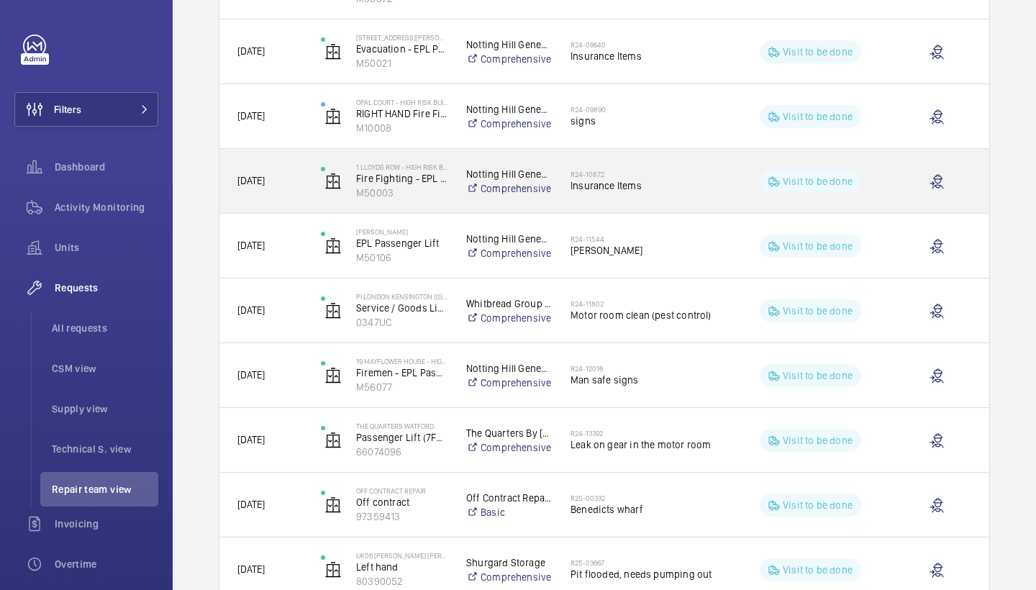
scroll to position [847, 0]
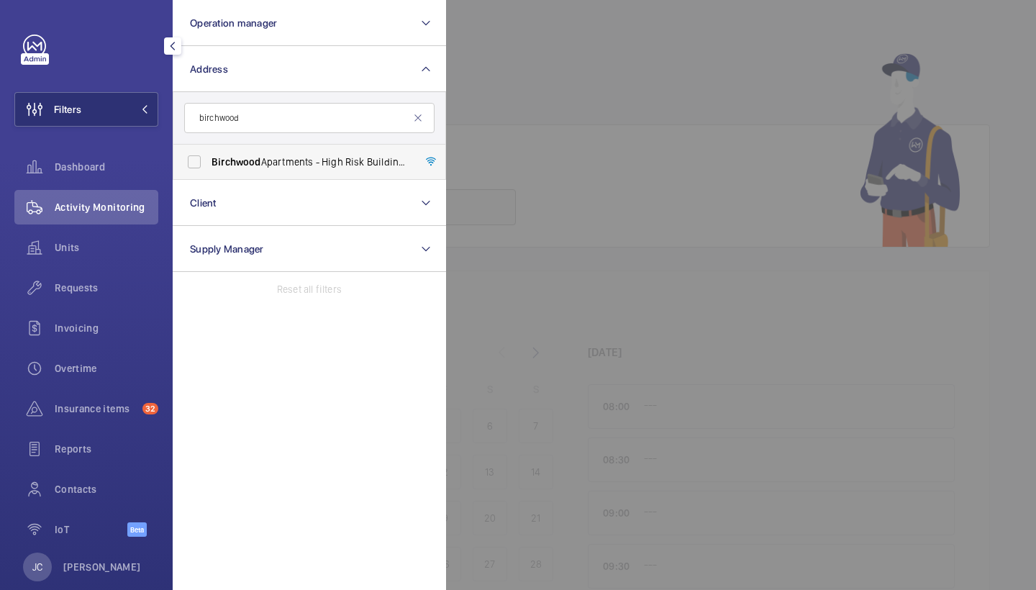
type input "birchwood"
click at [262, 158] on span "[GEOGRAPHIC_DATA] - High Risk Building - [GEOGRAPHIC_DATA]" at bounding box center [311, 162] width 198 height 14
click at [209, 158] on input "[GEOGRAPHIC_DATA] - High Risk Building - [GEOGRAPHIC_DATA]" at bounding box center [194, 162] width 29 height 29
checkbox input "true"
click at [90, 285] on span "Requests" at bounding box center [107, 288] width 104 height 14
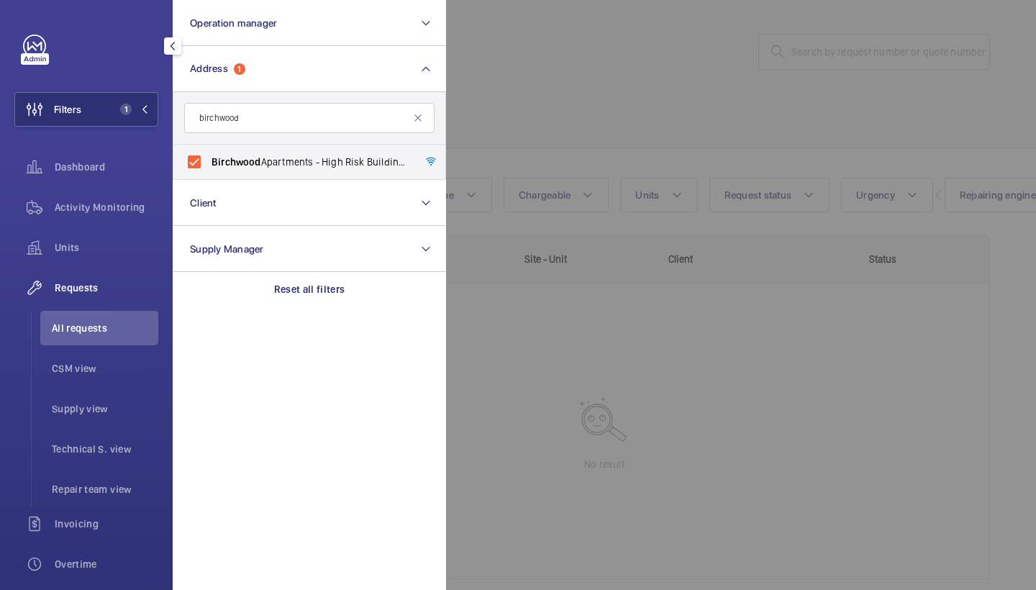
click at [641, 145] on div at bounding box center [964, 295] width 1036 height 590
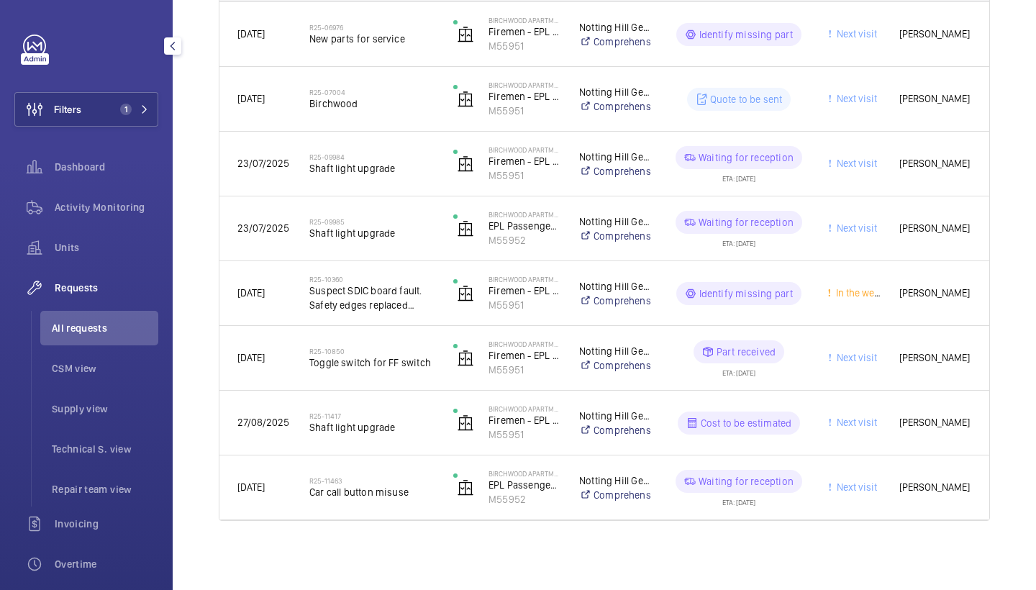
scroll to position [863, 0]
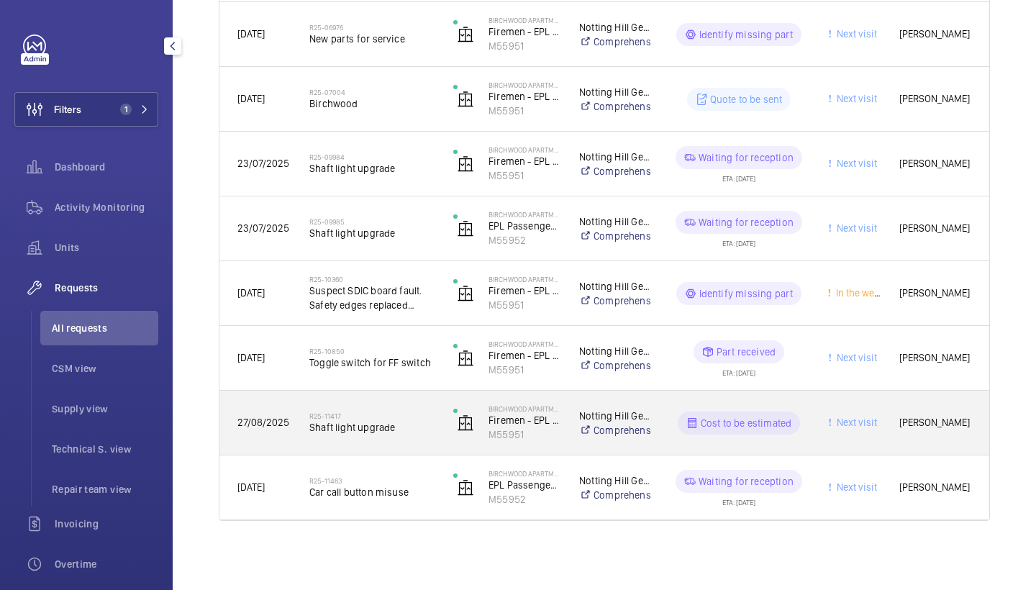
click at [383, 422] on span "Shaft light upgrade" at bounding box center [371, 427] width 125 height 14
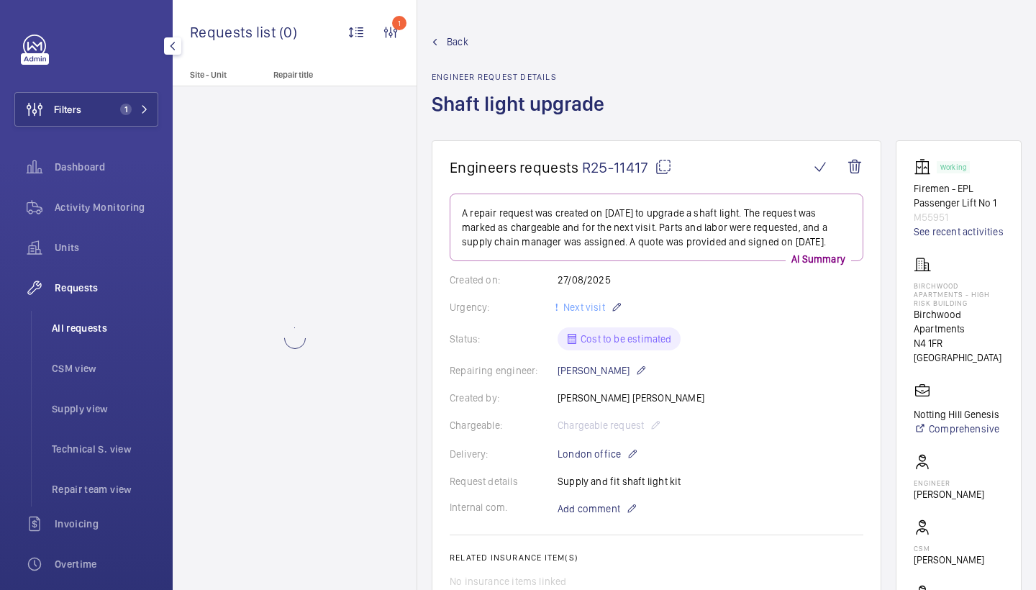
click at [96, 328] on span "All requests" at bounding box center [105, 328] width 106 height 14
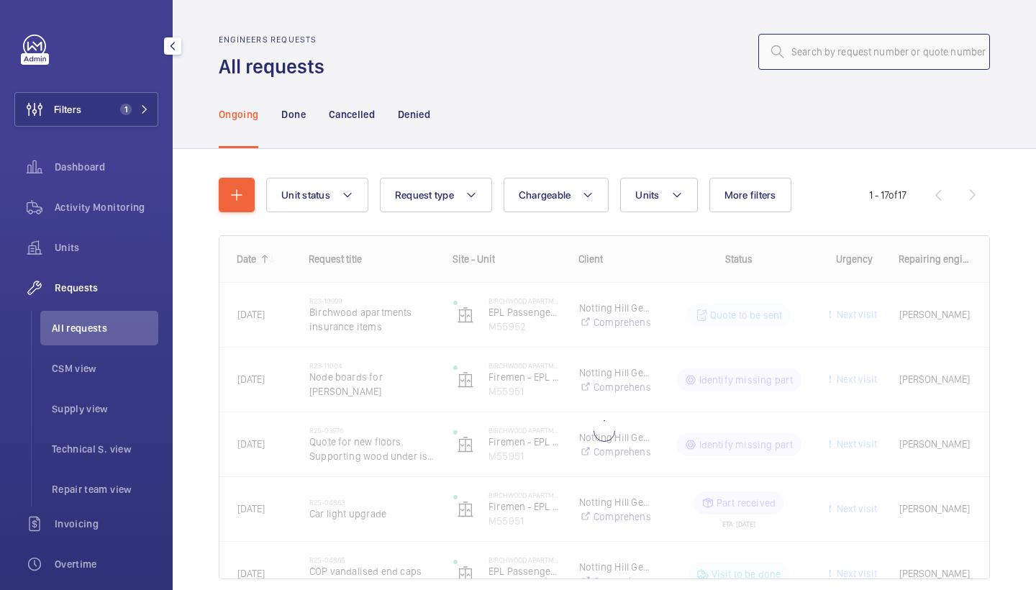
click at [907, 53] on input "text" at bounding box center [874, 52] width 232 height 36
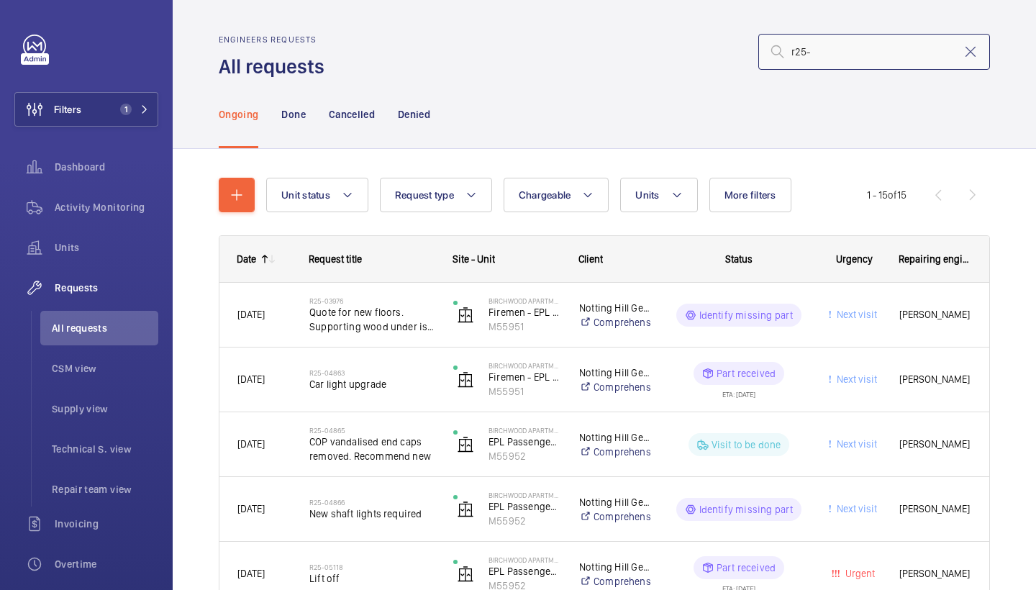
scroll to position [-1, 0]
type input "r25-"
click at [543, 181] on button "Chargeable" at bounding box center [557, 195] width 106 height 35
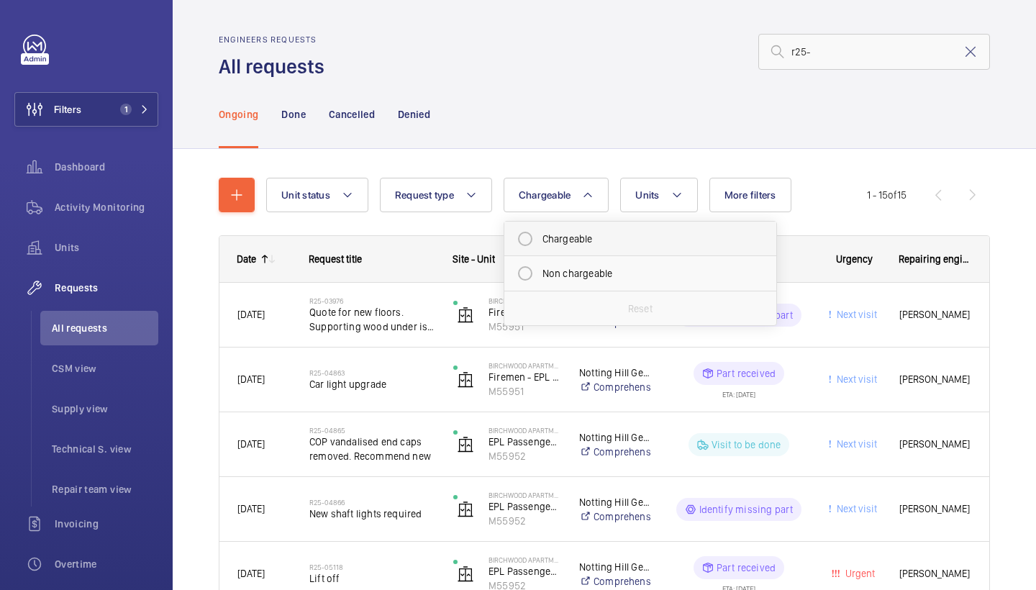
click at [580, 240] on mat-radio-button "Chargeable" at bounding box center [640, 239] width 259 height 29
radio input "true"
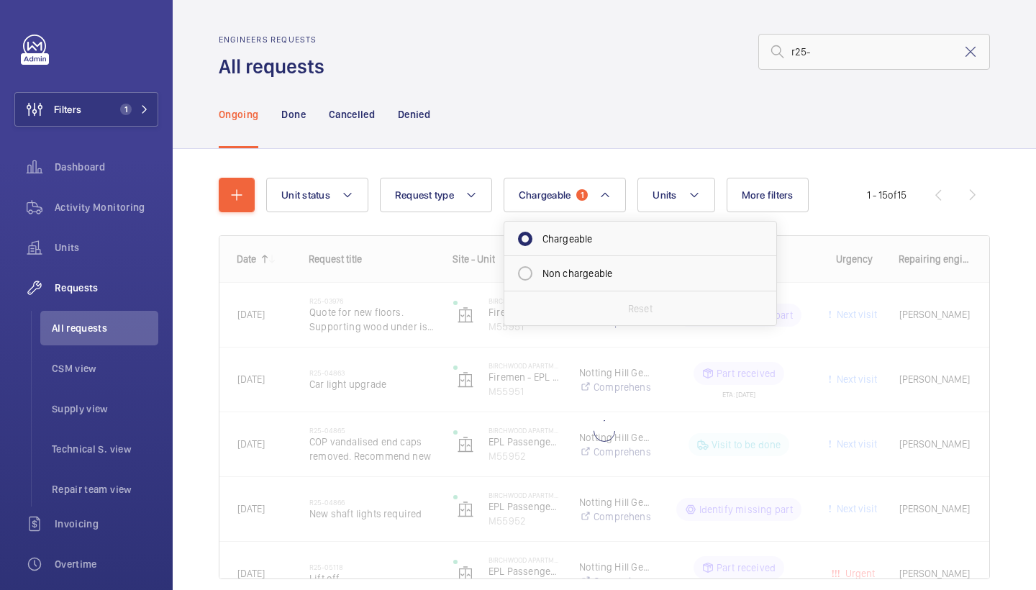
click at [594, 127] on div "Ongoing Done Cancelled Denied" at bounding box center [604, 114] width 771 height 68
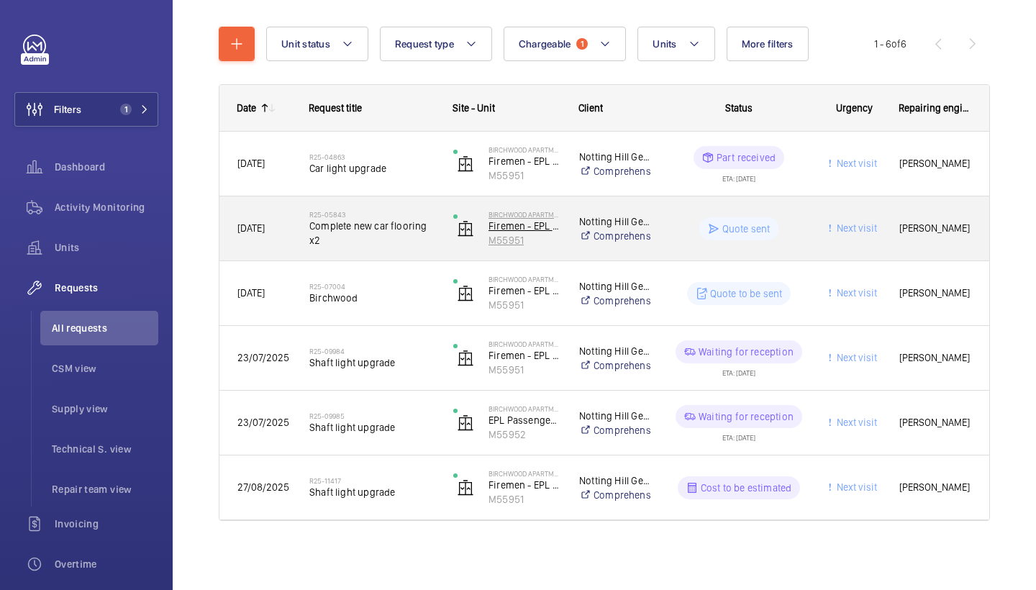
scroll to position [151, 0]
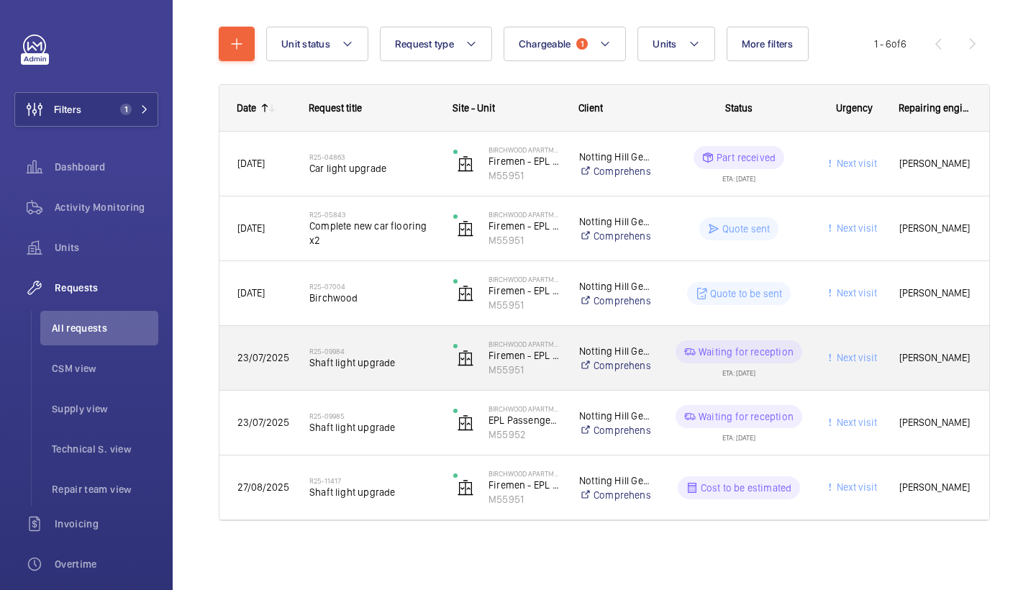
click at [394, 372] on div "R25-09984 Shaft light upgrade" at bounding box center [371, 358] width 125 height 42
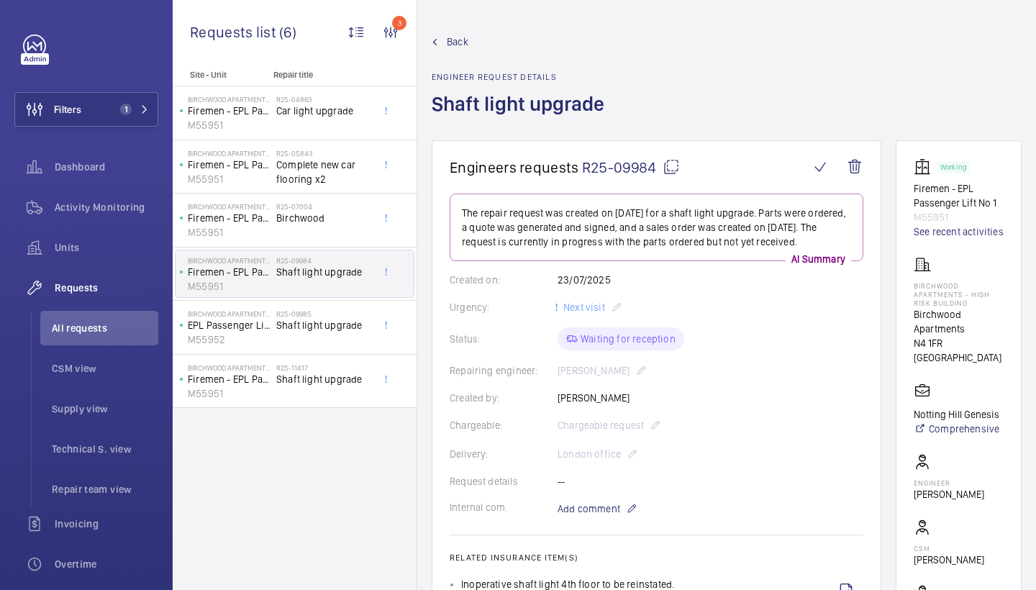
click at [451, 45] on span "Back" at bounding box center [458, 42] width 22 height 14
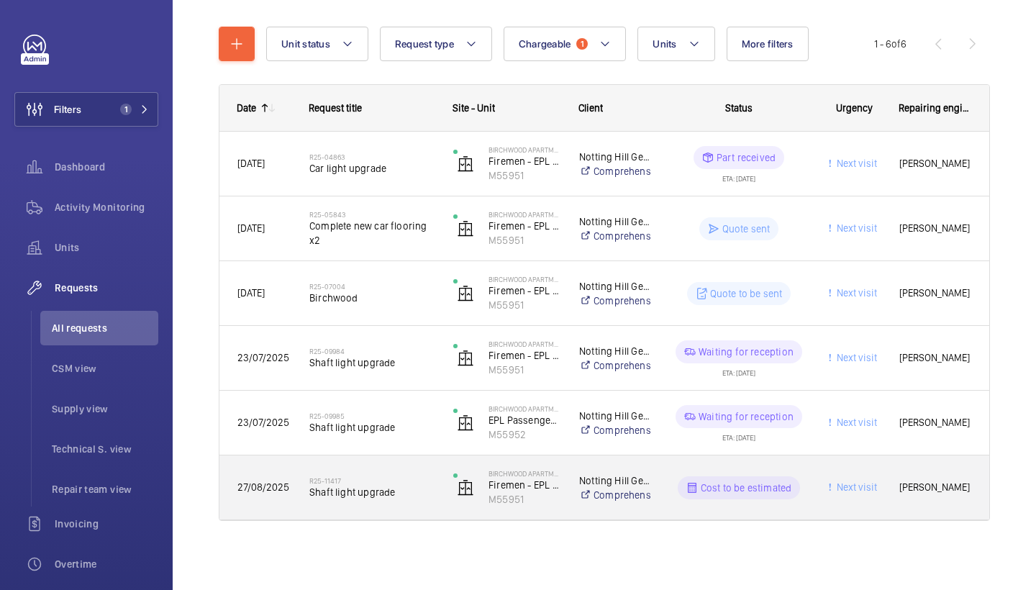
scroll to position [151, 0]
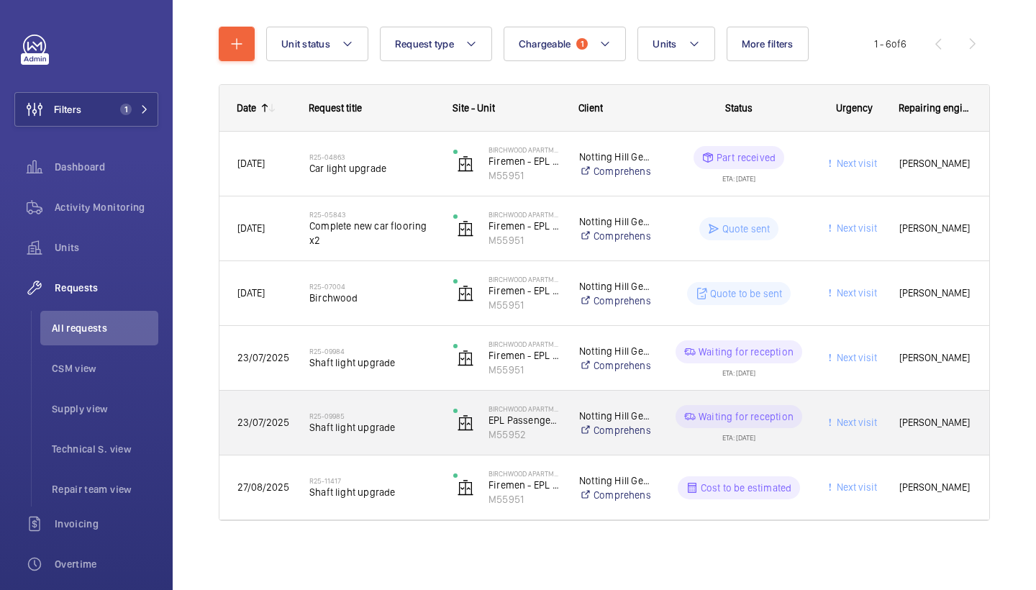
click at [402, 454] on div "R25-09985 Shaft light upgrade" at bounding box center [363, 423] width 142 height 65
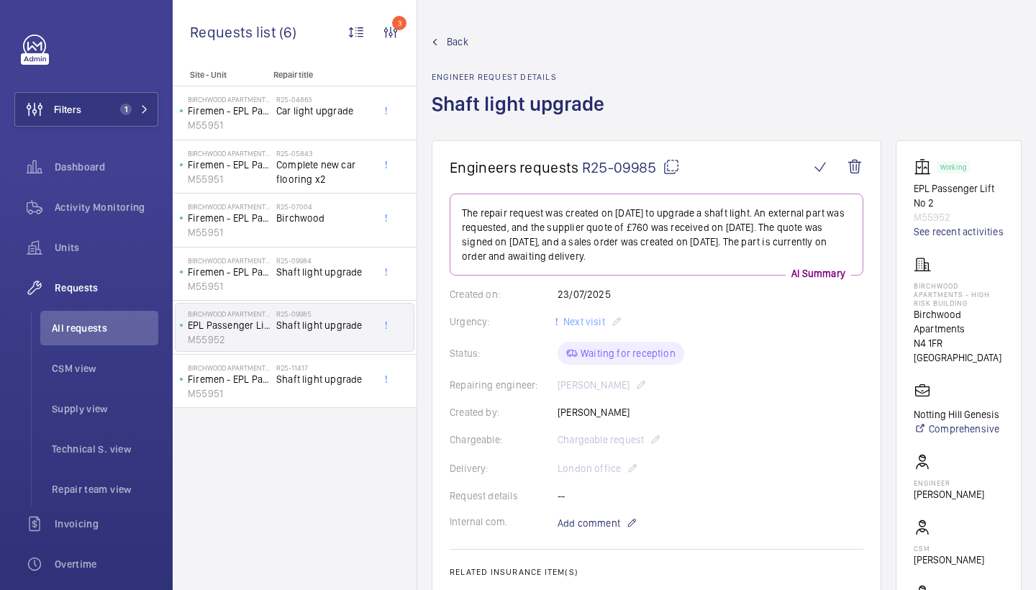
click at [464, 41] on span "Back" at bounding box center [458, 42] width 22 height 14
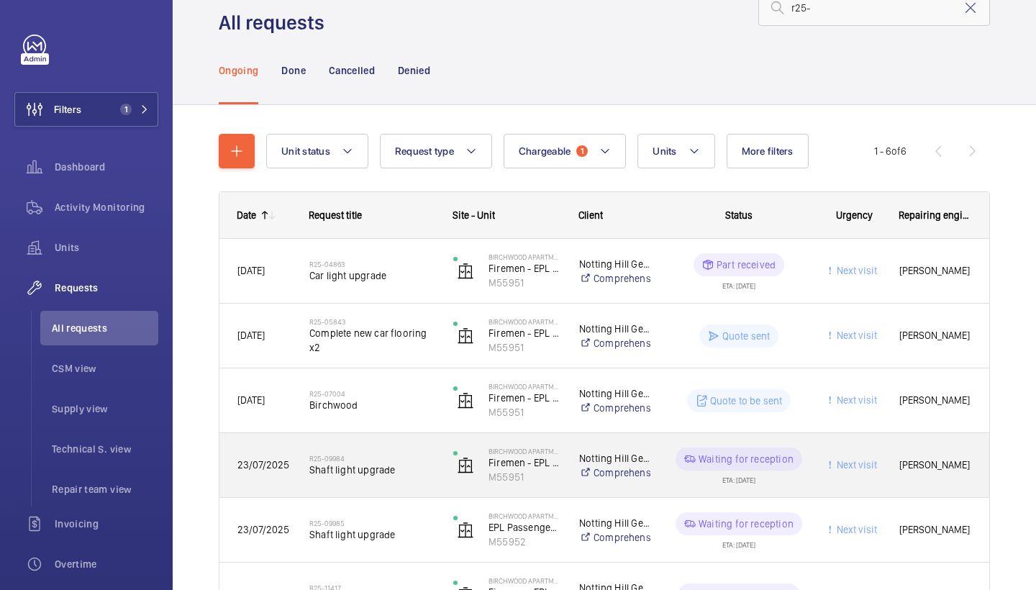
scroll to position [45, 0]
click at [386, 457] on h2 "R25-09984" at bounding box center [371, 457] width 125 height 9
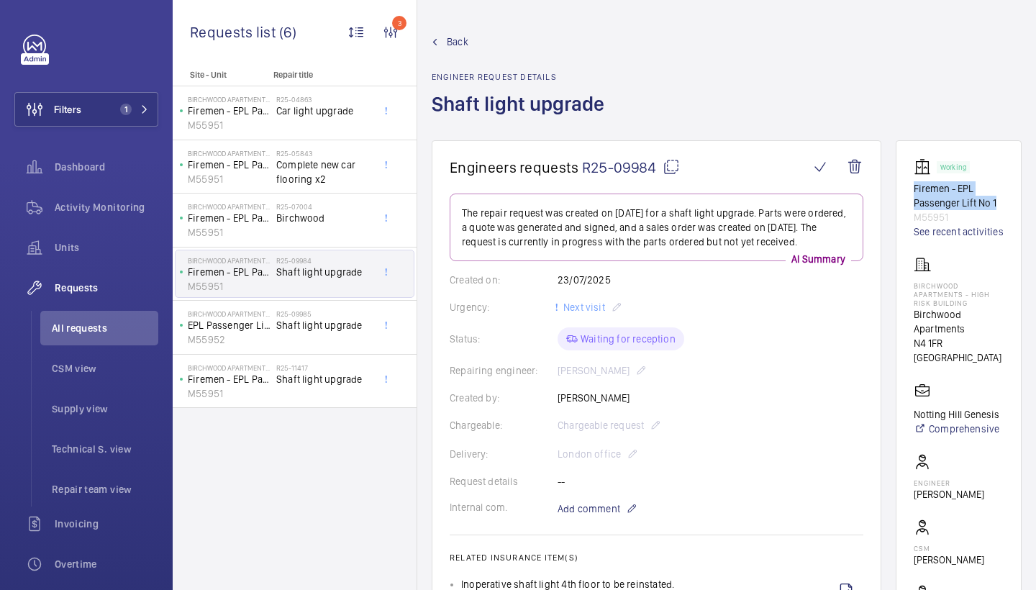
drag, startPoint x: 917, startPoint y: 188, endPoint x: 1001, endPoint y: 200, distance: 84.4
click at [1001, 200] on p "Firemen - EPL Passenger Lift No 1" at bounding box center [959, 195] width 90 height 29
copy p "Firemen - EPL Passenger Lift No 1"
drag, startPoint x: 917, startPoint y: 329, endPoint x: 945, endPoint y: 358, distance: 40.2
click at [945, 358] on div "[GEOGRAPHIC_DATA] - High Risk [STREET_ADDRESS]" at bounding box center [959, 310] width 90 height 109
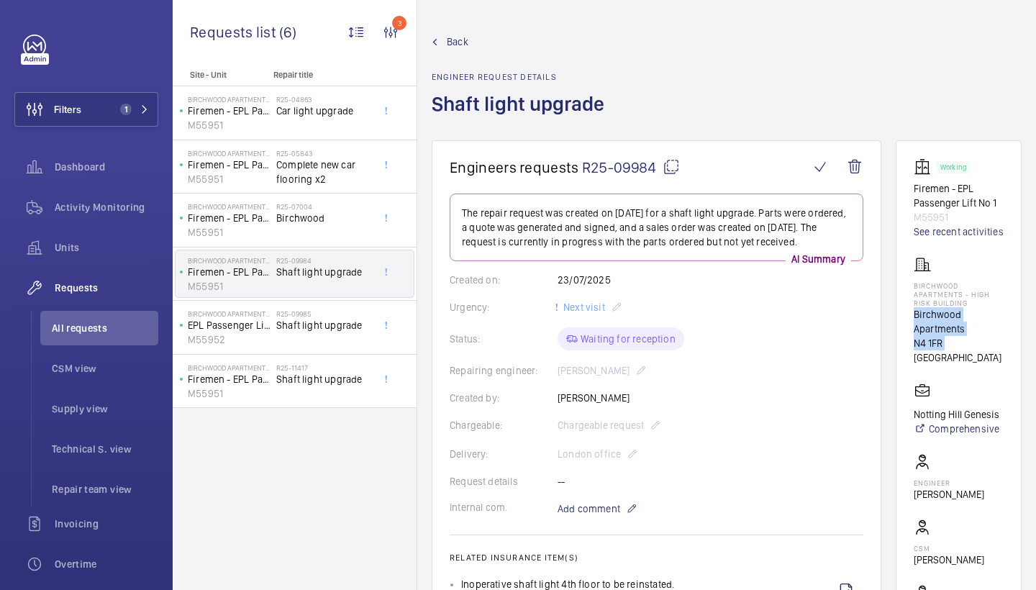
copy div "Birchwood Apartments N4 1FR"
click at [455, 41] on span "Back" at bounding box center [458, 42] width 22 height 14
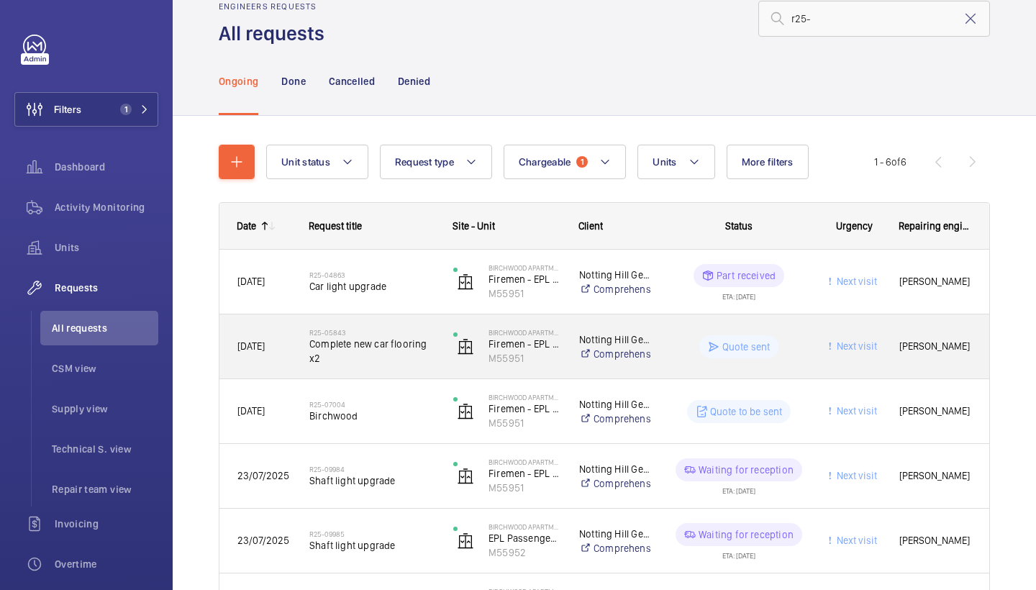
scroll to position [35, 0]
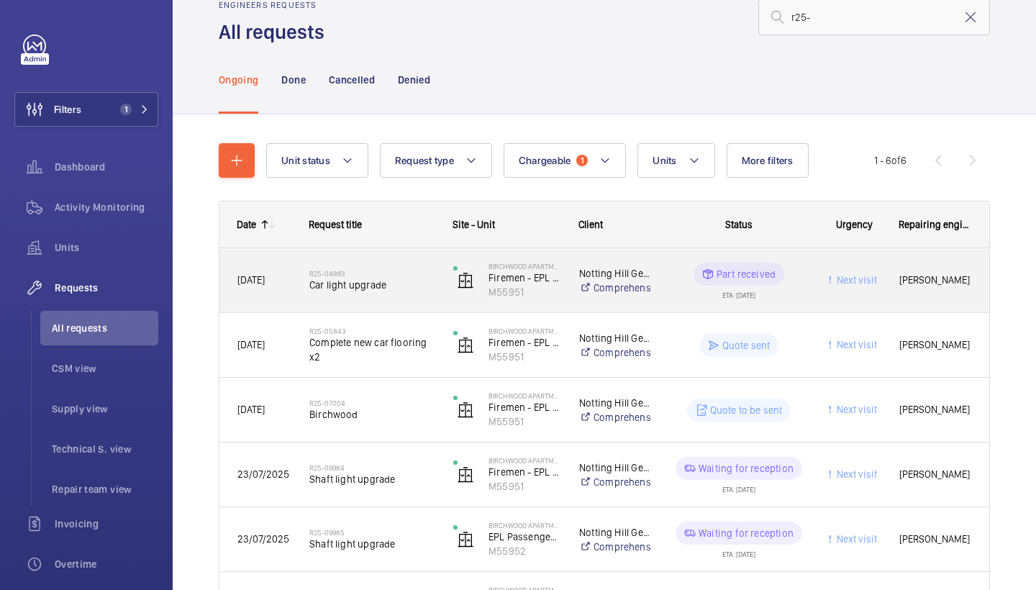
click at [377, 278] on span "Car light upgrade" at bounding box center [371, 285] width 125 height 14
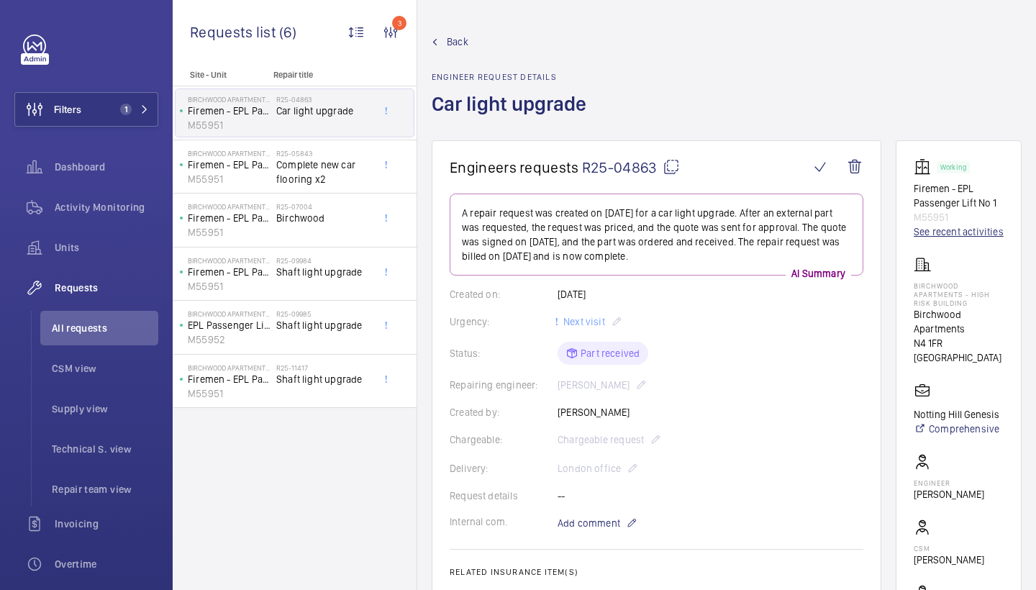
click at [943, 239] on link "See recent activities" at bounding box center [959, 232] width 90 height 14
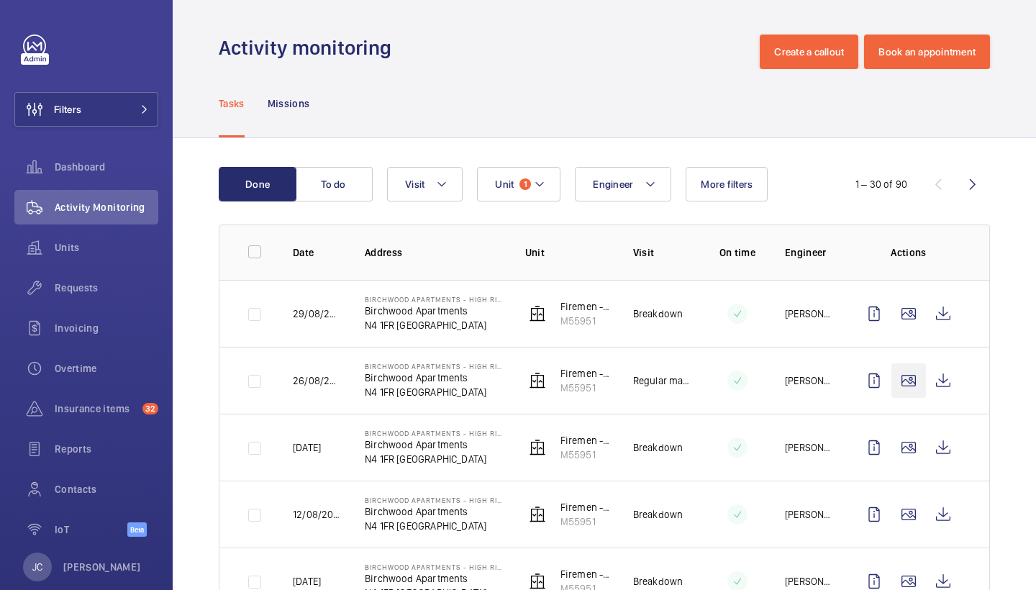
click at [915, 387] on wm-front-icon-button at bounding box center [909, 380] width 35 height 35
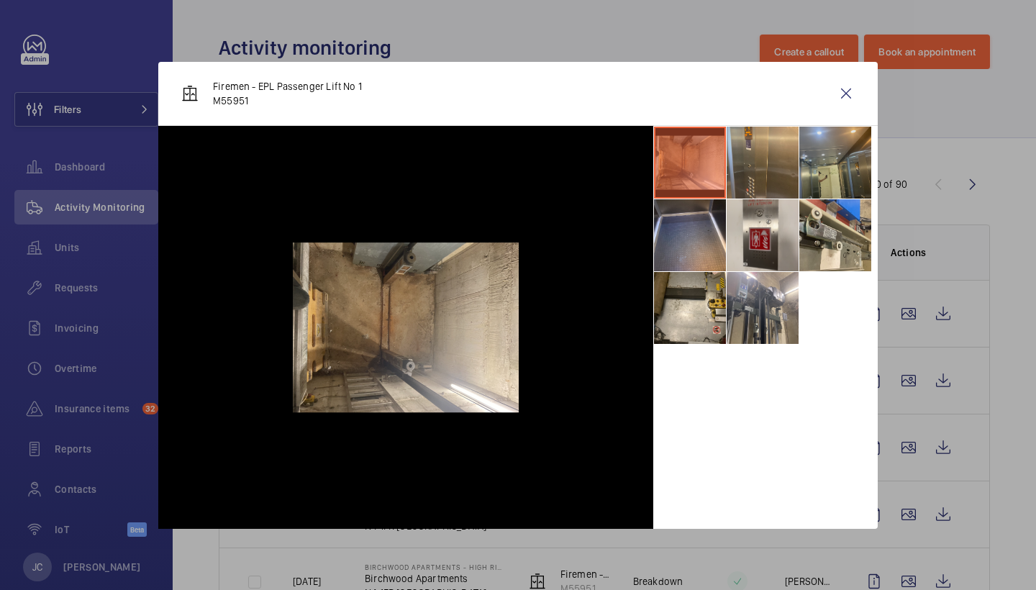
click at [822, 164] on li at bounding box center [835, 163] width 72 height 72
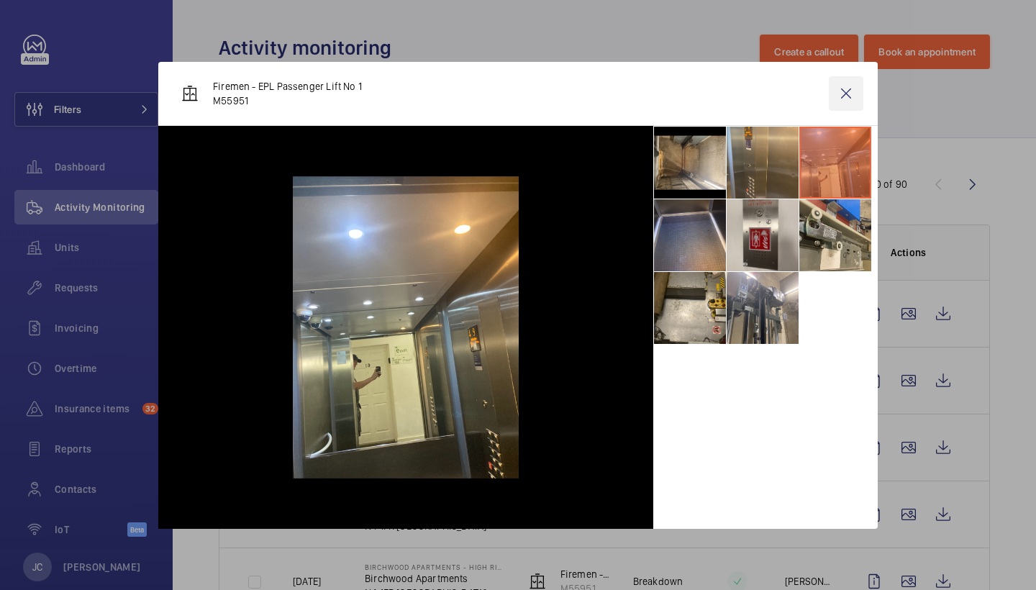
click at [847, 95] on wm-front-icon-button at bounding box center [846, 93] width 35 height 35
